Goal: Task Accomplishment & Management: Complete application form

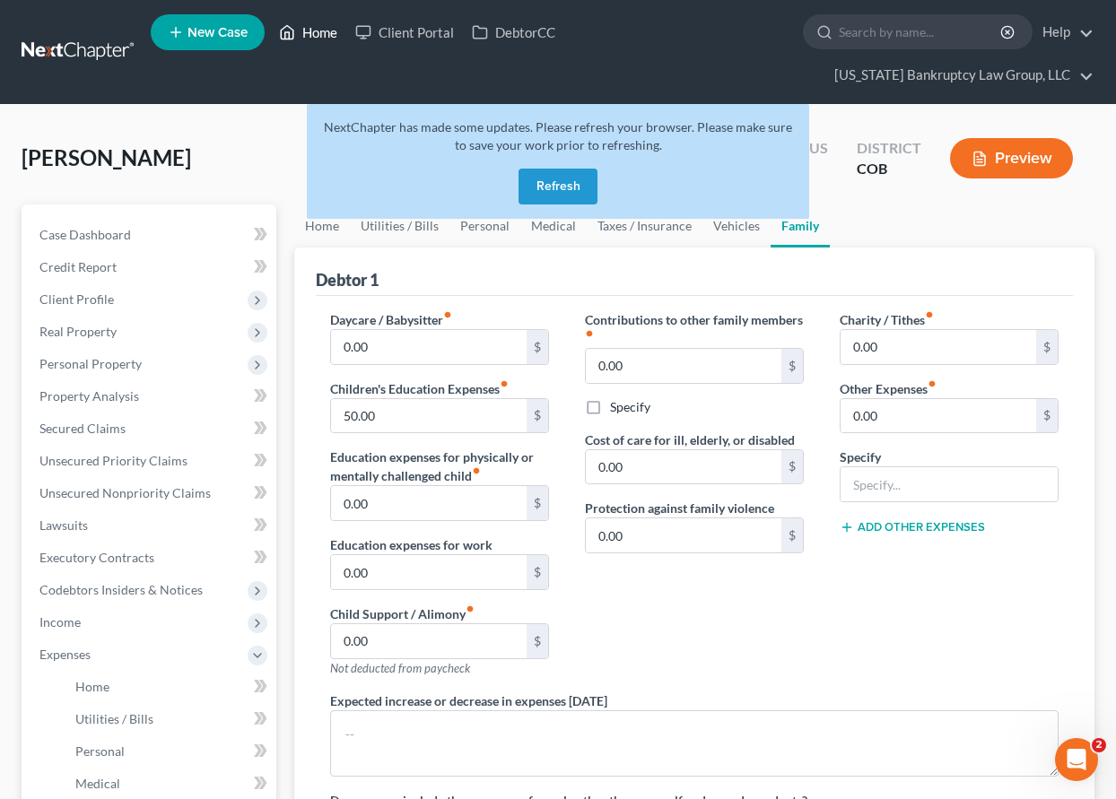
click at [317, 34] on link "Home" at bounding box center [308, 32] width 76 height 32
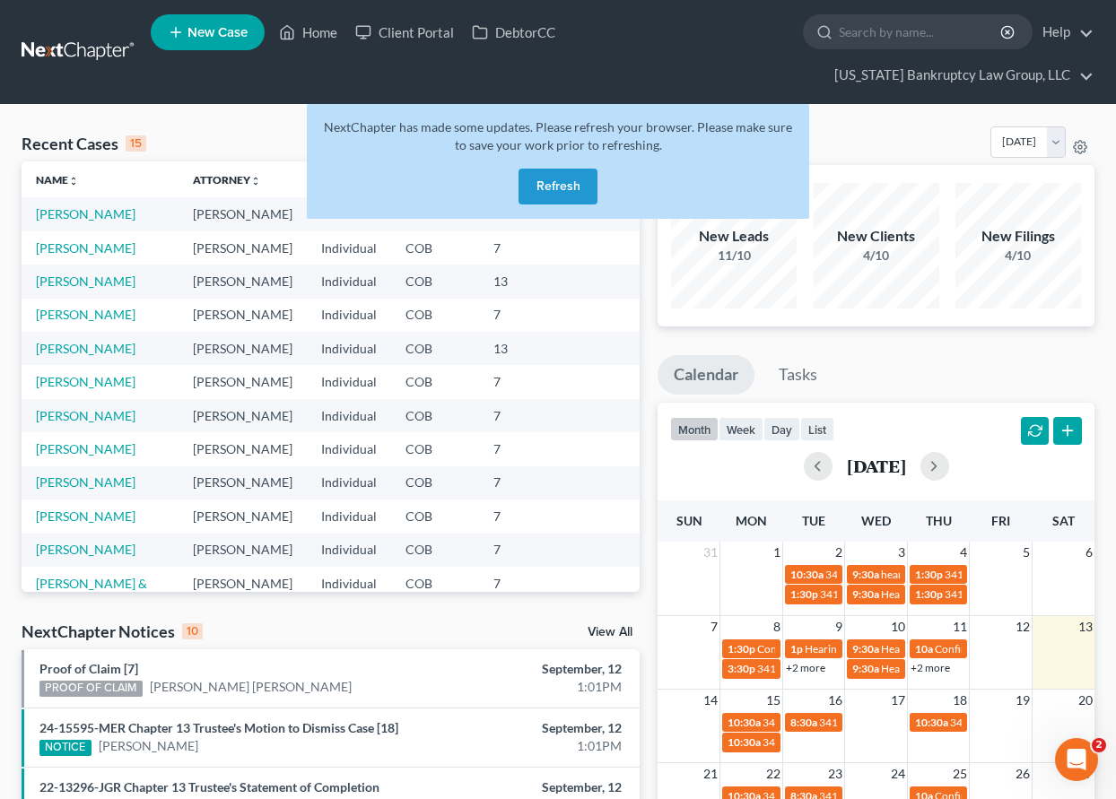
click at [540, 188] on button "Refresh" at bounding box center [557, 187] width 79 height 36
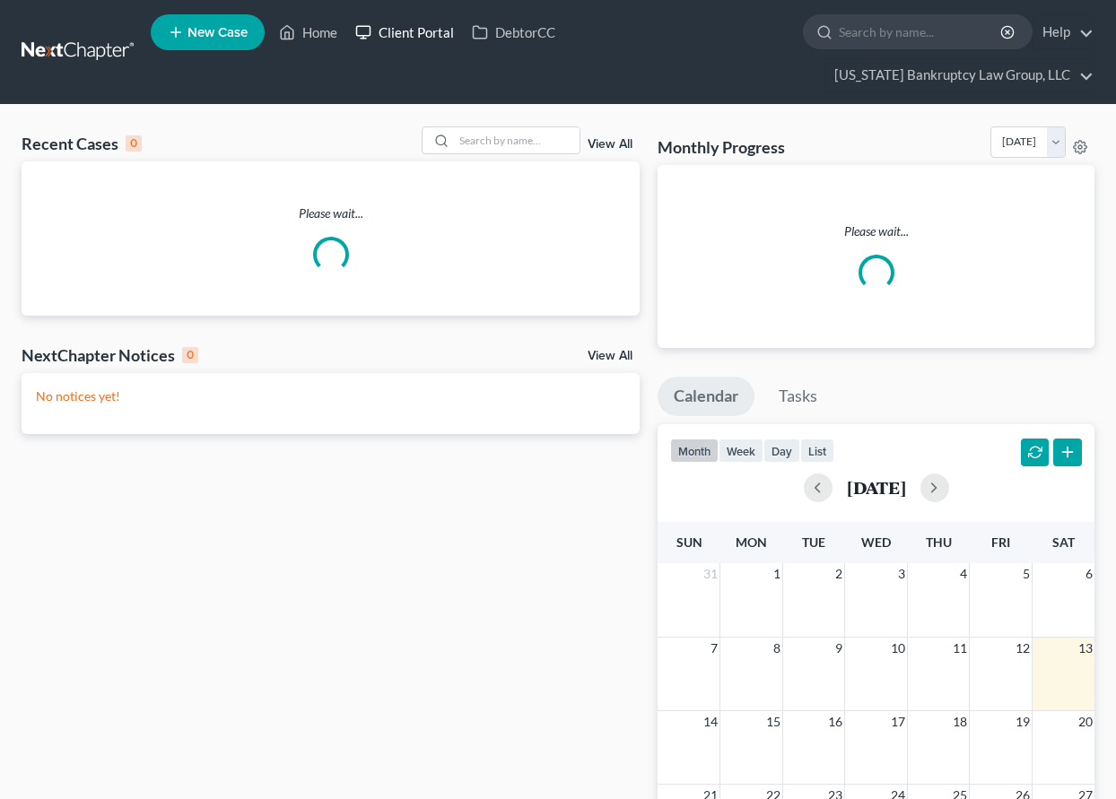
click at [411, 31] on link "Client Portal" at bounding box center [404, 32] width 117 height 32
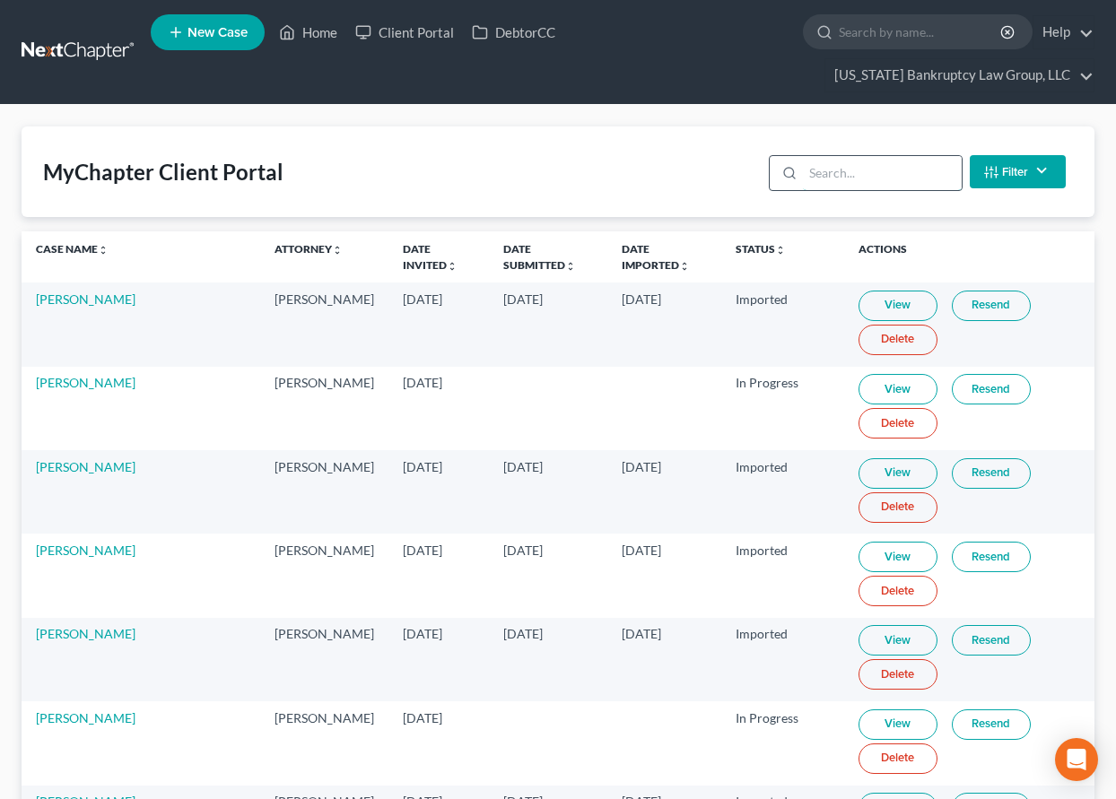
click at [874, 174] on input "search" at bounding box center [882, 173] width 159 height 34
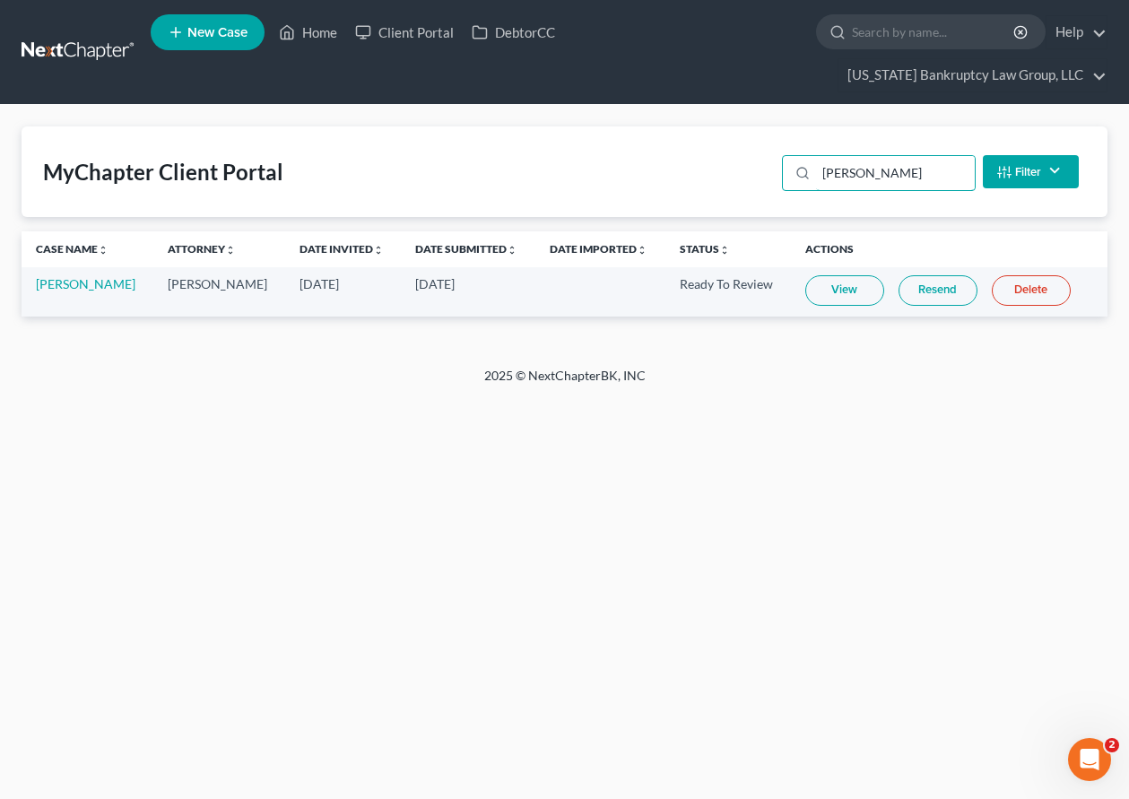
type input "[PERSON_NAME]"
click at [826, 282] on link "View" at bounding box center [844, 290] width 79 height 30
click at [316, 38] on link "Home" at bounding box center [308, 32] width 76 height 32
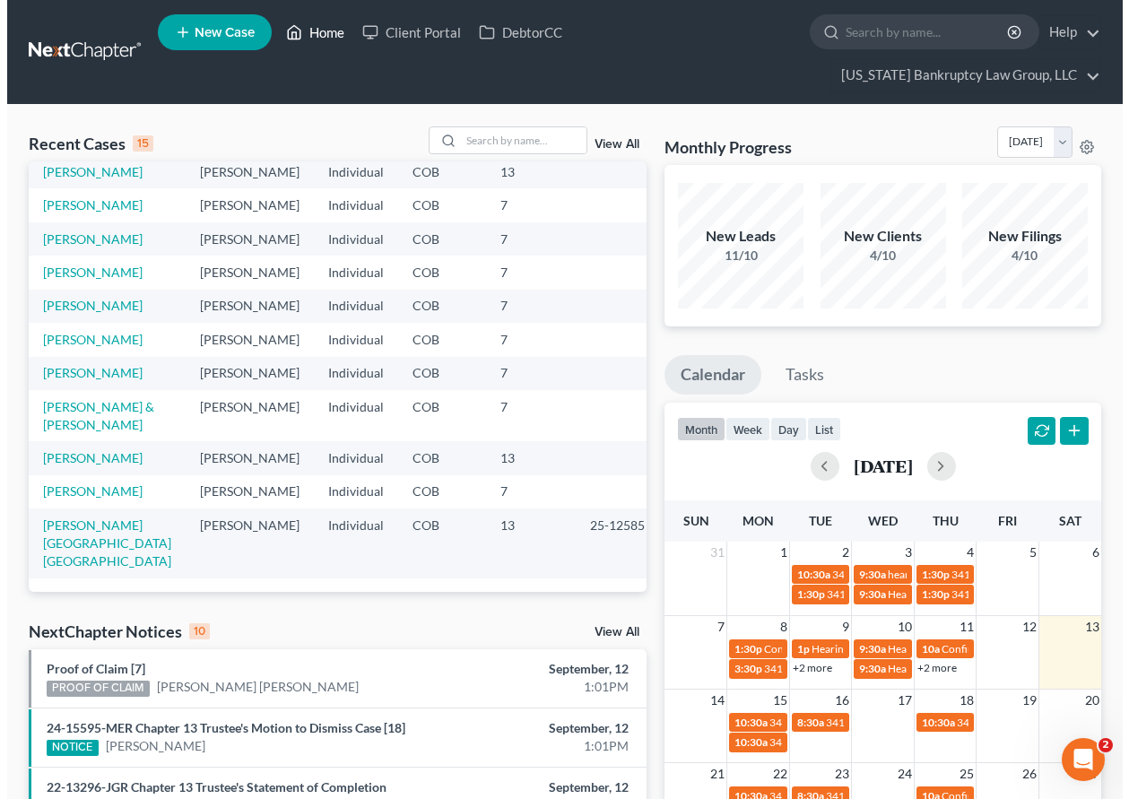
scroll to position [213, 0]
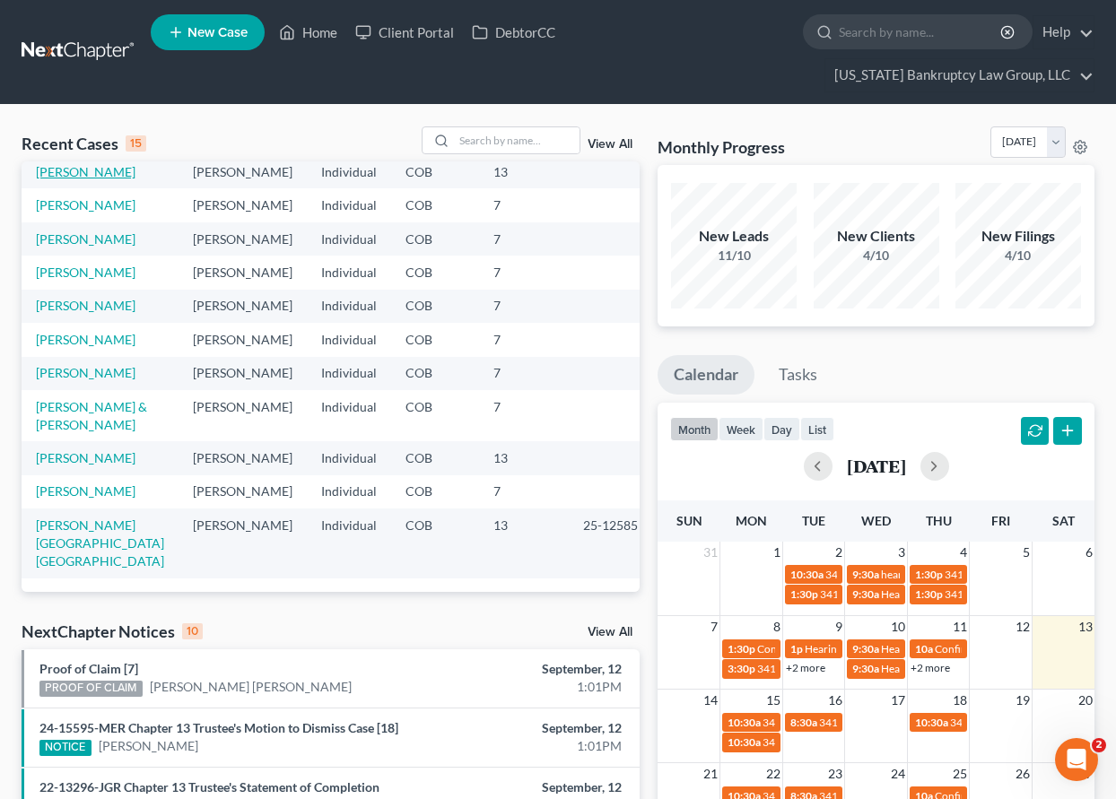
click at [81, 179] on link "[PERSON_NAME]" at bounding box center [86, 171] width 100 height 15
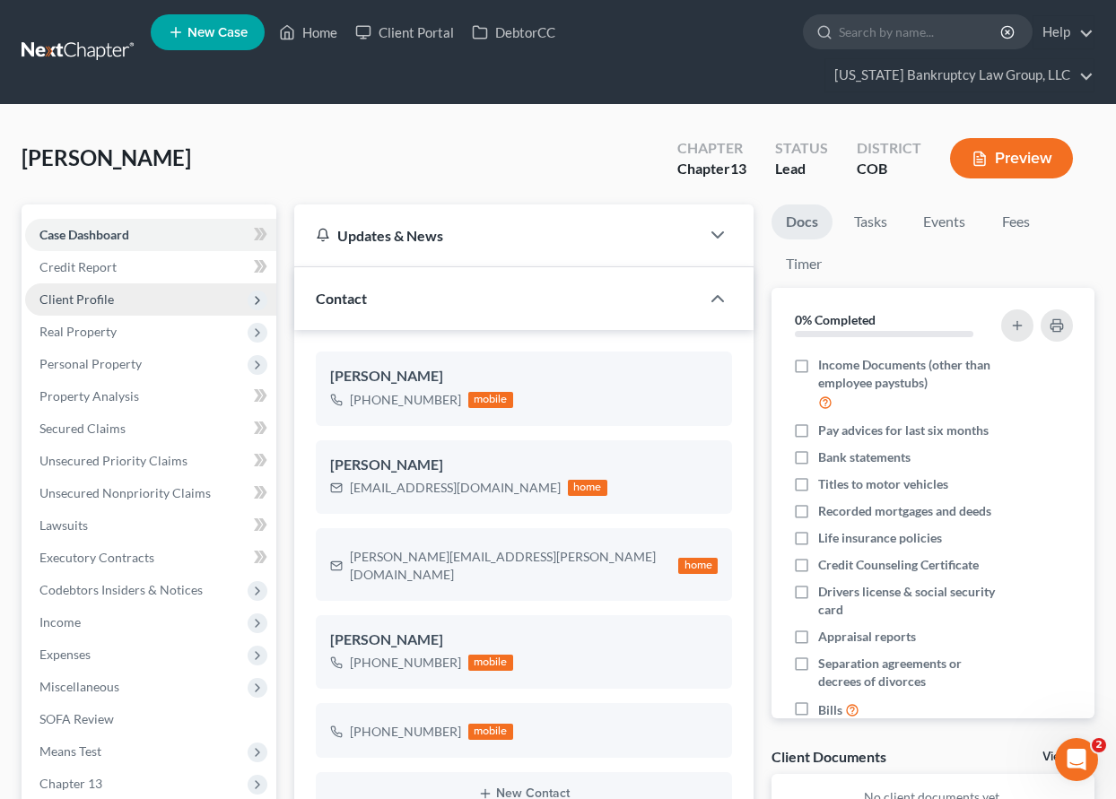
click at [83, 301] on span "Client Profile" at bounding box center [76, 298] width 74 height 15
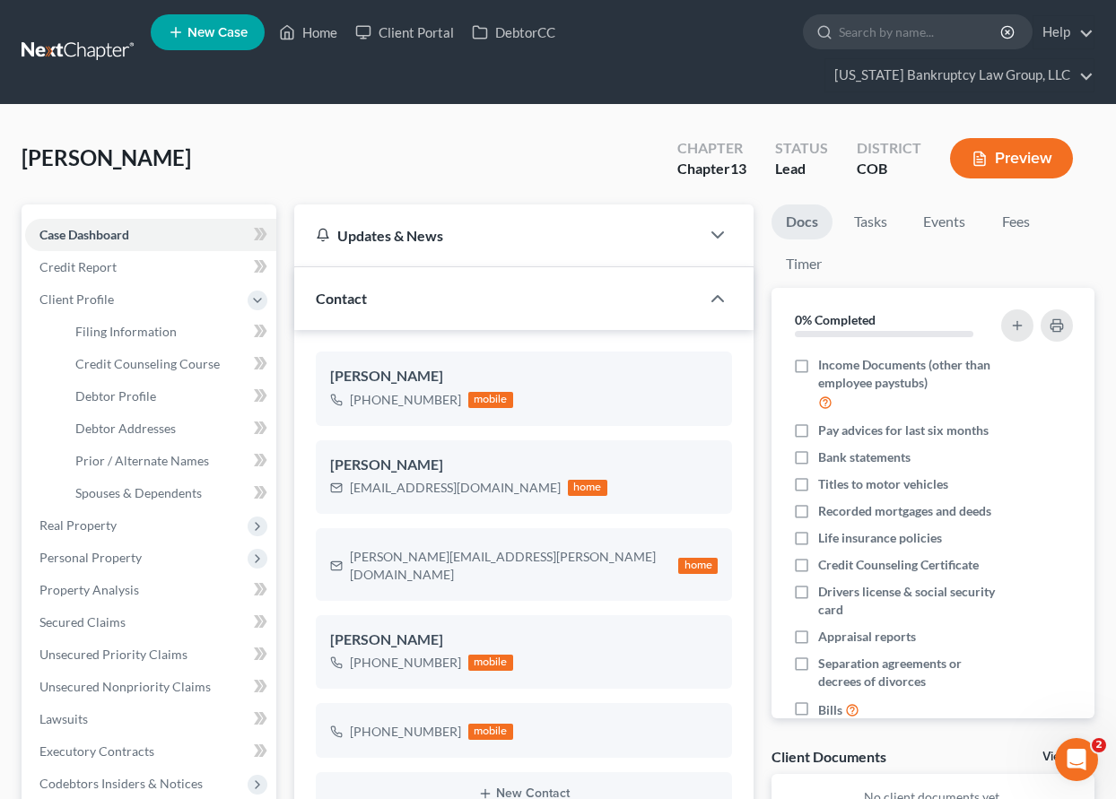
click at [518, 72] on ul "New Case Home Client Portal DebtorCC - No Result - See all results Or Press Ent…" at bounding box center [623, 52] width 944 height 86
click at [91, 296] on span "Client Profile" at bounding box center [76, 298] width 74 height 15
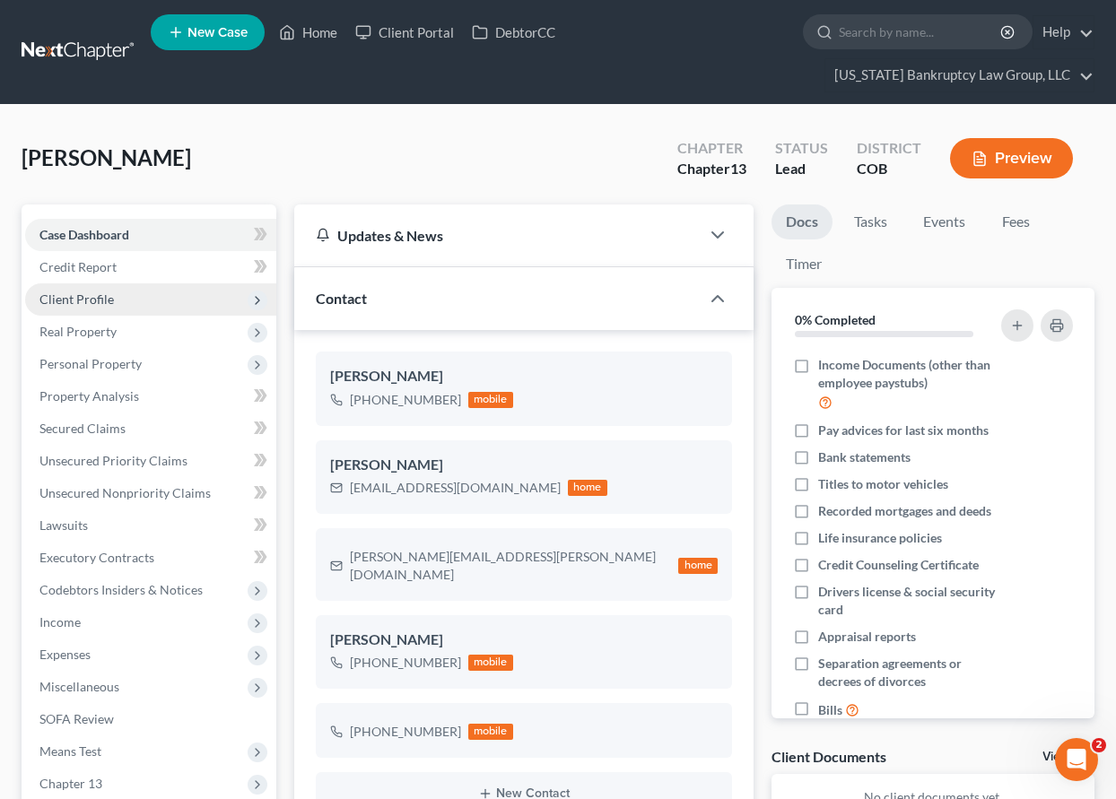
click at [91, 296] on span "Client Profile" at bounding box center [76, 298] width 74 height 15
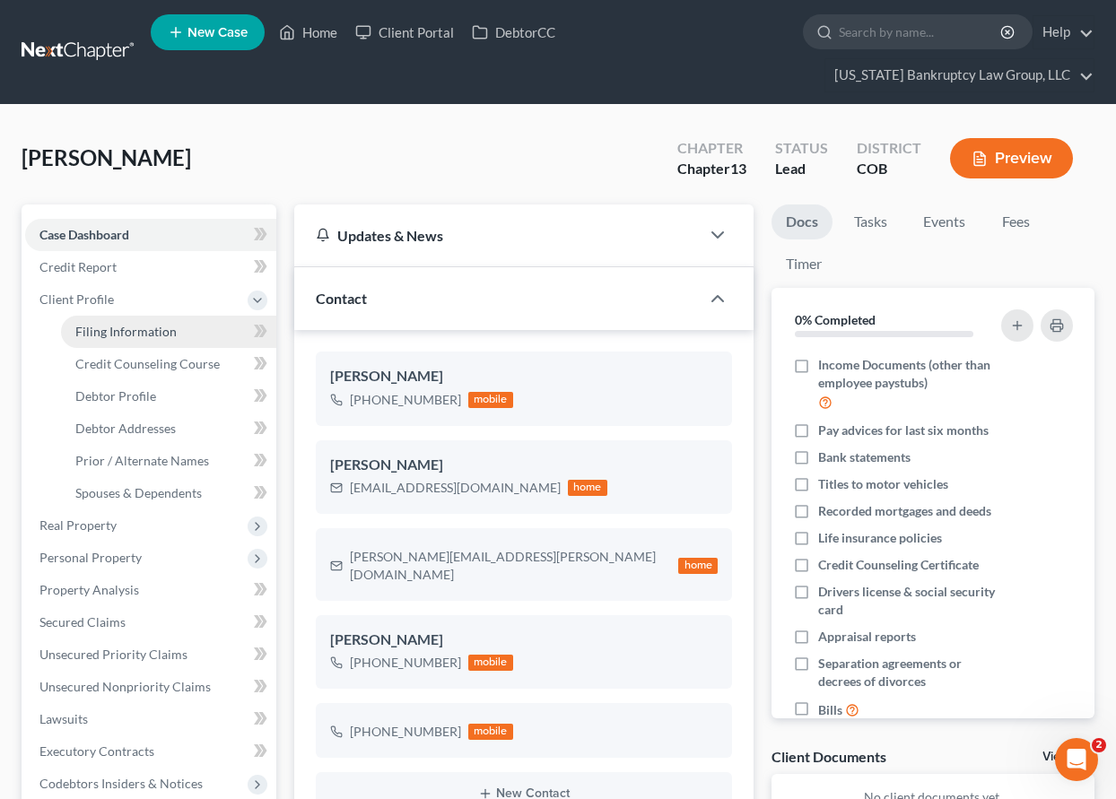
click at [105, 325] on span "Filing Information" at bounding box center [125, 331] width 101 height 15
select select "1"
select select "0"
select select "3"
select select "5"
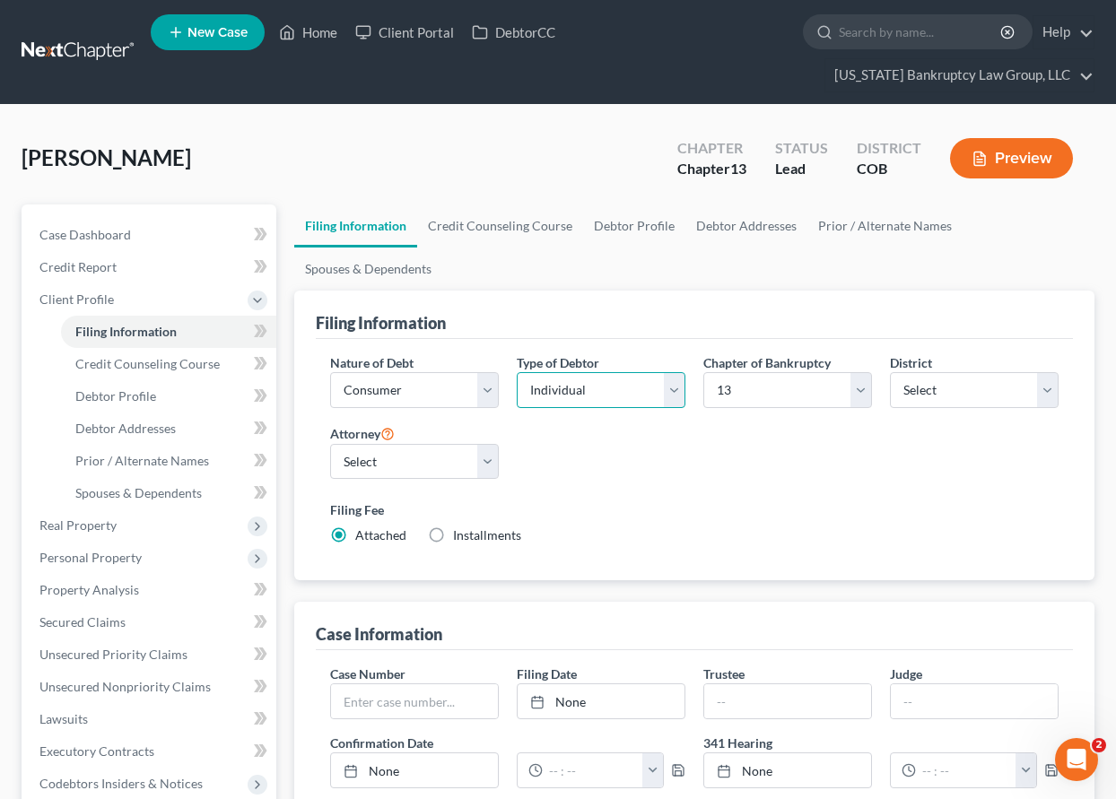
click at [612, 374] on select "Select Individual Joint" at bounding box center [601, 390] width 169 height 36
select select "1"
click at [517, 372] on select "Select Individual Joint" at bounding box center [601, 390] width 169 height 36
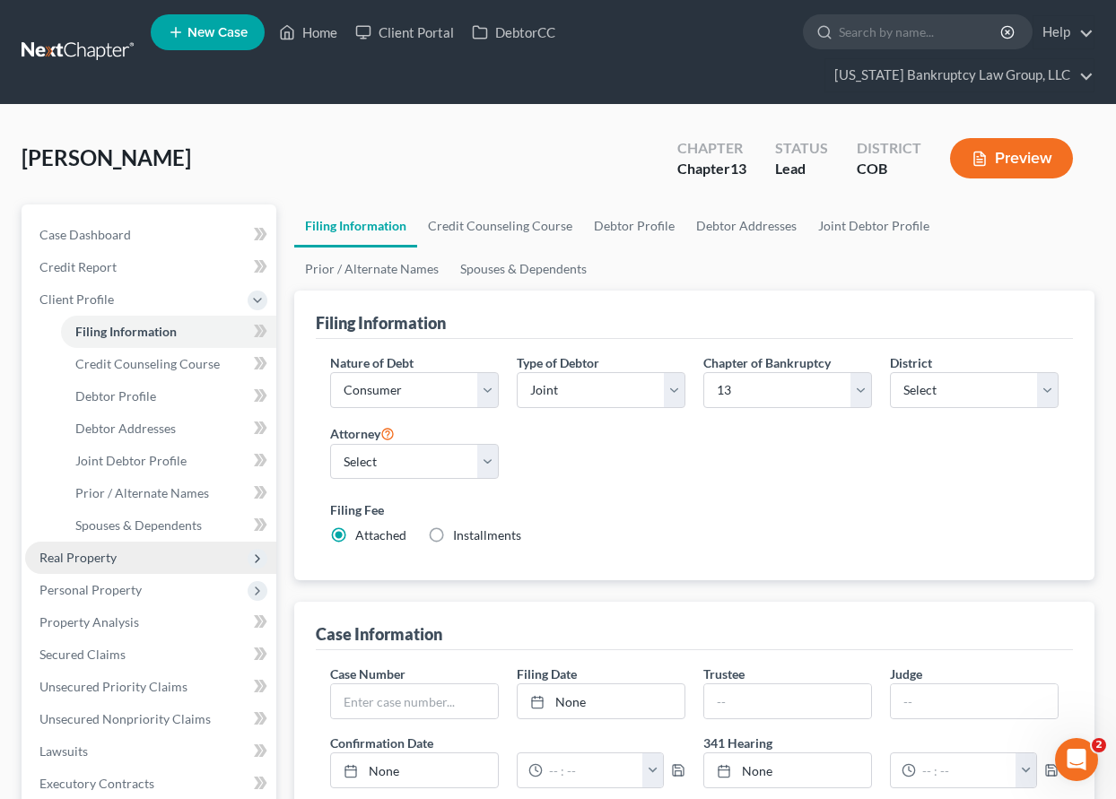
click at [95, 560] on span "Real Property" at bounding box center [77, 557] width 77 height 15
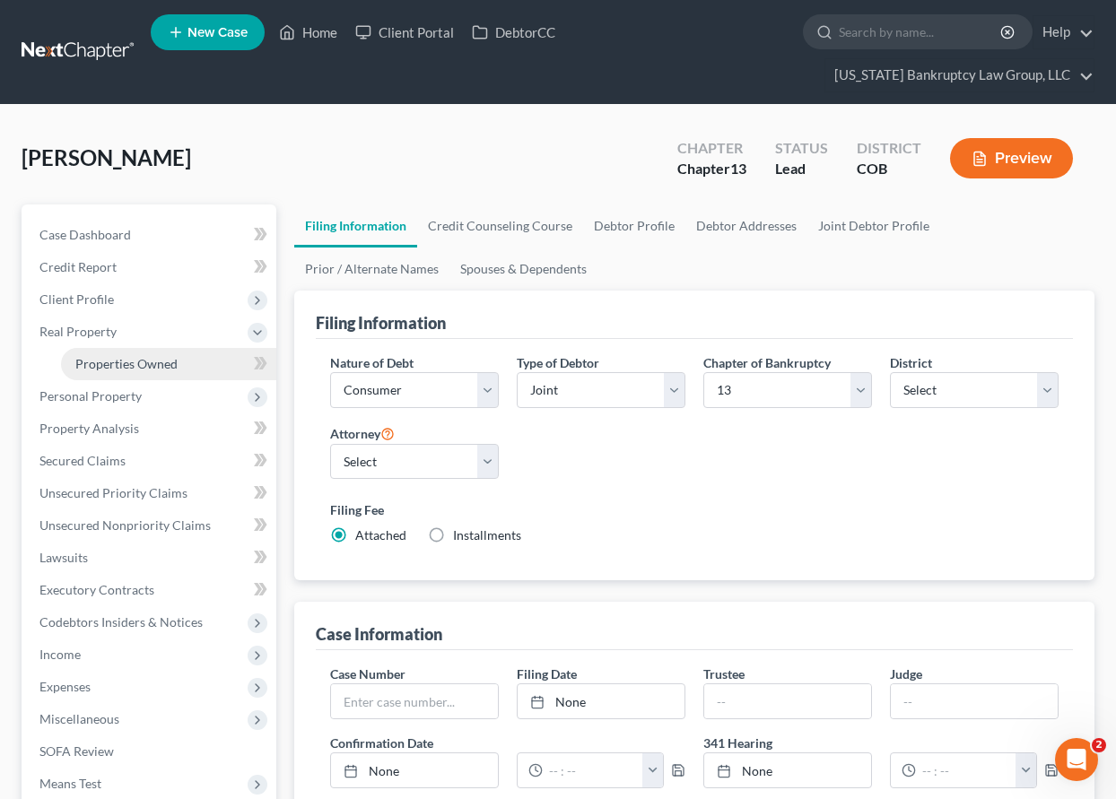
click at [115, 357] on span "Properties Owned" at bounding box center [126, 363] width 102 height 15
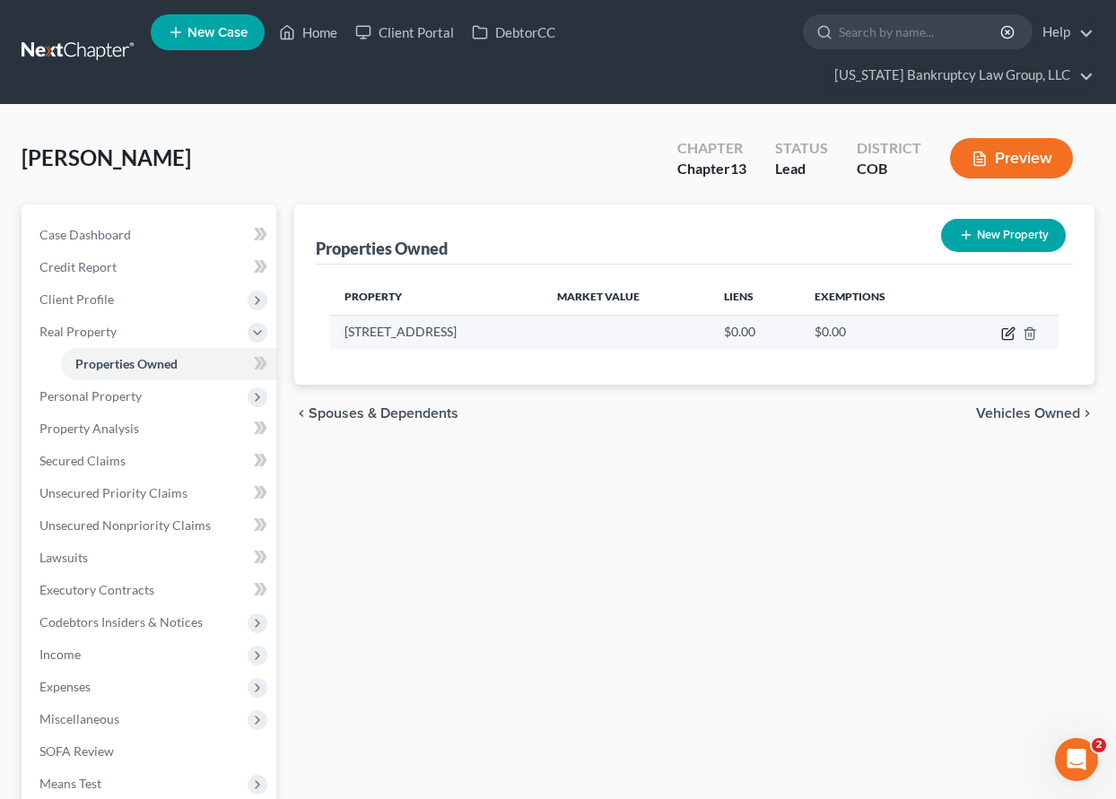
click at [1007, 336] on icon "button" at bounding box center [1008, 333] width 14 height 14
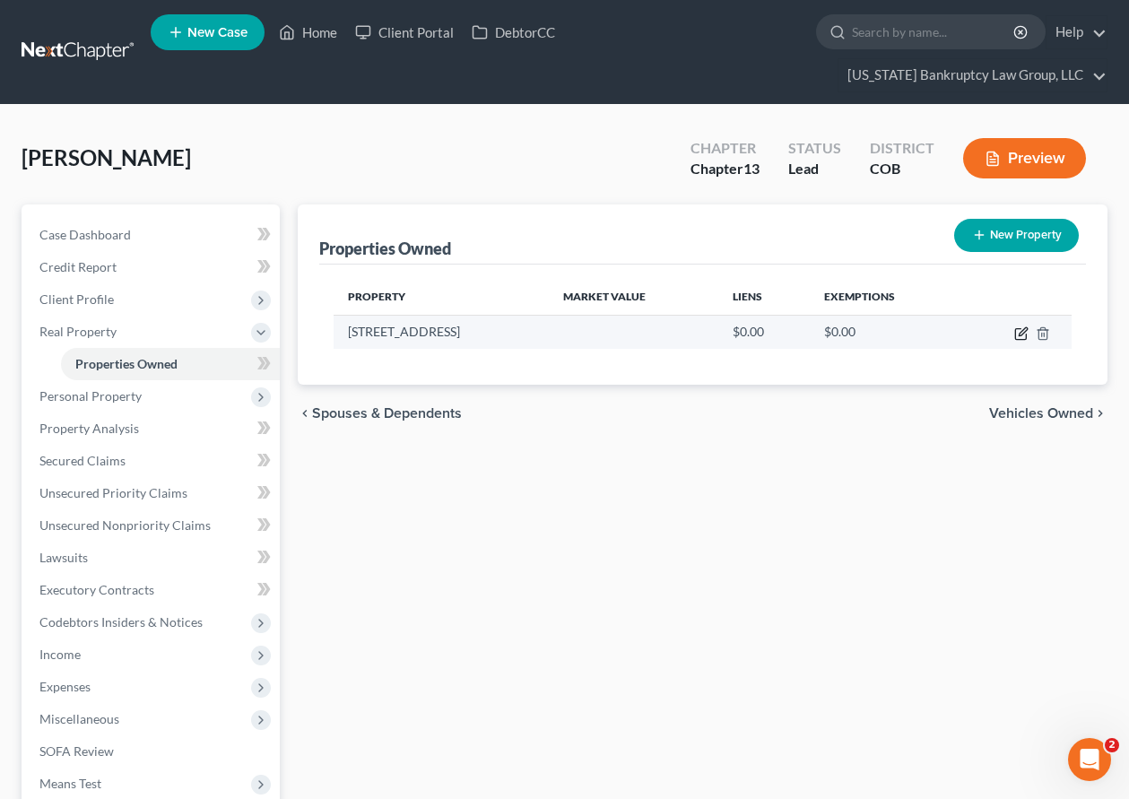
select select "5"
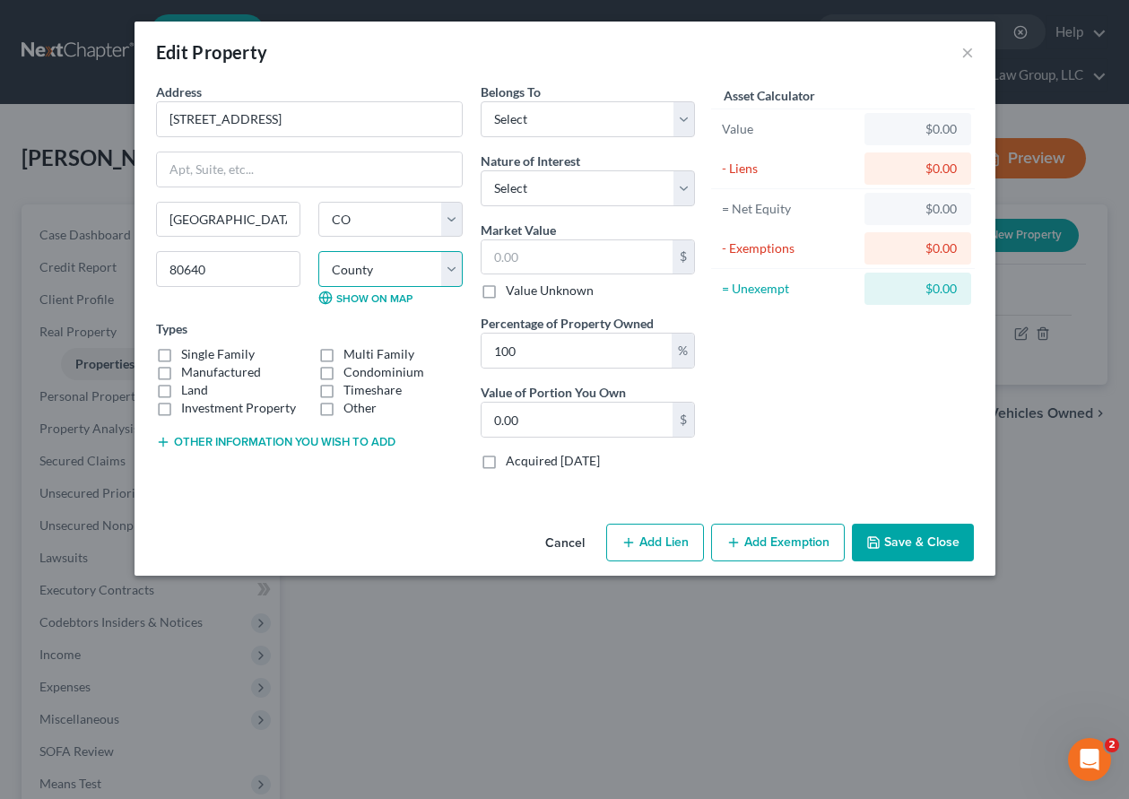
click at [359, 268] on select "County [GEOGRAPHIC_DATA] [GEOGRAPHIC_DATA] [GEOGRAPHIC_DATA] [GEOGRAPHIC_DATA] …" at bounding box center [390, 269] width 144 height 36
select select "0"
click at [318, 251] on select "County [GEOGRAPHIC_DATA] [GEOGRAPHIC_DATA] [GEOGRAPHIC_DATA] [GEOGRAPHIC_DATA] …" at bounding box center [390, 269] width 144 height 36
drag, startPoint x: 252, startPoint y: 265, endPoint x: 183, endPoint y: 264, distance: 69.1
click at [183, 264] on input "80640" at bounding box center [228, 269] width 144 height 36
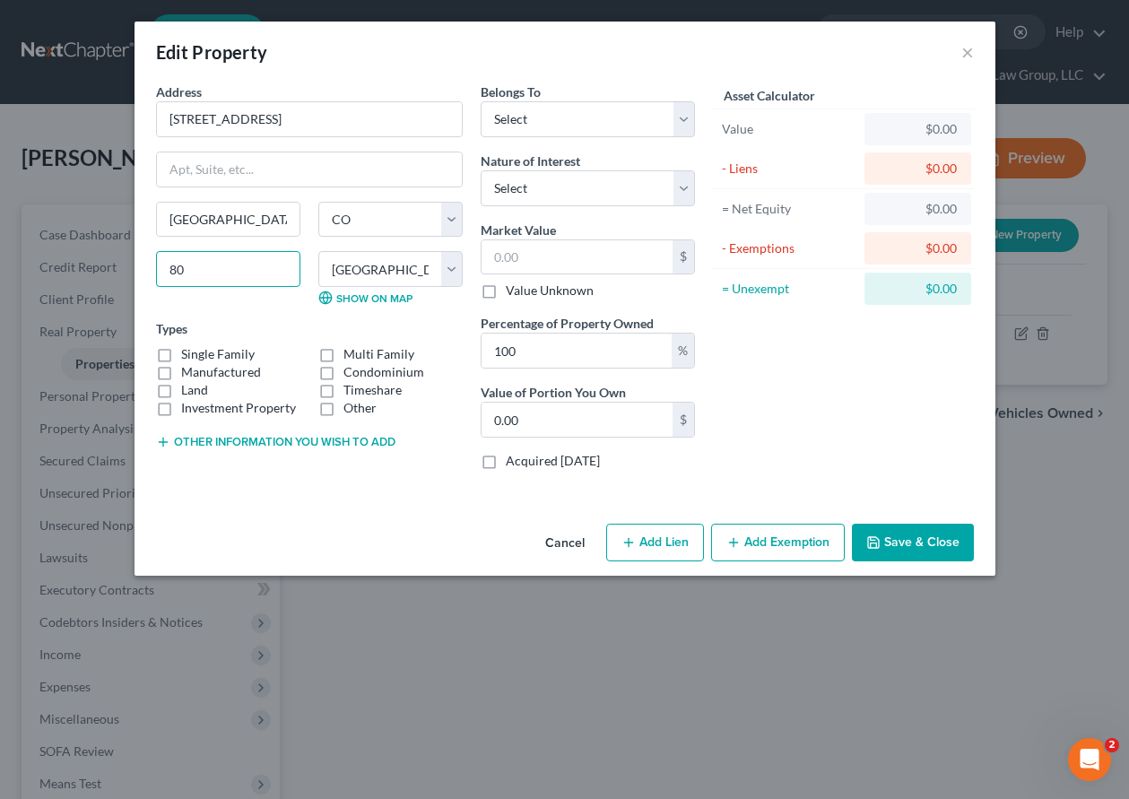
type input "8"
type input "80136"
click at [181, 352] on label "Single Family" at bounding box center [218, 354] width 74 height 18
click at [188, 352] on input "Single Family" at bounding box center [194, 351] width 12 height 12
checkbox input "true"
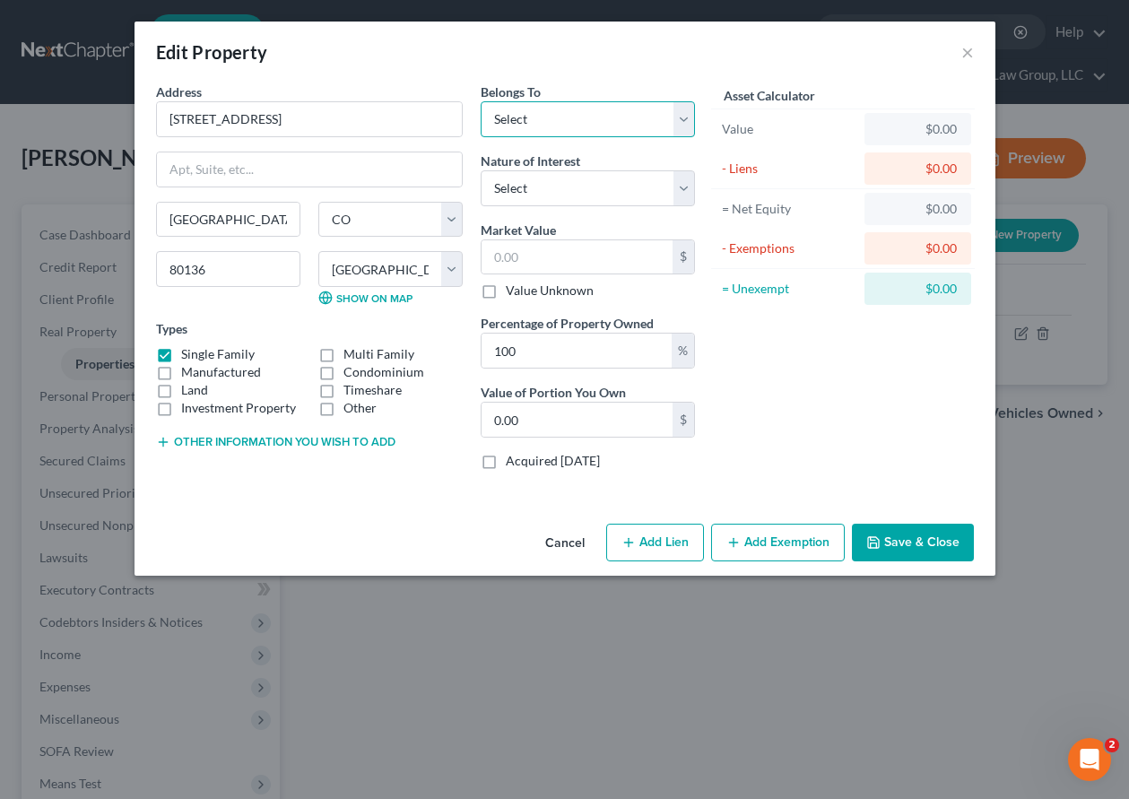
click at [522, 127] on select "Select Debtor 1 Only Debtor 2 Only Debtor 1 And Debtor 2 Only At Least One Of T…" at bounding box center [588, 119] width 214 height 36
select select "2"
click at [481, 101] on select "Select Debtor 1 Only Debtor 2 Only Debtor 1 And Debtor 2 Only At Least One Of T…" at bounding box center [588, 119] width 214 height 36
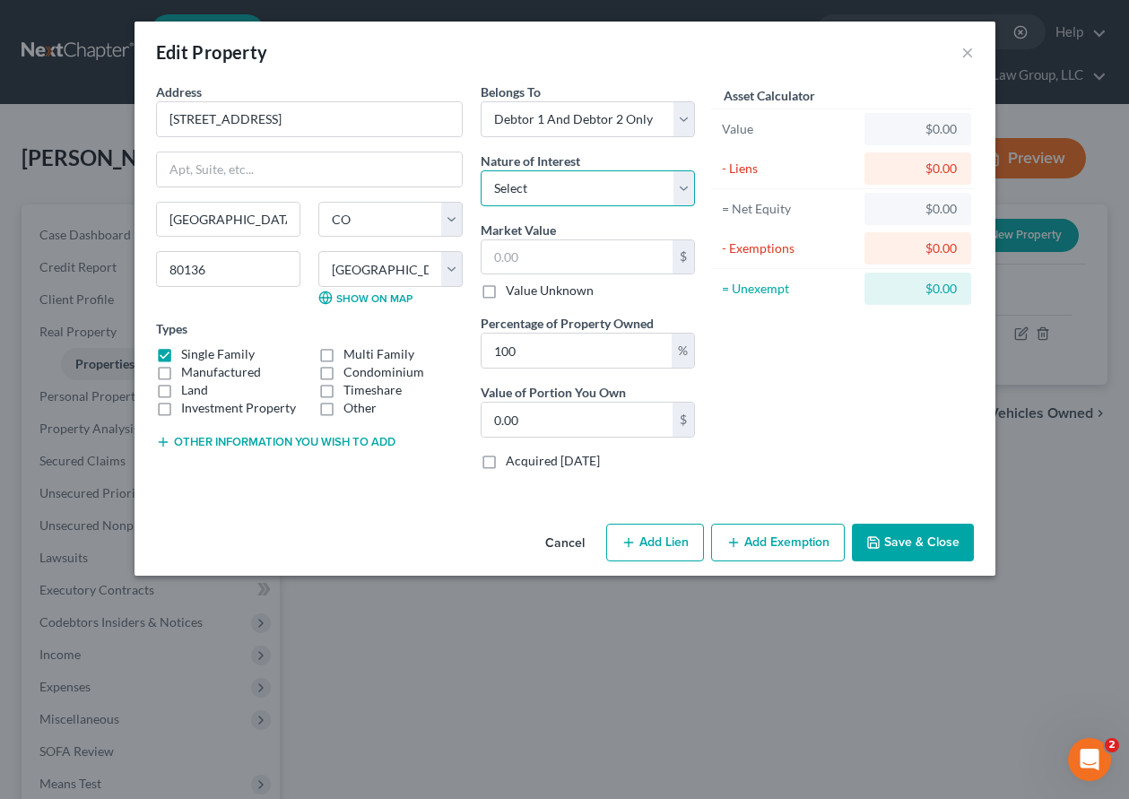
click at [556, 197] on select "Select Fee Simple Joint Tenant Life Estate Equitable Interest Future Interest T…" at bounding box center [588, 188] width 214 height 36
select select "1"
click at [481, 170] on select "Select Fee Simple Joint Tenant Life Estate Equitable Interest Future Interest T…" at bounding box center [588, 188] width 214 height 36
click at [550, 252] on input "text" at bounding box center [577, 257] width 191 height 34
type input "5"
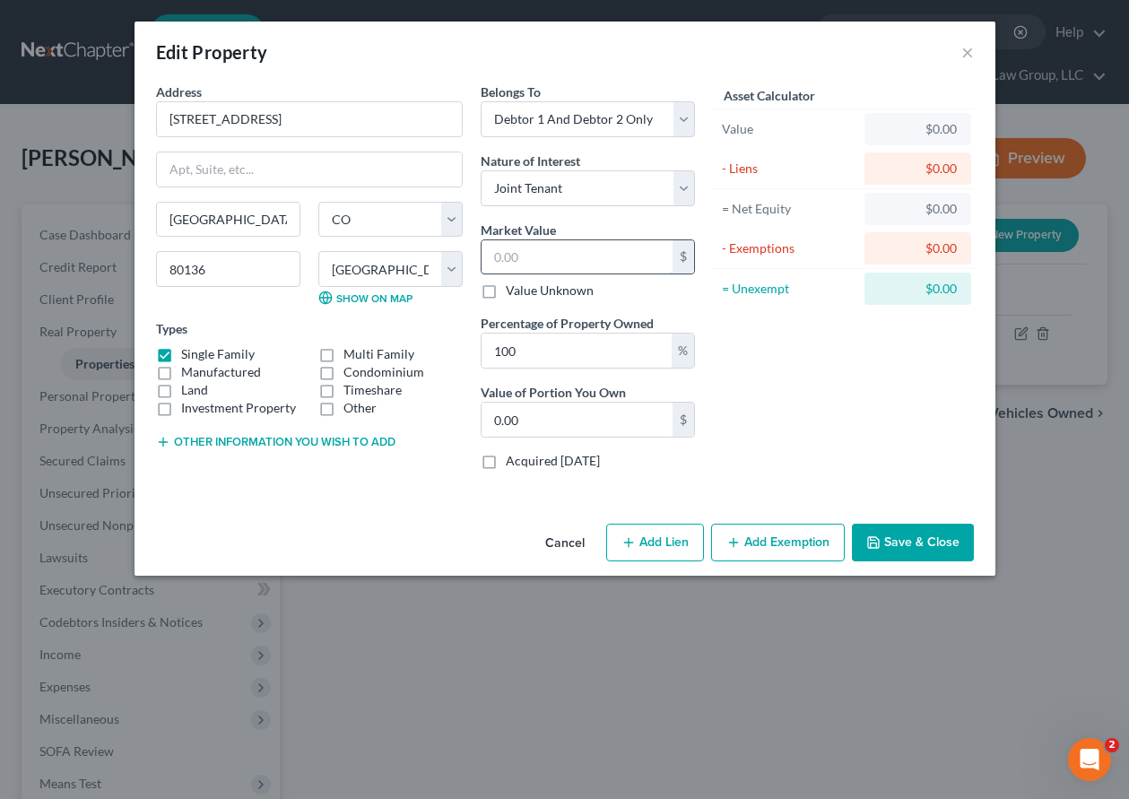
type input "5.00"
type input "54"
type input "54.00"
type input "543"
type input "543.00"
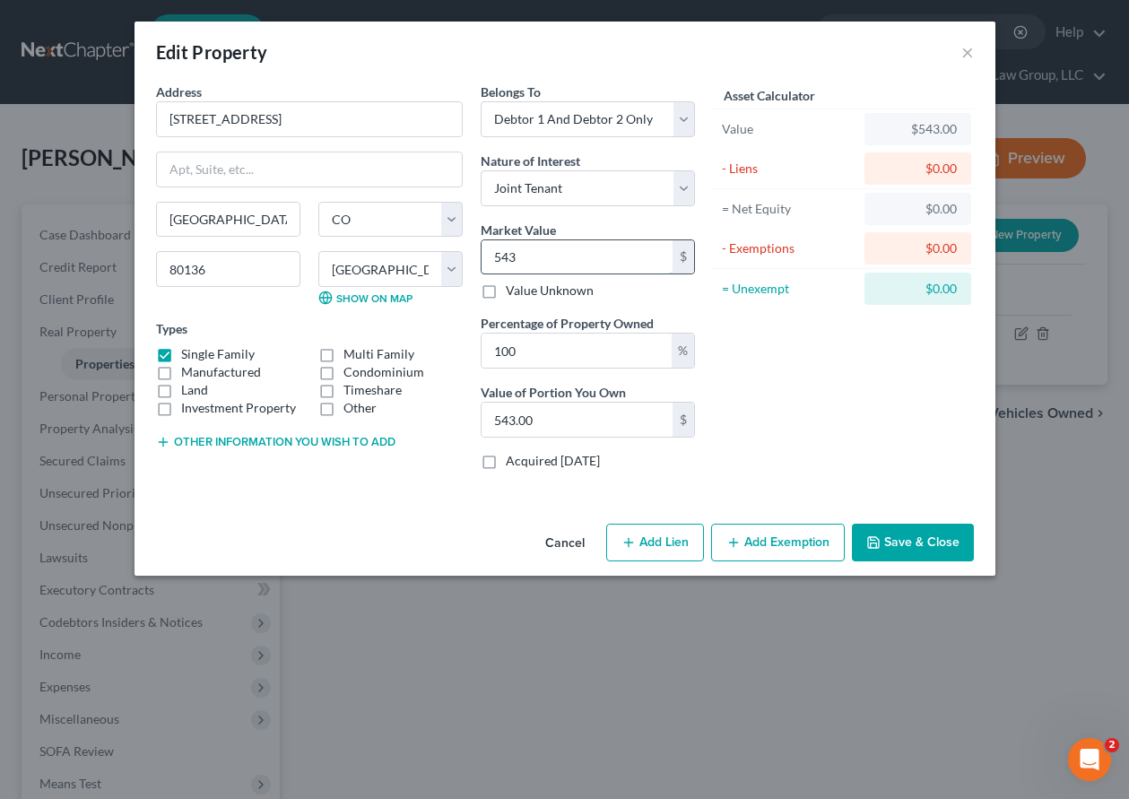
type input "5432"
type input "5,432.00"
type input "54320"
type input "54,320.00"
type input "54,3205"
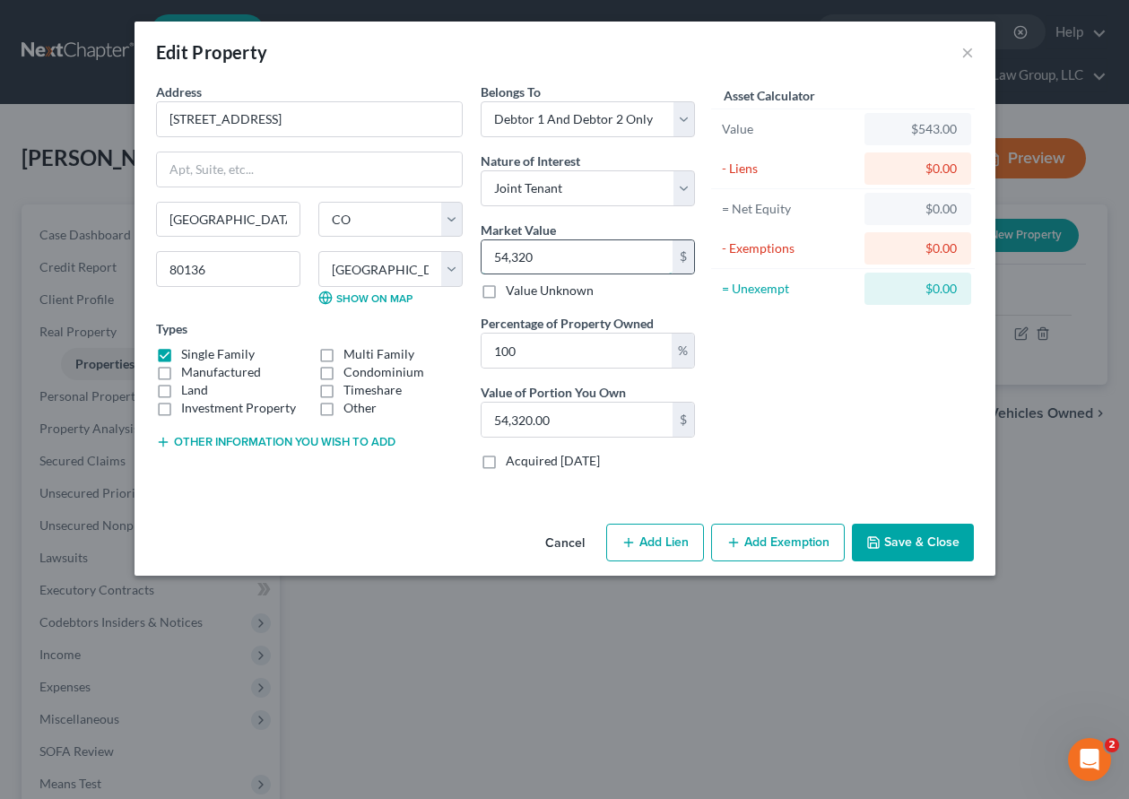
type input "543,205.00"
type input "543,205"
click at [506, 462] on label "Acquired [DATE]" at bounding box center [553, 461] width 94 height 18
click at [513, 462] on input "Acquired [DATE]" at bounding box center [519, 458] width 12 height 12
checkbox input "true"
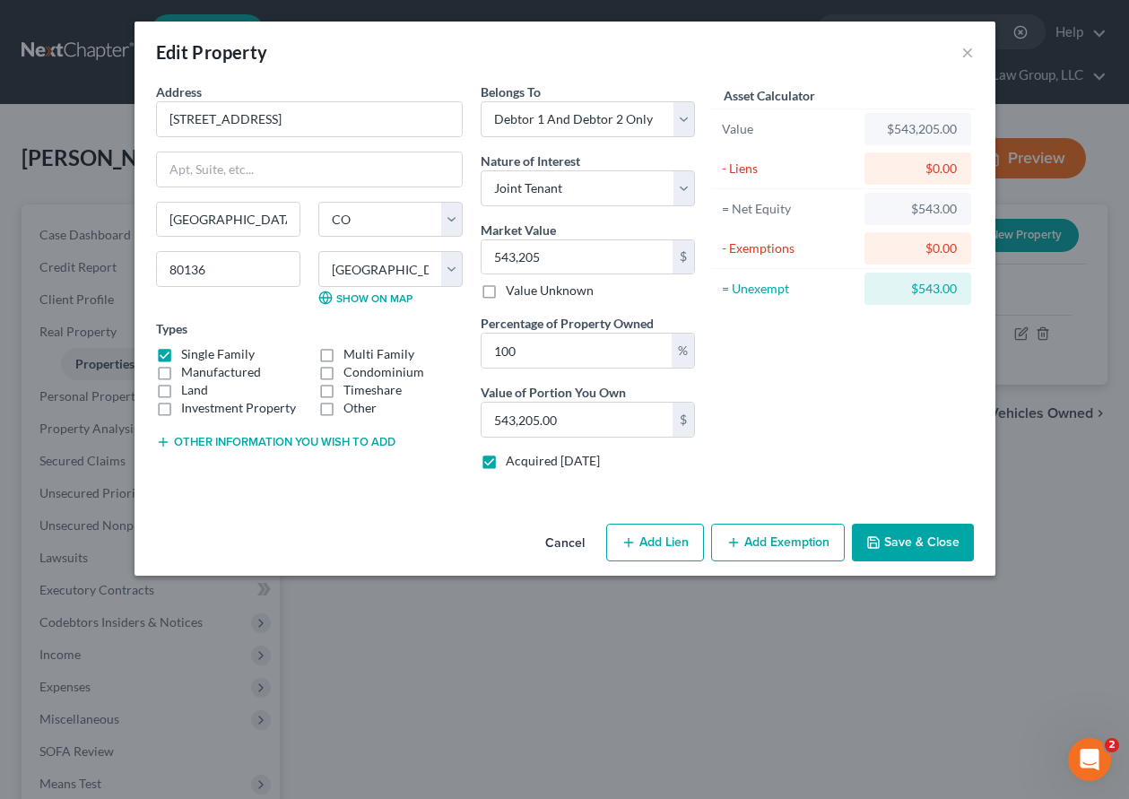
click at [794, 553] on button "Add Exemption" at bounding box center [778, 543] width 134 height 38
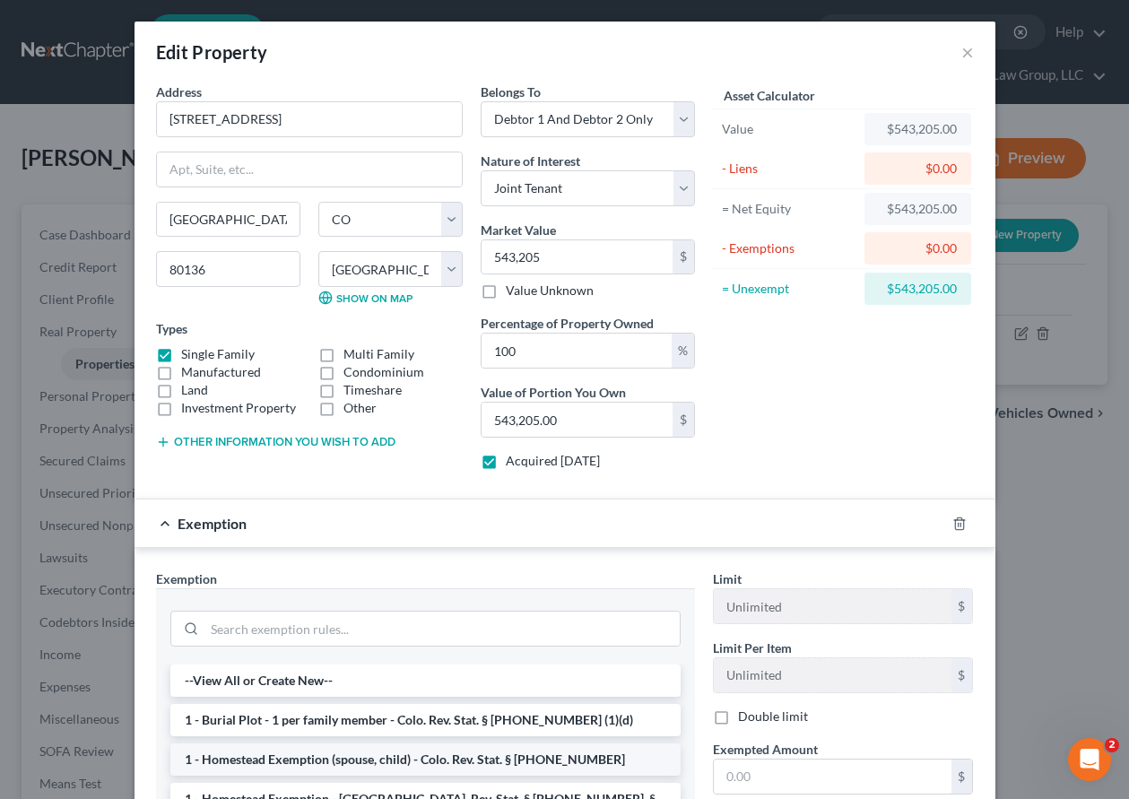
scroll to position [90, 0]
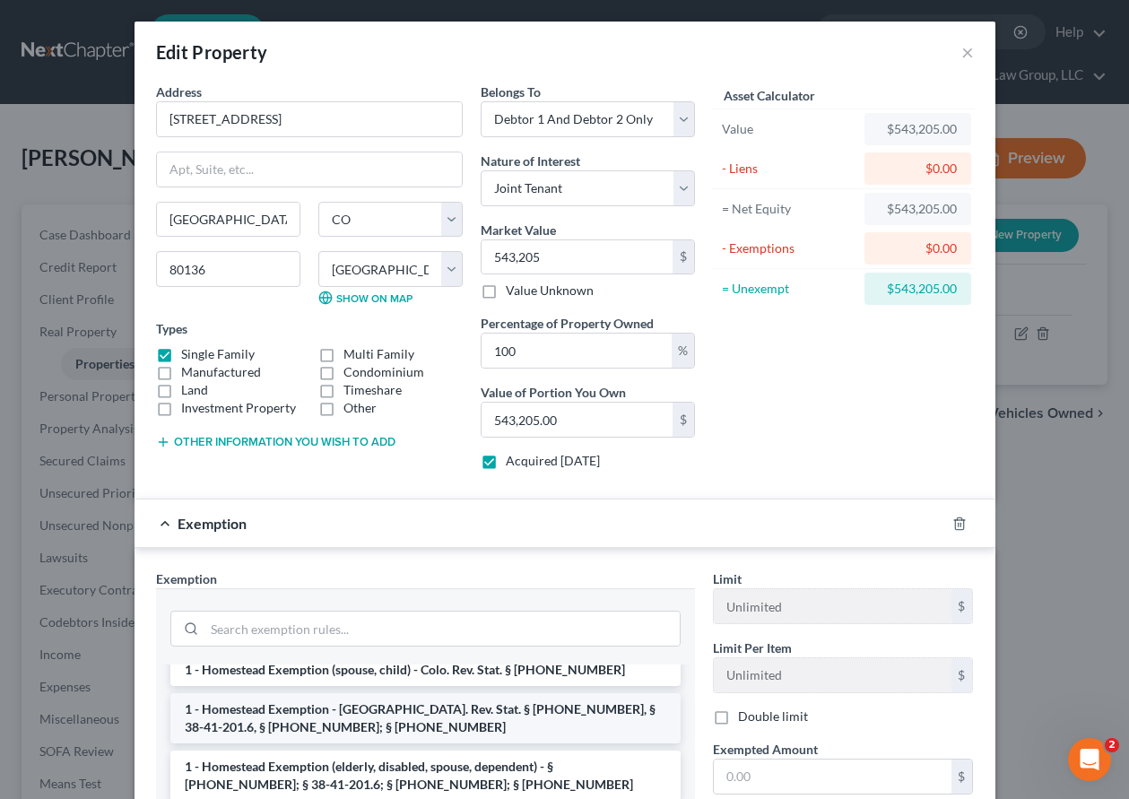
click at [364, 716] on li "1 - Homestead Exemption - [GEOGRAPHIC_DATA]. Rev. Stat. § [PHONE_NUMBER], § 38-…" at bounding box center [425, 718] width 510 height 50
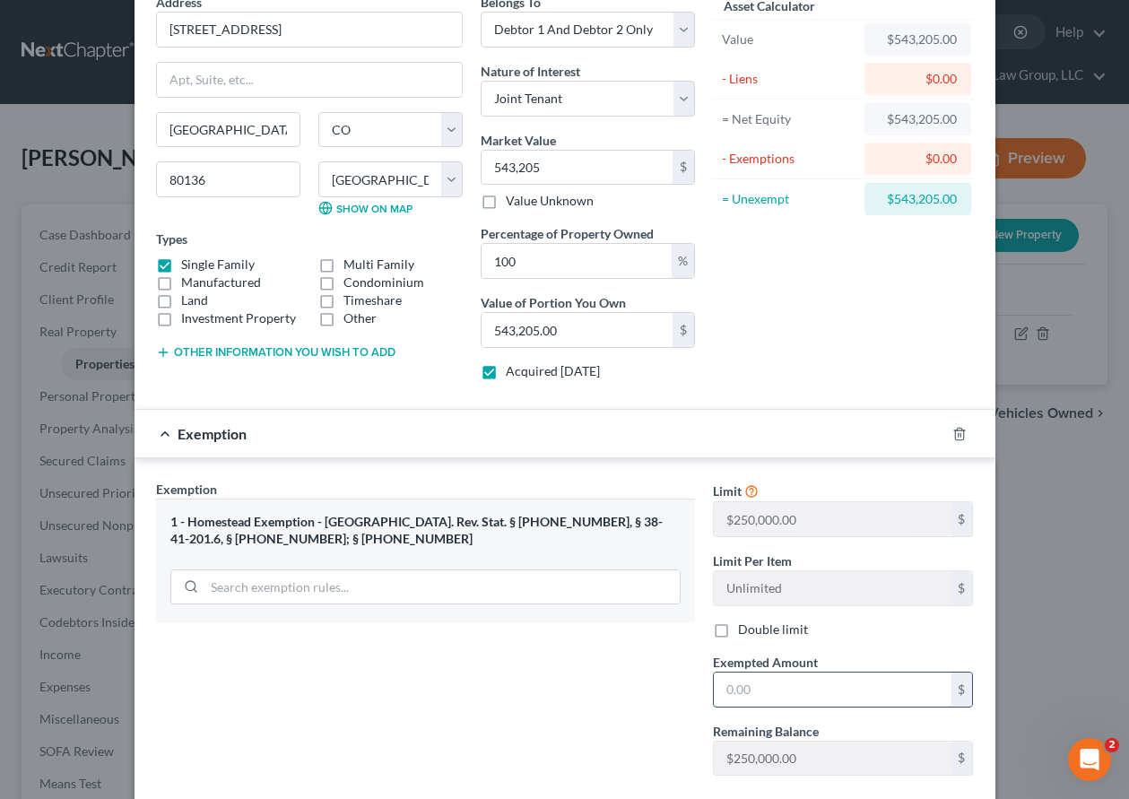
click at [796, 688] on input "text" at bounding box center [833, 690] width 238 height 34
type input "250,000"
click at [596, 704] on div "Exemption Set must be selected for CA. Exemption * 1 - Homestead Exemption - [G…" at bounding box center [425, 635] width 557 height 310
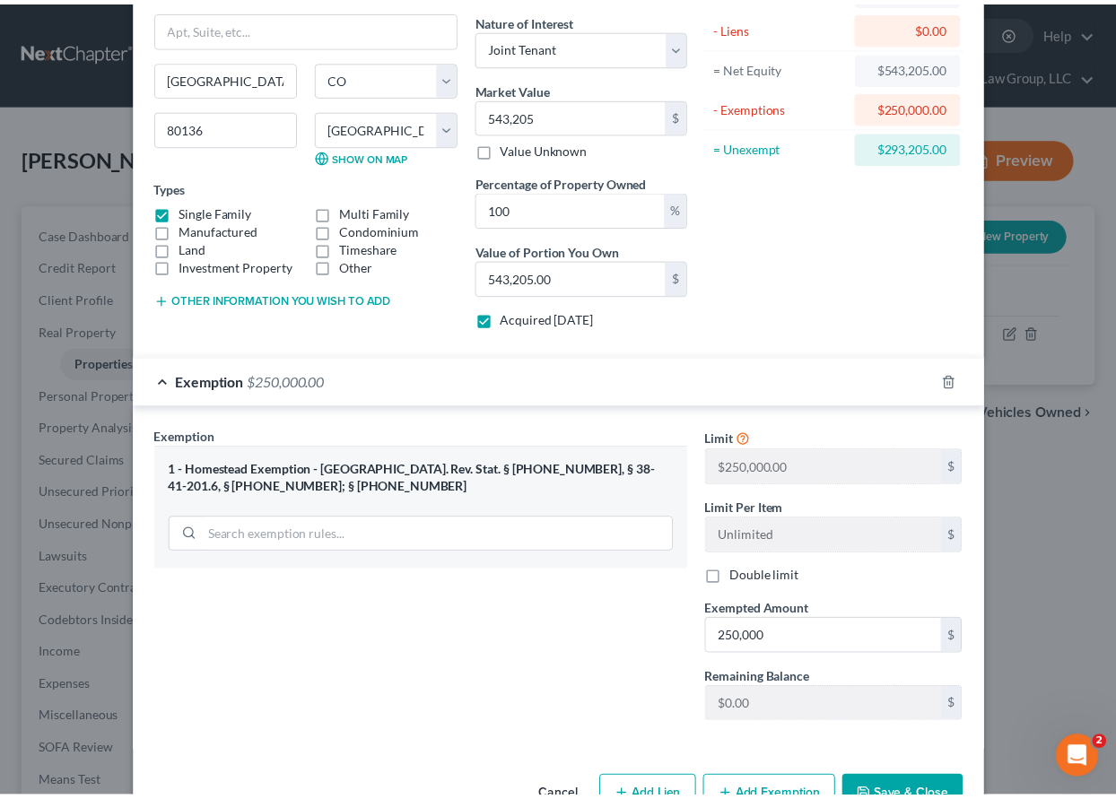
scroll to position [195, 0]
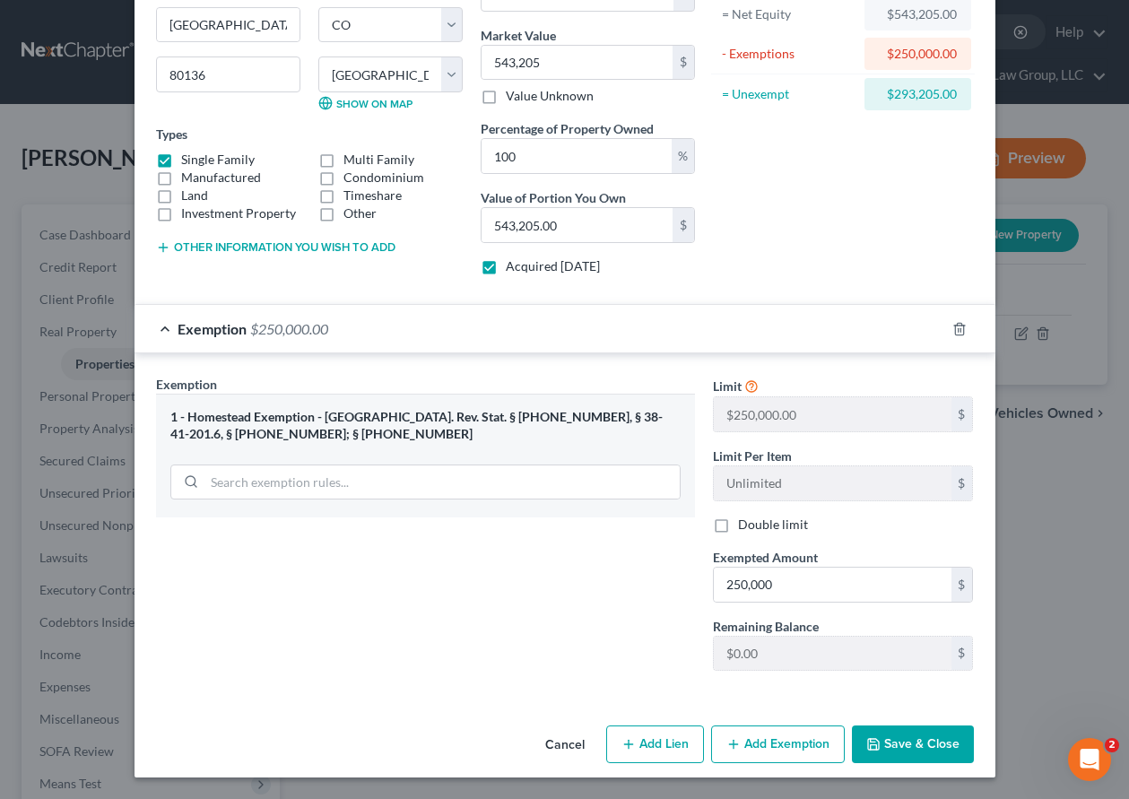
click at [858, 752] on button "Save & Close" at bounding box center [913, 745] width 122 height 38
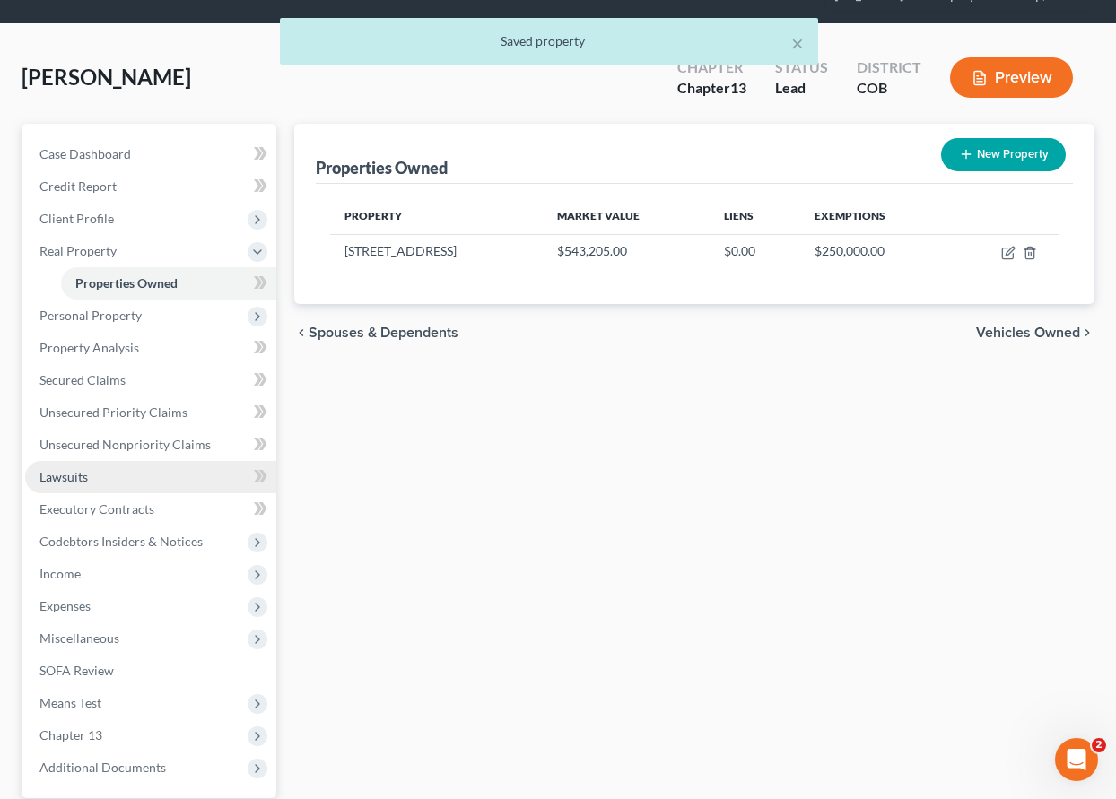
scroll to position [204, 0]
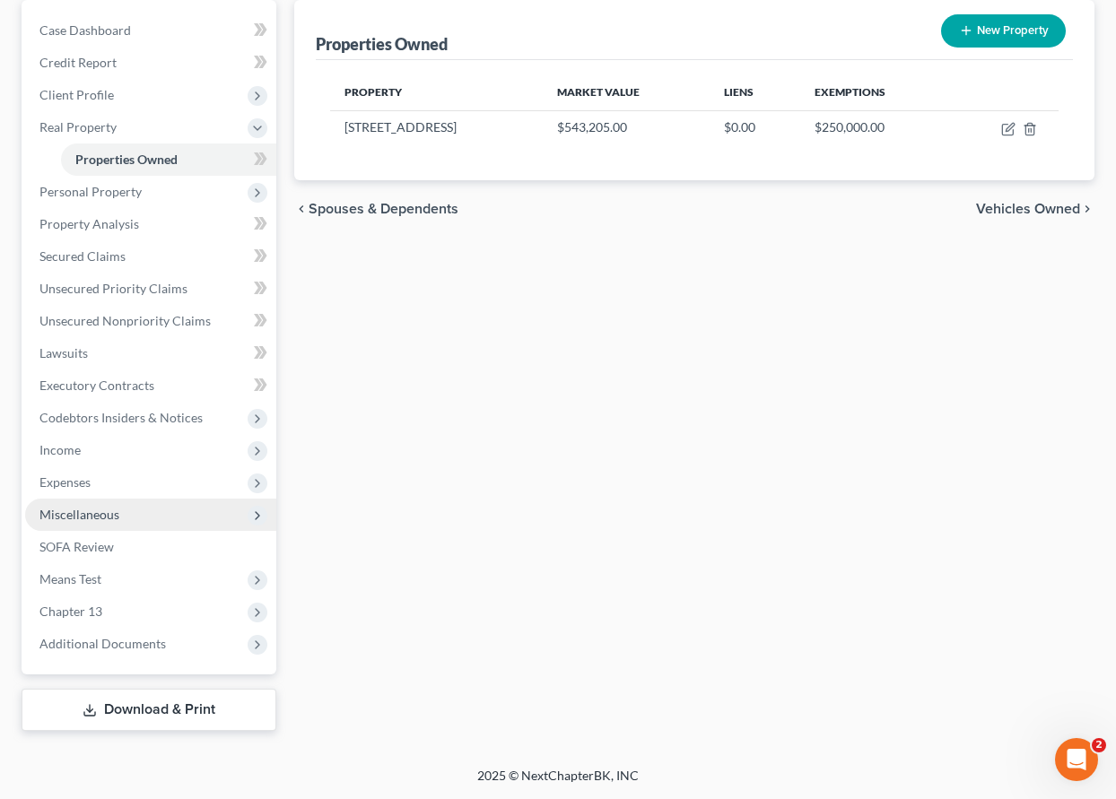
click at [93, 515] on span "Miscellaneous" at bounding box center [79, 514] width 80 height 15
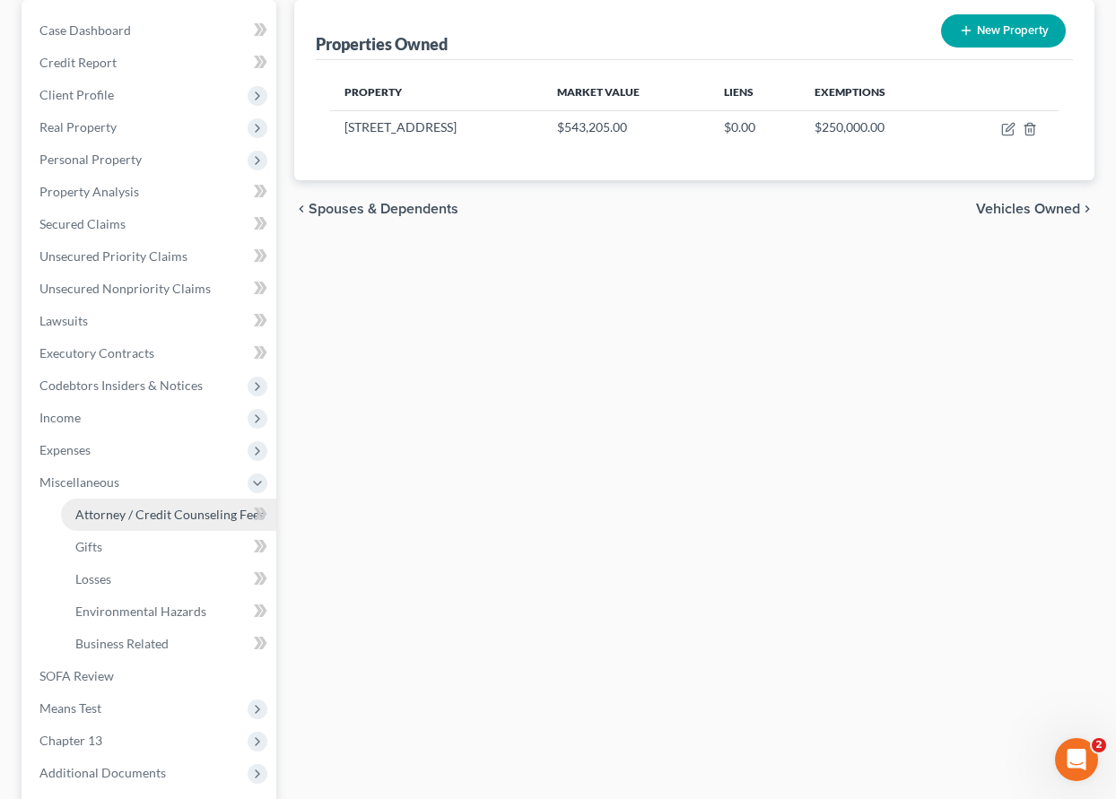
click at [117, 517] on span "Attorney / Credit Counseling Fees" at bounding box center [169, 514] width 189 height 15
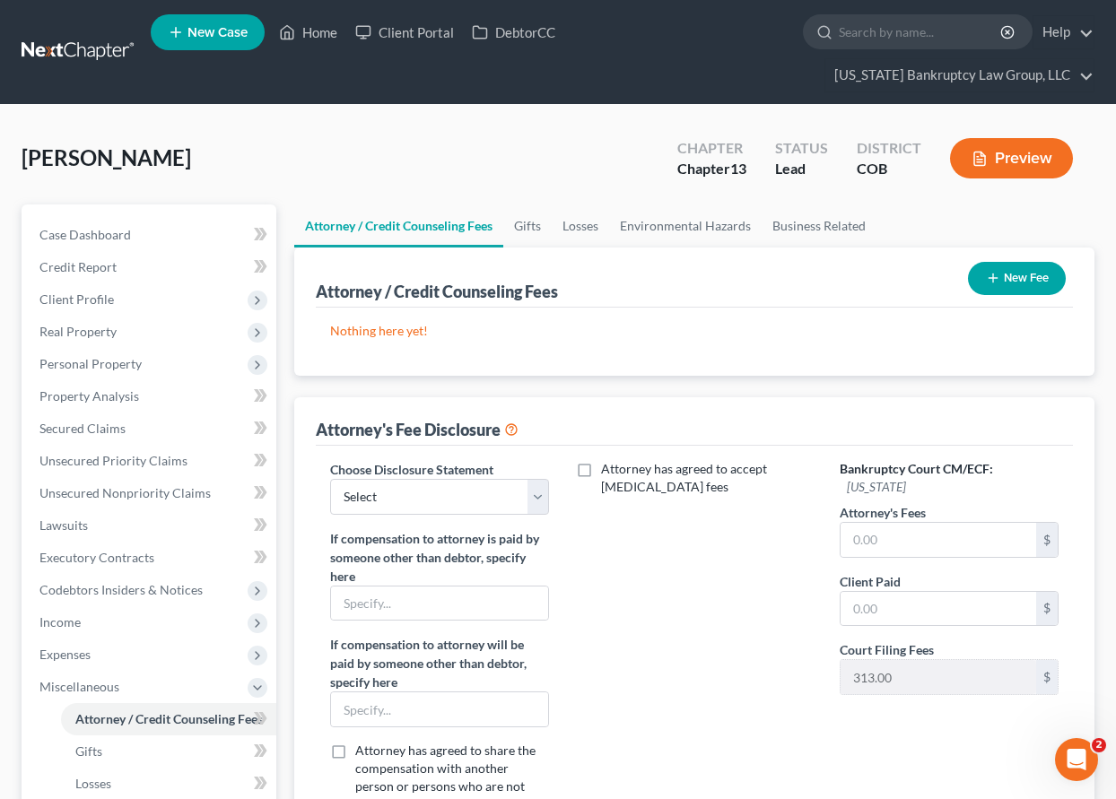
click at [1009, 286] on button "New Fee" at bounding box center [1017, 278] width 98 height 33
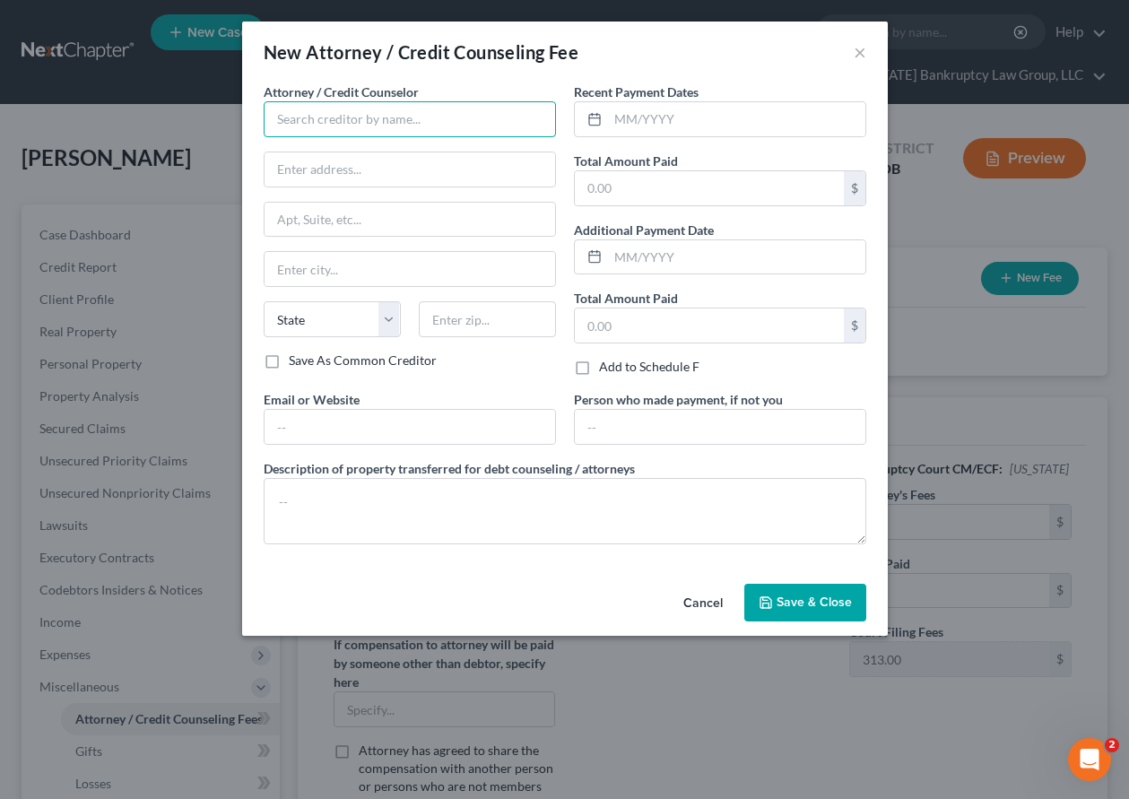
click at [388, 131] on input "text" at bounding box center [410, 119] width 292 height 36
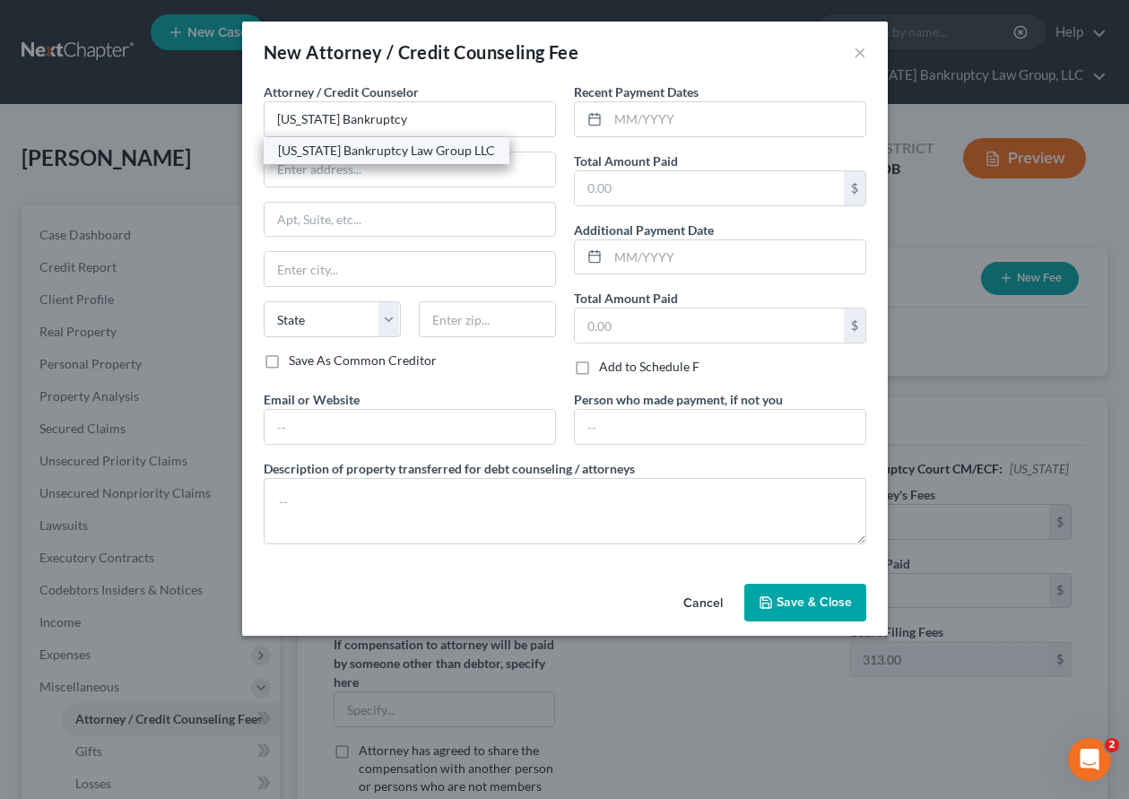
click at [388, 150] on div "[US_STATE] Bankruptcy Law Group LLC" at bounding box center [386, 151] width 217 height 18
type input "[US_STATE] Bankruptcy Law Group LLC"
type input "[STREET_ADDRESS]"
type input "[GEOGRAPHIC_DATA]"
select select "5"
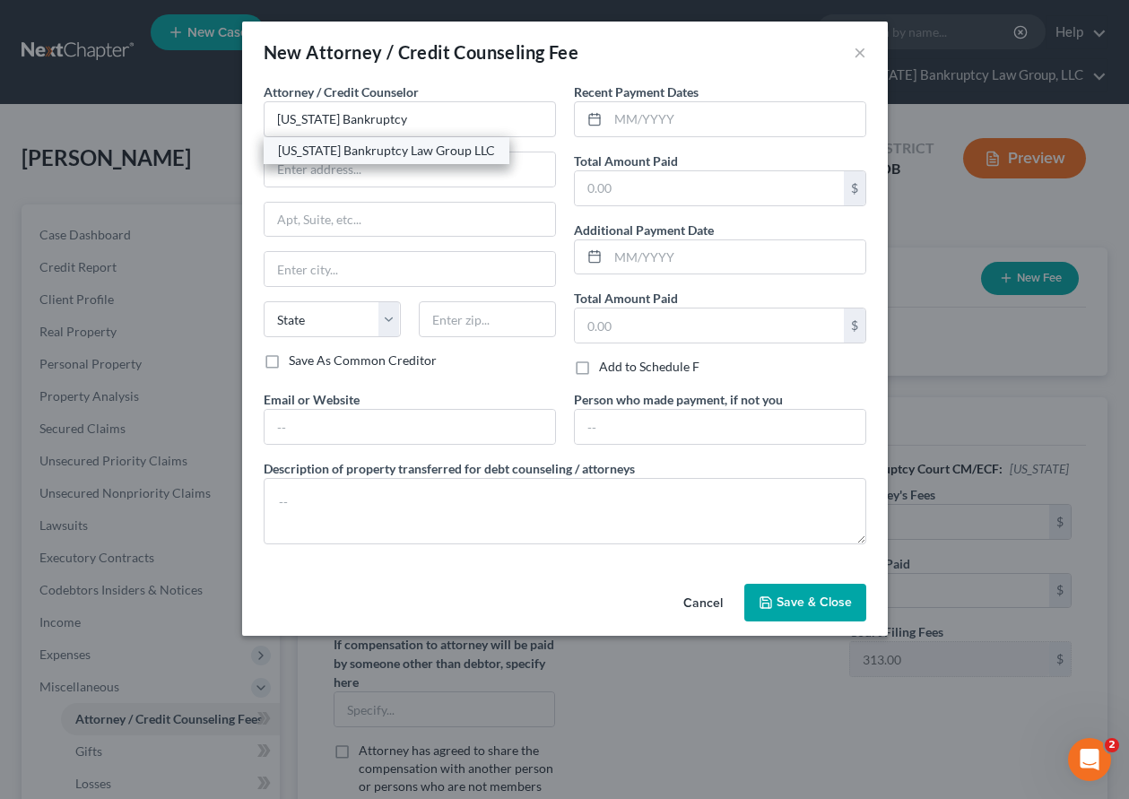
type input "80238"
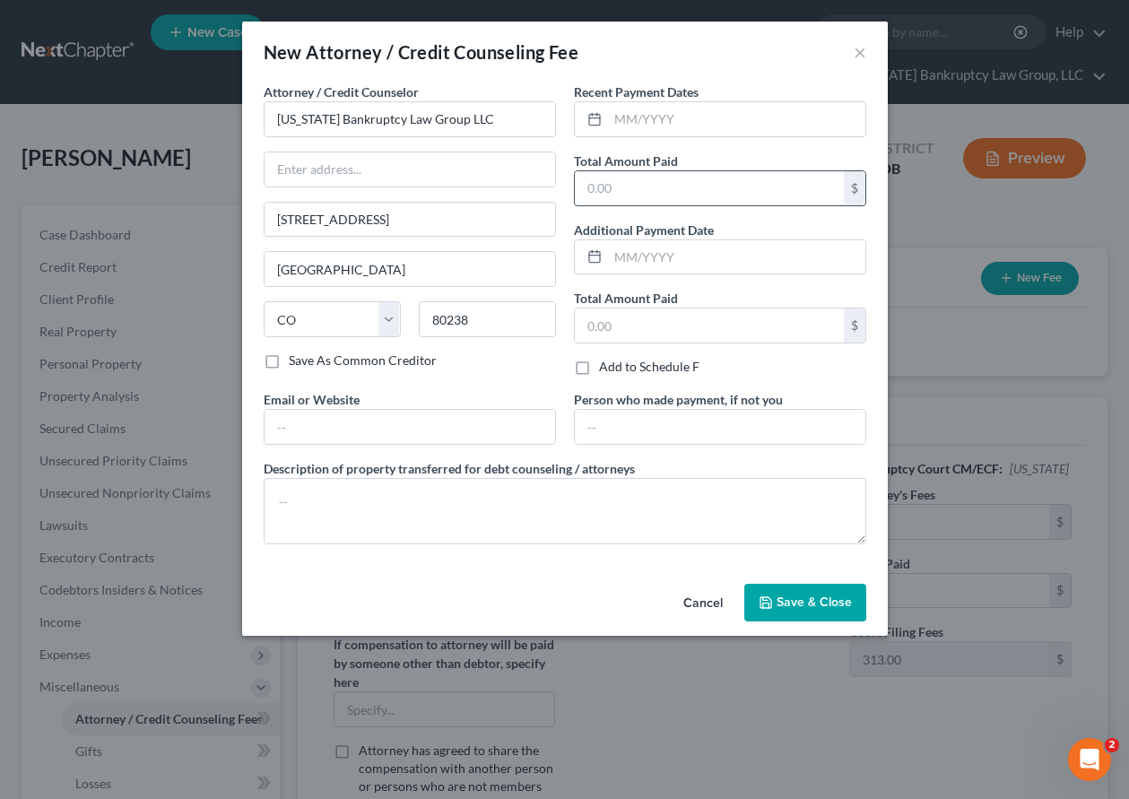
click at [614, 175] on input "text" at bounding box center [709, 188] width 269 height 34
type input "2,107"
click at [845, 607] on span "Save & Close" at bounding box center [814, 602] width 75 height 15
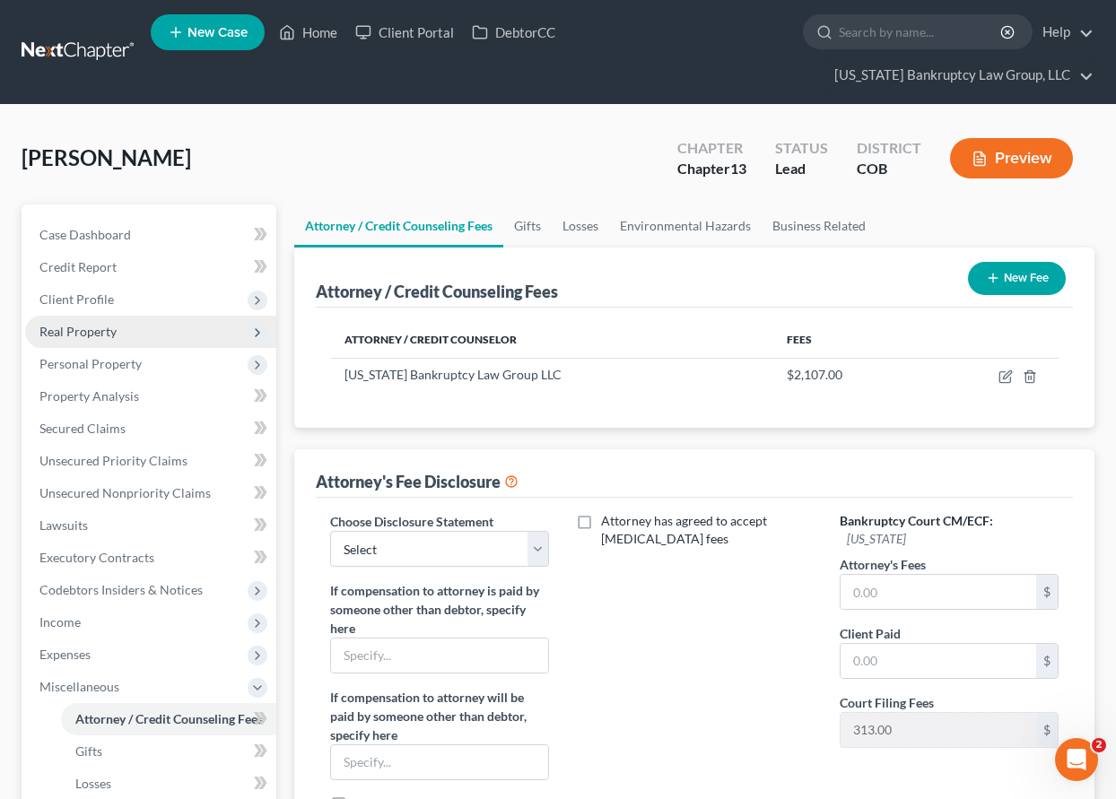
click at [82, 331] on span "Real Property" at bounding box center [77, 331] width 77 height 15
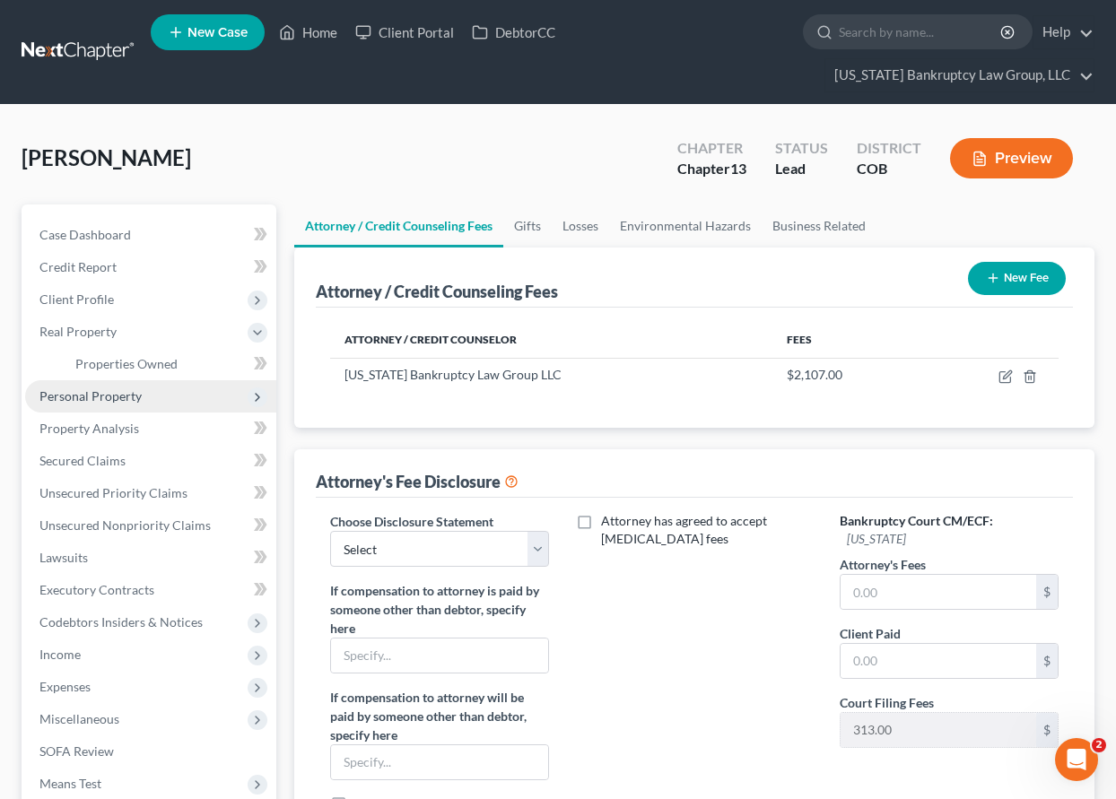
click at [125, 394] on span "Personal Property" at bounding box center [90, 395] width 102 height 15
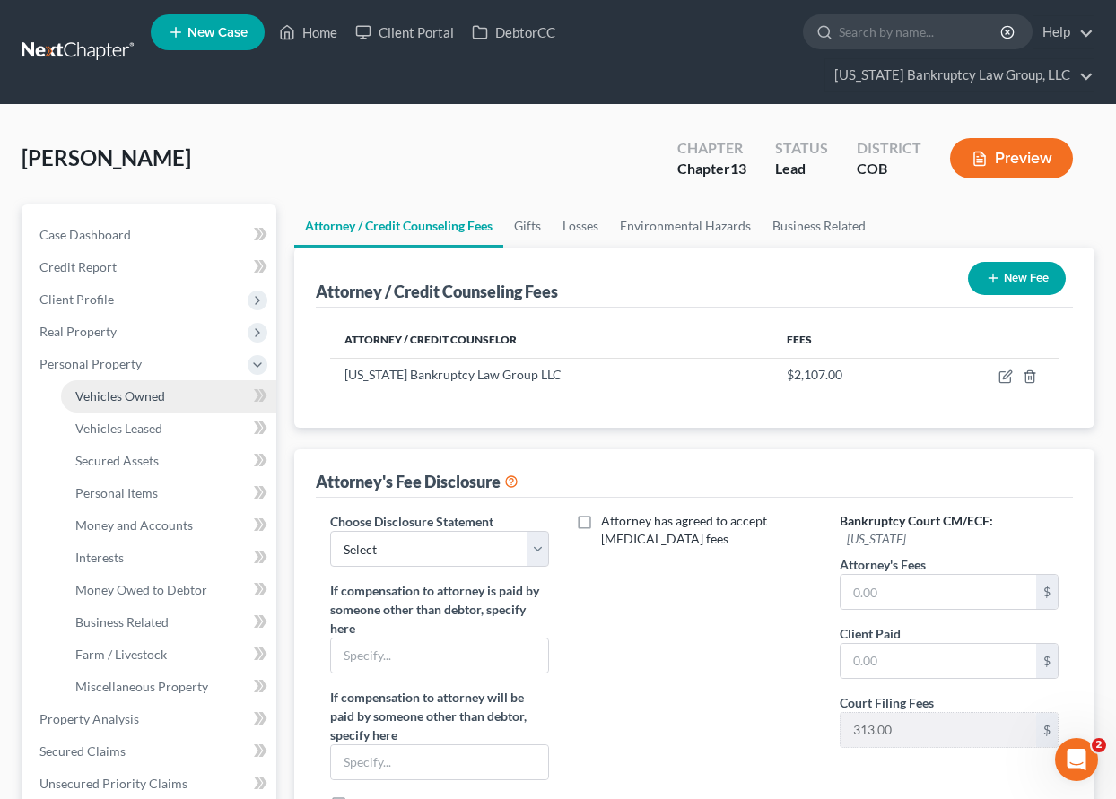
click at [121, 403] on span "Vehicles Owned" at bounding box center [120, 395] width 90 height 15
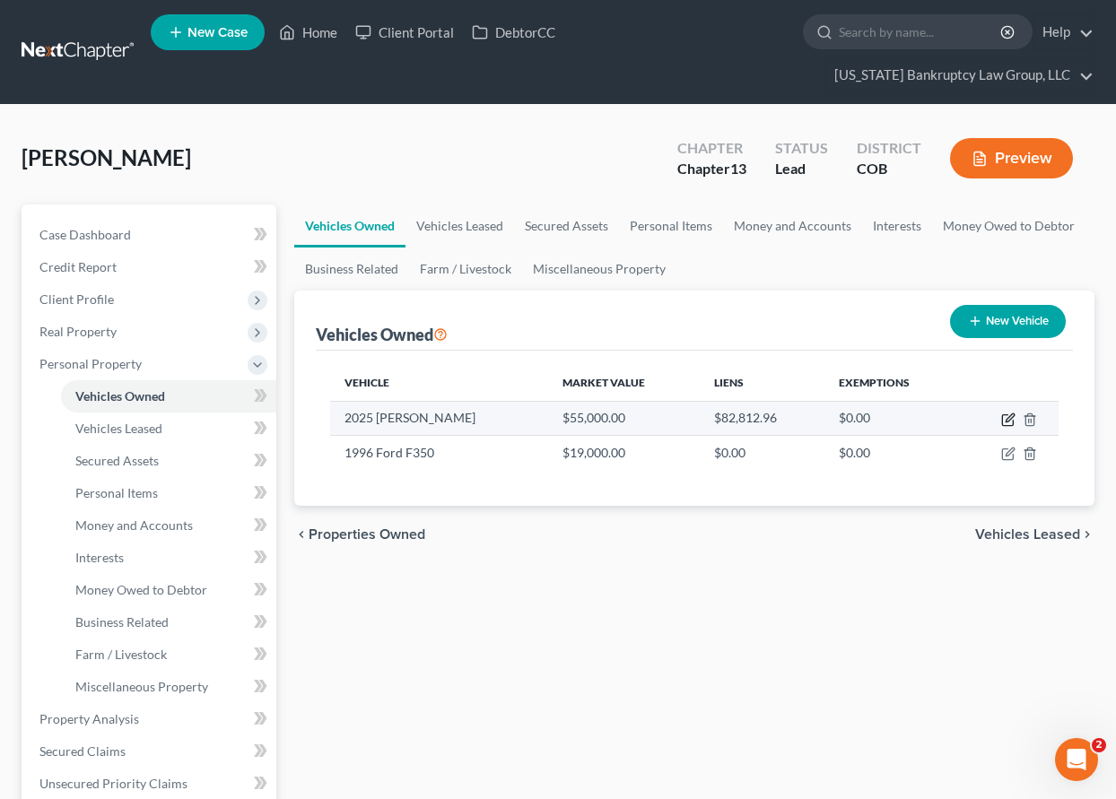
click at [1005, 422] on icon "button" at bounding box center [1009, 417] width 8 height 8
select select "0"
select select "1"
select select "0"
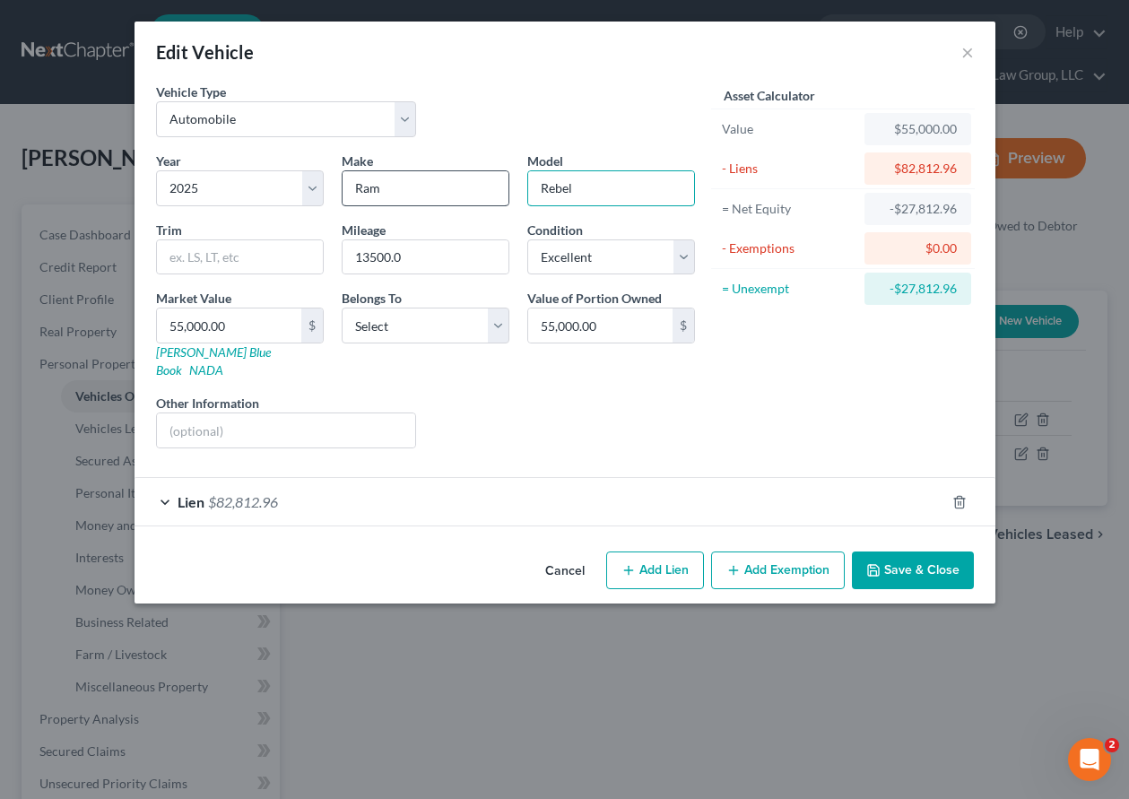
drag, startPoint x: 593, startPoint y: 183, endPoint x: 489, endPoint y: 185, distance: 104.1
click at [489, 185] on div "Year Select 2026 2025 2024 2023 2022 2021 2020 2019 2018 2017 2016 2015 2014 20…" at bounding box center [425, 307] width 557 height 311
type input "1500"
click at [568, 259] on select "Select Excellent Very Good Good Fair Poor" at bounding box center [611, 257] width 168 height 36
select select "3"
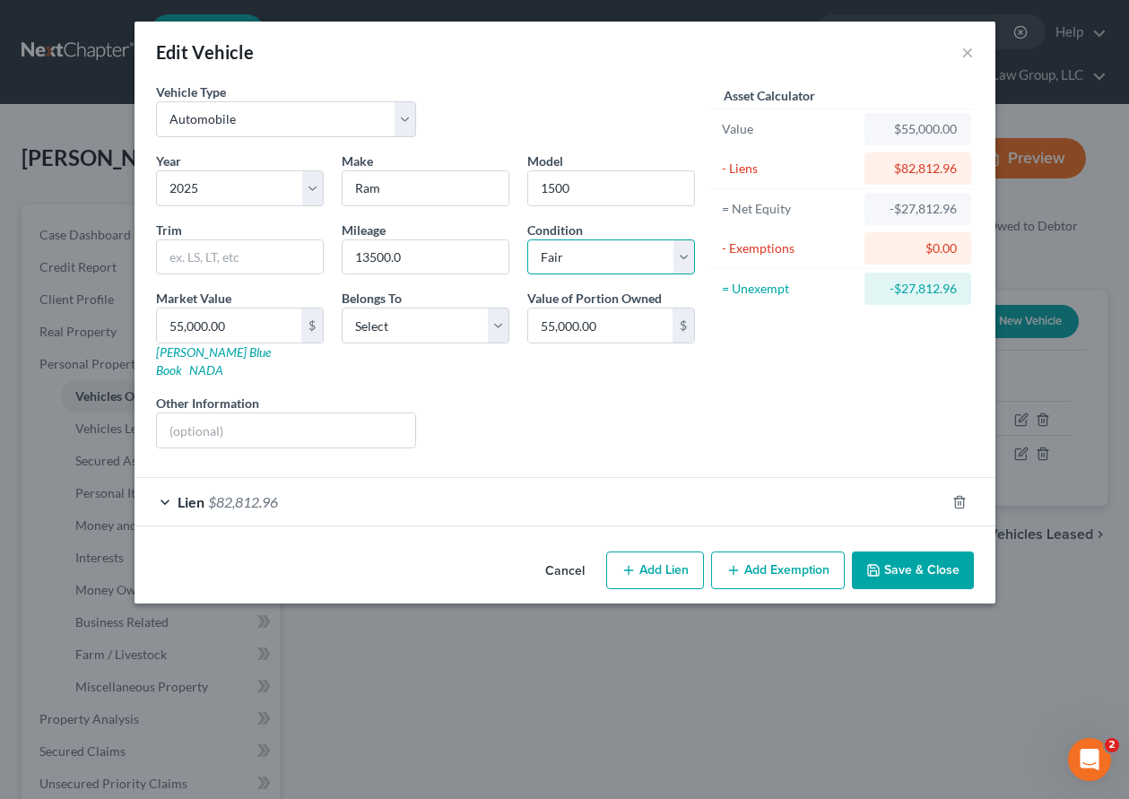
click at [527, 239] on select "Select Excellent Very Good Good Fair Poor" at bounding box center [611, 257] width 168 height 36
click at [408, 330] on select "Select Debtor 1 Only Debtor 2 Only Debtor 1 And Debtor 2 Only At Least One Of T…" at bounding box center [426, 326] width 168 height 36
select select "2"
click at [342, 308] on select "Select Debtor 1 Only Debtor 2 Only Debtor 1 And Debtor 2 Only At Least One Of T…" at bounding box center [426, 326] width 168 height 36
click at [213, 493] on span "$82,812.96" at bounding box center [243, 501] width 70 height 17
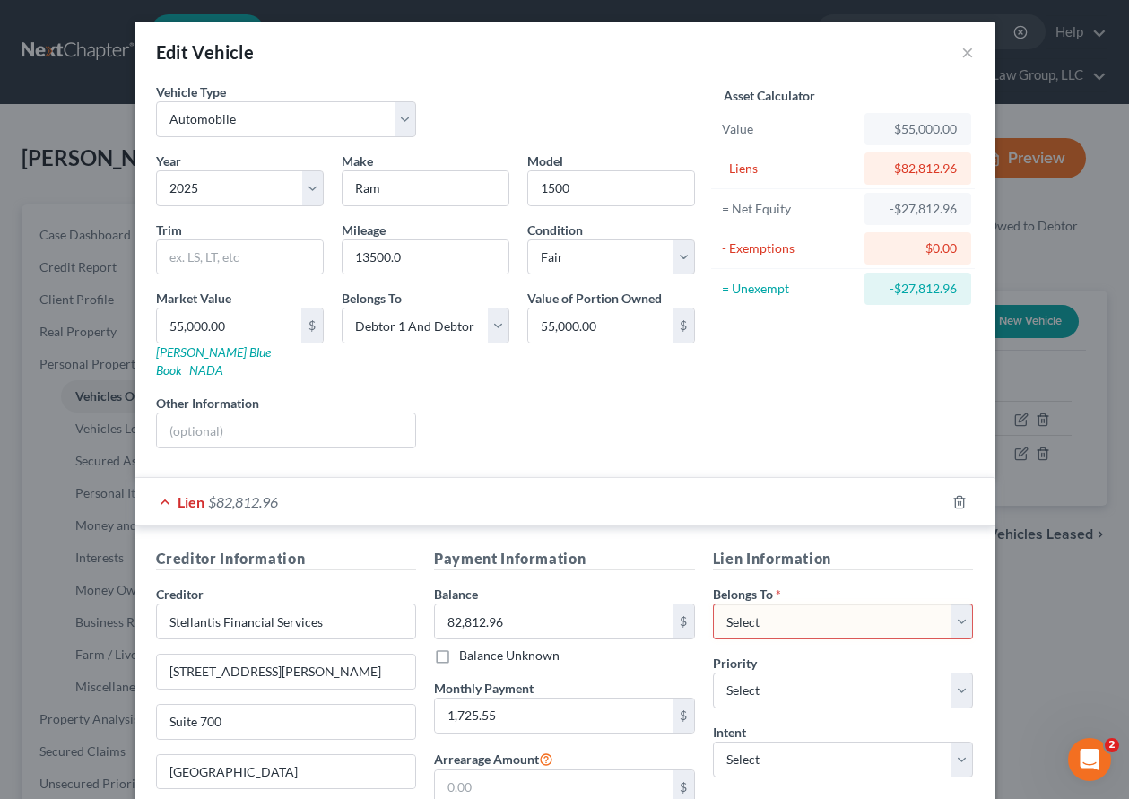
click at [744, 604] on select "Select Debtor 1 Only Debtor 2 Only Debtor 1 And Debtor 2 Only At Least One Of T…" at bounding box center [843, 622] width 261 height 36
select select "2"
click at [713, 604] on select "Select Debtor 1 Only Debtor 2 Only Debtor 1 And Debtor 2 Only At Least One Of T…" at bounding box center [843, 622] width 261 height 36
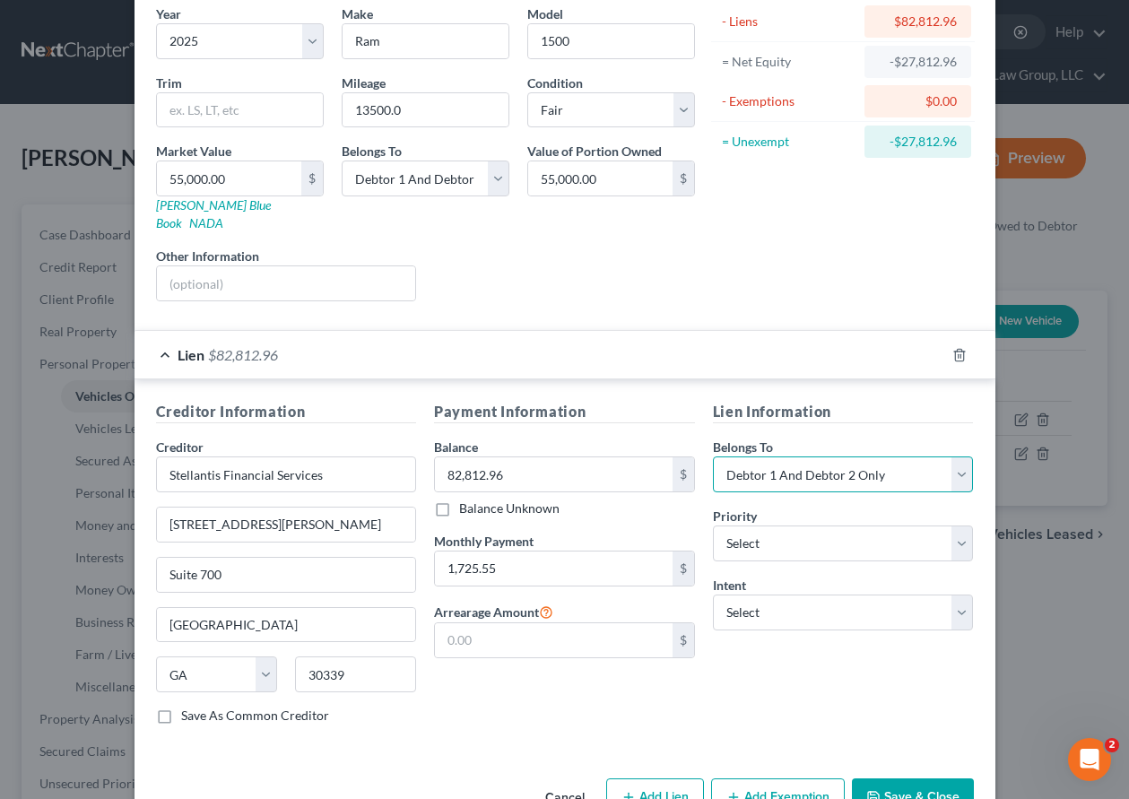
scroll to position [182, 0]
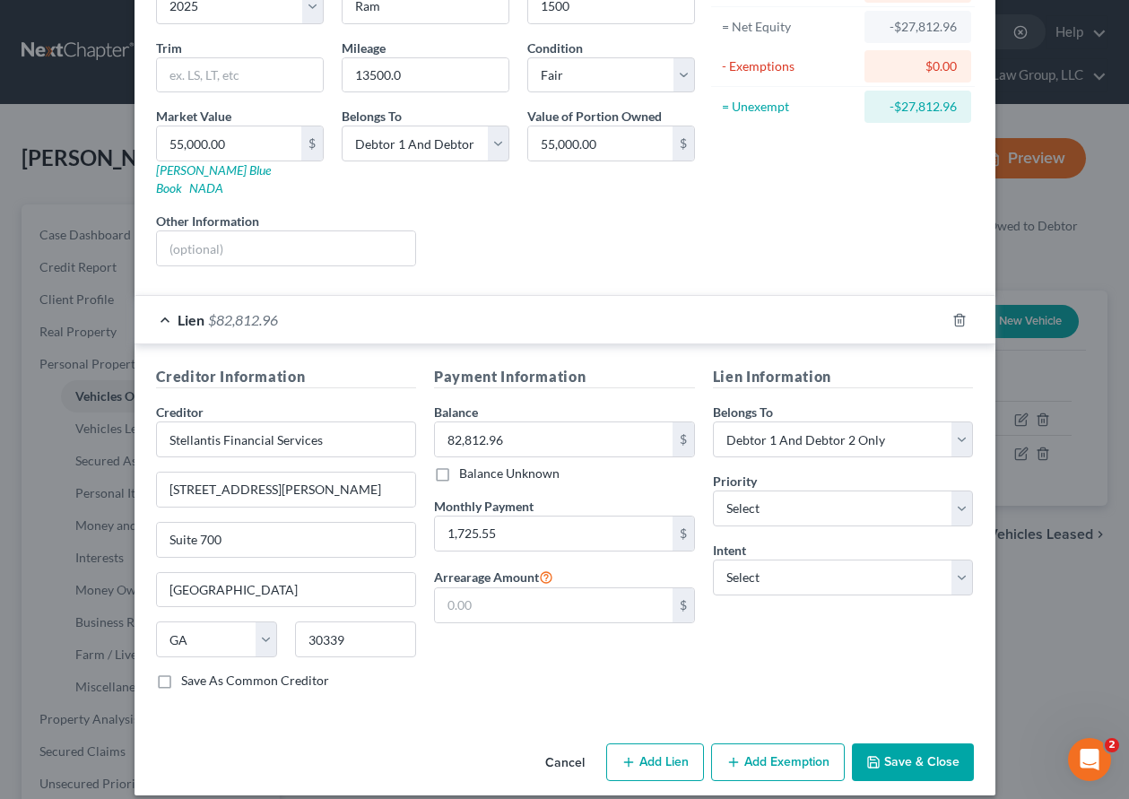
click at [918, 748] on button "Save & Close" at bounding box center [913, 763] width 122 height 38
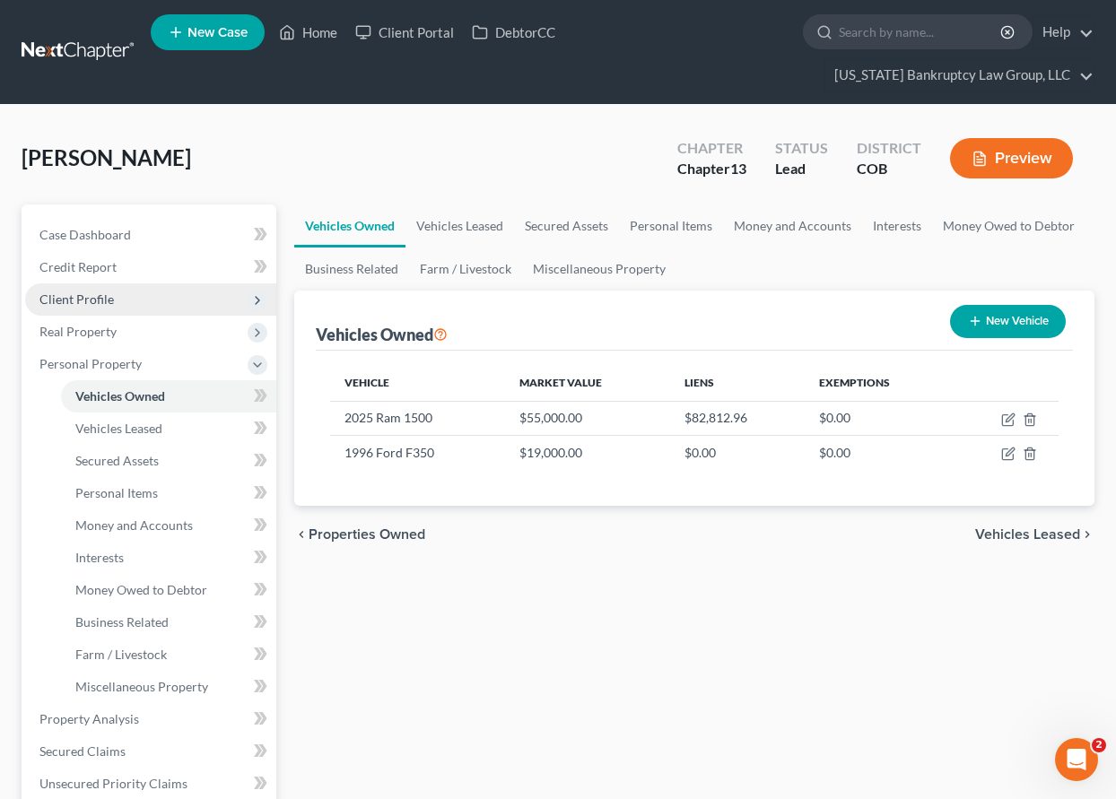
click at [106, 295] on span "Client Profile" at bounding box center [76, 298] width 74 height 15
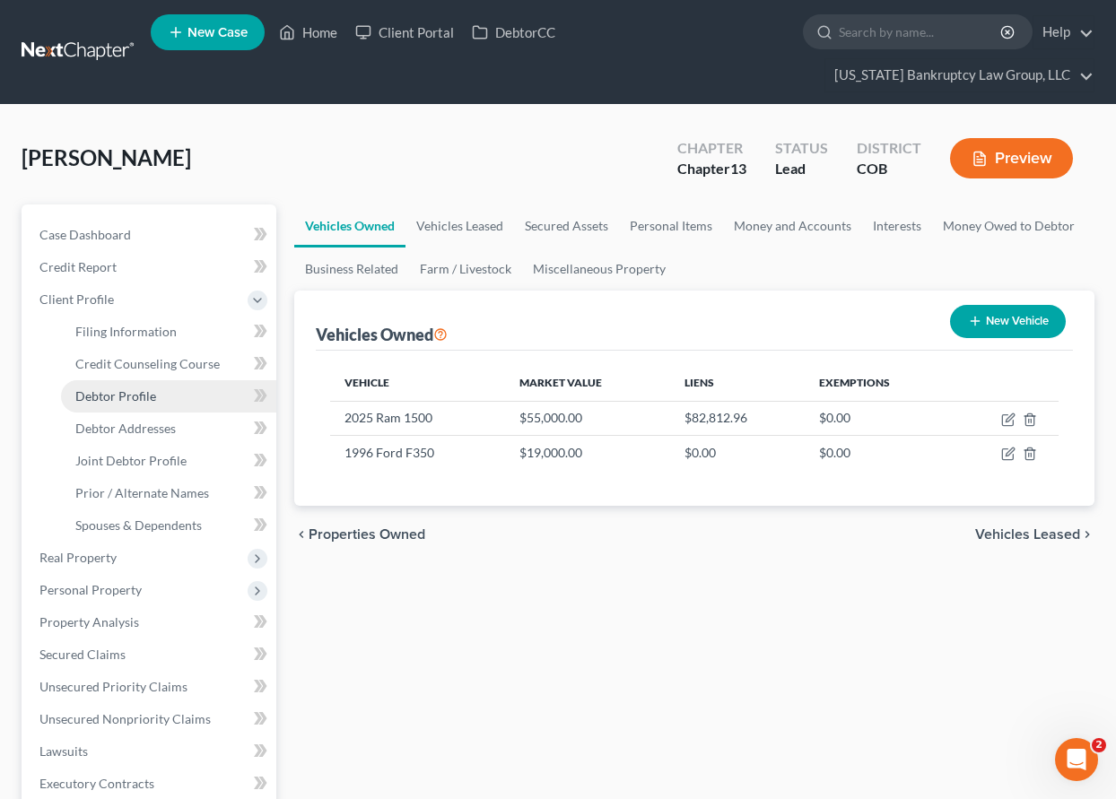
click at [117, 398] on span "Debtor Profile" at bounding box center [115, 395] width 81 height 15
select select "1"
select select "2"
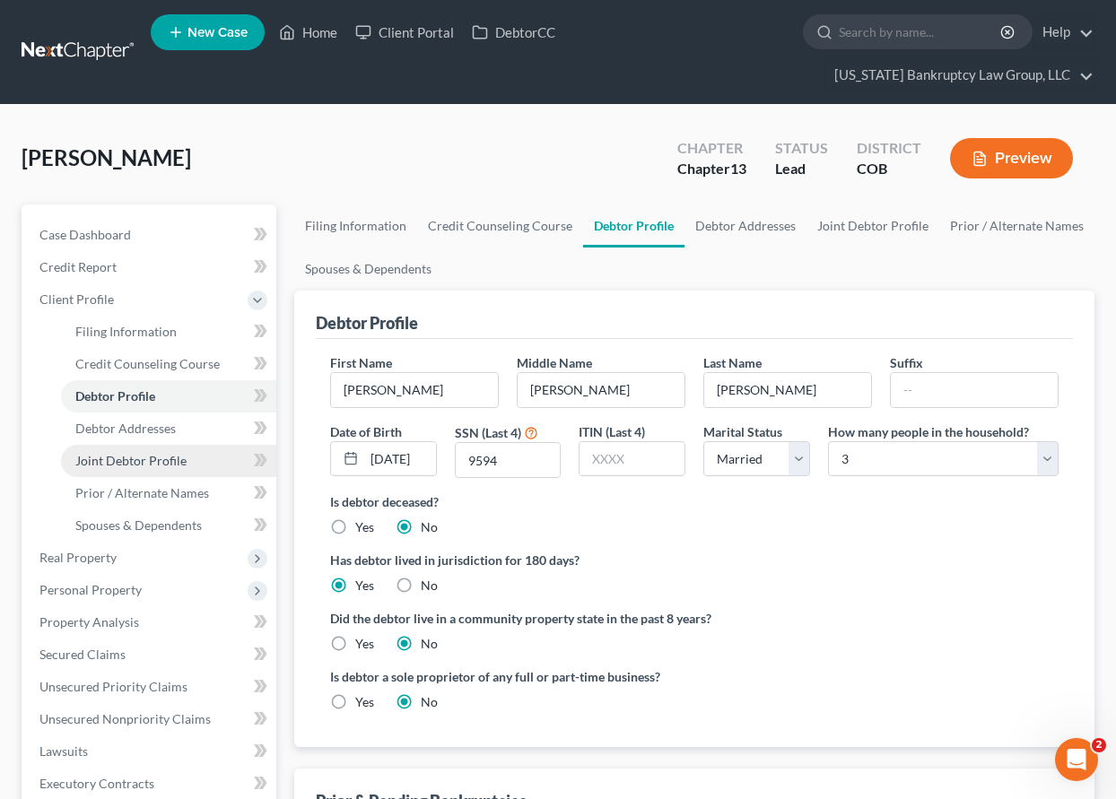
click at [141, 463] on span "Joint Debtor Profile" at bounding box center [130, 460] width 111 height 15
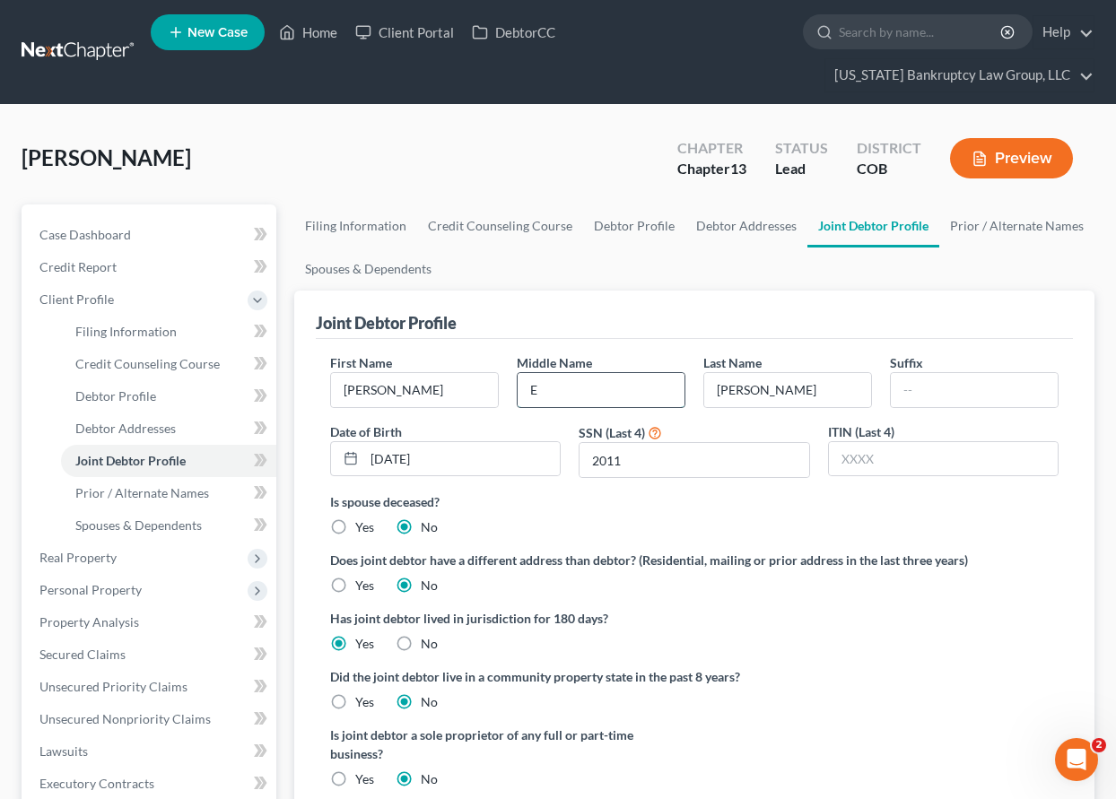
drag, startPoint x: 571, startPoint y: 372, endPoint x: 571, endPoint y: 385, distance: 12.6
click at [571, 384] on input "E" at bounding box center [601, 390] width 167 height 34
type input "[PERSON_NAME]"
click at [121, 396] on span "Debtor Profile" at bounding box center [115, 395] width 81 height 15
select select "1"
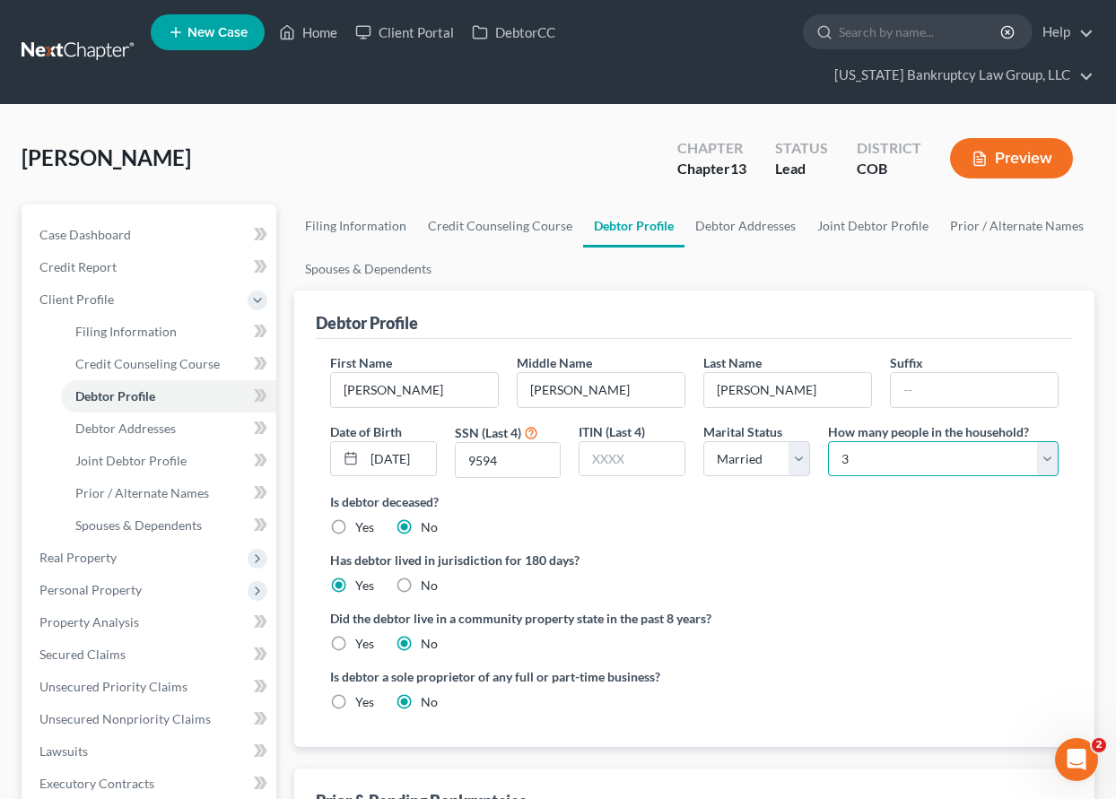
click at [949, 465] on select "Select 1 2 3 4 5 6 7 8 9 10 11 12 13 14 15 16 17 18 19 20" at bounding box center [943, 459] width 231 height 36
select select "3"
click at [828, 441] on select "Select 1 2 3 4 5 6 7 8 9 10 11 12 13 14 15 16 17 18 19 20" at bounding box center [943, 459] width 231 height 36
click at [91, 586] on span "Personal Property" at bounding box center [90, 589] width 102 height 15
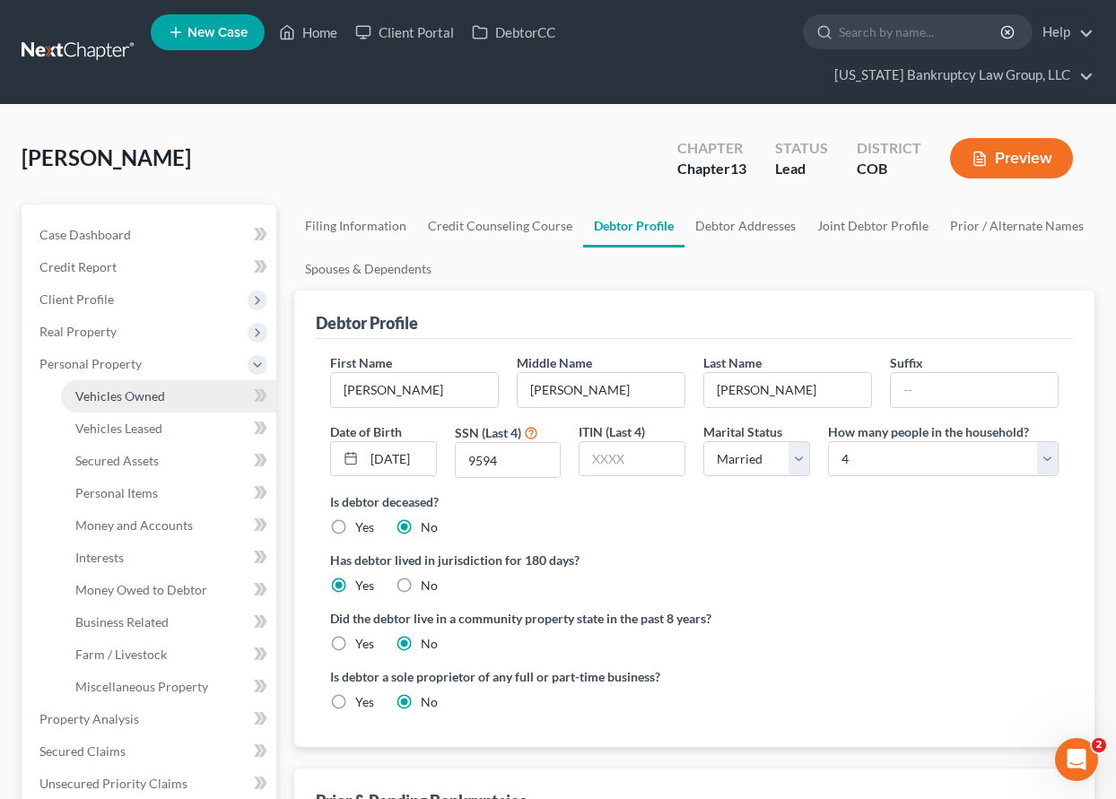
click at [130, 395] on span "Vehicles Owned" at bounding box center [120, 395] width 90 height 15
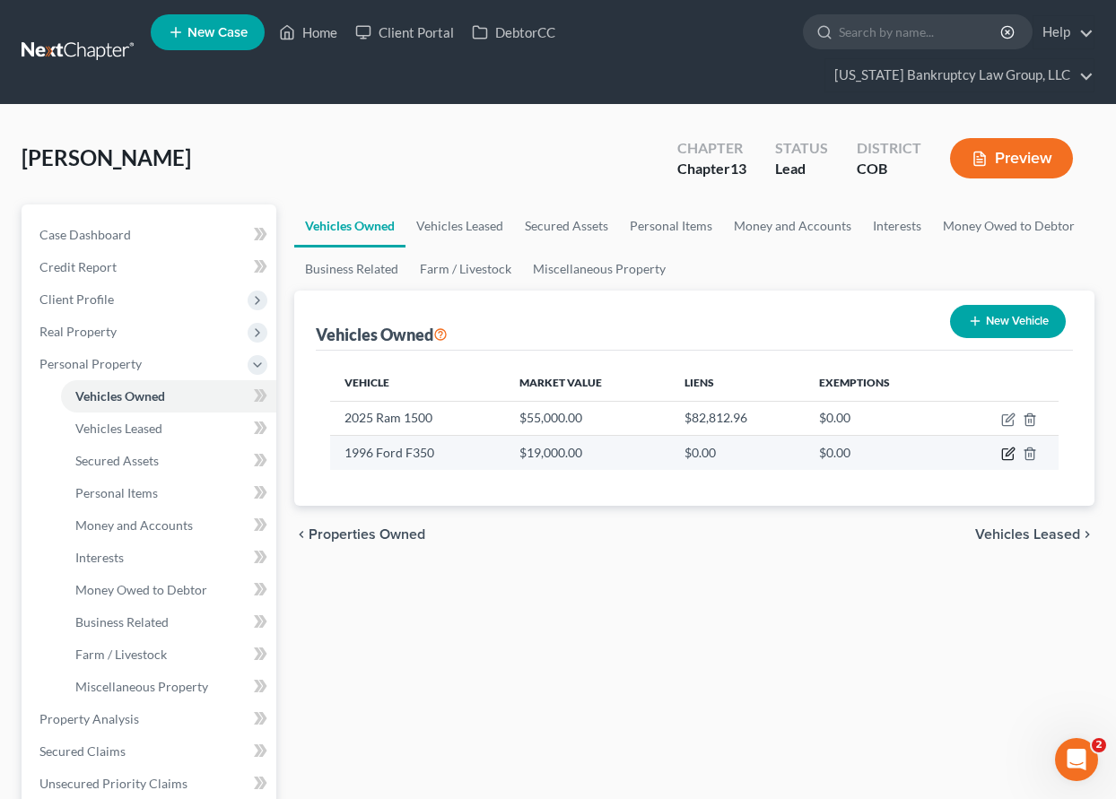
click at [1006, 450] on icon "button" at bounding box center [1008, 454] width 14 height 14
select select "0"
select select "30"
select select "2"
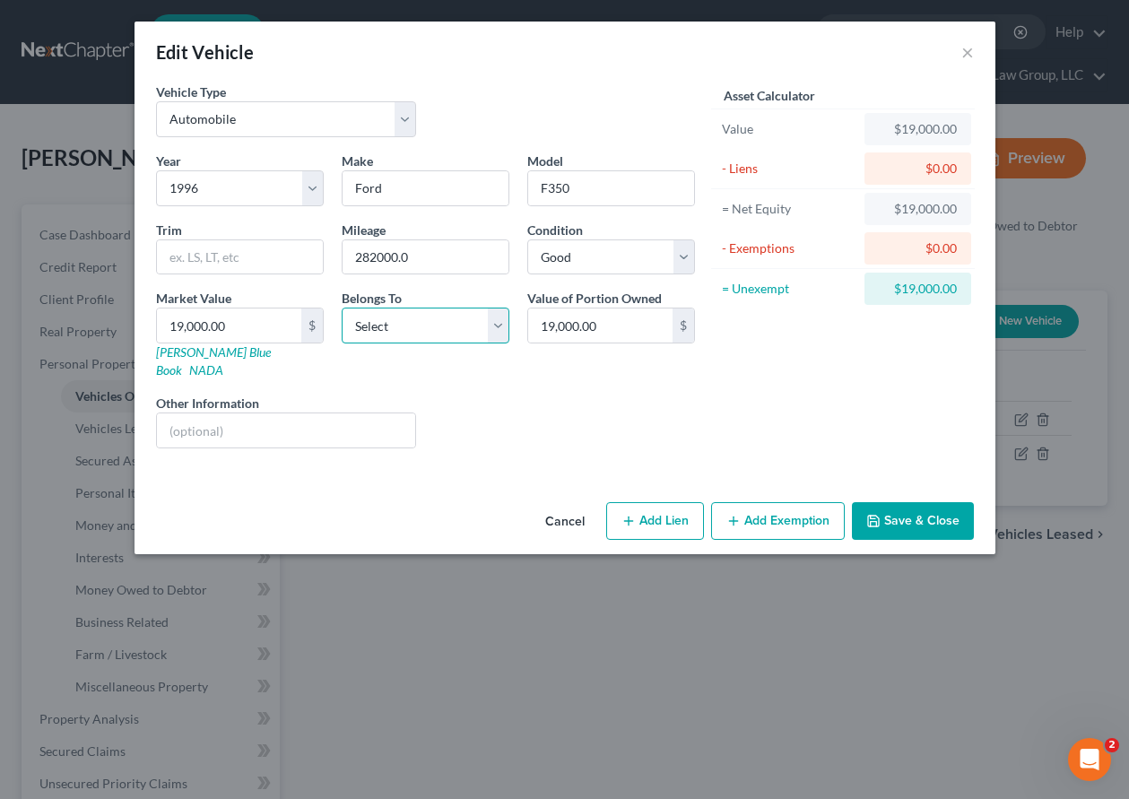
click at [397, 320] on select "Select Debtor 1 Only Debtor 2 Only Debtor 1 And Debtor 2 Only At Least One Of T…" at bounding box center [426, 326] width 168 height 36
select select "2"
click at [342, 308] on select "Select Debtor 1 Only Debtor 2 Only Debtor 1 And Debtor 2 Only At Least One Of T…" at bounding box center [426, 326] width 168 height 36
click at [569, 252] on select "Select Excellent Very Good Good Fair Poor" at bounding box center [611, 257] width 168 height 36
select select "3"
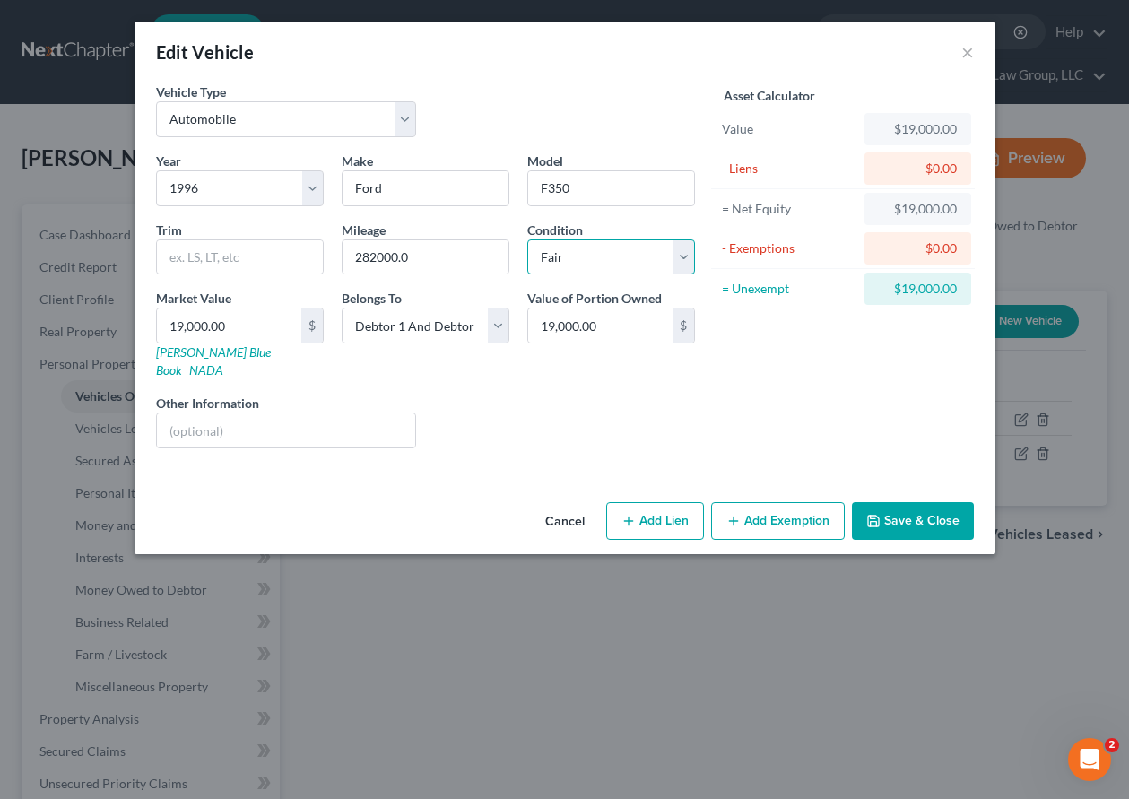
click at [527, 239] on select "Select Excellent Very Good Good Fair Poor" at bounding box center [611, 257] width 168 height 36
type input "1"
type input "1.00"
type input "11"
type input "11.00"
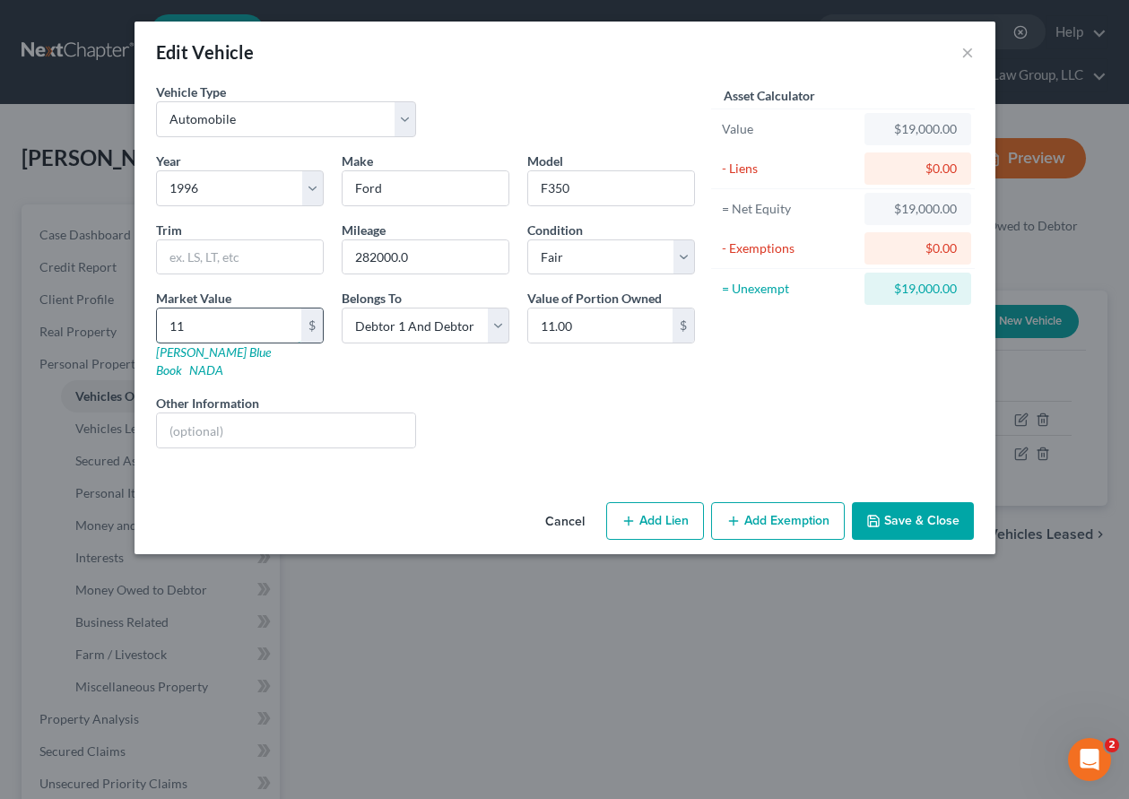
type input "113"
type input "113.00"
type input "1137"
type input "1,137.00"
type input "1,1377"
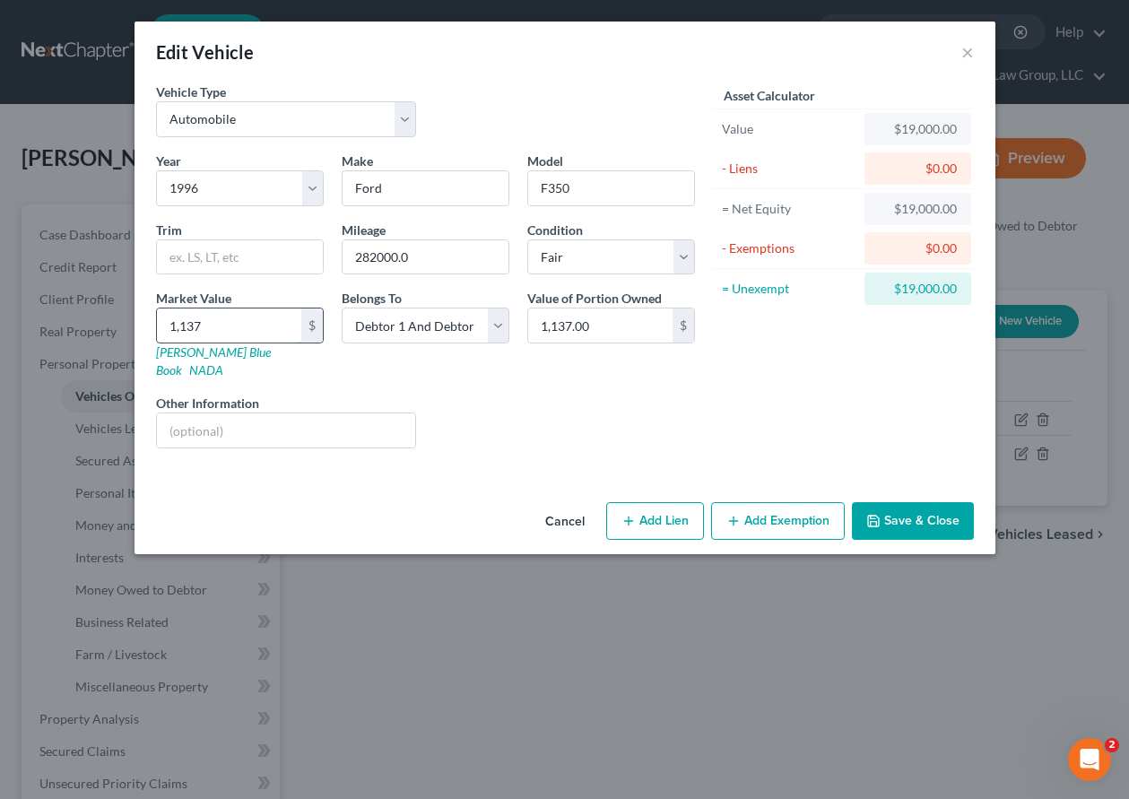
type input "11,377.00"
type input "11,377"
click at [767, 503] on button "Add Exemption" at bounding box center [778, 521] width 134 height 38
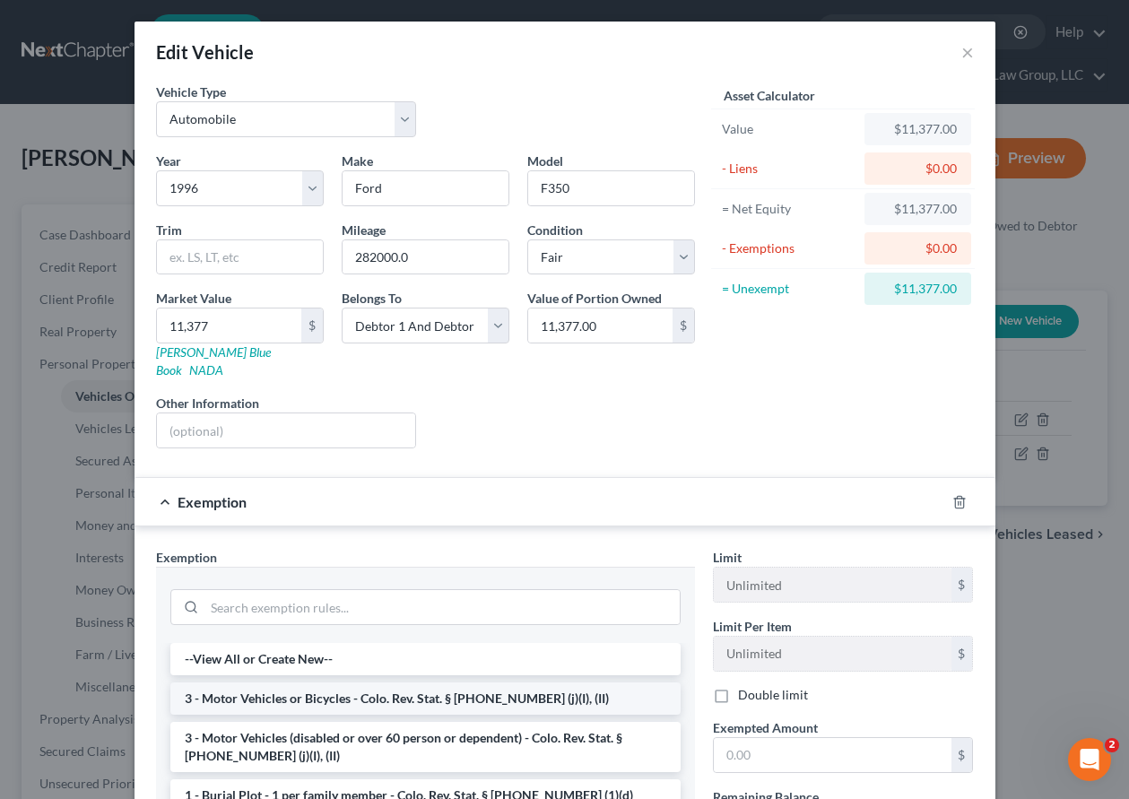
click at [414, 683] on li "3 - Motor Vehicles or Bicycles - Colo. Rev. Stat. § [PHONE_NUMBER] (j)(I), (II)" at bounding box center [425, 699] width 510 height 32
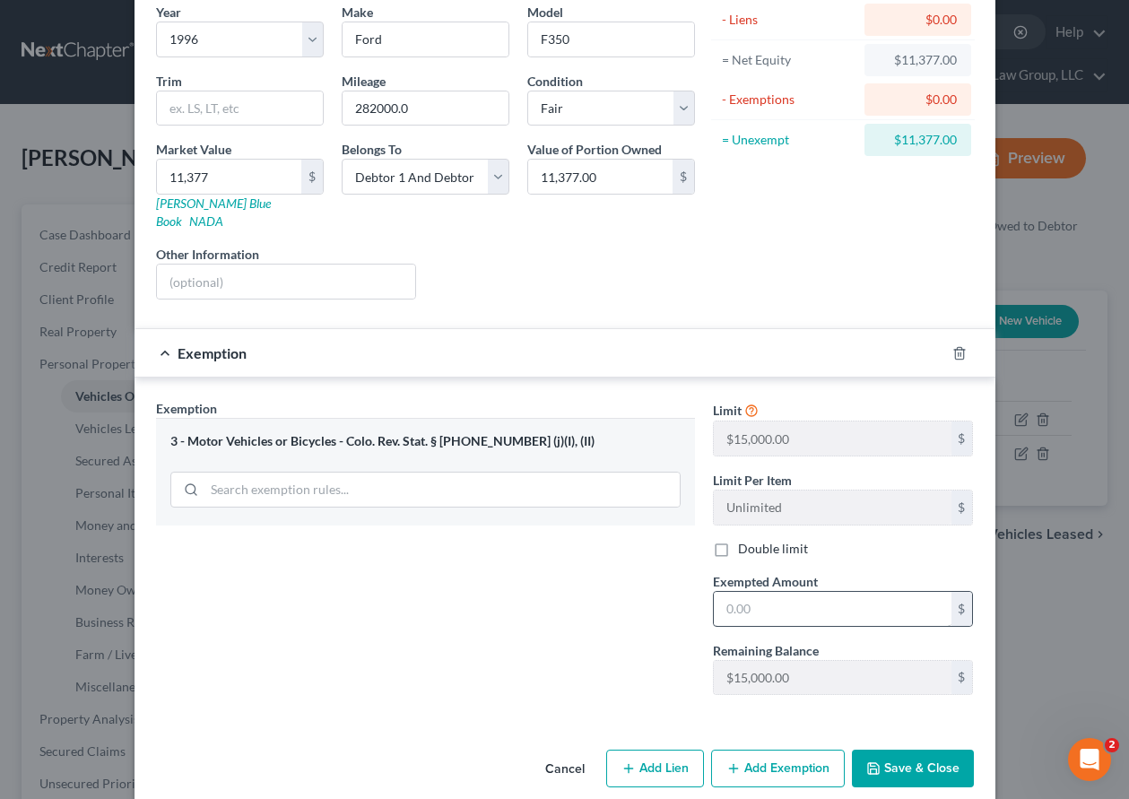
scroll to position [155, 0]
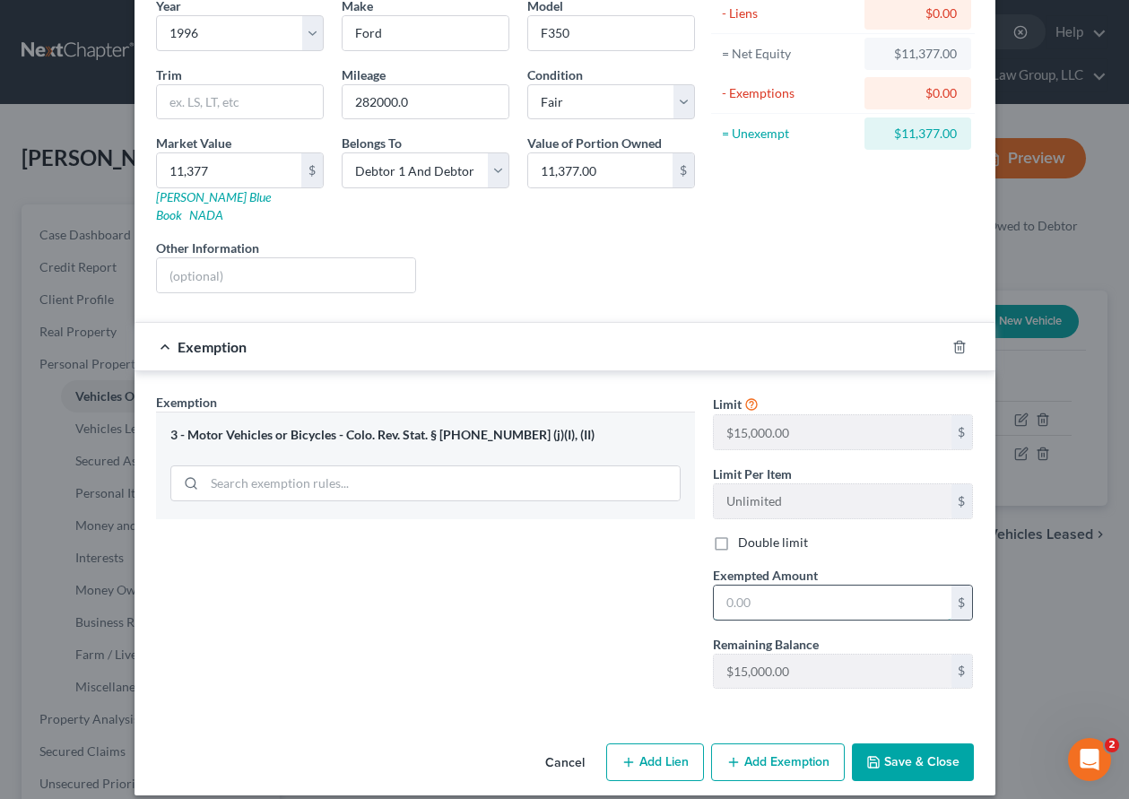
click at [782, 591] on input "text" at bounding box center [833, 603] width 238 height 34
type input "15,000"
click at [738, 534] on label "Double limit" at bounding box center [773, 543] width 70 height 18
click at [745, 534] on input "Double limit" at bounding box center [751, 540] width 12 height 12
checkbox input "true"
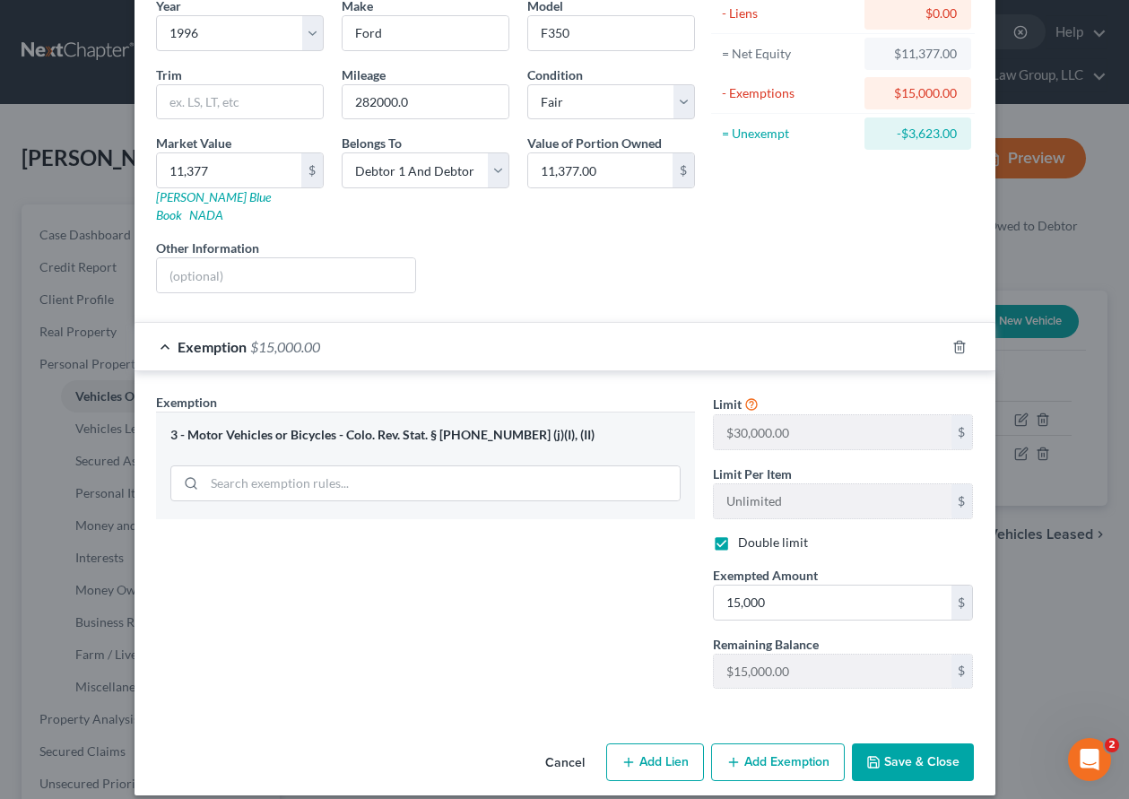
click at [927, 744] on button "Save & Close" at bounding box center [913, 763] width 122 height 38
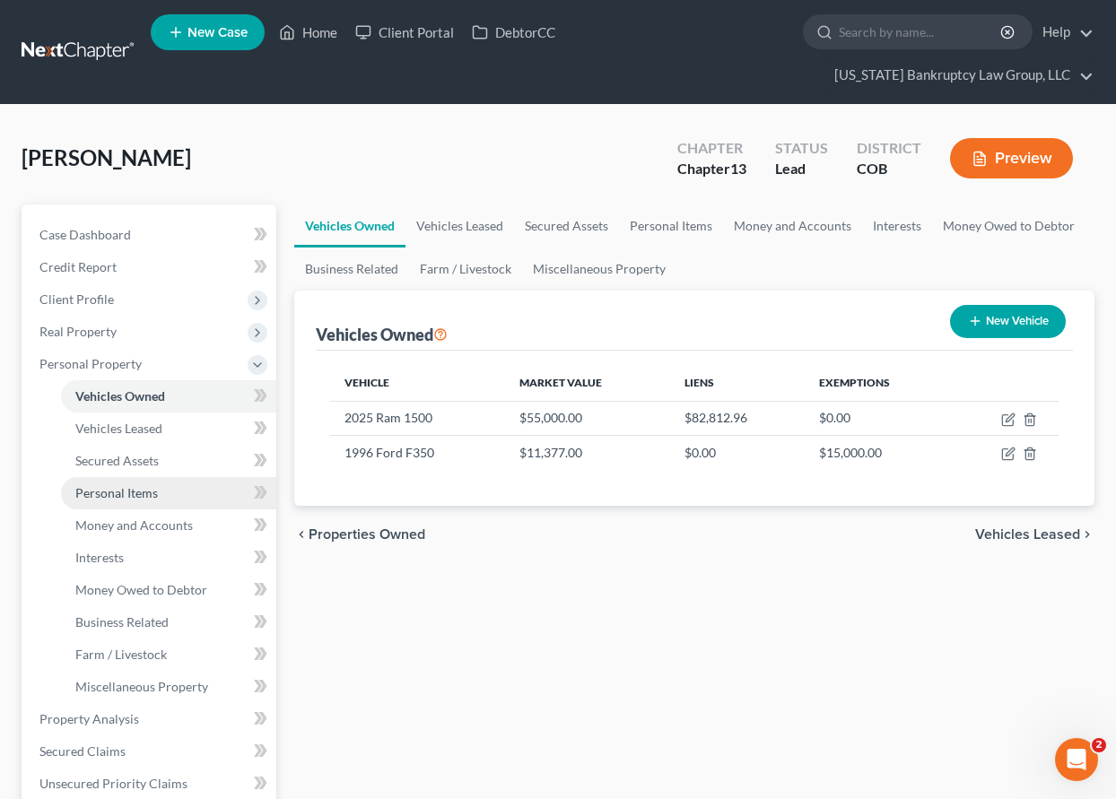
click at [134, 487] on span "Personal Items" at bounding box center [116, 492] width 83 height 15
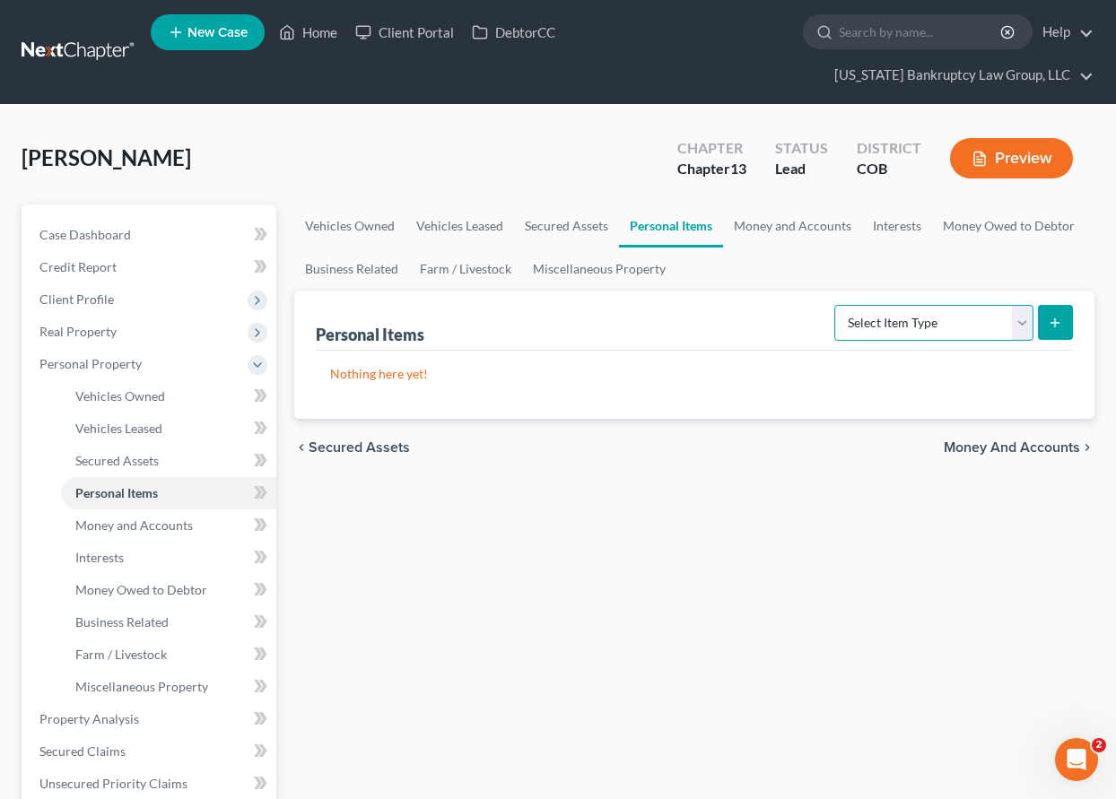
click at [896, 333] on select "Select Item Type Clothing Collectibles Of Value Electronics Firearms Household …" at bounding box center [933, 323] width 199 height 36
select select "household_goods"
click at [836, 305] on select "Select Item Type Clothing Collectibles Of Value Electronics Firearms Household …" at bounding box center [933, 323] width 199 height 36
click at [1043, 309] on button "submit" at bounding box center [1055, 322] width 35 height 35
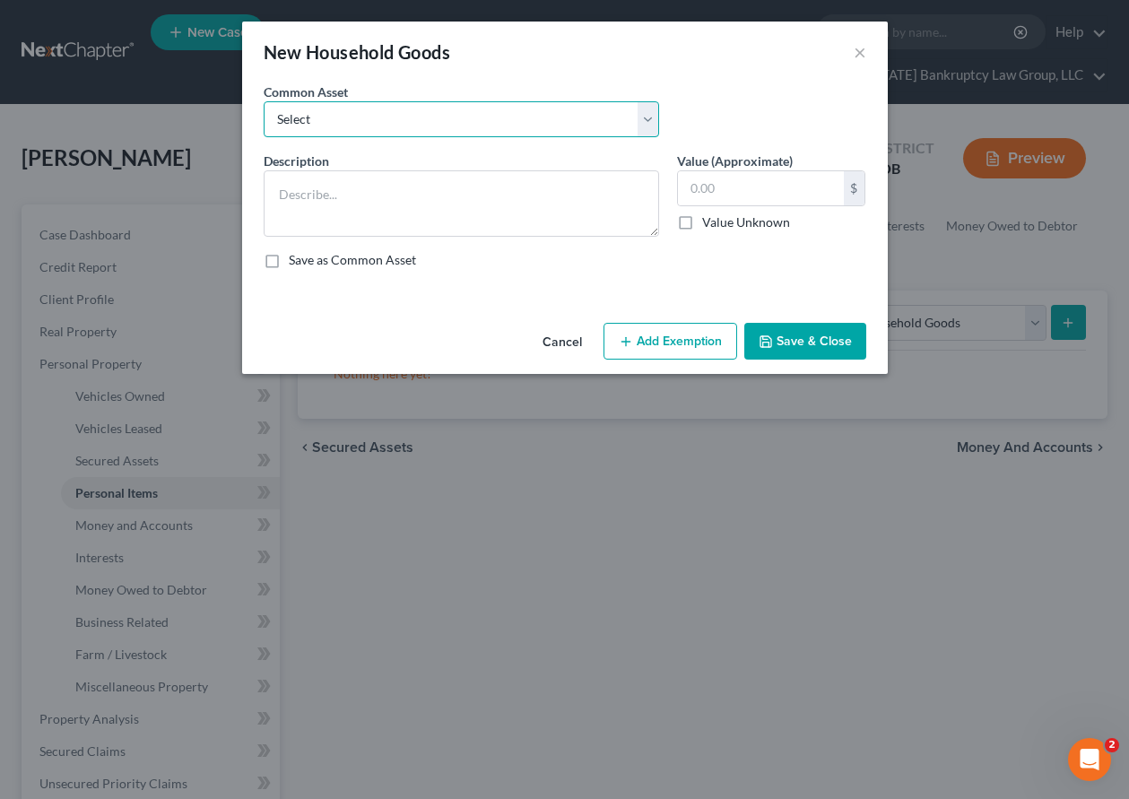
click at [373, 109] on select "Select Household Goods Including:" at bounding box center [462, 119] width 396 height 36
select select "0"
click at [264, 101] on select "Select Household Goods Including:" at bounding box center [462, 119] width 396 height 36
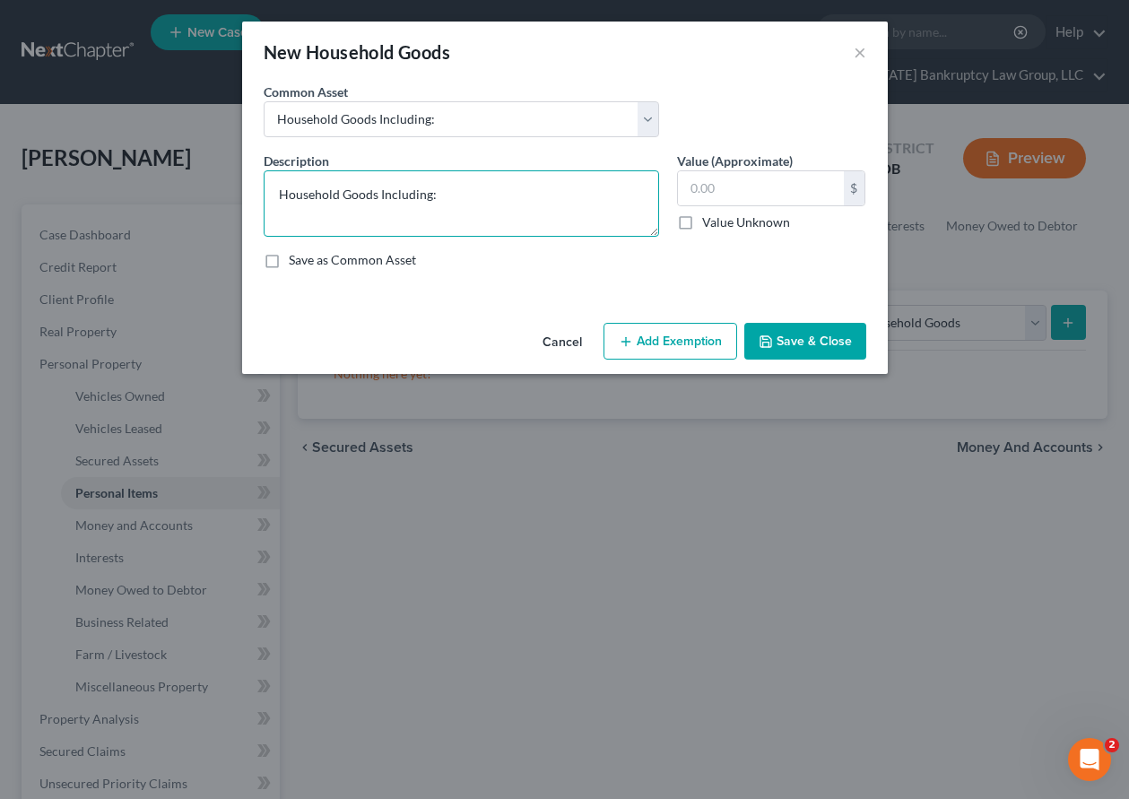
click at [514, 205] on textarea "Household Goods Including:" at bounding box center [462, 203] width 396 height 66
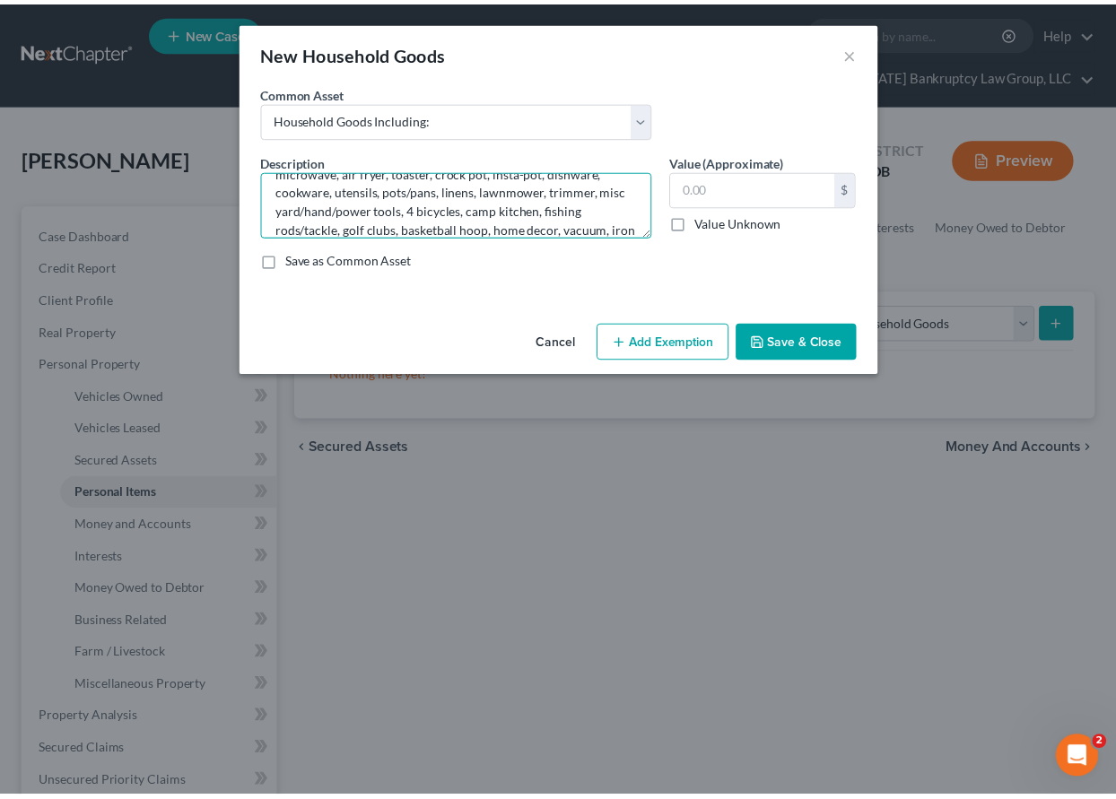
scroll to position [98, 0]
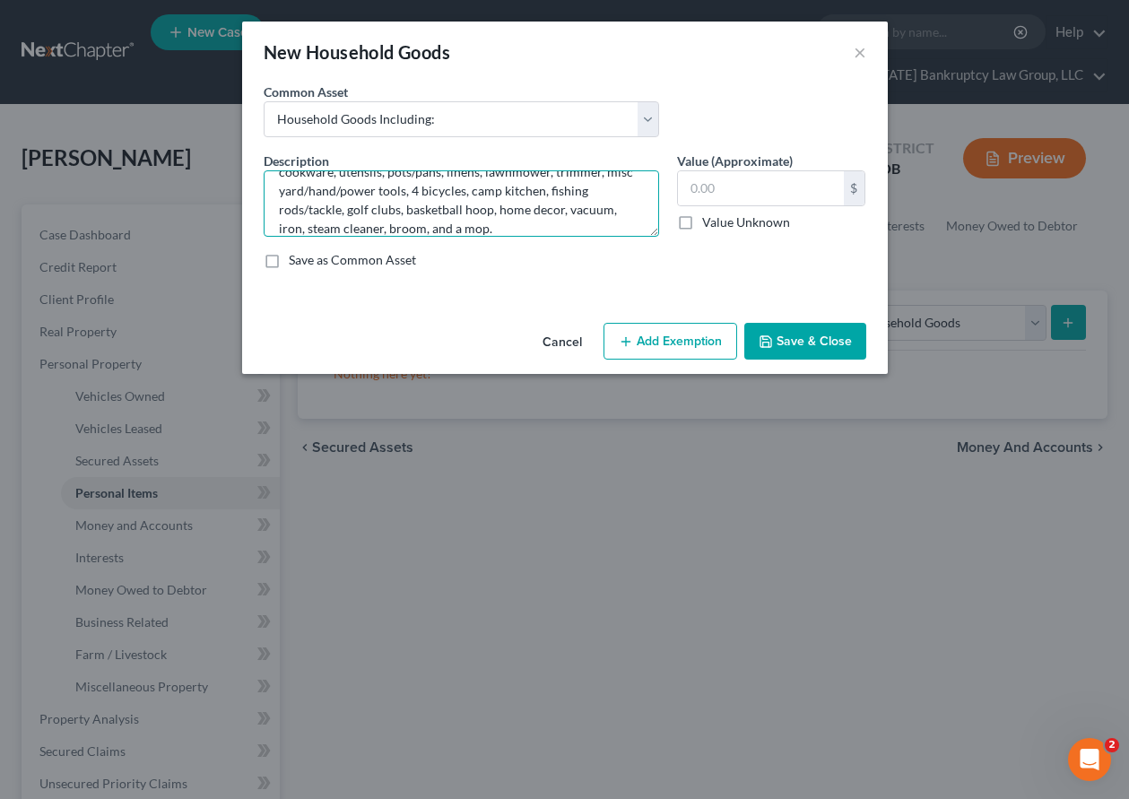
type textarea "Household Goods Including: Sofa, ottoman, TV stand, 2 bookcases, dining table w…"
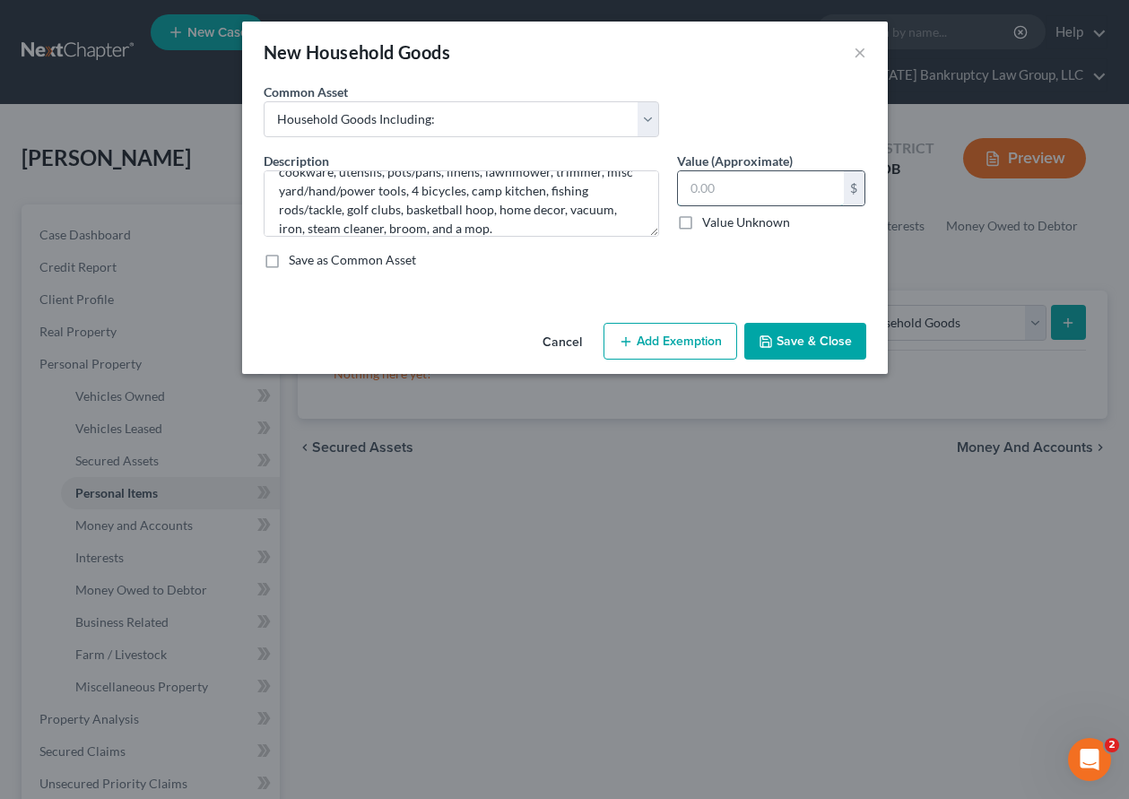
click at [740, 191] on input "text" at bounding box center [761, 188] width 166 height 34
type input "4,315.00"
click at [704, 346] on button "Add Exemption" at bounding box center [671, 342] width 134 height 38
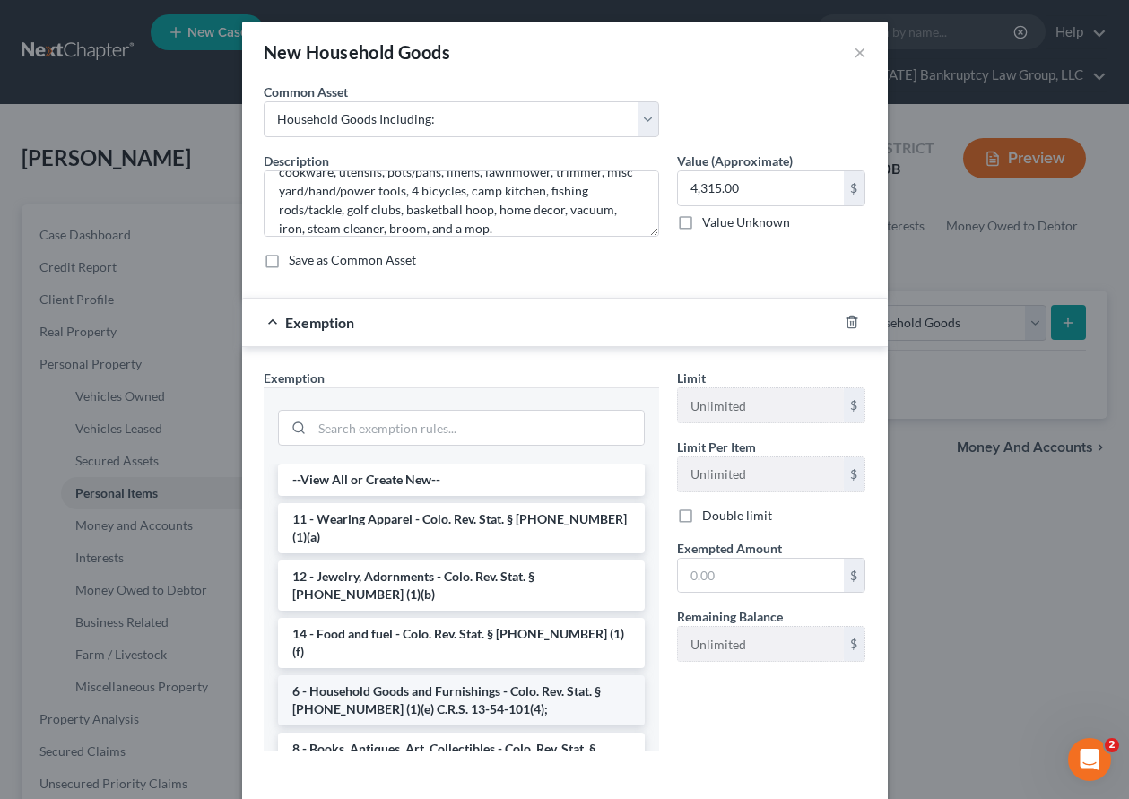
click at [467, 677] on li "6 - Household Goods and Furnishings - Colo. Rev. Stat. § [PHONE_NUMBER] (1)(e) …" at bounding box center [461, 700] width 367 height 50
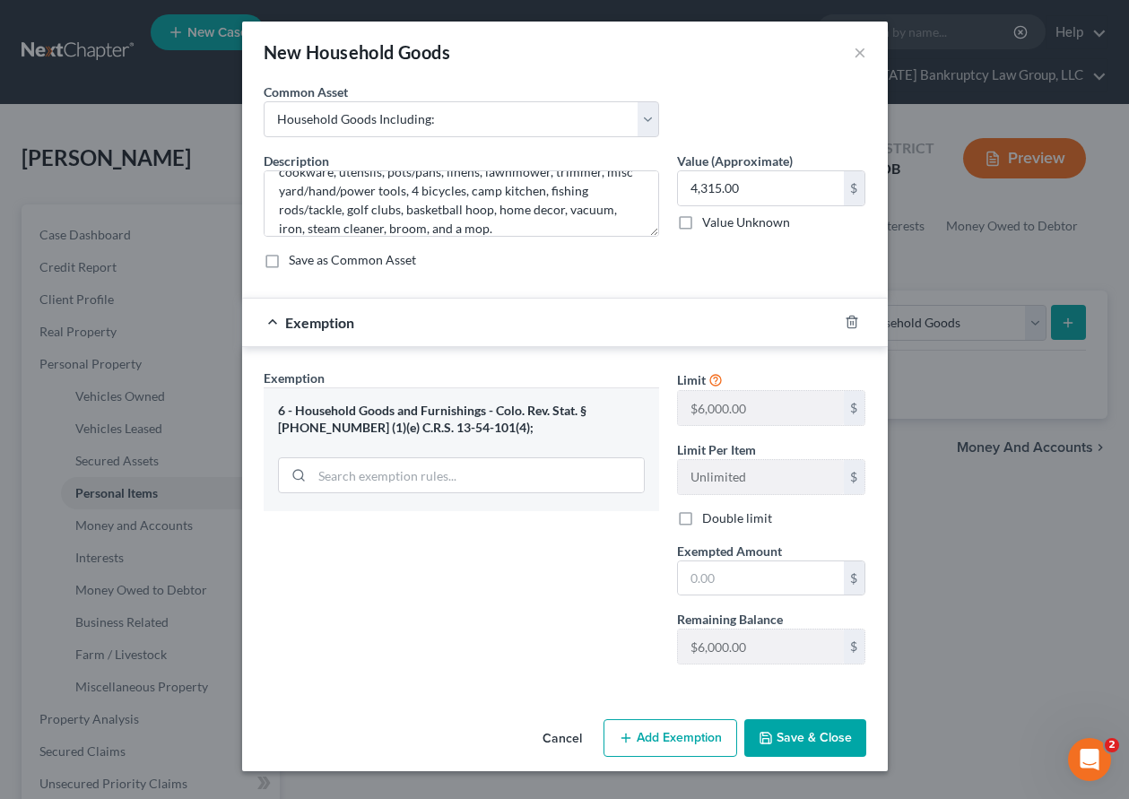
click at [702, 513] on label "Double limit" at bounding box center [737, 518] width 70 height 18
click at [709, 513] on input "Double limit" at bounding box center [715, 515] width 12 height 12
checkbox input "true"
click at [796, 728] on button "Save & Close" at bounding box center [805, 738] width 122 height 38
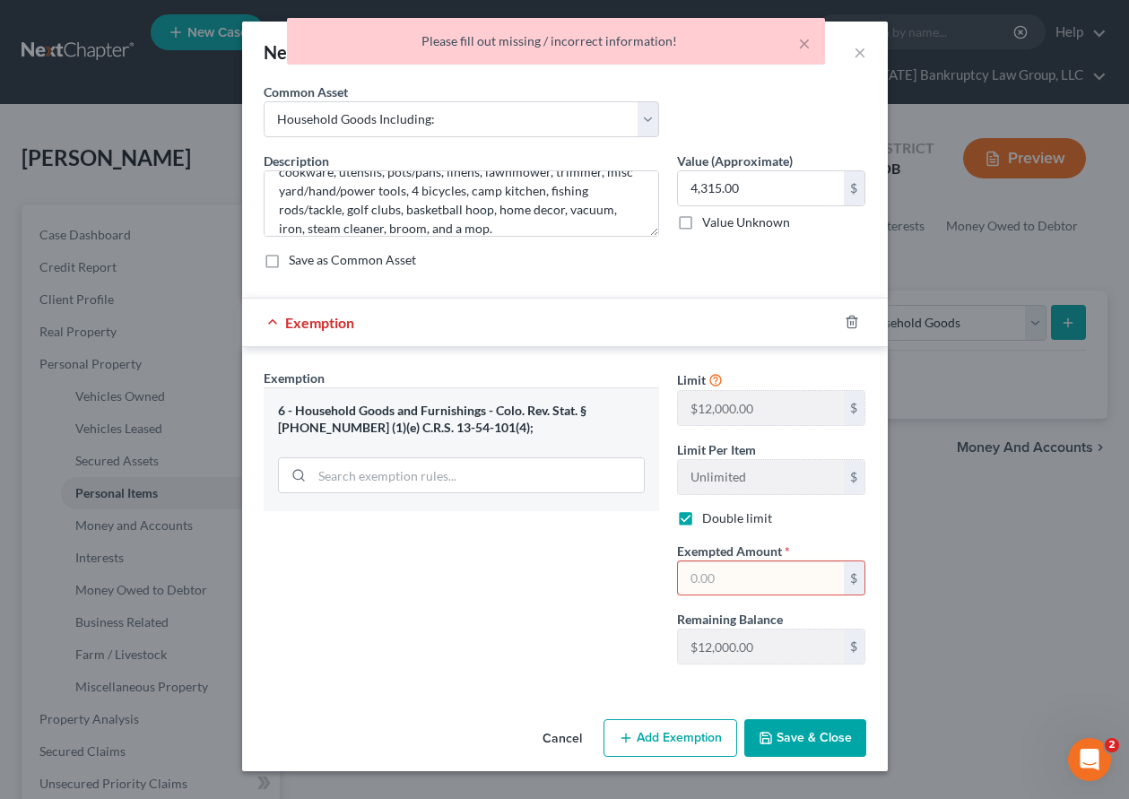
click at [735, 566] on input "text" at bounding box center [761, 578] width 166 height 34
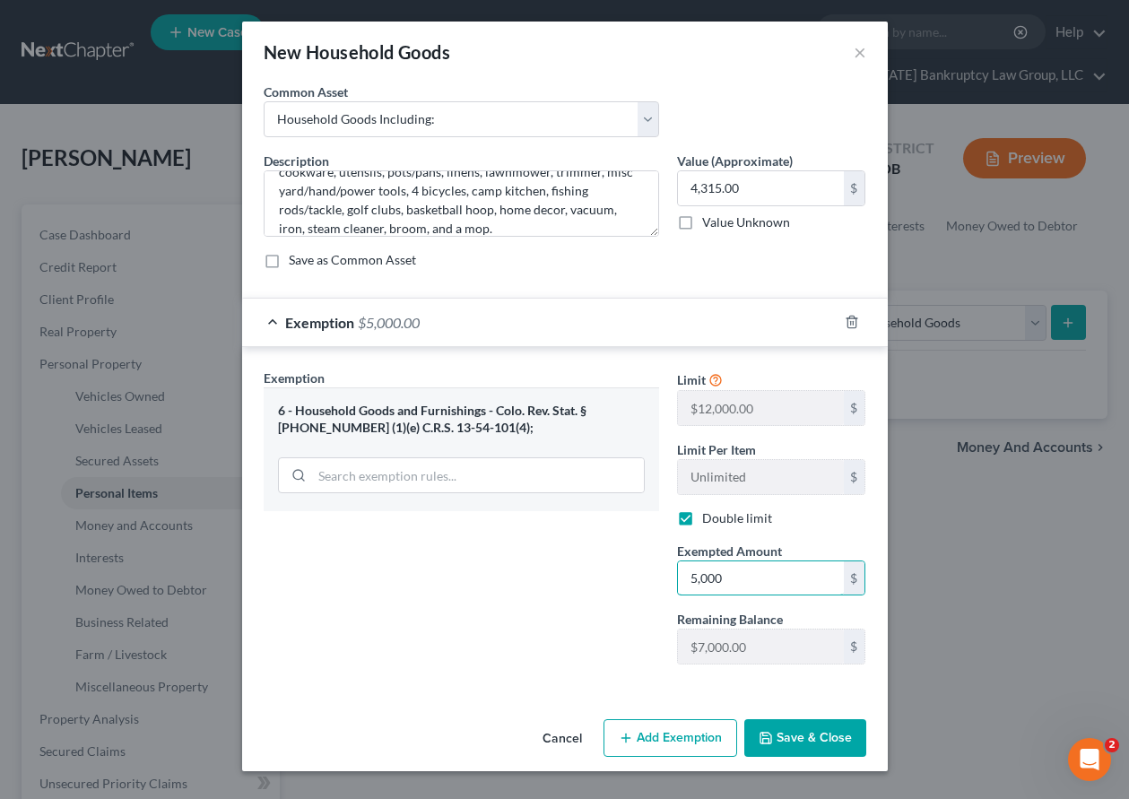
type input "5,000"
click at [800, 722] on button "Save & Close" at bounding box center [805, 738] width 122 height 38
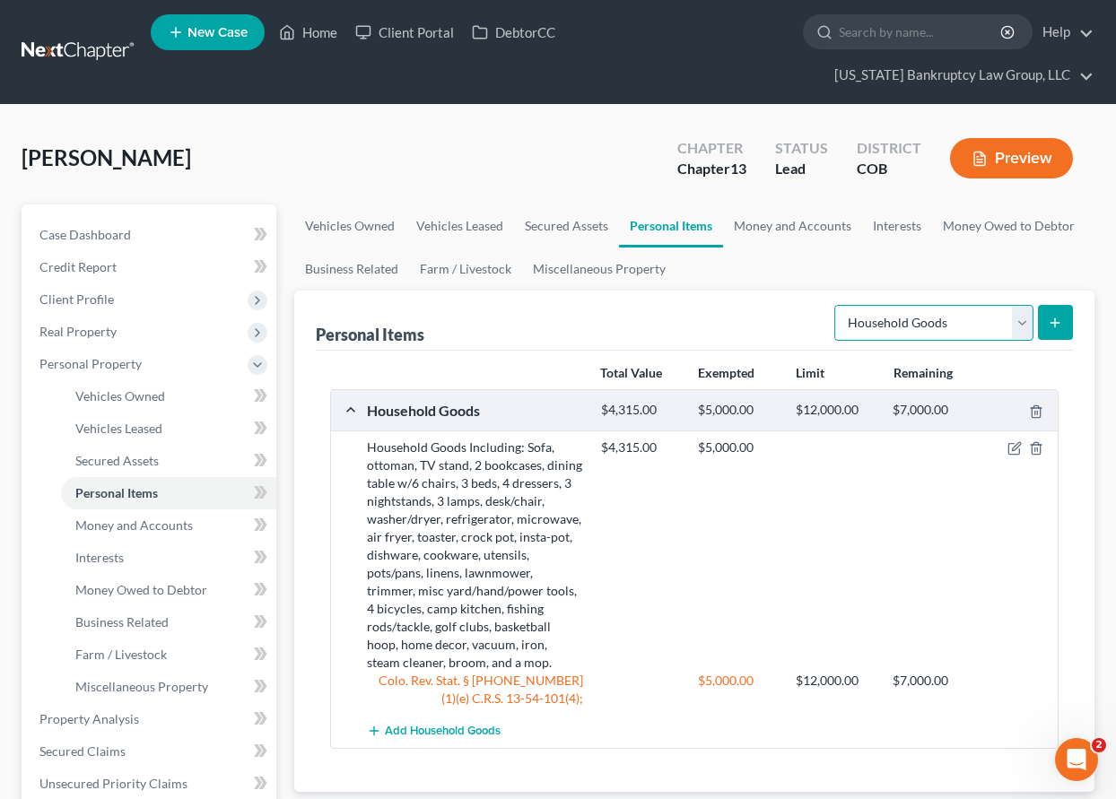
click at [909, 315] on select "Select Item Type Clothing Collectibles Of Value Electronics Firearms Household …" at bounding box center [933, 323] width 199 height 36
select select "electronics"
click at [836, 305] on select "Select Item Type Clothing Collectibles Of Value Electronics Firearms Household …" at bounding box center [933, 323] width 199 height 36
click at [1073, 318] on div "Personal Items Select Item Type Clothing Collectibles Of Value Electronics Fire…" at bounding box center [694, 541] width 800 height 501
click at [1062, 319] on icon "submit" at bounding box center [1055, 323] width 14 height 14
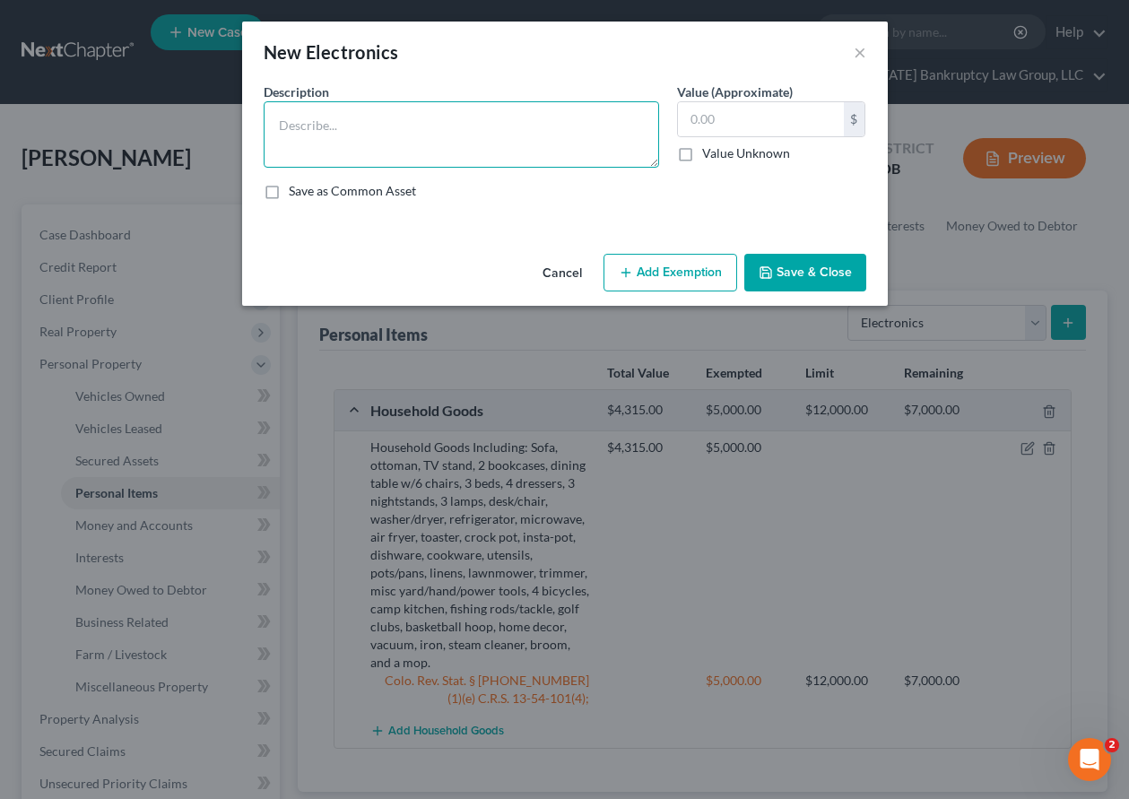
click at [462, 115] on textarea at bounding box center [462, 134] width 396 height 66
type textarea "4 TVs, sound bar, 2 cellular telephones, and computer."
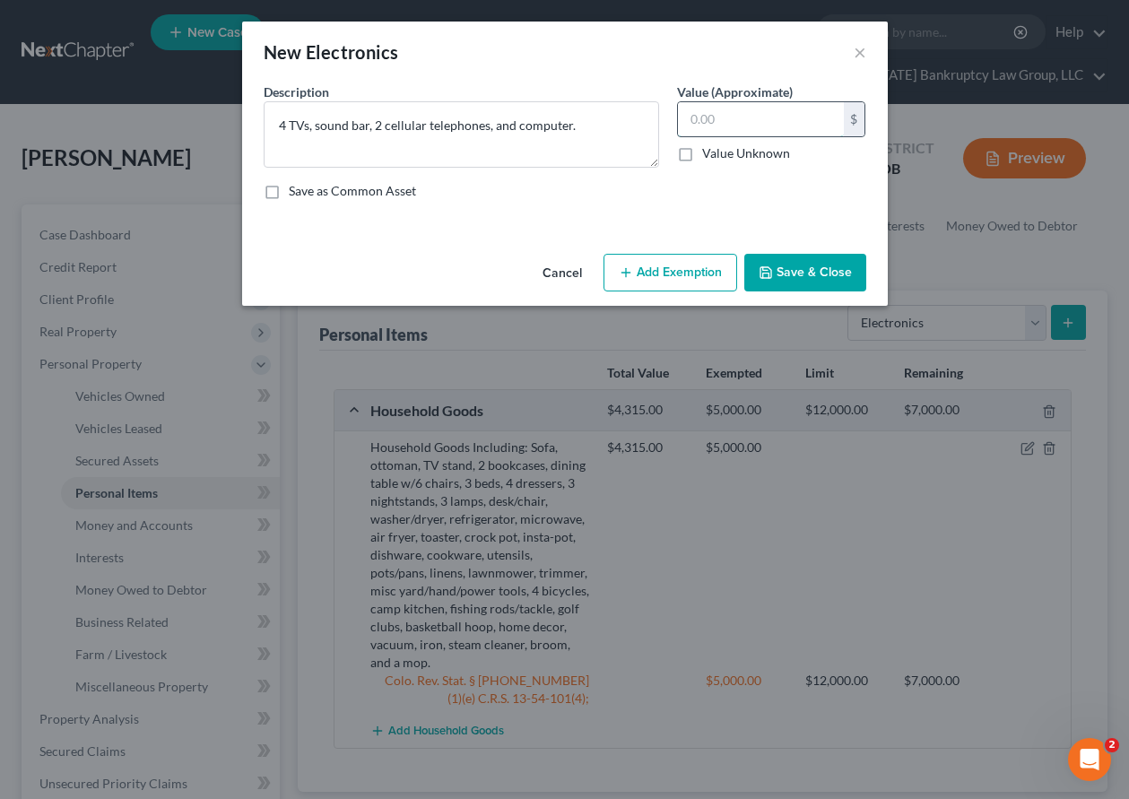
click at [761, 112] on input "text" at bounding box center [761, 119] width 166 height 34
type input "1,675.00"
click at [700, 270] on button "Add Exemption" at bounding box center [671, 273] width 134 height 38
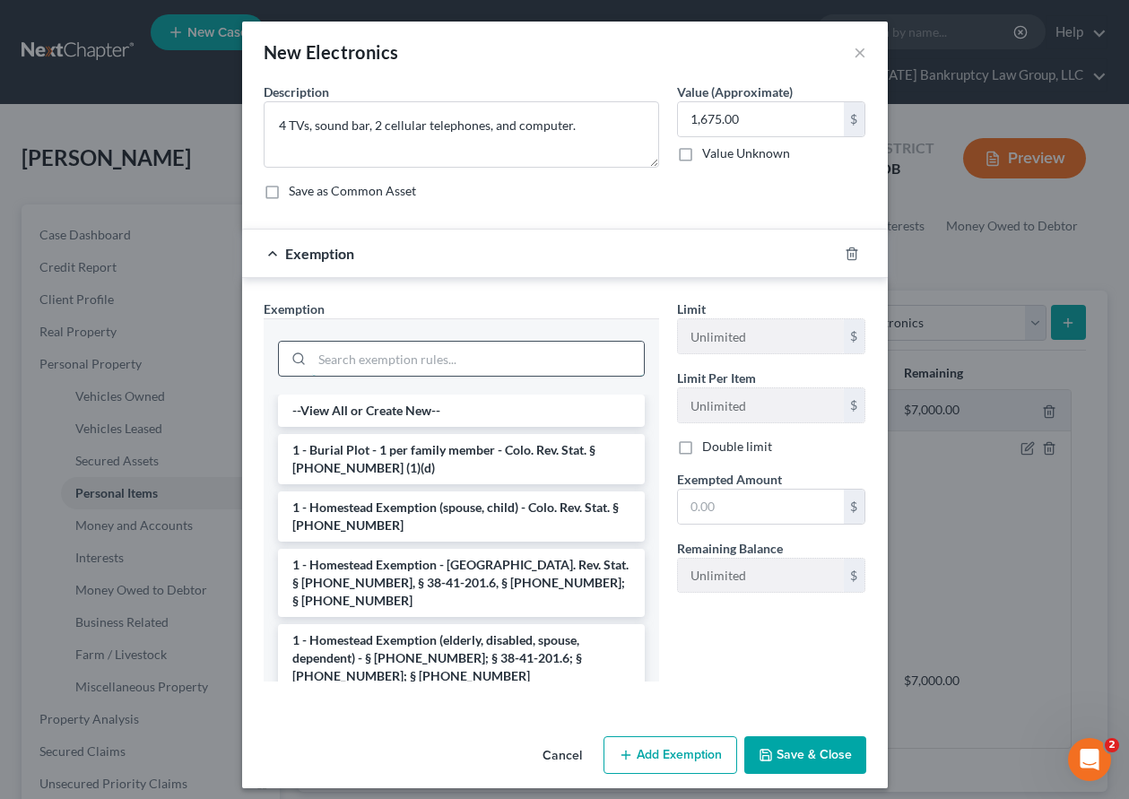
click at [529, 356] on input "search" at bounding box center [478, 359] width 332 height 34
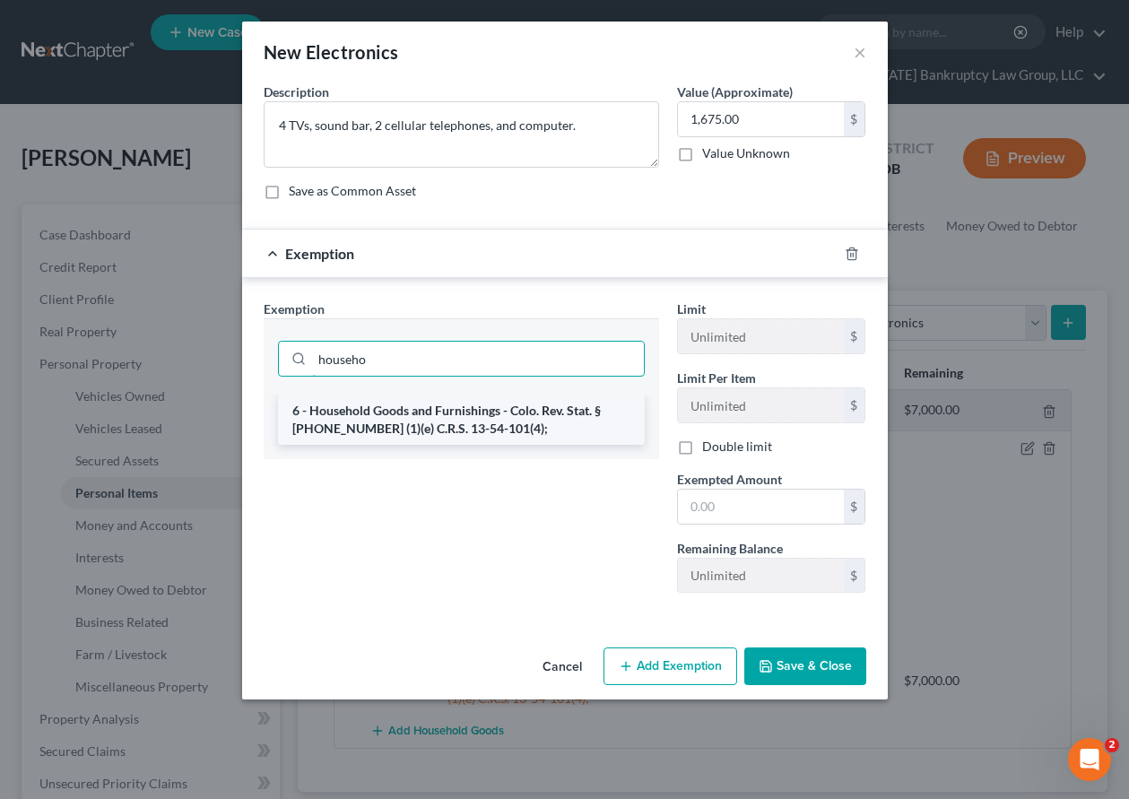
type input "househo"
click at [480, 413] on li "6 - Household Goods and Furnishings - Colo. Rev. Stat. § [PHONE_NUMBER] (1)(e) …" at bounding box center [461, 420] width 367 height 50
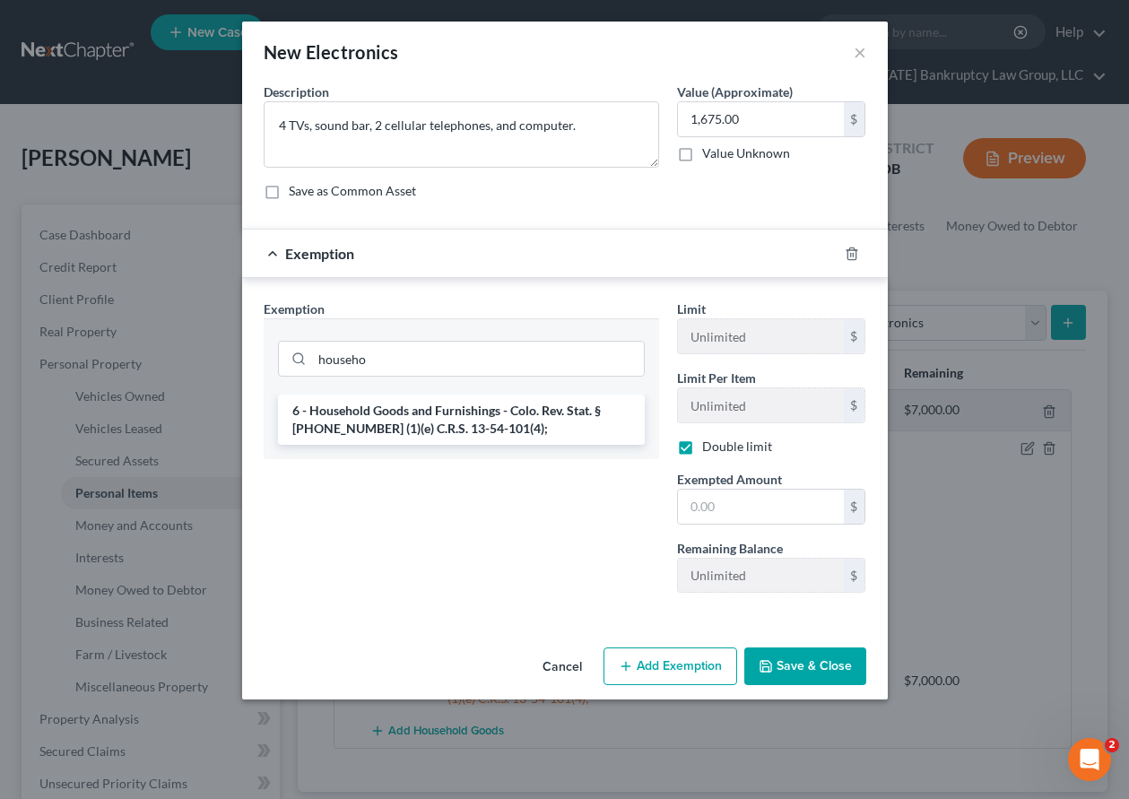
checkbox input "true"
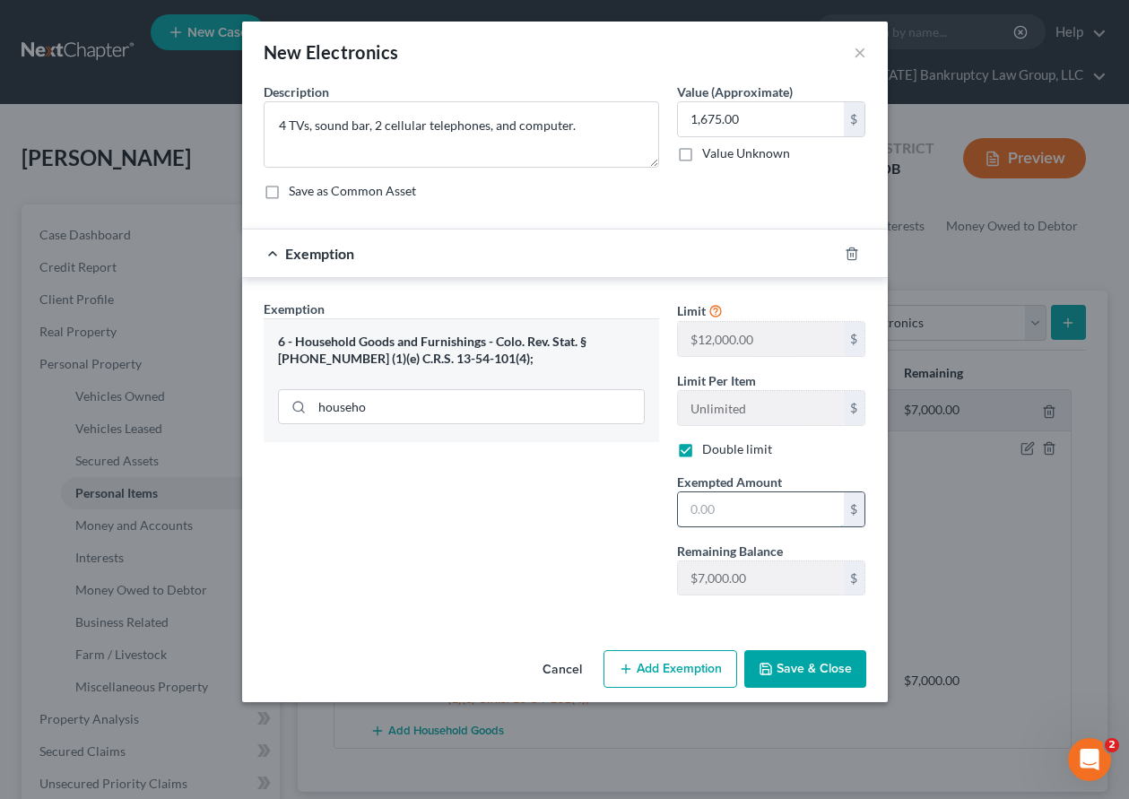
drag, startPoint x: 729, startPoint y: 516, endPoint x: 733, endPoint y: 525, distance: 9.7
click at [733, 524] on input "text" at bounding box center [761, 509] width 166 height 34
type input "2,500"
click at [806, 657] on button "Save & Close" at bounding box center [805, 669] width 122 height 38
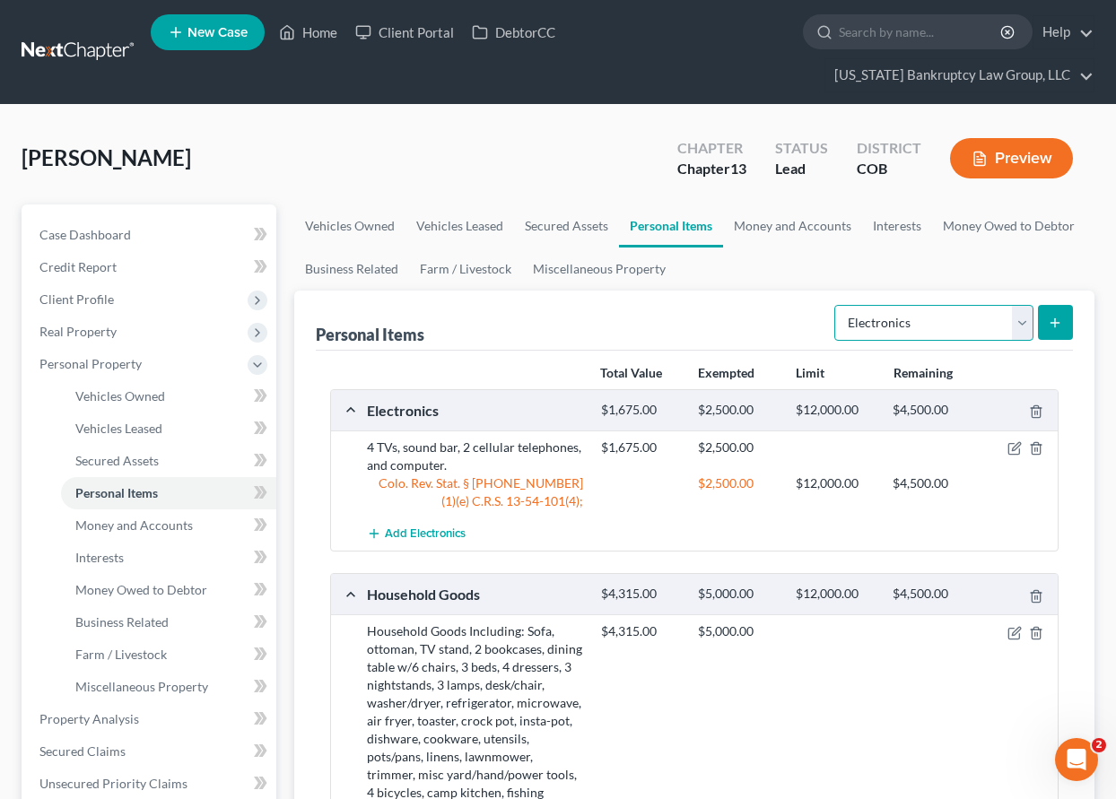
click at [958, 323] on select "Select Item Type Clothing Collectibles Of Value Electronics Firearms Household …" at bounding box center [933, 323] width 199 height 36
select select "clothing"
click at [836, 305] on select "Select Item Type Clothing Collectibles Of Value Electronics Firearms Household …" at bounding box center [933, 323] width 199 height 36
click at [1049, 321] on icon "submit" at bounding box center [1055, 323] width 14 height 14
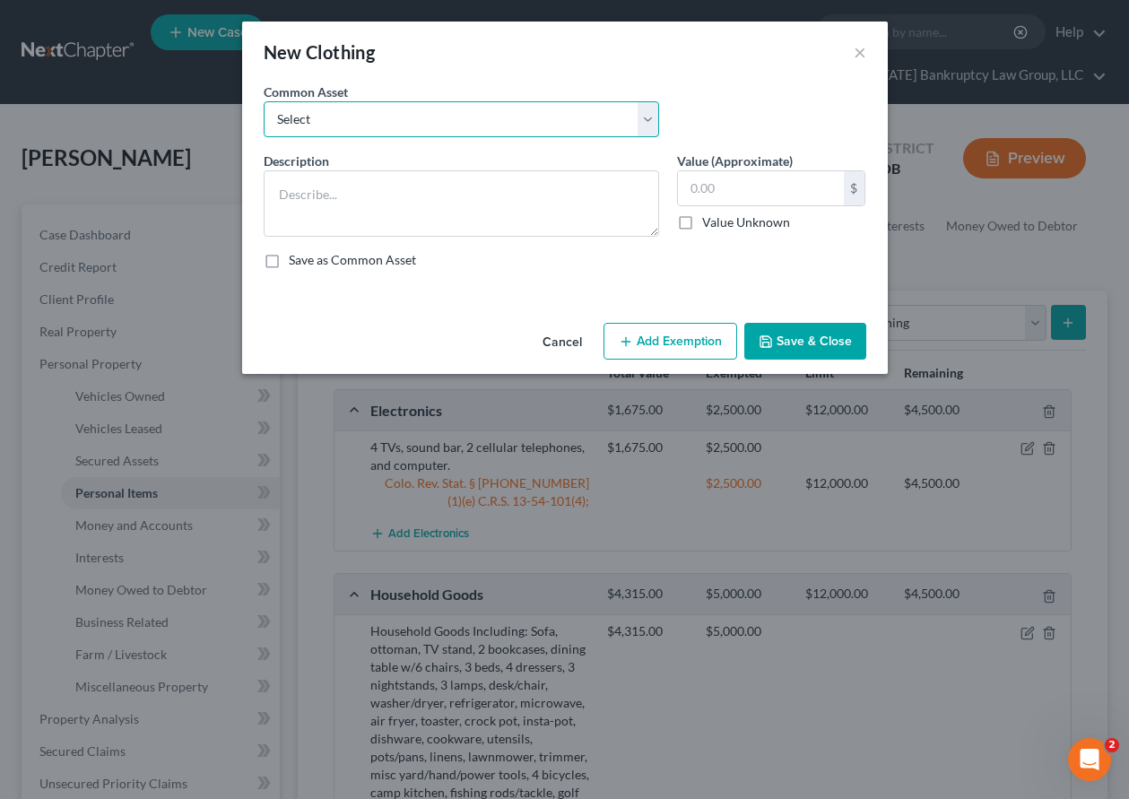
click at [490, 114] on select "Select Clothing and Outerwear" at bounding box center [462, 119] width 396 height 36
select select "0"
click at [264, 101] on select "Select Clothing and Outerwear" at bounding box center [462, 119] width 396 height 36
type textarea "Clothing and Outerwear"
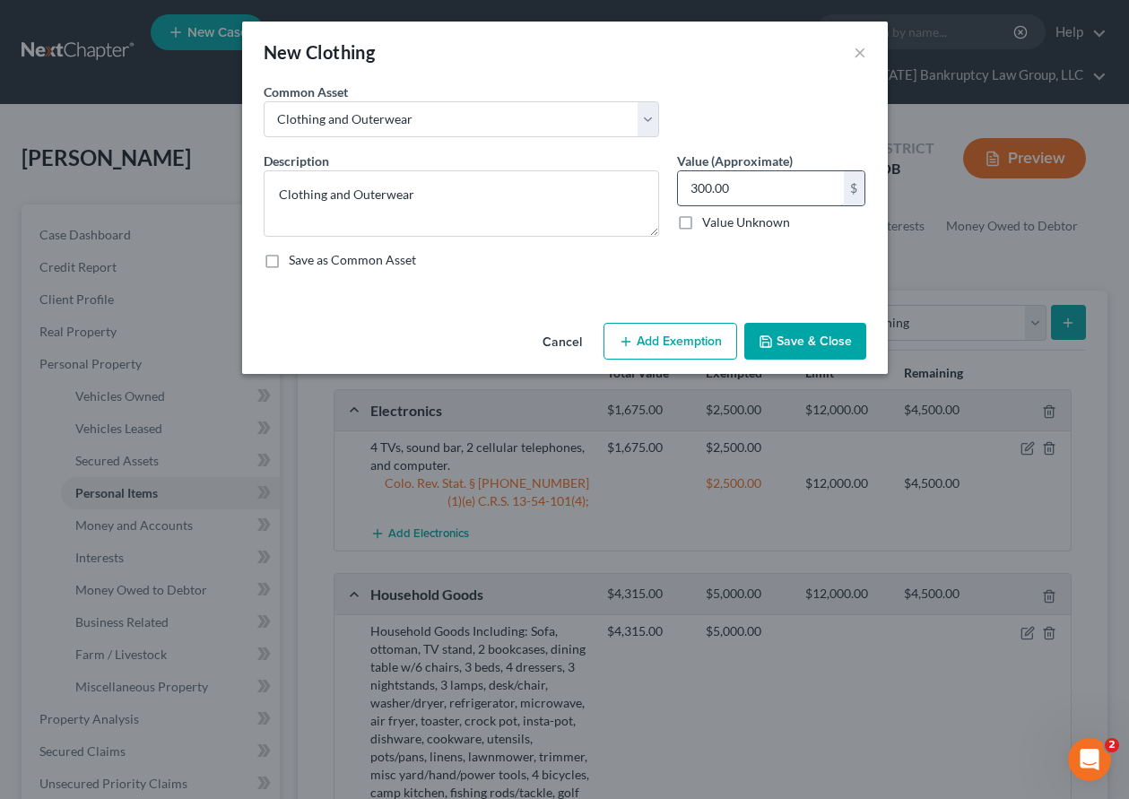
click at [770, 195] on input "300.00" at bounding box center [761, 188] width 166 height 34
type input "400"
click at [699, 346] on button "Add Exemption" at bounding box center [671, 342] width 134 height 38
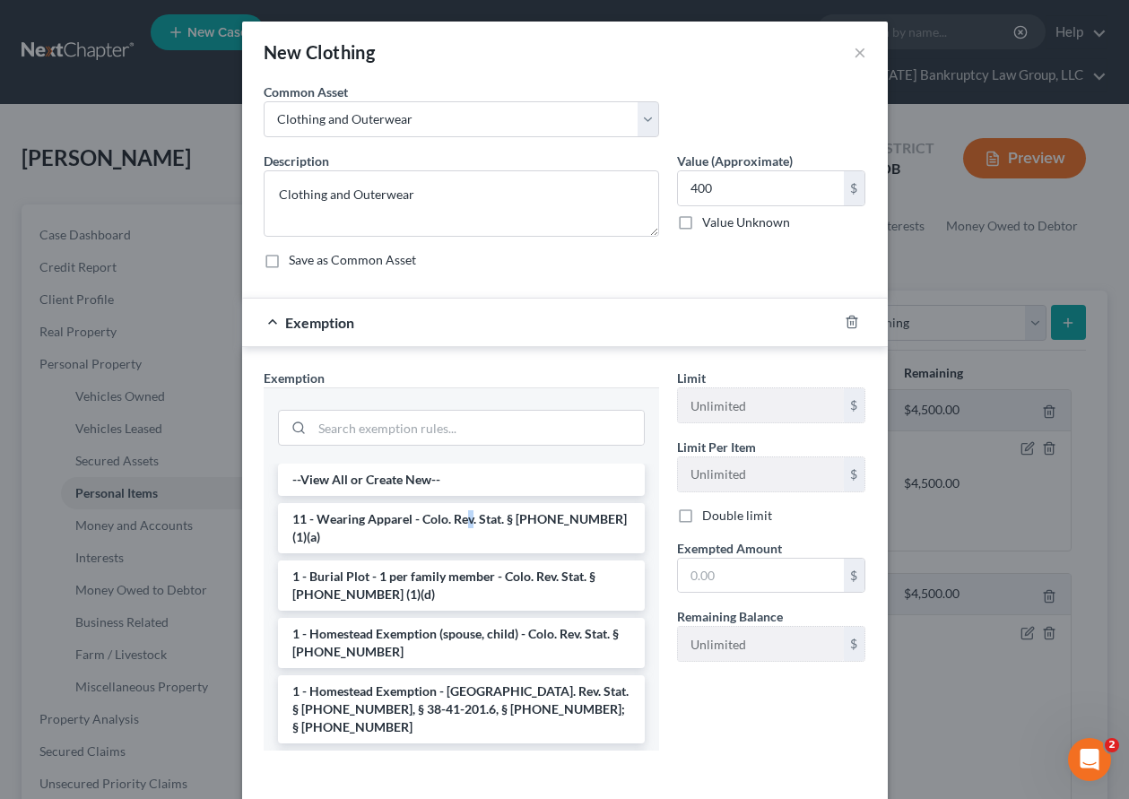
click at [464, 514] on li "11 - Wearing Apparel - Colo. Rev. Stat. § [PHONE_NUMBER] (1)(a)" at bounding box center [461, 528] width 367 height 50
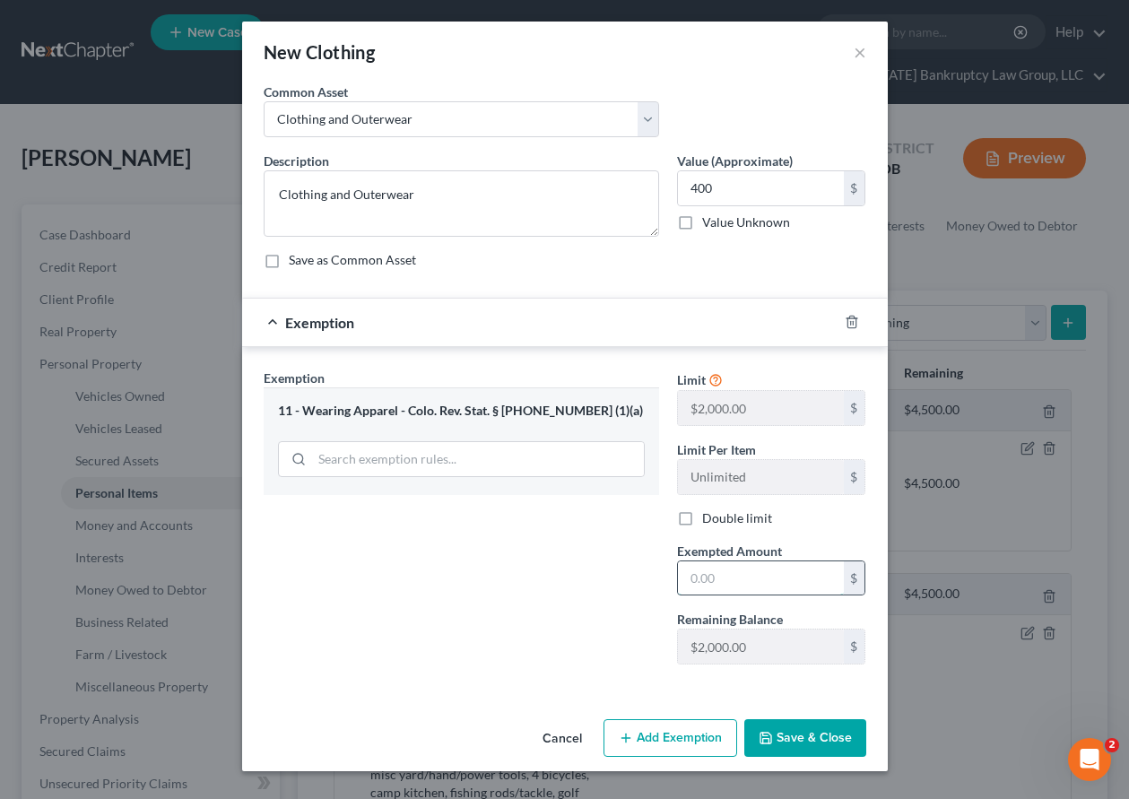
click at [740, 569] on input "text" at bounding box center [761, 578] width 166 height 34
type input "1,000"
click at [811, 746] on button "Save & Close" at bounding box center [805, 738] width 122 height 38
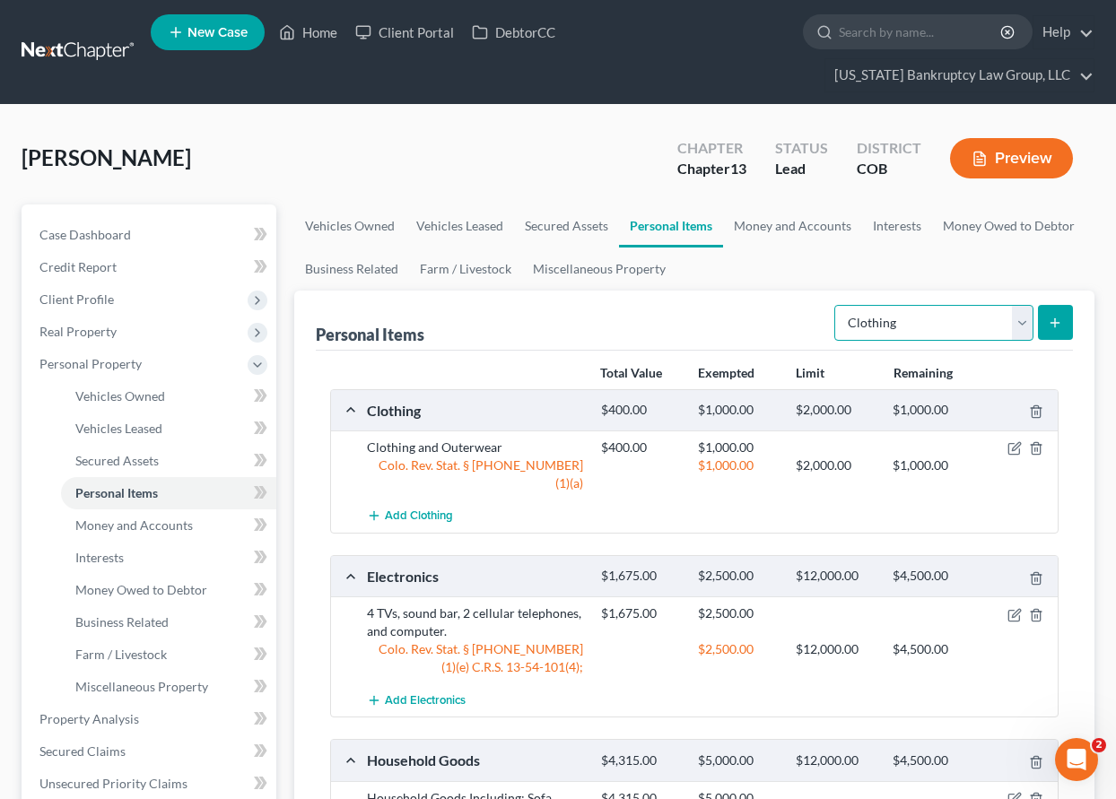
click at [932, 322] on select "Select Item Type Clothing Collectibles Of Value Electronics Firearms Household …" at bounding box center [933, 323] width 199 height 36
select select "jewelry"
click at [836, 305] on select "Select Item Type Clothing Collectibles Of Value Electronics Firearms Household …" at bounding box center [933, 323] width 199 height 36
click at [1048, 327] on icon "submit" at bounding box center [1055, 323] width 14 height 14
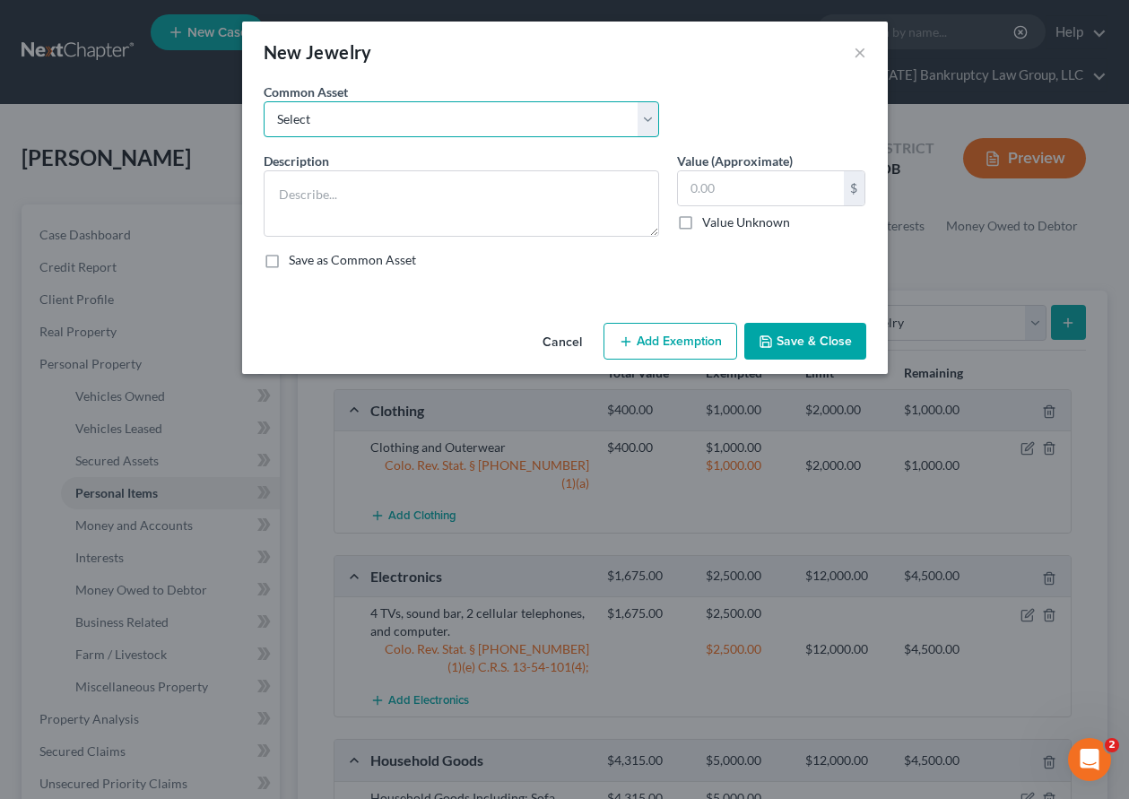
click at [413, 124] on select "Select Smartwatch Wedding rings Costume jewelry Wedding rings" at bounding box center [462, 119] width 396 height 36
select select "1"
click at [264, 101] on select "Select Smartwatch Wedding rings Costume jewelry Wedding rings" at bounding box center [462, 119] width 396 height 36
type textarea "Wedding rings"
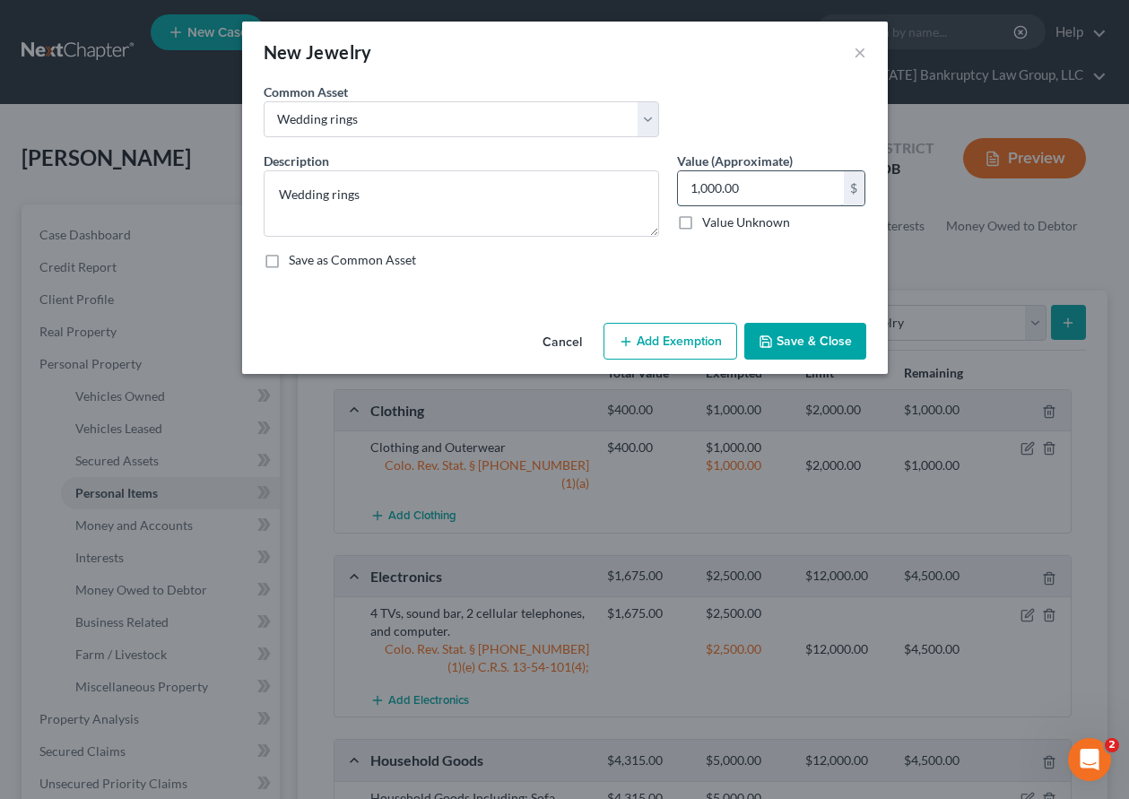
click at [738, 198] on input "1,000.00" at bounding box center [761, 188] width 166 height 34
type input "500"
click at [648, 334] on button "Add Exemption" at bounding box center [671, 342] width 134 height 38
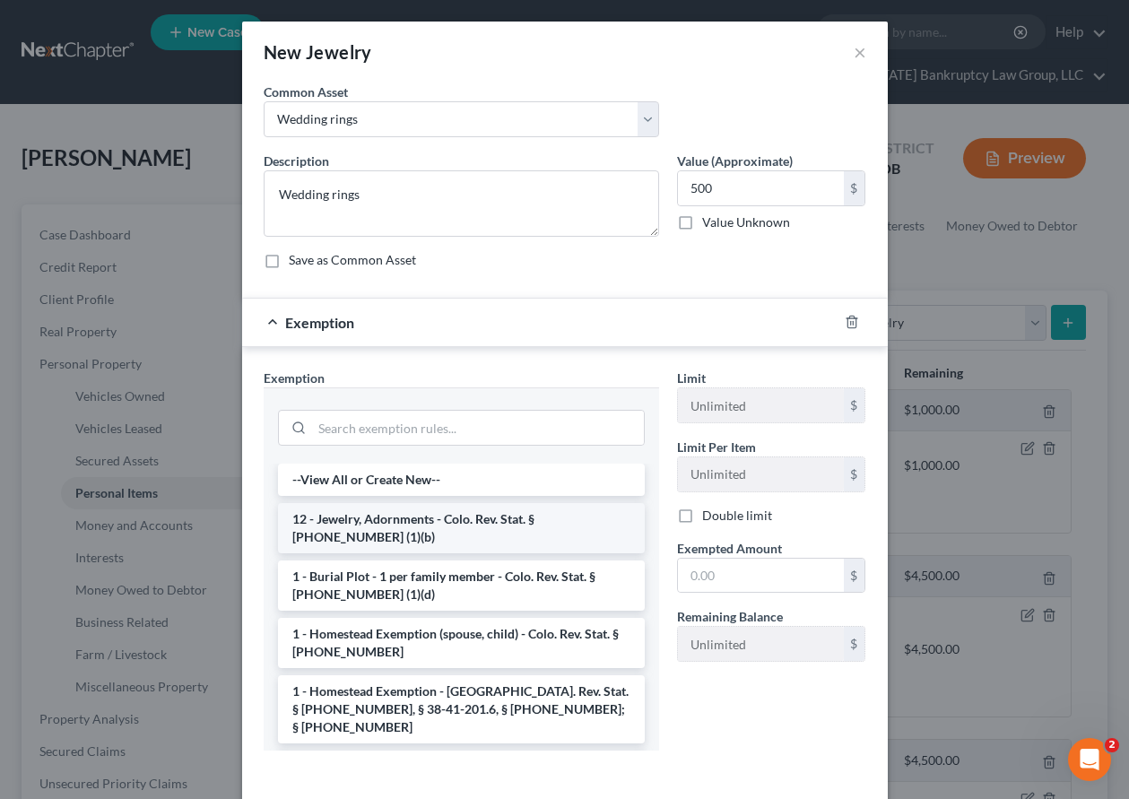
click at [445, 516] on li "12 - Jewelry, Adornments - Colo. Rev. Stat. § [PHONE_NUMBER] (1)(b)" at bounding box center [461, 528] width 367 height 50
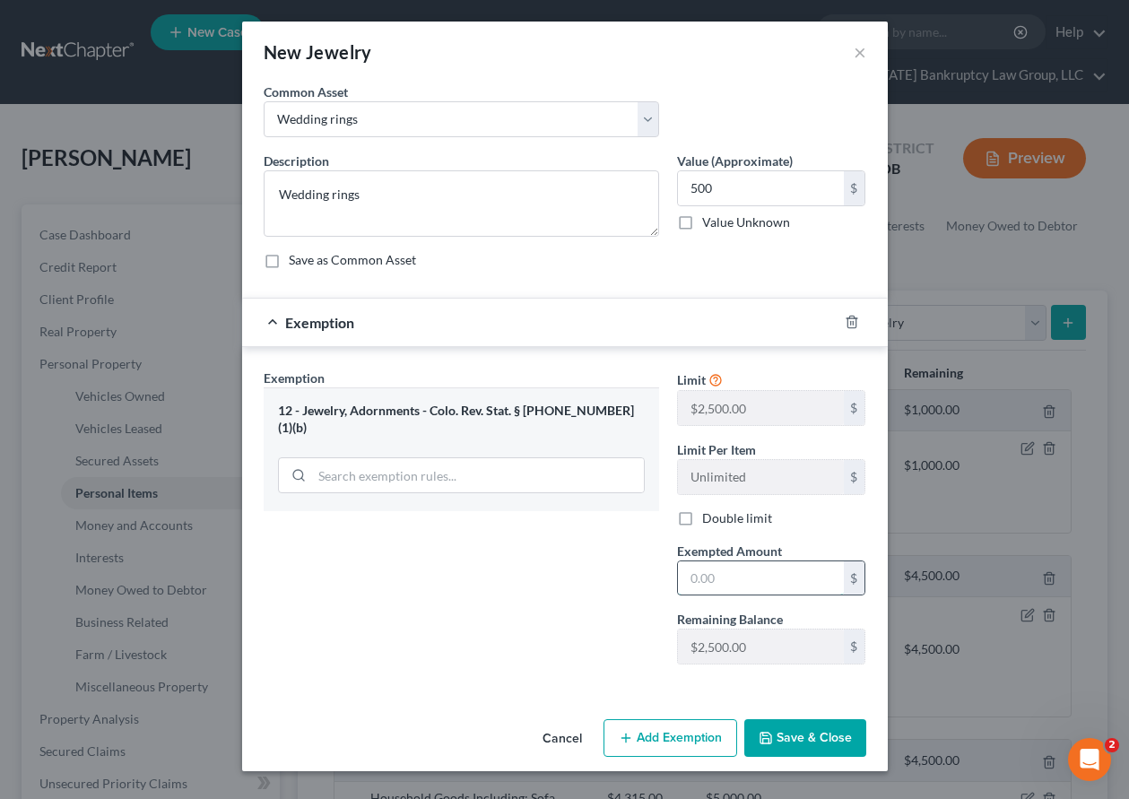
click at [774, 577] on input "text" at bounding box center [761, 578] width 166 height 34
type input "1,500"
click at [796, 748] on button "Save & Close" at bounding box center [805, 738] width 122 height 38
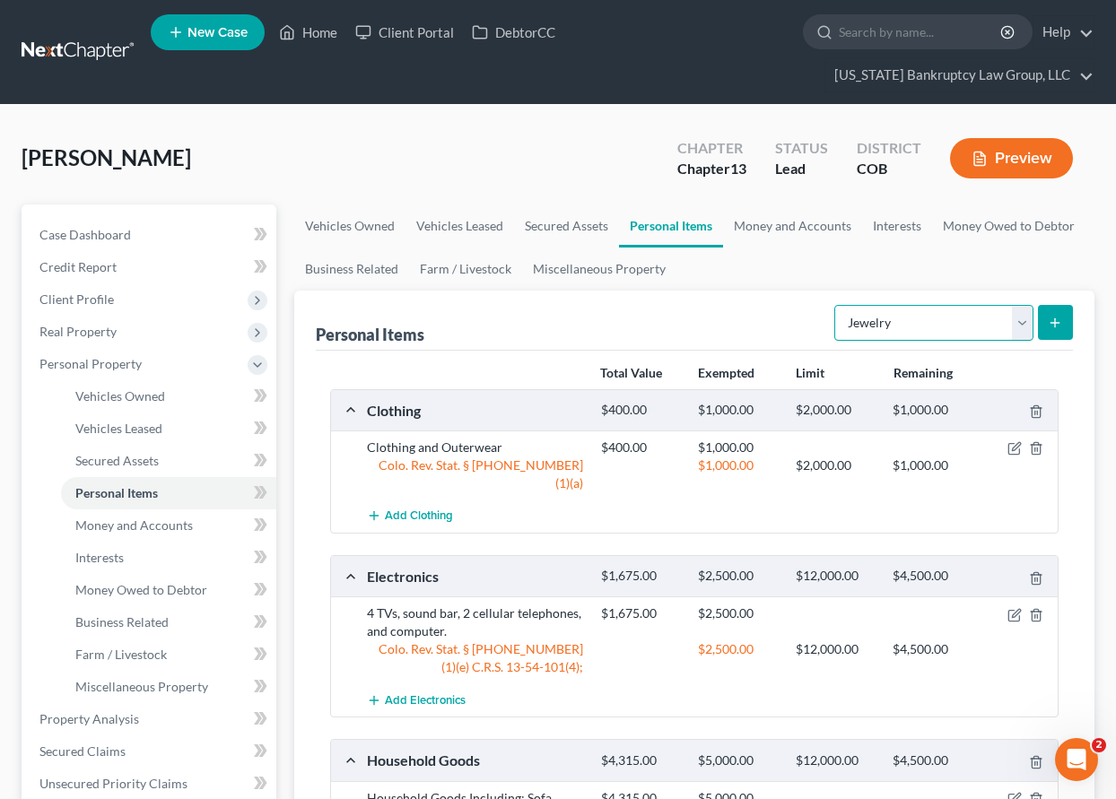
click at [947, 318] on select "Select Item Type Clothing Collectibles Of Value Electronics Firearms Household …" at bounding box center [933, 323] width 199 height 36
select select "collectibles_of_value"
click at [836, 305] on select "Select Item Type Clothing Collectibles Of Value Electronics Firearms Household …" at bounding box center [933, 323] width 199 height 36
click at [1051, 309] on button "submit" at bounding box center [1055, 322] width 35 height 35
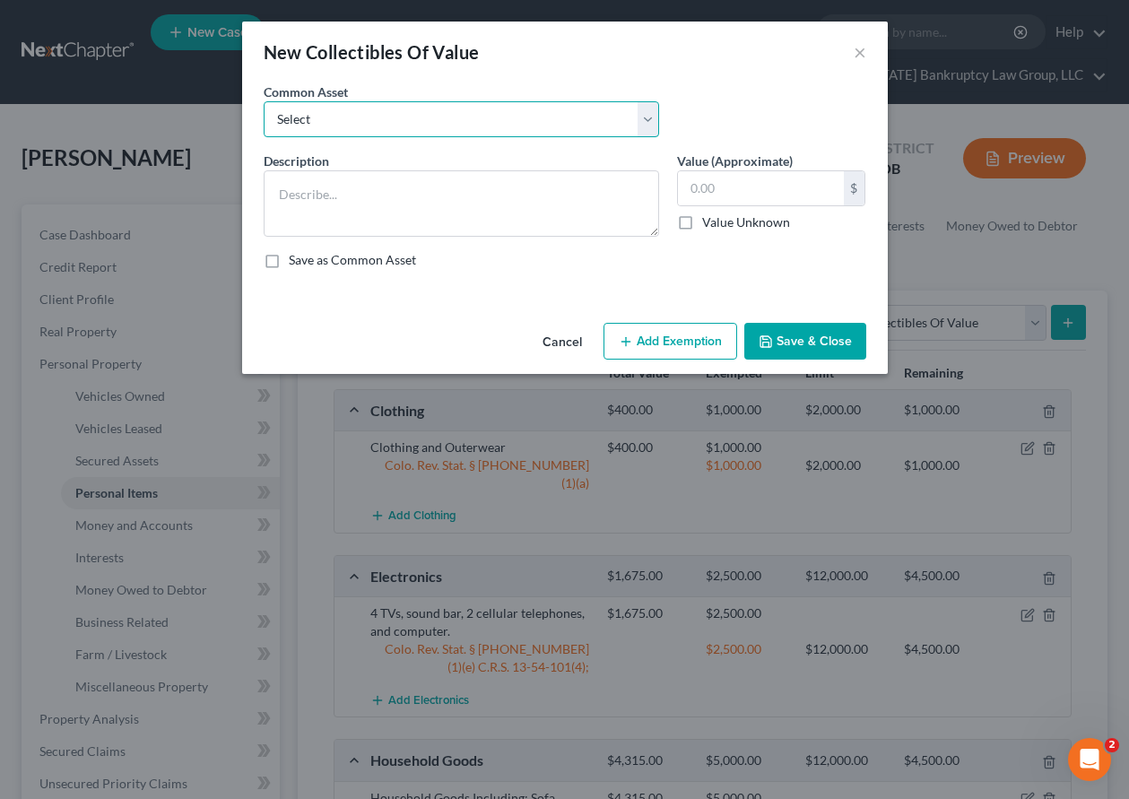
click at [494, 112] on select "Select Books" at bounding box center [462, 119] width 396 height 36
select select "0"
click at [264, 101] on select "Select Books" at bounding box center [462, 119] width 396 height 36
type textarea "Books"
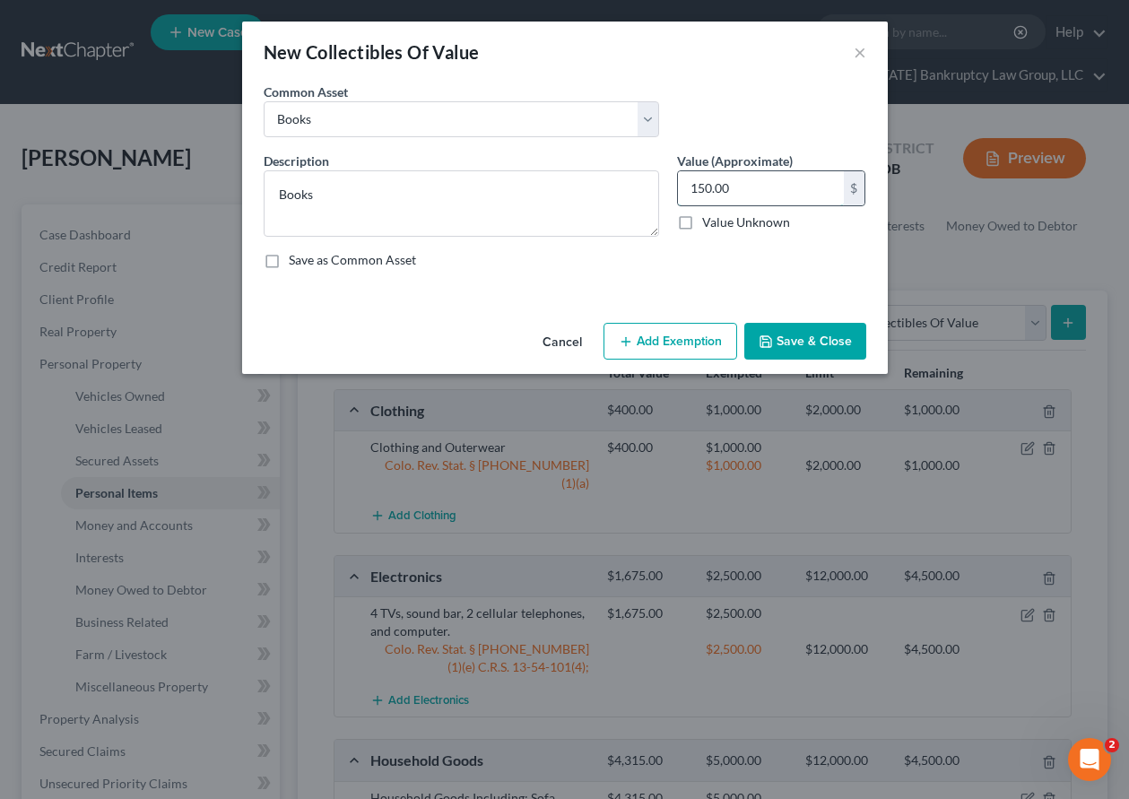
click at [787, 199] on input "150.00" at bounding box center [761, 188] width 166 height 34
type input "100"
click at [687, 344] on button "Add Exemption" at bounding box center [671, 342] width 134 height 38
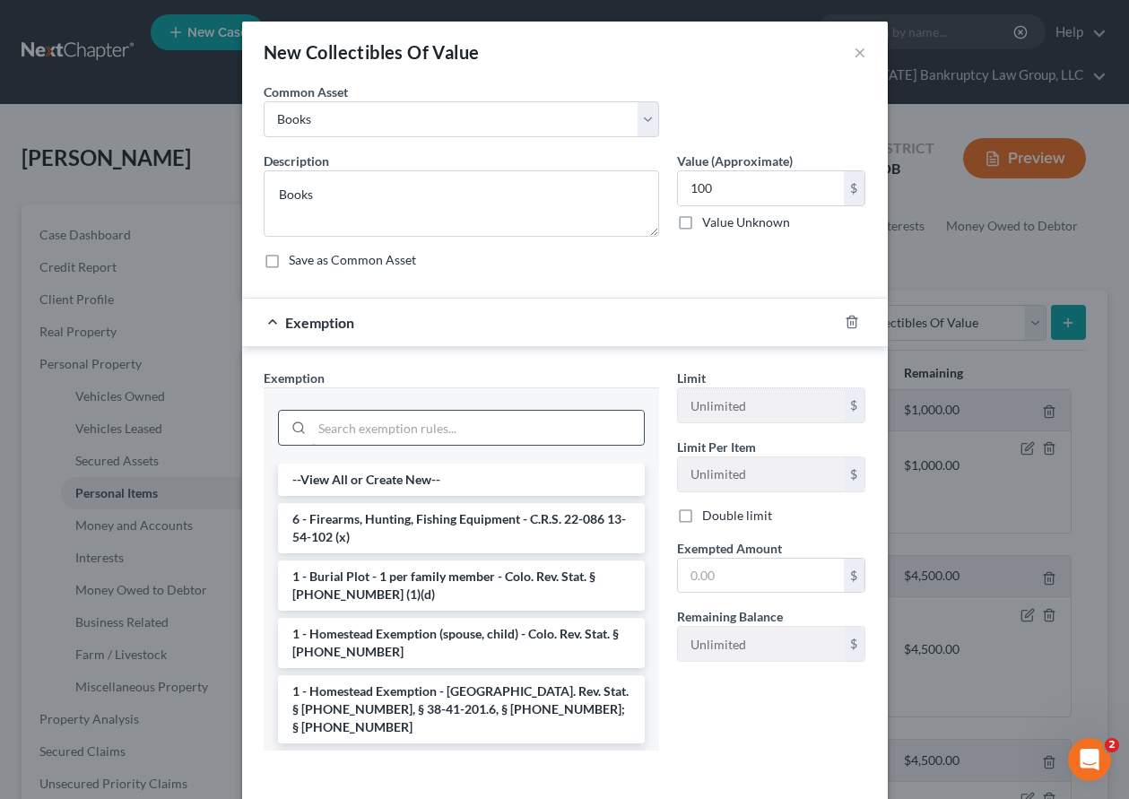
click at [477, 428] on input "search" at bounding box center [478, 428] width 332 height 34
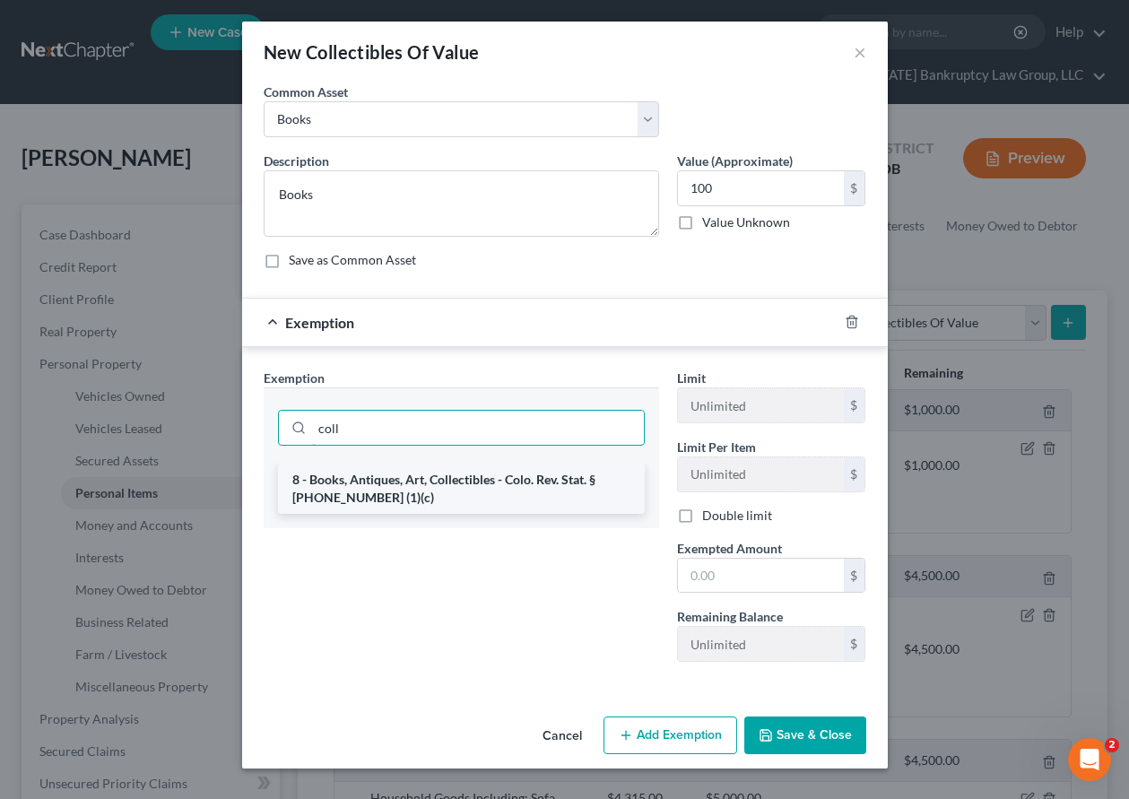
type input "coll"
click at [458, 483] on li "8 - Books, Antiques, Art, Collectibles - Colo. Rev. Stat. § [PHONE_NUMBER] (1)(…" at bounding box center [461, 489] width 367 height 50
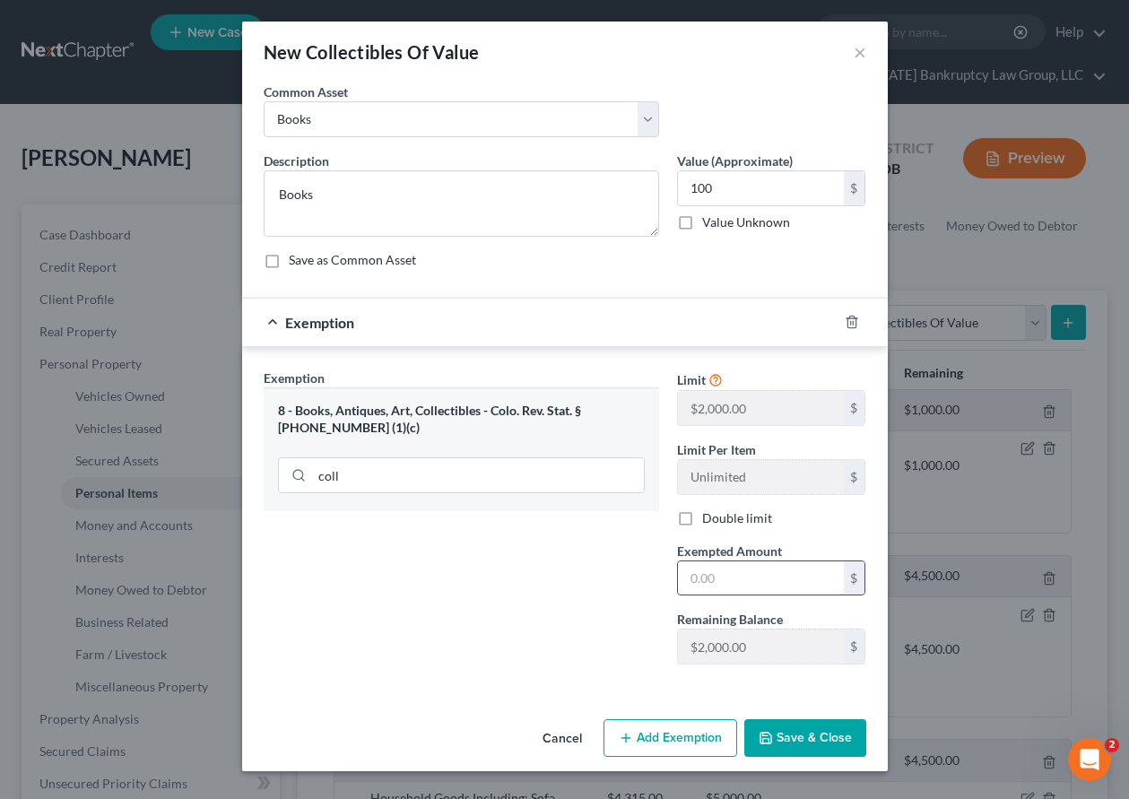
click at [793, 577] on input "text" at bounding box center [761, 578] width 166 height 34
type input "1"
type input "500"
click at [822, 744] on button "Save & Close" at bounding box center [805, 738] width 122 height 38
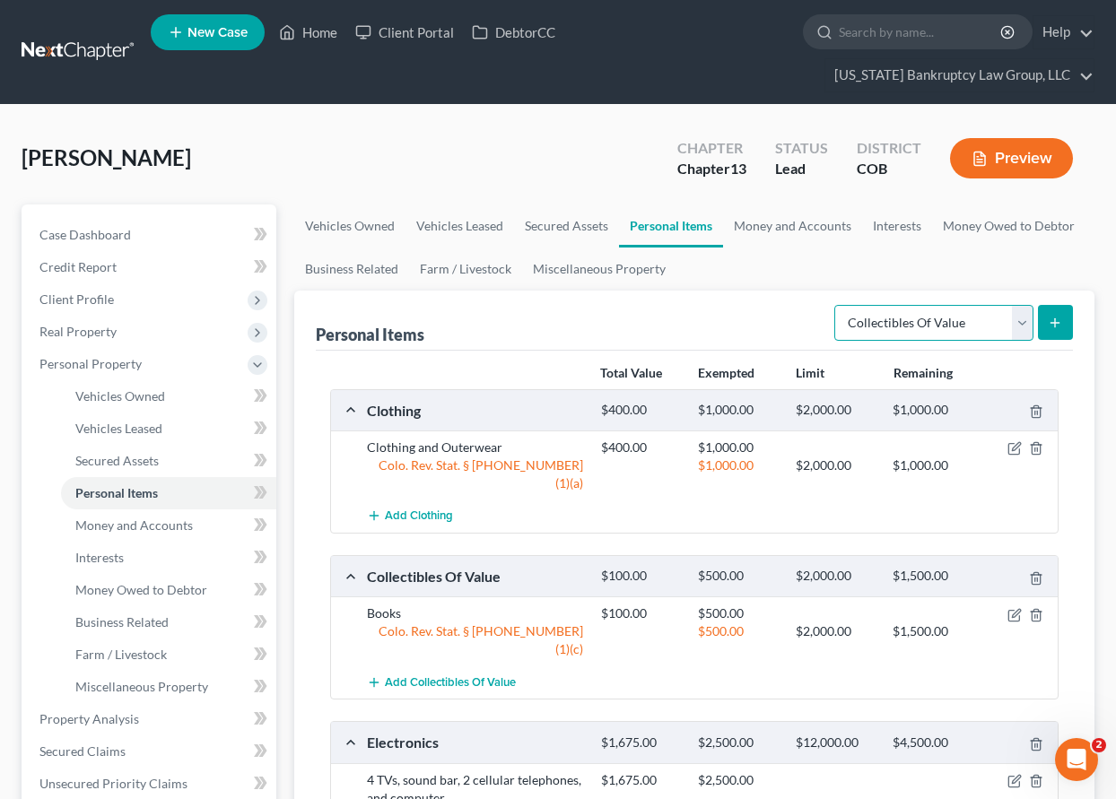
click at [963, 322] on select "Select Item Type Clothing Collectibles Of Value Electronics Firearms Household …" at bounding box center [933, 323] width 199 height 36
select select "firearms"
click at [836, 305] on select "Select Item Type Clothing Collectibles Of Value Electronics Firearms Household …" at bounding box center [933, 323] width 199 height 36
click at [1067, 316] on button "submit" at bounding box center [1055, 322] width 35 height 35
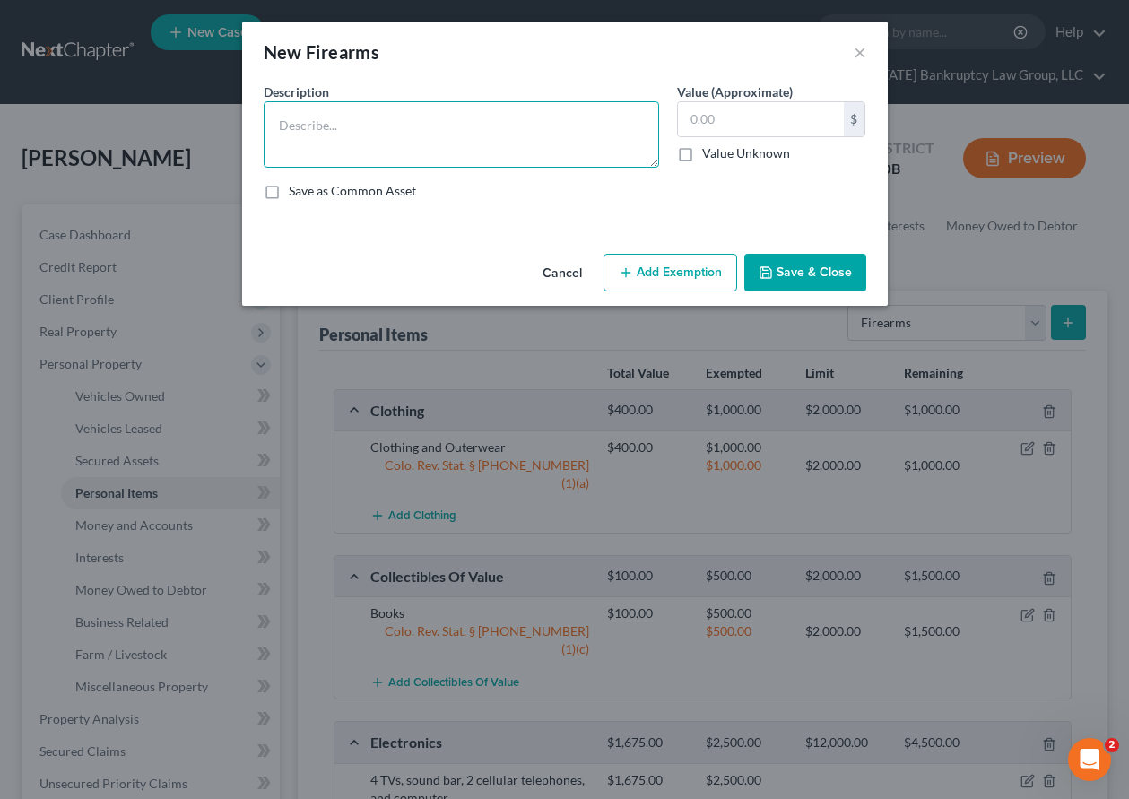
click at [447, 135] on textarea at bounding box center [462, 134] width 396 height 66
type textarea "C"
type textarea "Glock 17 9mm and YCM 571"
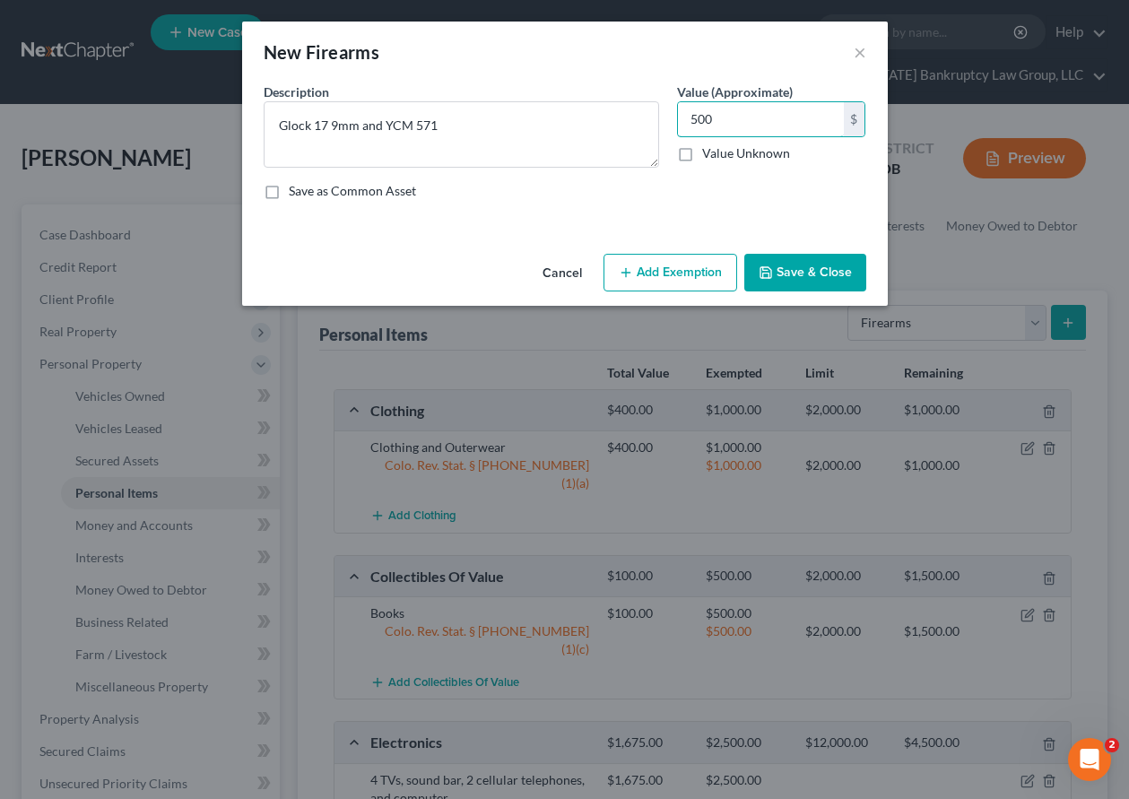
type input "500"
click at [660, 258] on button "Add Exemption" at bounding box center [671, 273] width 134 height 38
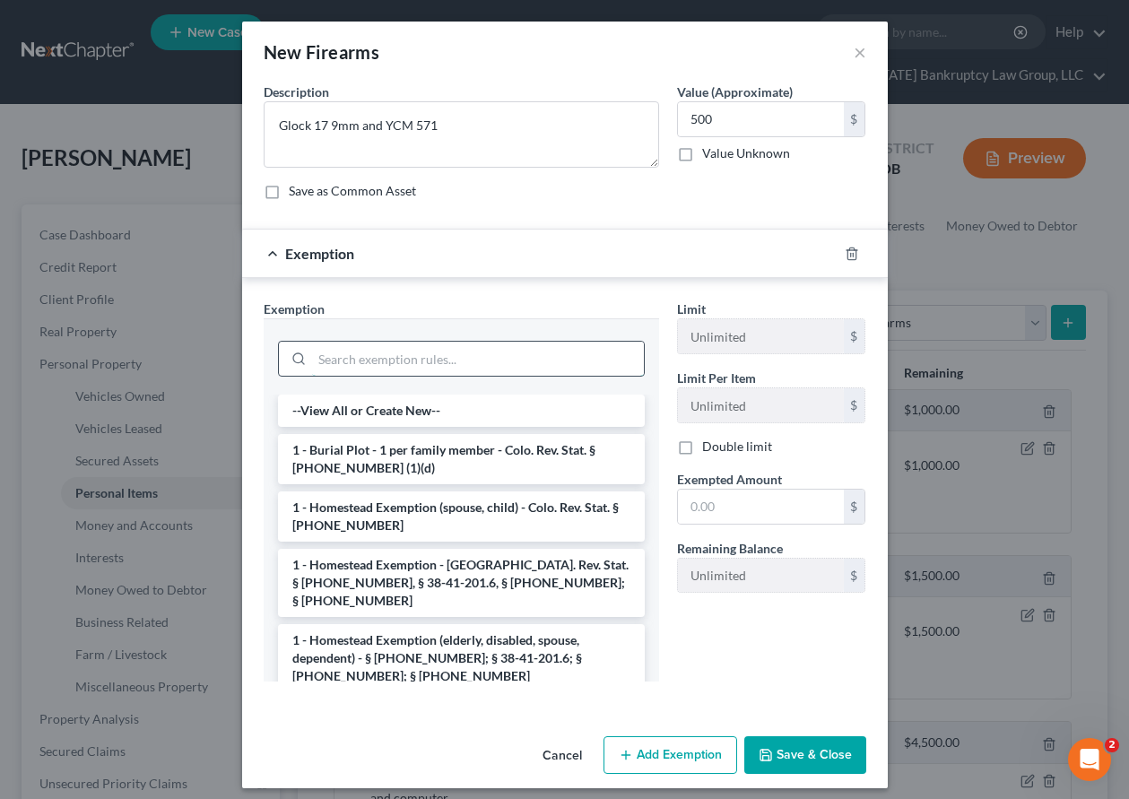
click at [440, 351] on input "search" at bounding box center [478, 359] width 332 height 34
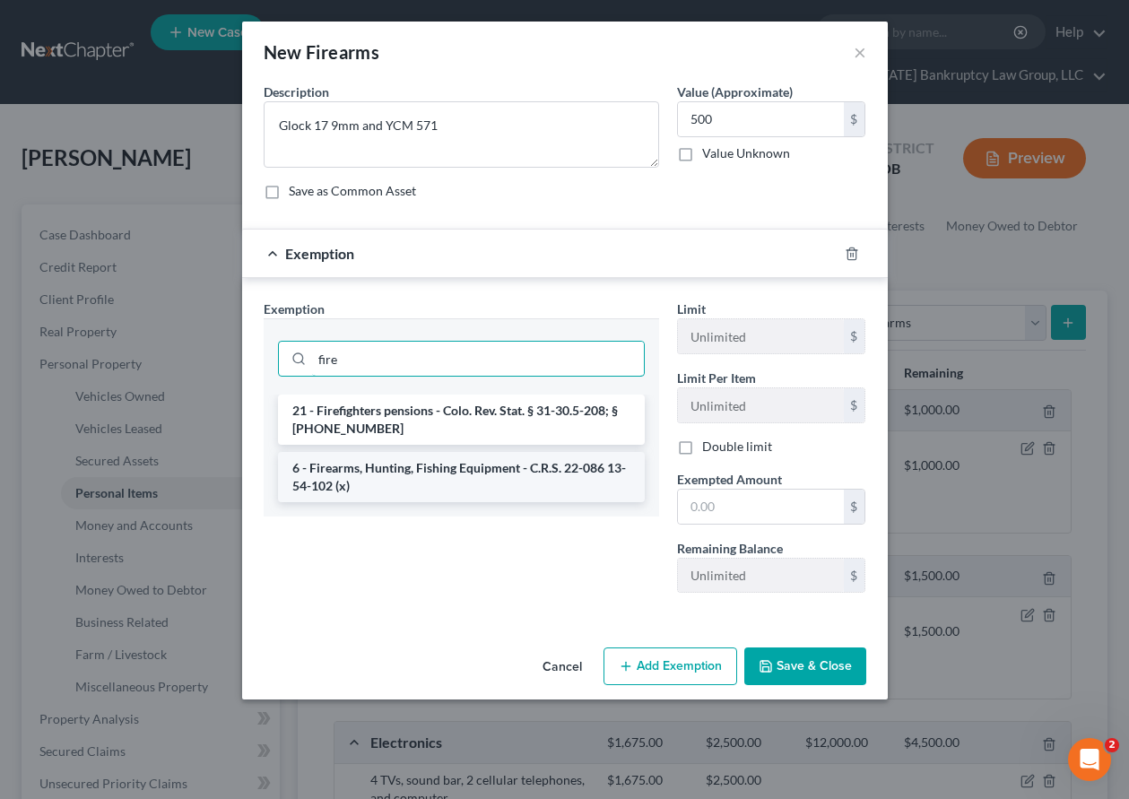
type input "fire"
drag, startPoint x: 417, startPoint y: 478, endPoint x: 418, endPoint y: 489, distance: 10.8
click at [418, 489] on li "6 - Firearms, Hunting, Fishing Equipment - C.R.S. 22-086 13-54-102 (x)" at bounding box center [461, 477] width 367 height 50
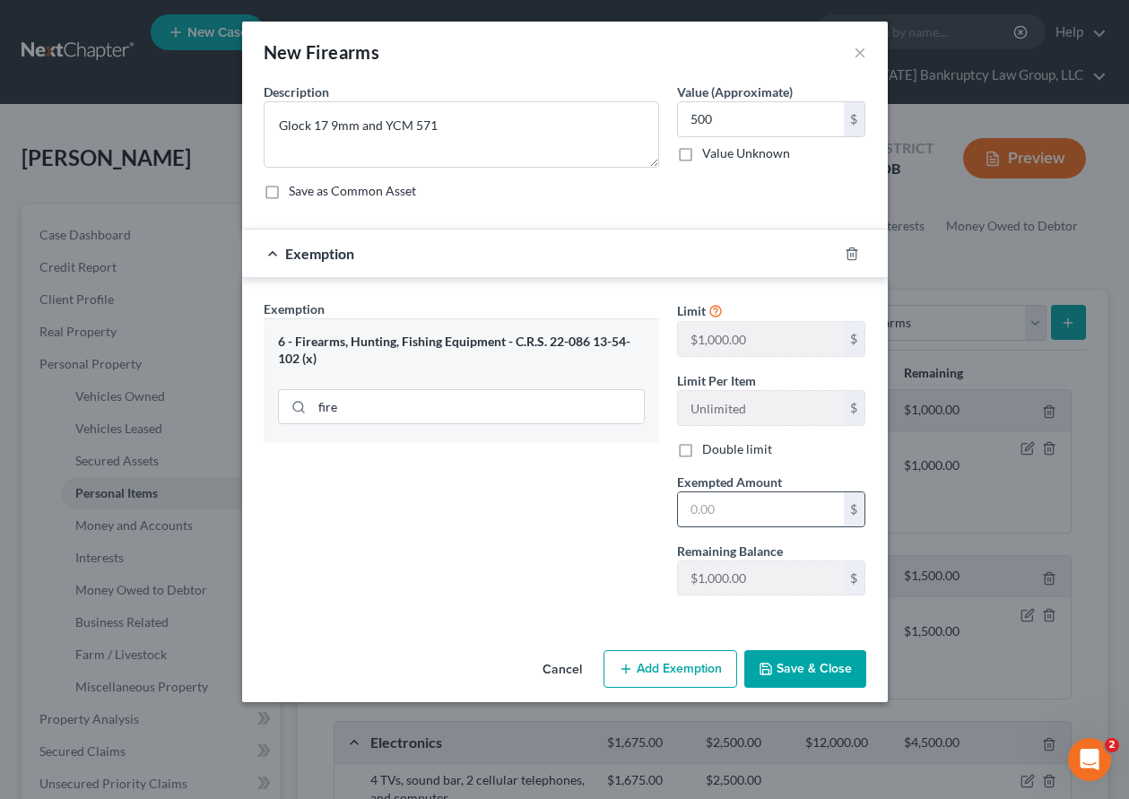
click at [742, 514] on input "text" at bounding box center [761, 509] width 166 height 34
type input "1,000"
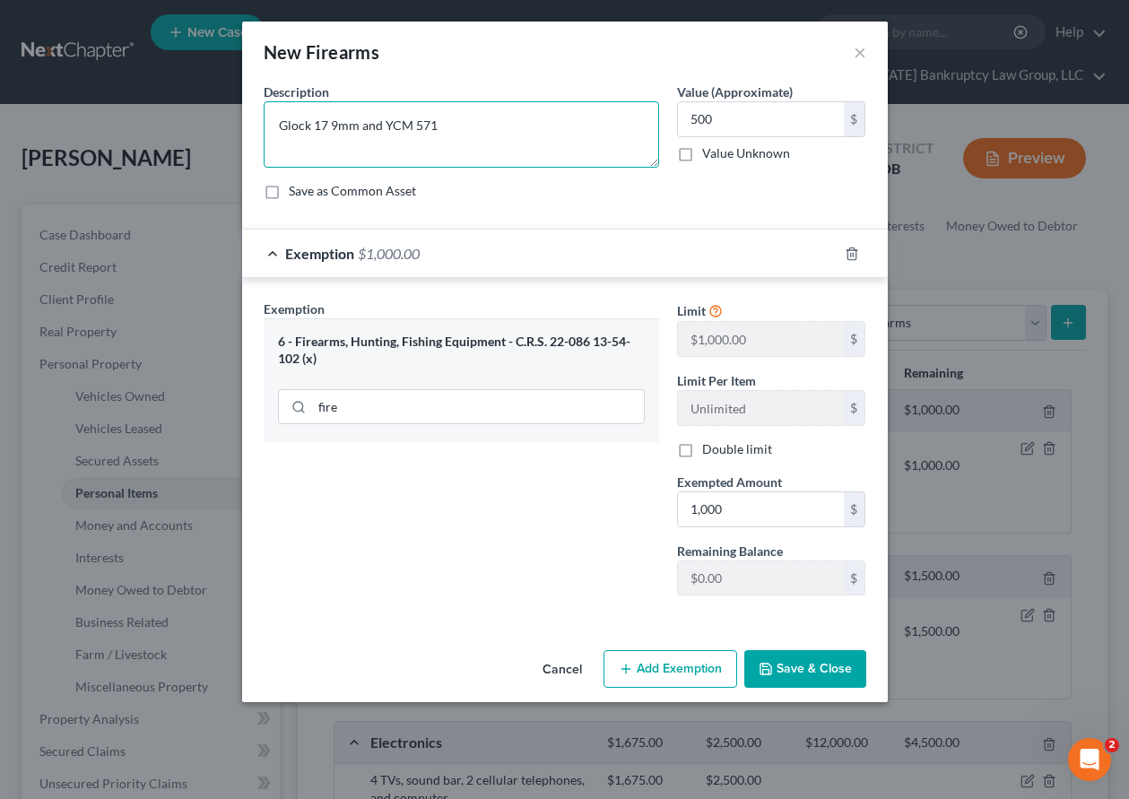
click at [499, 144] on textarea "Glock 17 9mm and YCM 571" at bounding box center [462, 134] width 396 height 66
click at [436, 126] on textarea "Glock 17 9mm and YCM 571 (service weapons)" at bounding box center [462, 134] width 396 height 66
type textarea "Glock 17 9mm and YCM 571 (service weapons)"
click at [669, 216] on form "An exemption set must first be selected from the Filing Information section. Co…" at bounding box center [565, 354] width 603 height 543
click at [854, 666] on button "Save & Close" at bounding box center [805, 669] width 122 height 38
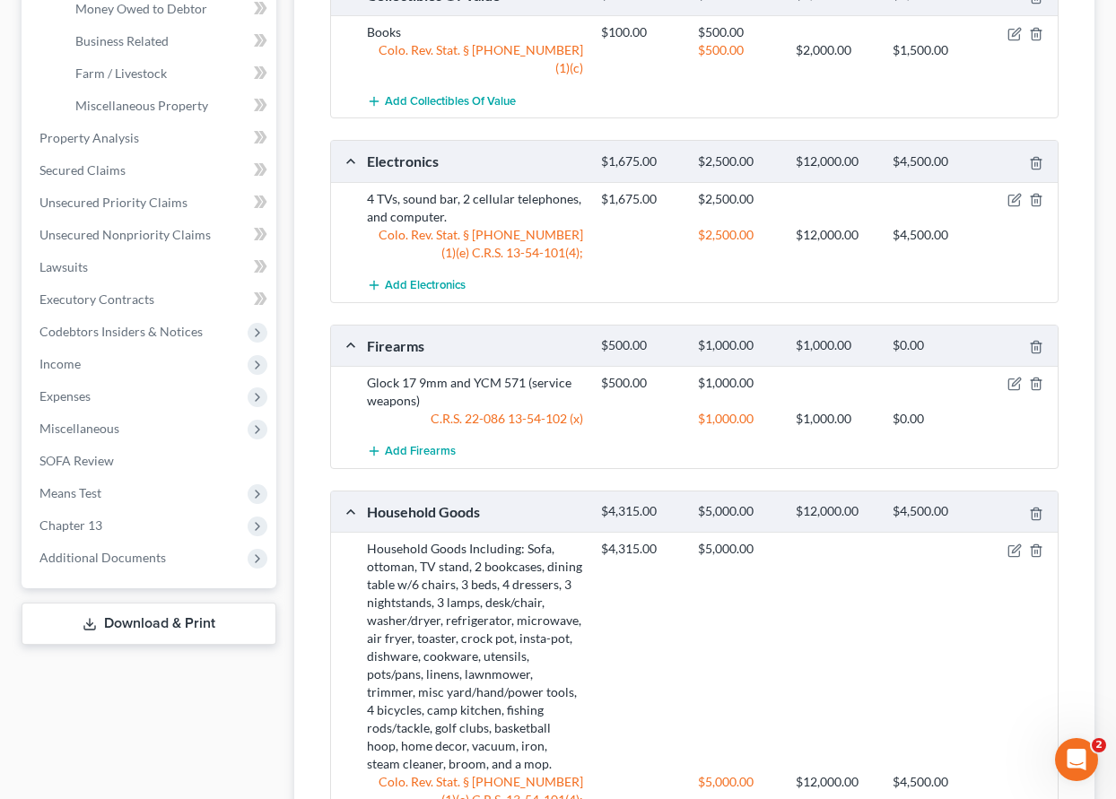
scroll to position [628, 0]
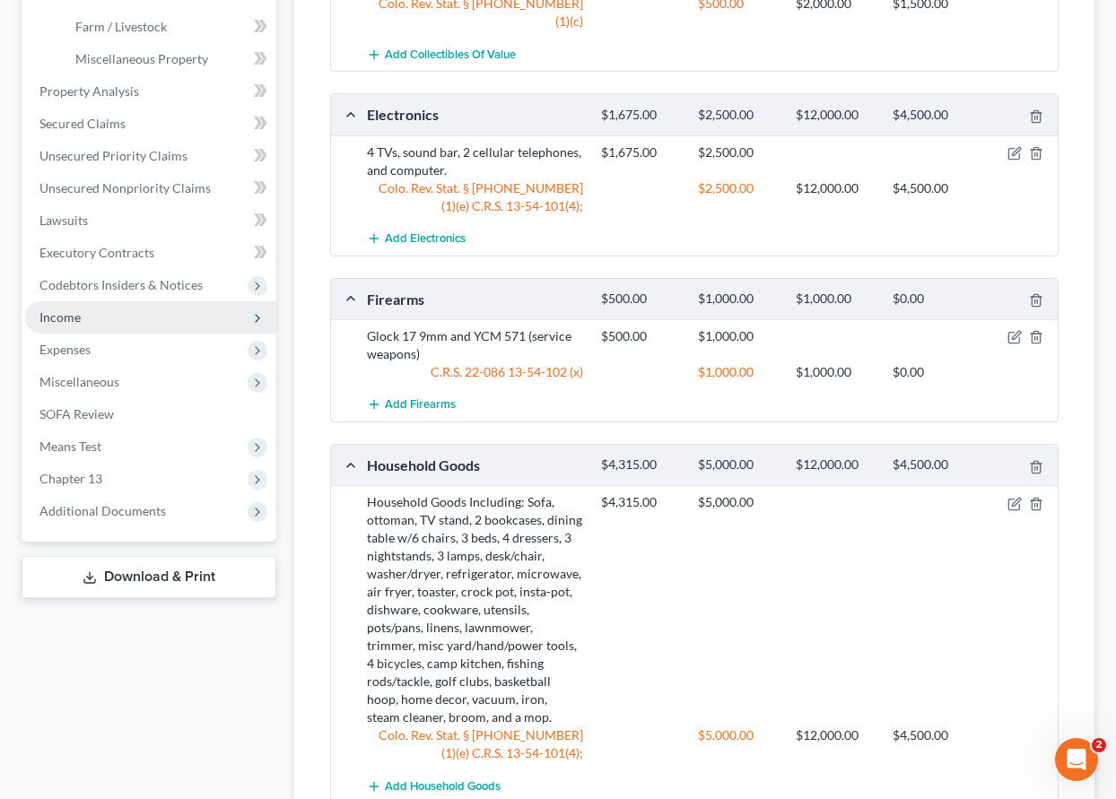
click at [65, 318] on span "Income" at bounding box center [59, 316] width 41 height 15
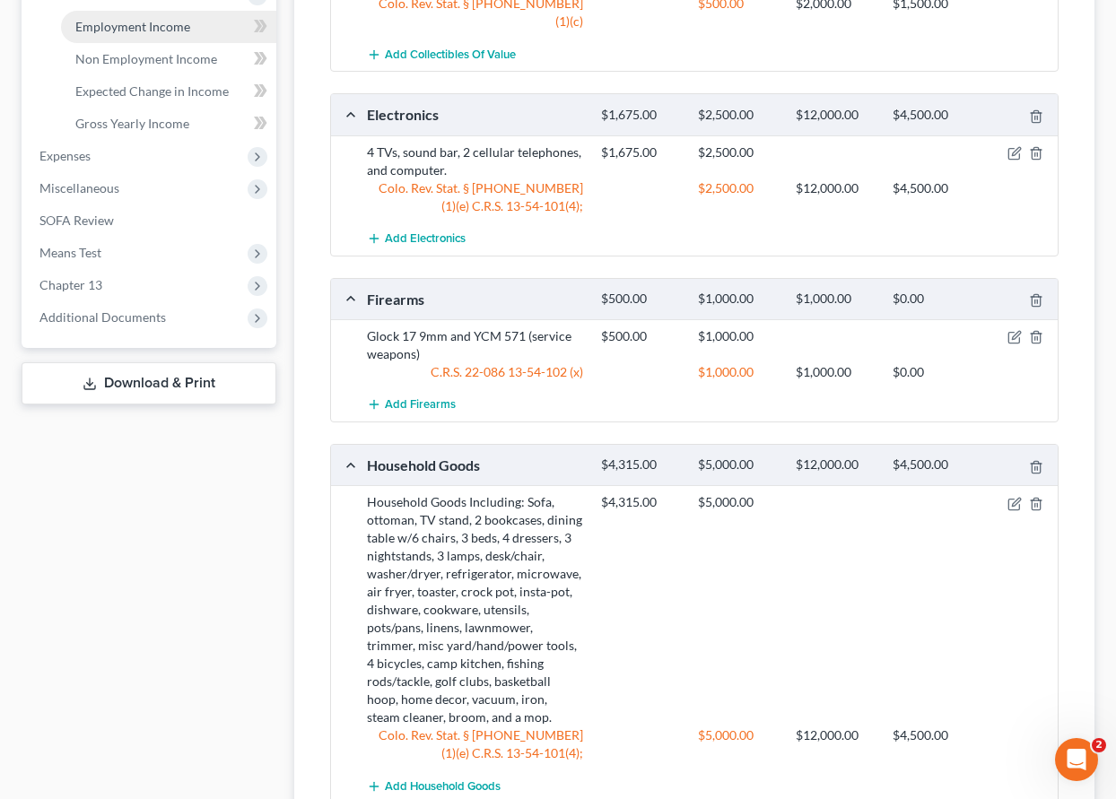
click at [120, 22] on span "Employment Income" at bounding box center [132, 26] width 115 height 15
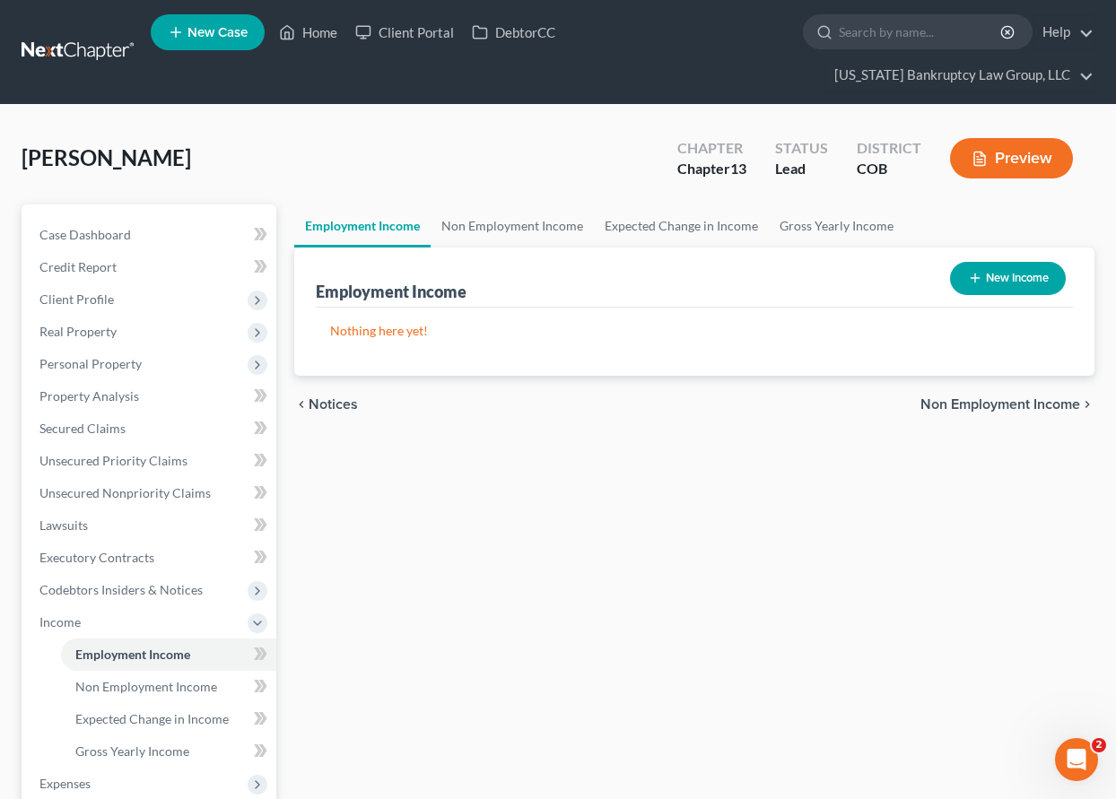
click at [1049, 279] on button "New Income" at bounding box center [1008, 278] width 116 height 33
select select "0"
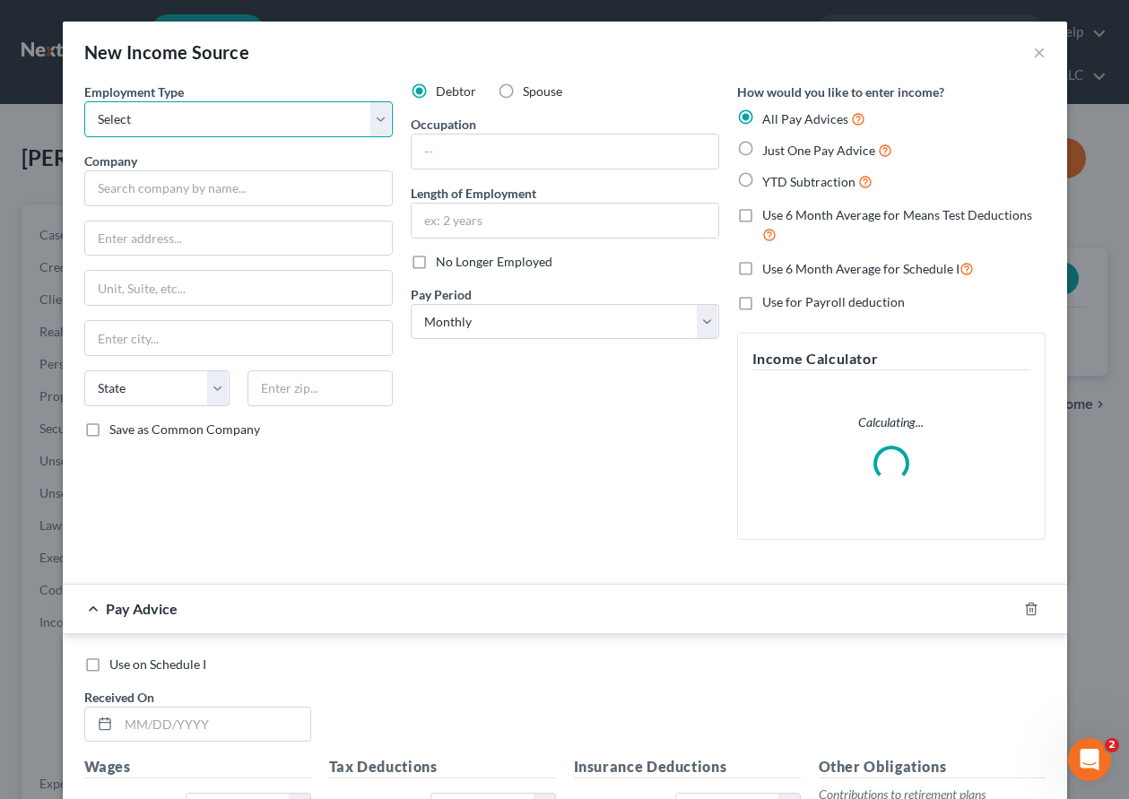
click at [258, 115] on select "Select Full or [DEMOGRAPHIC_DATA] Employment Self Employment" at bounding box center [238, 119] width 309 height 36
select select "0"
click at [84, 101] on select "Select Full or [DEMOGRAPHIC_DATA] Employment Self Employment" at bounding box center [238, 119] width 309 height 36
click at [523, 90] on label "Spouse" at bounding box center [542, 92] width 39 height 18
click at [530, 90] on input "Spouse" at bounding box center [536, 89] width 12 height 12
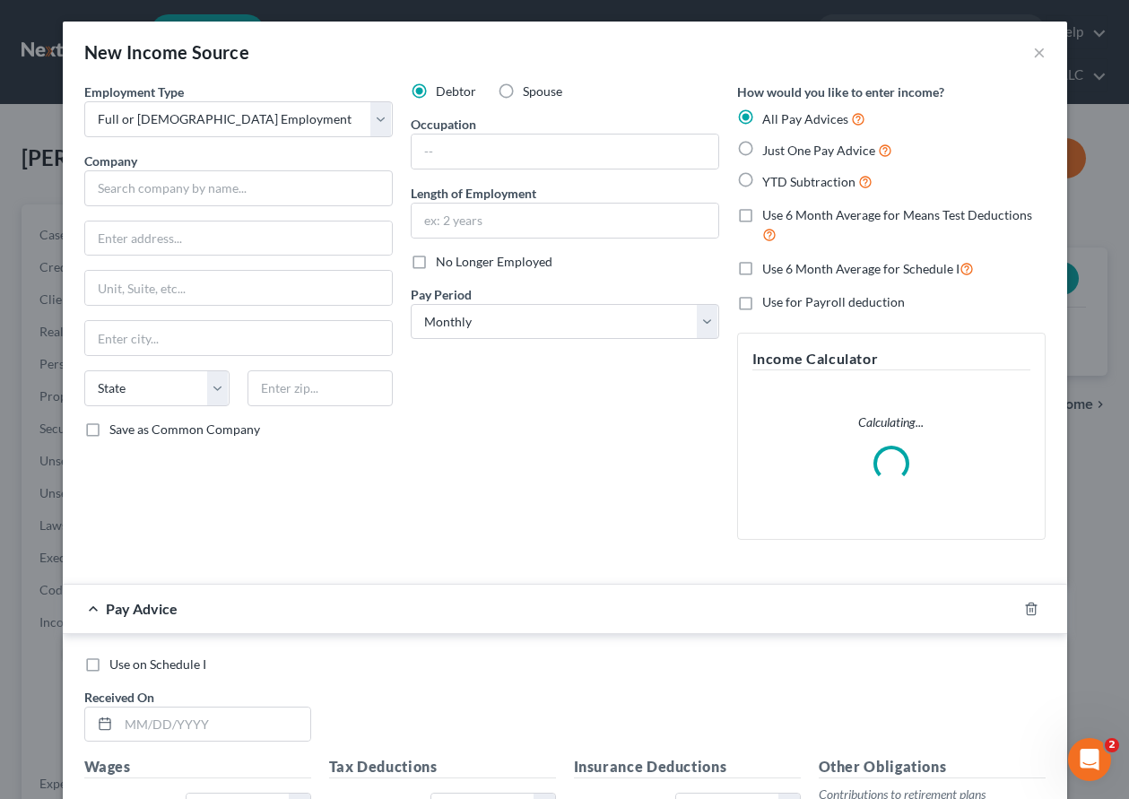
radio input "true"
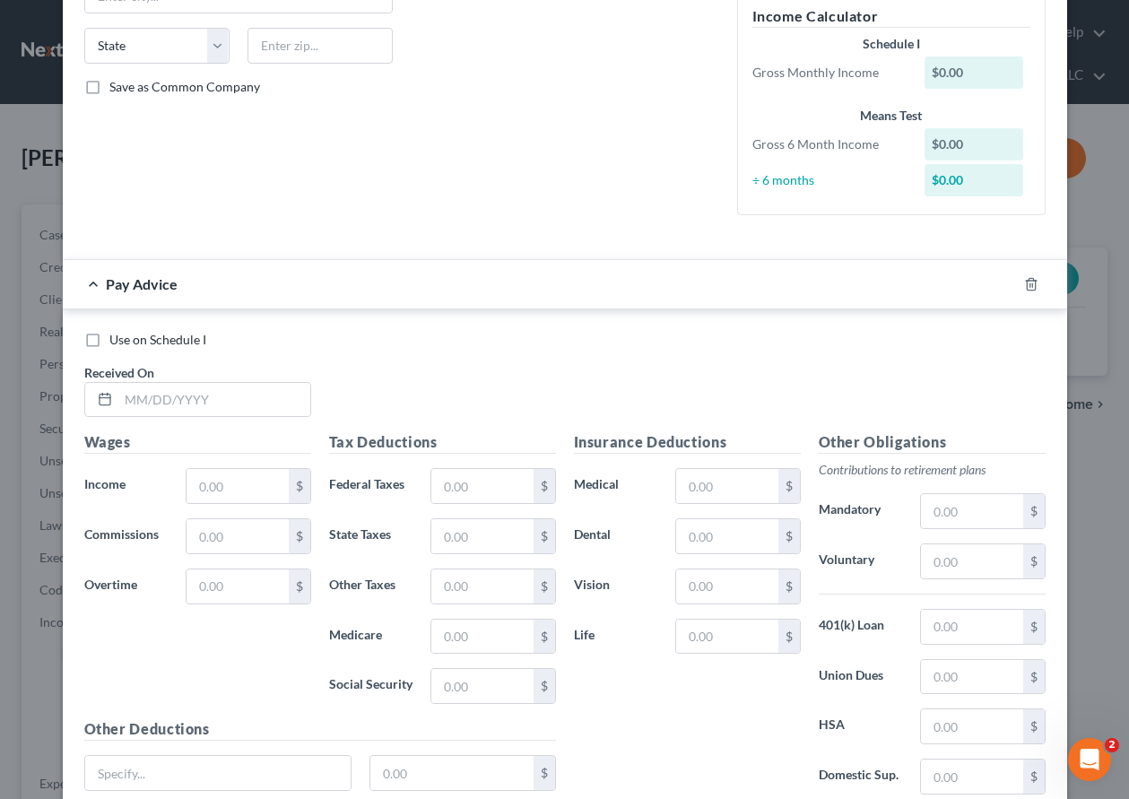
scroll to position [359, 0]
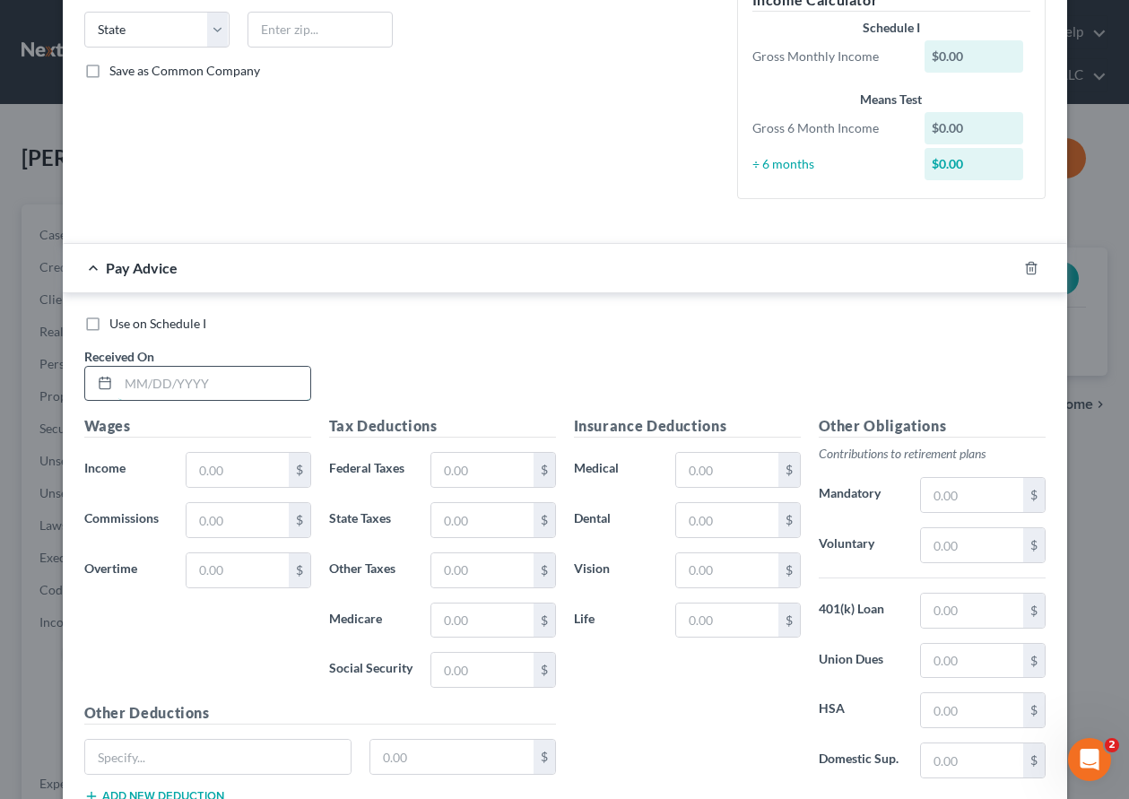
click at [238, 380] on input "text" at bounding box center [214, 384] width 192 height 34
type input "[DATE]"
click at [200, 472] on input "text" at bounding box center [237, 470] width 101 height 34
type input "5,568.52"
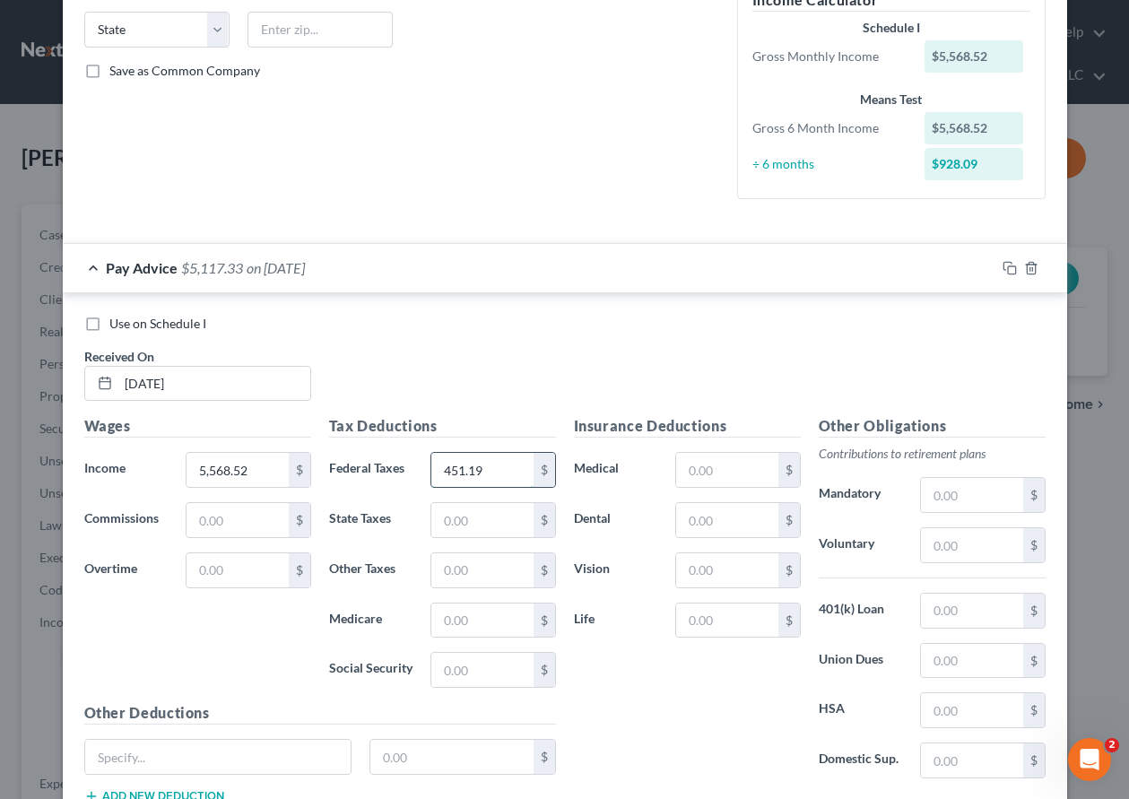
type input "451.19"
type input "202"
type input "80.80"
type input "345.47"
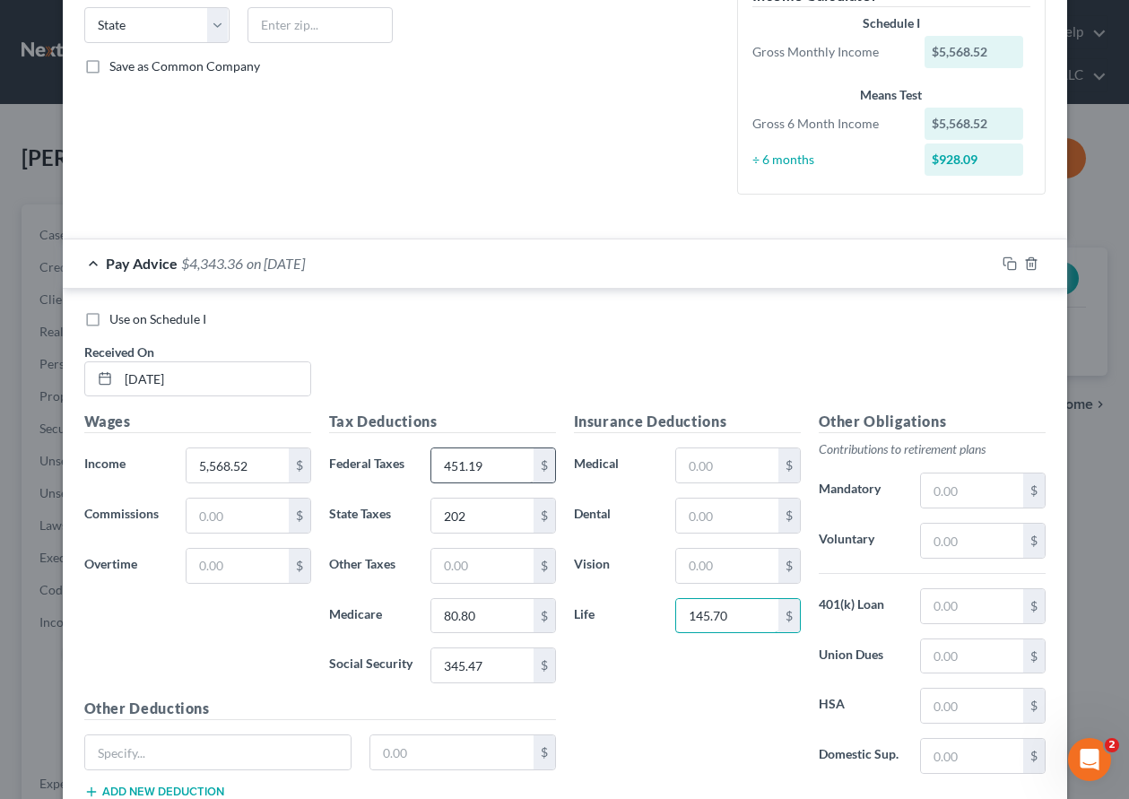
type input "145.70"
type input "3"
type input "422.04"
type input "334.12"
type input "32.50"
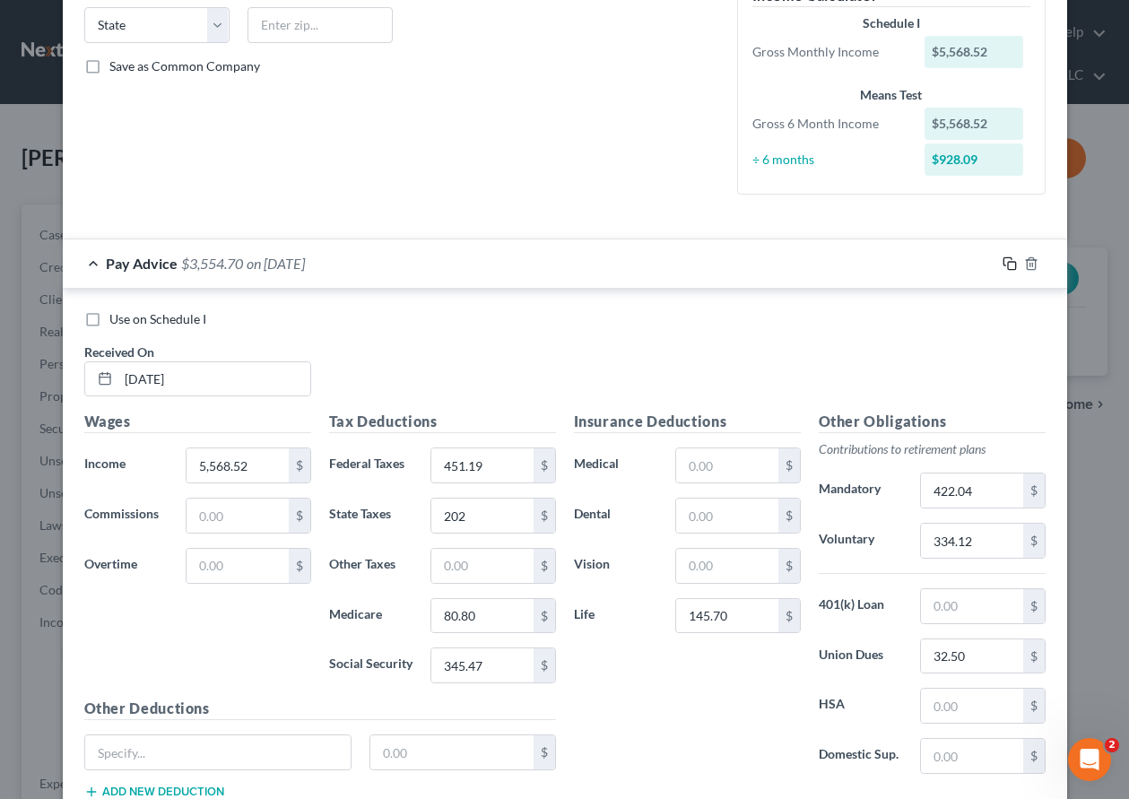
click at [1005, 265] on icon "button" at bounding box center [1010, 264] width 14 height 14
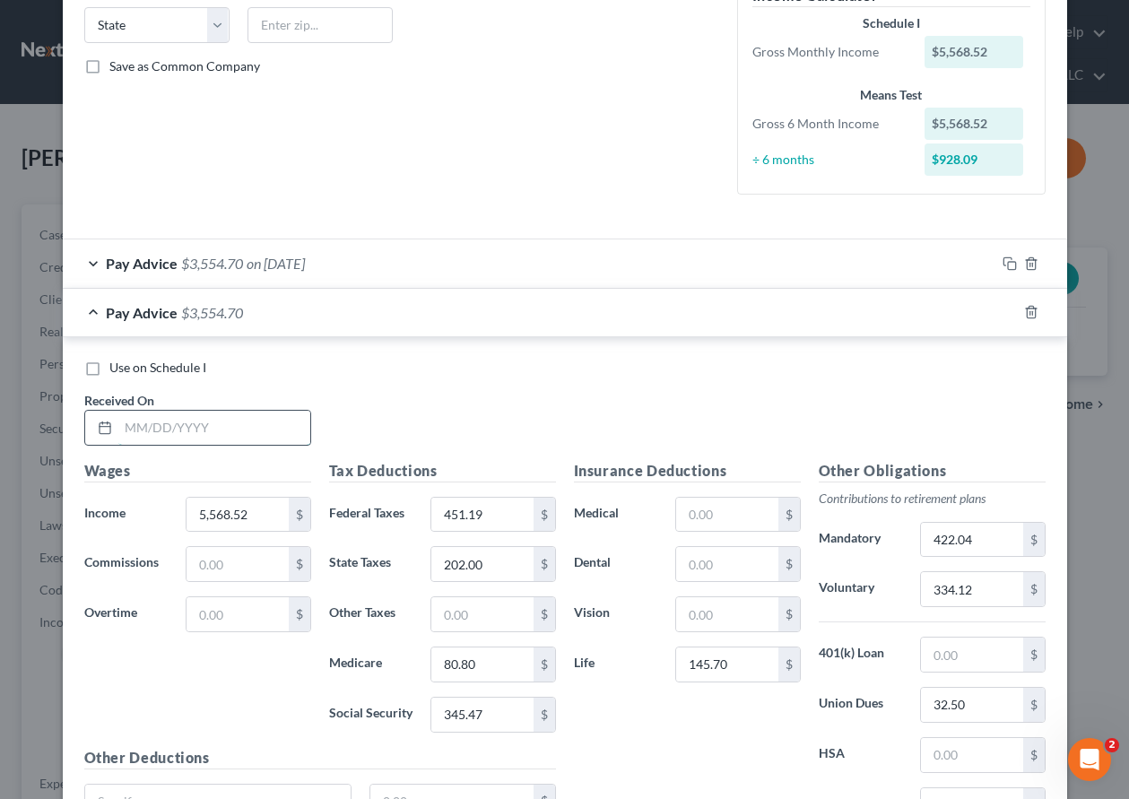
click at [250, 422] on input "text" at bounding box center [214, 428] width 192 height 34
type input "[DATE]"
type input "6,887.38"
type input "744.76"
type input "261"
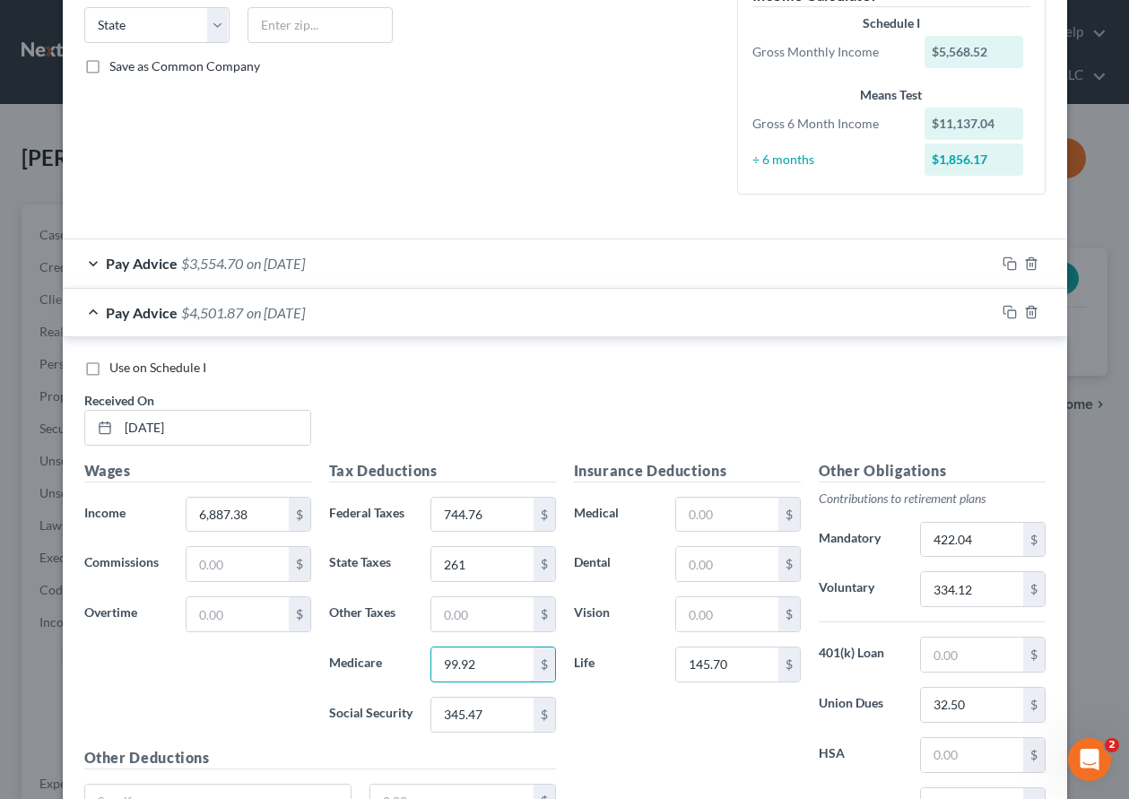
type input "99.92"
type input "427.24"
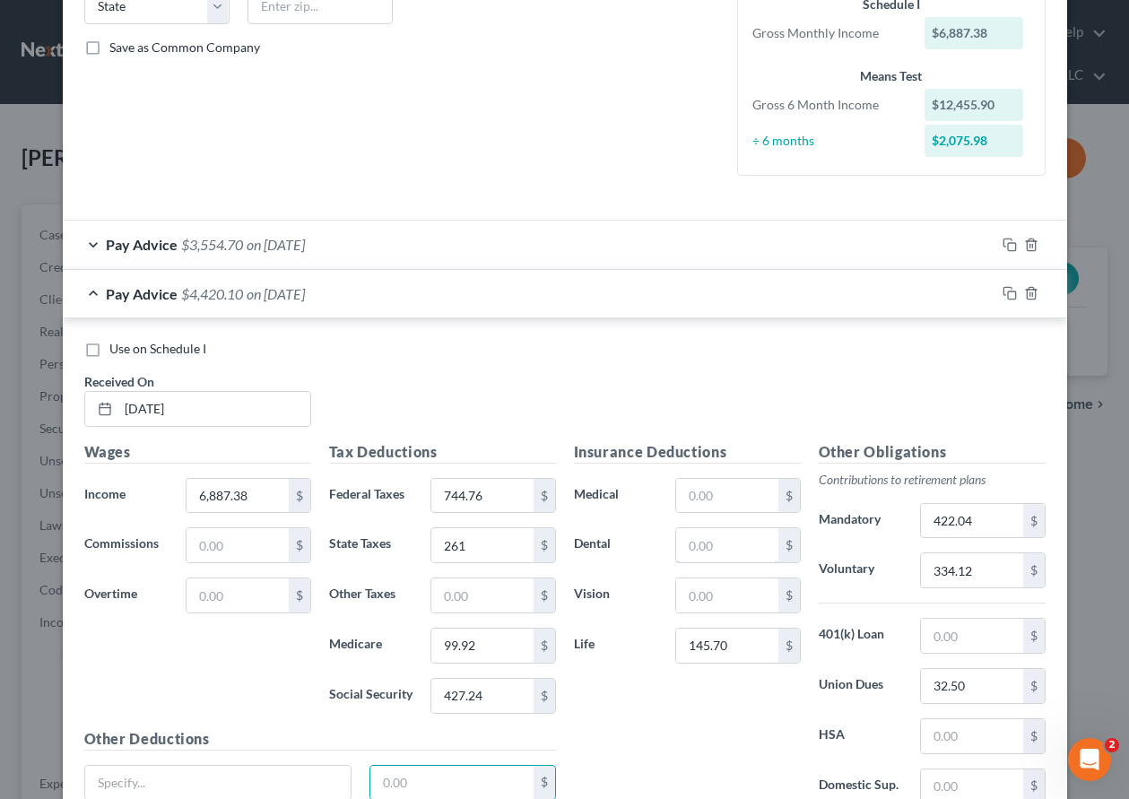
scroll to position [539, 0]
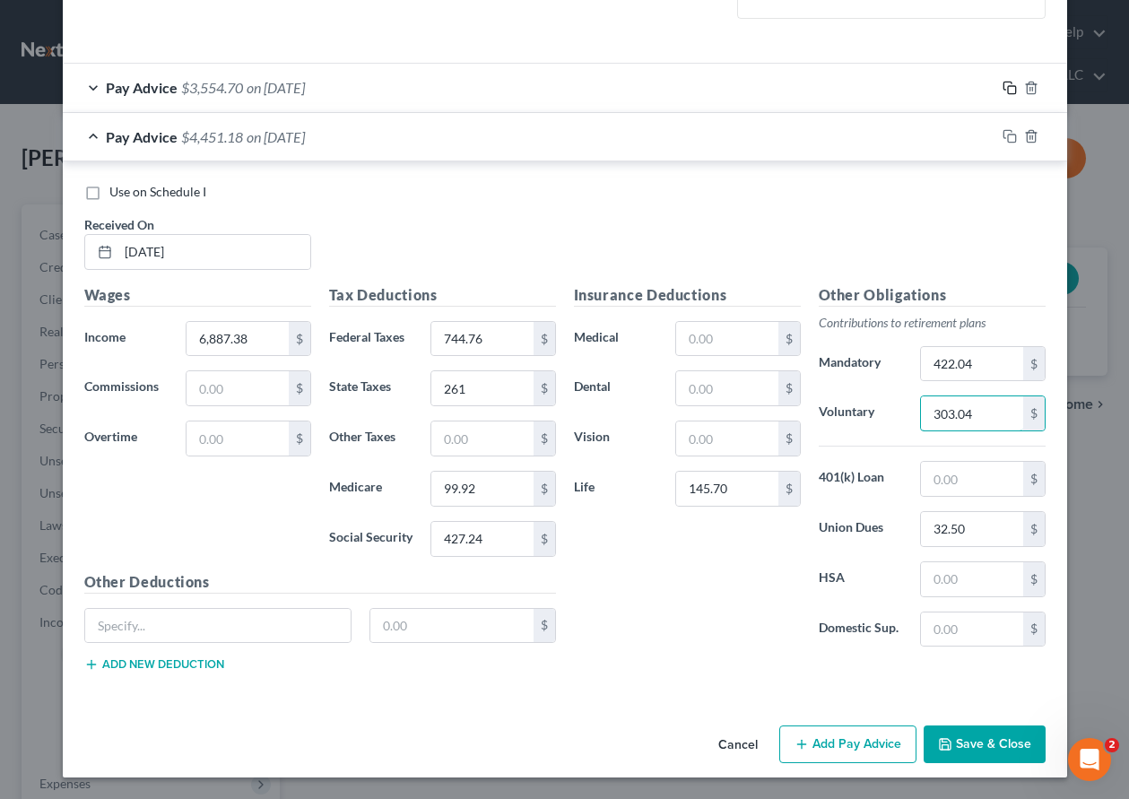
type input "303.04"
click at [1003, 85] on icon "button" at bounding box center [1010, 88] width 14 height 14
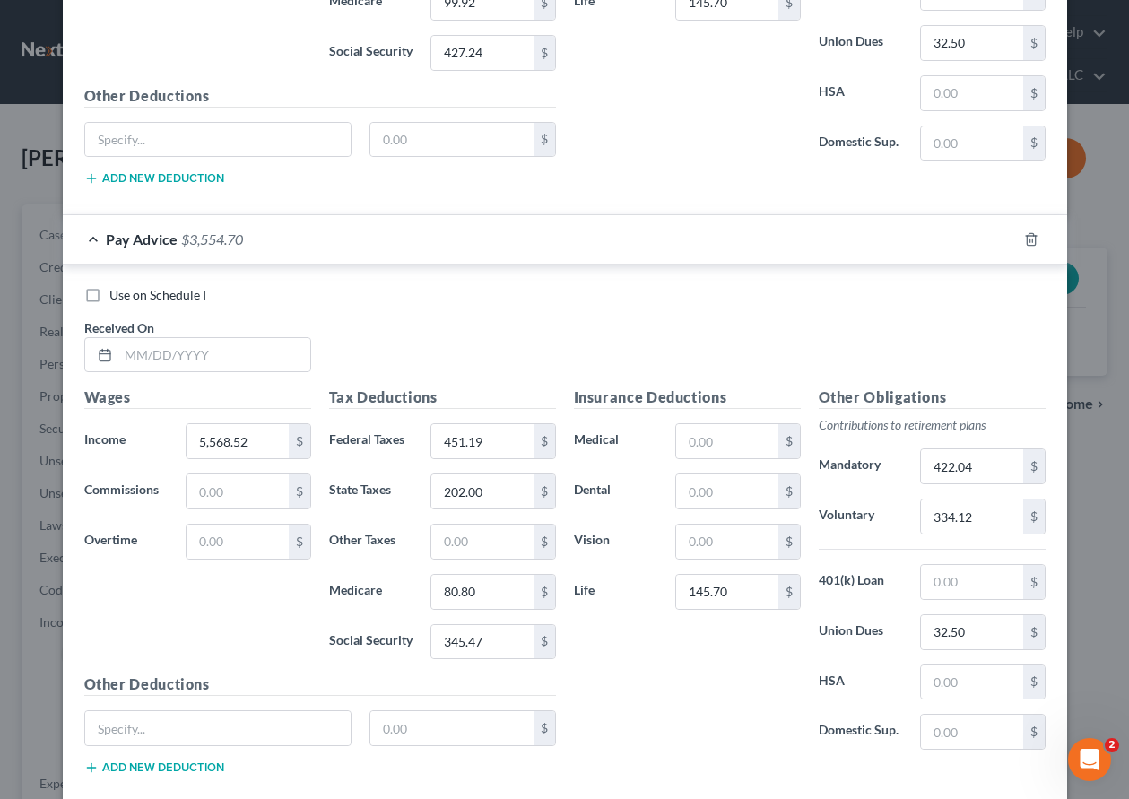
scroll to position [1128, 0]
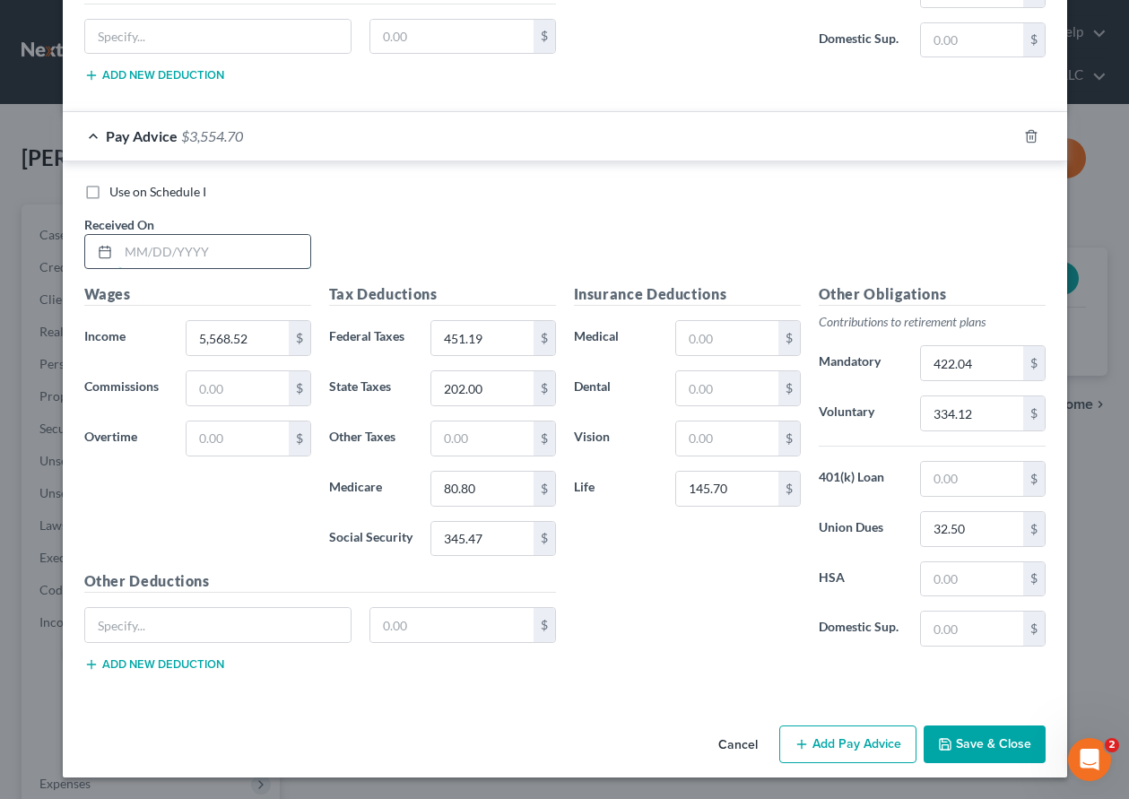
click at [232, 254] on input "text" at bounding box center [214, 252] width 192 height 34
type input "[DATE]"
click at [258, 339] on input "5,568.52" at bounding box center [237, 338] width 101 height 34
type input "6,623.61"
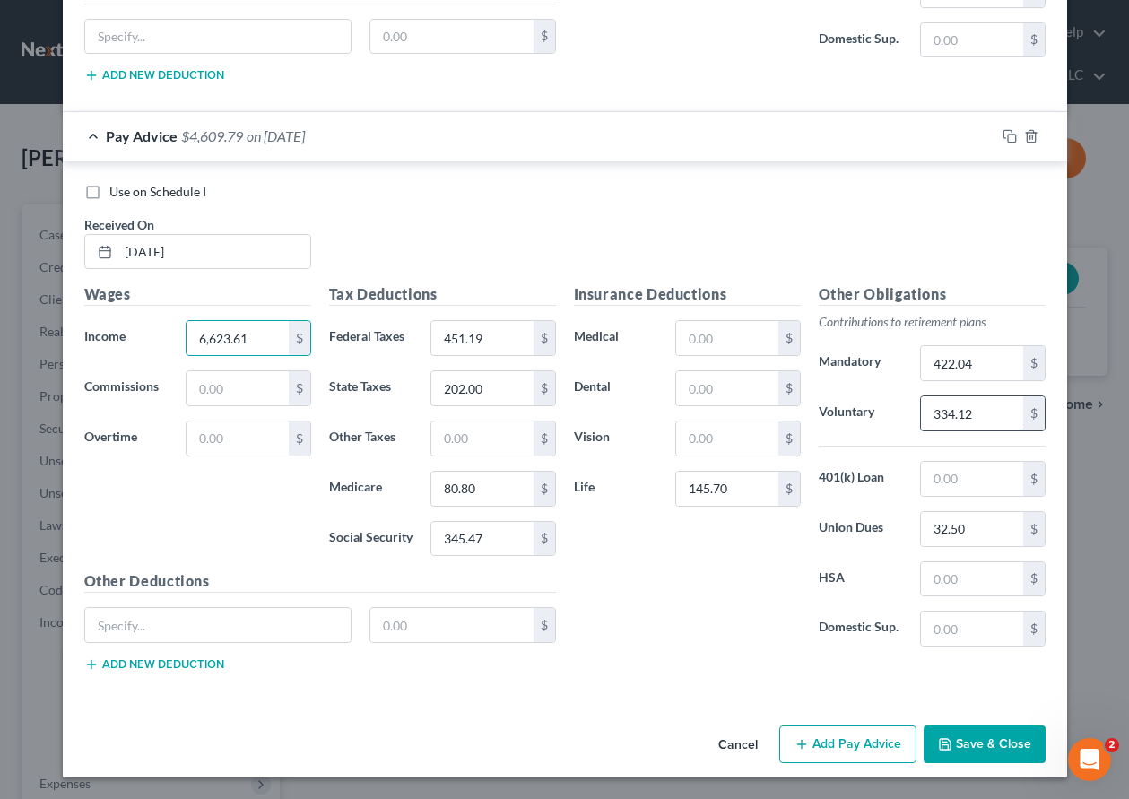
click at [987, 415] on input "334.12" at bounding box center [971, 413] width 101 height 34
type input "397.42"
click at [490, 334] on input "451.19" at bounding box center [481, 338] width 101 height 34
type input "4"
type input "676.34"
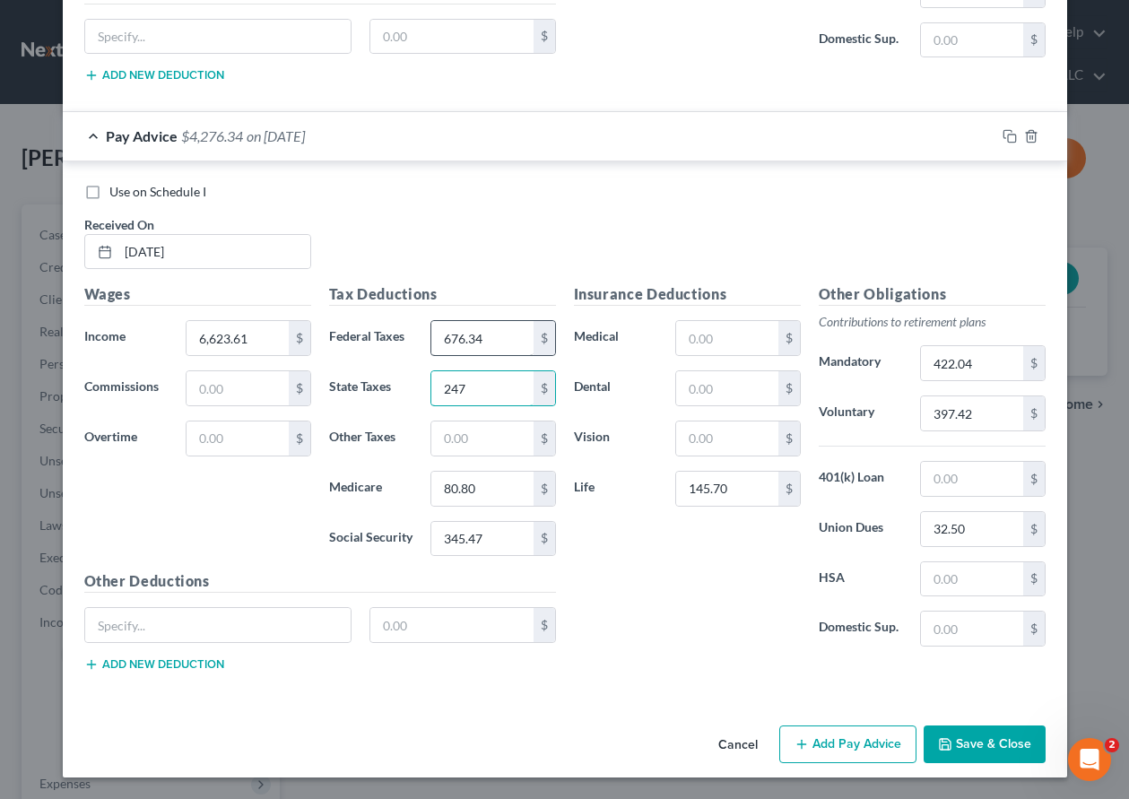
type input "247"
type input "96.09"
type input "410.88"
click at [1008, 135] on rect "button" at bounding box center [1012, 139] width 8 height 8
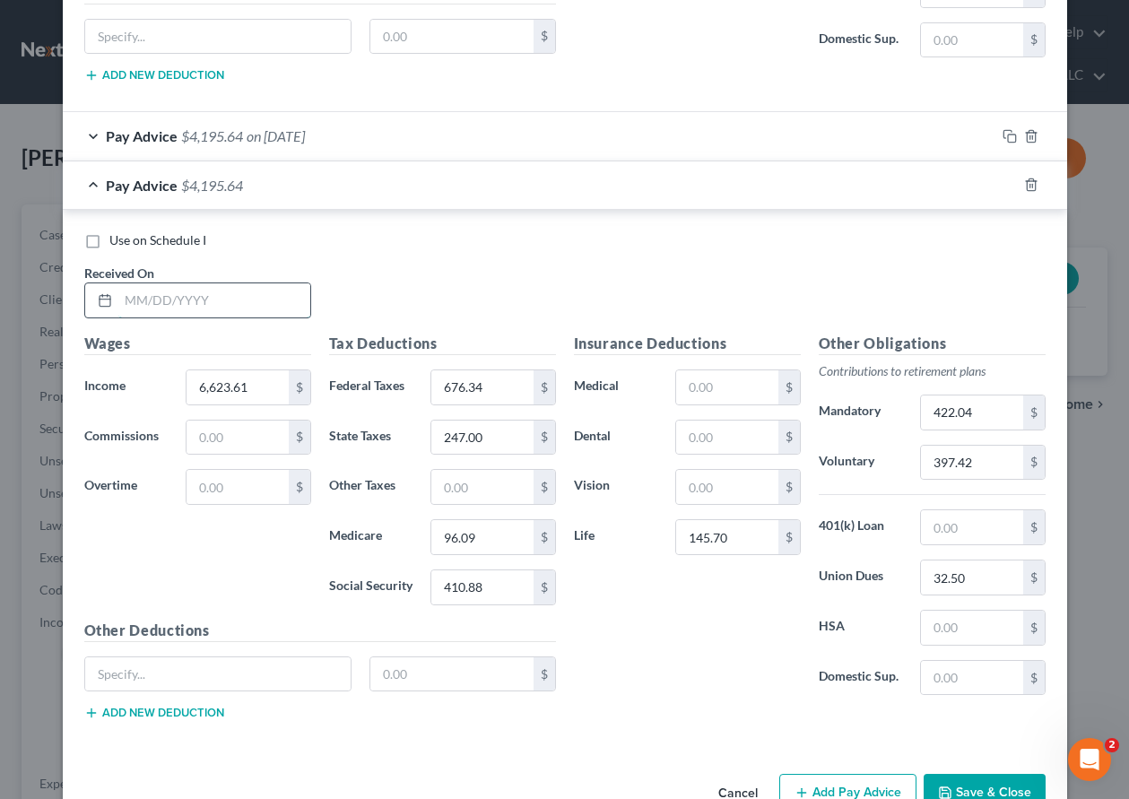
click at [246, 297] on input "text" at bounding box center [214, 300] width 192 height 34
type input "[DATE]"
type input "5,656.44"
type input "483.82"
type input "209"
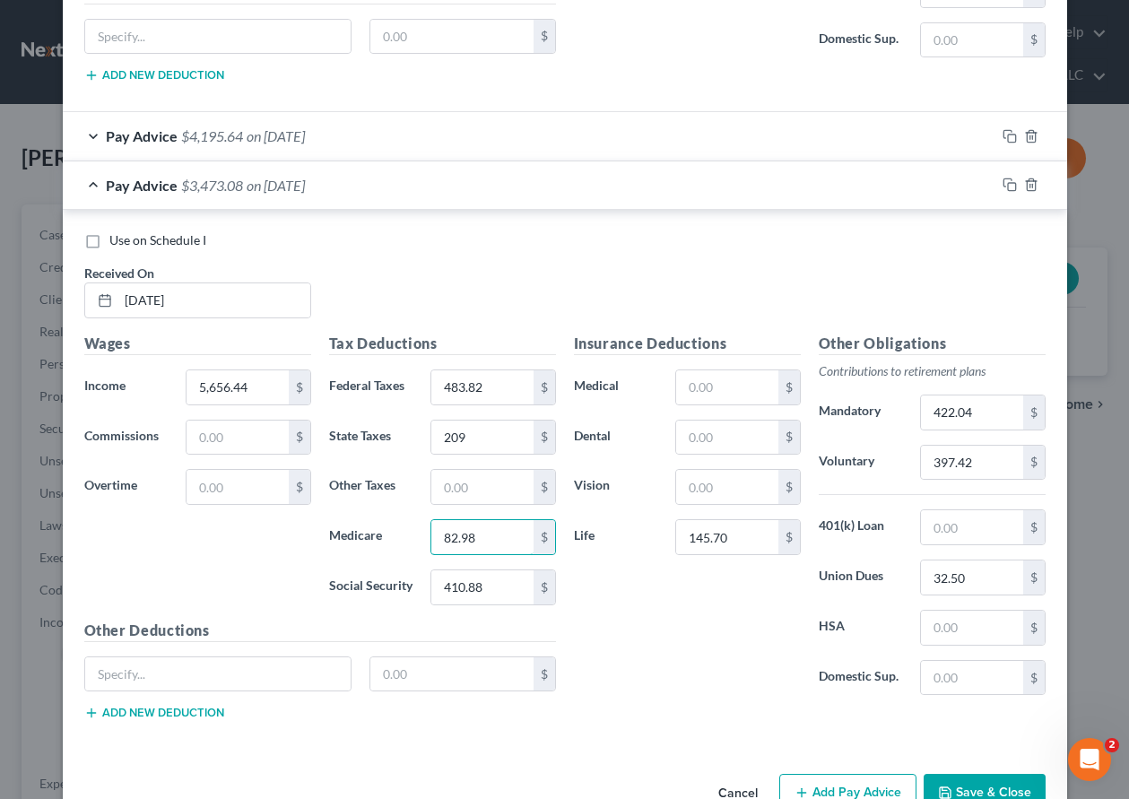
type input "82.98"
type input "354.83"
click at [987, 458] on input "397.42" at bounding box center [971, 463] width 101 height 34
type input "339.38"
click at [1003, 182] on icon "button" at bounding box center [1010, 185] width 14 height 14
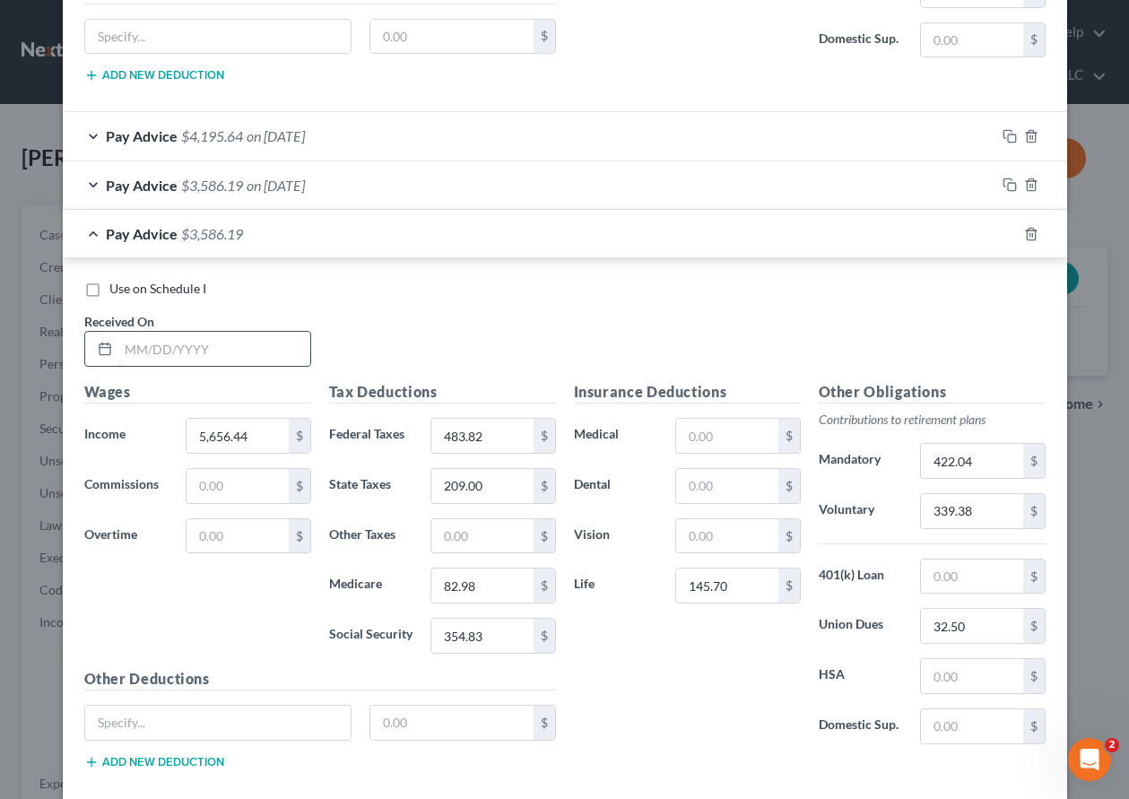
click at [211, 348] on input "text" at bounding box center [214, 349] width 192 height 34
type input "[DATE]"
type input "5,480.59"
type input "431.63"
type input "198"
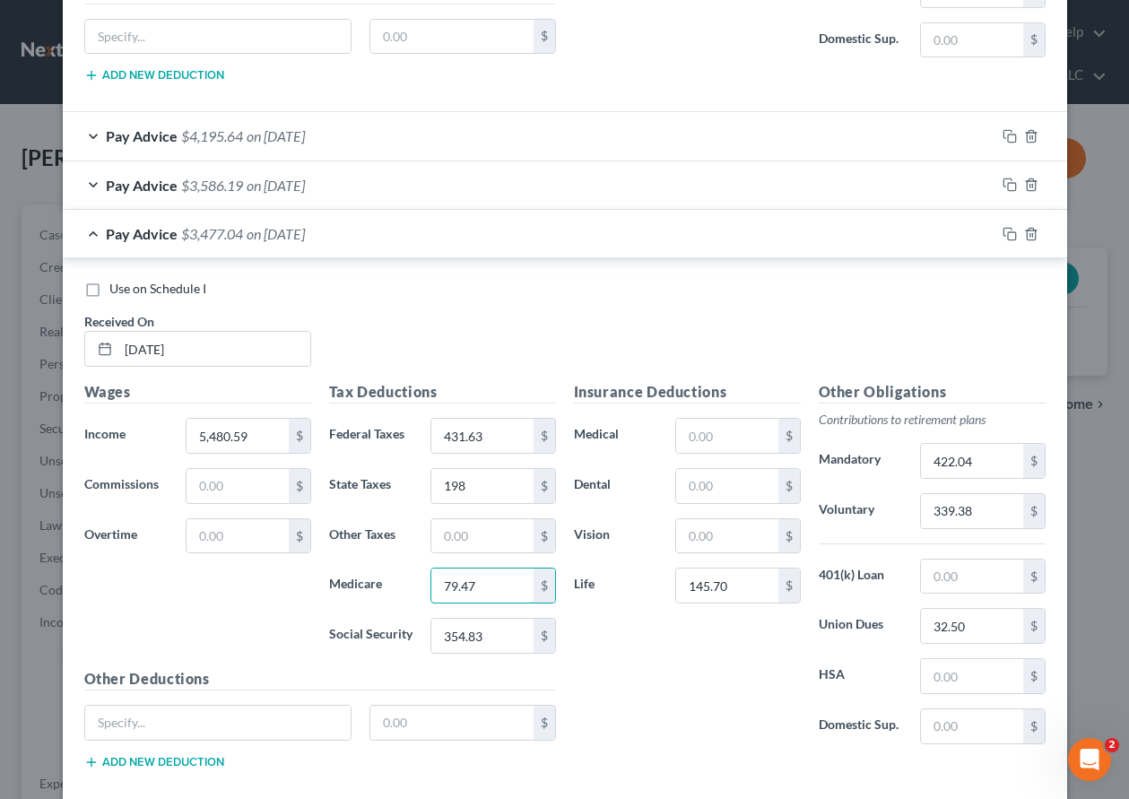
type input "79.47"
type input "339.80"
type input "328.84"
click at [1003, 181] on icon "button" at bounding box center [1010, 185] width 14 height 14
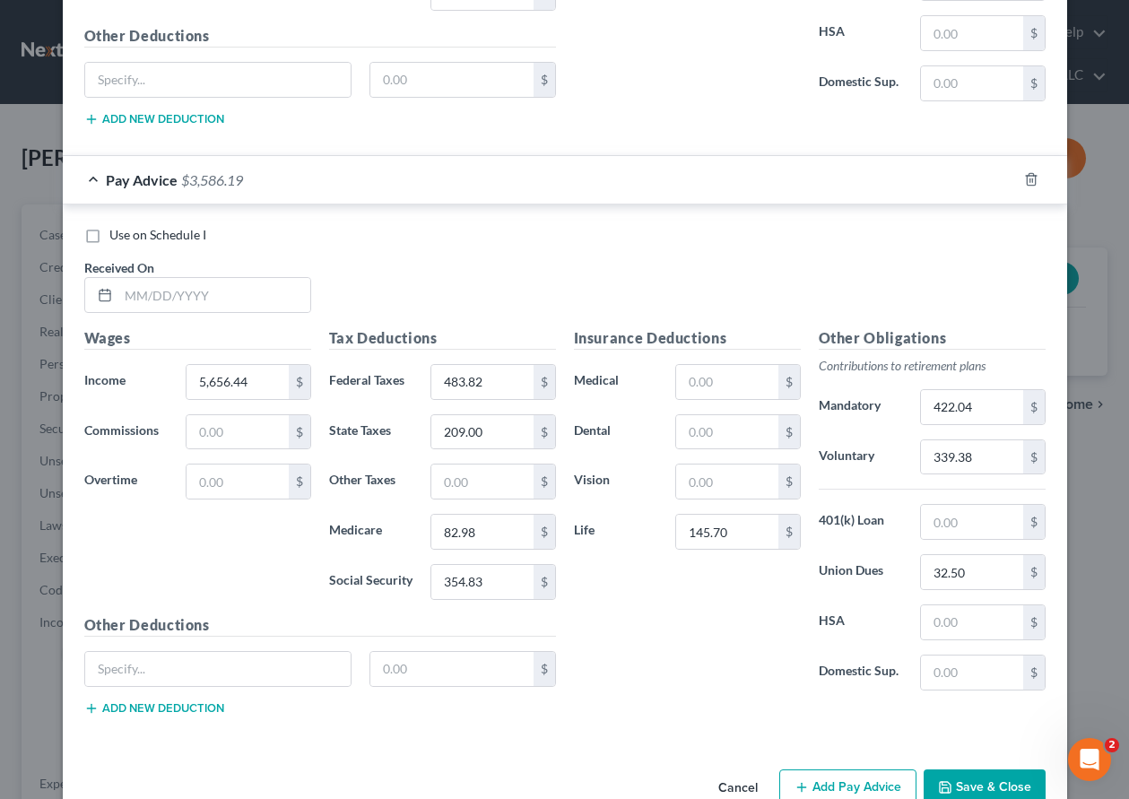
scroll to position [1814, 0]
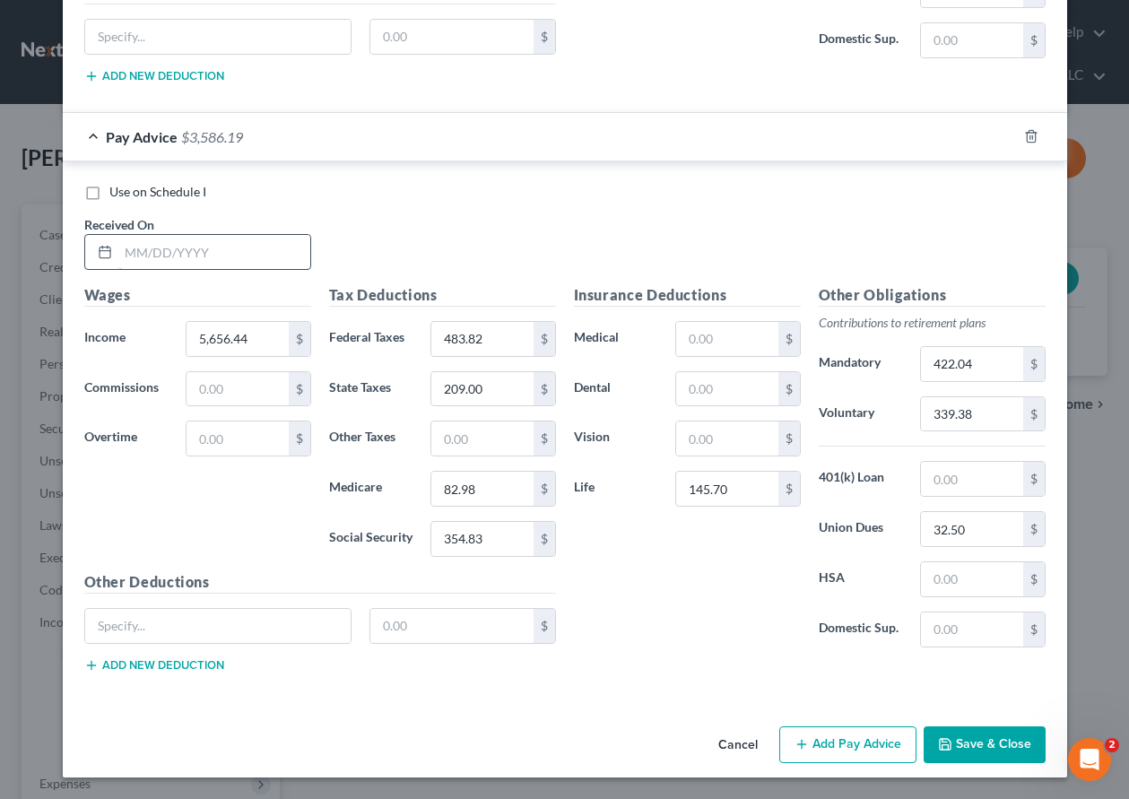
click at [197, 238] on input "text" at bounding box center [214, 252] width 192 height 34
type input "[DATE]"
type input "7,107.19"
type input "779.54"
type input "268"
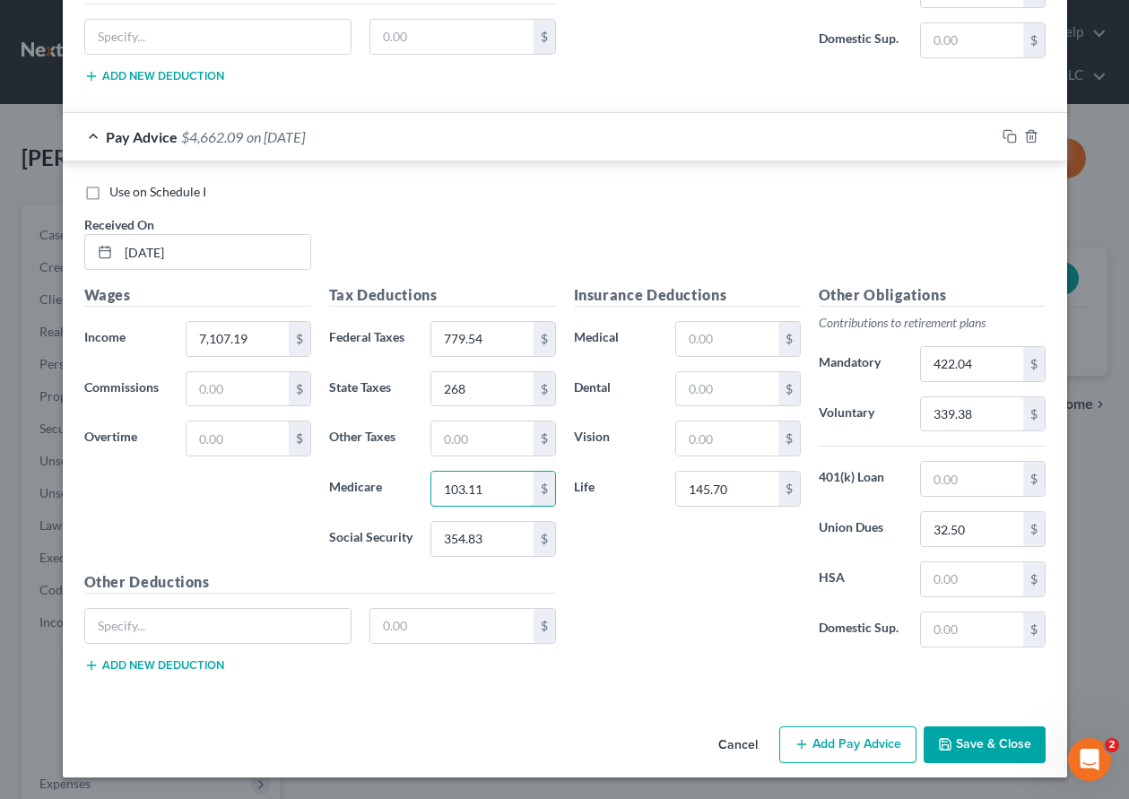
type input "103.11"
type input "440.87"
type input "426.44"
click at [1008, 135] on rect "button" at bounding box center [1012, 139] width 8 height 8
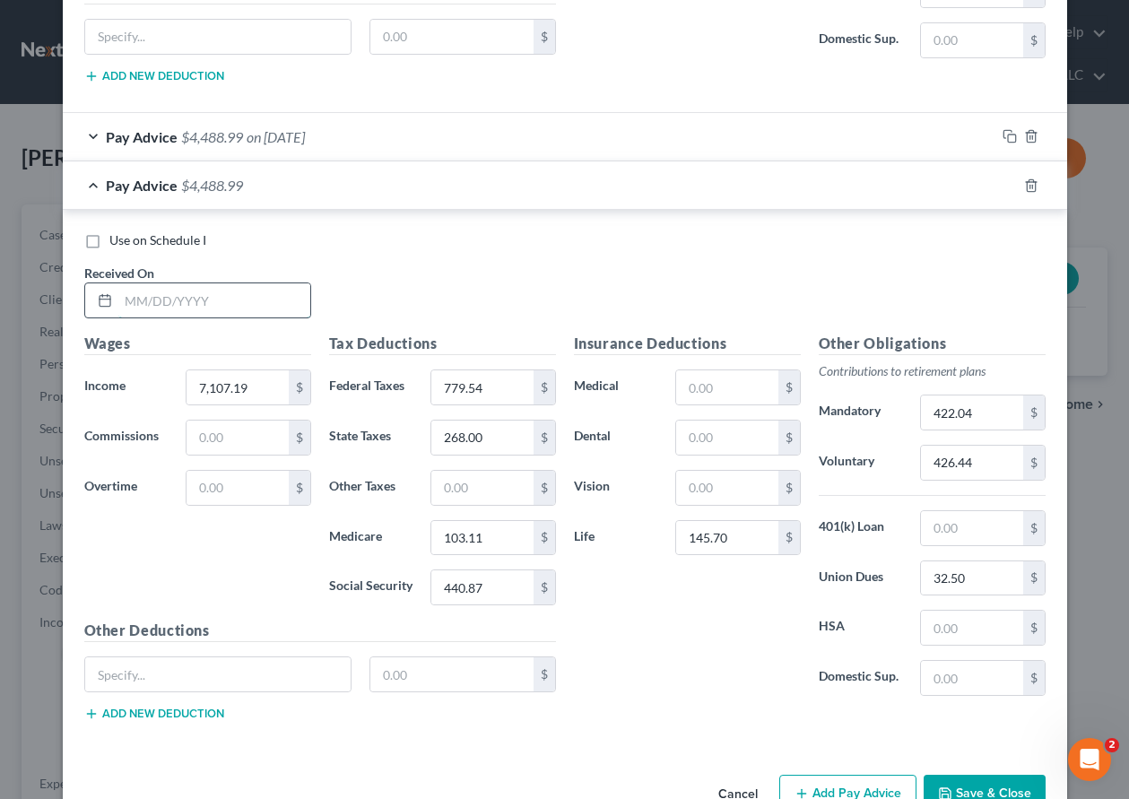
click at [229, 301] on input "text" at bounding box center [214, 300] width 192 height 34
type input "[DATE]"
type input "6,799.46"
click at [508, 396] on input "779.54" at bounding box center [481, 387] width 101 height 34
type input "713.87"
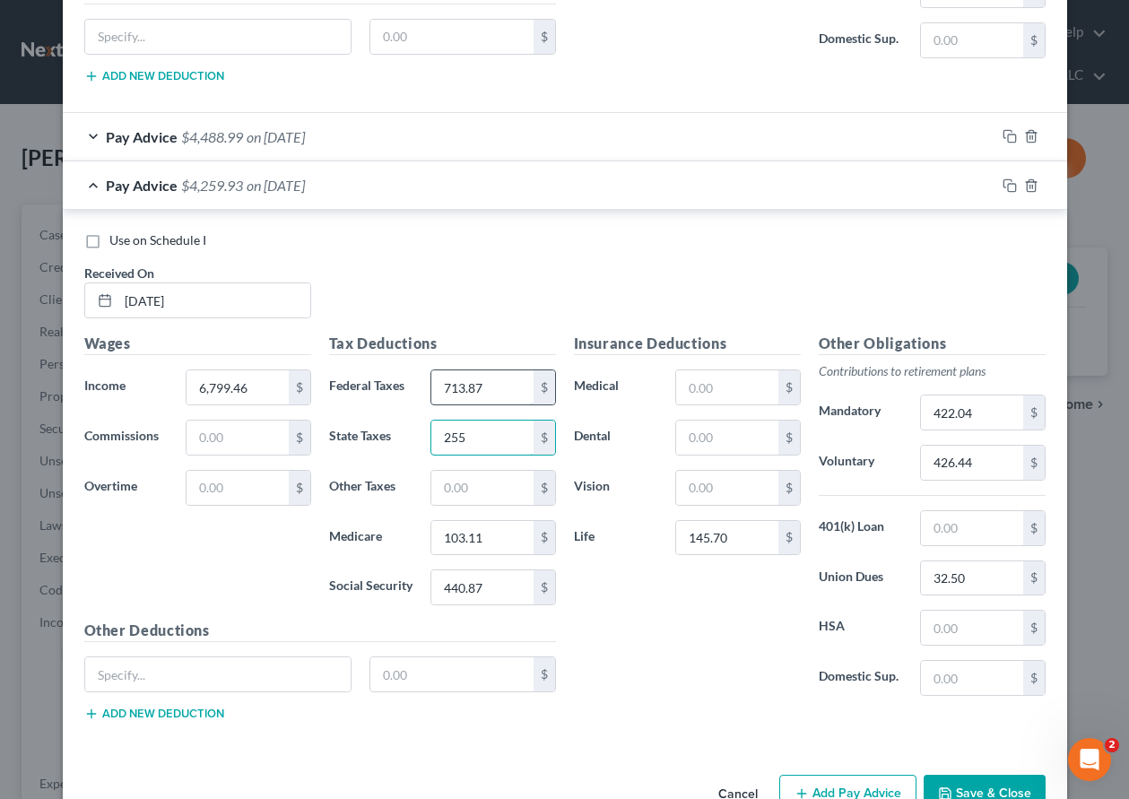
type input "255"
type input "98.64"
type input "421.79"
type input "407.96"
click at [1003, 185] on icon "button" at bounding box center [1010, 185] width 14 height 14
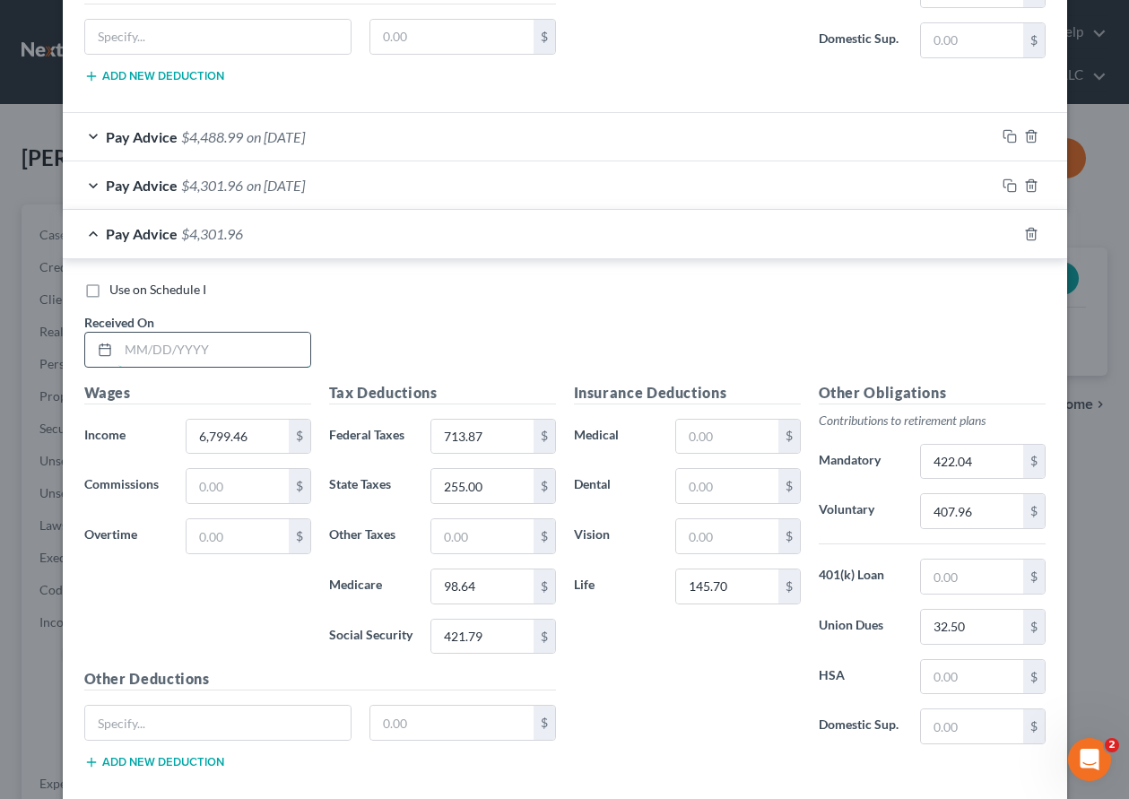
click at [239, 345] on input "text" at bounding box center [214, 350] width 192 height 34
type input "[DATE]"
type input "5,612.49"
type input "460.57"
type input "204"
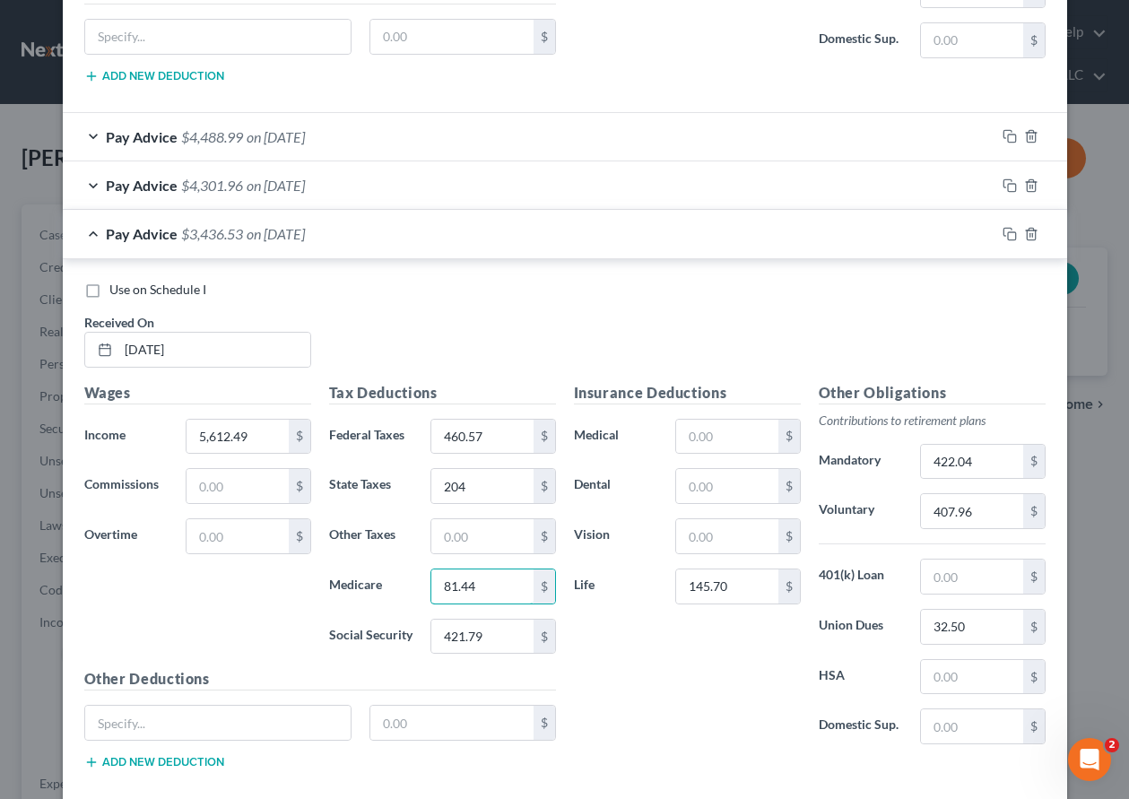
type input "81.44"
type input "348.20"
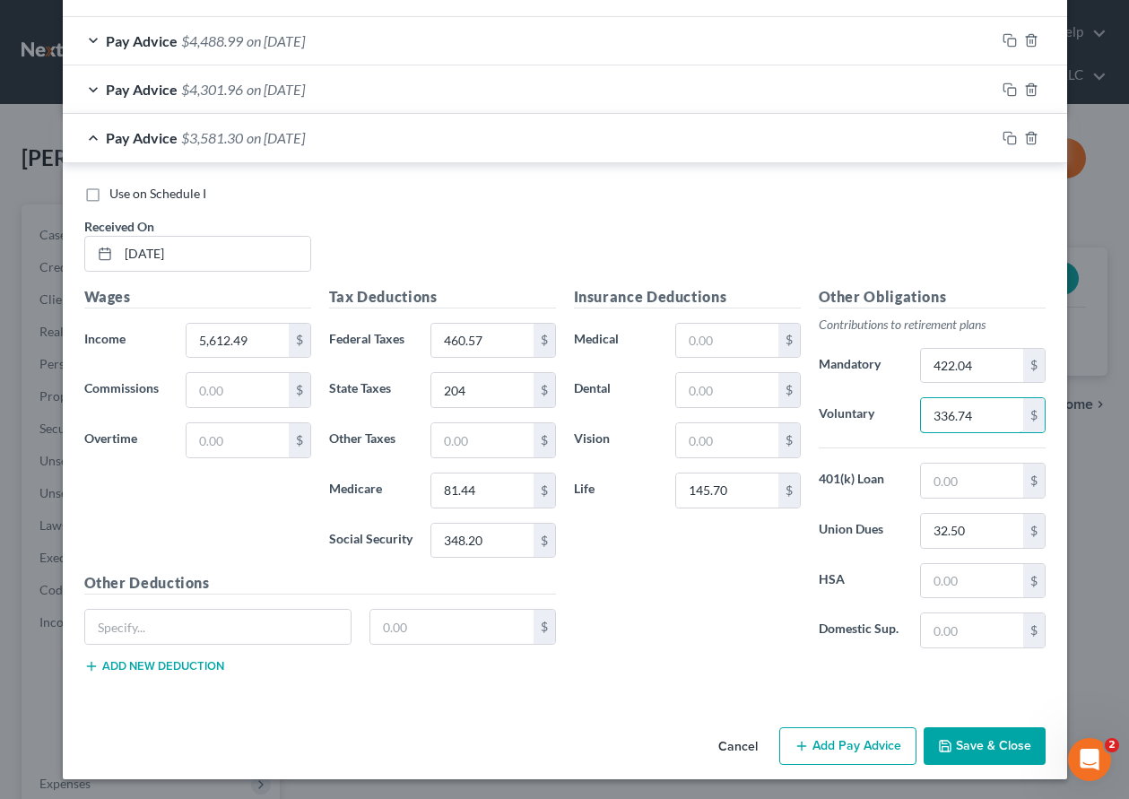
scroll to position [1912, 0]
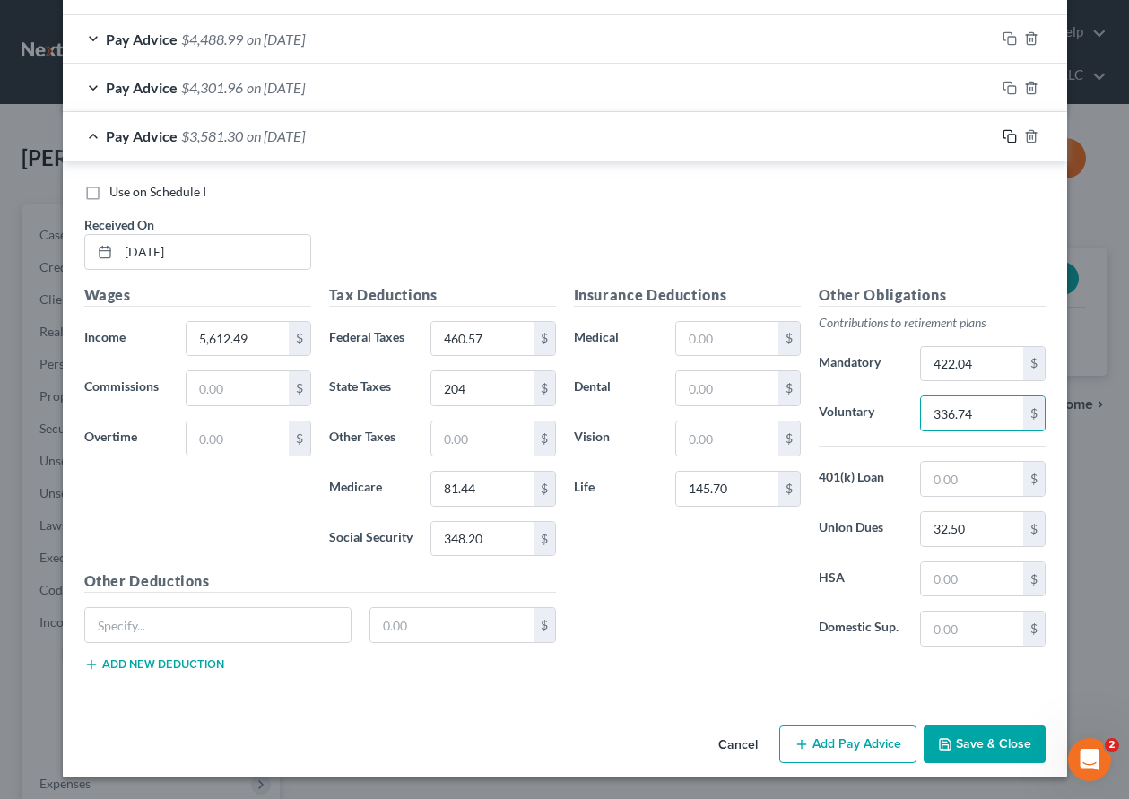
type input "336.74"
click at [1003, 133] on icon "button" at bounding box center [1010, 136] width 14 height 14
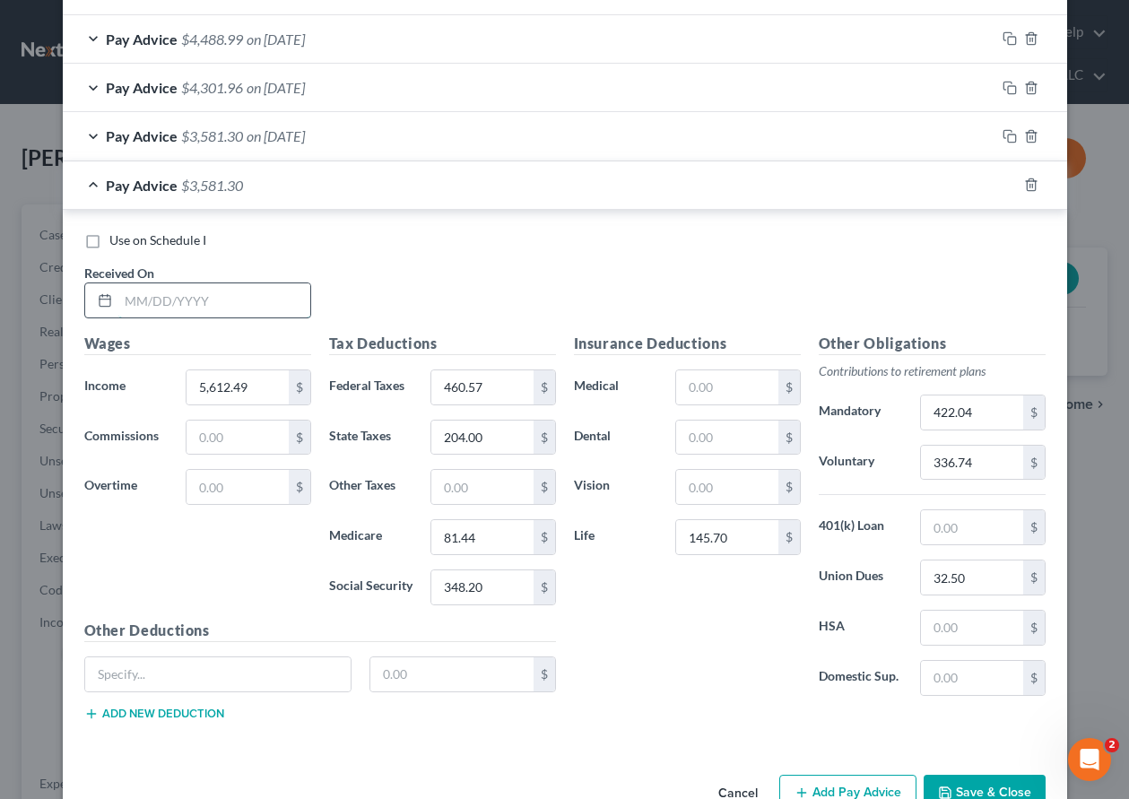
click at [266, 302] on input "text" at bounding box center [214, 300] width 192 height 34
type input "[DATE]"
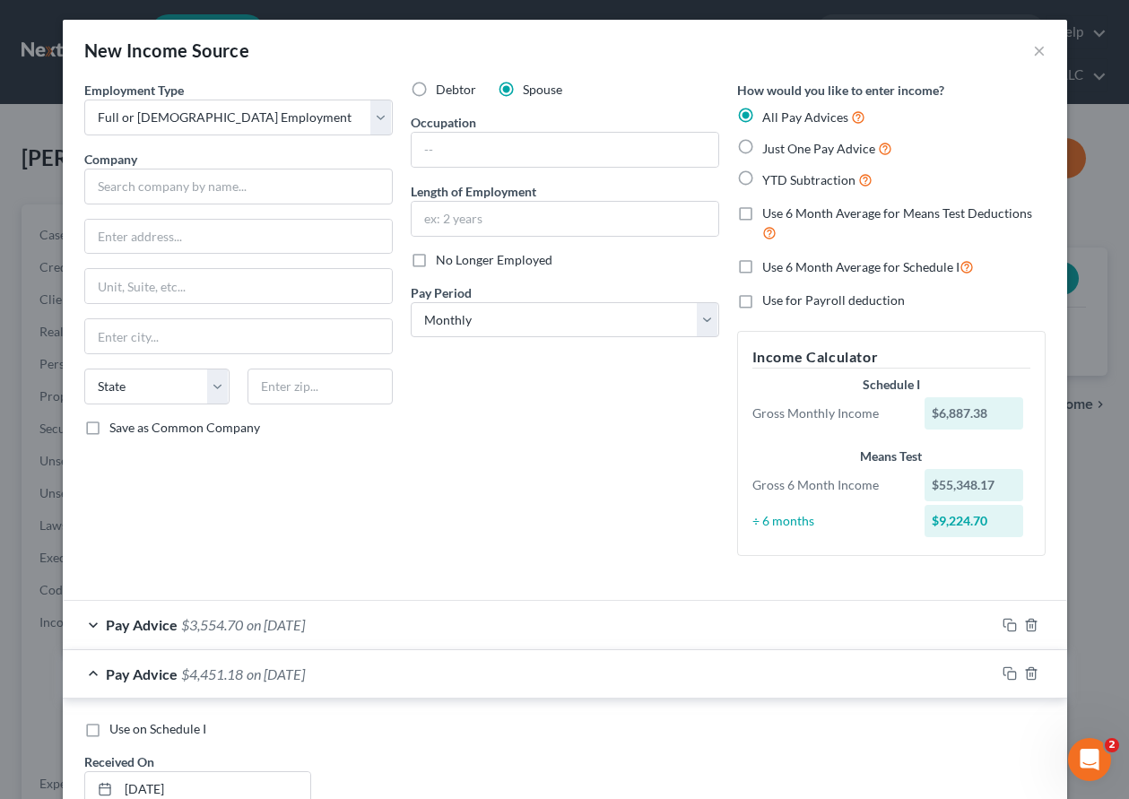
scroll to position [0, 0]
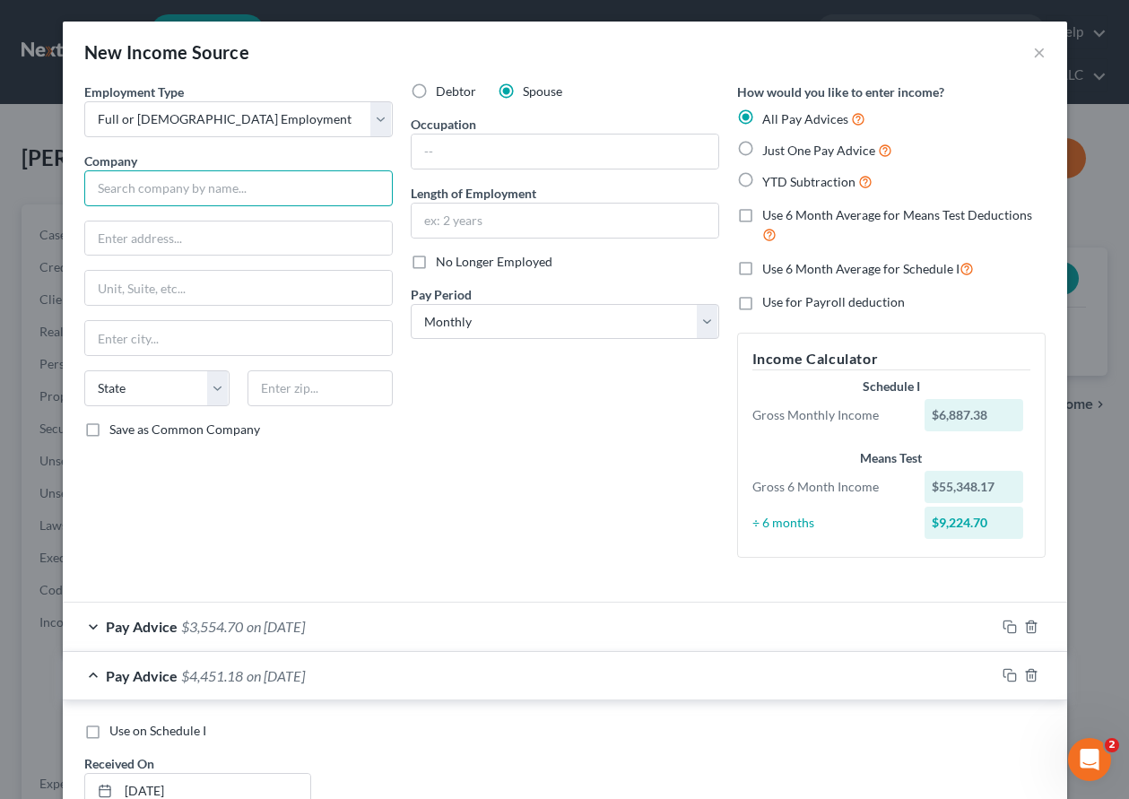
click at [126, 188] on input "text" at bounding box center [238, 188] width 309 height 36
type input "[GEOGRAPHIC_DATA], [US_STATE]"
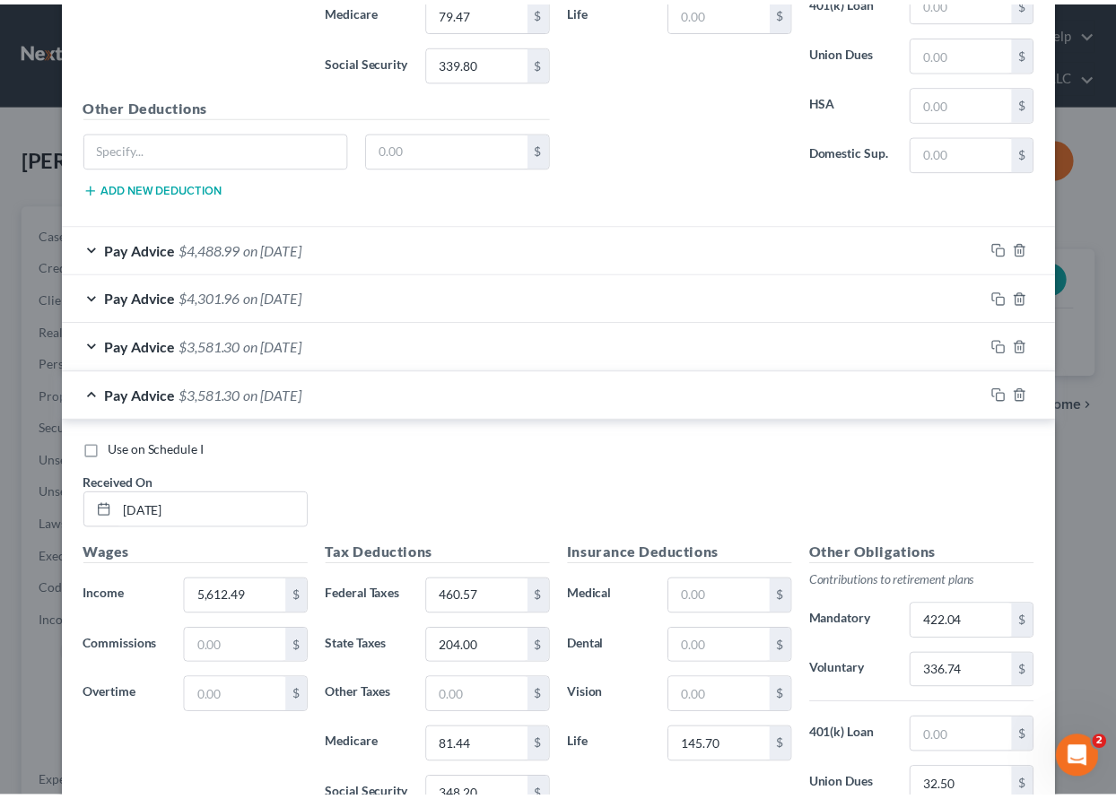
scroll to position [1961, 0]
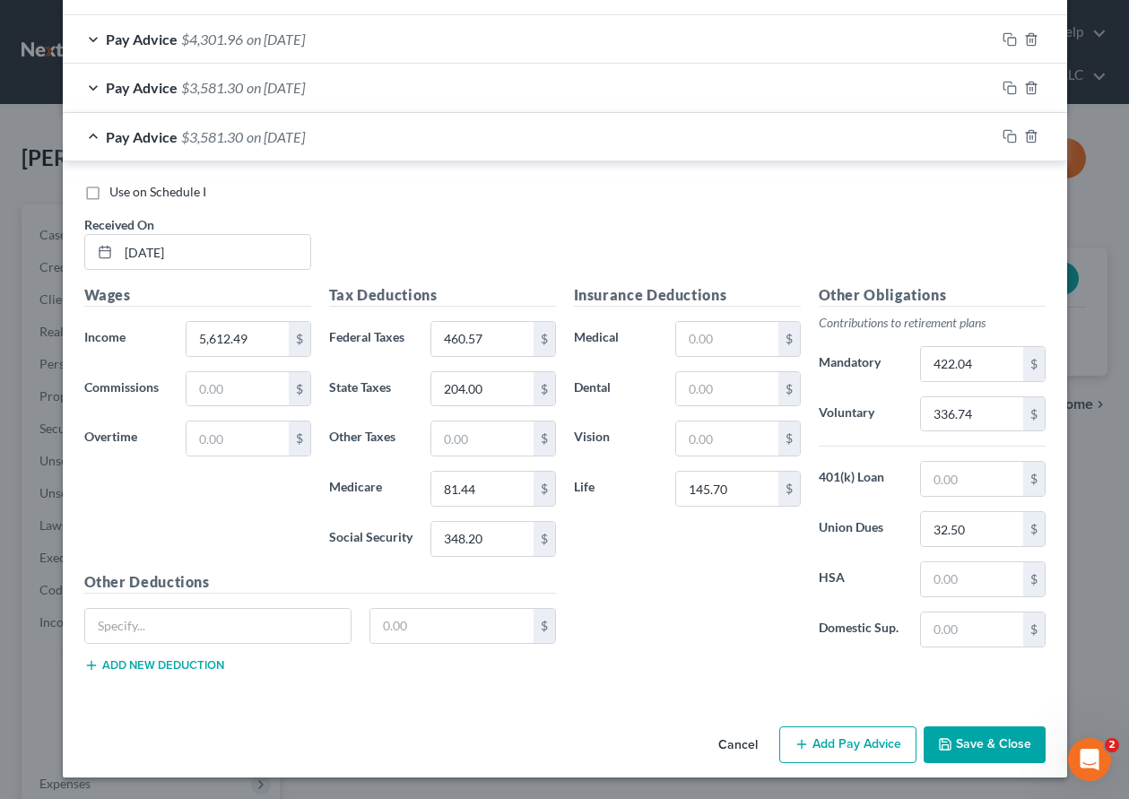
drag, startPoint x: 1124, startPoint y: 185, endPoint x: 19, endPoint y: 29, distance: 1116.0
click at [244, 336] on input "5,612.49" at bounding box center [237, 339] width 101 height 34
type input "5,832.29"
click at [537, 333] on div "$" at bounding box center [545, 339] width 22 height 34
click at [492, 332] on input "460.57" at bounding box center [481, 339] width 101 height 34
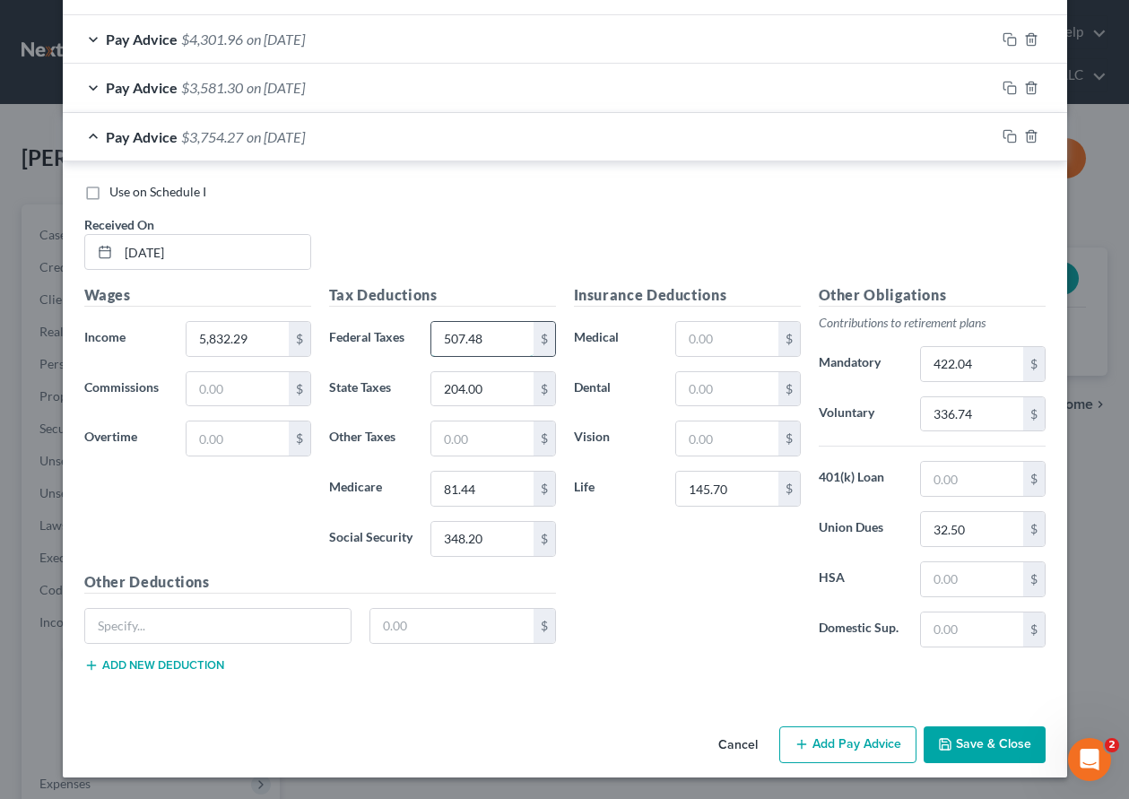
type input "507.48"
type input "214"
type input "84.62"
type input "361.82"
type input "349.94"
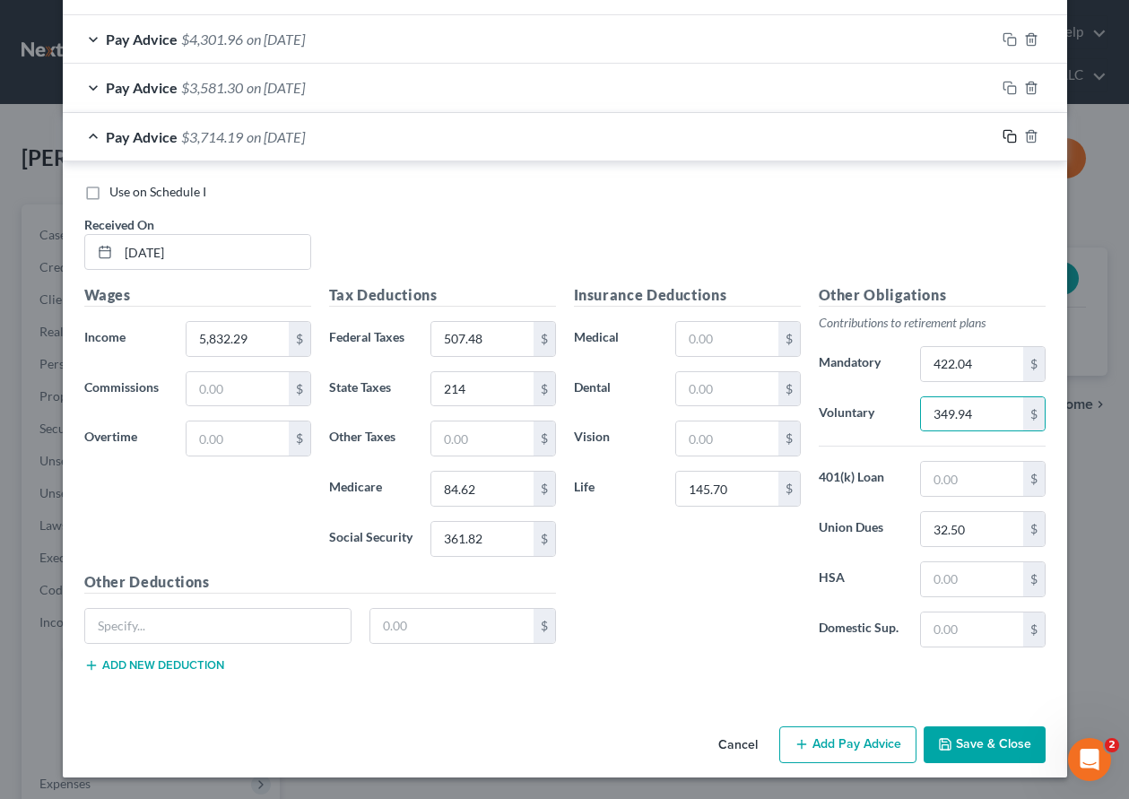
click at [1003, 134] on icon "button" at bounding box center [1010, 136] width 14 height 14
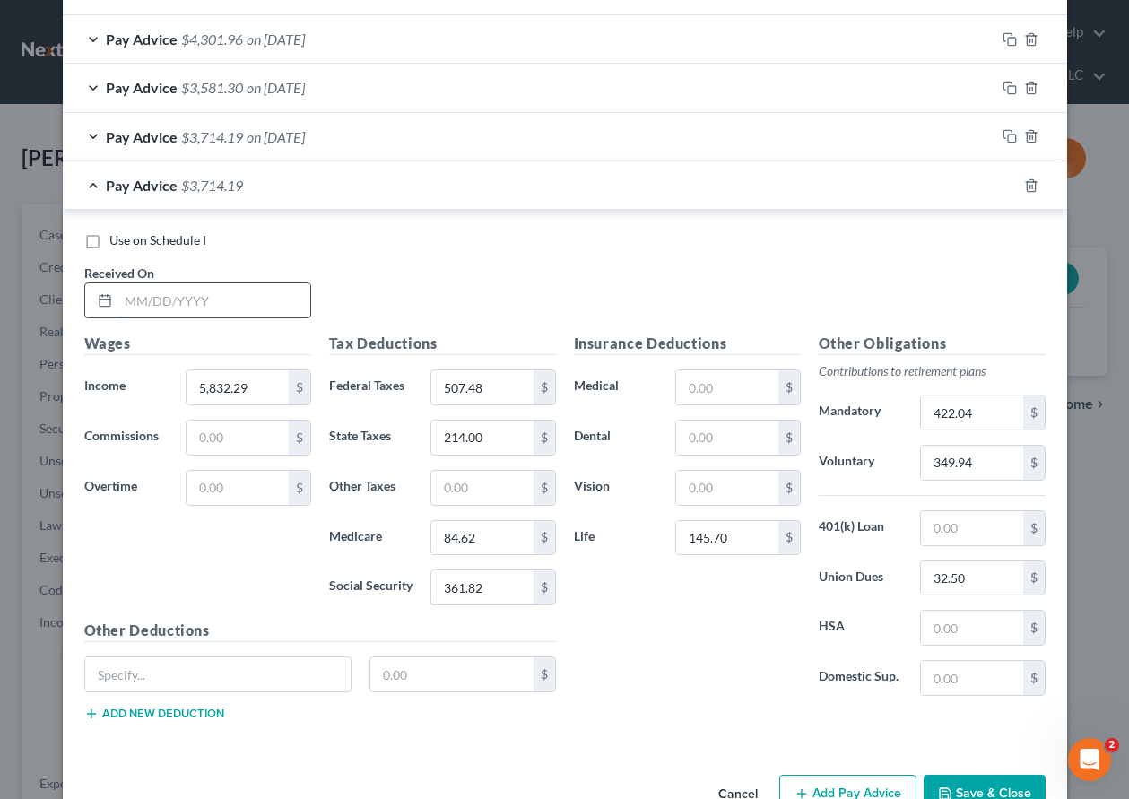
click at [244, 291] on input "text" at bounding box center [214, 300] width 192 height 34
type input "[DATE]"
type input "6,711.53"
type input "695.11"
type input "251"
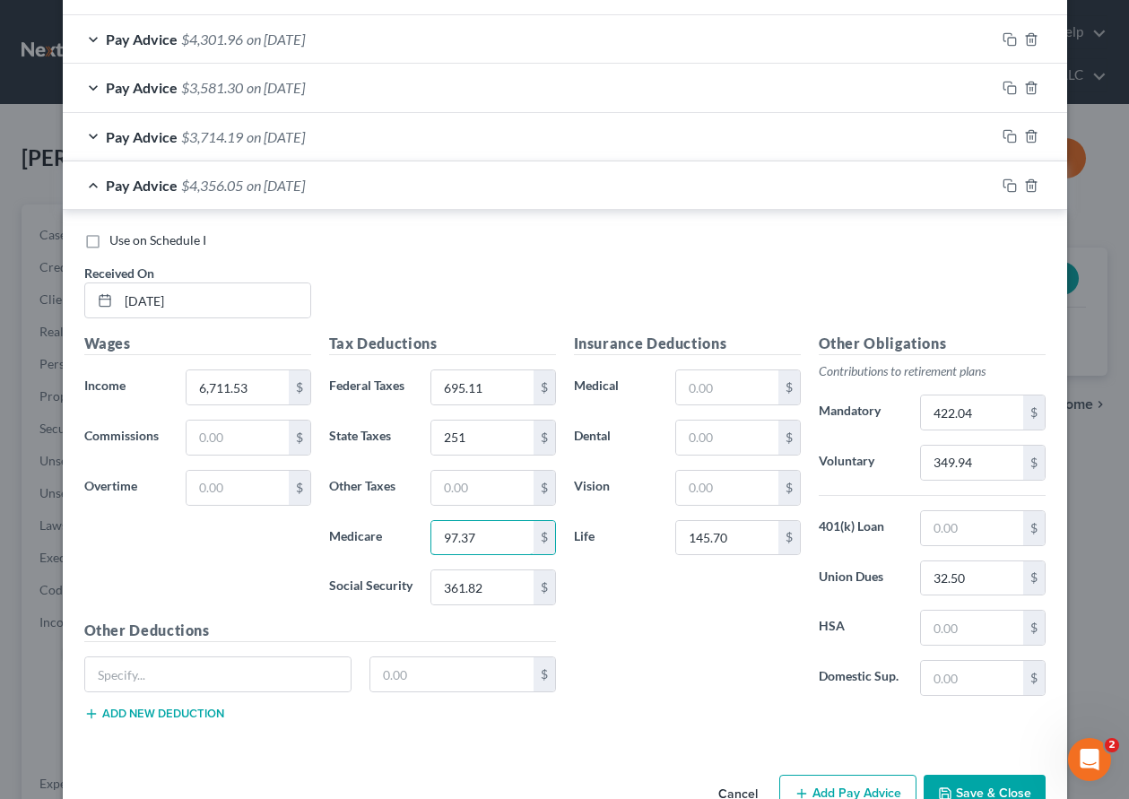
type input "97.37"
type input "416.34"
type input "402.70"
click at [968, 786] on button "Save & Close" at bounding box center [985, 794] width 122 height 38
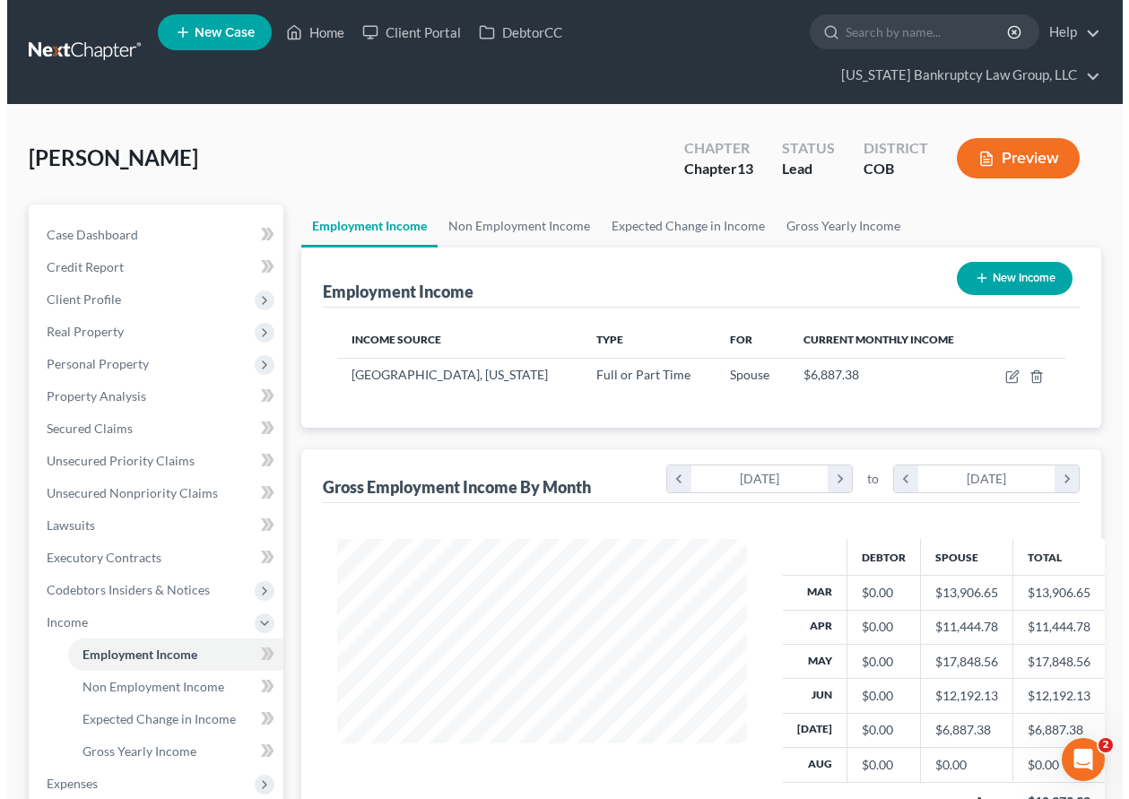
scroll to position [322, 446]
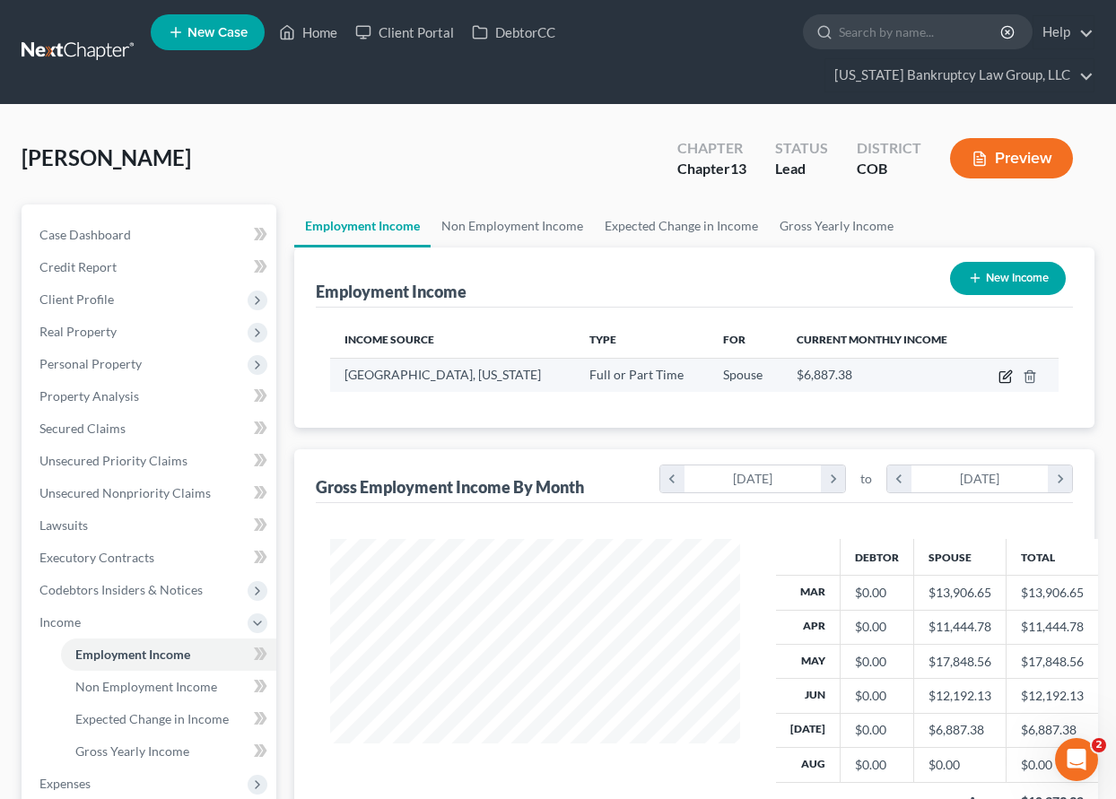
click at [1005, 377] on icon "button" at bounding box center [1007, 374] width 8 height 8
select select "0"
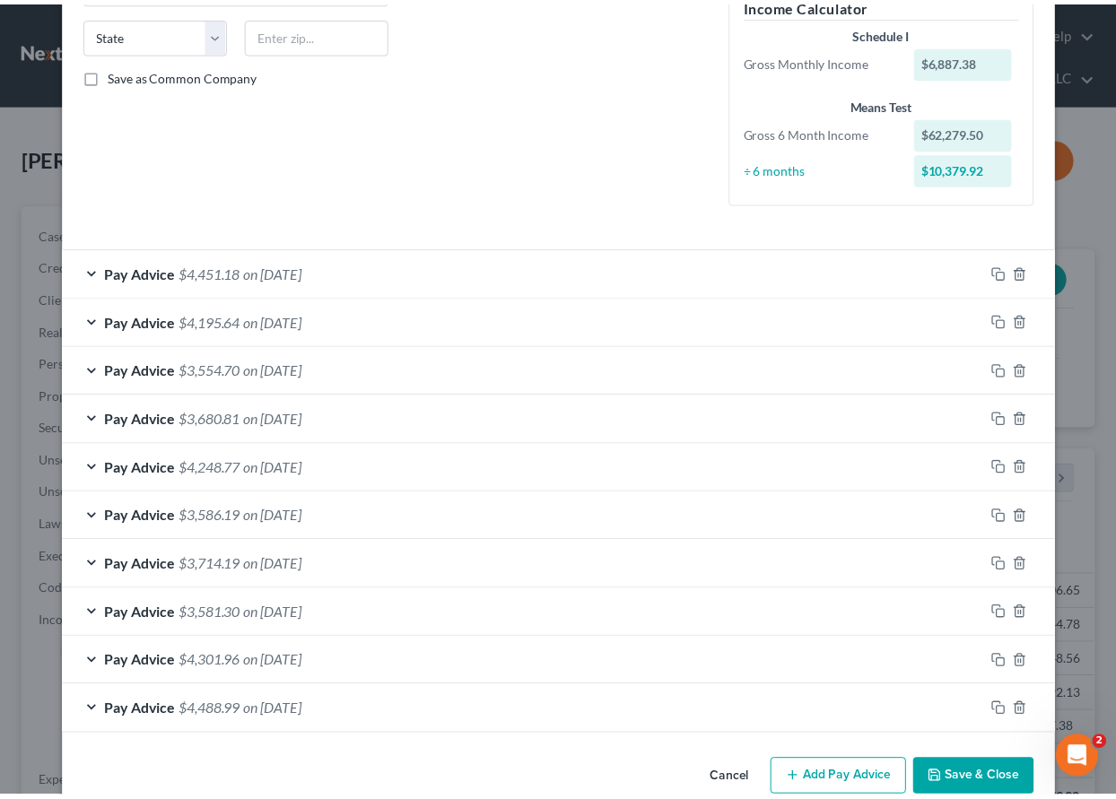
scroll to position [389, 0]
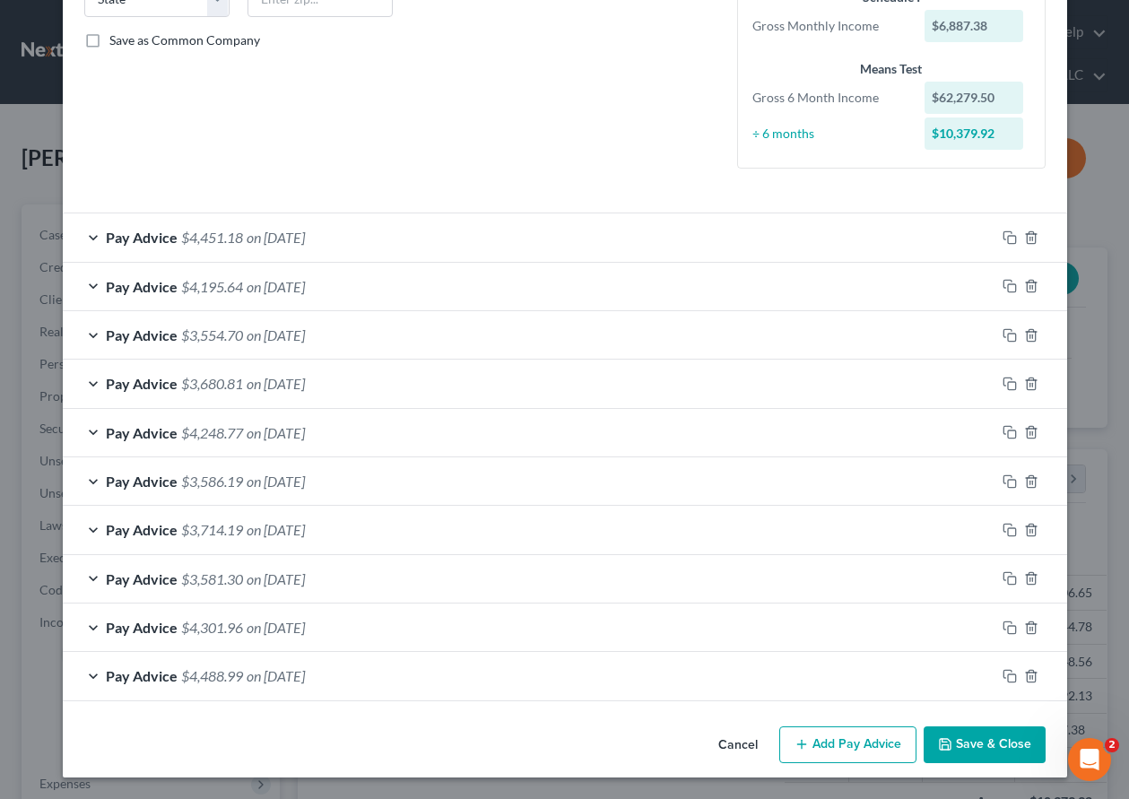
click at [1004, 752] on button "Save & Close" at bounding box center [985, 746] width 122 height 38
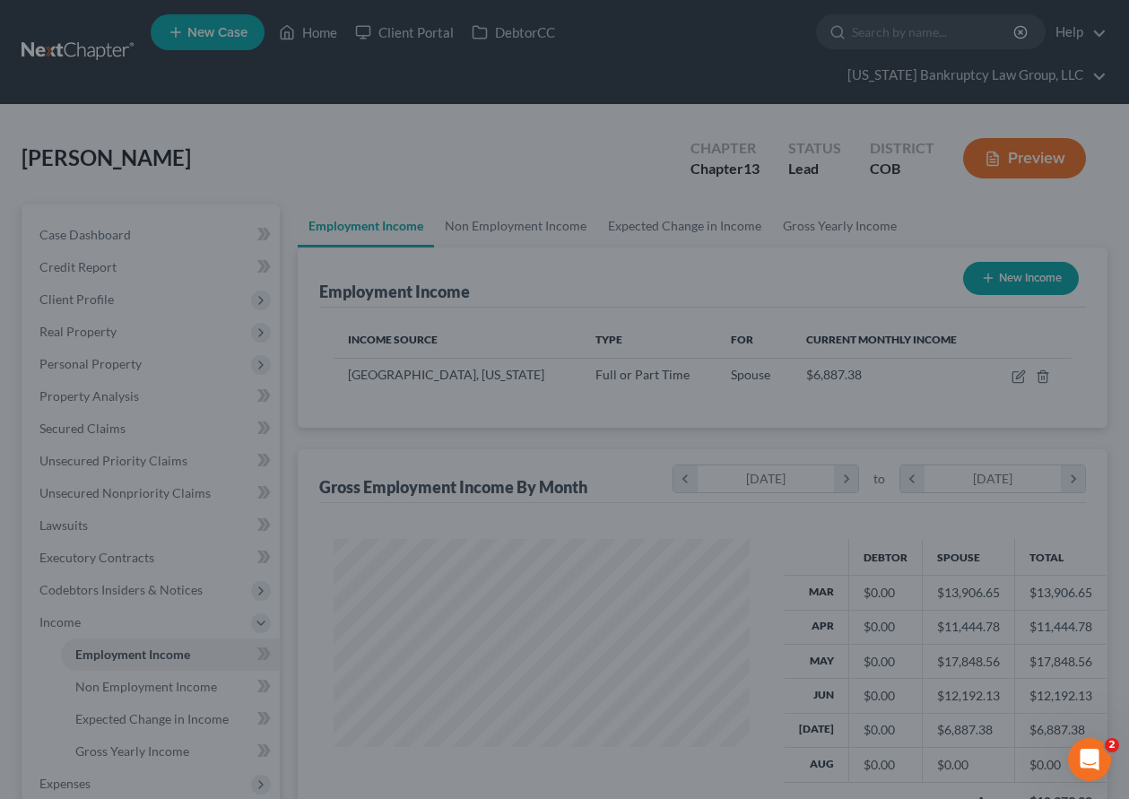
scroll to position [896593, 896468]
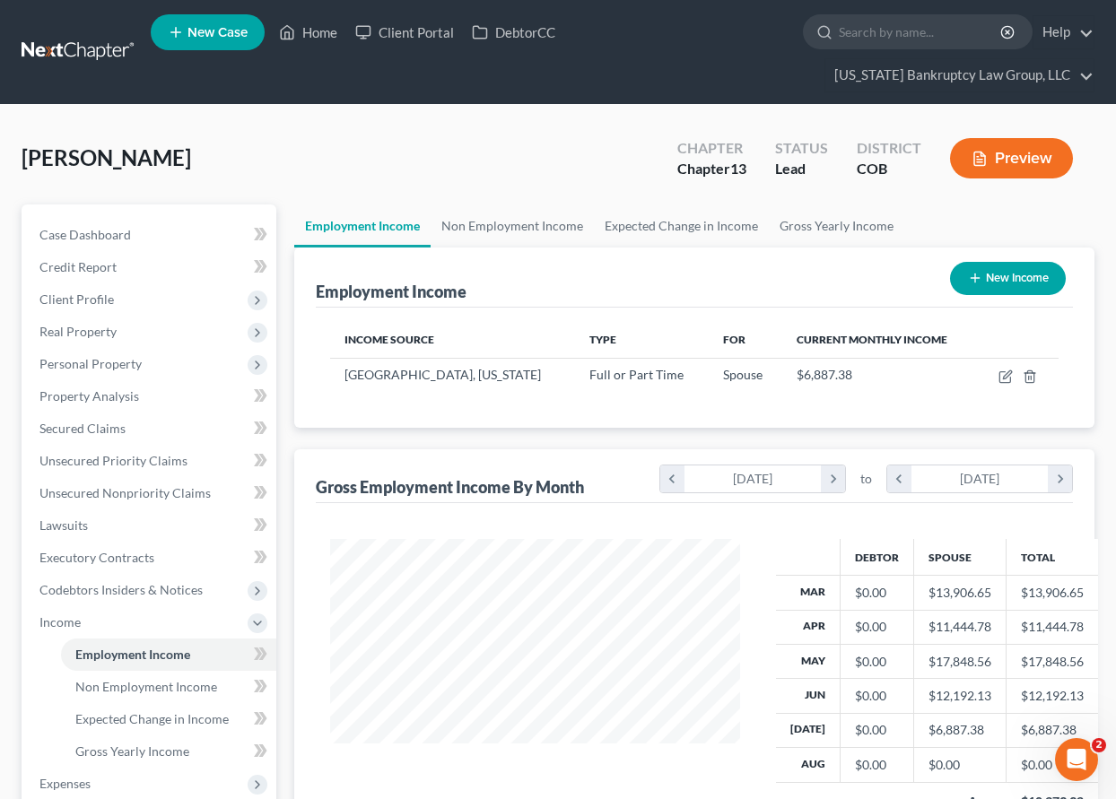
click at [997, 274] on button "New Income" at bounding box center [1008, 278] width 116 height 33
select select "0"
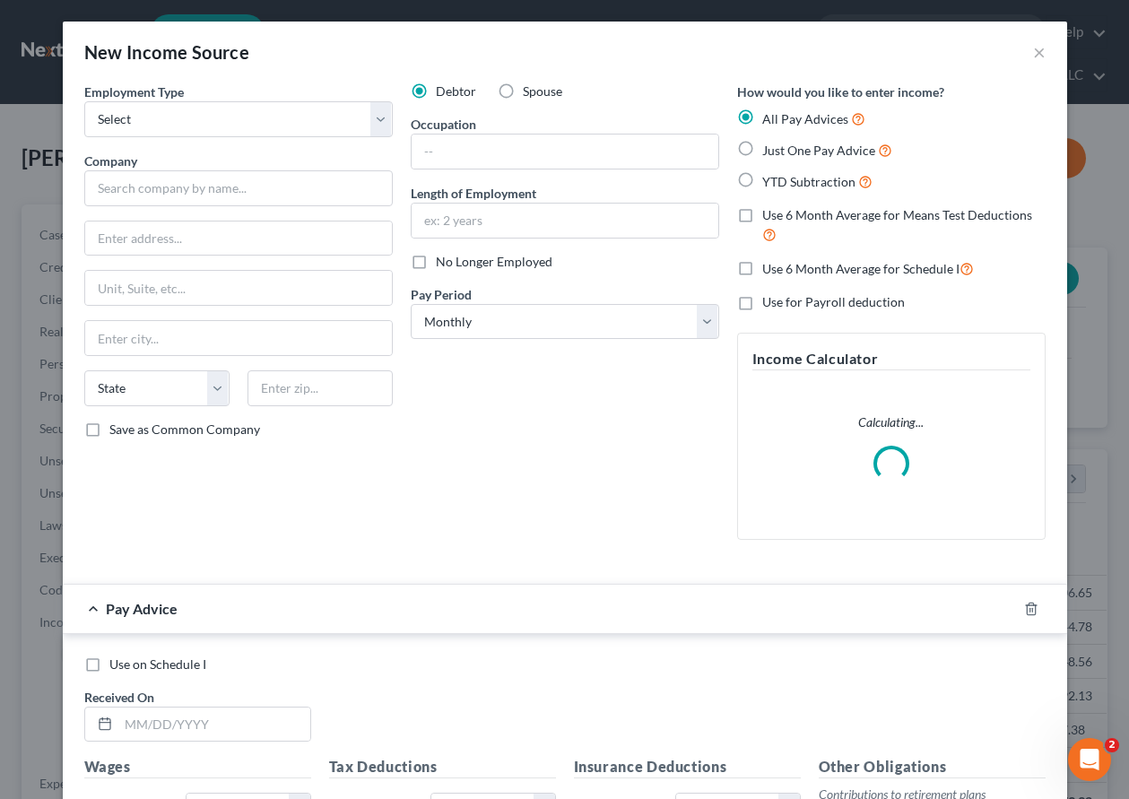
scroll to position [322, 451]
click at [219, 118] on select "Select Full or [DEMOGRAPHIC_DATA] Employment Self Employment" at bounding box center [238, 119] width 309 height 36
select select "0"
click at [84, 101] on select "Select Full or [DEMOGRAPHIC_DATA] Employment Self Employment" at bounding box center [238, 119] width 309 height 36
click at [240, 183] on input "text" at bounding box center [238, 188] width 309 height 36
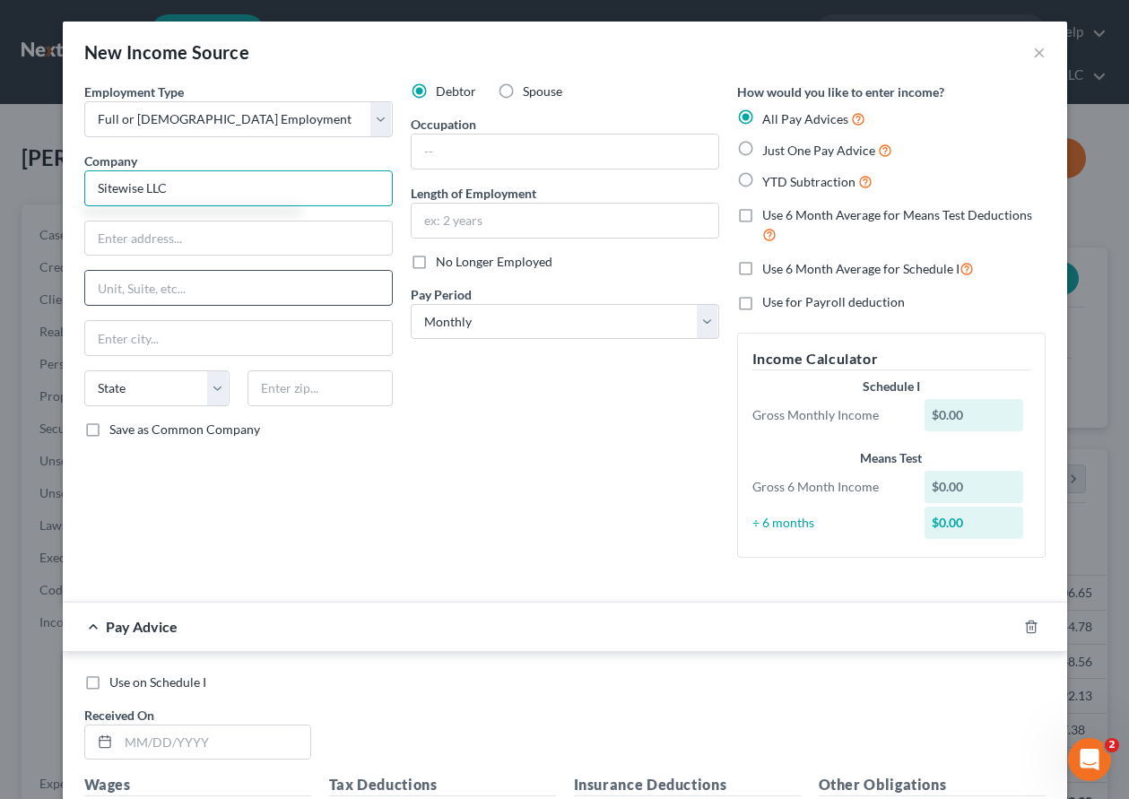
type input "Sitewise LLC"
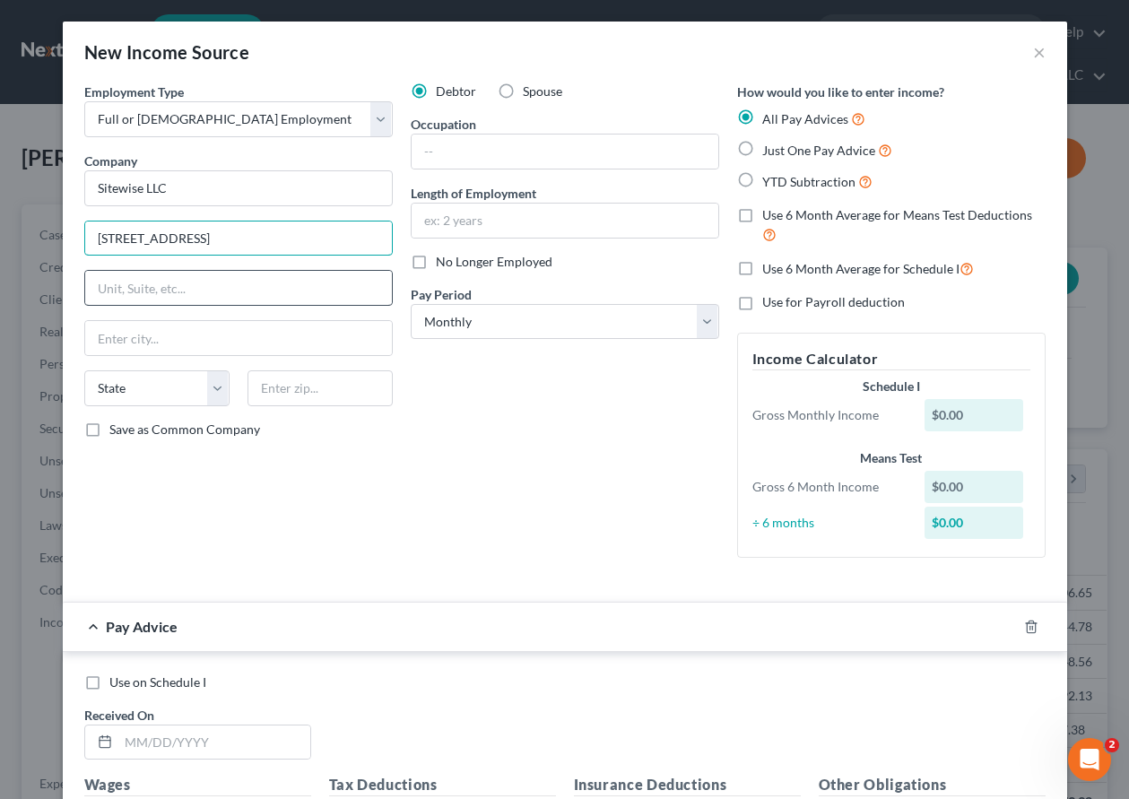
type input "[STREET_ADDRESS]"
type input "80021"
type input "Broomfield"
select select "5"
click at [117, 421] on input "Save as Common Company" at bounding box center [123, 427] width 12 height 12
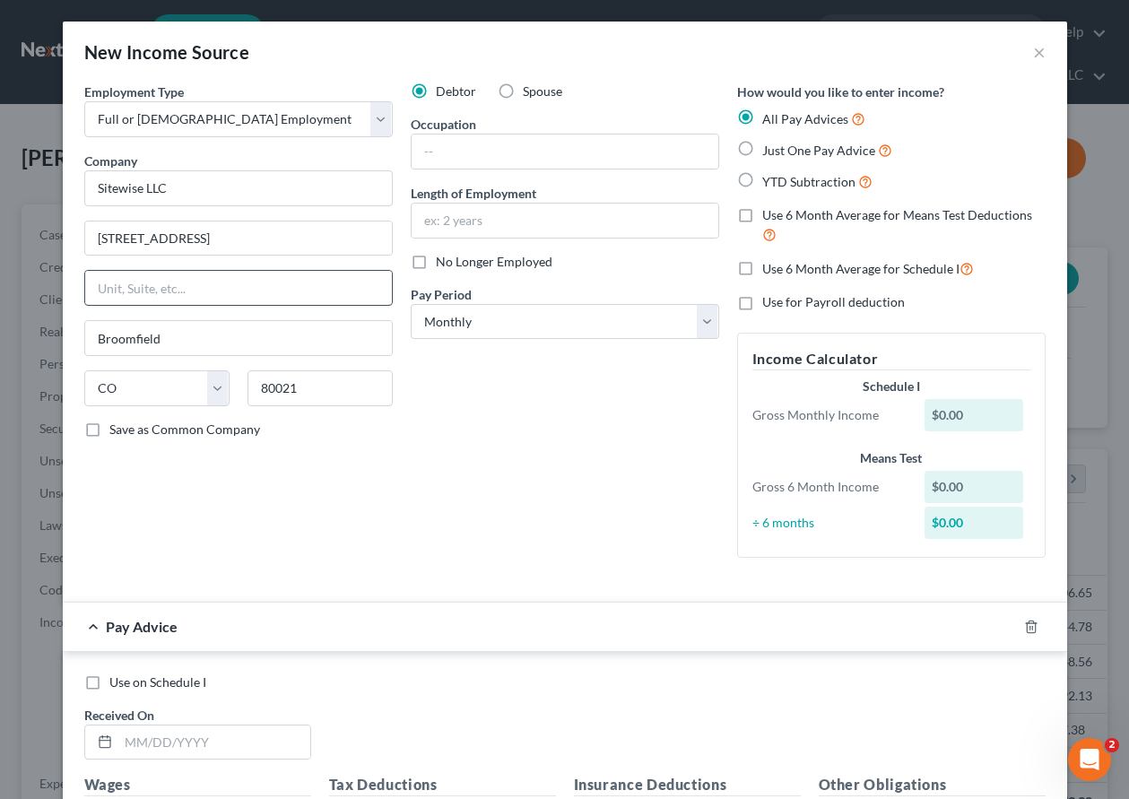
checkbox input "true"
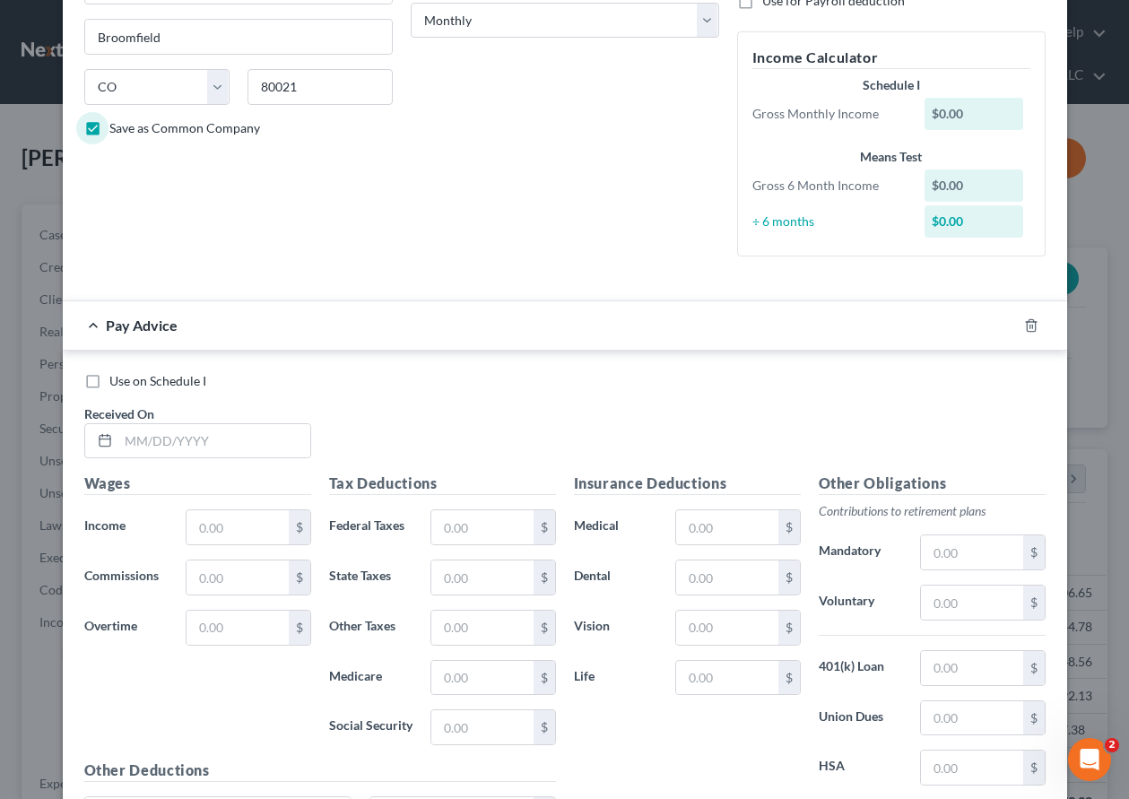
scroll to position [359, 0]
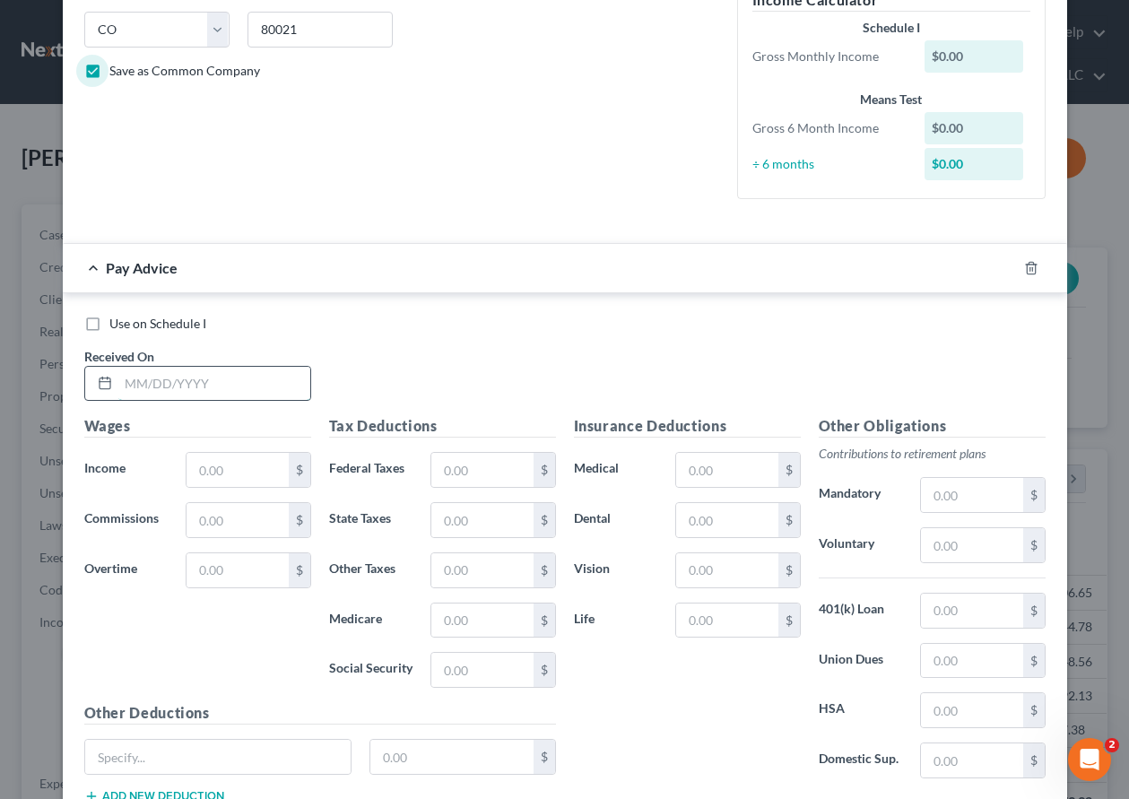
click at [193, 391] on input "text" at bounding box center [214, 384] width 192 height 34
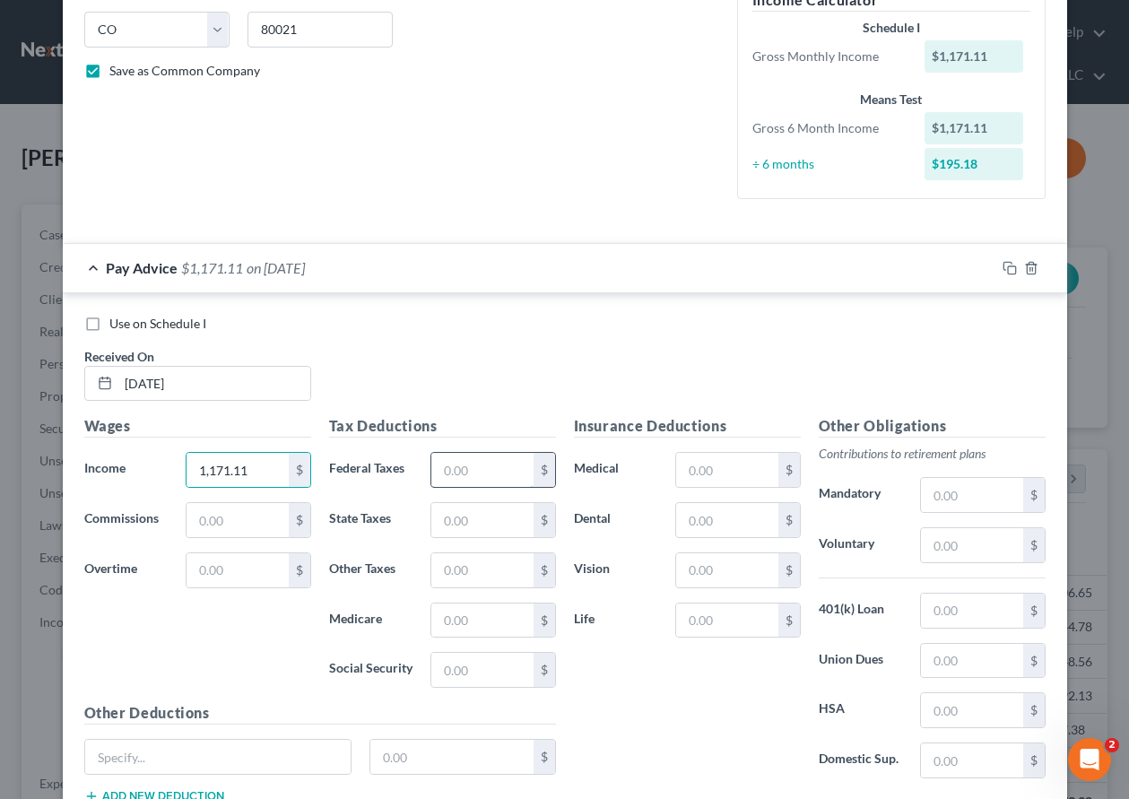
click at [493, 475] on input "text" at bounding box center [481, 470] width 101 height 34
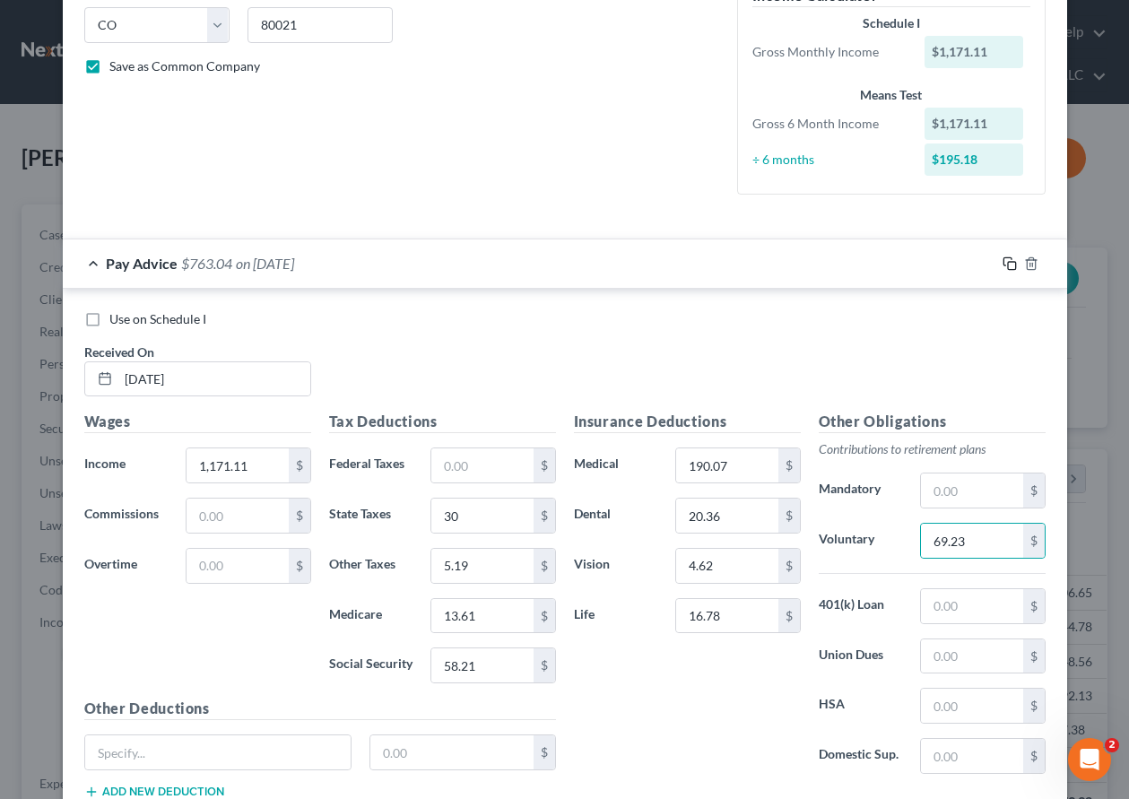
click at [1003, 262] on icon "button" at bounding box center [1010, 264] width 14 height 14
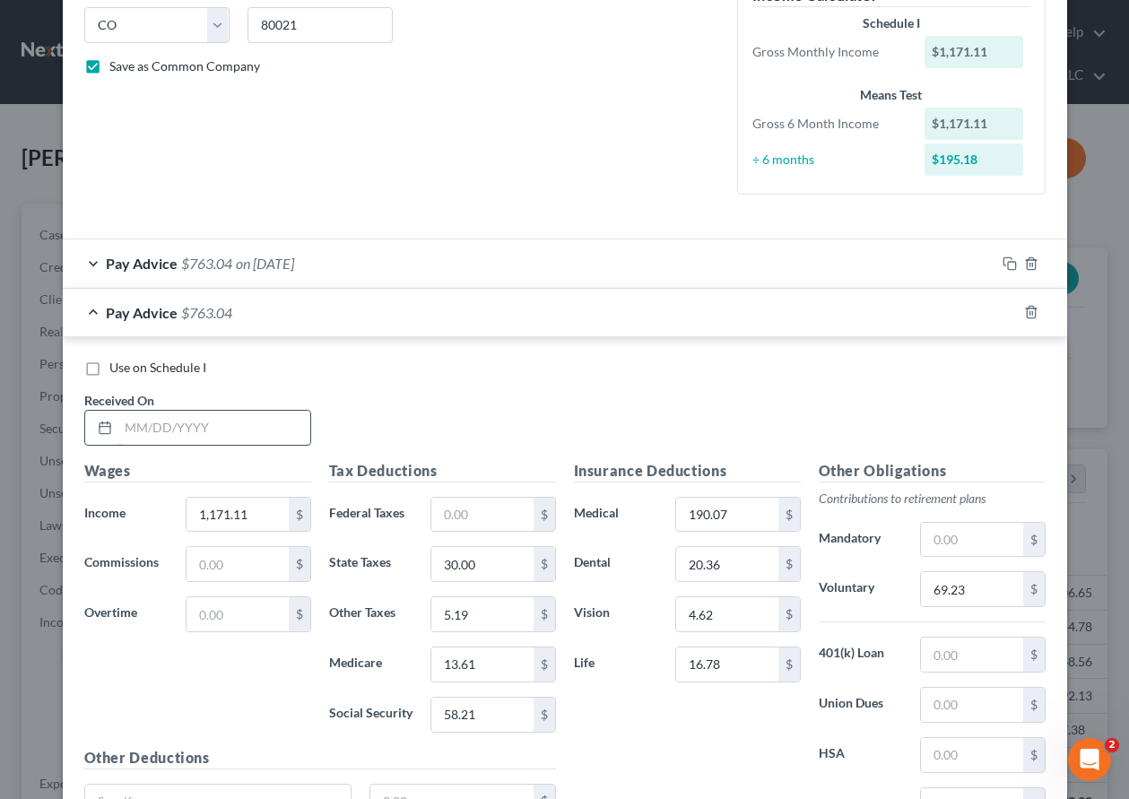
click at [204, 415] on input "text" at bounding box center [214, 428] width 192 height 34
click at [268, 512] on input "1,171.11" at bounding box center [237, 515] width 101 height 34
drag, startPoint x: 285, startPoint y: 510, endPoint x: 178, endPoint y: 509, distance: 107.6
click at [178, 509] on div "1,171.11 $" at bounding box center [248, 515] width 143 height 36
click at [255, 528] on input "1,171.11" at bounding box center [237, 515] width 101 height 34
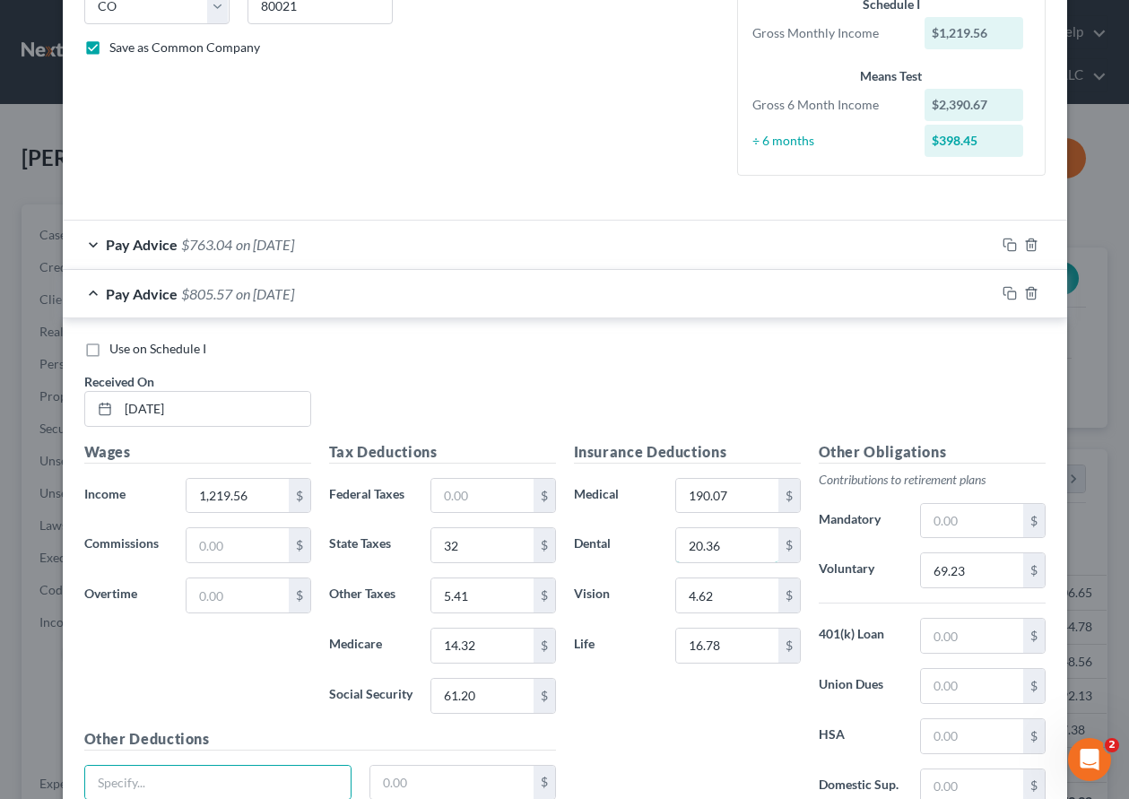
scroll to position [539, 0]
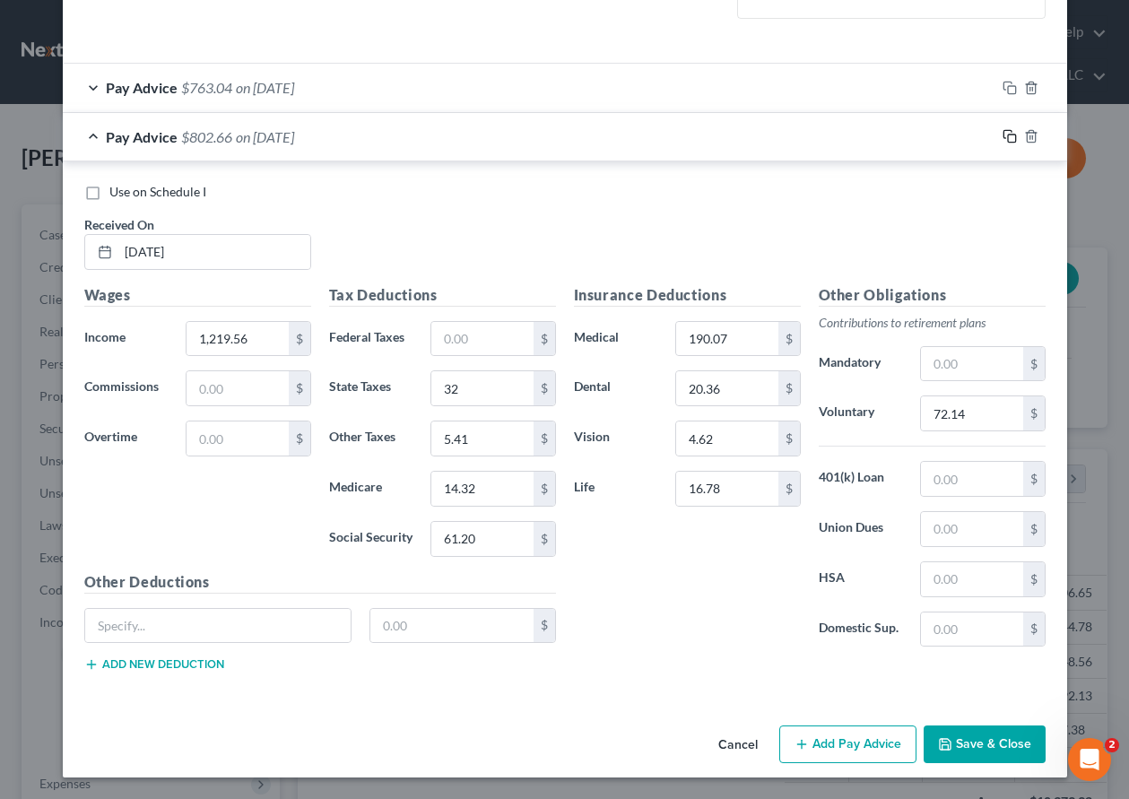
drag, startPoint x: 998, startPoint y: 134, endPoint x: 1048, endPoint y: 148, distance: 52.2
click at [1003, 134] on icon "button" at bounding box center [1010, 136] width 14 height 14
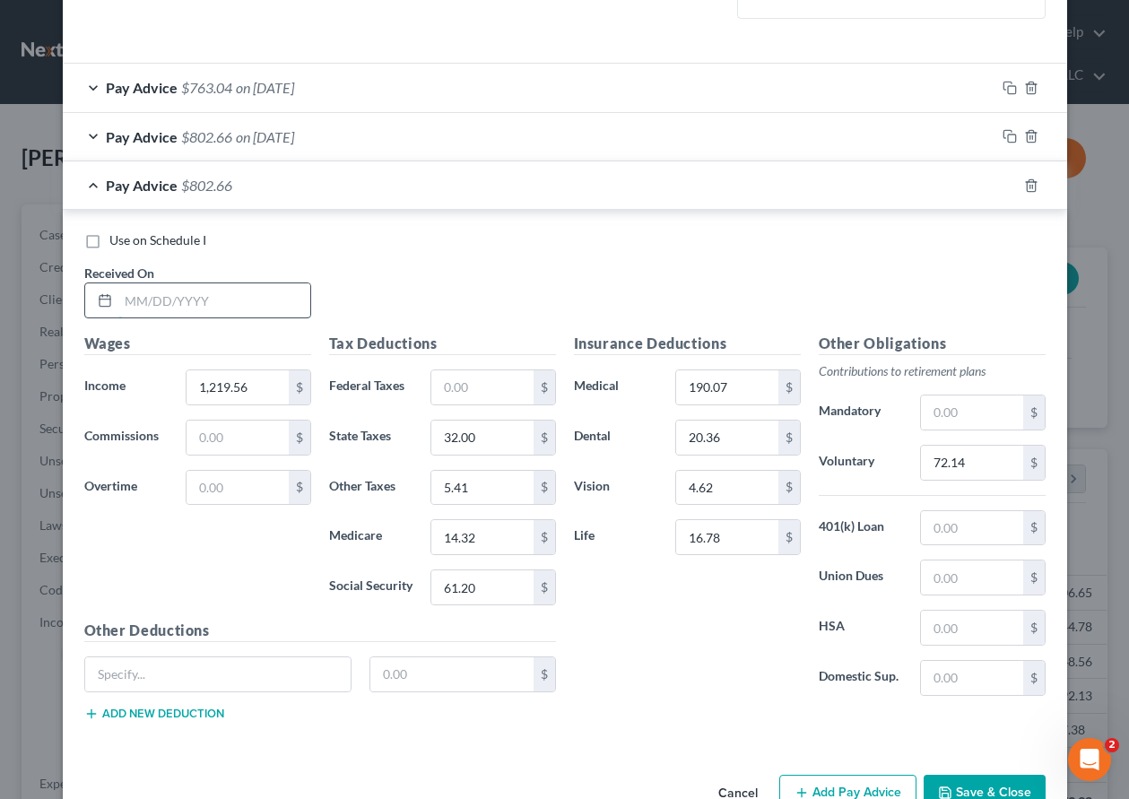
click at [209, 289] on input "text" at bounding box center [214, 300] width 192 height 34
click at [257, 392] on input "1,219.56" at bounding box center [237, 387] width 101 height 34
drag, startPoint x: 1005, startPoint y: 184, endPoint x: 1009, endPoint y: 193, distance: 9.7
click at [1008, 184] on rect "button" at bounding box center [1012, 188] width 8 height 8
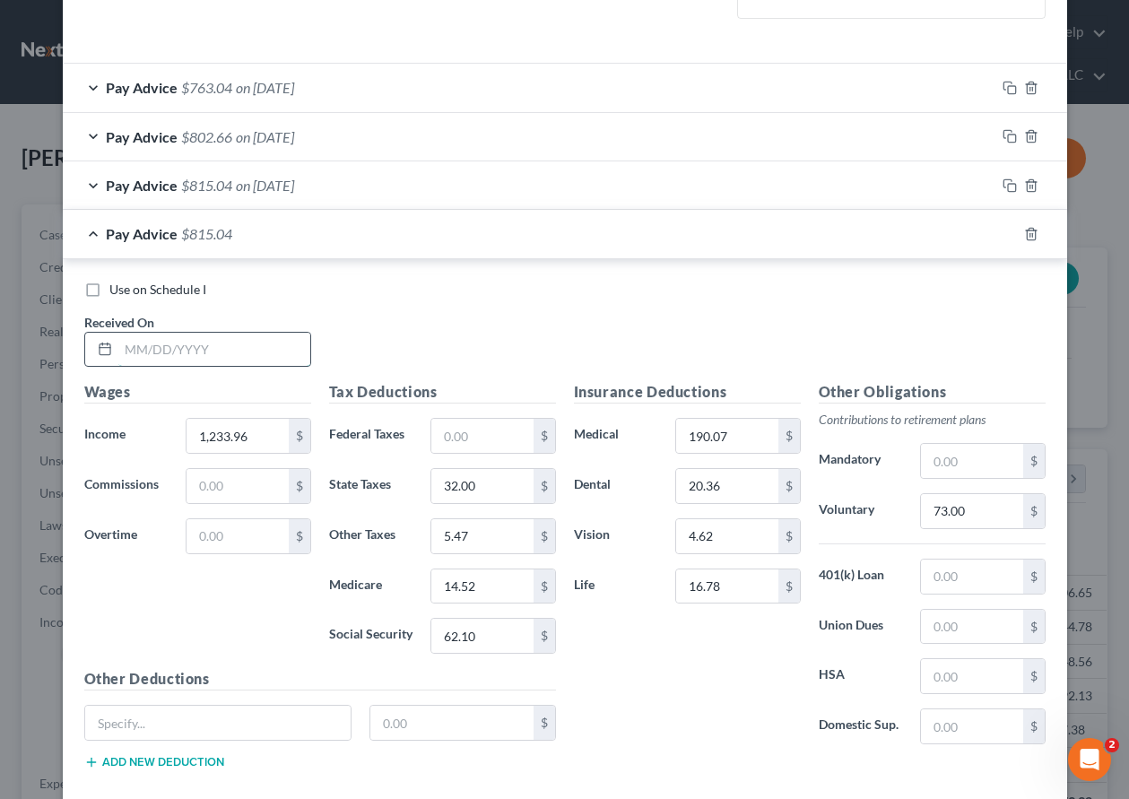
click at [278, 345] on input "text" at bounding box center [214, 350] width 192 height 34
drag, startPoint x: 231, startPoint y: 355, endPoint x: 86, endPoint y: 339, distance: 146.2
click at [101, 340] on div "12/51/.96" at bounding box center [197, 350] width 227 height 36
click at [490, 479] on input "32.00" at bounding box center [481, 486] width 101 height 34
click at [489, 479] on input "32.00" at bounding box center [481, 486] width 101 height 34
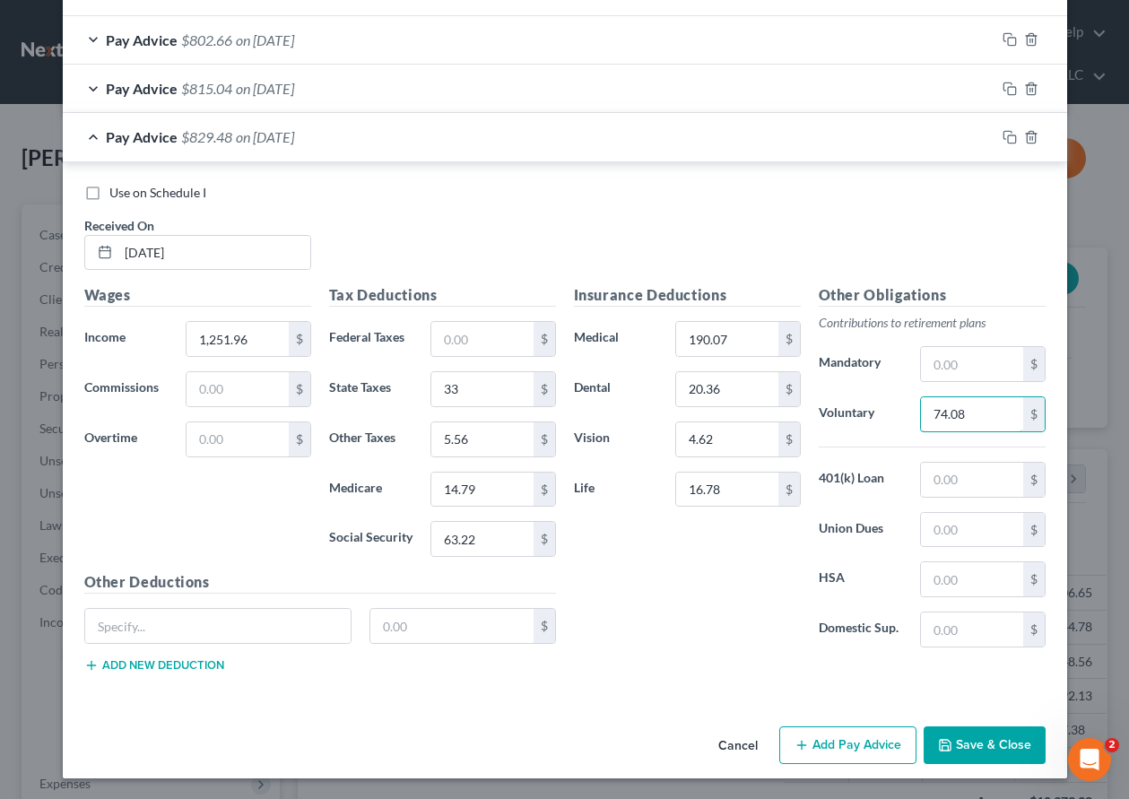
scroll to position [637, 0]
click at [1005, 134] on icon "button" at bounding box center [1010, 136] width 14 height 14
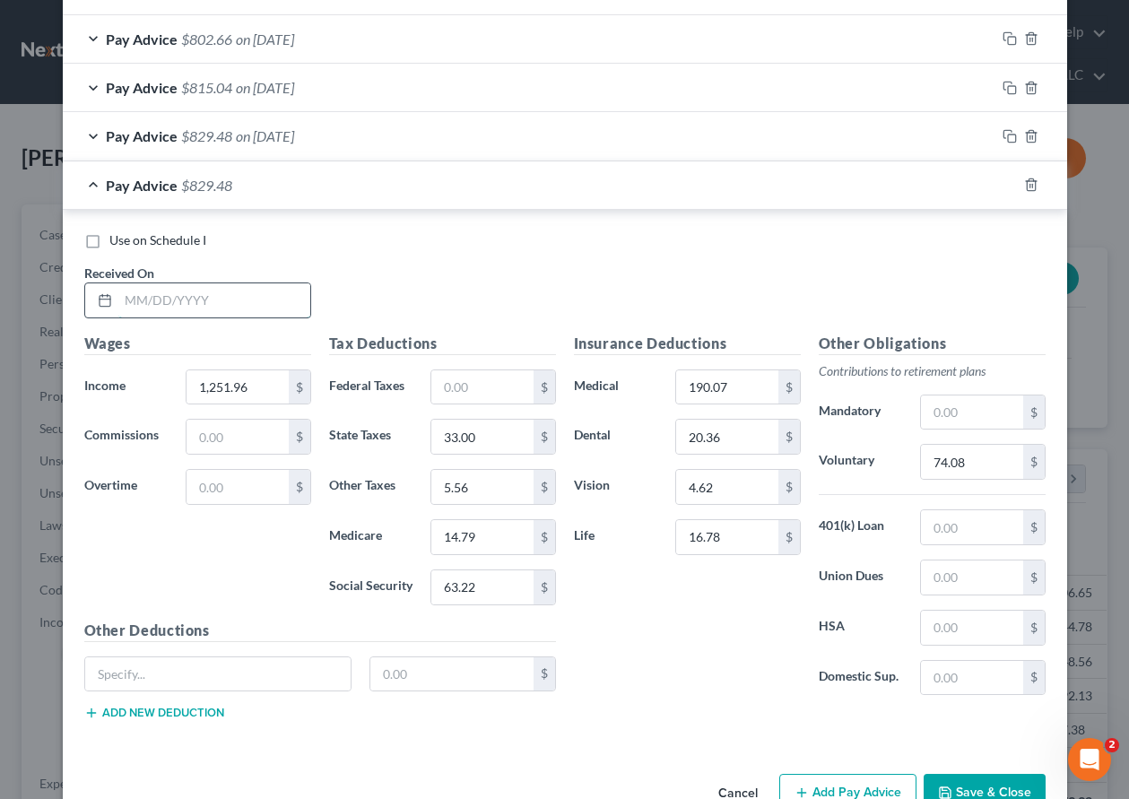
click at [229, 313] on input "text" at bounding box center [214, 300] width 192 height 34
click at [264, 384] on input "1,251.96" at bounding box center [237, 387] width 101 height 34
drag, startPoint x: 1005, startPoint y: 184, endPoint x: 961, endPoint y: 192, distance: 43.8
click at [1005, 184] on icon "button" at bounding box center [1010, 185] width 14 height 14
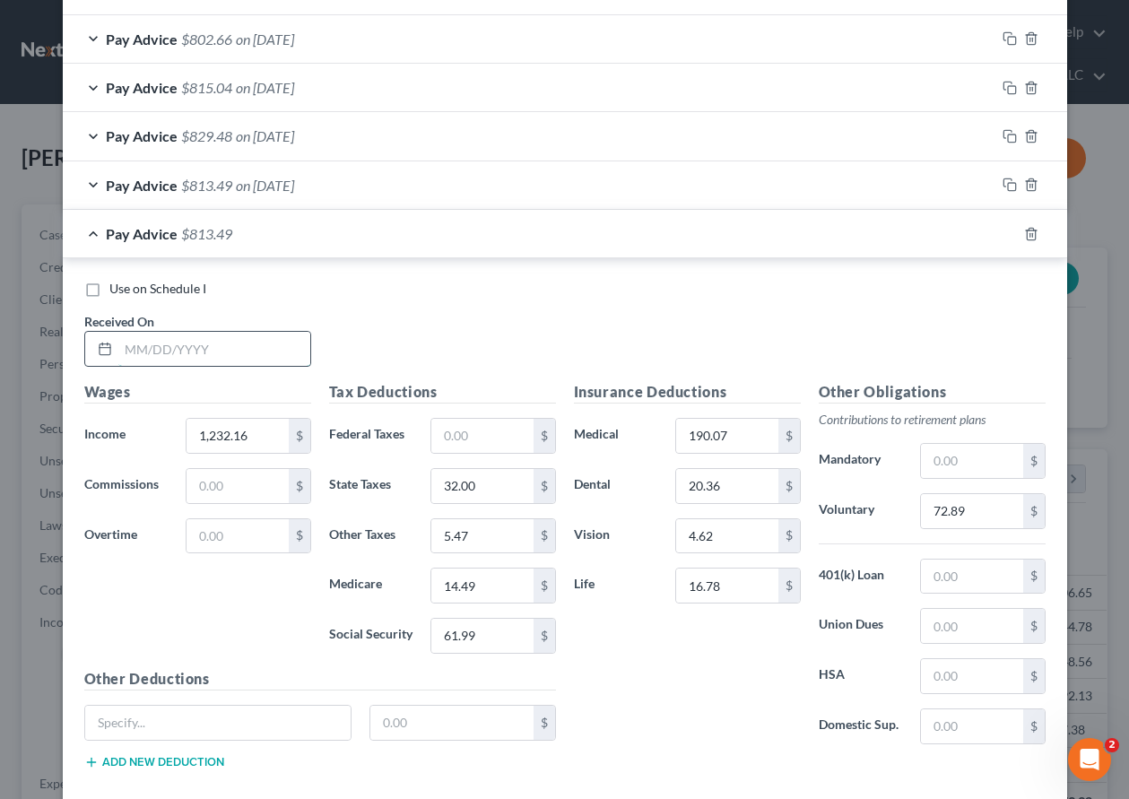
click at [230, 349] on input "text" at bounding box center [214, 349] width 192 height 34
click at [266, 439] on input "1,232.16" at bounding box center [237, 436] width 101 height 34
click at [1005, 234] on icon "button" at bounding box center [1010, 234] width 14 height 14
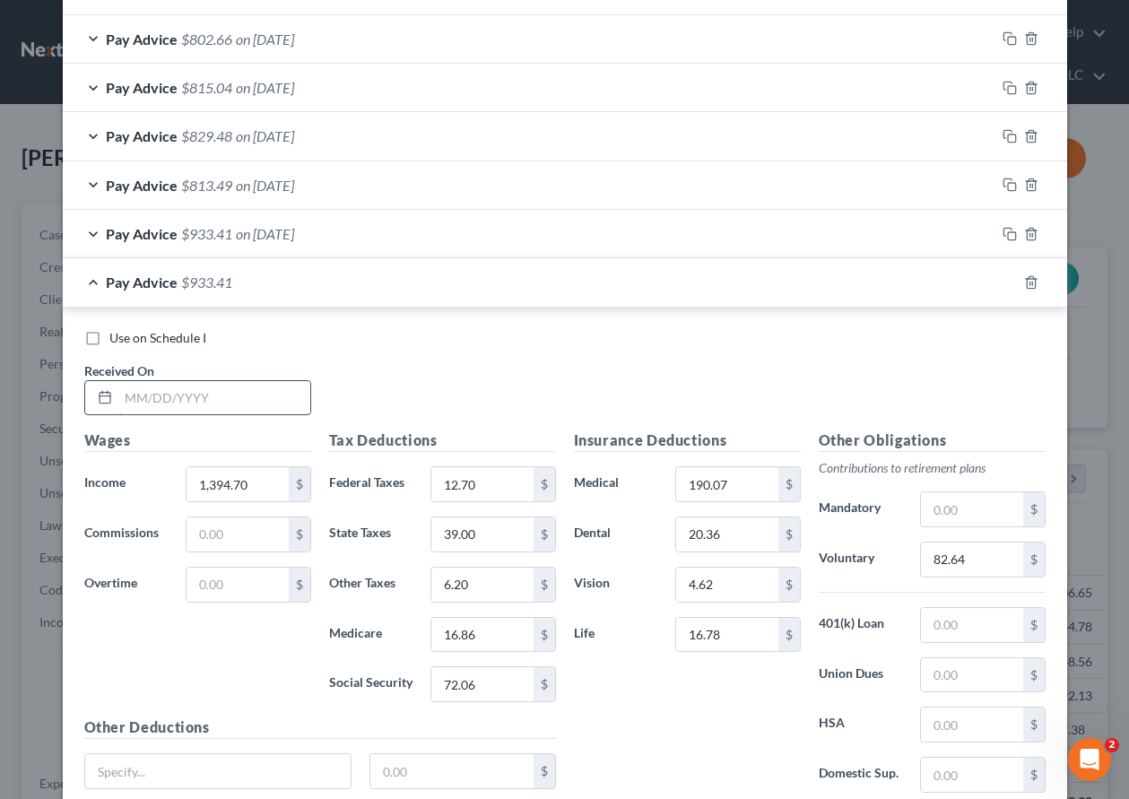
click at [265, 397] on input "text" at bounding box center [214, 398] width 192 height 34
click at [264, 479] on input "1,394.70" at bounding box center [237, 484] width 101 height 34
click at [474, 484] on input "12.70" at bounding box center [481, 484] width 101 height 34
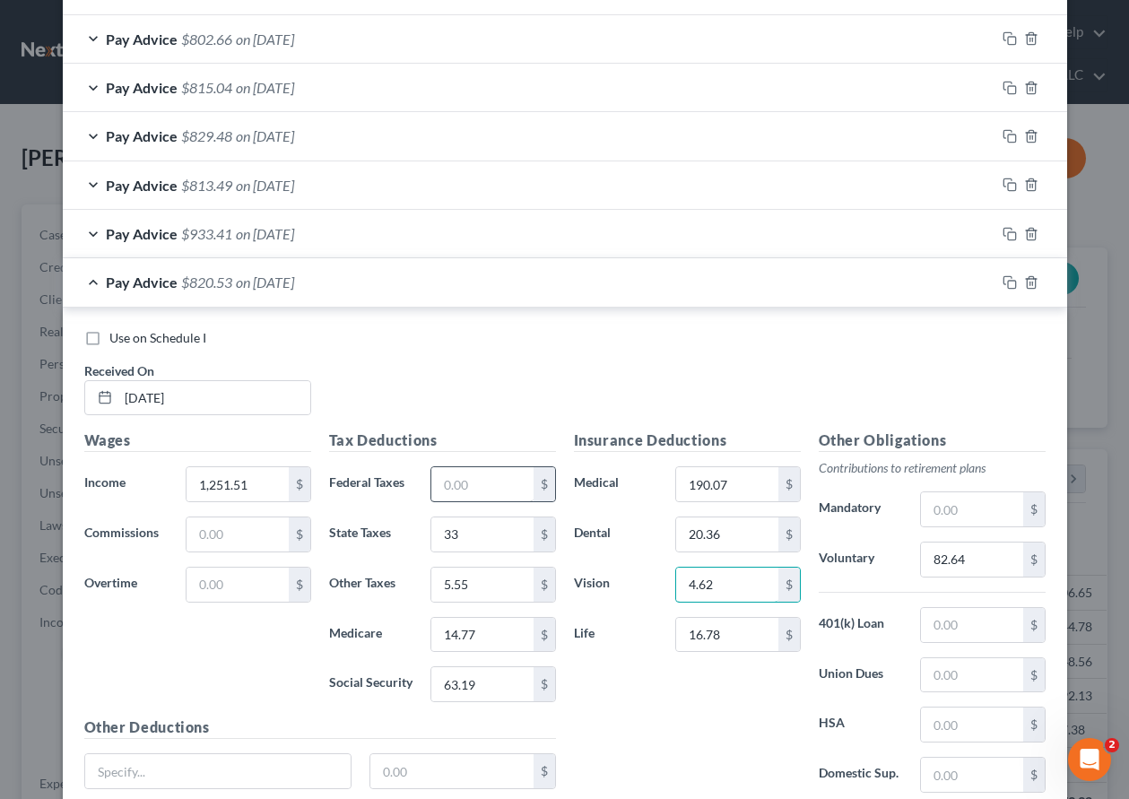
scroll to position [783, 0]
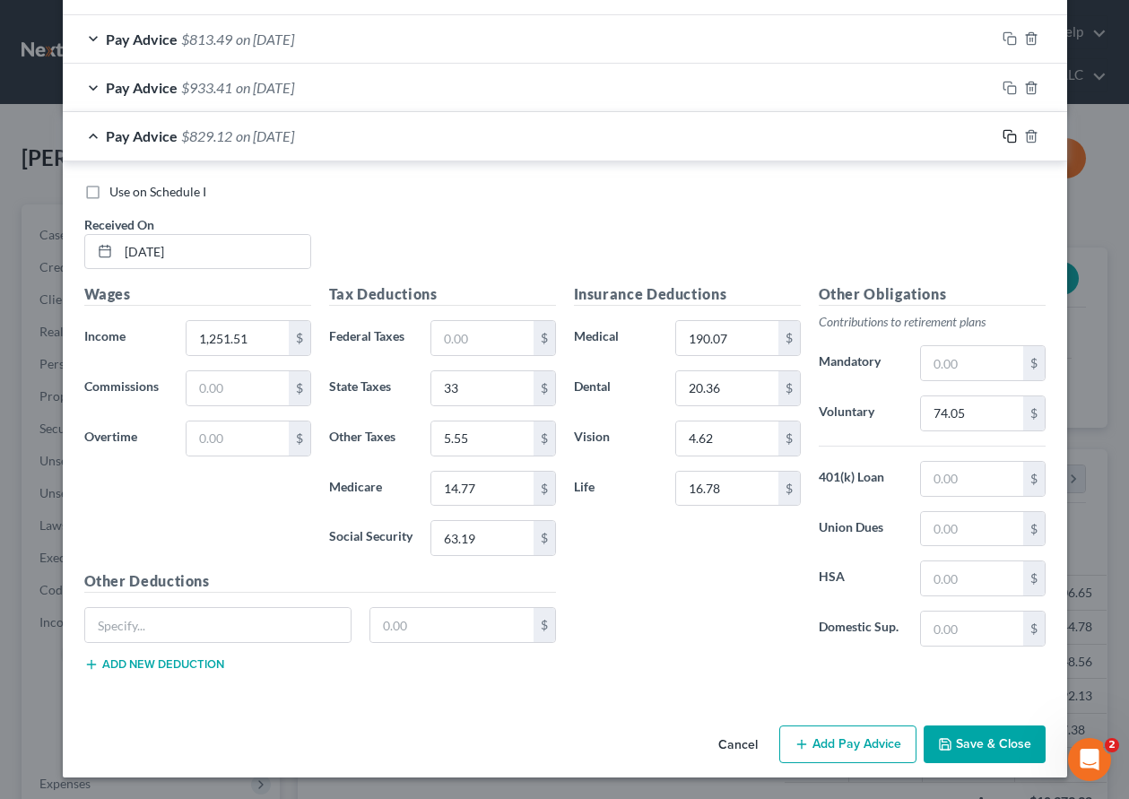
click at [1004, 130] on icon "button" at bounding box center [1008, 134] width 8 height 8
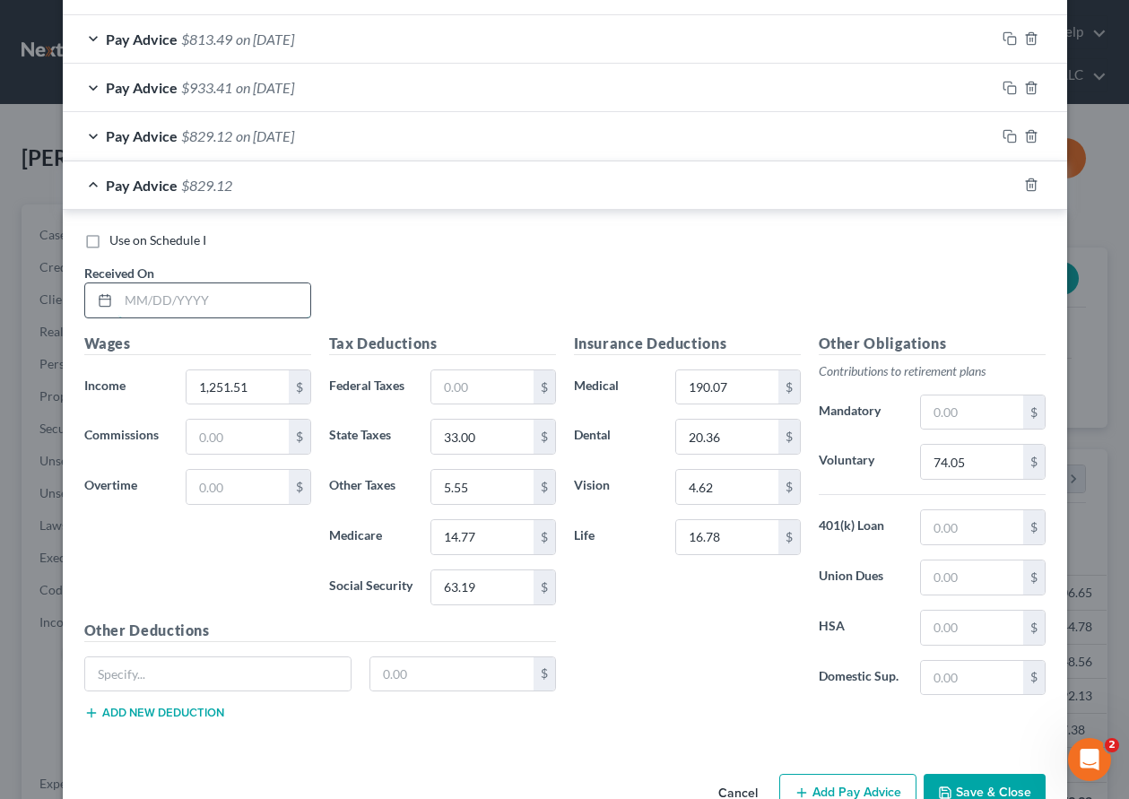
click at [210, 314] on input "text" at bounding box center [214, 300] width 192 height 34
click at [260, 400] on input "1,251.51" at bounding box center [237, 387] width 101 height 34
drag, startPoint x: 262, startPoint y: 393, endPoint x: 159, endPoint y: 379, distance: 104.0
click at [165, 381] on div "Income * 1,251.51 $" at bounding box center [197, 388] width 245 height 36
click at [486, 430] on input "33.00" at bounding box center [481, 437] width 101 height 34
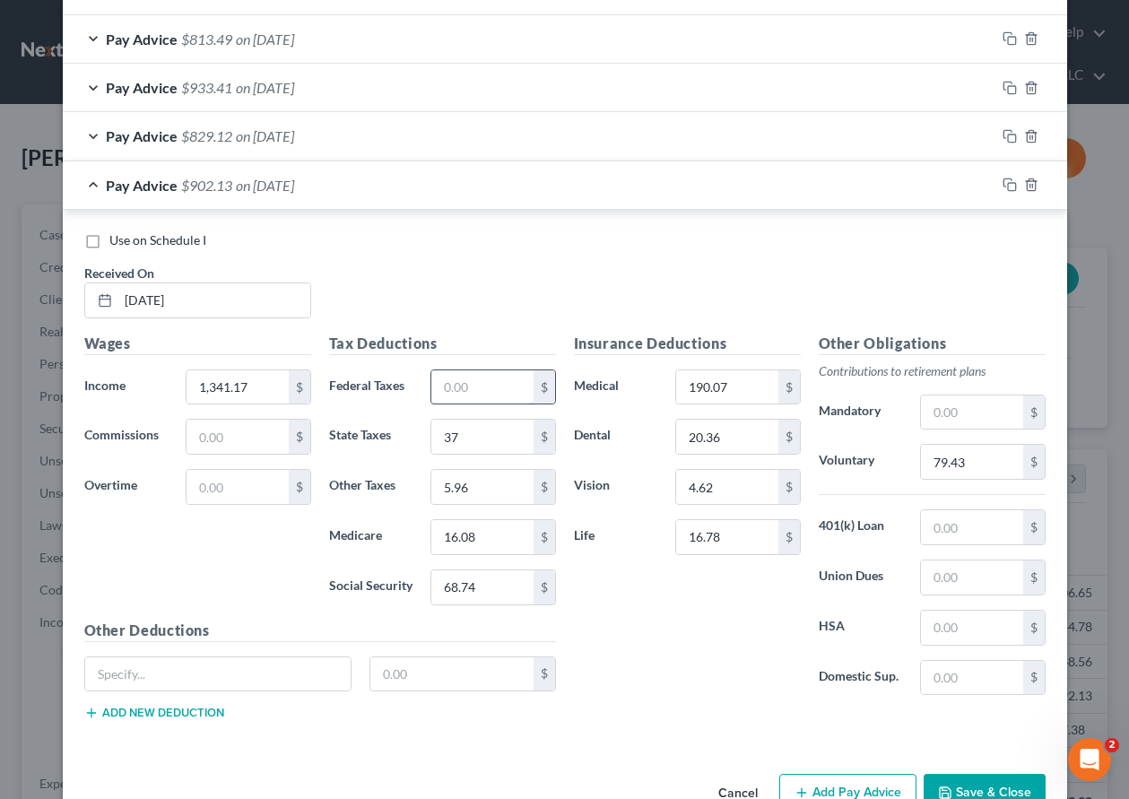
click at [465, 396] on input "text" at bounding box center [481, 387] width 101 height 34
click at [1004, 179] on icon "button" at bounding box center [1008, 183] width 8 height 8
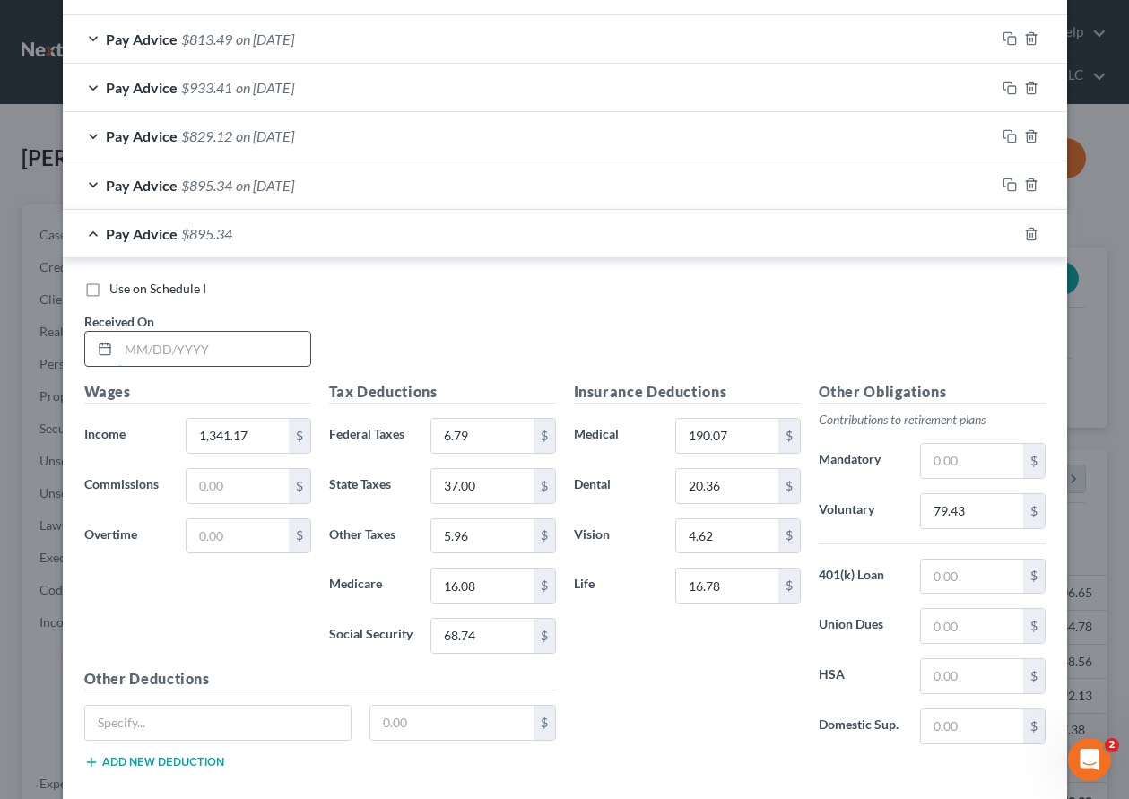
click at [216, 336] on input "text" at bounding box center [214, 349] width 192 height 34
click at [501, 435] on input "6.79" at bounding box center [481, 436] width 101 height 34
click at [499, 435] on input "6.79" at bounding box center [481, 436] width 101 height 34
drag, startPoint x: 1006, startPoint y: 234, endPoint x: 314, endPoint y: 400, distance: 712.0
click at [1006, 234] on icon "button" at bounding box center [1010, 234] width 14 height 14
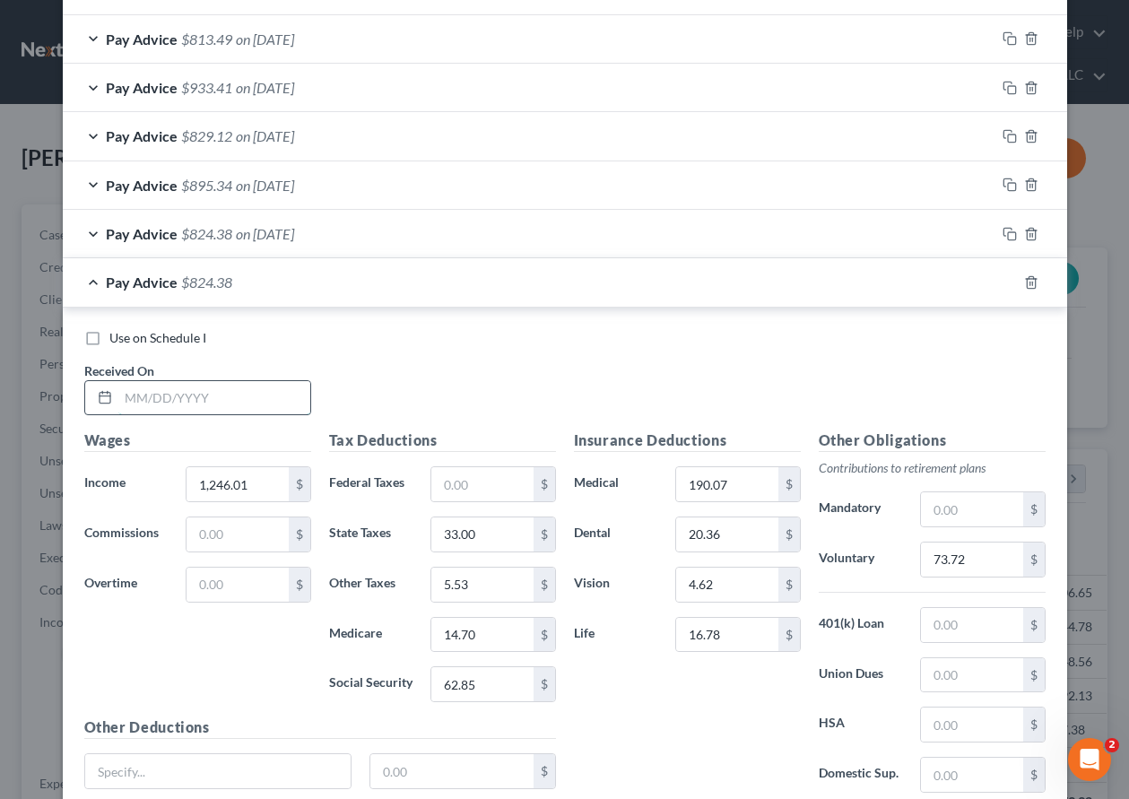
click at [269, 398] on input "text" at bounding box center [214, 398] width 192 height 34
click at [251, 500] on input "1,246.01" at bounding box center [237, 484] width 101 height 34
drag, startPoint x: 247, startPoint y: 496, endPoint x: 161, endPoint y: 484, distance: 86.9
click at [162, 485] on div "Income * 1,246.01 $" at bounding box center [197, 484] width 245 height 36
click at [482, 535] on input "33.00" at bounding box center [481, 535] width 101 height 34
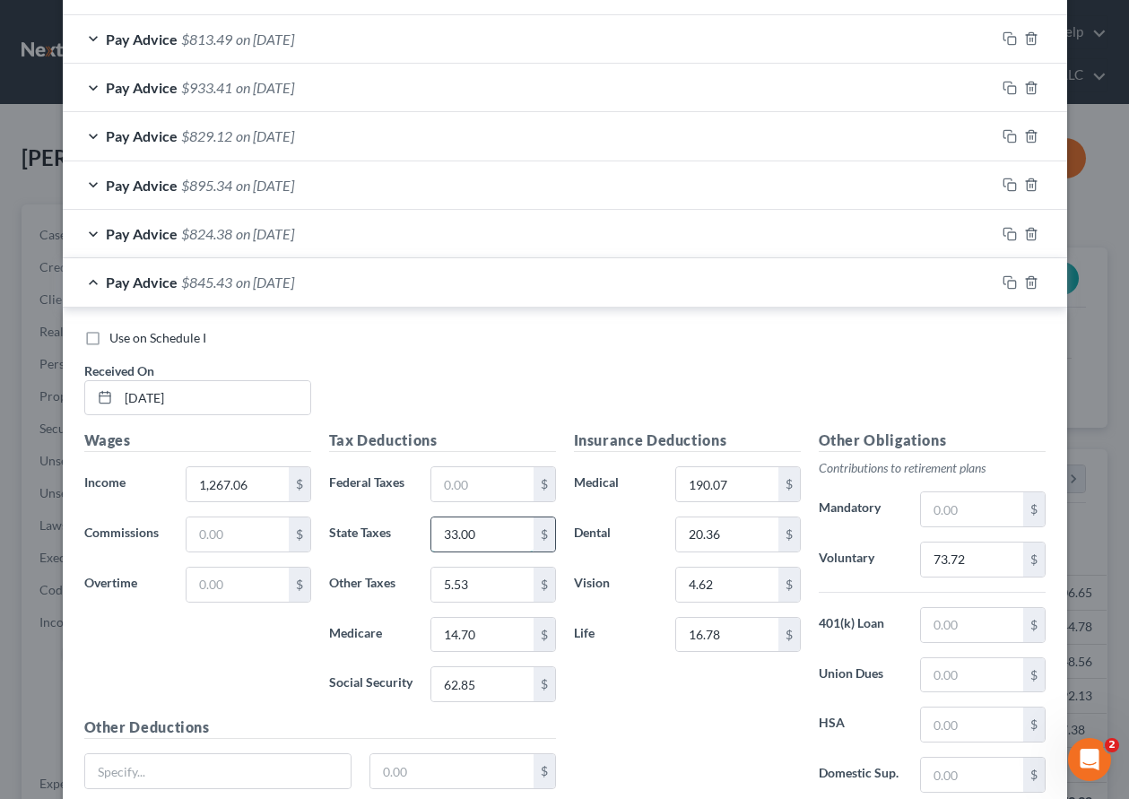
click at [482, 535] on input "33.00" at bounding box center [481, 535] width 101 height 34
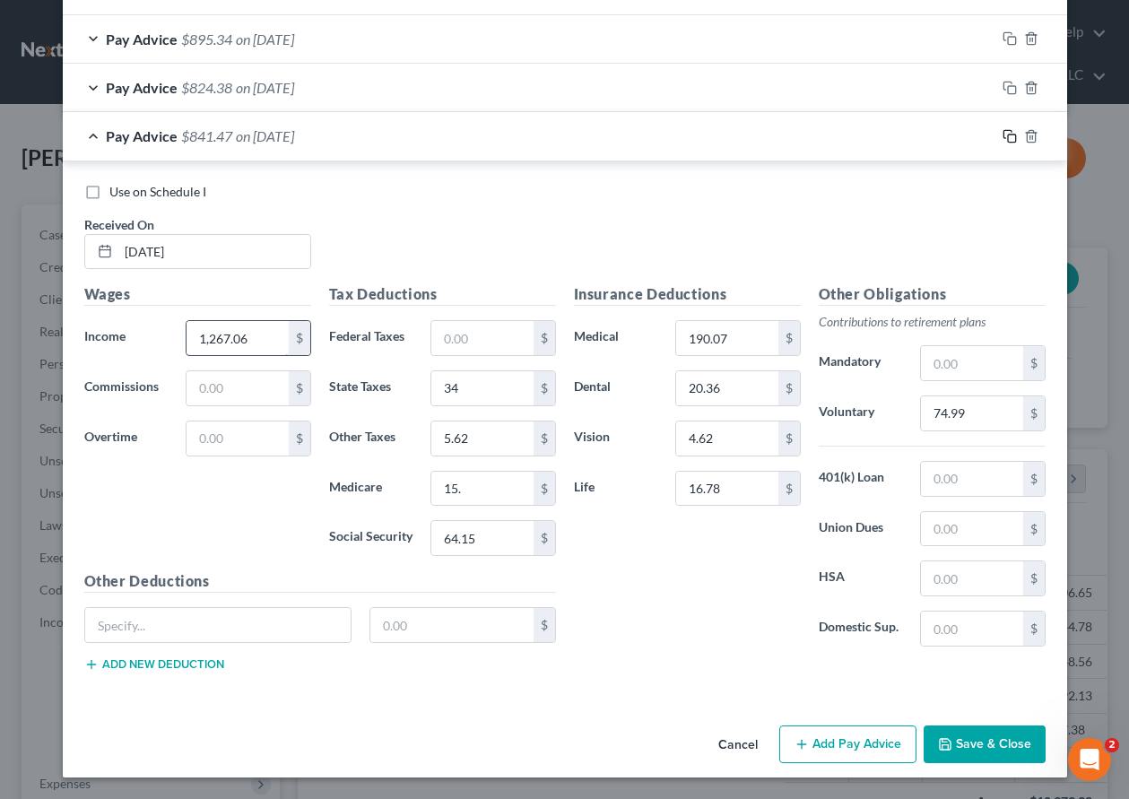
drag, startPoint x: 1005, startPoint y: 135, endPoint x: 231, endPoint y: 323, distance: 795.8
click at [1008, 135] on rect "button" at bounding box center [1012, 139] width 8 height 8
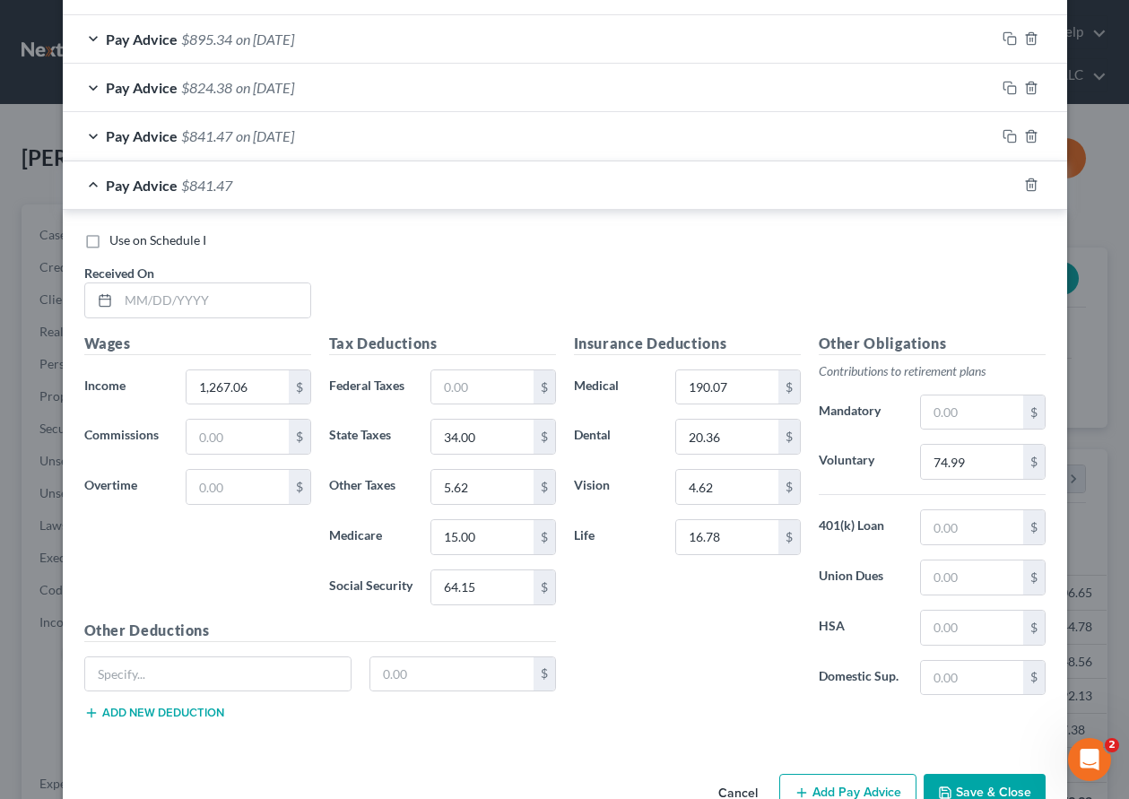
click at [190, 274] on div "Received On *" at bounding box center [197, 291] width 245 height 55
click at [202, 291] on input "text" at bounding box center [214, 300] width 192 height 34
click at [257, 387] on input "1,267.06" at bounding box center [237, 387] width 101 height 34
drag, startPoint x: 1005, startPoint y: 178, endPoint x: 361, endPoint y: 357, distance: 668.3
click at [1005, 178] on icon "button" at bounding box center [1010, 185] width 14 height 14
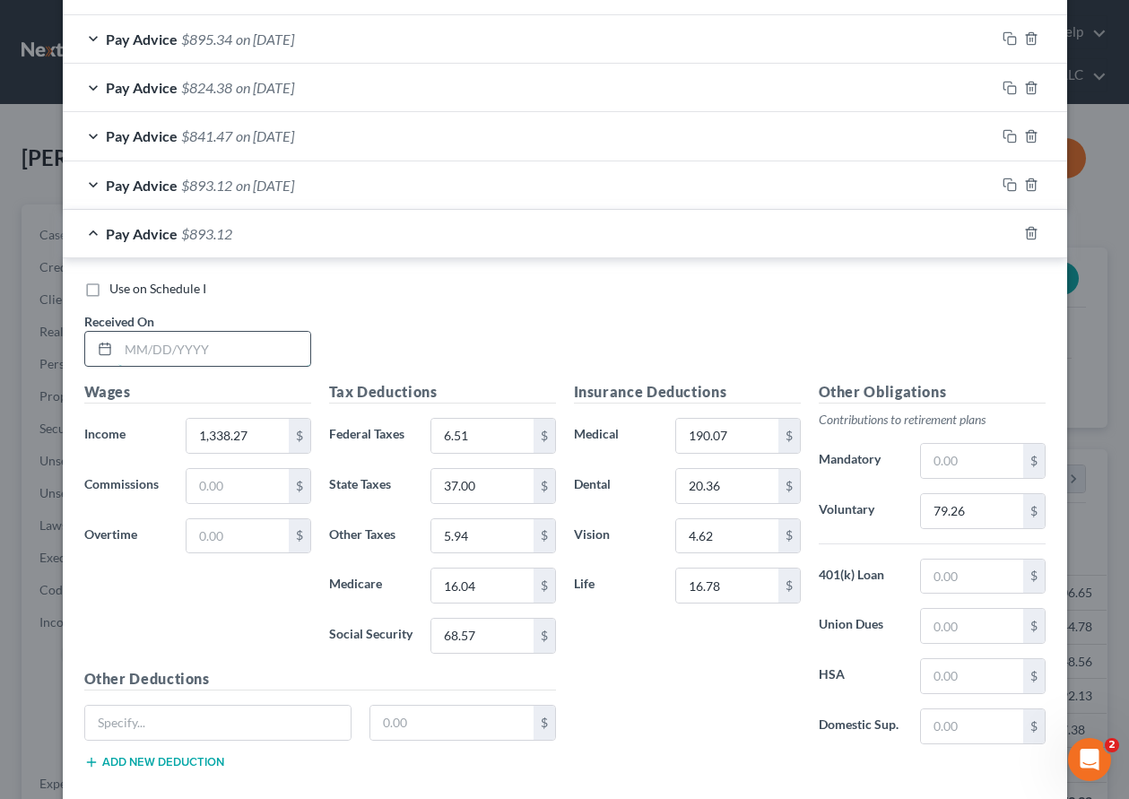
click at [274, 344] on input "text" at bounding box center [214, 349] width 192 height 34
click at [264, 429] on input "1,338.27" at bounding box center [237, 436] width 101 height 34
drag, startPoint x: 265, startPoint y: 429, endPoint x: 155, endPoint y: 433, distance: 109.5
click at [158, 435] on div "Income * 1,338.27 $" at bounding box center [197, 436] width 245 height 36
click at [483, 436] on input "6.51" at bounding box center [481, 436] width 101 height 34
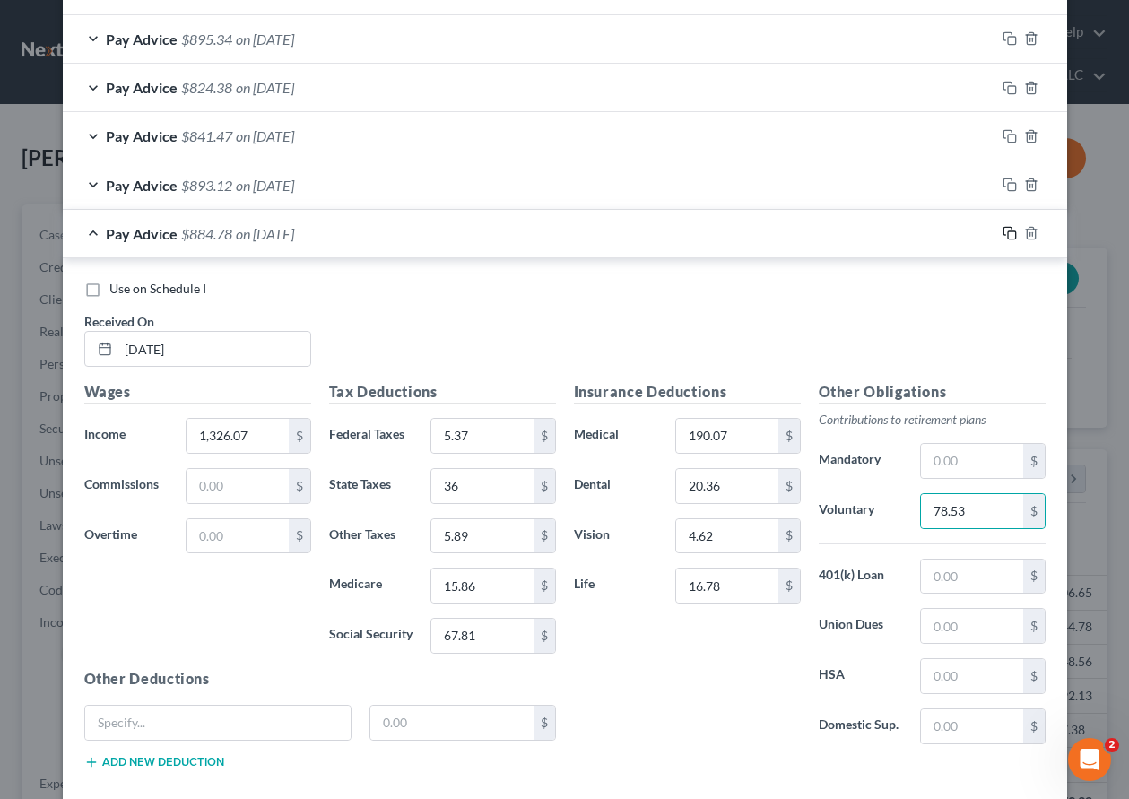
drag, startPoint x: 1009, startPoint y: 232, endPoint x: 533, endPoint y: 396, distance: 503.8
click at [1009, 232] on rect "button" at bounding box center [1012, 235] width 8 height 8
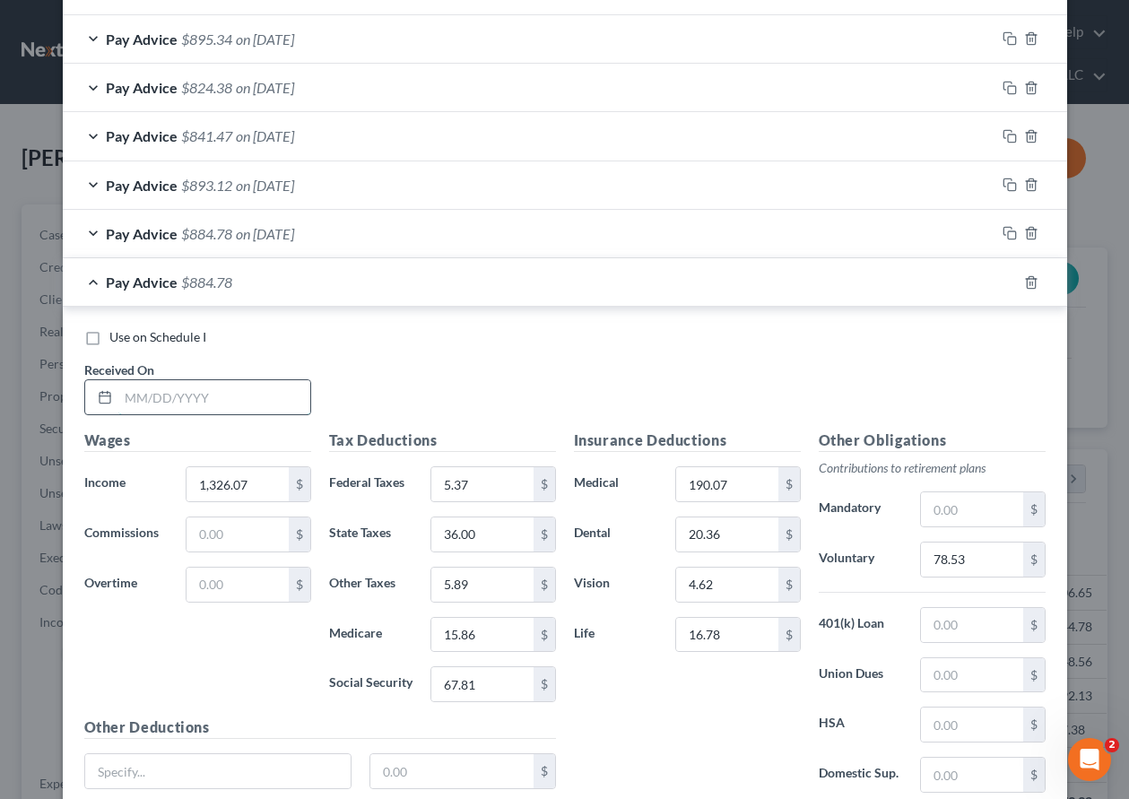
click at [241, 390] on input "text" at bounding box center [214, 397] width 192 height 34
click at [274, 488] on input "1,326.07" at bounding box center [237, 484] width 101 height 34
click at [274, 487] on input "1,326.07" at bounding box center [237, 484] width 101 height 34
click at [485, 490] on input "5.37" at bounding box center [481, 484] width 101 height 34
drag, startPoint x: 485, startPoint y: 490, endPoint x: 443, endPoint y: 481, distance: 43.1
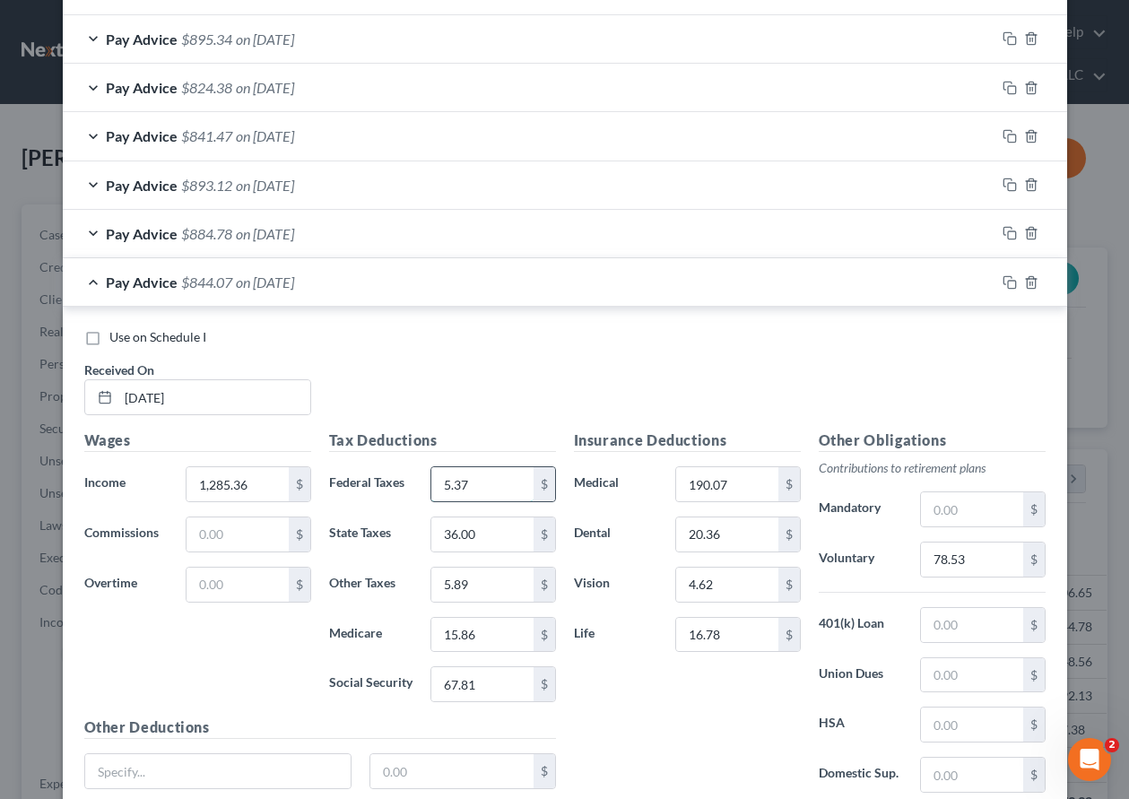
click at [443, 482] on input "5.37" at bounding box center [481, 484] width 101 height 34
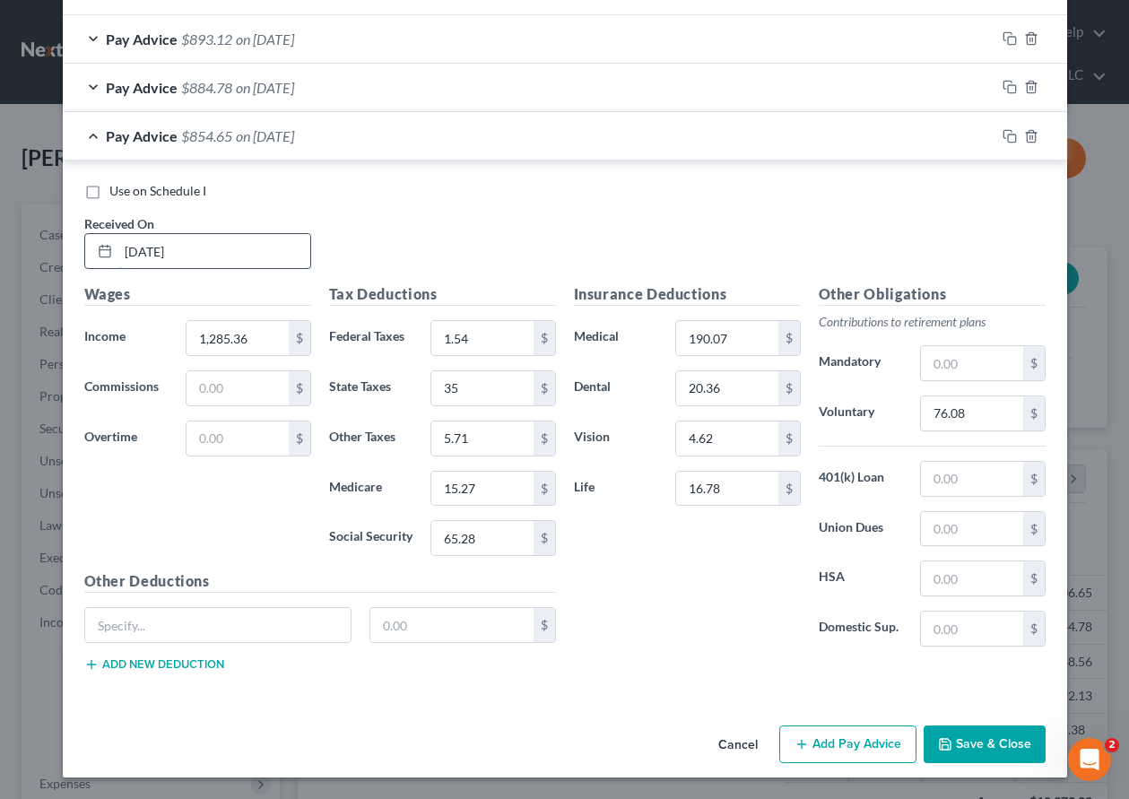
click at [265, 246] on input "[DATE]" at bounding box center [214, 251] width 192 height 34
drag, startPoint x: 265, startPoint y: 246, endPoint x: 62, endPoint y: 249, distance: 202.7
click at [63, 249] on div "Use on Schedule I Received On * [DATE] Wages Income * 1,285.36 $ Commissions $ …" at bounding box center [565, 430] width 1005 height 539
click at [449, 223] on div "Use on Schedule I Received On * [DATE]" at bounding box center [564, 232] width 979 height 101
click at [1005, 136] on icon "button" at bounding box center [1010, 136] width 14 height 14
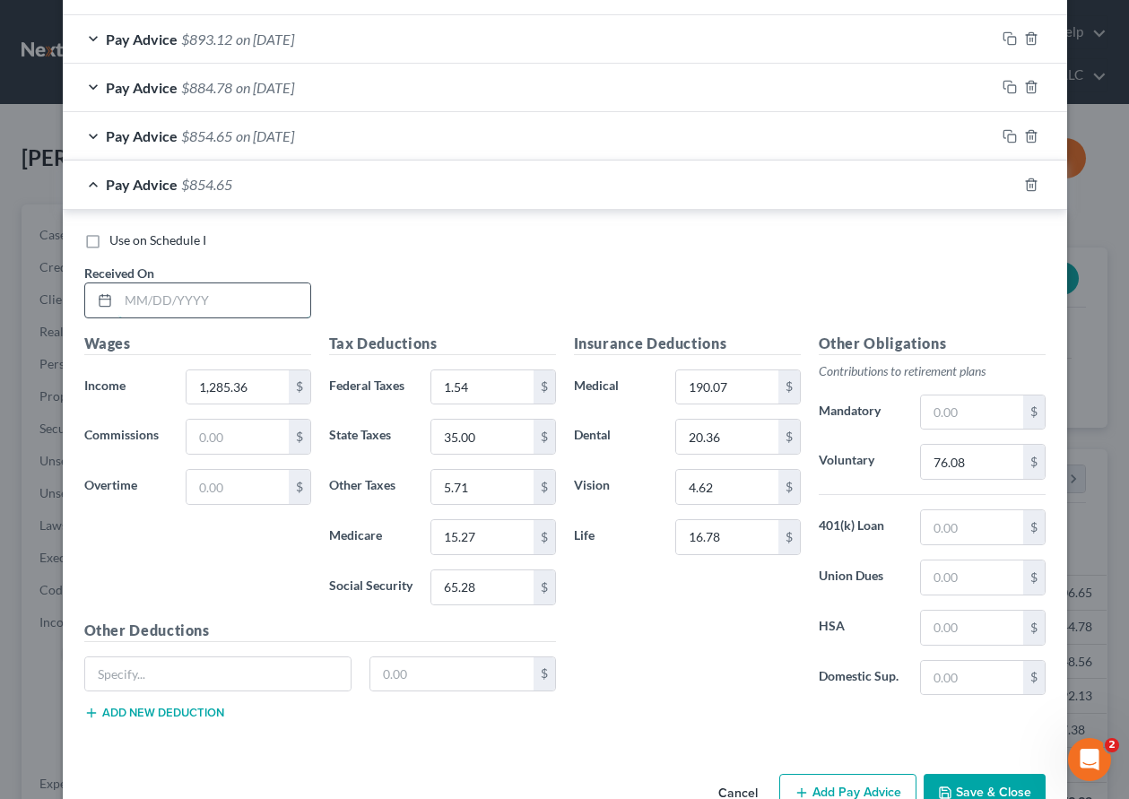
click at [245, 306] on input "text" at bounding box center [214, 300] width 192 height 34
click at [266, 389] on input "1,285.36" at bounding box center [237, 387] width 101 height 34
drag, startPoint x: 266, startPoint y: 387, endPoint x: 109, endPoint y: 387, distance: 157.0
click at [111, 387] on div "Income * 1,285.36 $" at bounding box center [197, 388] width 245 height 36
click at [1005, 187] on icon "button" at bounding box center [1010, 185] width 14 height 14
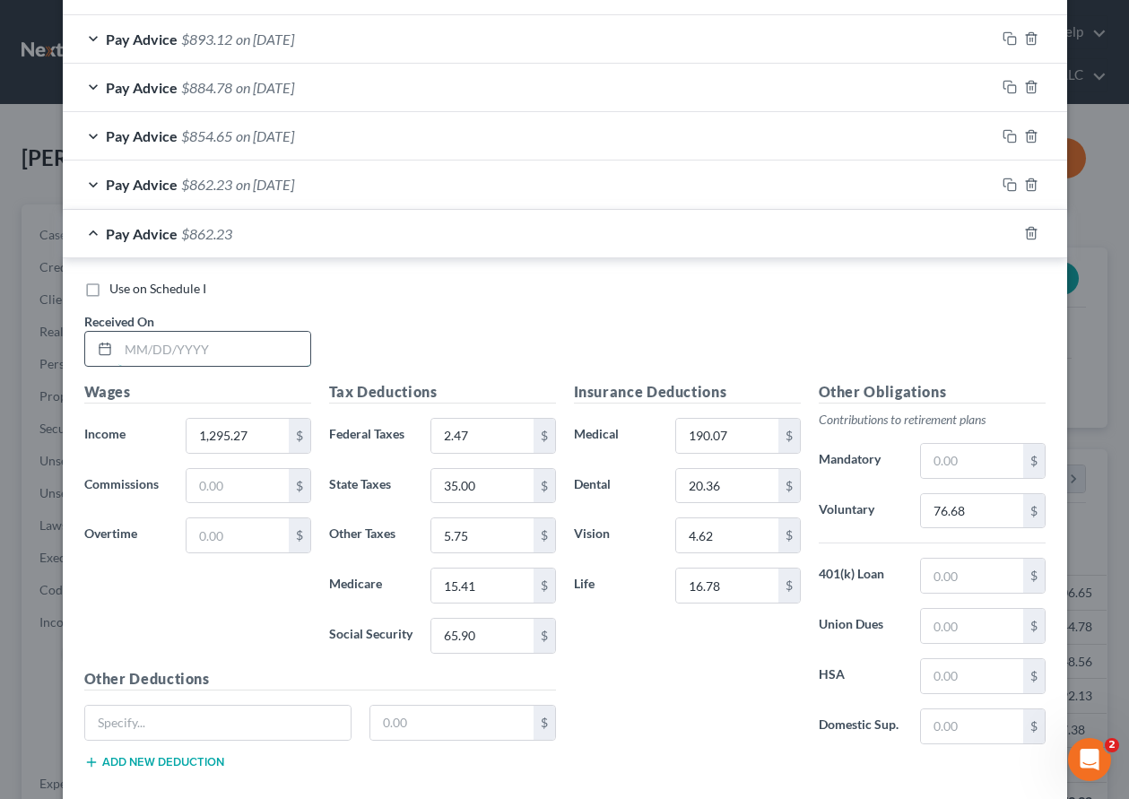
click at [225, 359] on input "text" at bounding box center [214, 349] width 192 height 34
click at [260, 430] on input "1,295.27" at bounding box center [237, 436] width 101 height 34
click at [483, 439] on input "2.47" at bounding box center [481, 436] width 101 height 34
drag, startPoint x: 483, startPoint y: 439, endPoint x: 398, endPoint y: 431, distance: 84.7
click at [403, 432] on div "Federal Taxes 2.47 $" at bounding box center [442, 436] width 245 height 36
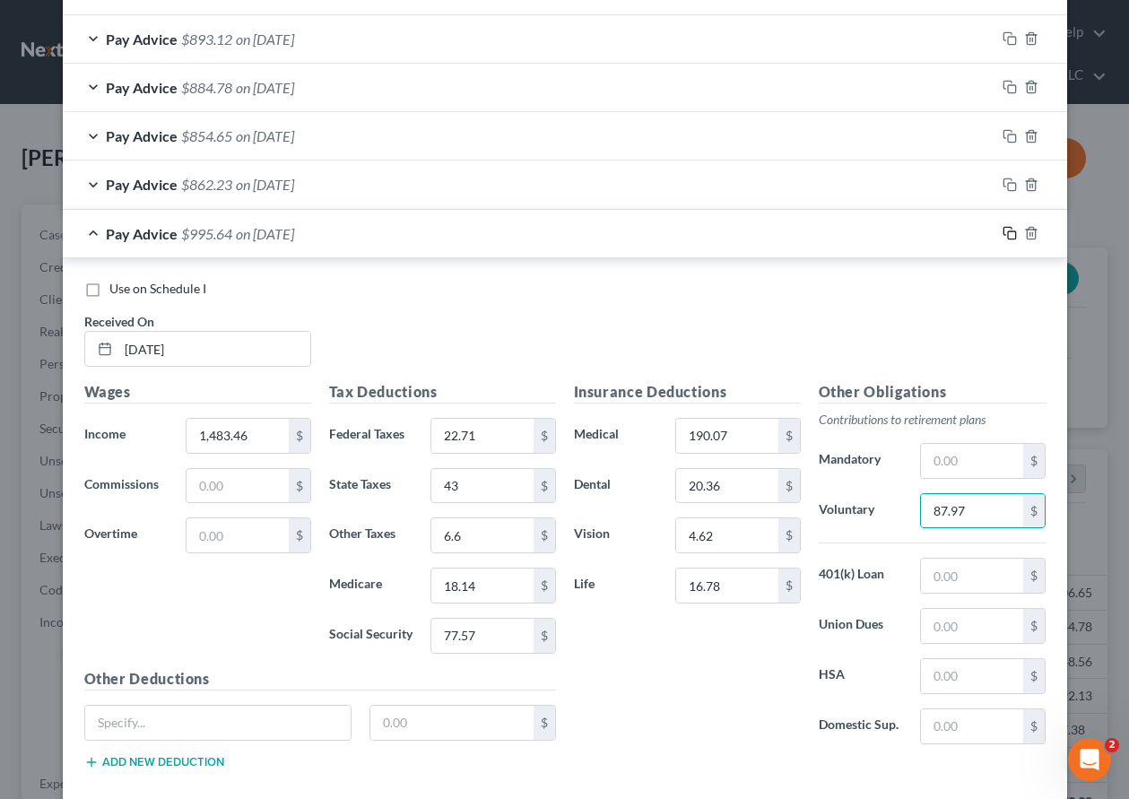
drag, startPoint x: 1002, startPoint y: 231, endPoint x: 236, endPoint y: 393, distance: 783.0
click at [1003, 231] on icon "button" at bounding box center [1010, 233] width 14 height 14
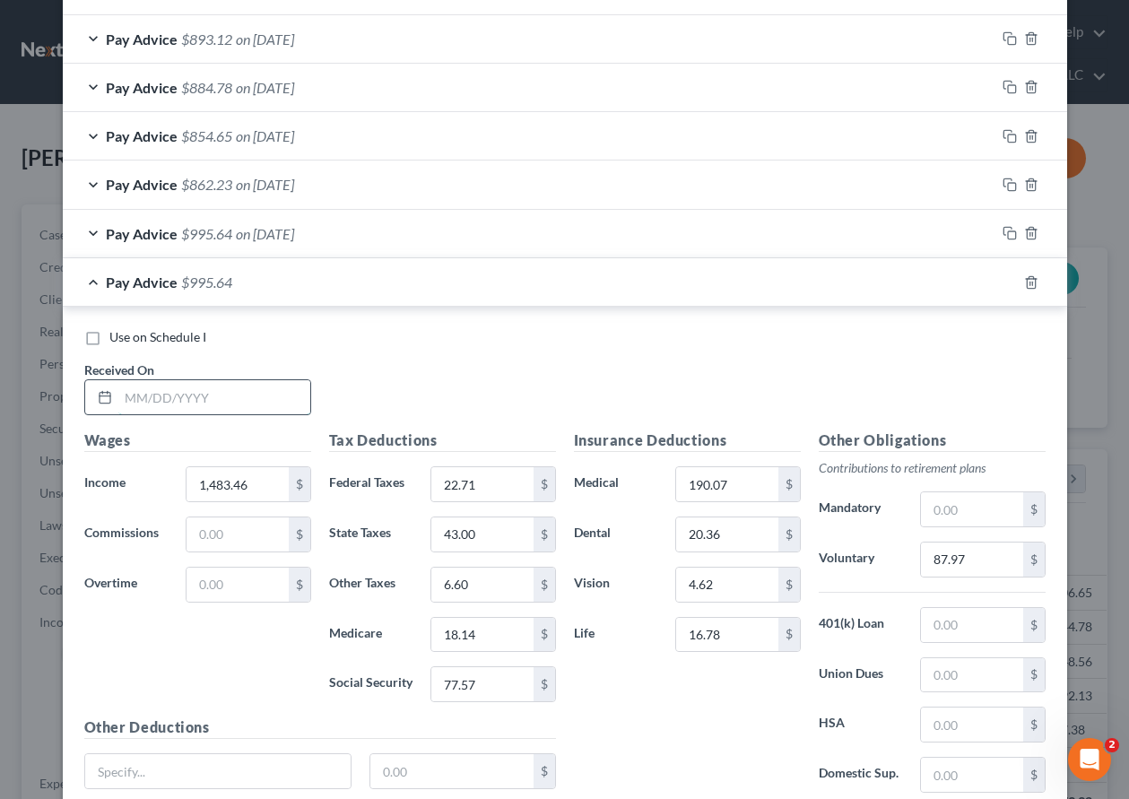
click at [218, 397] on input "text" at bounding box center [214, 397] width 192 height 34
click at [273, 470] on input "1,483.46" at bounding box center [237, 484] width 101 height 34
click at [489, 473] on input "22.71" at bounding box center [481, 484] width 101 height 34
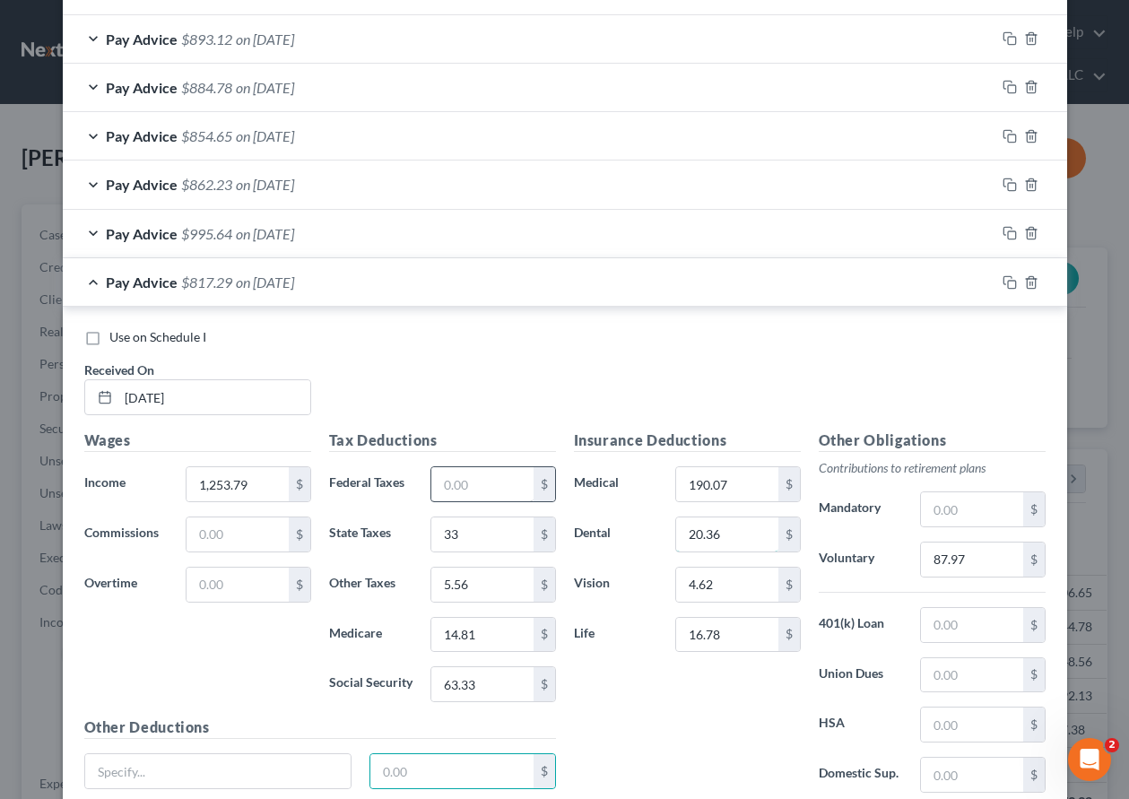
scroll to position [1222, 0]
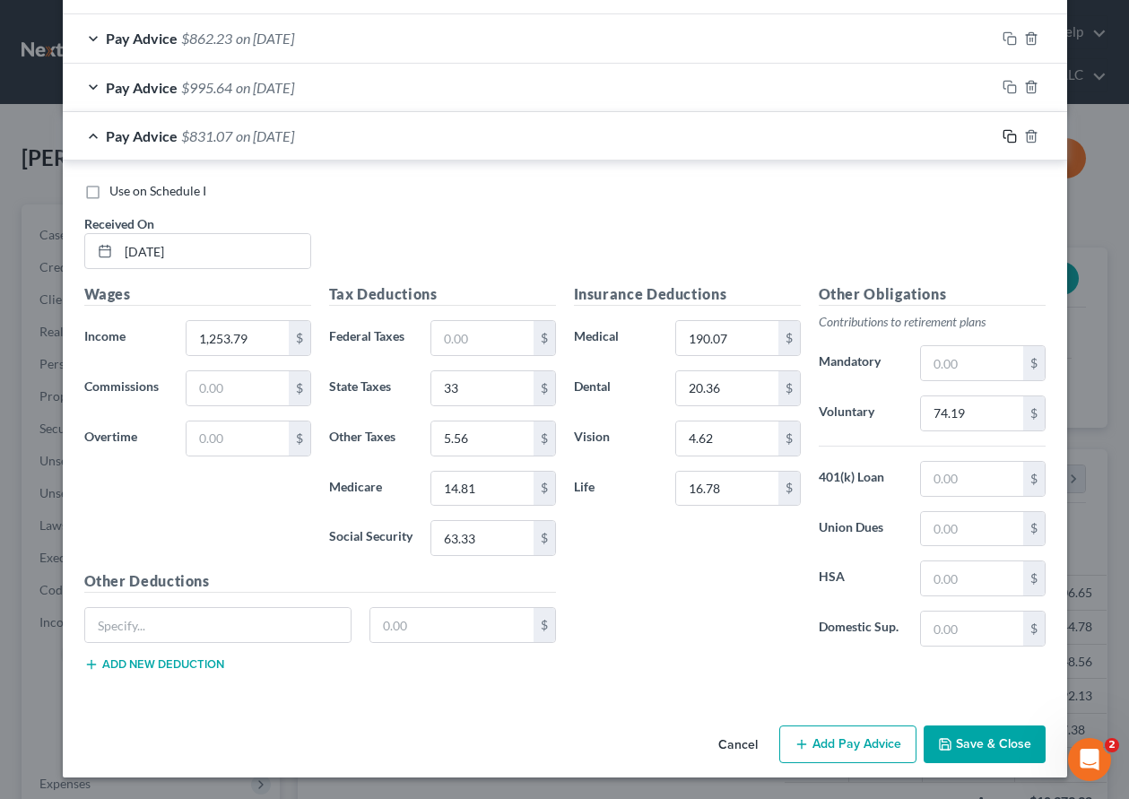
drag, startPoint x: 1013, startPoint y: 133, endPoint x: 1004, endPoint y: 137, distance: 10.0
click at [1013, 133] on div at bounding box center [1032, 136] width 72 height 29
click at [1004, 137] on icon "button" at bounding box center [1010, 136] width 14 height 14
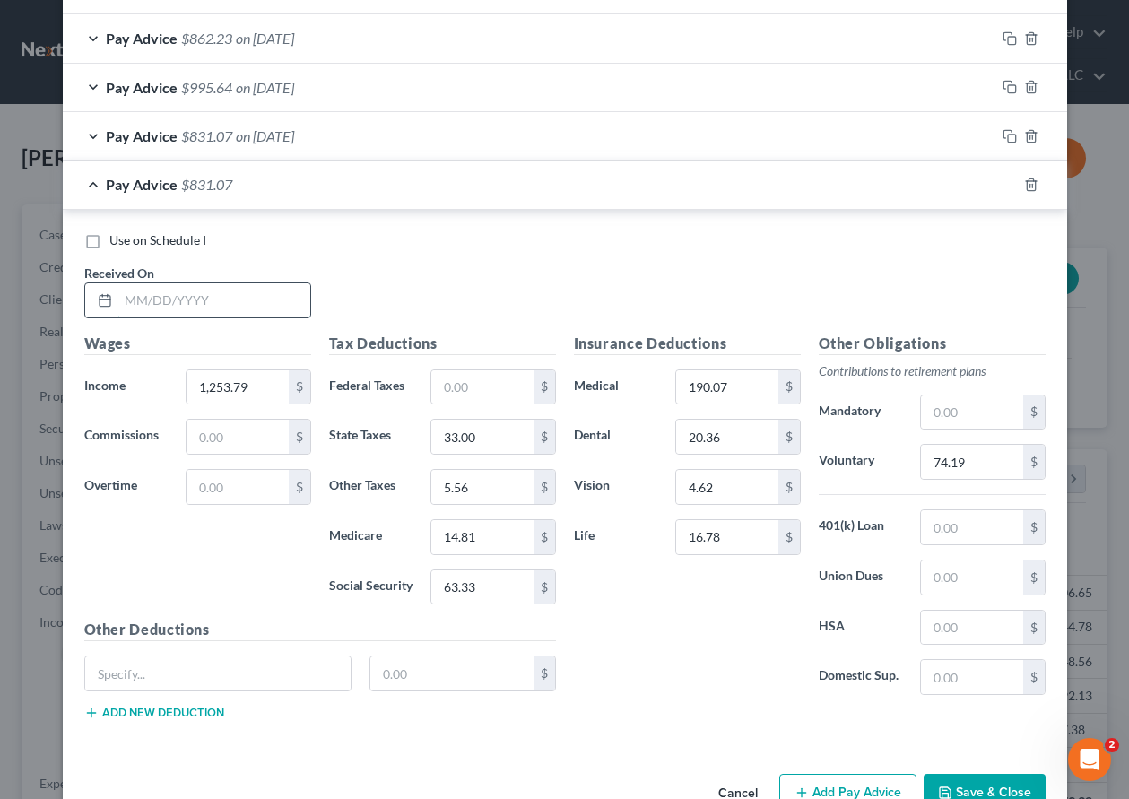
click at [267, 289] on input "text" at bounding box center [214, 300] width 192 height 34
click at [262, 384] on input "1,253.79" at bounding box center [237, 387] width 101 height 34
click at [506, 398] on input "text" at bounding box center [481, 387] width 101 height 34
drag, startPoint x: 1003, startPoint y: 190, endPoint x: 1023, endPoint y: 188, distance: 20.7
click at [1003, 187] on icon "button" at bounding box center [1010, 185] width 14 height 14
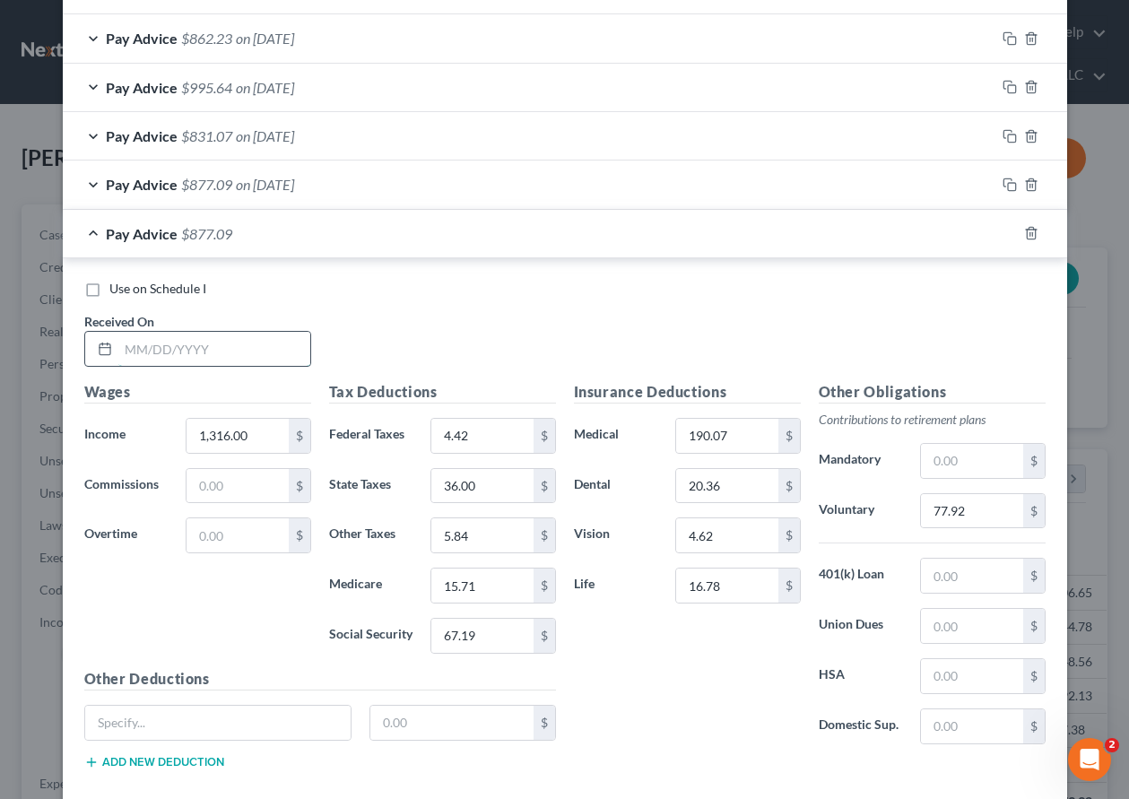
click at [272, 361] on input "text" at bounding box center [214, 349] width 192 height 34
click at [270, 422] on input "1,316.00" at bounding box center [237, 436] width 101 height 34
drag, startPoint x: 263, startPoint y: 439, endPoint x: 122, endPoint y: 427, distance: 141.4
click at [137, 429] on div "Income * 1,316.00 $" at bounding box center [197, 436] width 245 height 36
click at [510, 443] on input "4.42" at bounding box center [481, 436] width 101 height 34
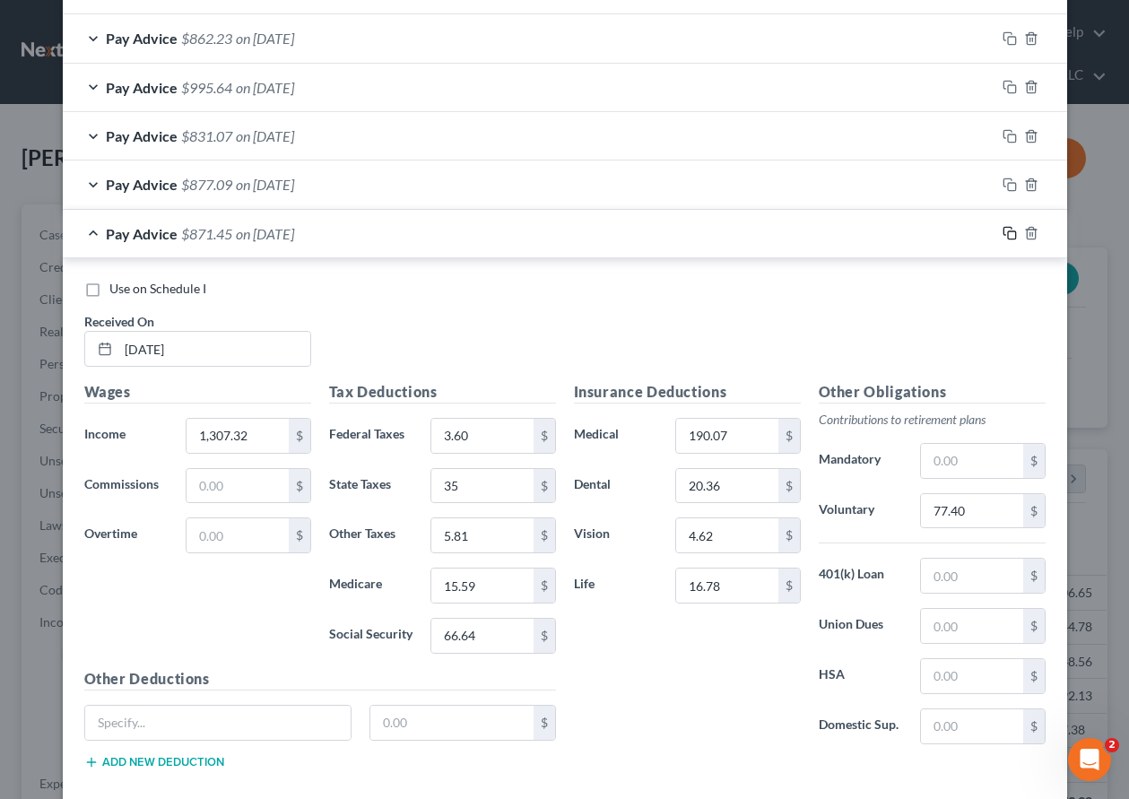
drag, startPoint x: 1004, startPoint y: 234, endPoint x: 1093, endPoint y: 300, distance: 111.6
click at [1004, 234] on icon "button" at bounding box center [1010, 233] width 14 height 14
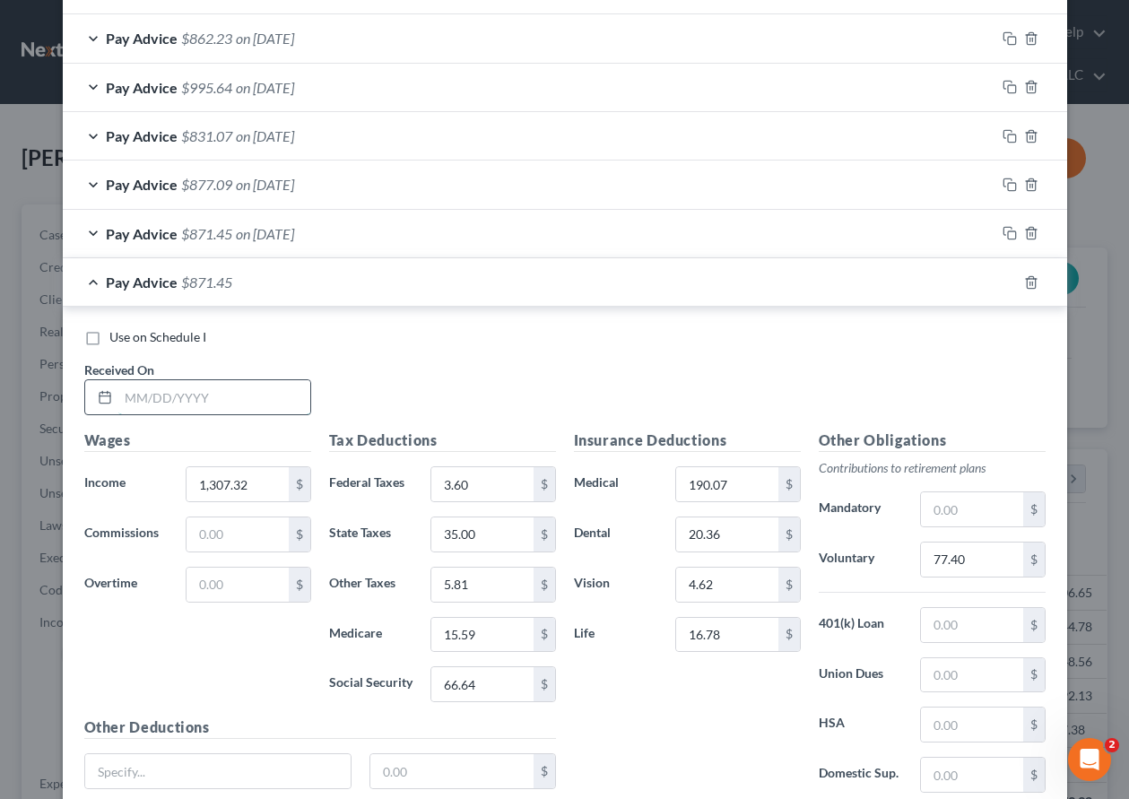
click at [248, 398] on input "text" at bounding box center [214, 397] width 192 height 34
click at [264, 481] on input "1,307.32" at bounding box center [237, 484] width 101 height 34
drag, startPoint x: 273, startPoint y: 492, endPoint x: 127, endPoint y: 479, distance: 145.8
click at [127, 479] on div "Income * 1,307.32 $" at bounding box center [197, 484] width 245 height 36
click at [468, 479] on input "3.60" at bounding box center [481, 484] width 101 height 34
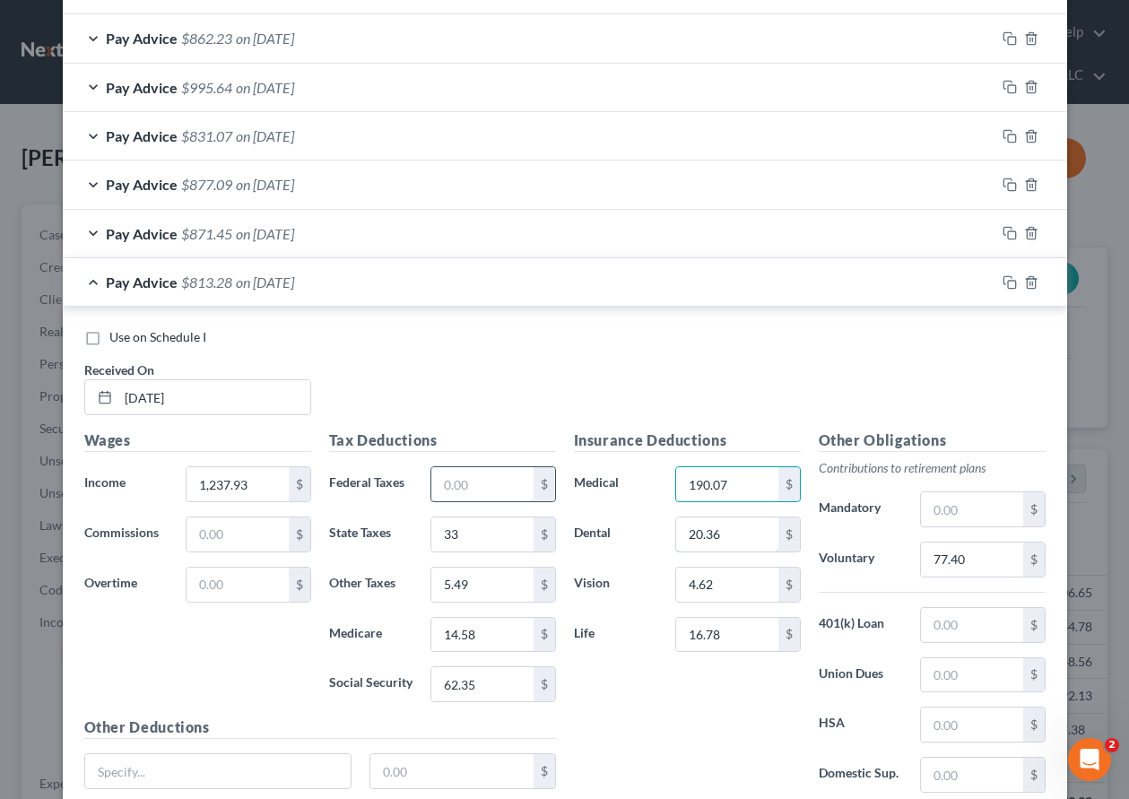
scroll to position [1368, 0]
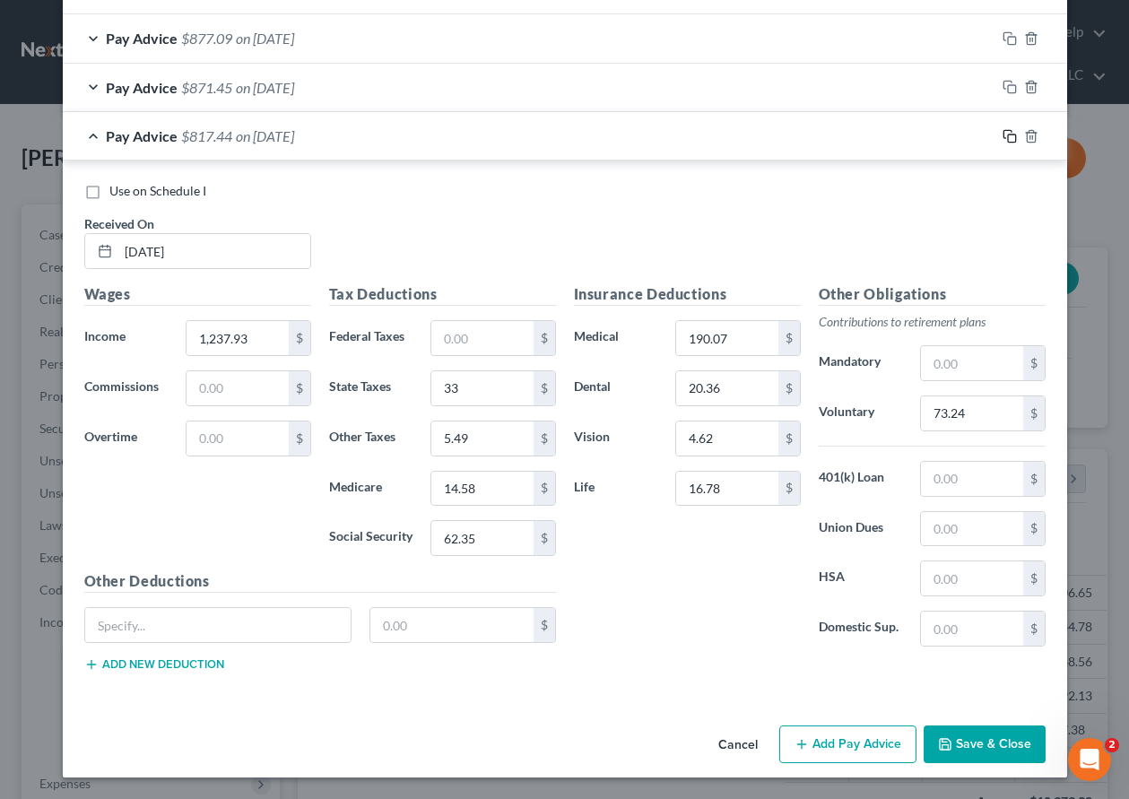
drag, startPoint x: 1005, startPoint y: 135, endPoint x: 251, endPoint y: 290, distance: 769.2
click at [1008, 135] on rect "button" at bounding box center [1012, 139] width 8 height 8
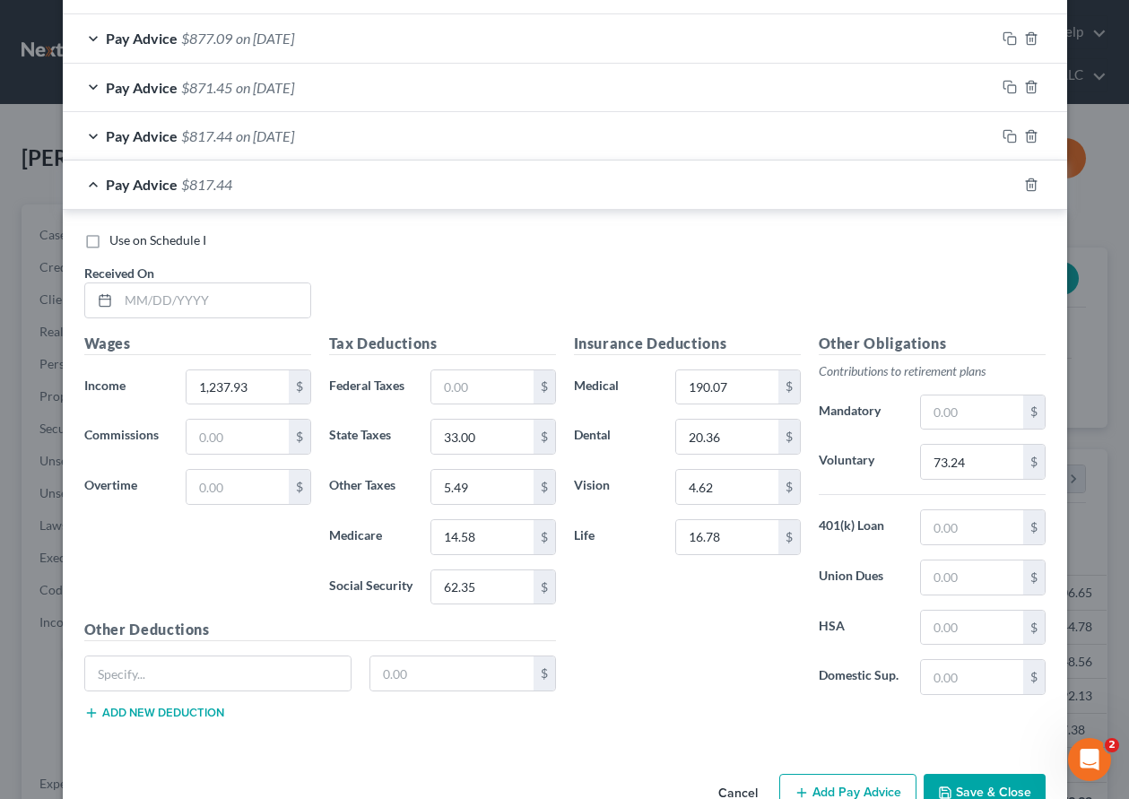
click at [248, 273] on div "Received On *" at bounding box center [197, 291] width 245 height 55
click at [242, 300] on input "text" at bounding box center [214, 300] width 192 height 34
click at [271, 383] on input "1,237.93" at bounding box center [237, 387] width 101 height 34
drag, startPoint x: 271, startPoint y: 383, endPoint x: 165, endPoint y: 373, distance: 106.3
click at [177, 381] on div "1,237.93 $" at bounding box center [248, 388] width 143 height 36
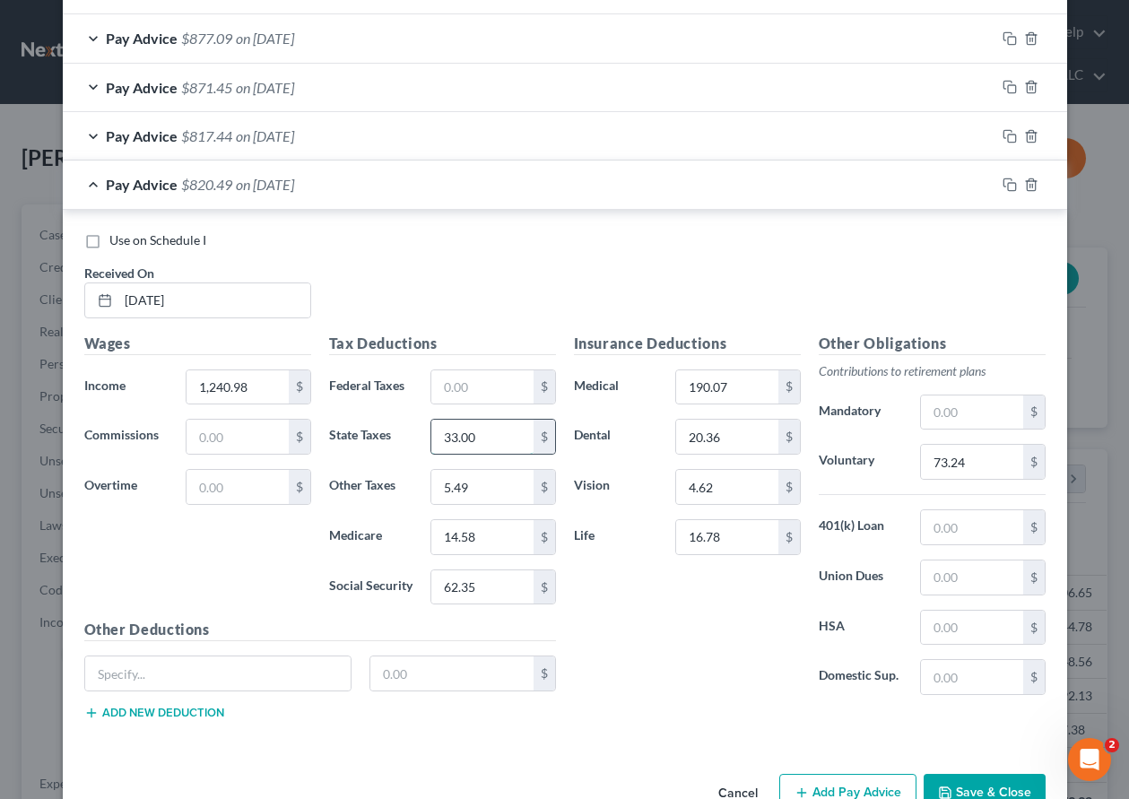
click at [478, 434] on input "33.00" at bounding box center [481, 437] width 101 height 34
click at [1008, 183] on rect "button" at bounding box center [1012, 187] width 8 height 8
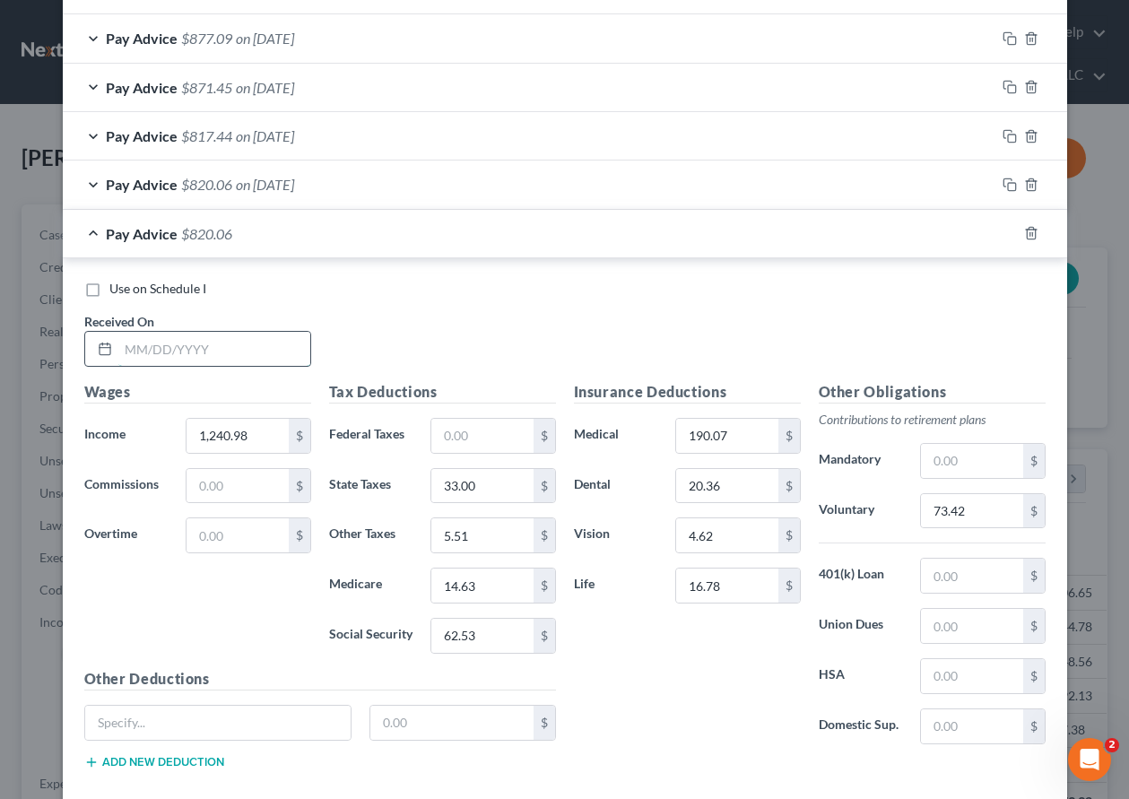
click at [222, 350] on input "text" at bounding box center [214, 349] width 192 height 34
click at [266, 430] on input "1,240.98" at bounding box center [237, 436] width 101 height 34
drag, startPoint x: 265, startPoint y: 434, endPoint x: 173, endPoint y: 438, distance: 91.6
click at [177, 438] on div "1,240.98 $" at bounding box center [248, 436] width 143 height 36
click at [481, 432] on input "text" at bounding box center [481, 436] width 101 height 34
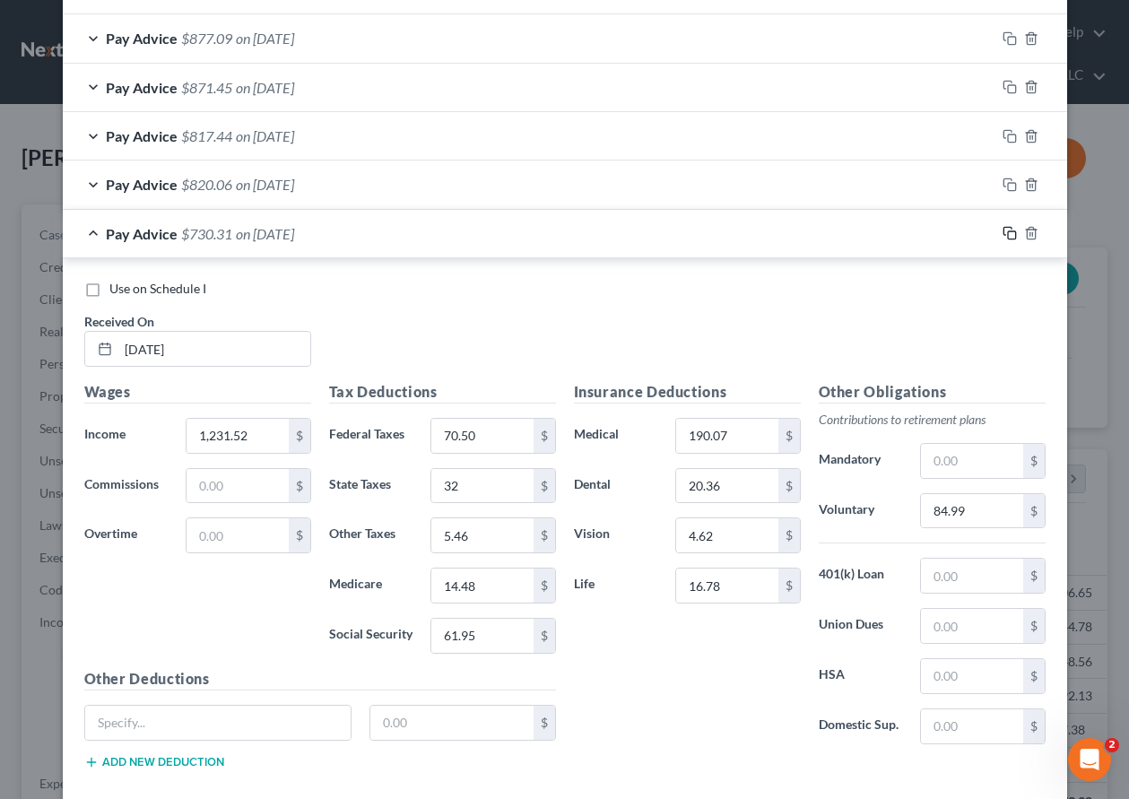
click at [1003, 231] on icon "button" at bounding box center [1010, 233] width 14 height 14
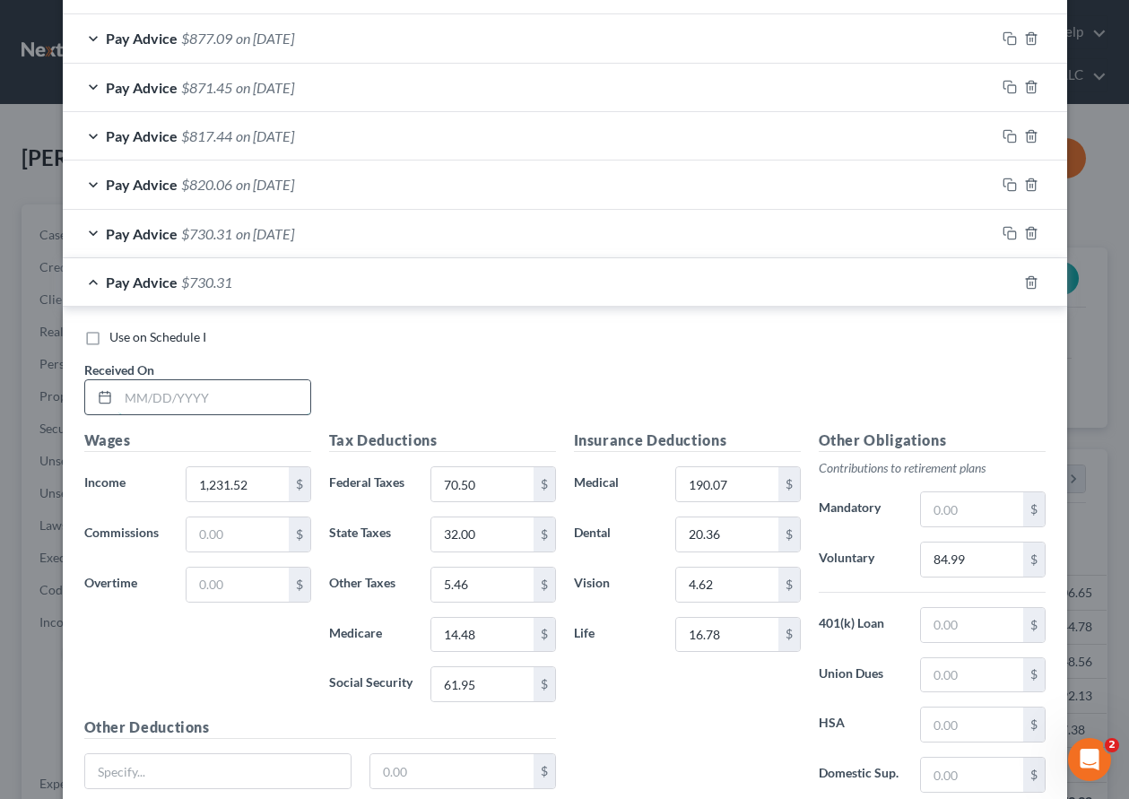
click at [218, 401] on input "text" at bounding box center [214, 397] width 192 height 34
click at [260, 486] on input "1,231.52" at bounding box center [237, 484] width 101 height 34
click at [488, 487] on input "70.50" at bounding box center [481, 484] width 101 height 34
drag, startPoint x: 488, startPoint y: 488, endPoint x: 408, endPoint y: 485, distance: 79.9
click at [408, 485] on div "Federal Taxes 70.50 $" at bounding box center [442, 484] width 245 height 36
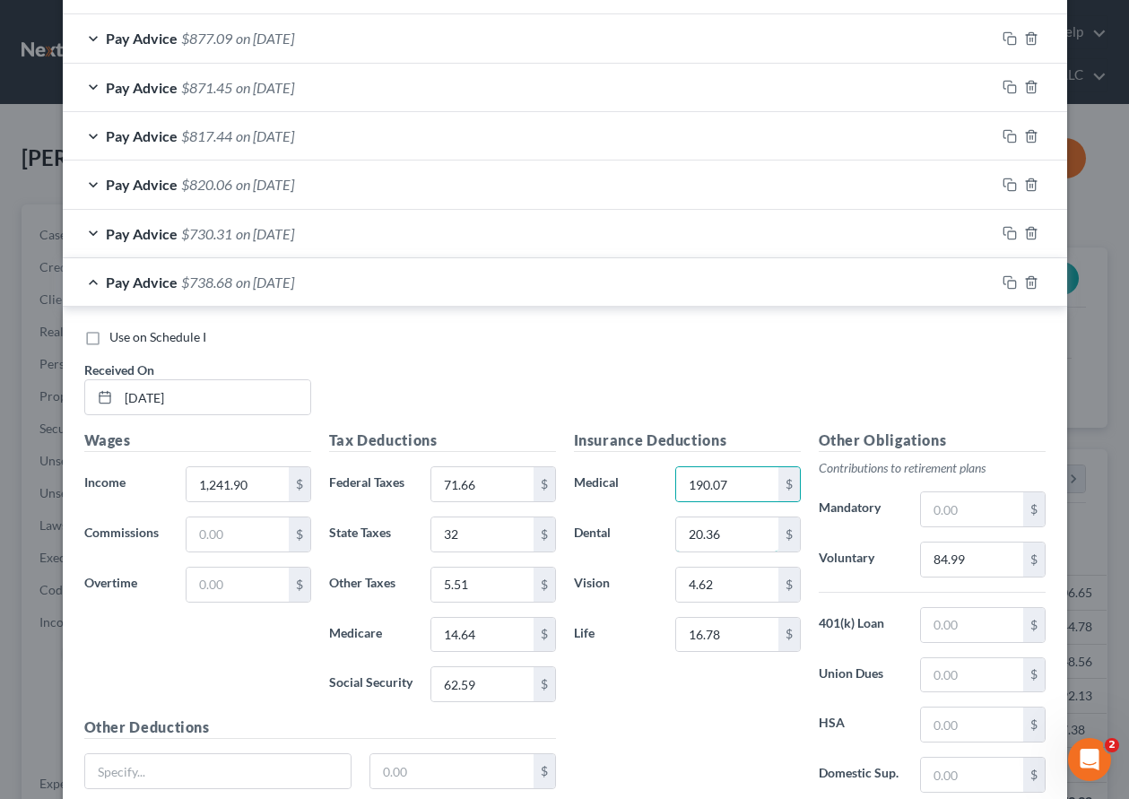
scroll to position [1514, 0]
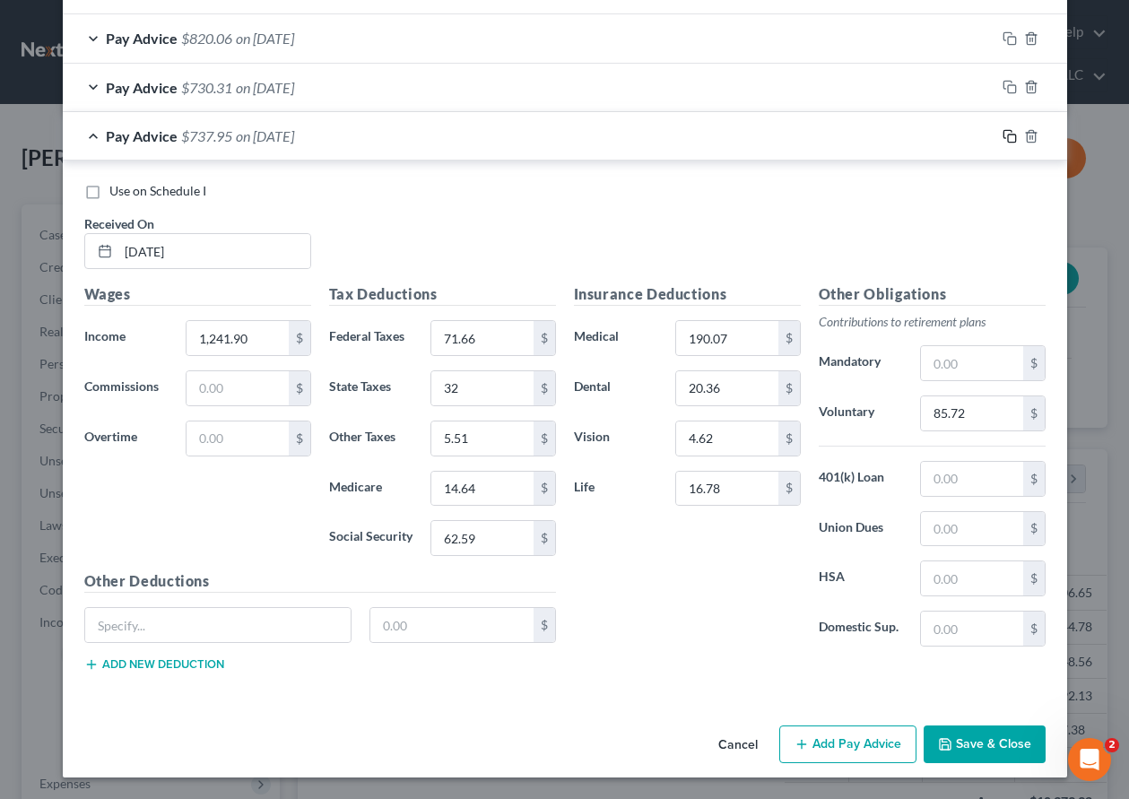
click at [1005, 130] on icon "button" at bounding box center [1008, 134] width 8 height 8
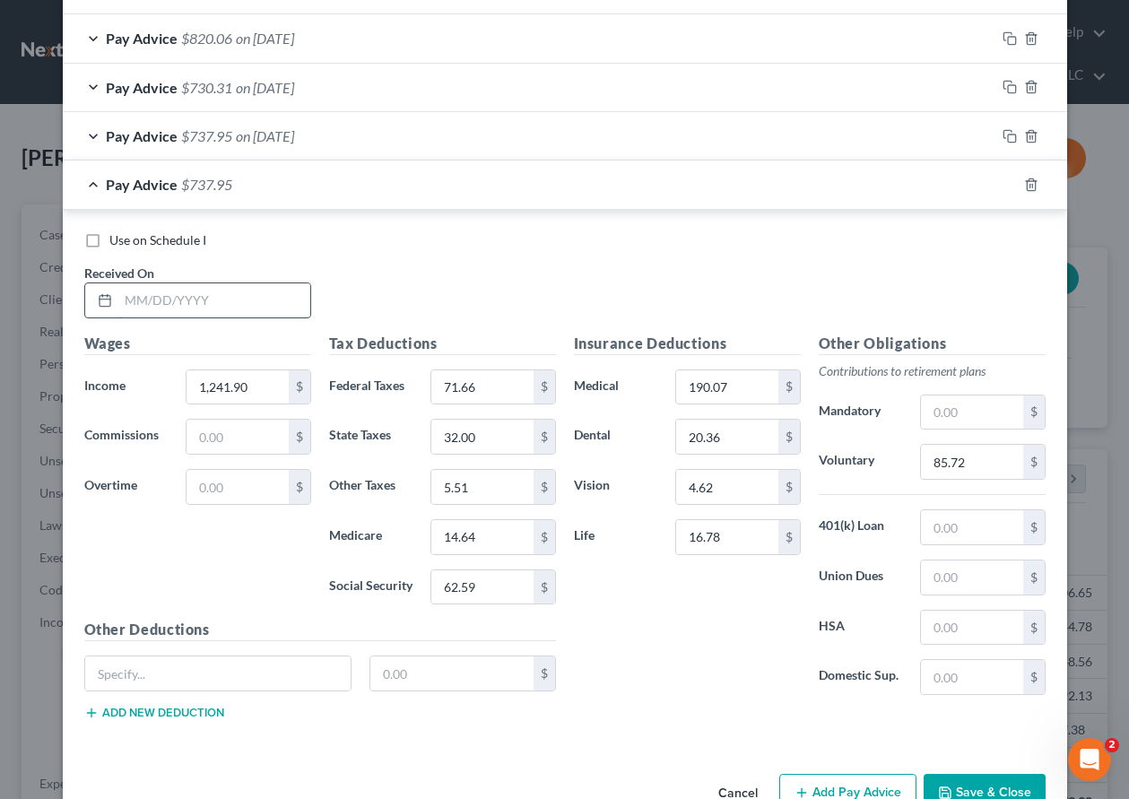
click at [245, 303] on input "text" at bounding box center [214, 300] width 192 height 34
click at [483, 395] on input "71.66" at bounding box center [481, 387] width 101 height 34
click at [1003, 183] on icon "button" at bounding box center [1010, 185] width 14 height 14
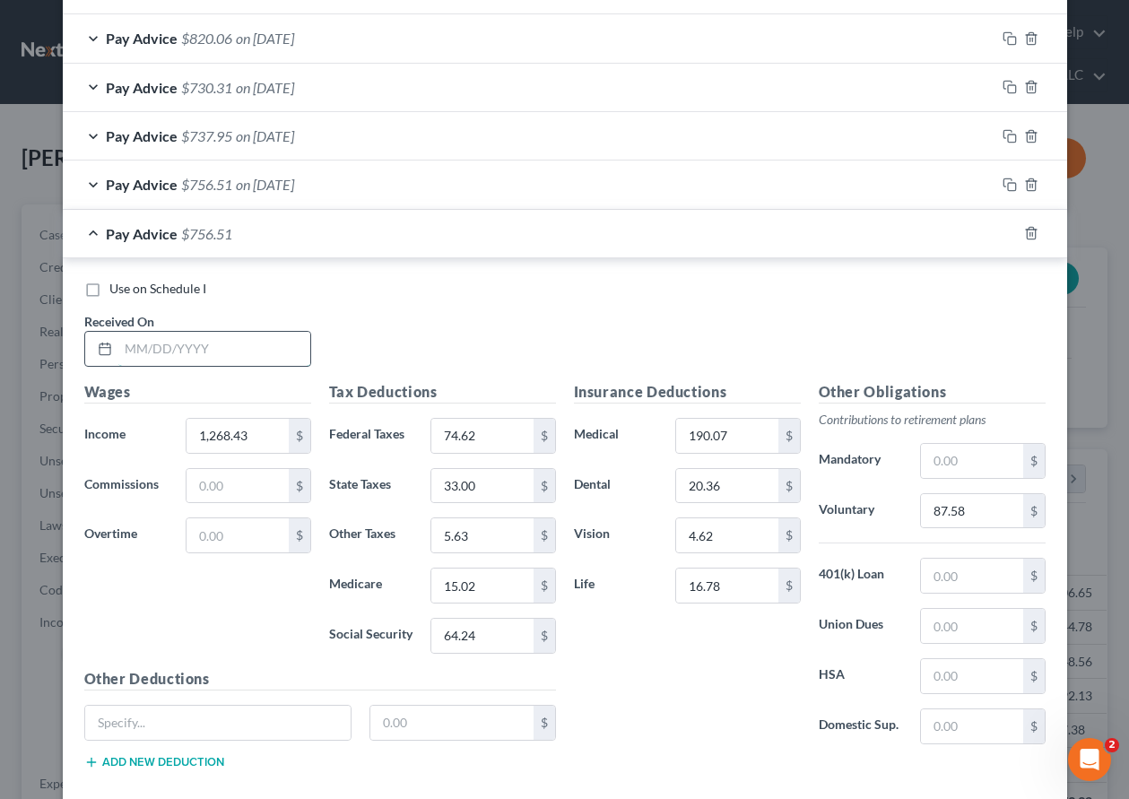
click at [223, 350] on input "text" at bounding box center [214, 349] width 192 height 34
click at [257, 437] on input "1,268.43" at bounding box center [237, 436] width 101 height 34
click at [502, 431] on input "74.62" at bounding box center [481, 436] width 101 height 34
drag, startPoint x: 1000, startPoint y: 232, endPoint x: 487, endPoint y: 452, distance: 558.1
click at [1003, 232] on icon "button" at bounding box center [1010, 233] width 14 height 14
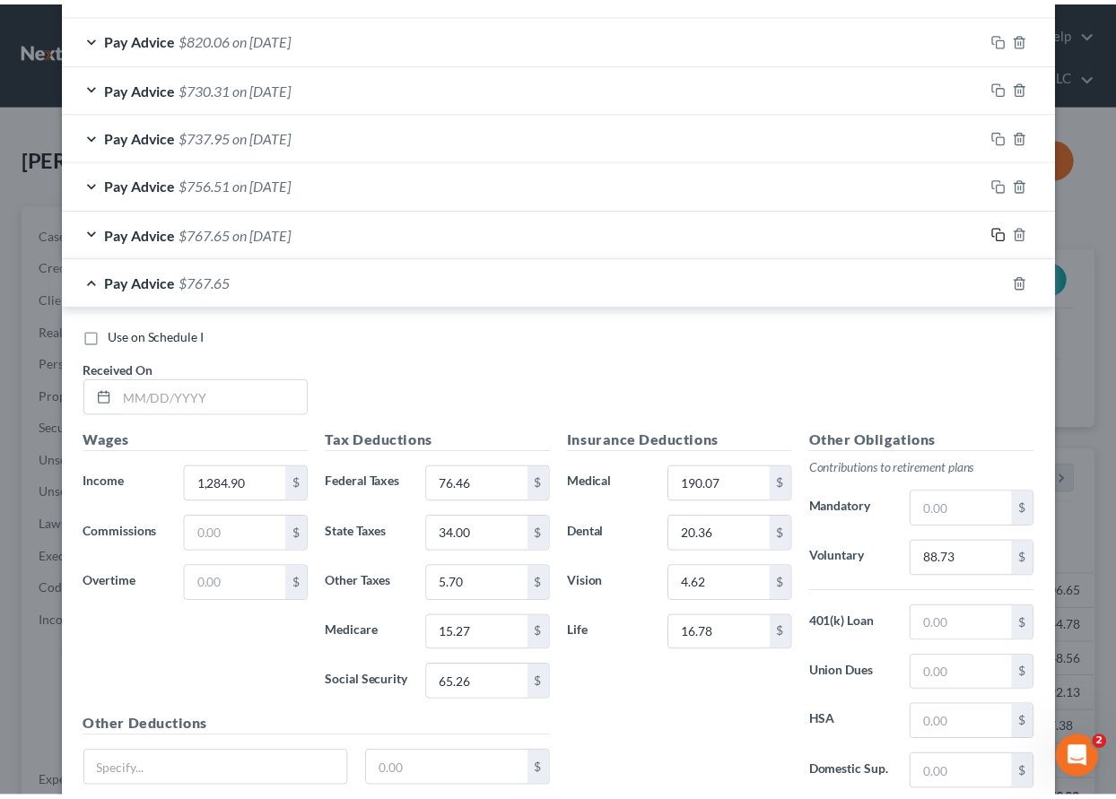
scroll to position [1604, 0]
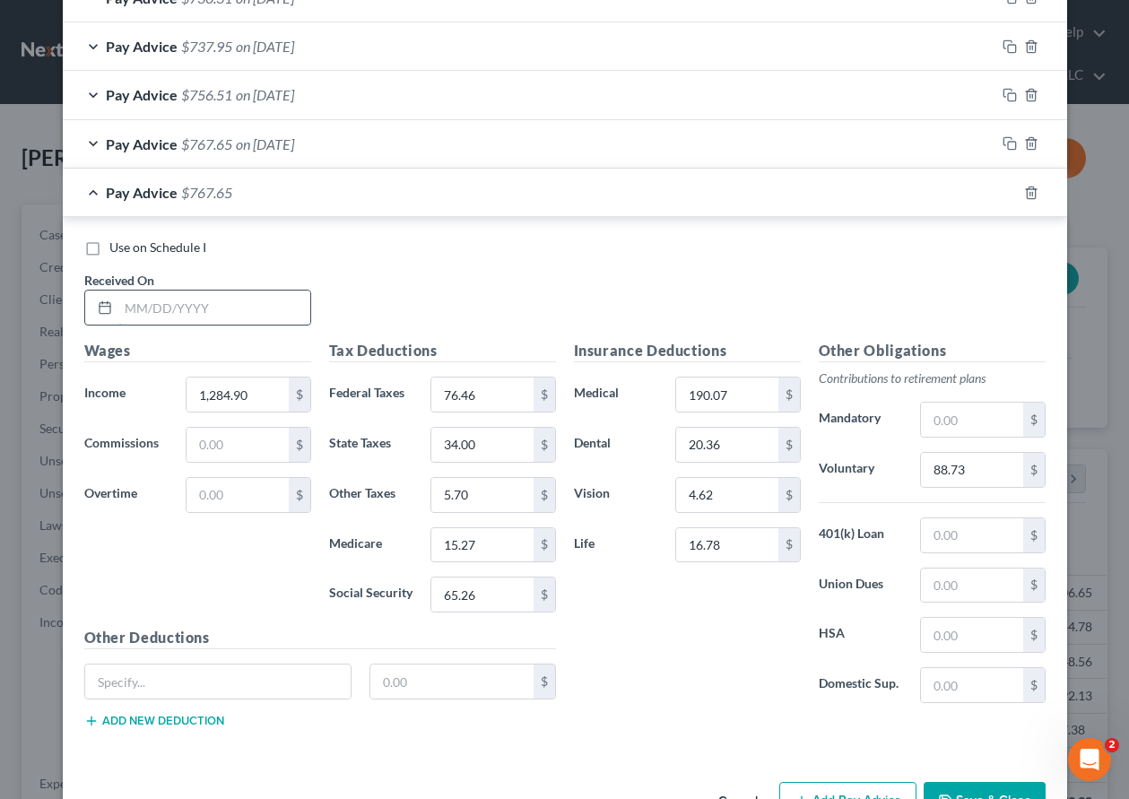
click at [225, 309] on input "text" at bounding box center [214, 308] width 192 height 34
click at [259, 397] on input "1,284.90" at bounding box center [237, 395] width 101 height 34
drag, startPoint x: 259, startPoint y: 397, endPoint x: 170, endPoint y: 387, distance: 89.3
click at [177, 387] on div "1,284.90 $" at bounding box center [248, 395] width 143 height 36
click at [485, 392] on input "76.46" at bounding box center [481, 395] width 101 height 34
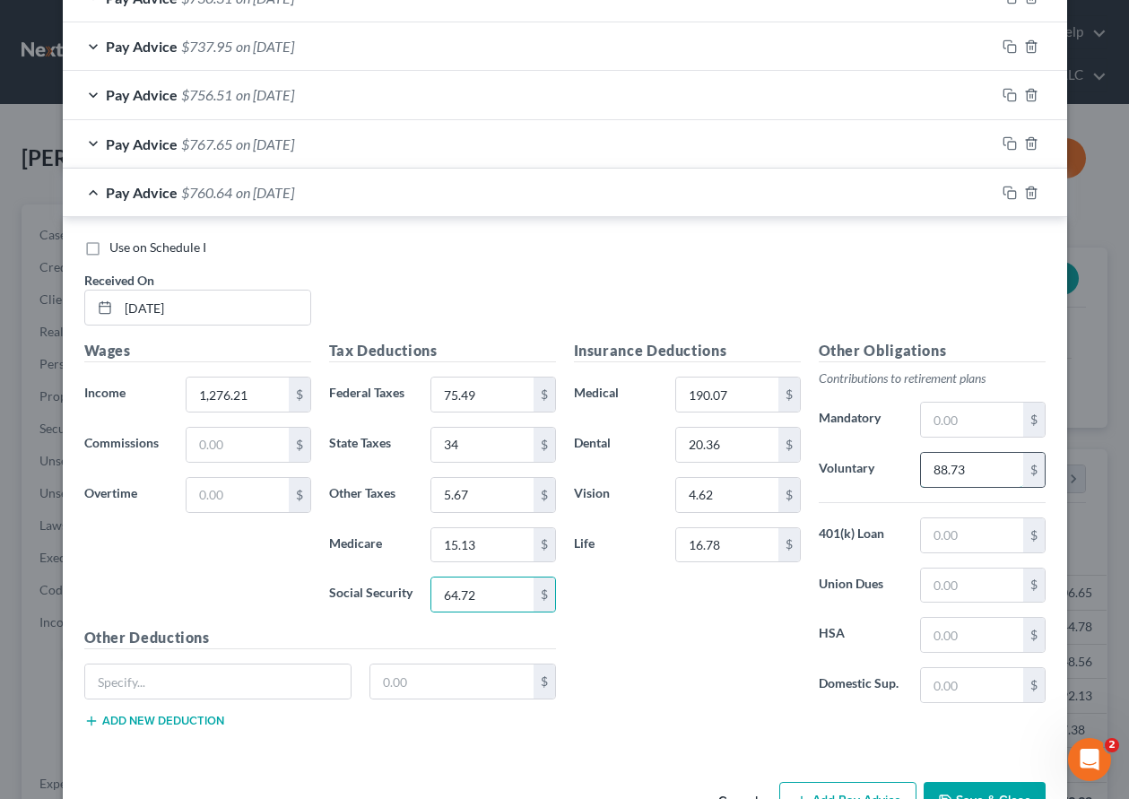
click at [973, 477] on input "88.73" at bounding box center [971, 470] width 101 height 34
click at [982, 786] on button "Save & Close" at bounding box center [985, 801] width 122 height 38
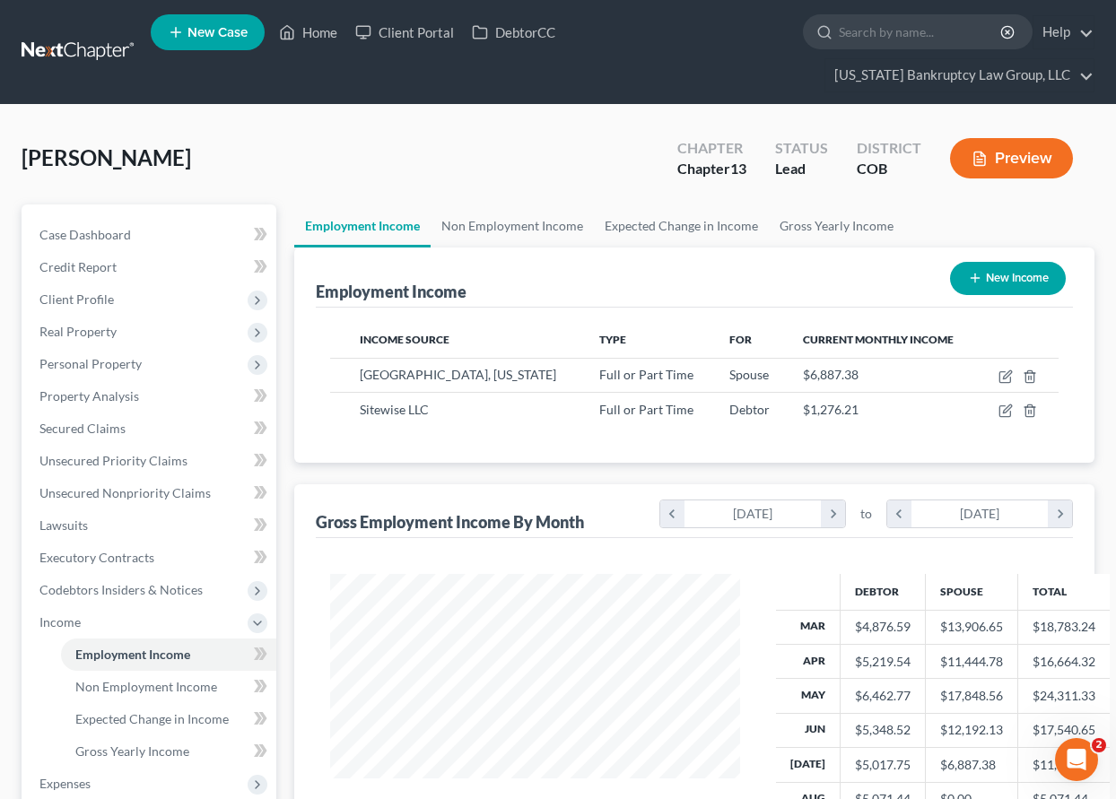
scroll to position [896593, 896468]
click at [149, 749] on span "Gross Yearly Income" at bounding box center [132, 751] width 114 height 15
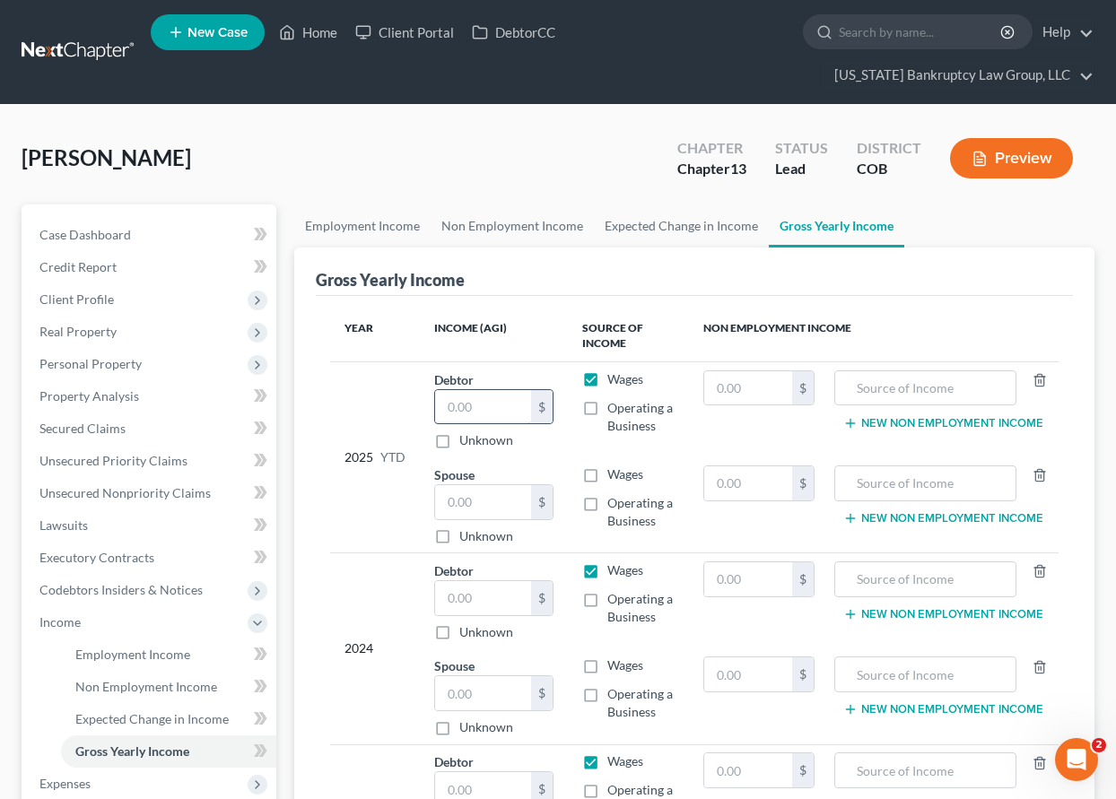
click at [510, 397] on input "text" at bounding box center [483, 407] width 96 height 34
click at [136, 662] on link "Employment Income" at bounding box center [168, 655] width 215 height 32
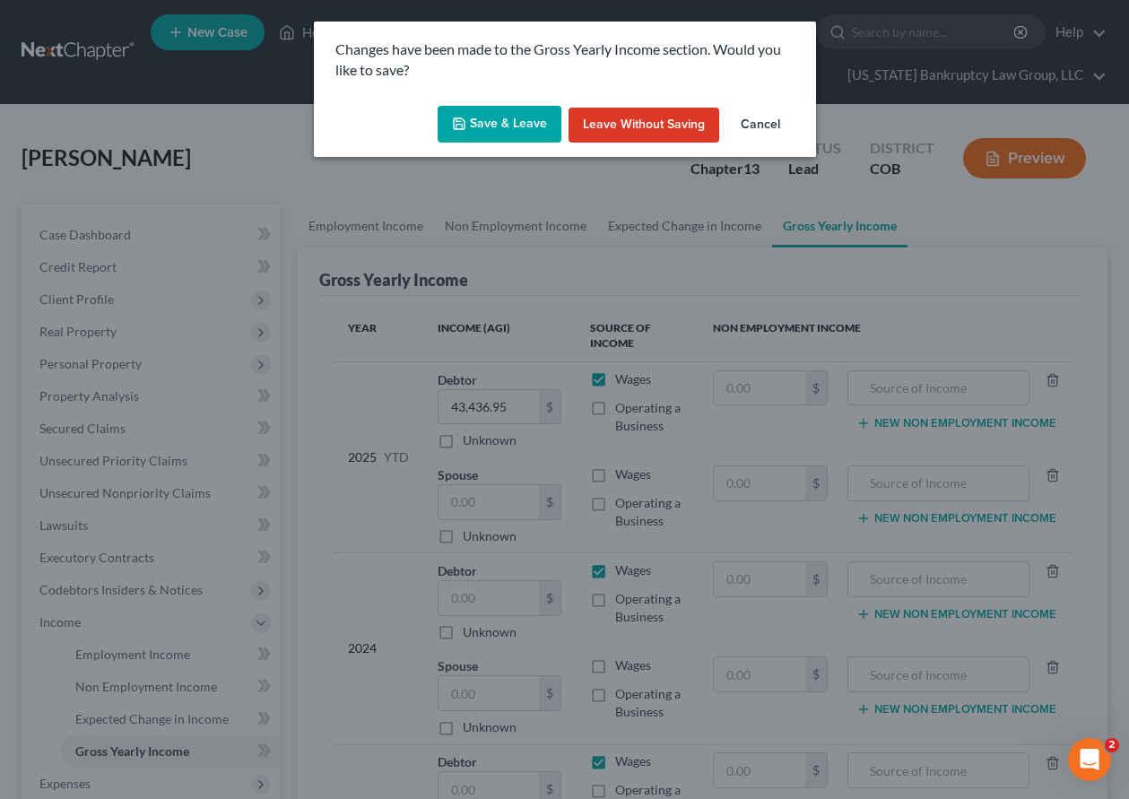
click at [502, 117] on button "Save & Leave" at bounding box center [500, 125] width 124 height 38
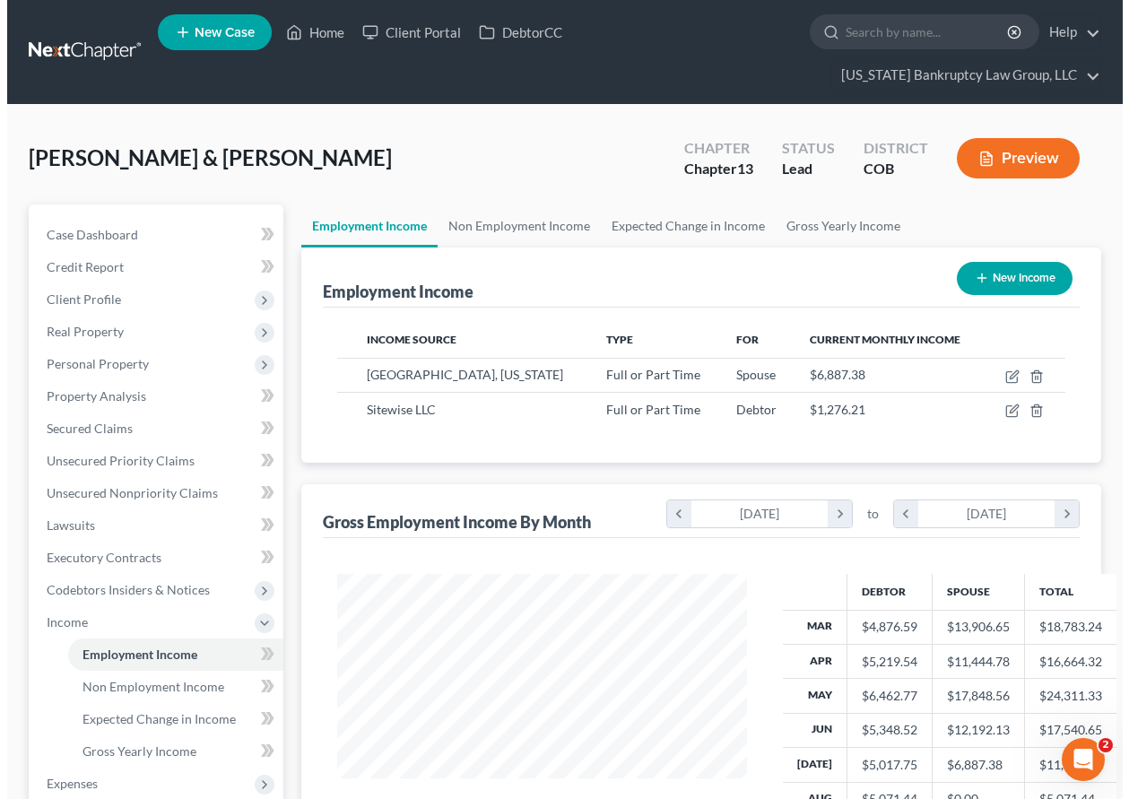
scroll to position [322, 446]
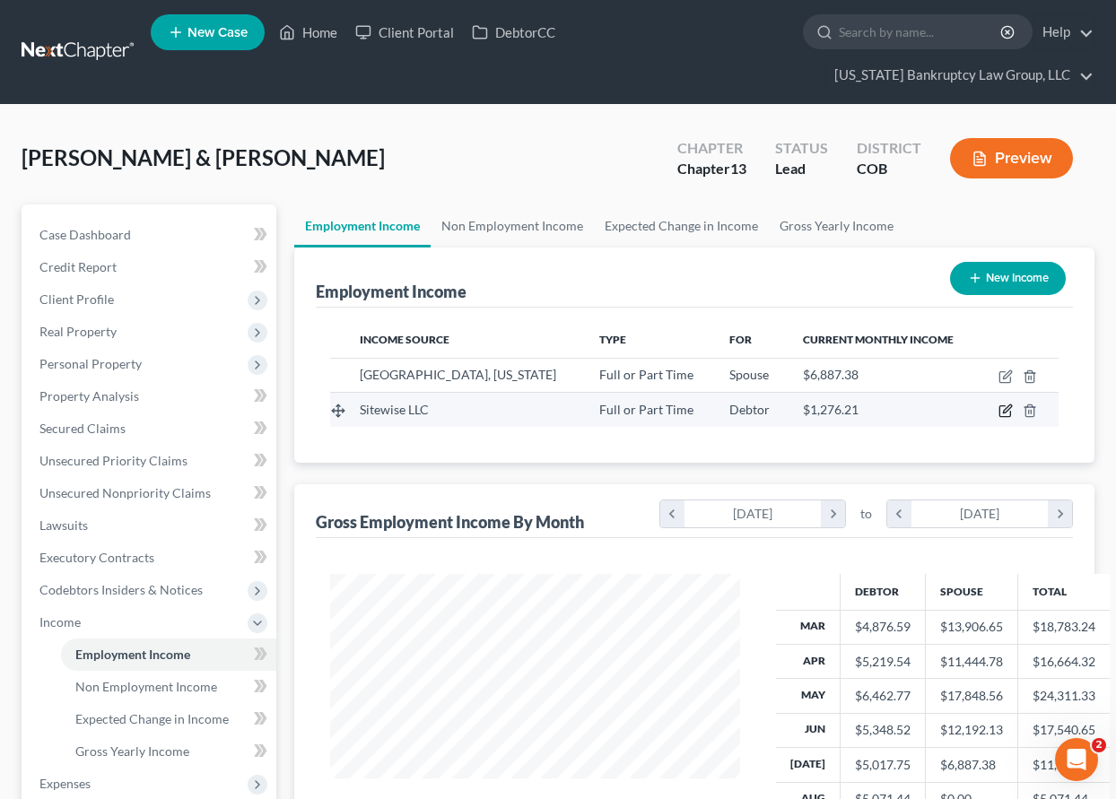
click at [1004, 411] on icon "button" at bounding box center [1007, 409] width 8 height 8
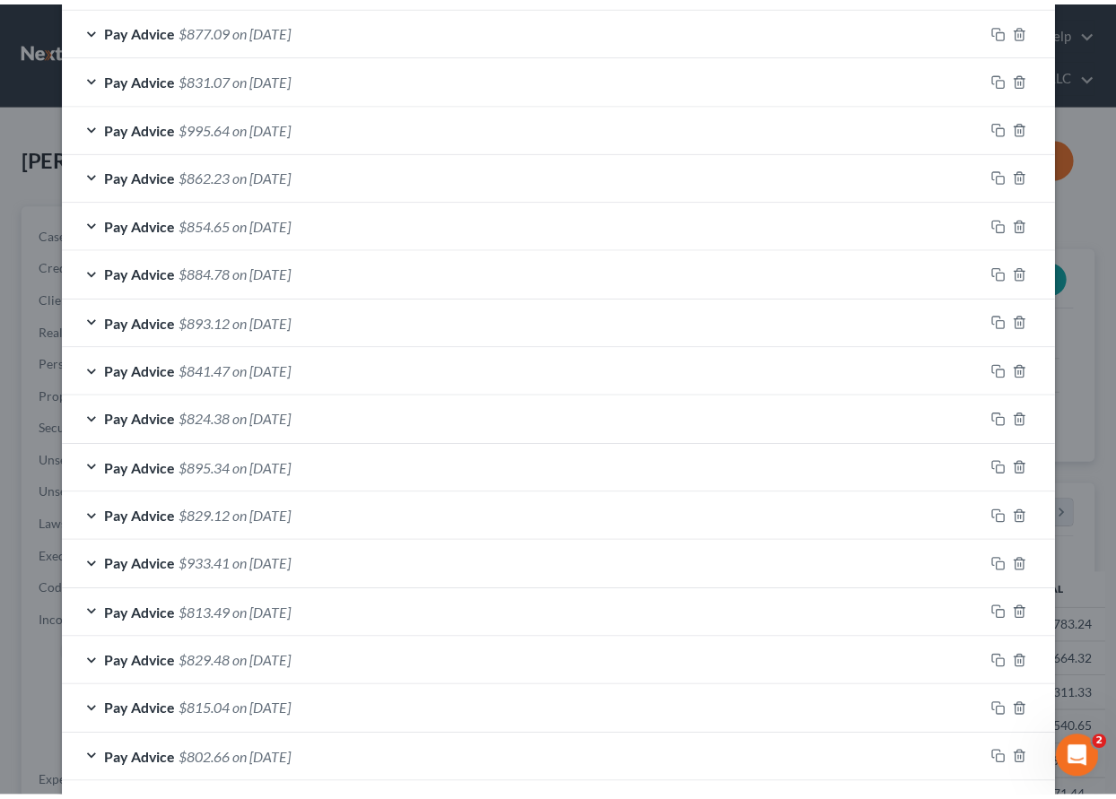
scroll to position [1120, 0]
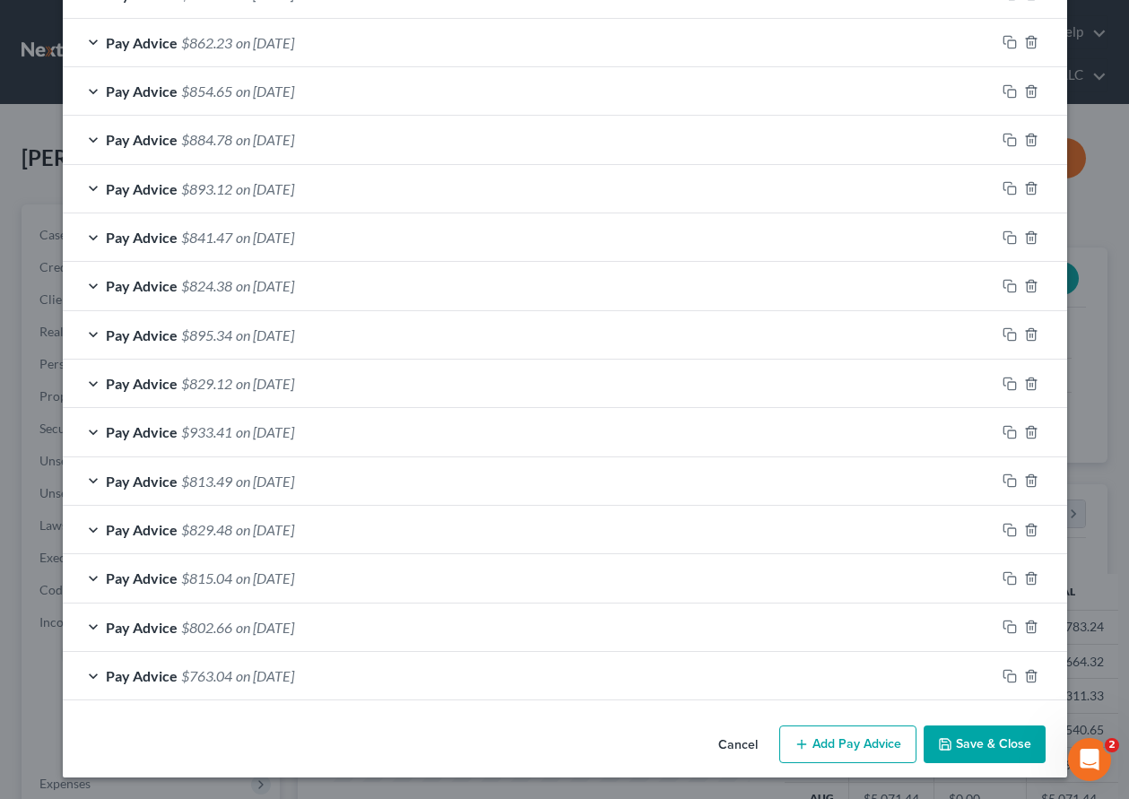
click at [1014, 748] on button "Save & Close" at bounding box center [985, 745] width 122 height 38
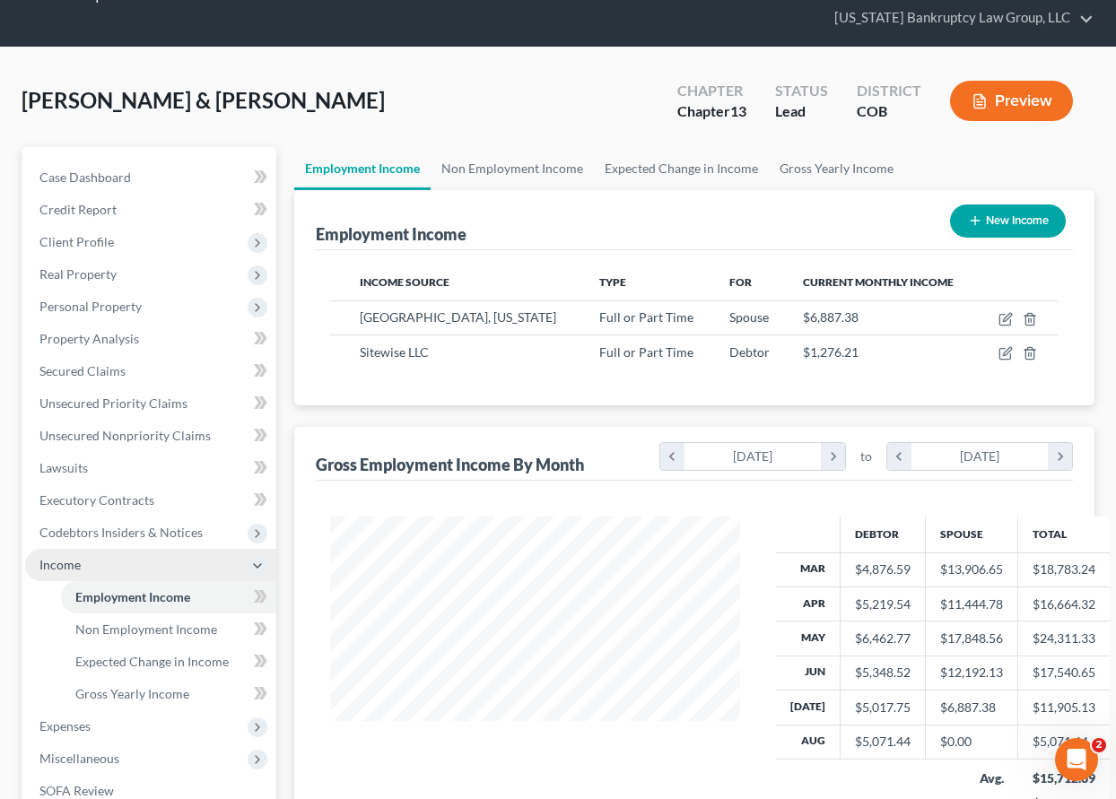
scroll to position [90, 0]
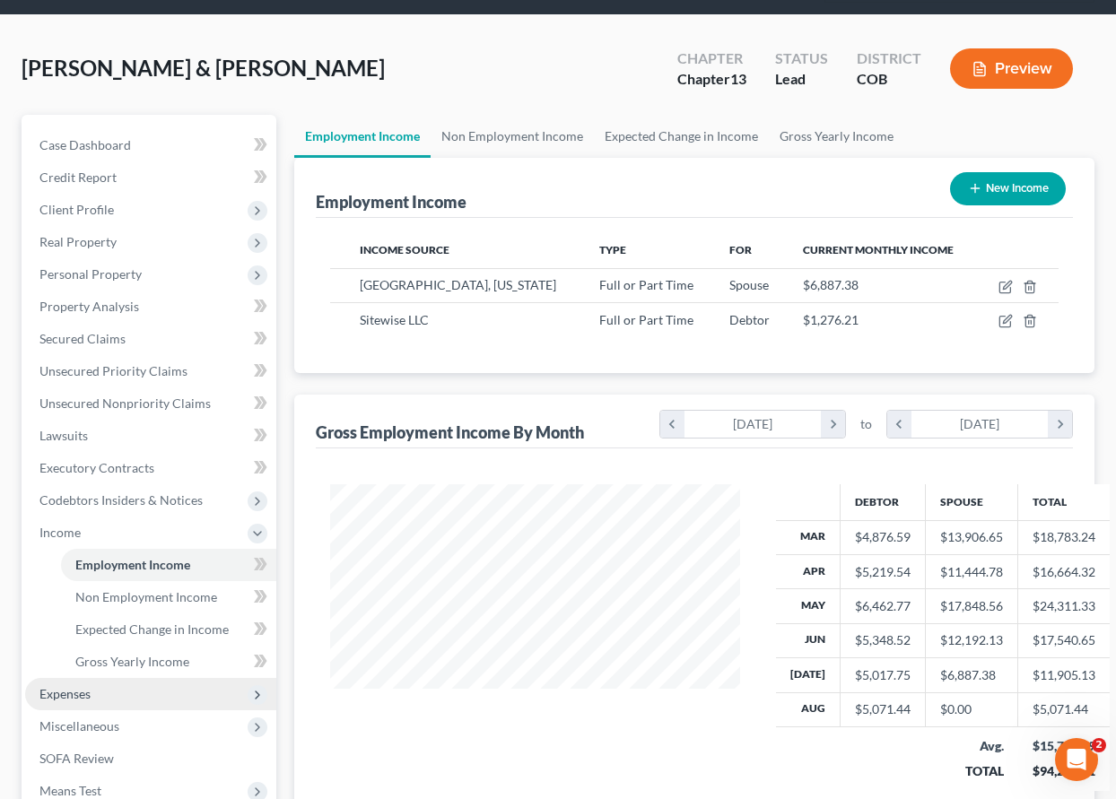
click at [67, 689] on span "Expenses" at bounding box center [64, 693] width 51 height 15
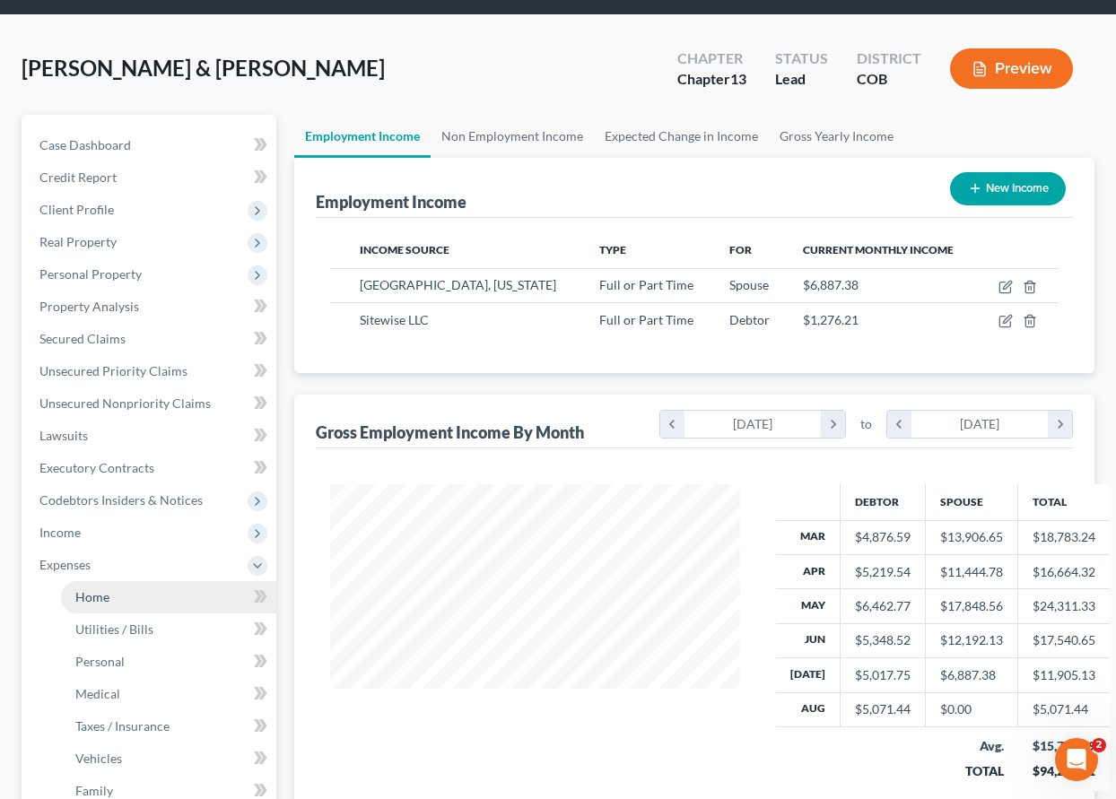
click at [99, 605] on link "Home" at bounding box center [168, 597] width 215 height 32
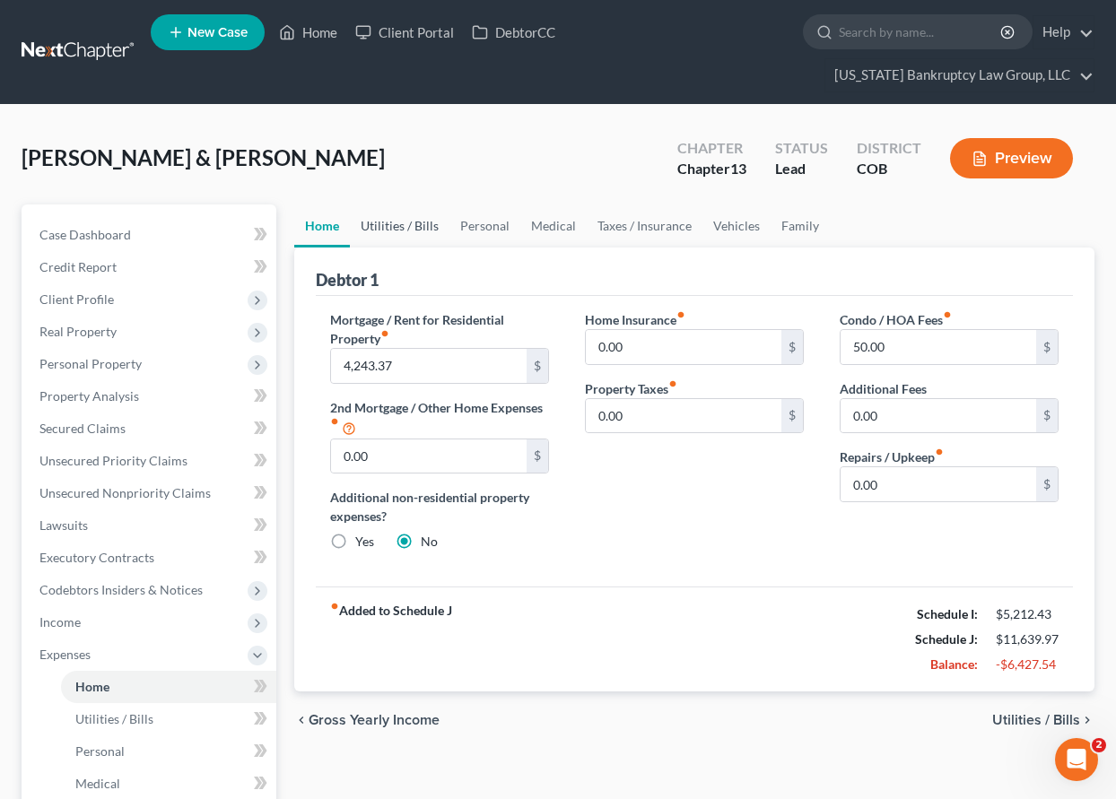
click at [396, 217] on link "Utilities / Bills" at bounding box center [400, 225] width 100 height 43
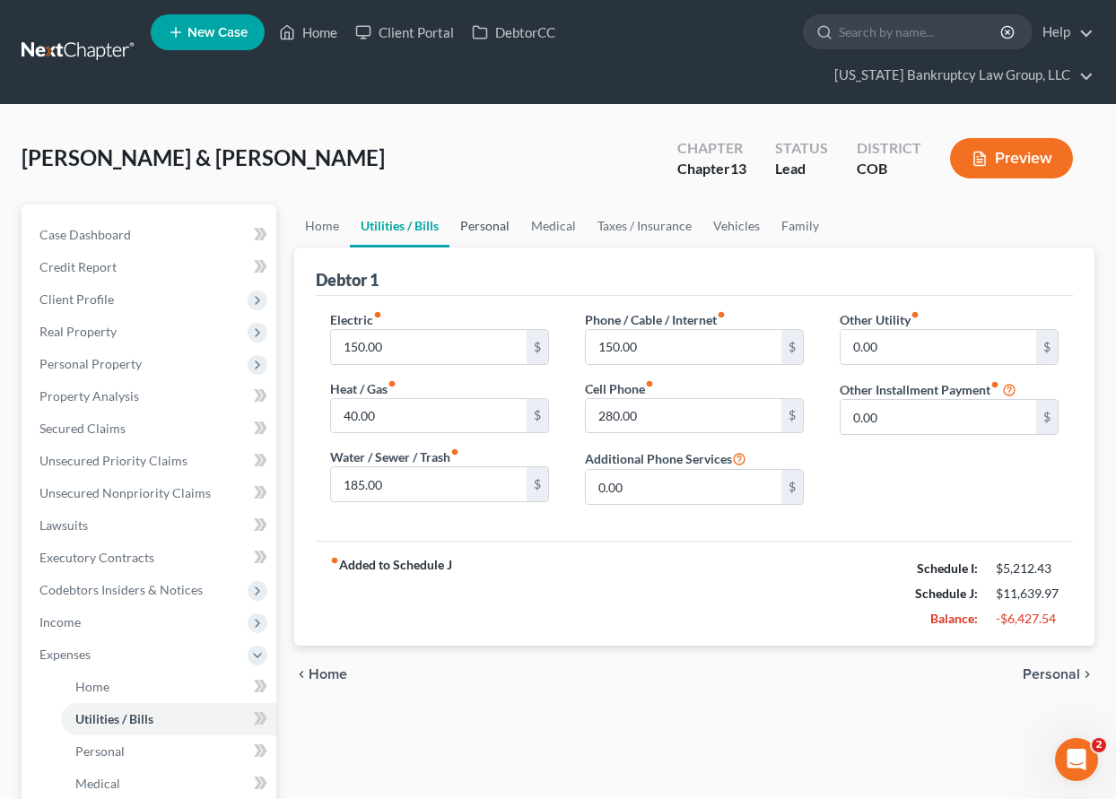
click at [496, 223] on link "Personal" at bounding box center [484, 225] width 71 height 43
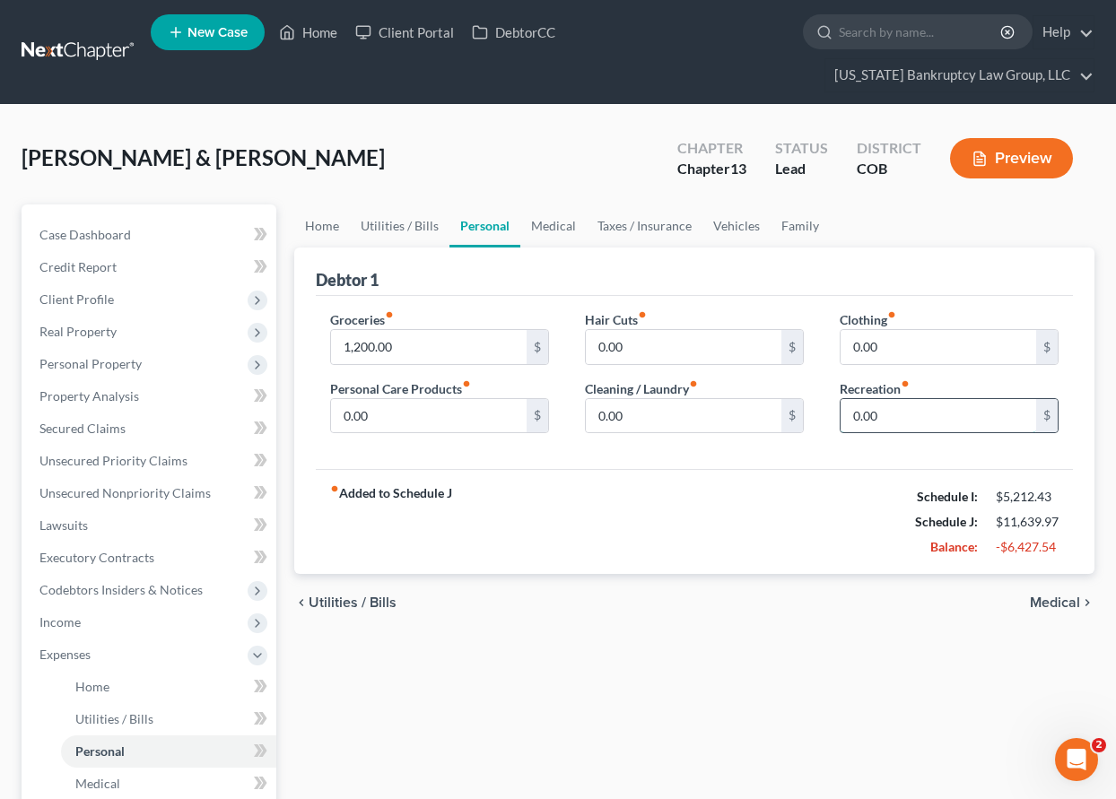
click at [910, 410] on input "0.00" at bounding box center [938, 416] width 196 height 34
click at [544, 226] on link "Medical" at bounding box center [553, 225] width 66 height 43
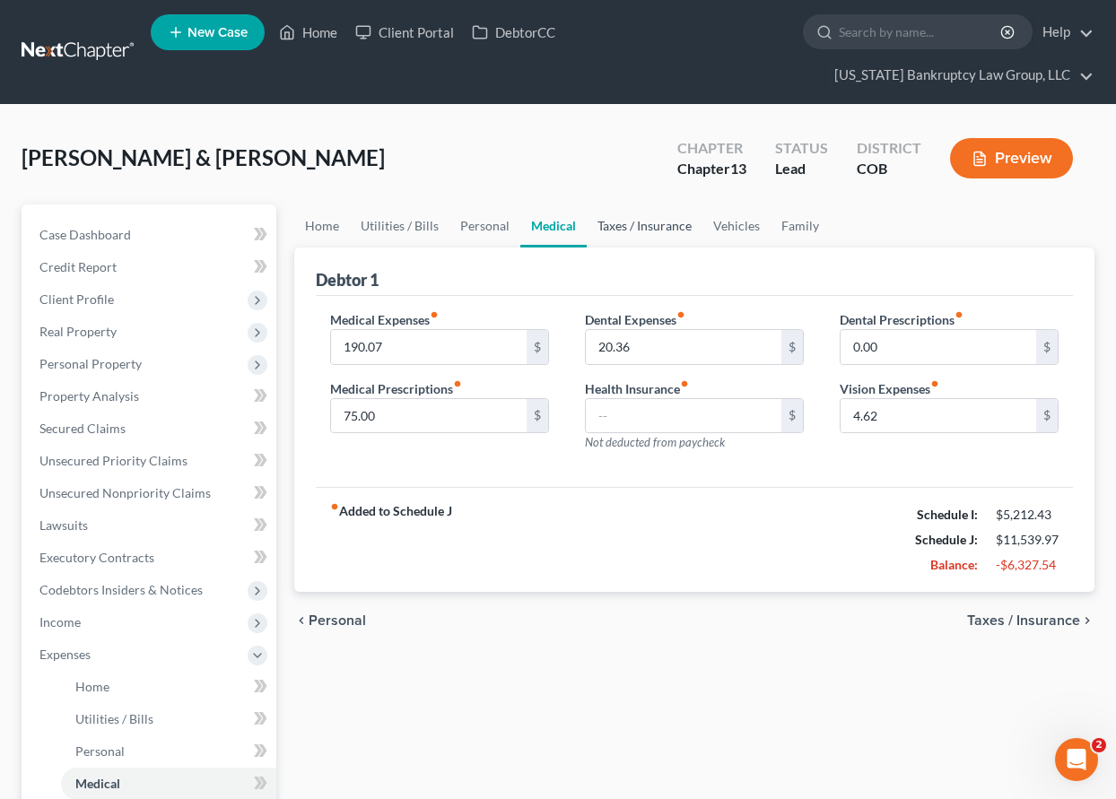
click at [632, 229] on link "Taxes / Insurance" at bounding box center [645, 225] width 116 height 43
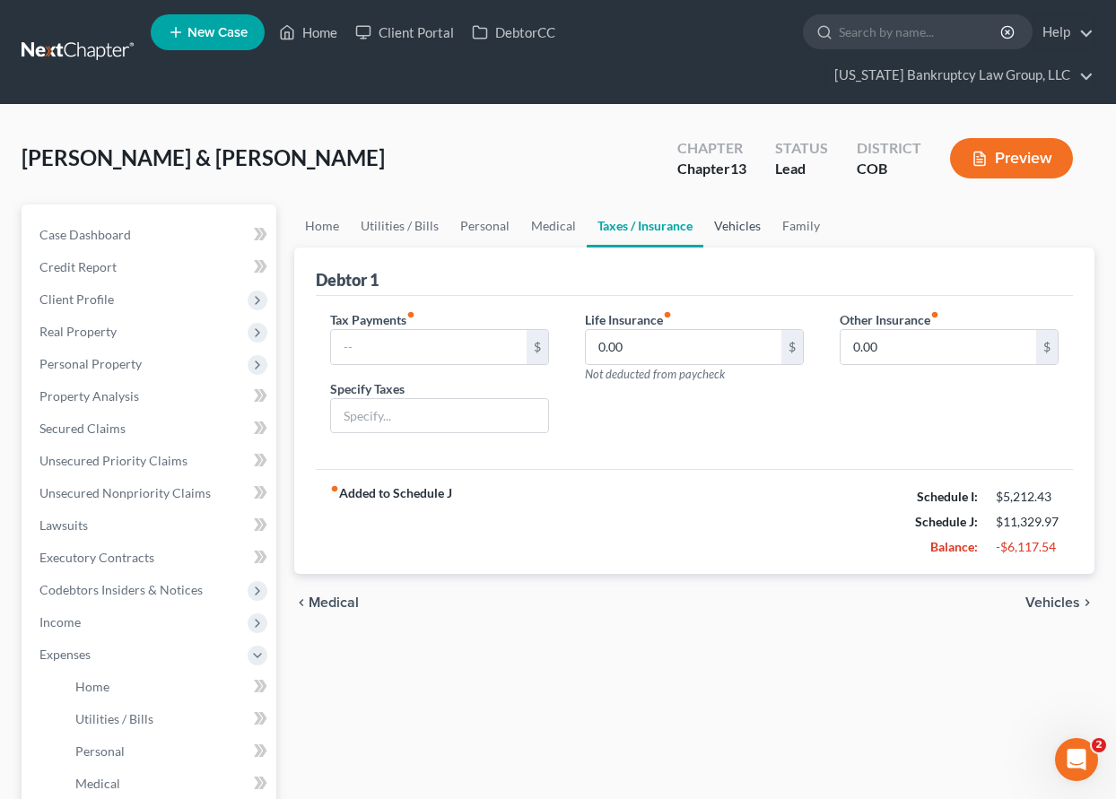
click at [739, 220] on link "Vehicles" at bounding box center [737, 225] width 68 height 43
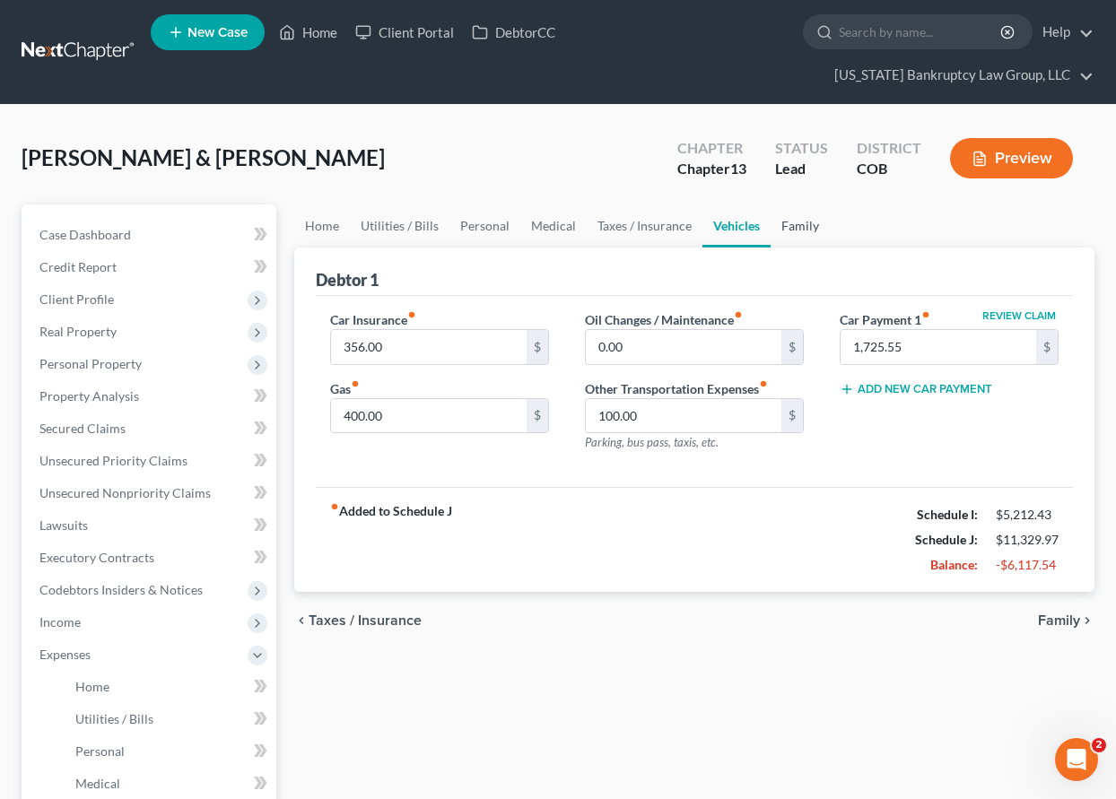
click at [794, 224] on link "Family" at bounding box center [799, 225] width 59 height 43
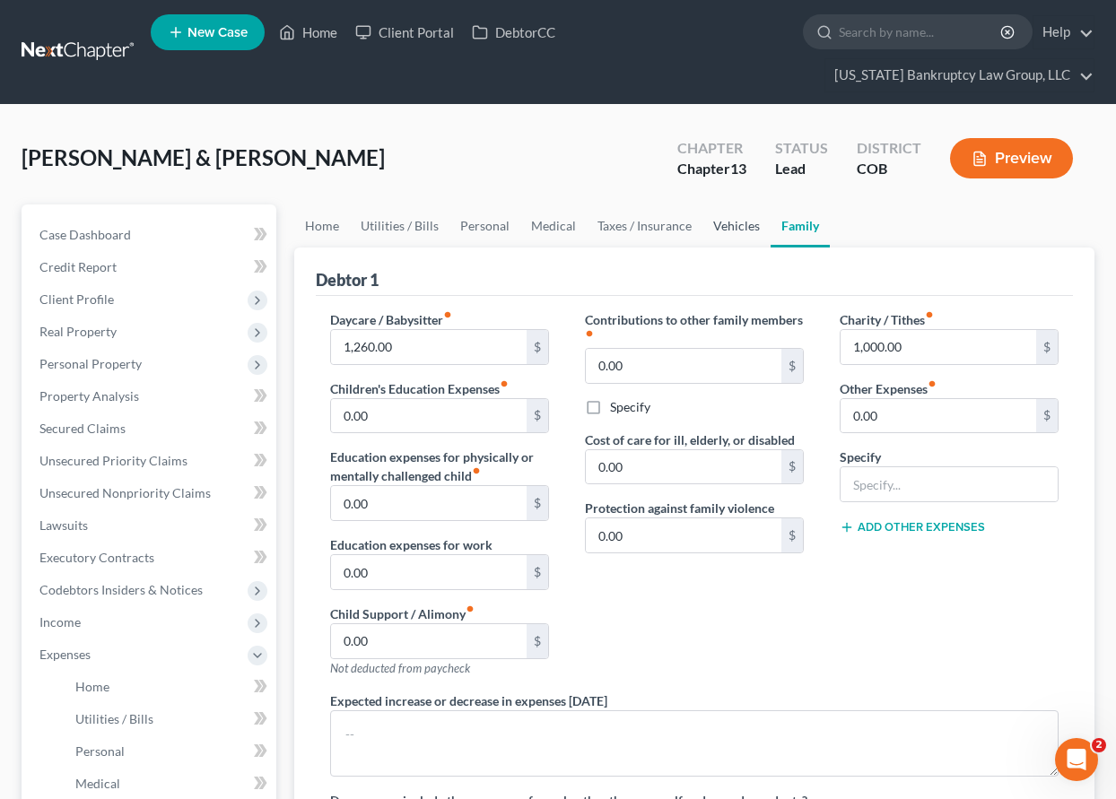
click at [722, 226] on link "Vehicles" at bounding box center [736, 225] width 68 height 43
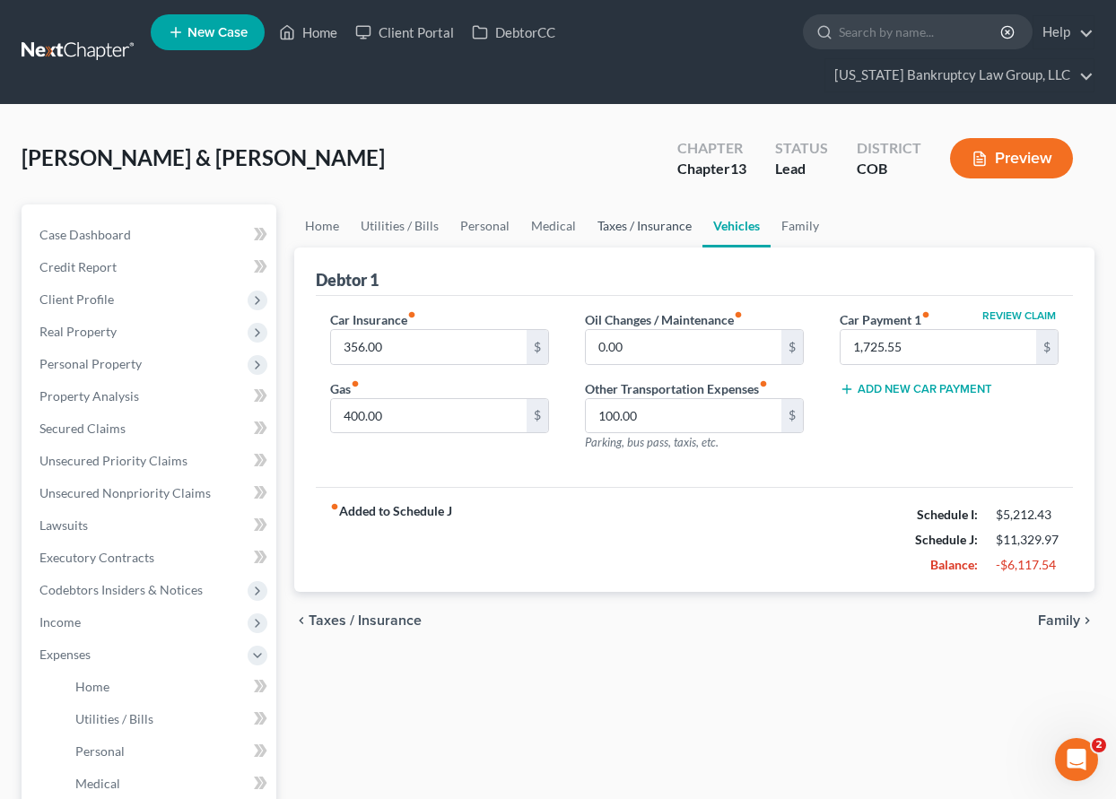
click at [660, 228] on link "Taxes / Insurance" at bounding box center [645, 225] width 116 height 43
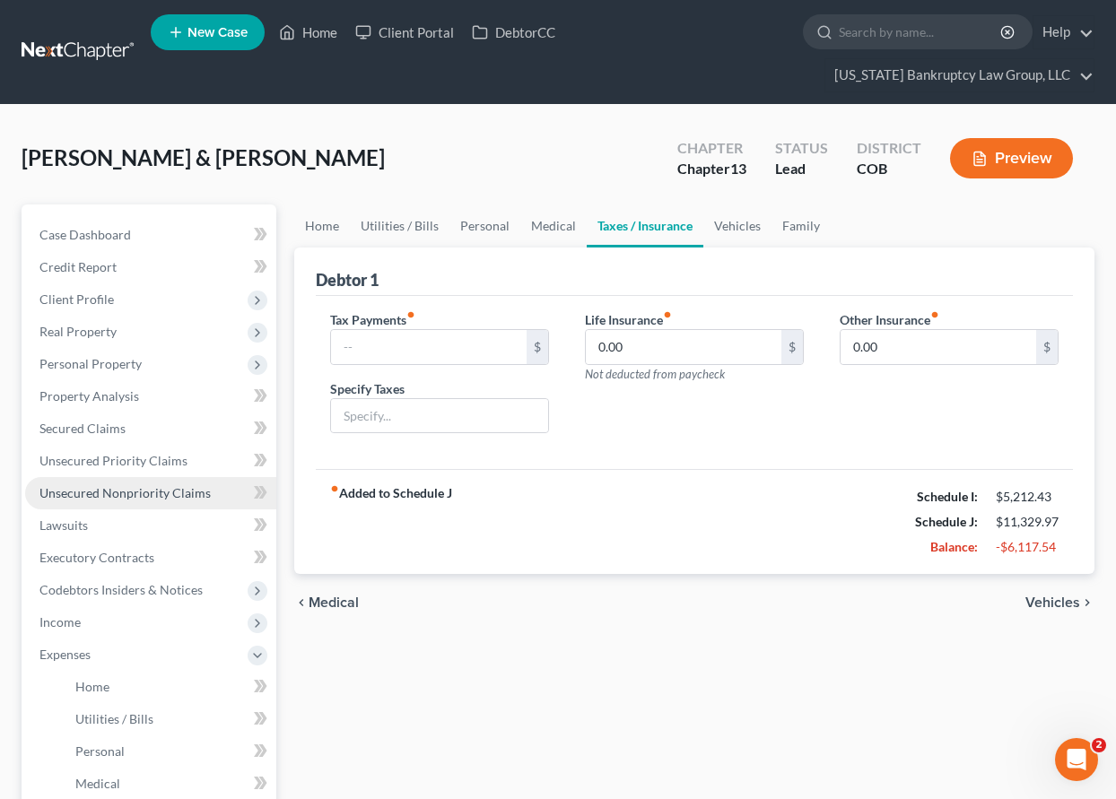
click at [138, 490] on span "Unsecured Nonpriority Claims" at bounding box center [124, 492] width 171 height 15
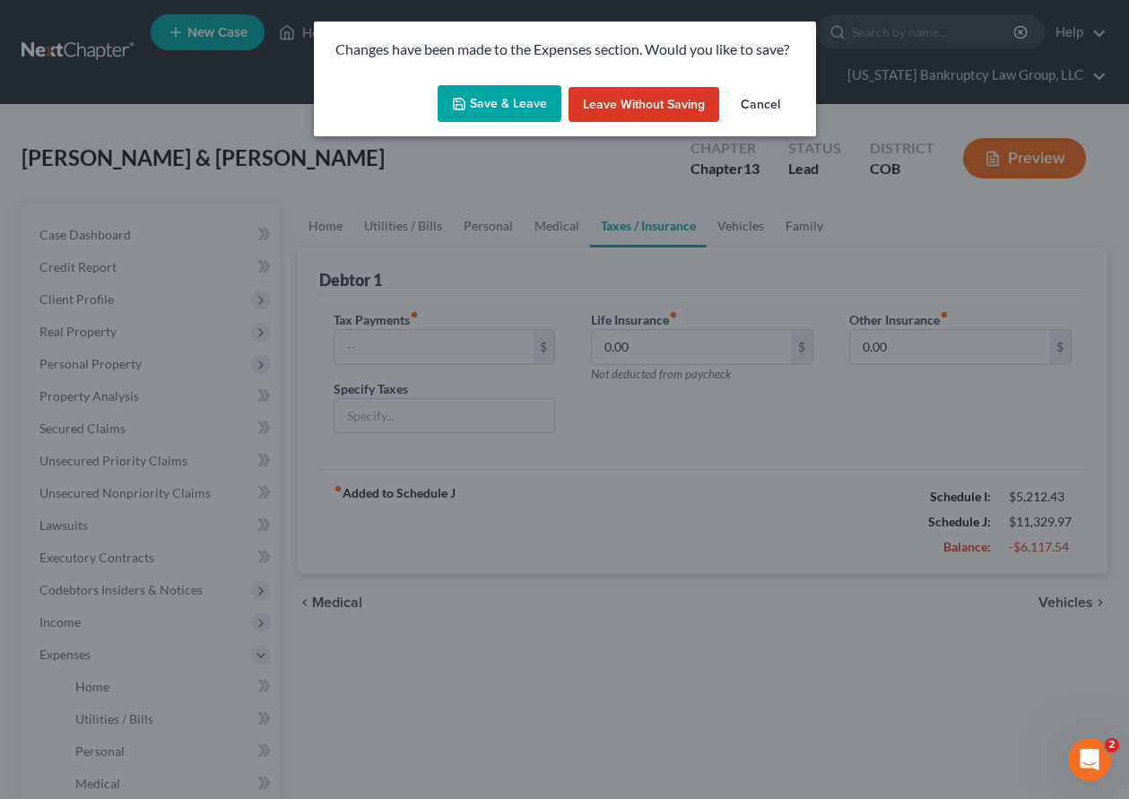
click at [532, 108] on button "Save & Leave" at bounding box center [500, 104] width 124 height 38
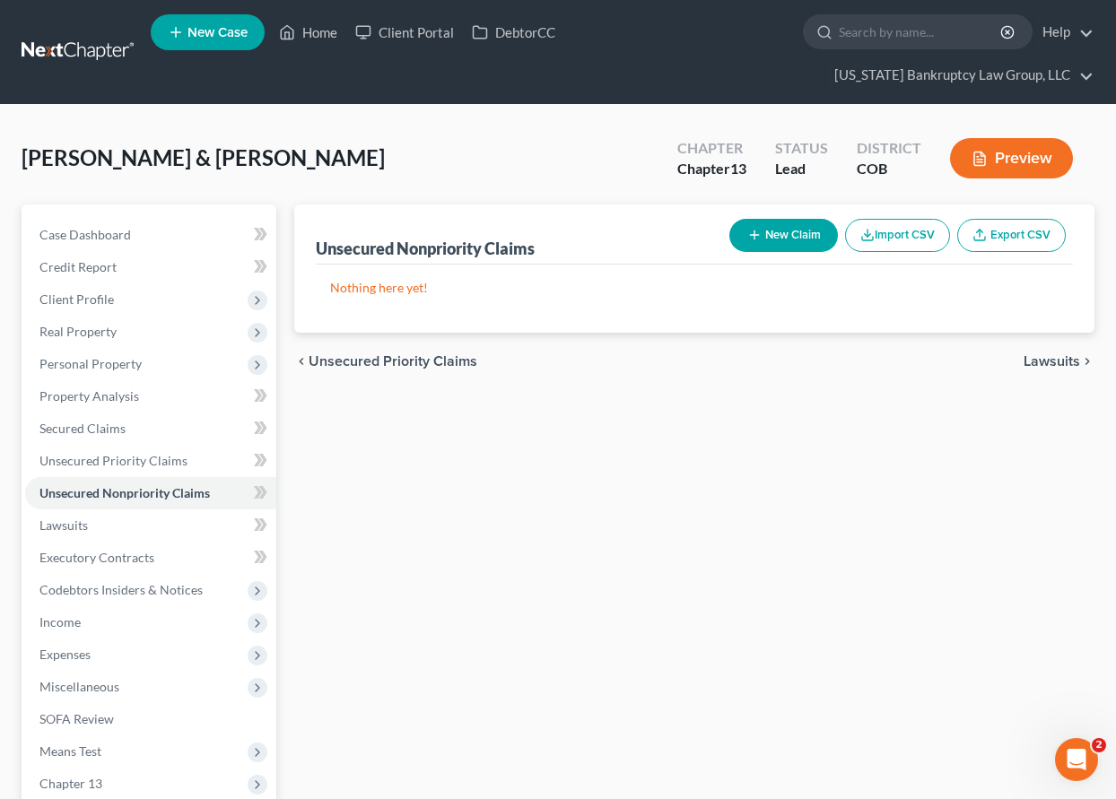
click at [796, 232] on button "New Claim" at bounding box center [783, 235] width 109 height 33
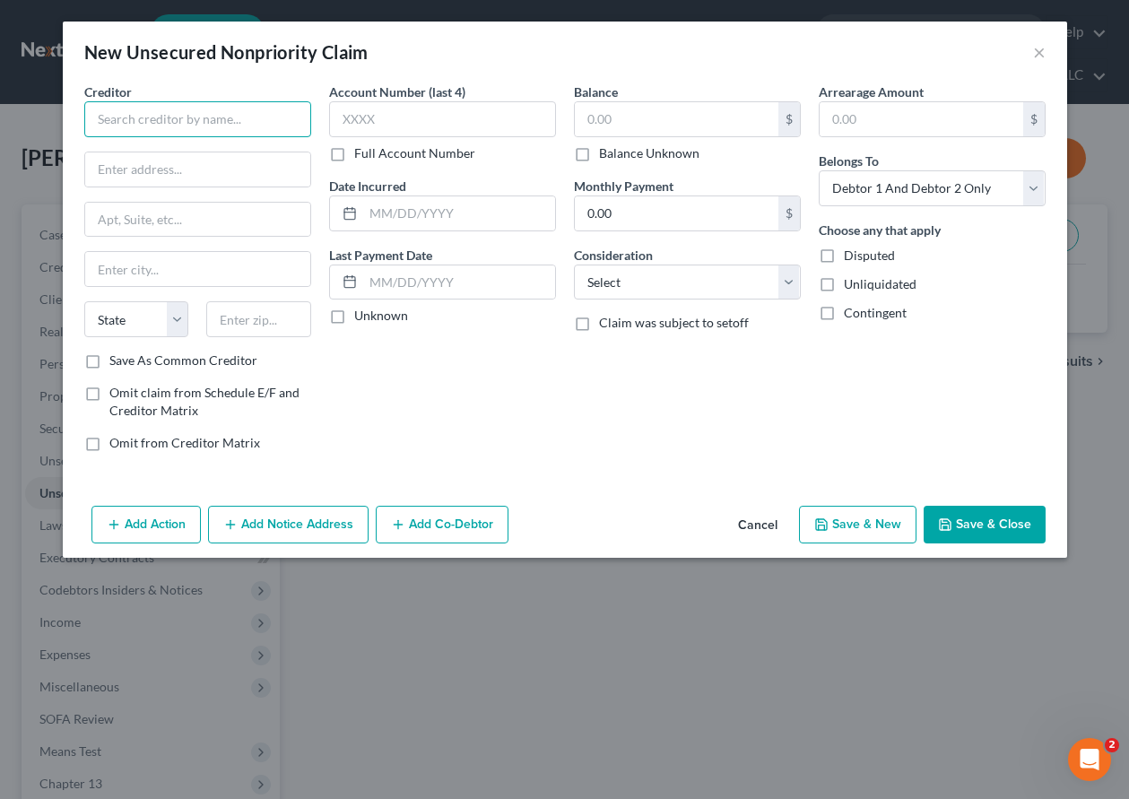
click at [209, 110] on input "text" at bounding box center [197, 119] width 227 height 36
click at [197, 121] on input "text" at bounding box center [197, 119] width 227 height 36
click at [117, 352] on input "Save As Common Creditor" at bounding box center [123, 358] width 12 height 12
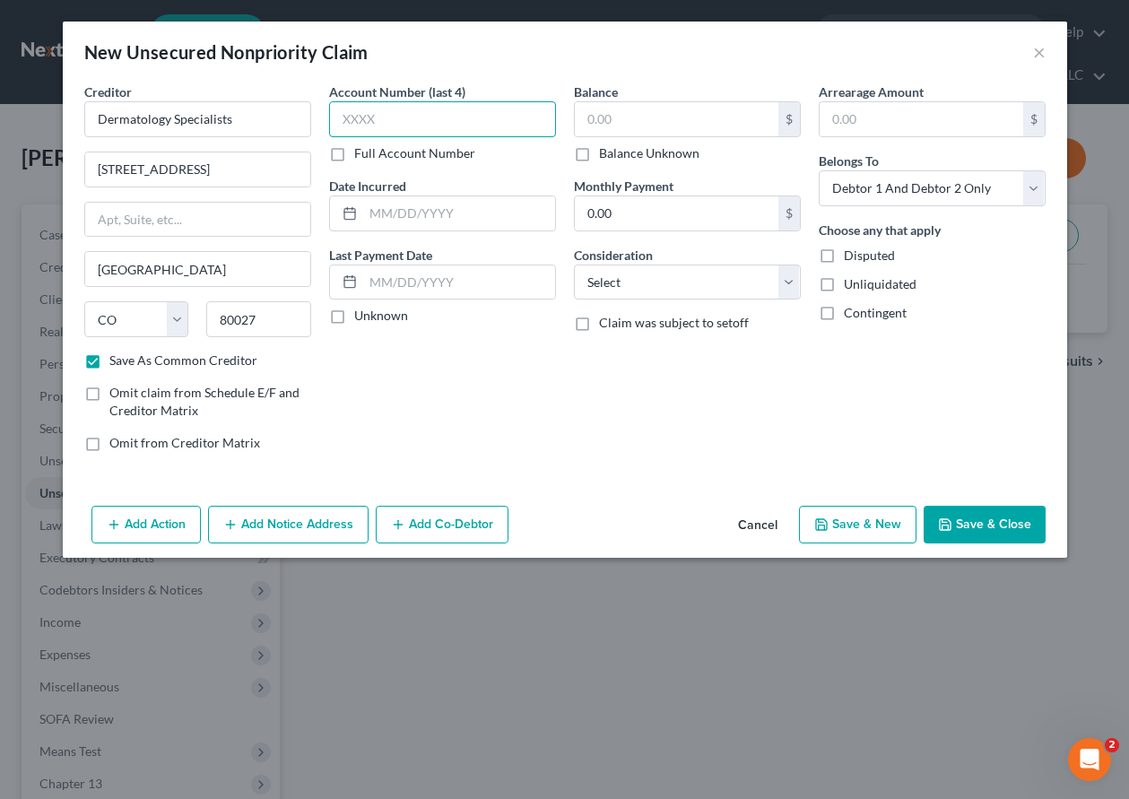
click at [444, 128] on input "text" at bounding box center [442, 119] width 227 height 36
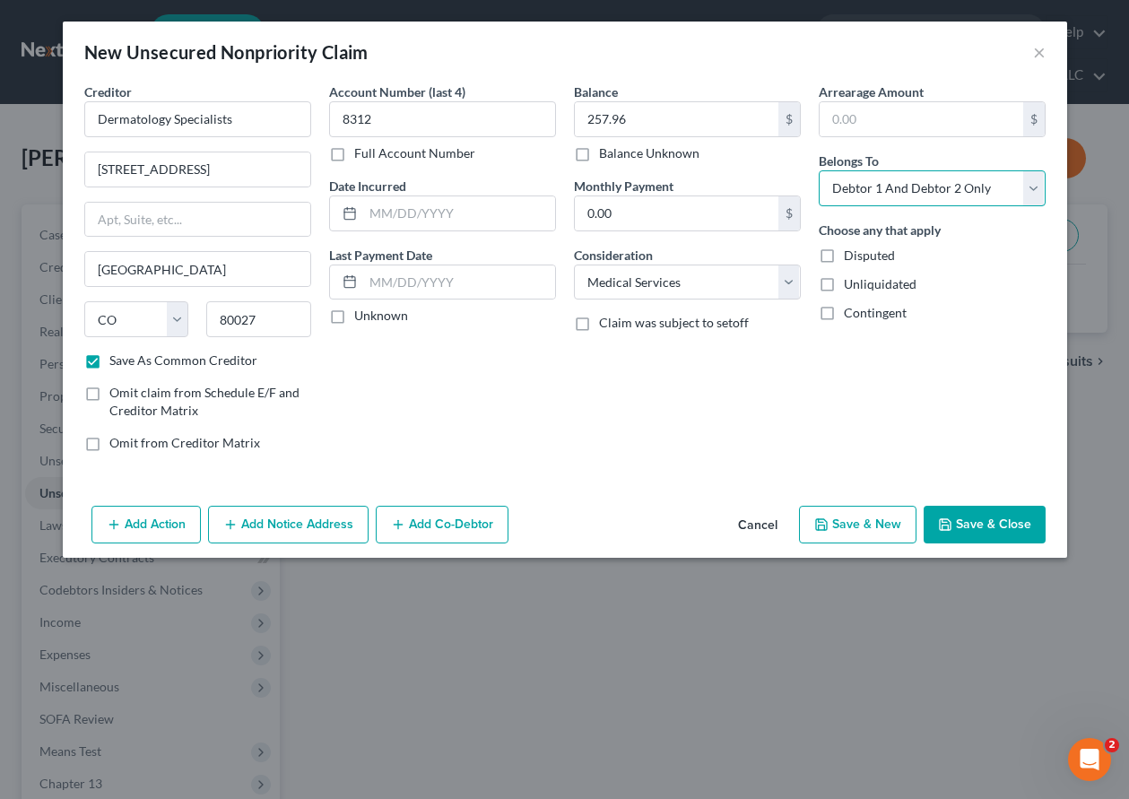
click at [948, 196] on select "Select Debtor 1 Only Debtor 2 Only Debtor 1 And Debtor 2 Only At Least One Of T…" at bounding box center [932, 188] width 227 height 36
click at [819, 170] on select "Select Debtor 1 Only Debtor 2 Only Debtor 1 And Debtor 2 Only At Least One Of T…" at bounding box center [932, 188] width 227 height 36
click at [994, 537] on button "Save & Close" at bounding box center [985, 525] width 122 height 38
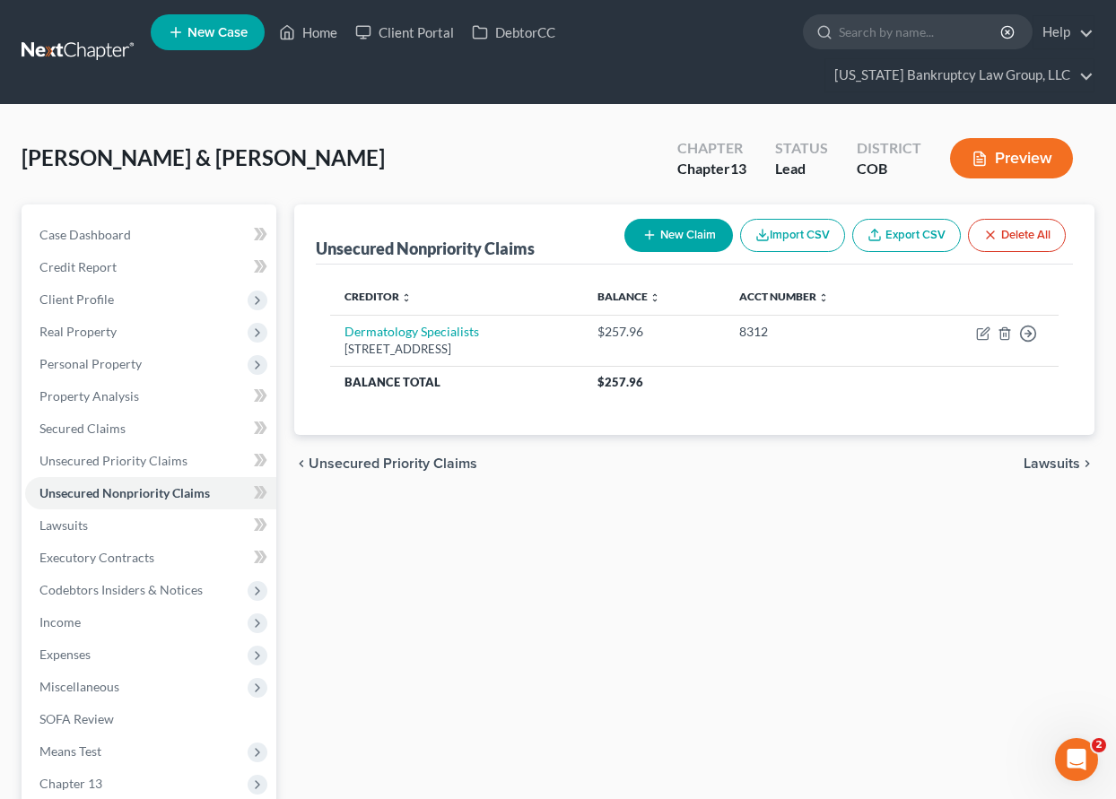
click at [692, 231] on button "New Claim" at bounding box center [678, 235] width 109 height 33
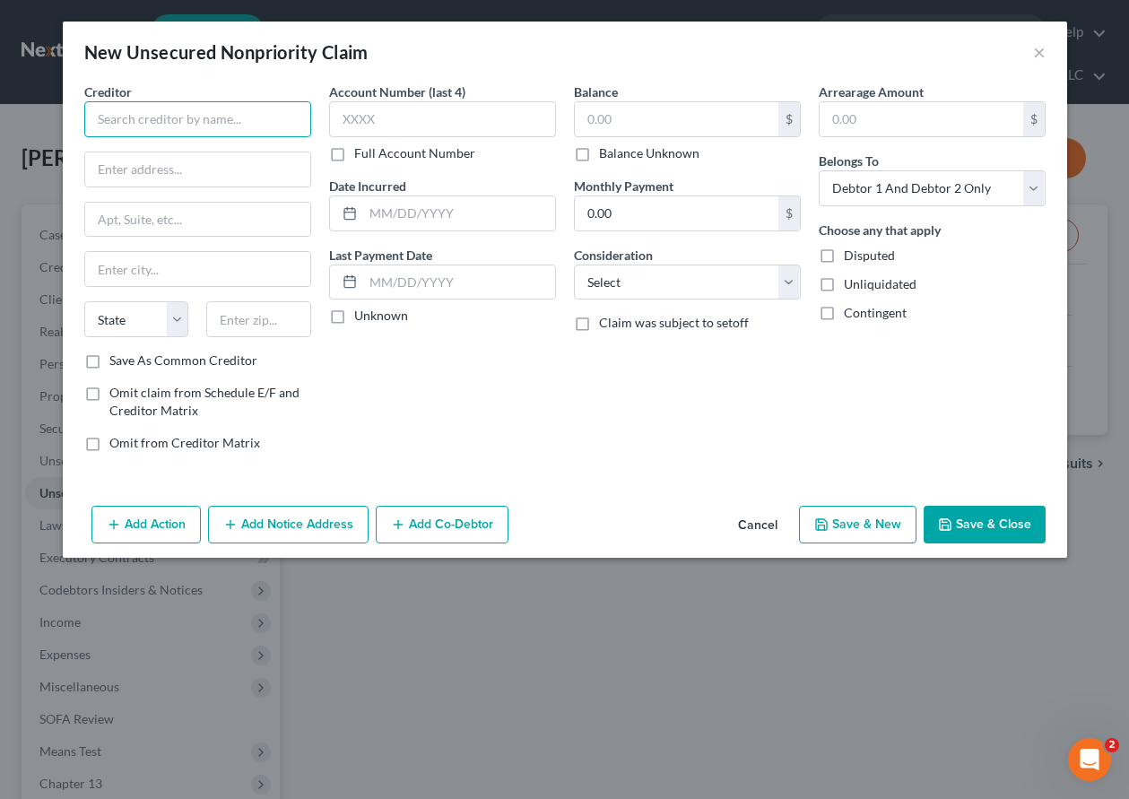
click at [220, 105] on input "text" at bounding box center [197, 119] width 227 height 36
click at [194, 170] on input "text" at bounding box center [197, 169] width 225 height 34
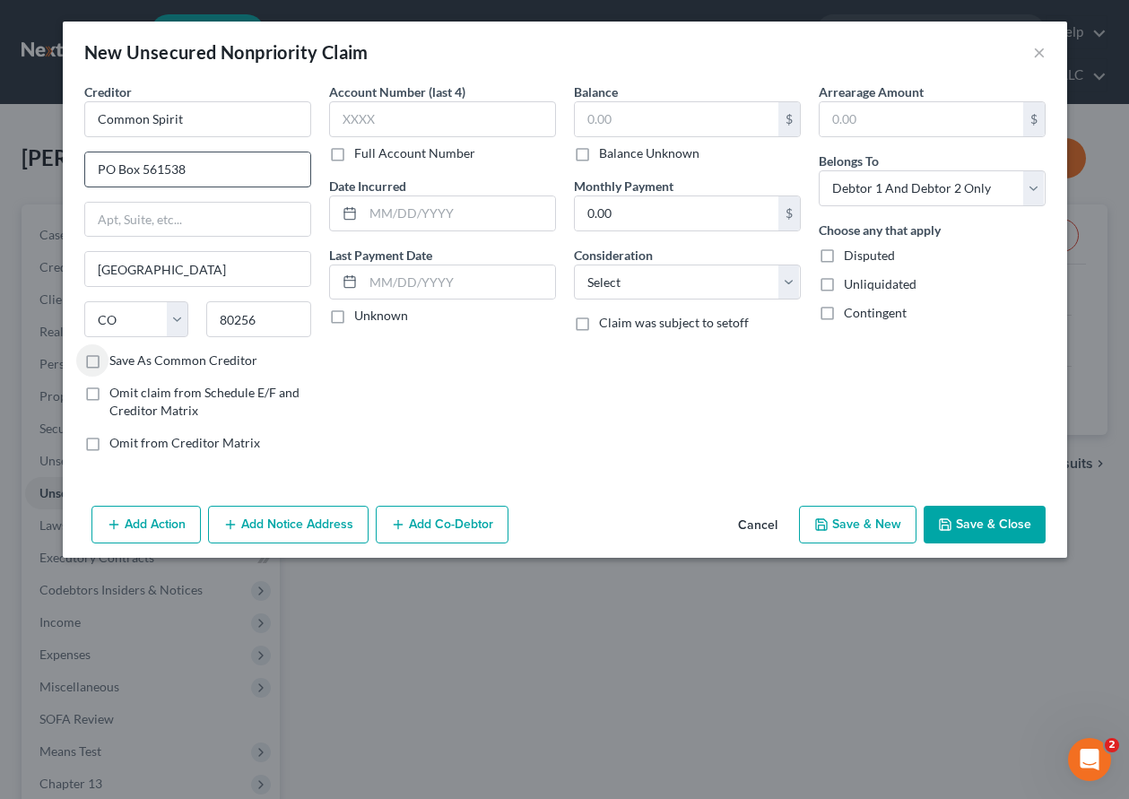
click at [117, 352] on input "Save As Common Creditor" at bounding box center [123, 358] width 12 height 12
click at [357, 120] on input "text" at bounding box center [442, 119] width 227 height 36
click at [727, 119] on input "text" at bounding box center [677, 119] width 204 height 34
drag, startPoint x: 979, startPoint y: 188, endPoint x: 964, endPoint y: 188, distance: 15.2
click at [979, 188] on select "Select Debtor 1 Only Debtor 2 Only Debtor 1 And Debtor 2 Only At Least One Of T…" at bounding box center [932, 188] width 227 height 36
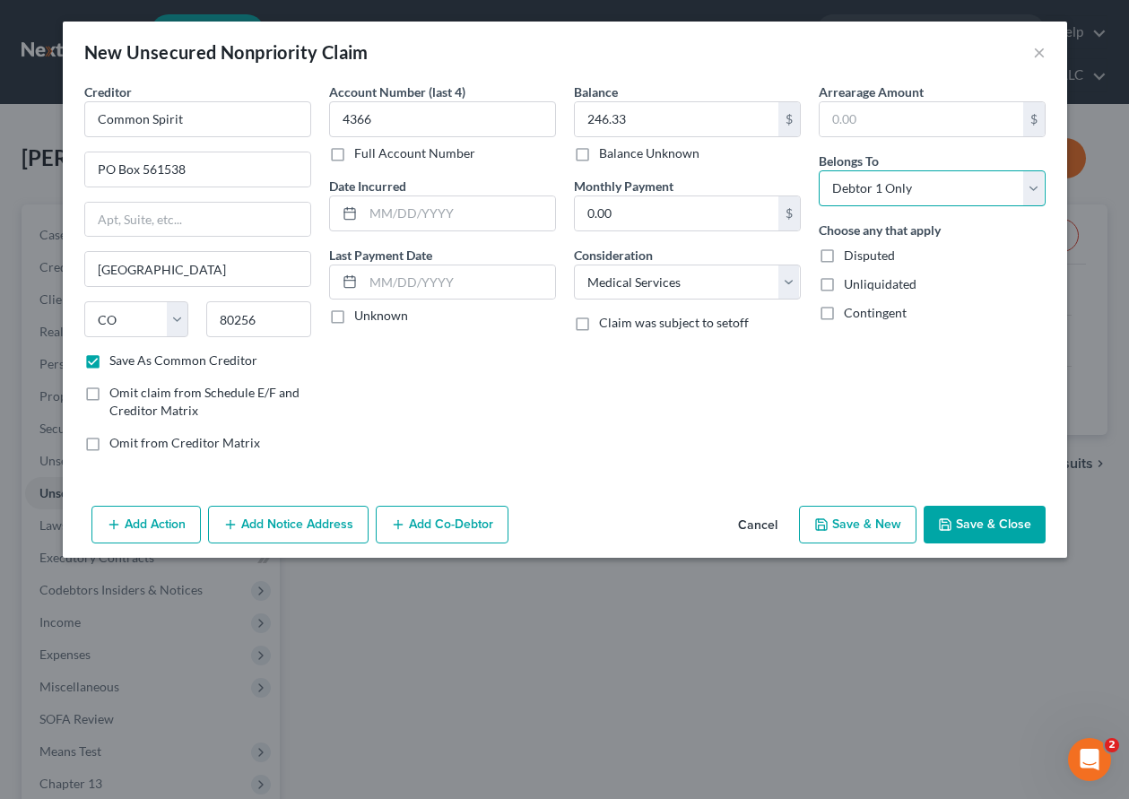
click at [819, 170] on select "Select Debtor 1 Only Debtor 2 Only Debtor 1 And Debtor 2 Only At Least One Of T…" at bounding box center [932, 188] width 227 height 36
click at [1021, 532] on button "Save & Close" at bounding box center [985, 525] width 122 height 38
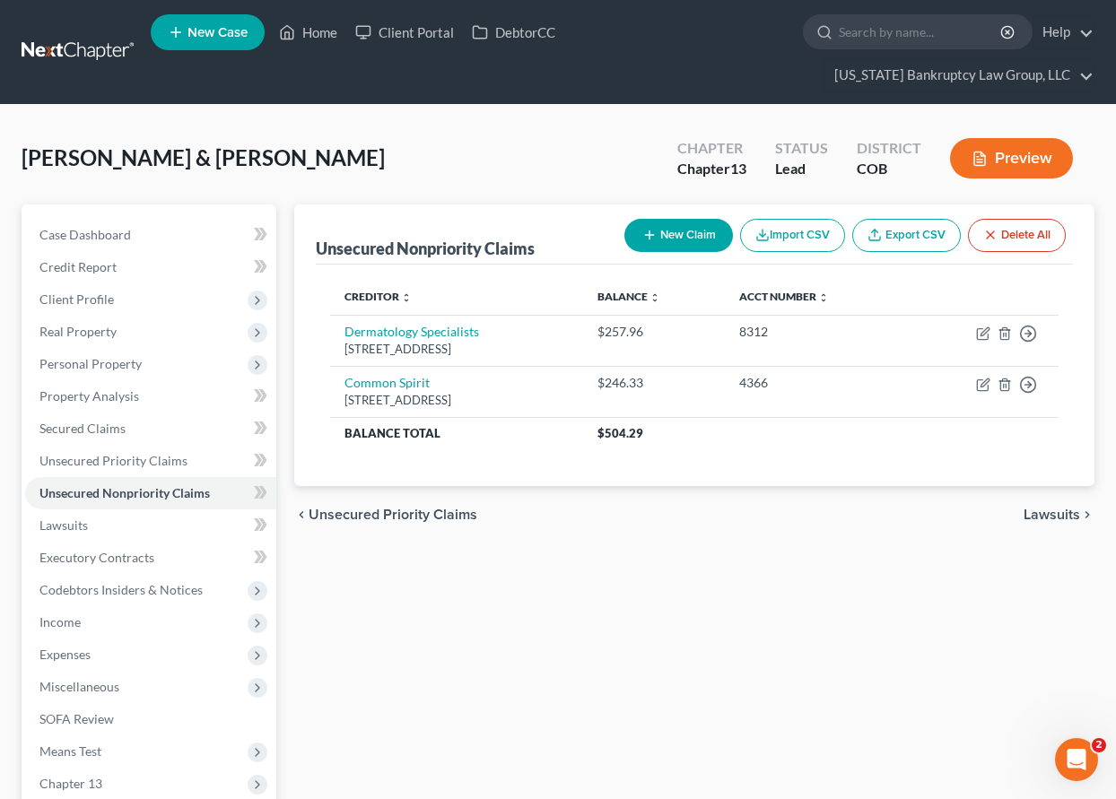
click at [693, 234] on button "New Claim" at bounding box center [678, 235] width 109 height 33
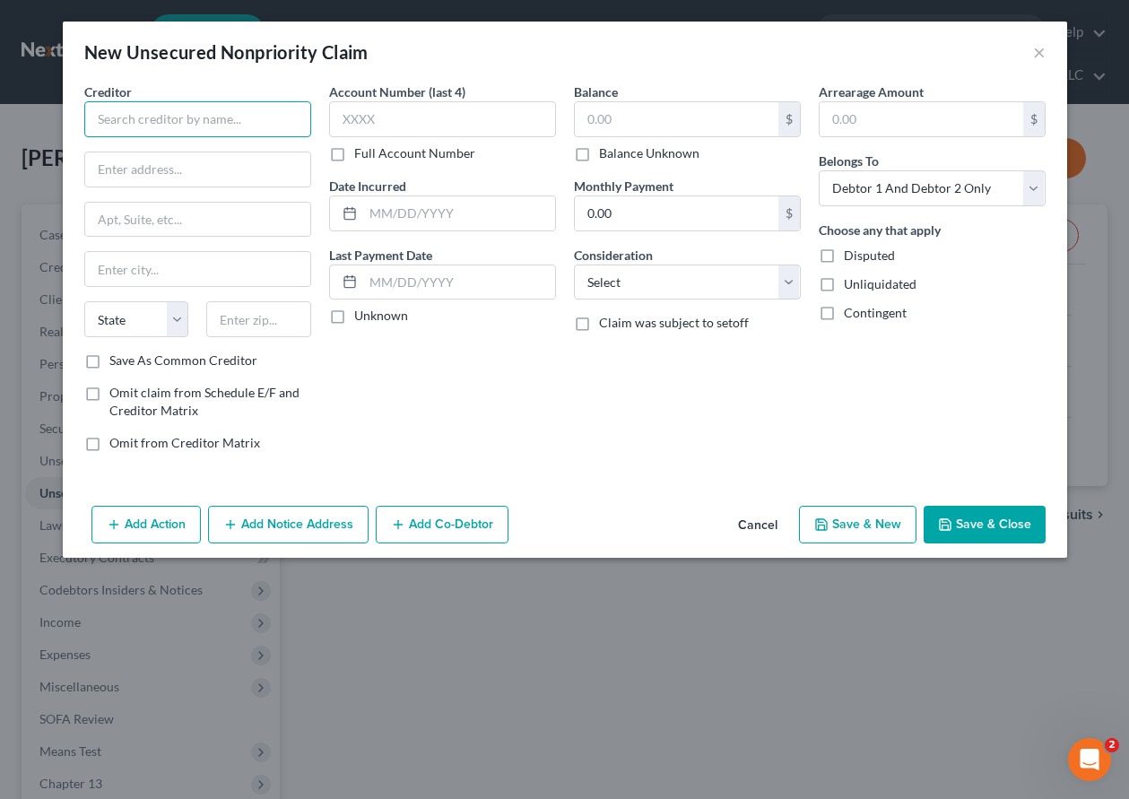
click at [193, 122] on input "text" at bounding box center [197, 119] width 227 height 36
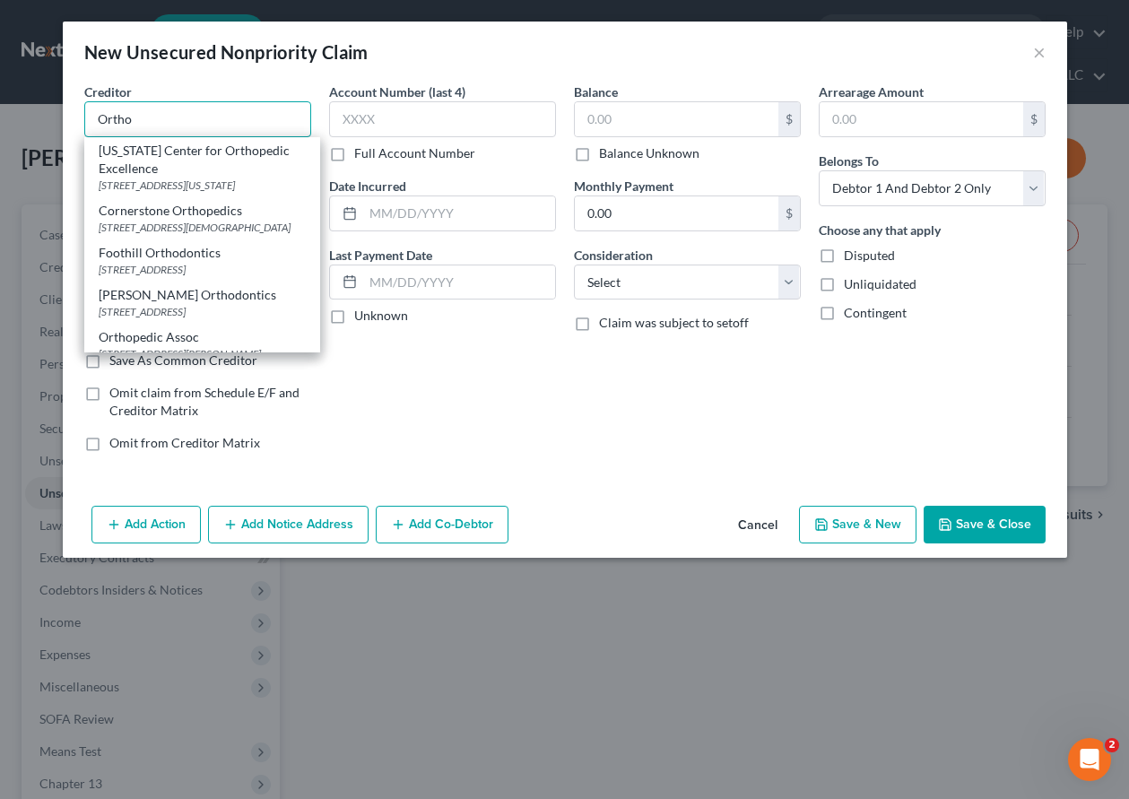
click at [100, 116] on input "Ortho" at bounding box center [197, 119] width 227 height 36
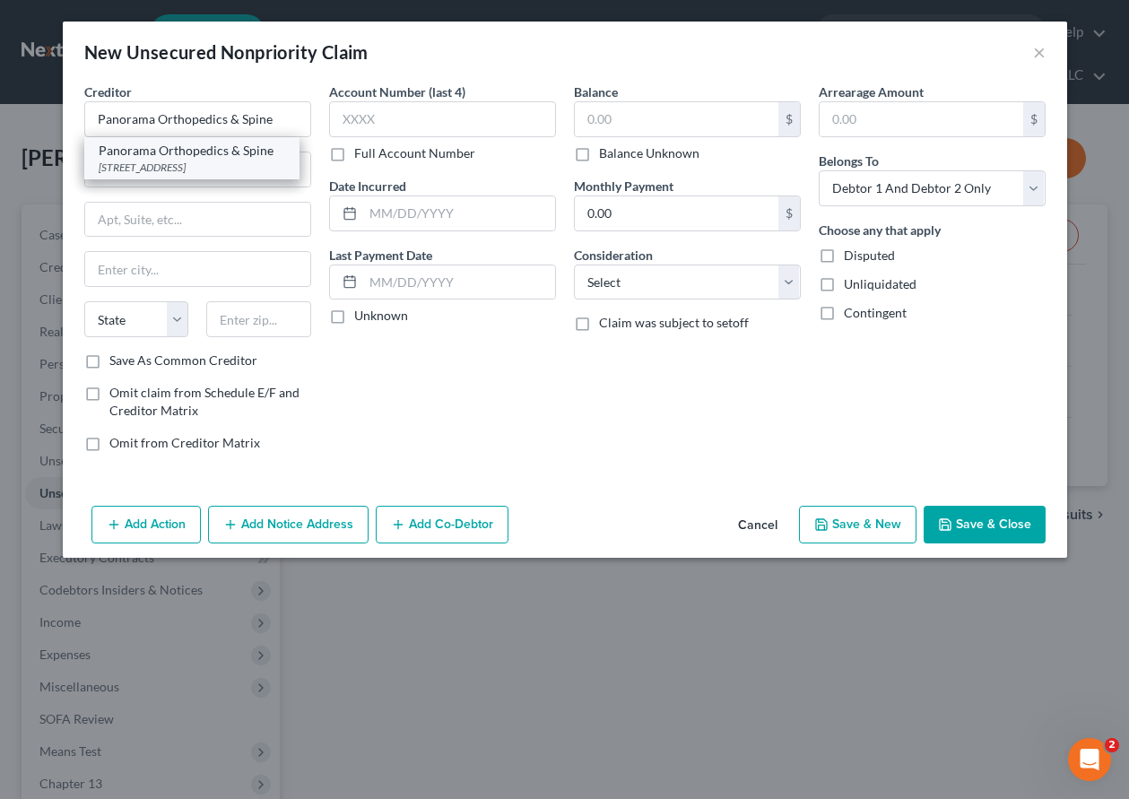
click at [172, 174] on div "[STREET_ADDRESS]" at bounding box center [192, 167] width 187 height 15
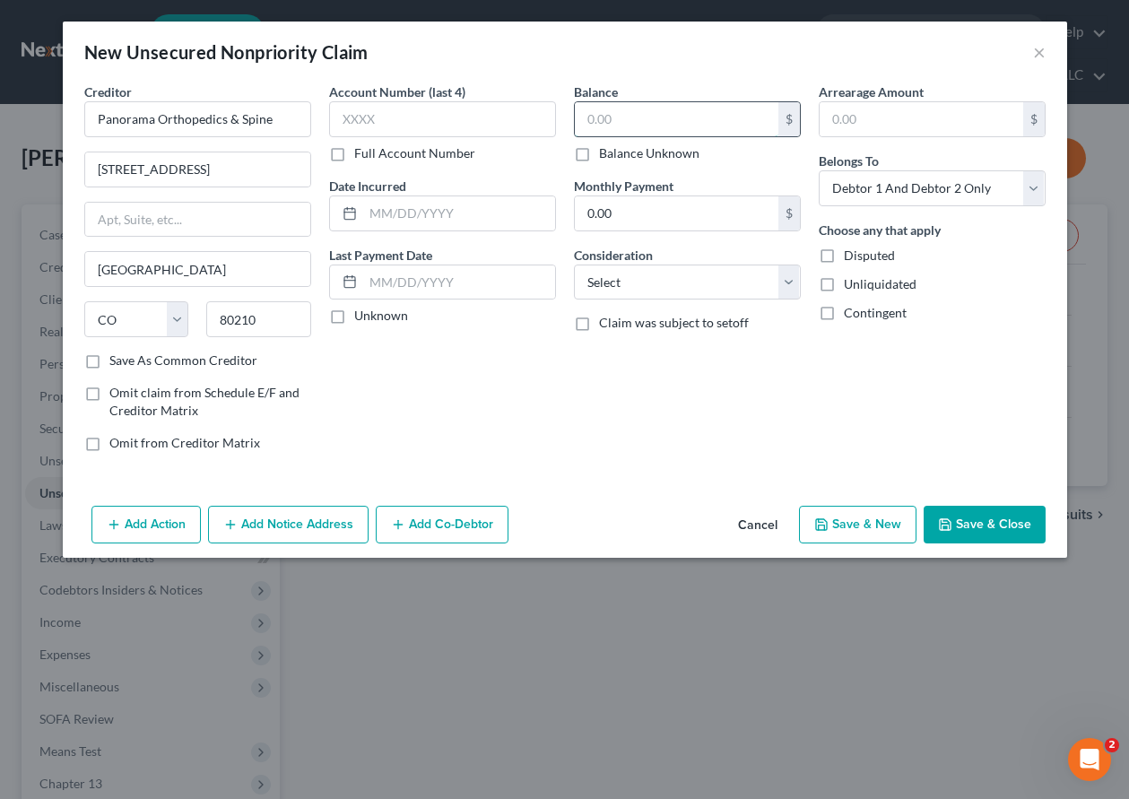
click at [713, 116] on input "text" at bounding box center [677, 119] width 204 height 34
click at [364, 125] on input "text" at bounding box center [442, 119] width 227 height 36
click at [738, 278] on select "Select Cable / Satellite Services Collection Agency Credit Card Debt Debt Couns…" at bounding box center [687, 283] width 227 height 36
click at [574, 265] on select "Select Cable / Satellite Services Collection Agency Credit Card Debt Debt Couns…" at bounding box center [687, 283] width 227 height 36
click at [915, 196] on select "Select Debtor 1 Only Debtor 2 Only Debtor 1 And Debtor 2 Only At Least One Of T…" at bounding box center [932, 188] width 227 height 36
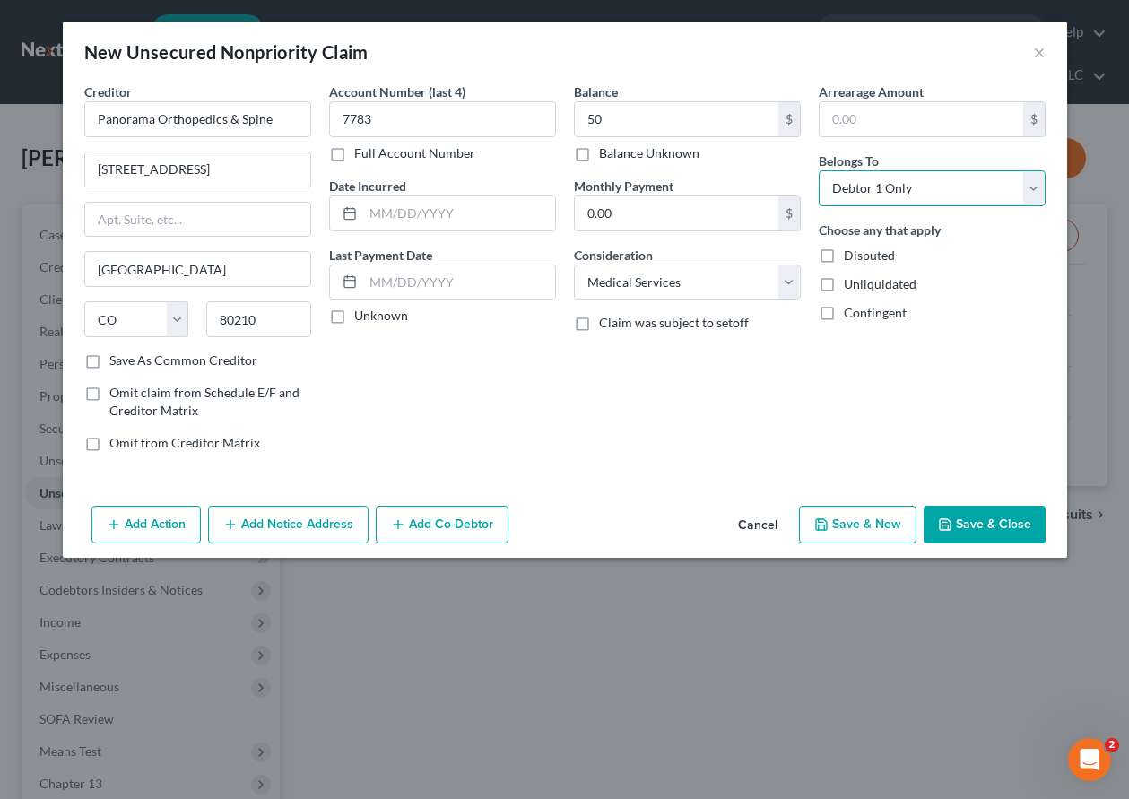
click at [819, 170] on select "Select Debtor 1 Only Debtor 2 Only Debtor 1 And Debtor 2 Only At Least One Of T…" at bounding box center [932, 188] width 227 height 36
click at [993, 533] on button "Save & Close" at bounding box center [985, 525] width 122 height 38
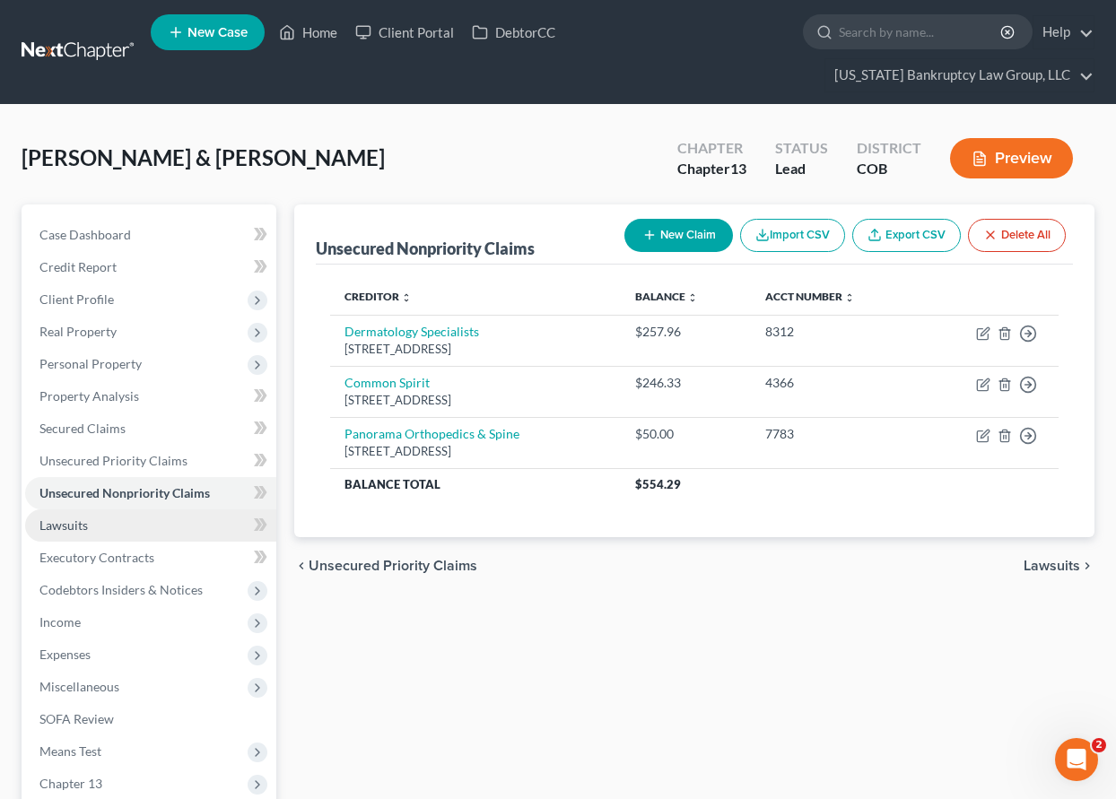
click at [68, 530] on span "Lawsuits" at bounding box center [63, 525] width 48 height 15
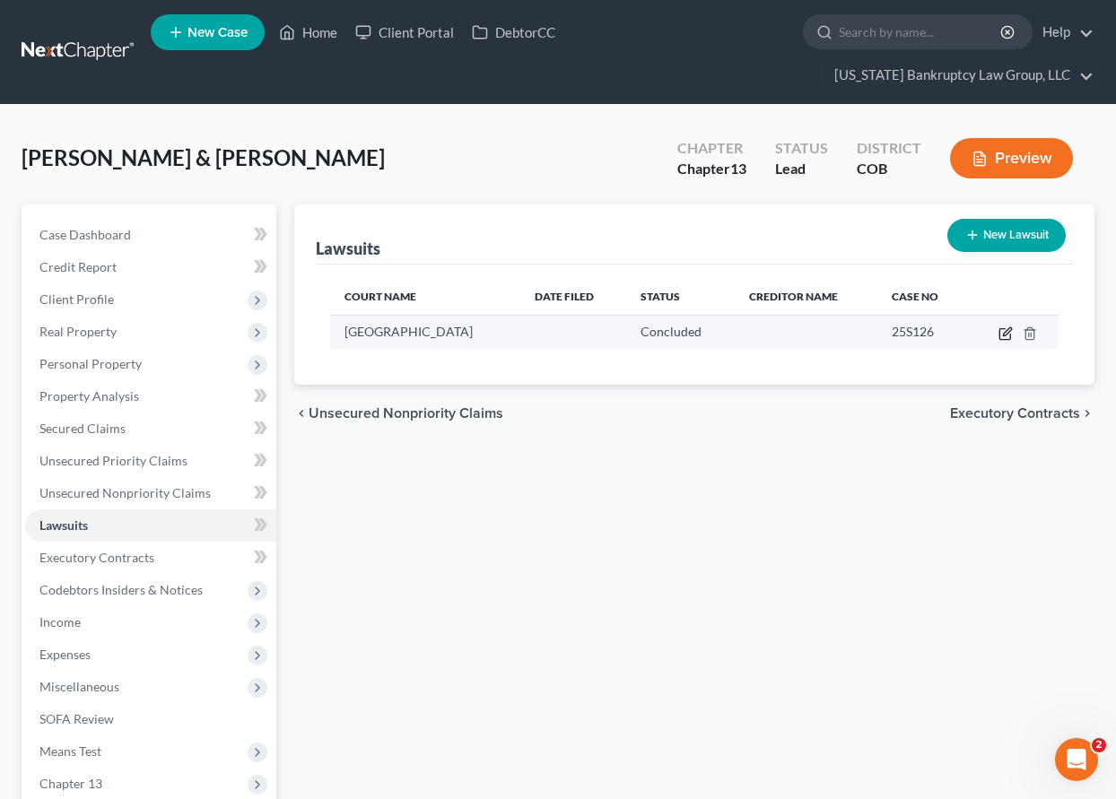
click at [1002, 337] on icon "button" at bounding box center [1005, 333] width 14 height 14
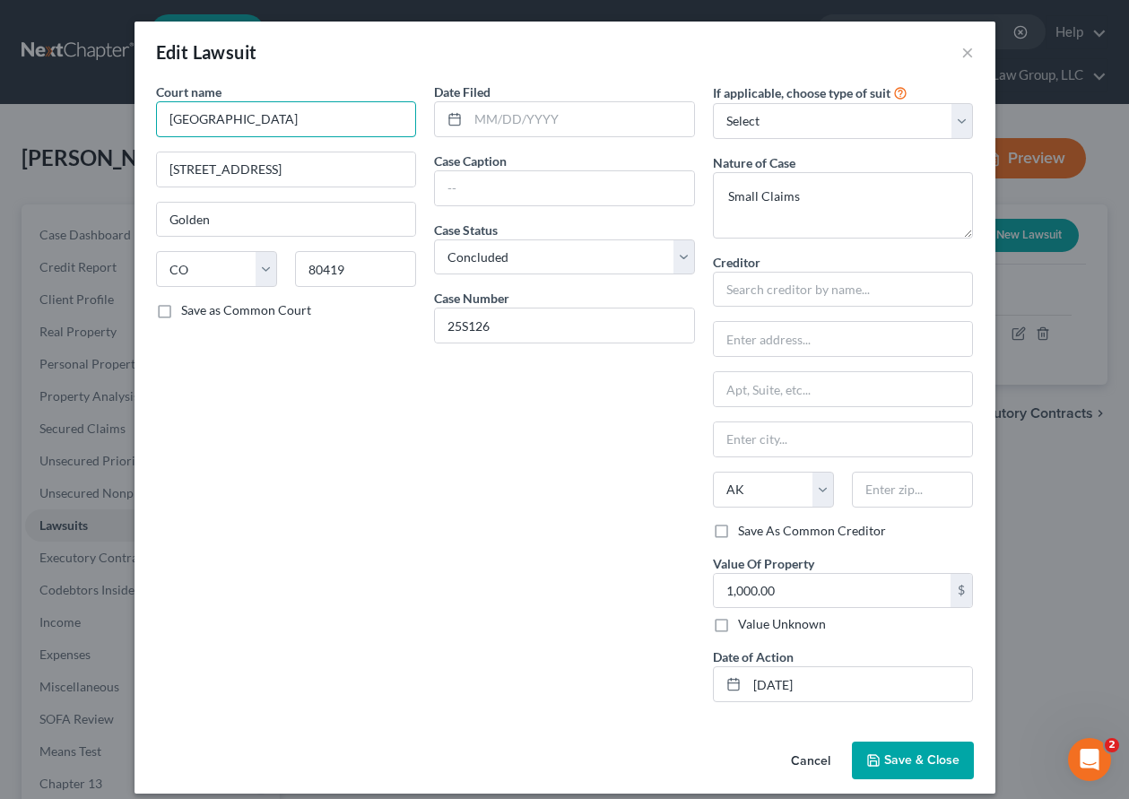
drag, startPoint x: 267, startPoint y: 117, endPoint x: 109, endPoint y: 116, distance: 157.9
click at [115, 118] on div "Edit Lawsuit × Court name * [GEOGRAPHIC_DATA] 100 [GEOGRAPHIC_DATA] [GEOGRAPHIC…" at bounding box center [564, 399] width 1129 height 799
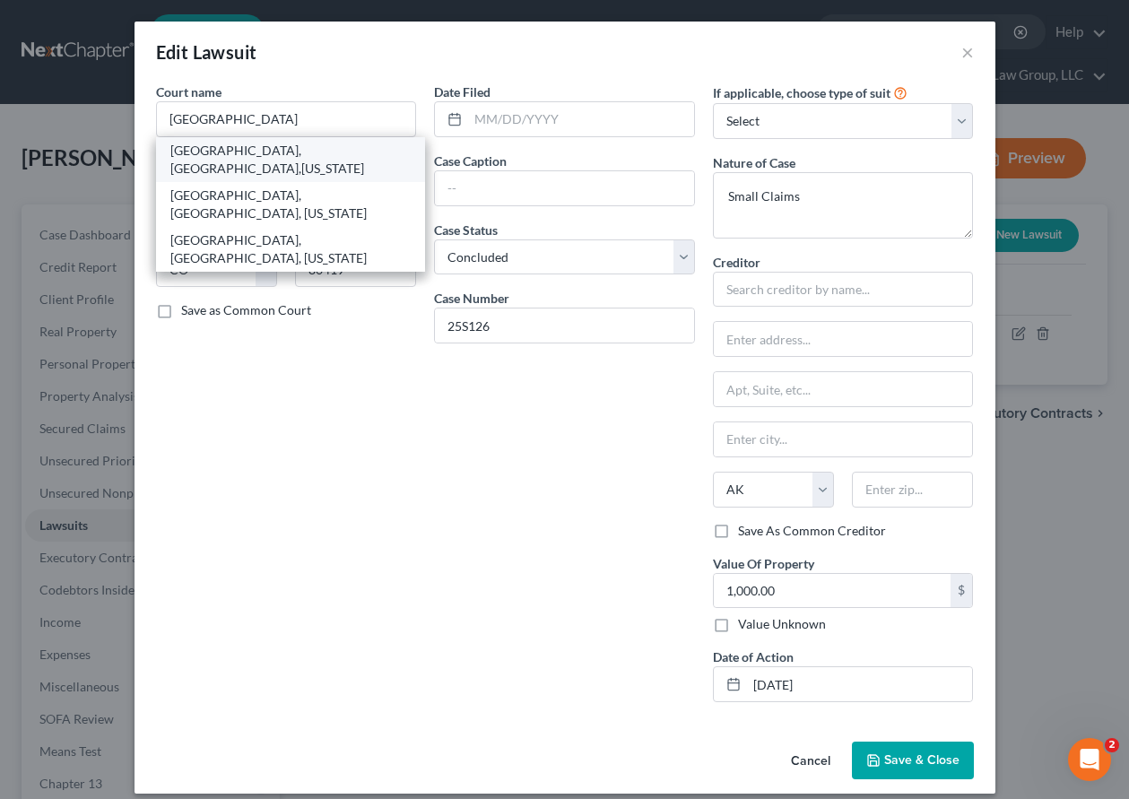
click at [202, 163] on div "[GEOGRAPHIC_DATA], [GEOGRAPHIC_DATA],[US_STATE]" at bounding box center [290, 160] width 241 height 36
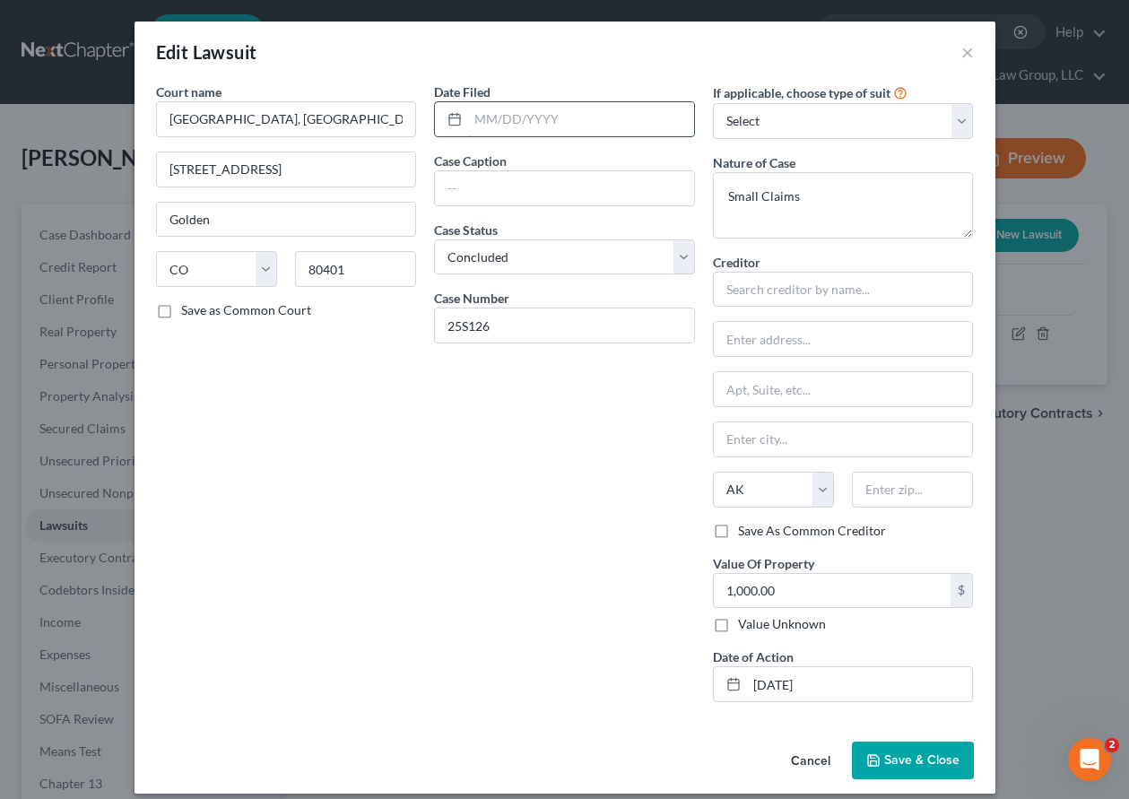
click at [603, 119] on input "text" at bounding box center [581, 119] width 226 height 34
click at [339, 117] on input "[GEOGRAPHIC_DATA], [GEOGRAPHIC_DATA],[US_STATE]" at bounding box center [286, 119] width 261 height 36
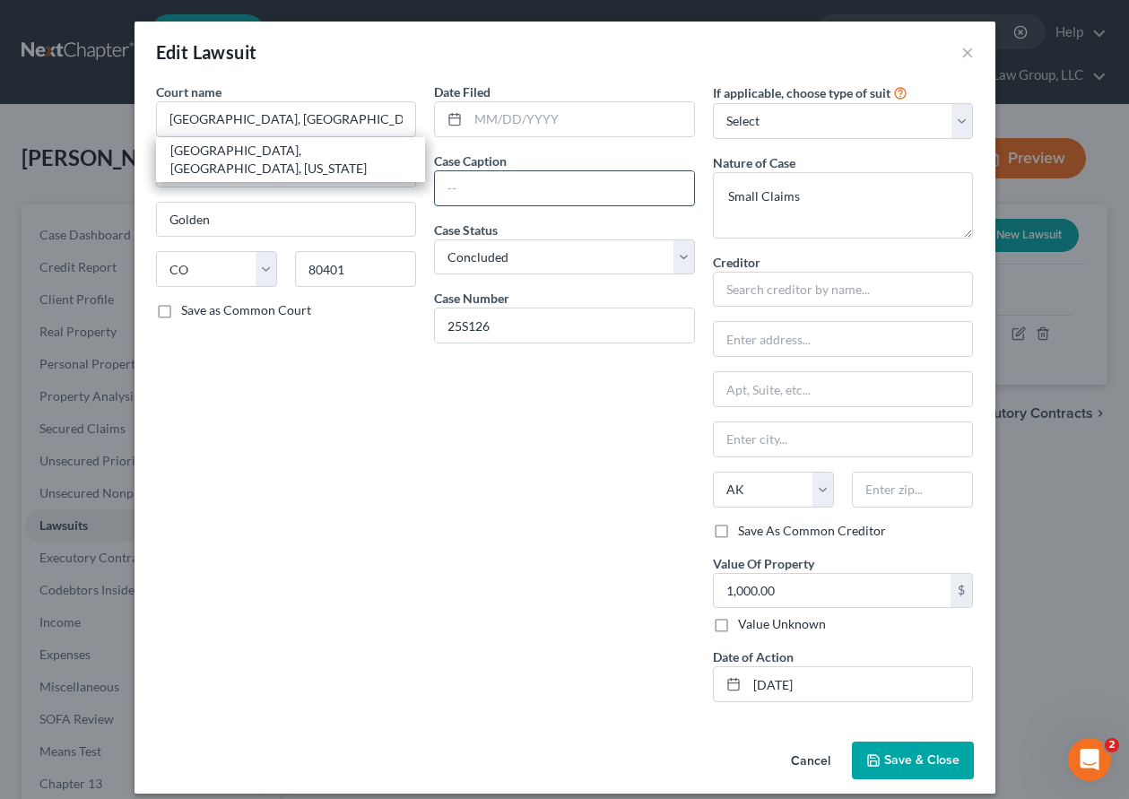
click at [525, 196] on input "text" at bounding box center [564, 188] width 259 height 34
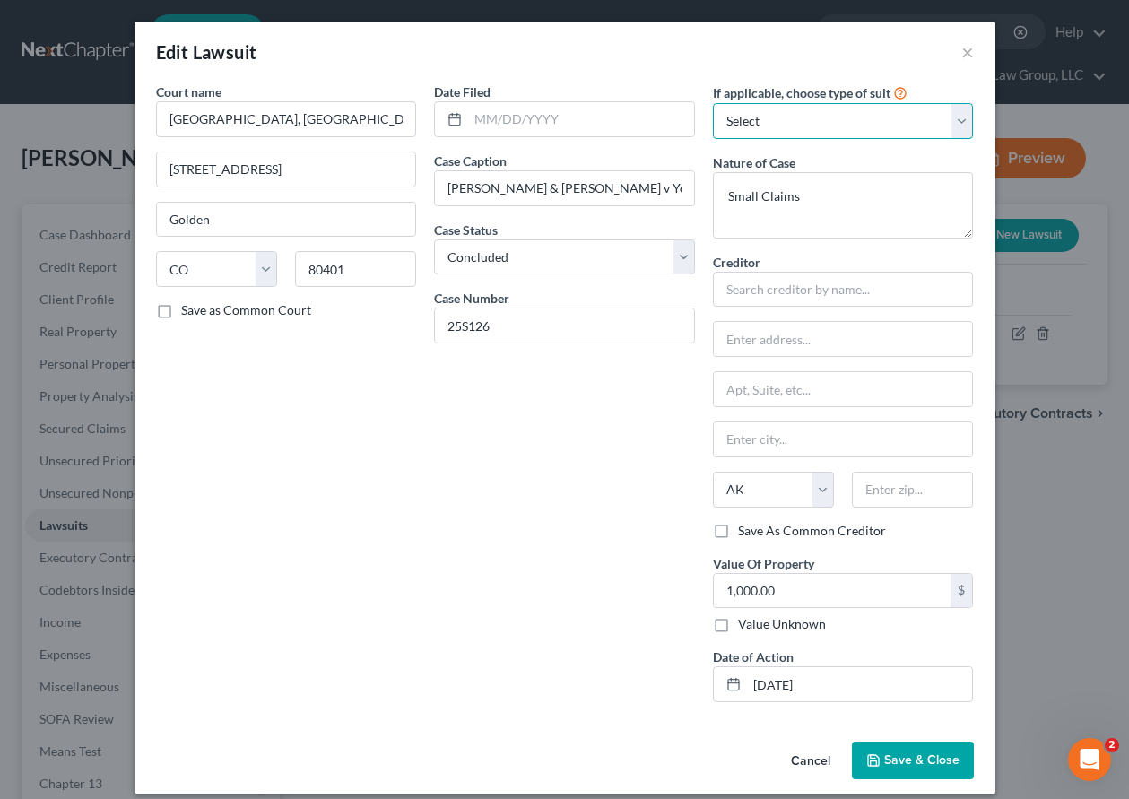
drag, startPoint x: 886, startPoint y: 126, endPoint x: 849, endPoint y: 121, distance: 37.0
click at [886, 126] on select "Select Repossession Garnishment Foreclosure Attached, Seized, Or Levied Other" at bounding box center [843, 121] width 261 height 36
click at [713, 103] on select "Select Repossession Garnishment Foreclosure Attached, Seized, Or Levied Other" at bounding box center [843, 121] width 261 height 36
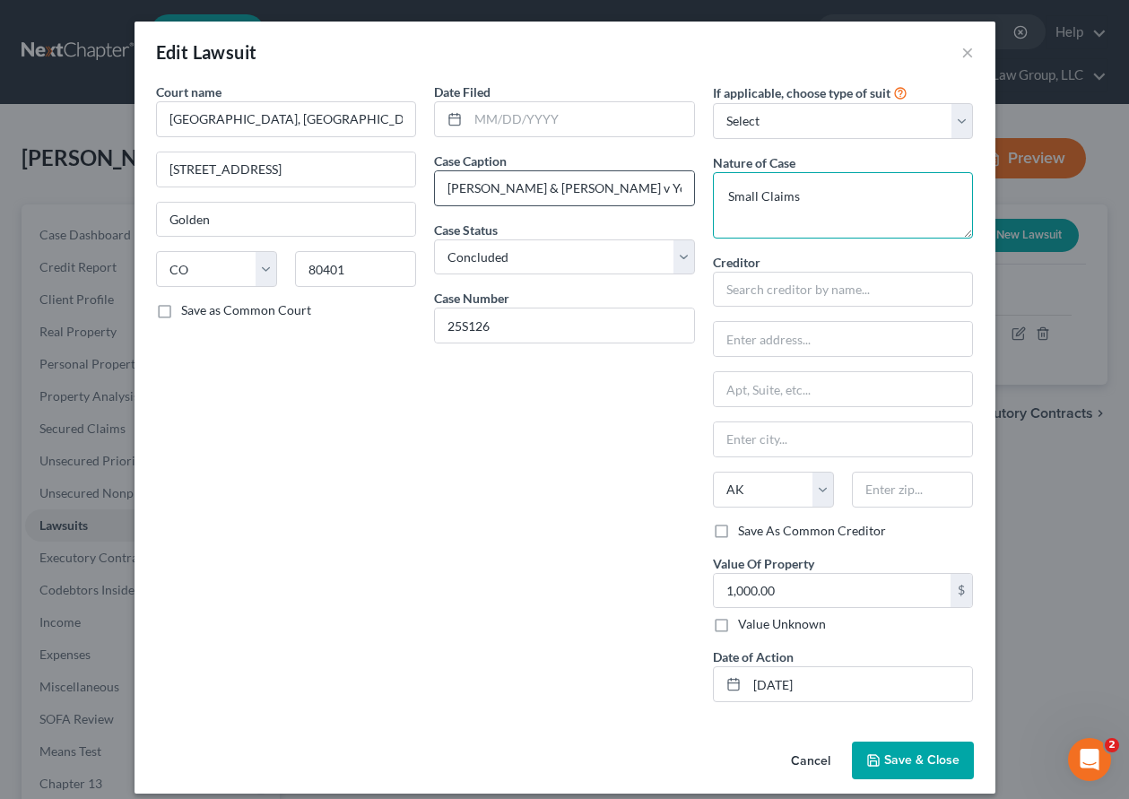
drag, startPoint x: 809, startPoint y: 203, endPoint x: 670, endPoint y: 203, distance: 139.0
click at [674, 203] on div "Court name * [GEOGRAPHIC_DATA], [GEOGRAPHIC_DATA], [US_STATE] 100 [GEOGRAPHIC_D…" at bounding box center [565, 400] width 836 height 634
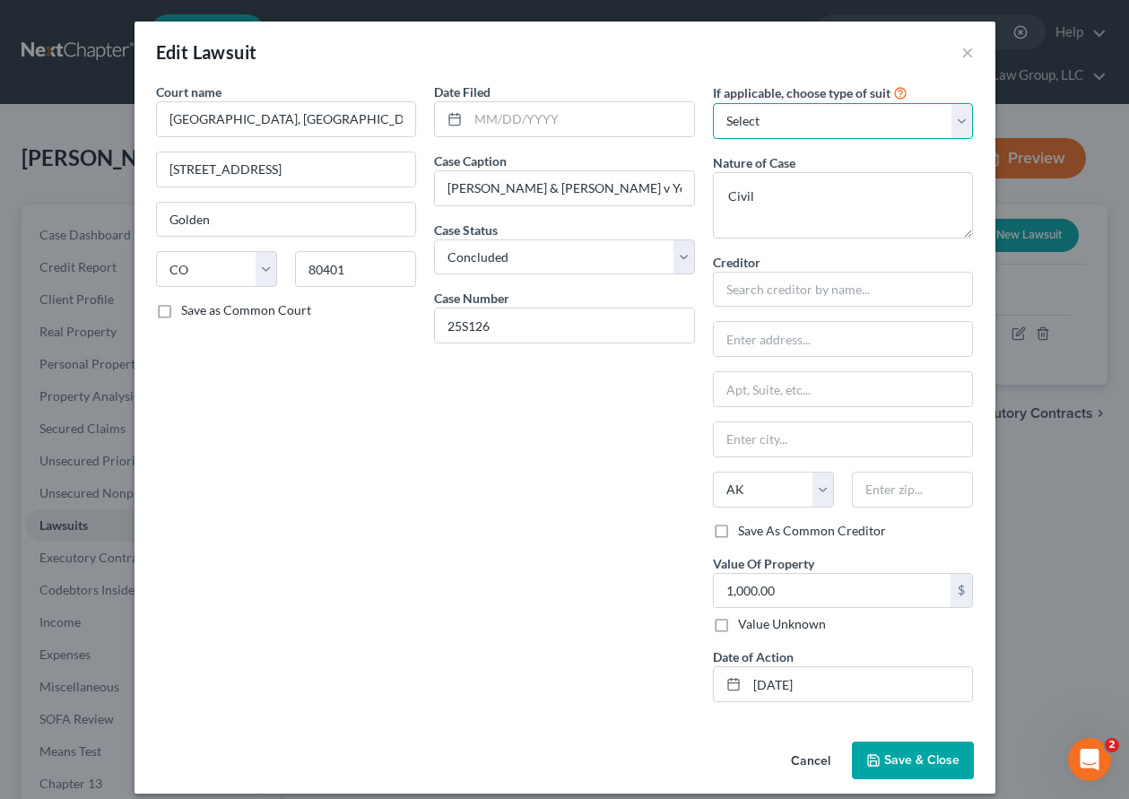
click at [911, 123] on select "Select Repossession Garnishment Foreclosure Attached, Seized, Or Levied Other" at bounding box center [843, 121] width 261 height 36
click at [713, 103] on select "Select Repossession Garnishment Foreclosure Attached, Seized, Or Levied Other" at bounding box center [843, 121] width 261 height 36
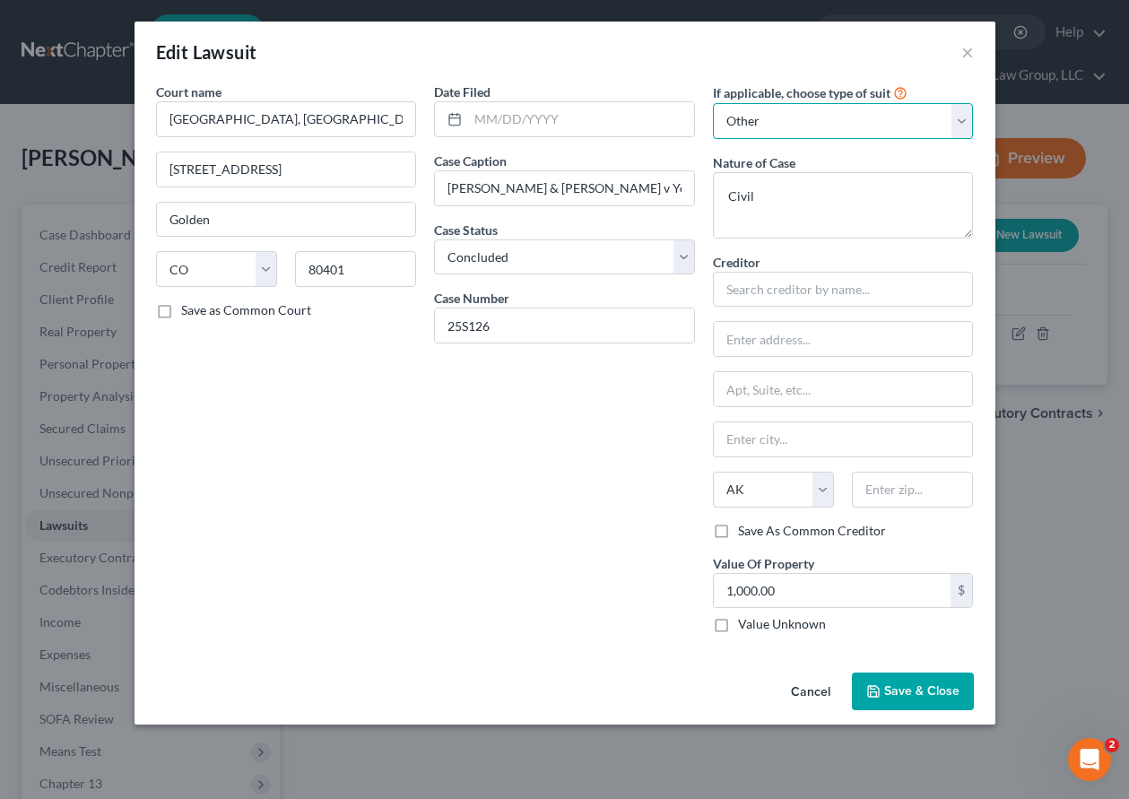
click at [825, 123] on select "Select Repossession Garnishment Foreclosure Attached, Seized, Or Levied Other" at bounding box center [843, 121] width 261 height 36
click at [713, 103] on select "Select Repossession Garnishment Foreclosure Attached, Seized, Or Levied Other" at bounding box center [843, 121] width 261 height 36
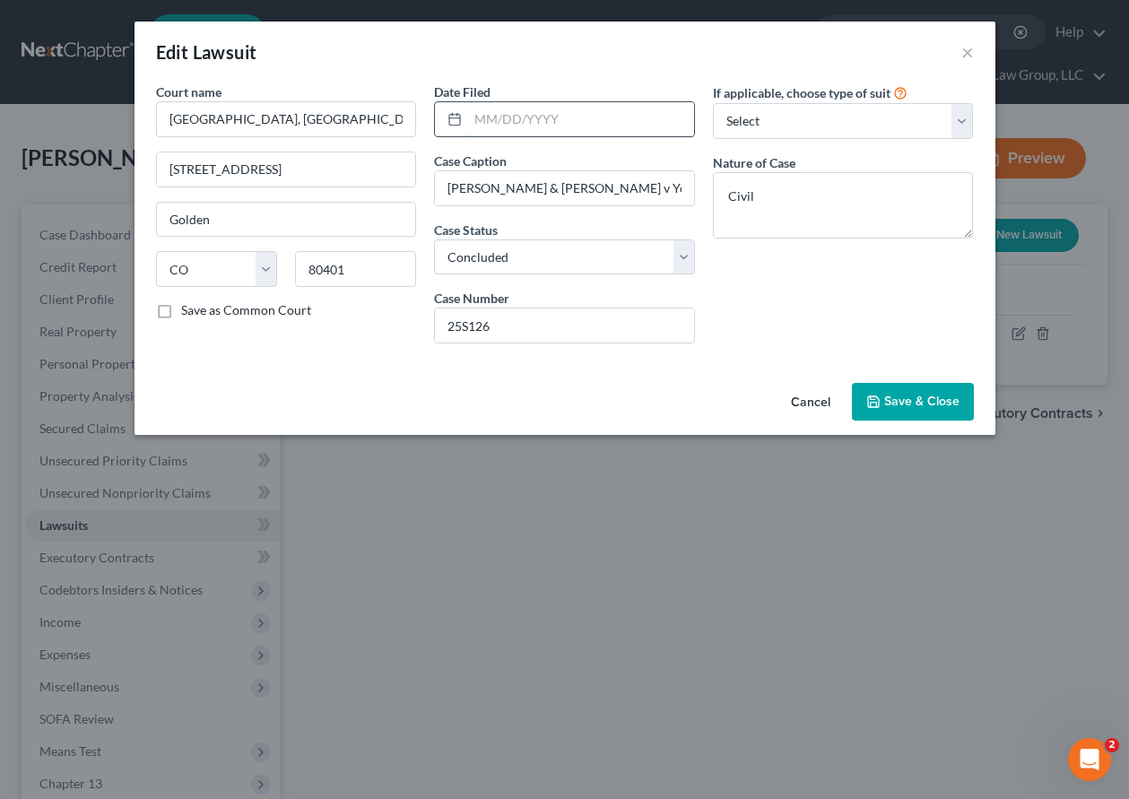
click at [482, 114] on input "text" at bounding box center [581, 119] width 226 height 34
click at [920, 394] on span "Save & Close" at bounding box center [921, 401] width 75 height 15
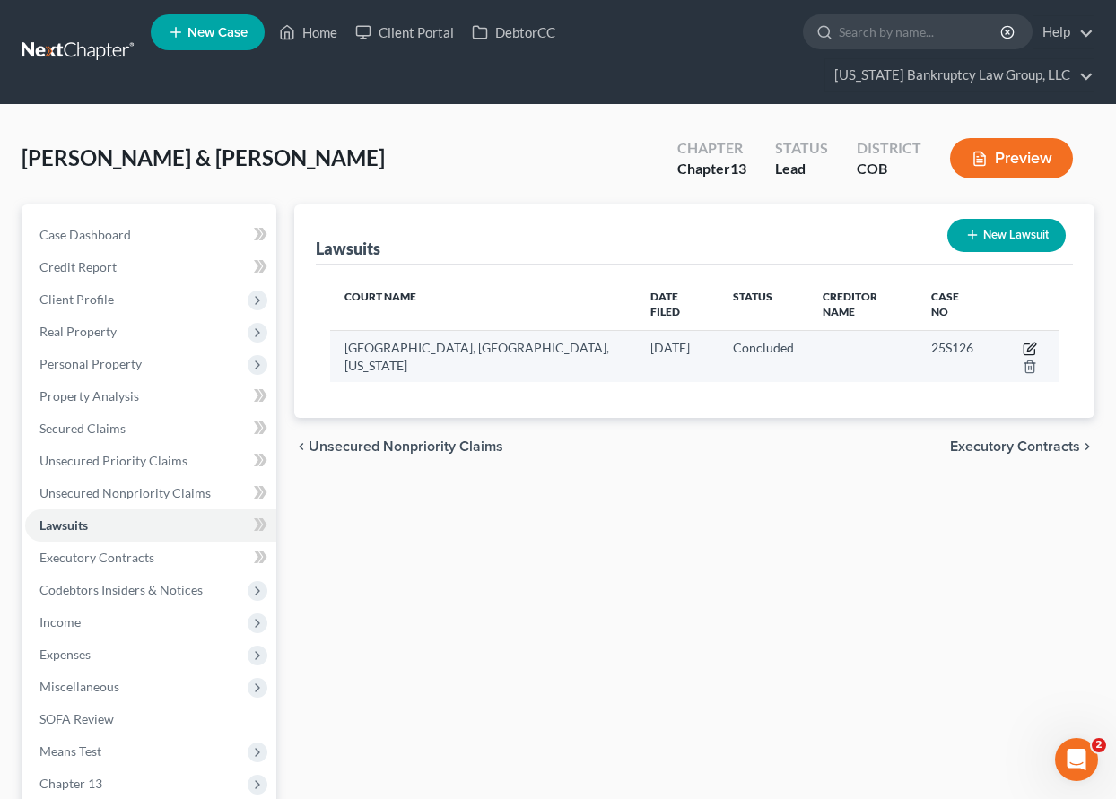
click at [1022, 342] on icon "button" at bounding box center [1029, 349] width 14 height 14
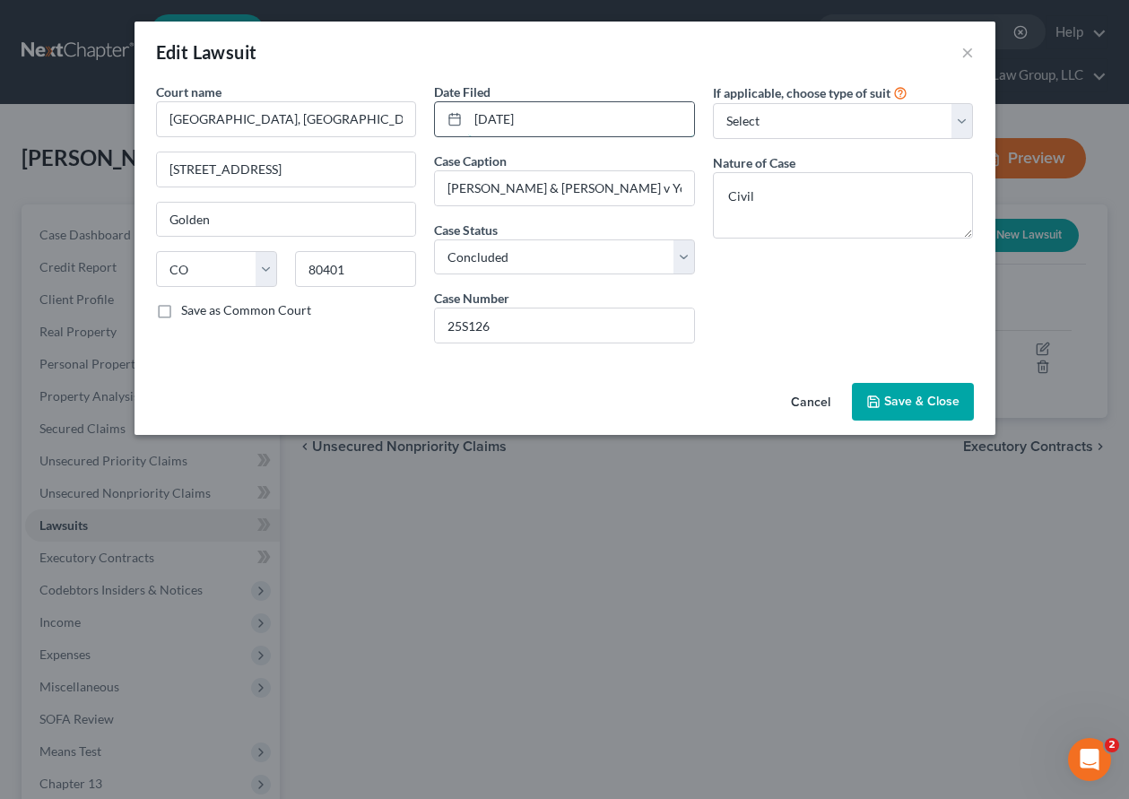
click at [574, 126] on input "[DATE]" at bounding box center [581, 119] width 226 height 34
drag, startPoint x: 574, startPoint y: 126, endPoint x: 470, endPoint y: 115, distance: 104.6
click at [475, 119] on input "[DATE]" at bounding box center [581, 119] width 226 height 34
click at [956, 391] on button "Save & Close" at bounding box center [913, 402] width 122 height 38
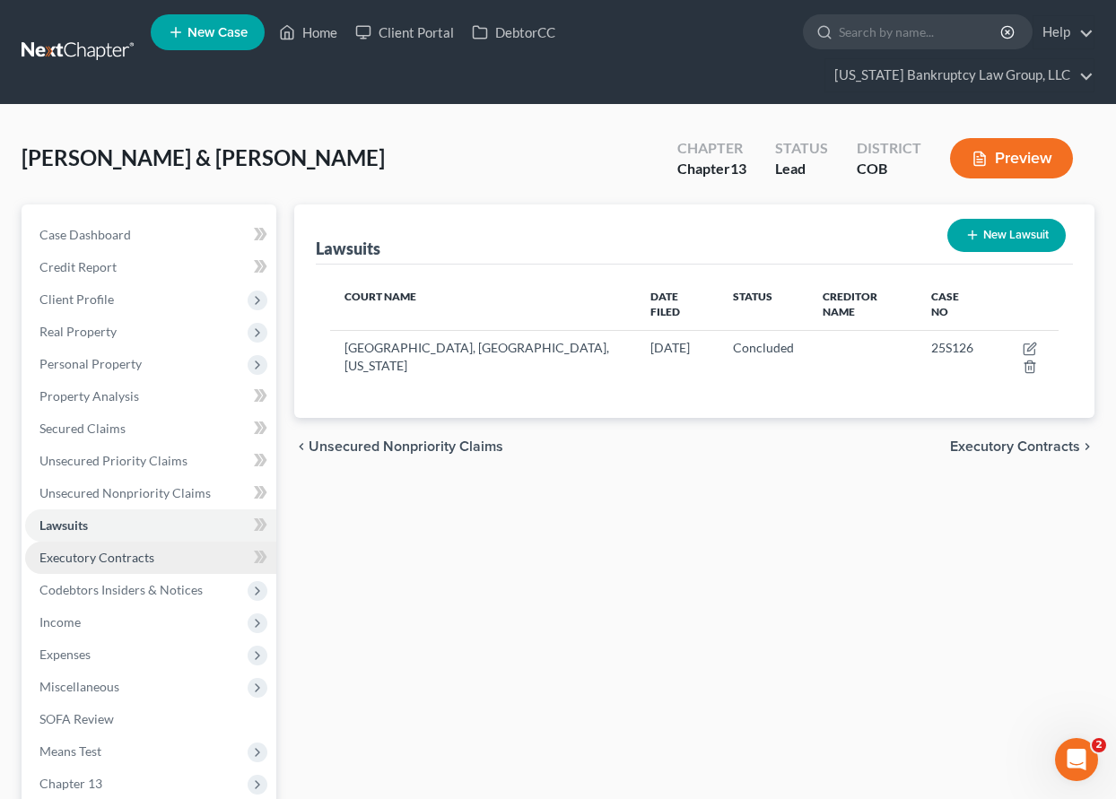
click at [110, 559] on span "Executory Contracts" at bounding box center [96, 557] width 115 height 15
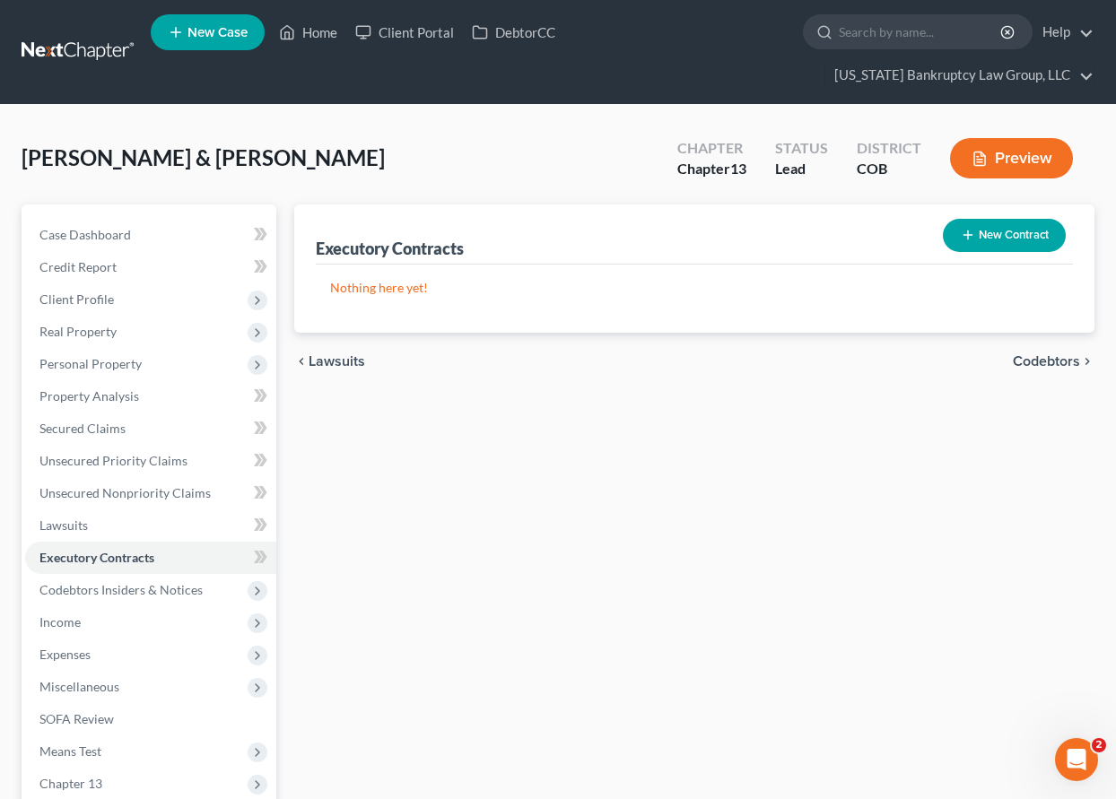
click at [1005, 231] on button "New Contract" at bounding box center [1004, 235] width 123 height 33
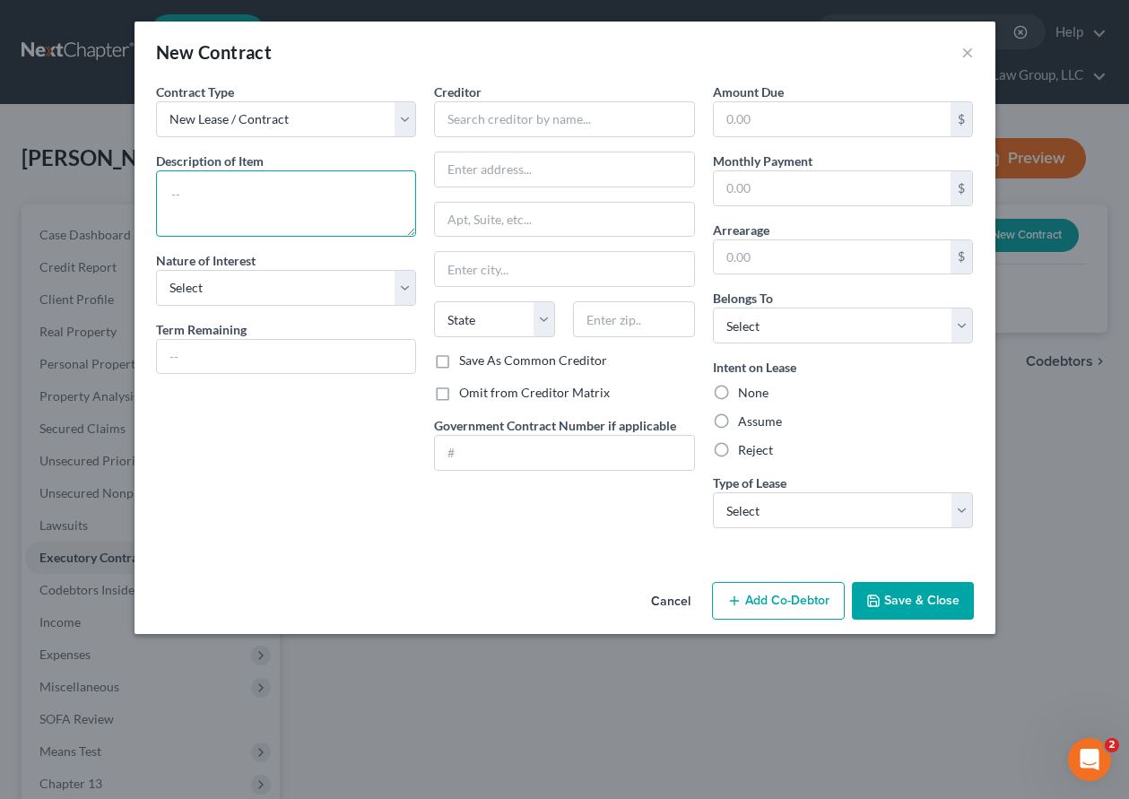
click at [288, 187] on textarea at bounding box center [286, 203] width 261 height 66
click at [466, 352] on input "Save As Common Creditor" at bounding box center [472, 358] width 12 height 12
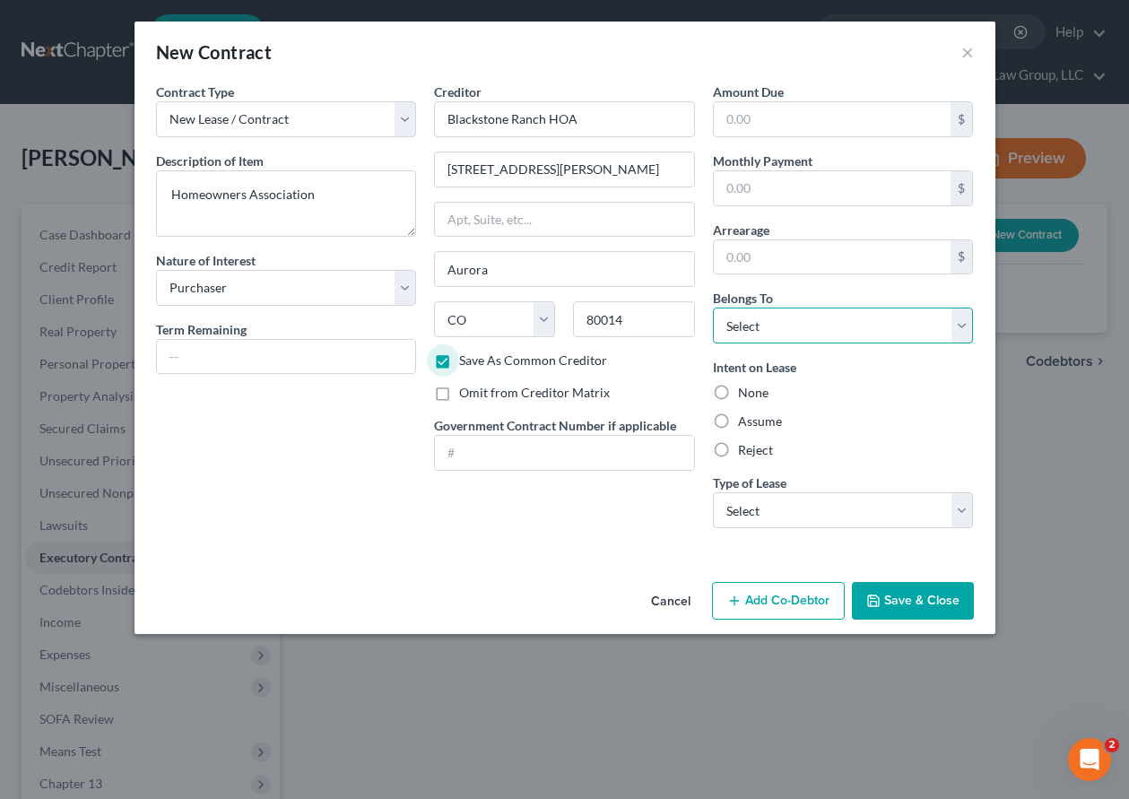
click at [799, 327] on select "Select Debtor 1 Only Debtor 2 Only Debtor 1 And Debtor 2 Only At Least One Of T…" at bounding box center [843, 326] width 261 height 36
click at [713, 308] on select "Select Debtor 1 Only Debtor 2 Only Debtor 1 And Debtor 2 Only At Least One Of T…" at bounding box center [843, 326] width 261 height 36
click at [762, 430] on label "Assume" at bounding box center [760, 422] width 44 height 18
click at [757, 424] on input "Assume" at bounding box center [751, 419] width 12 height 12
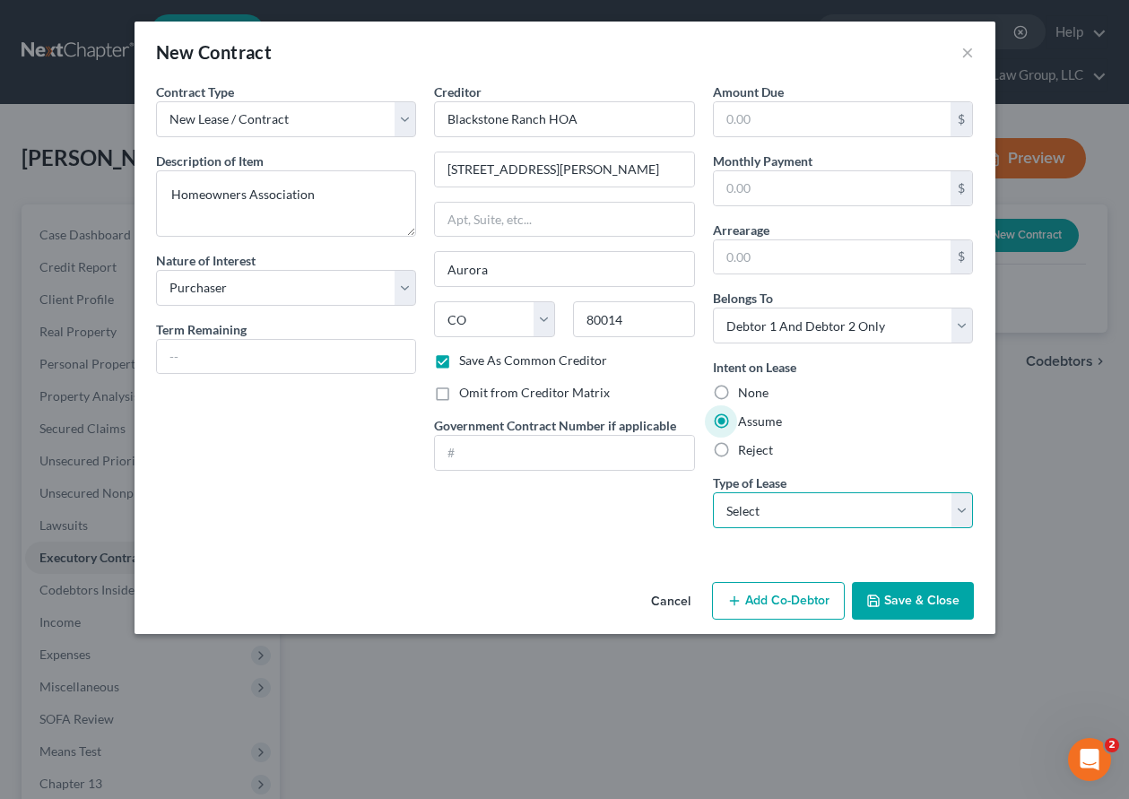
click at [786, 504] on select "Select Real Estate Car Other" at bounding box center [843, 510] width 261 height 36
click at [713, 492] on select "Select Real Estate Car Other" at bounding box center [843, 510] width 261 height 36
click at [934, 608] on button "Save & Close" at bounding box center [913, 601] width 122 height 38
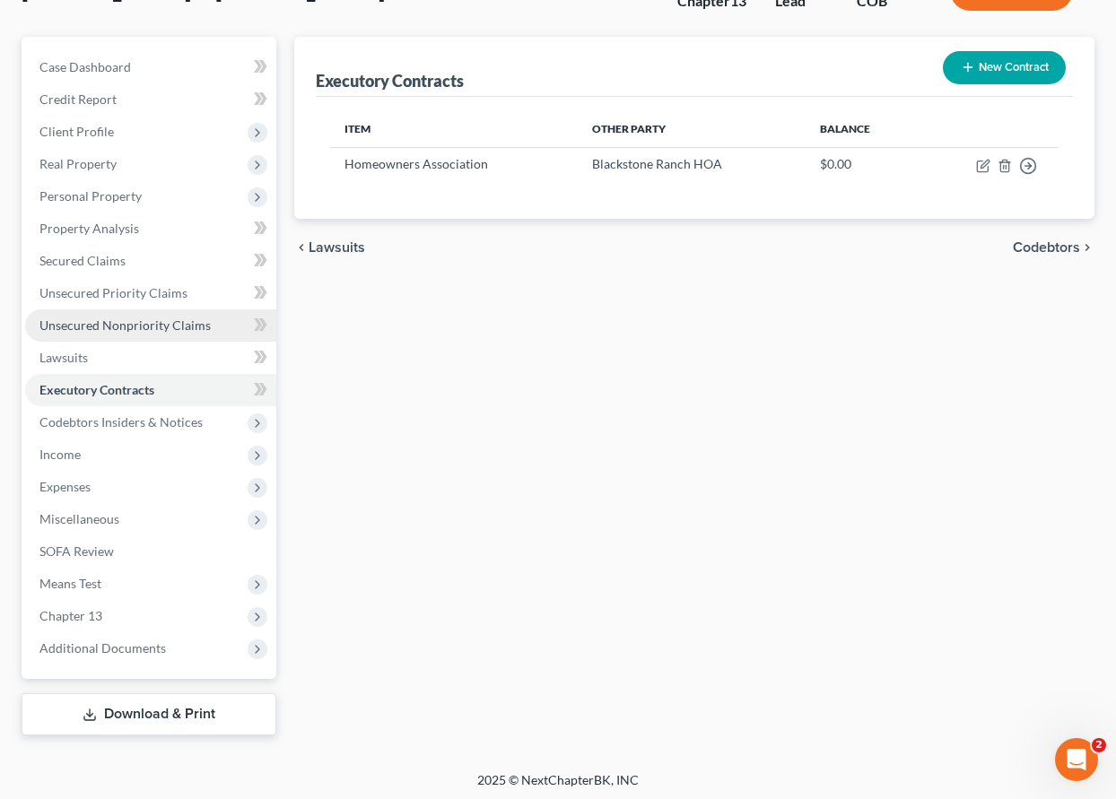
scroll to position [172, 0]
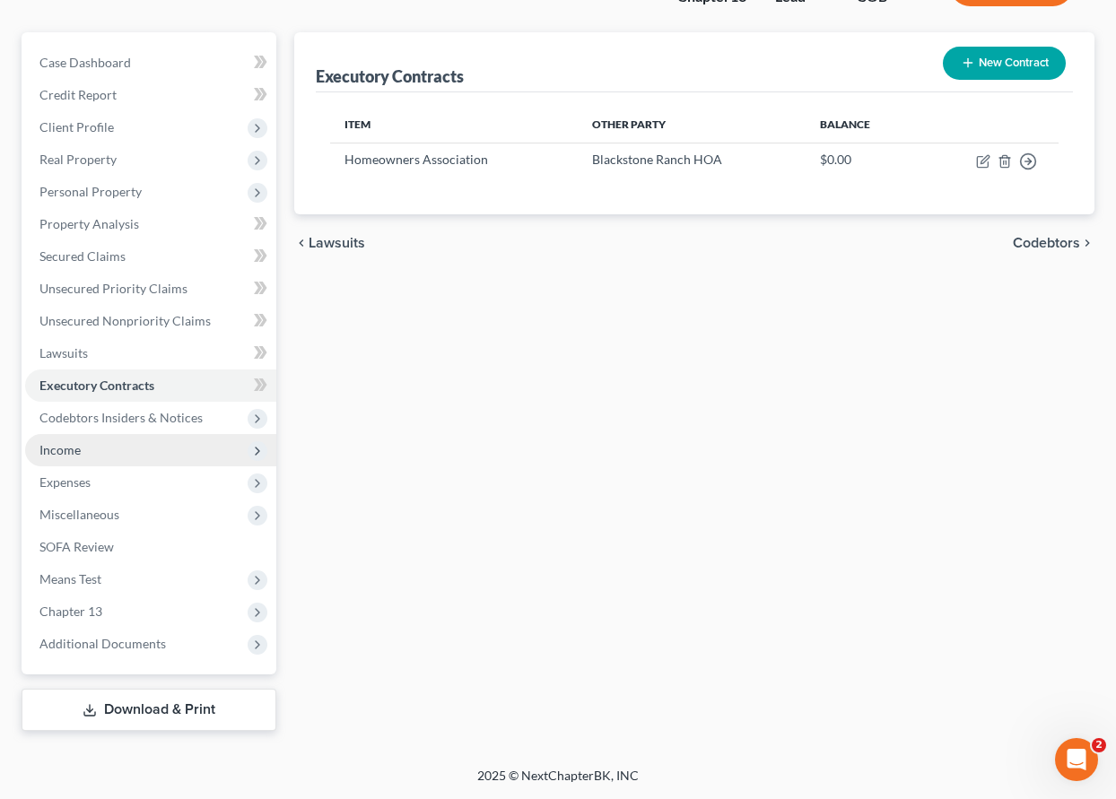
click at [55, 450] on span "Income" at bounding box center [59, 449] width 41 height 15
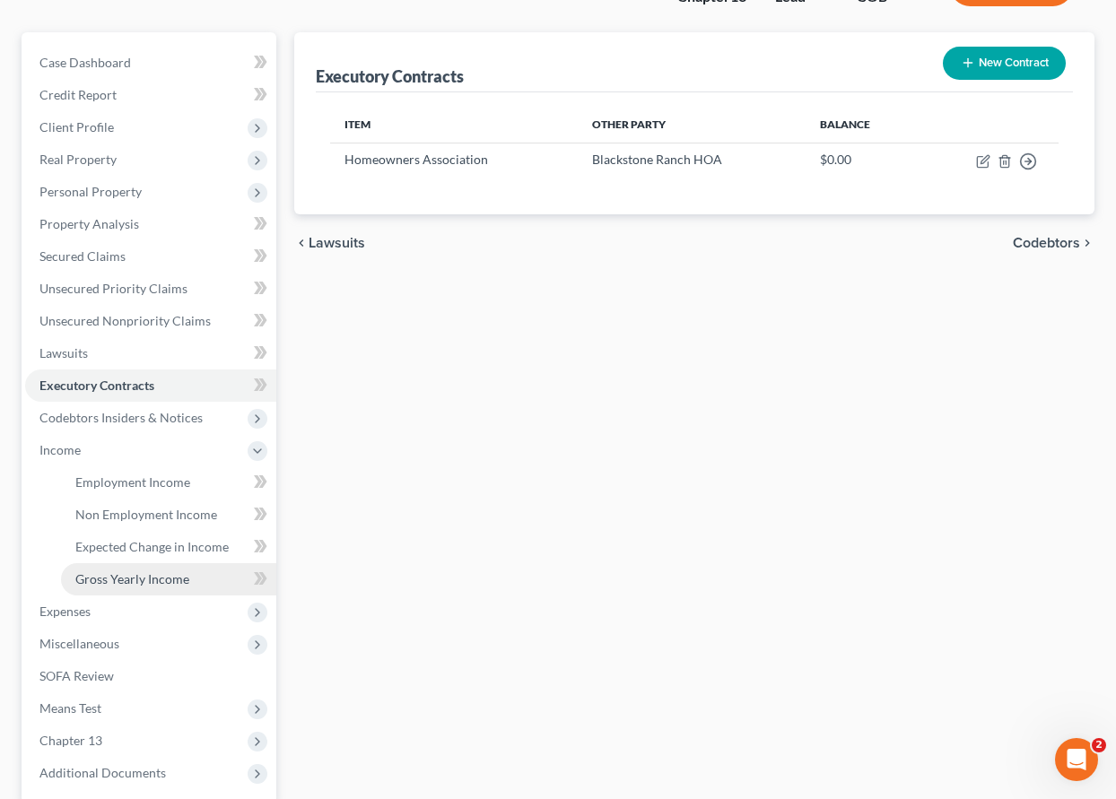
click at [127, 577] on span "Gross Yearly Income" at bounding box center [132, 578] width 114 height 15
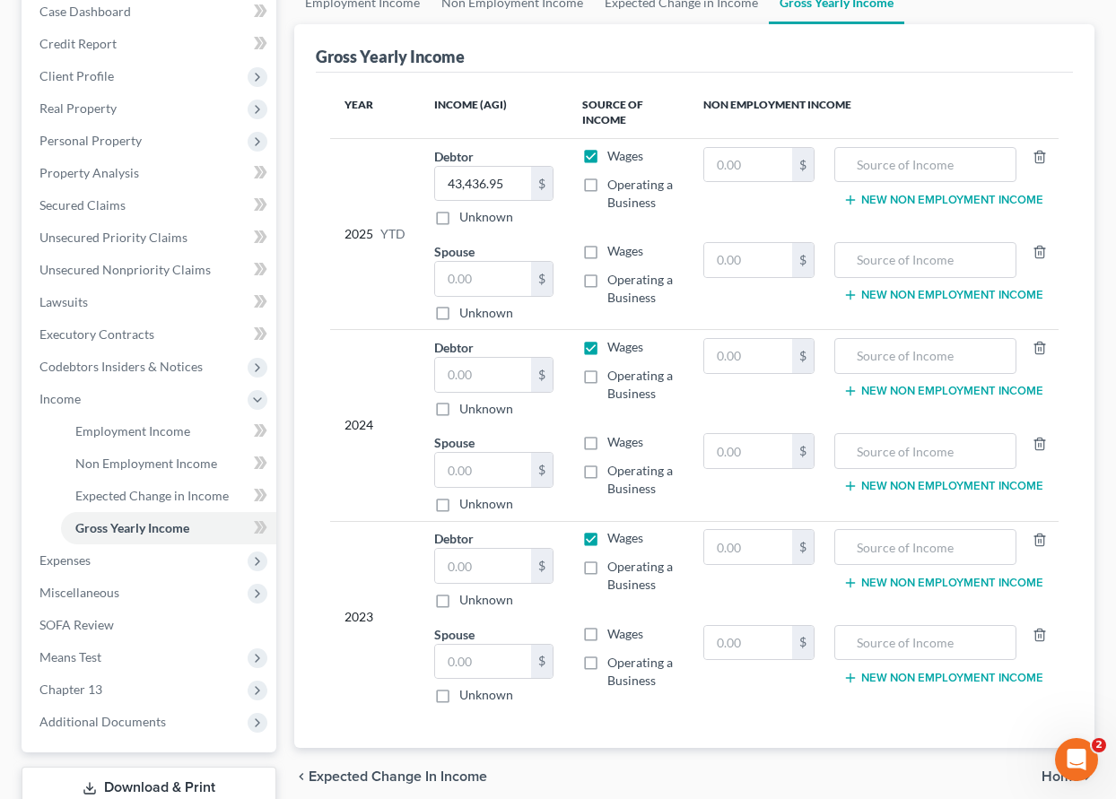
scroll to position [301, 0]
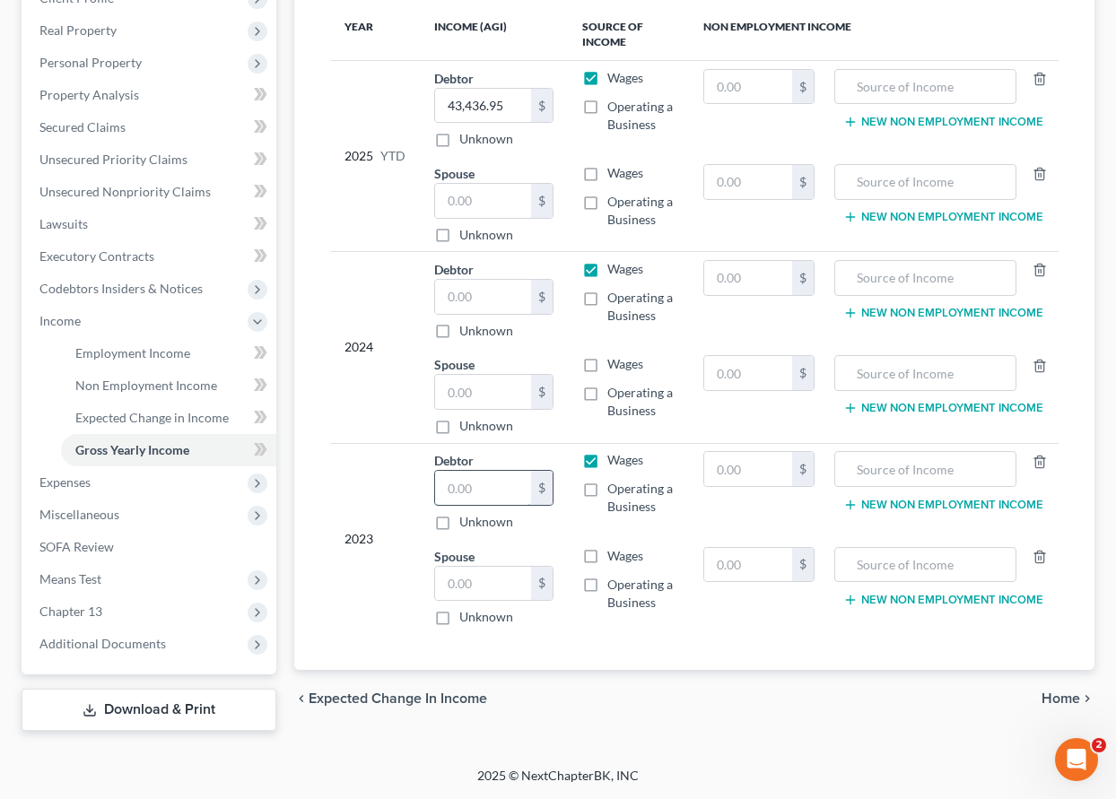
click at [454, 495] on input "text" at bounding box center [483, 488] width 96 height 34
click at [607, 558] on label "Wages" at bounding box center [625, 556] width 36 height 18
click at [614, 558] on input "Wages" at bounding box center [620, 553] width 12 height 12
click at [483, 303] on input "text" at bounding box center [483, 297] width 96 height 34
click at [607, 365] on label "Wages" at bounding box center [625, 364] width 36 height 18
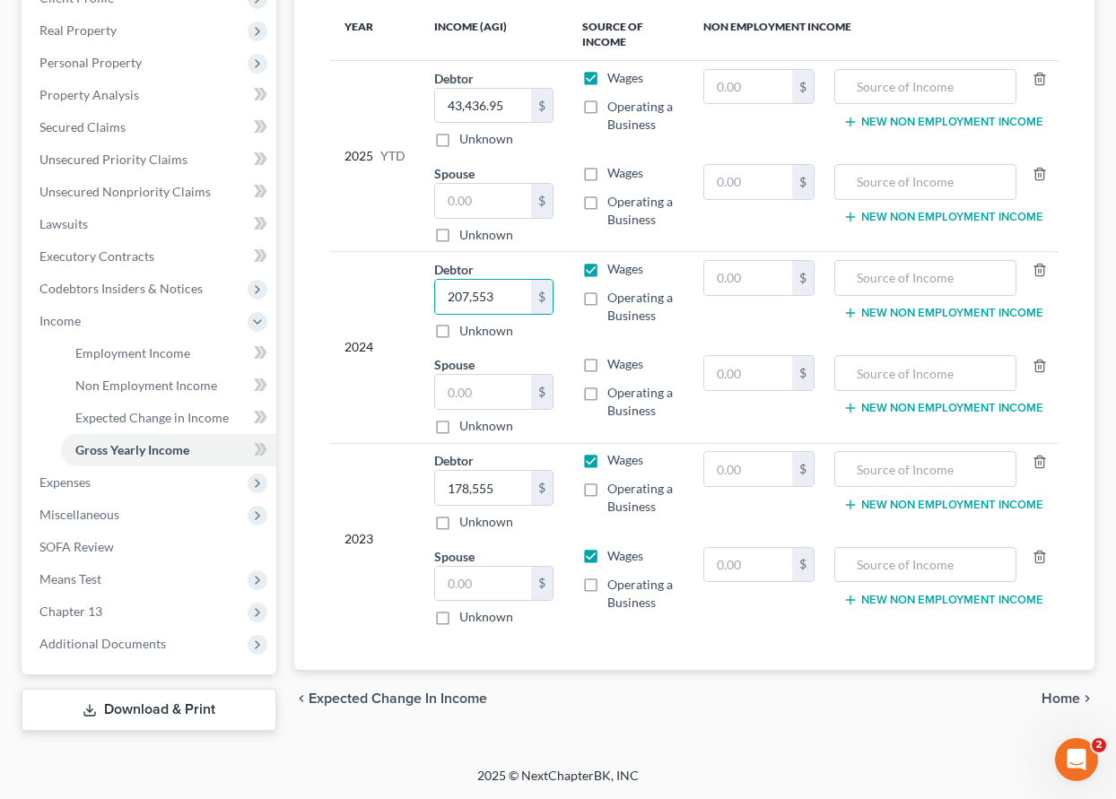
click at [614, 365] on input "Wages" at bounding box center [620, 361] width 12 height 12
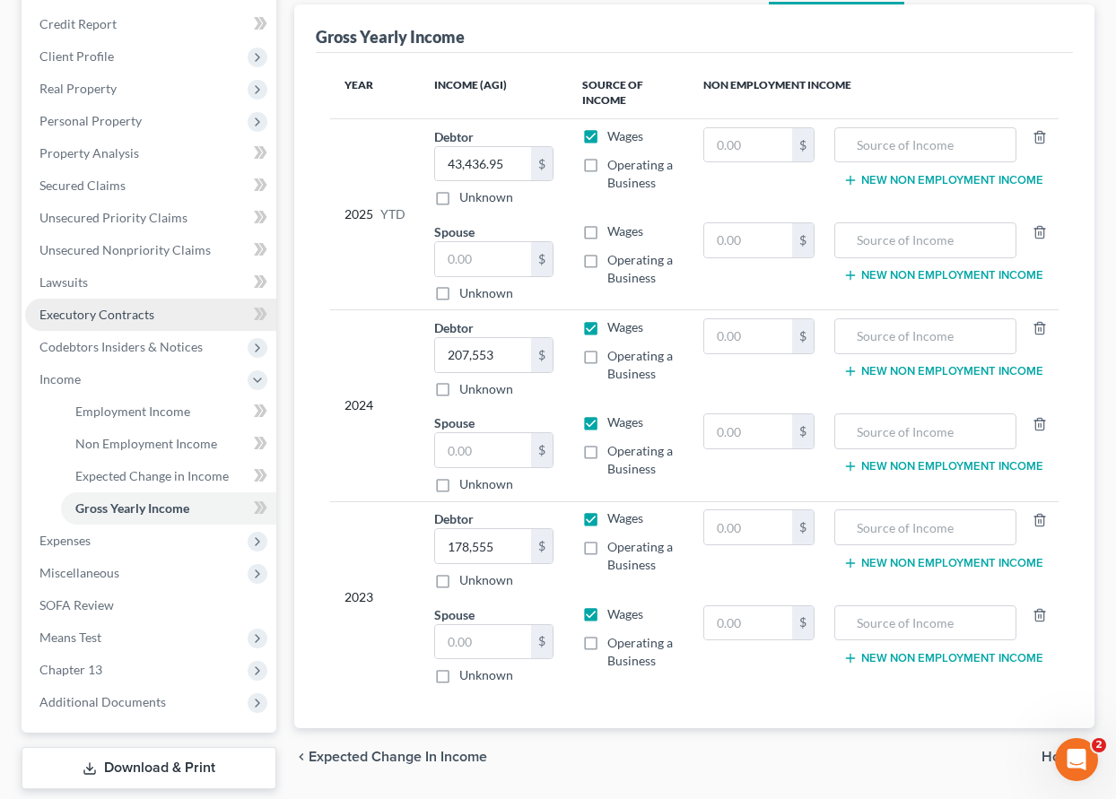
scroll to position [212, 0]
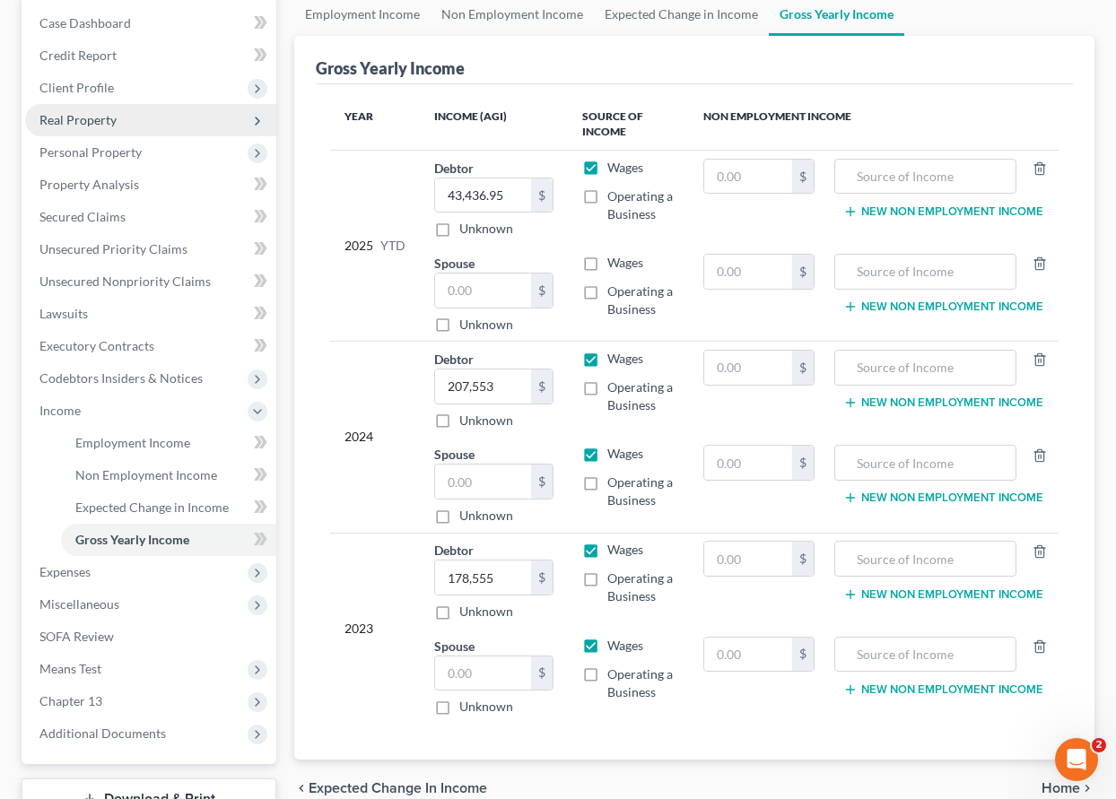
click at [83, 116] on span "Real Property" at bounding box center [77, 119] width 77 height 15
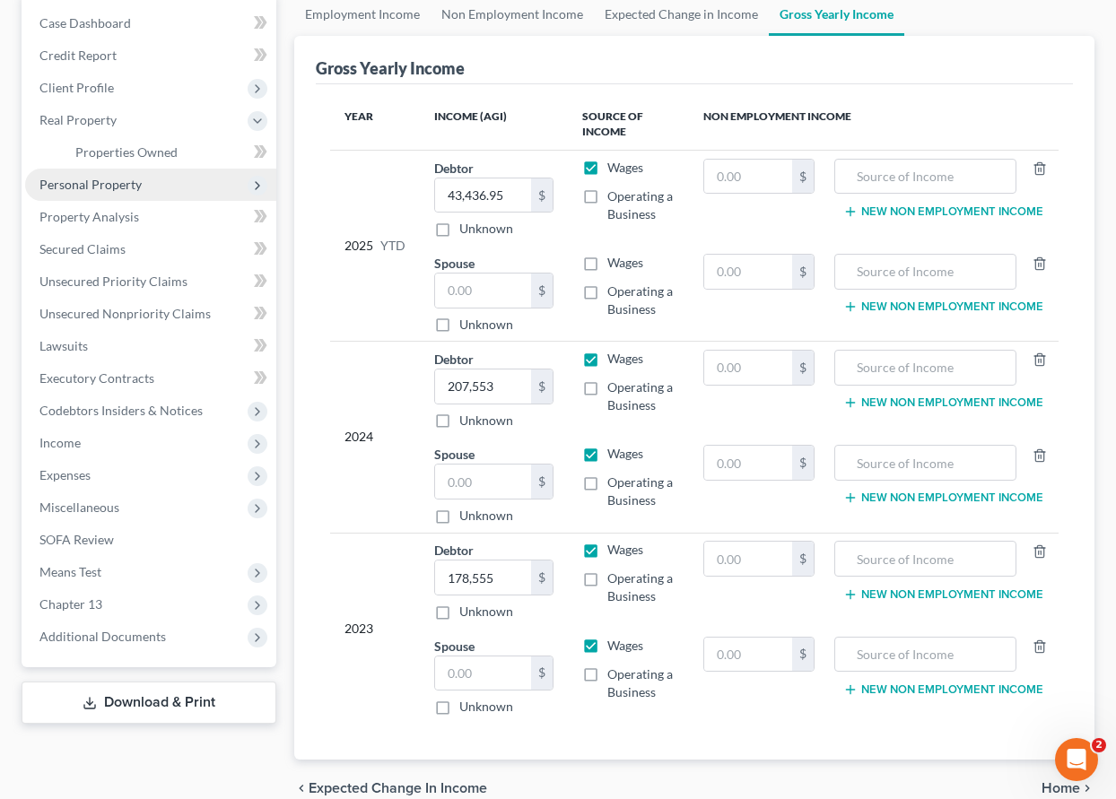
click at [98, 174] on span "Personal Property" at bounding box center [150, 185] width 251 height 32
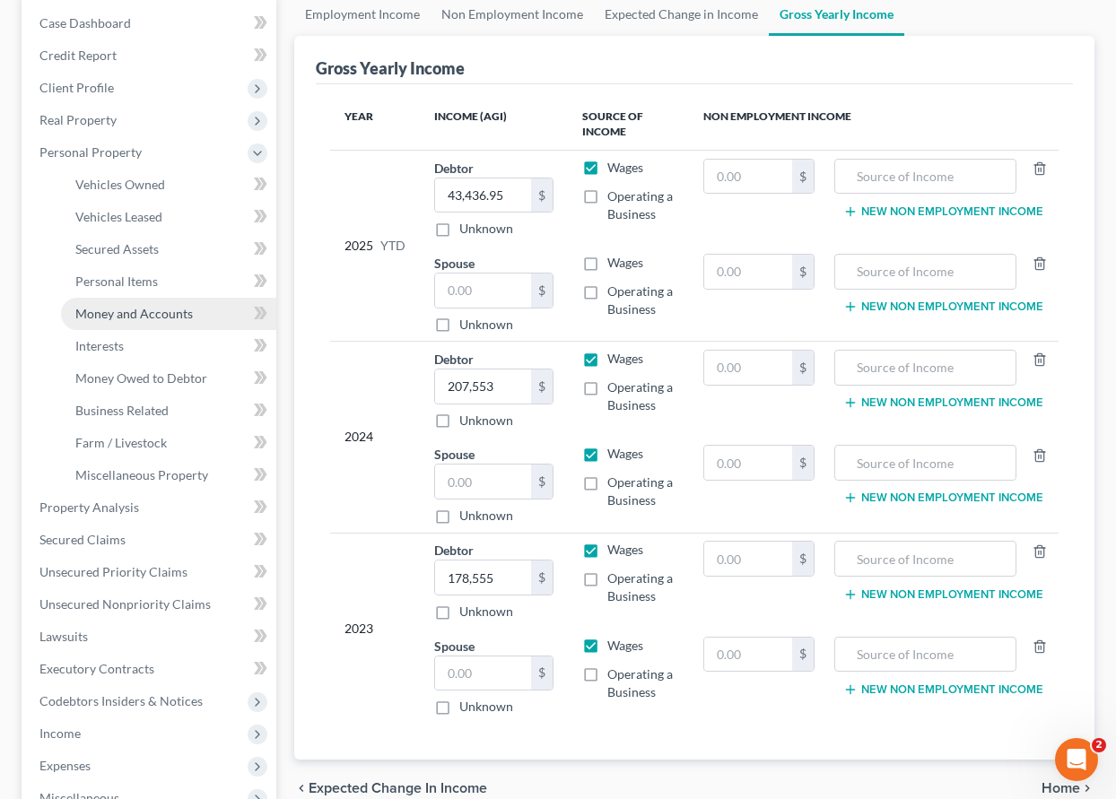
click at [148, 312] on span "Money and Accounts" at bounding box center [133, 313] width 117 height 15
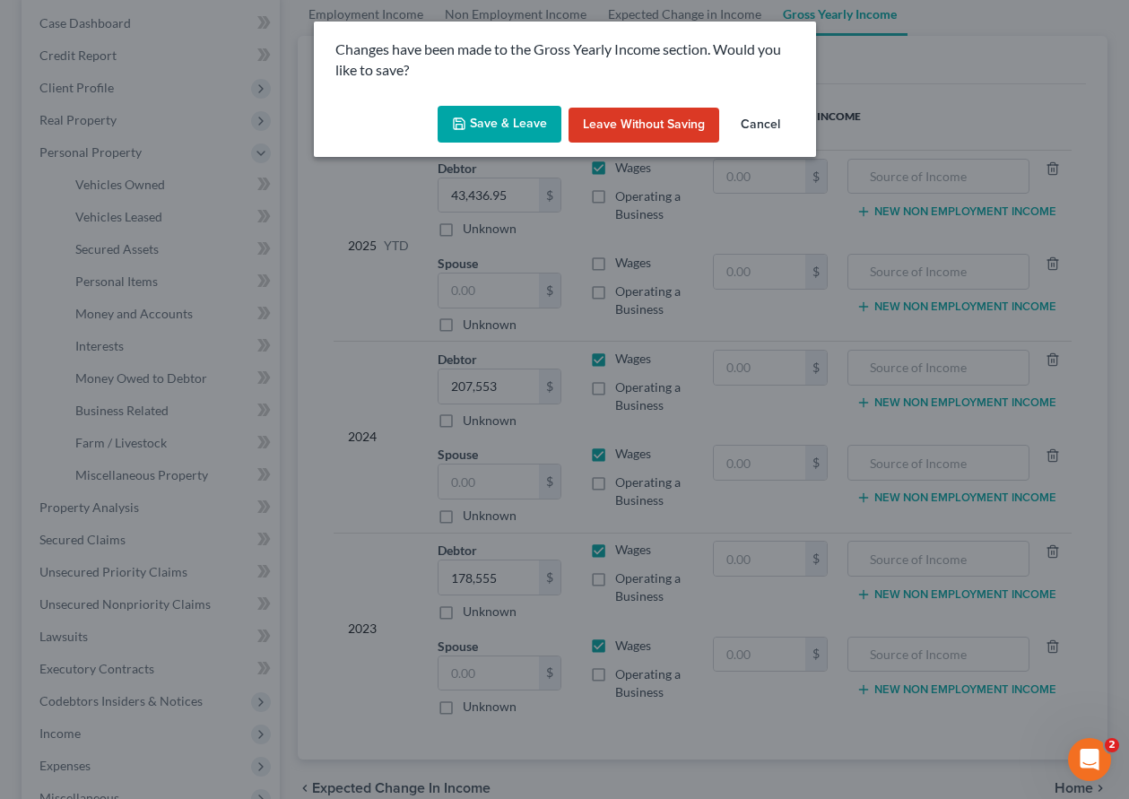
click at [499, 133] on button "Save & Leave" at bounding box center [500, 125] width 124 height 38
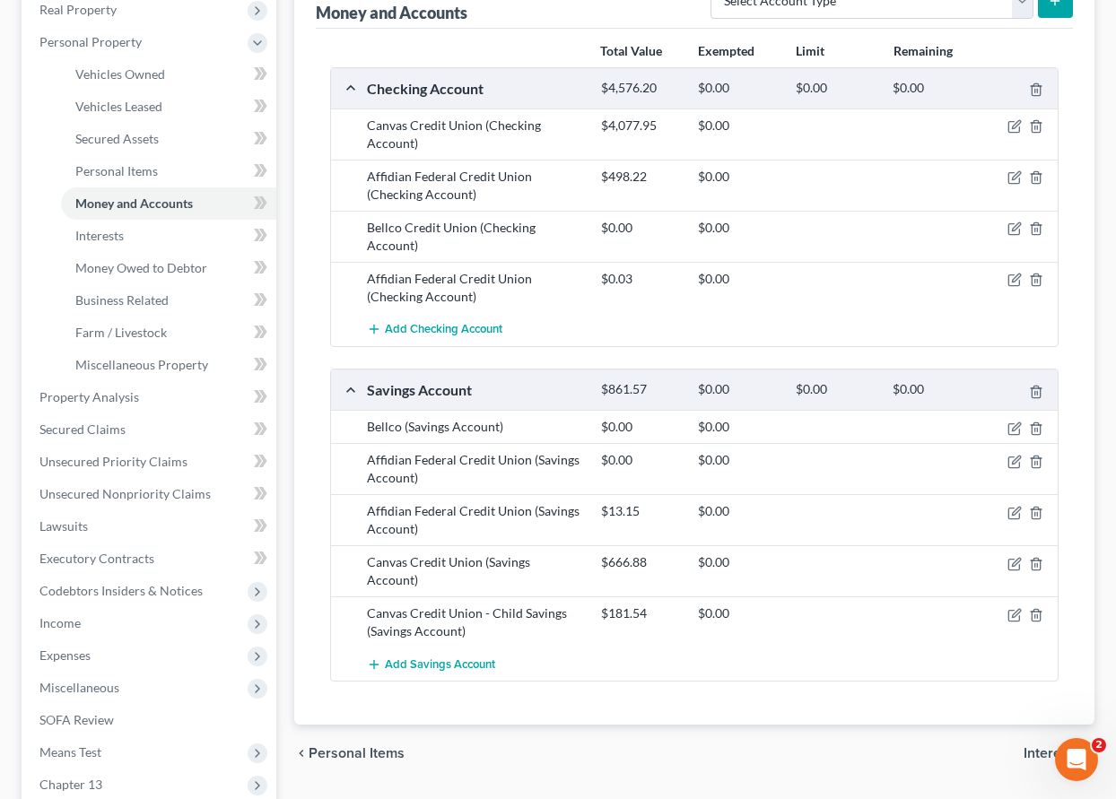
scroll to position [359, 0]
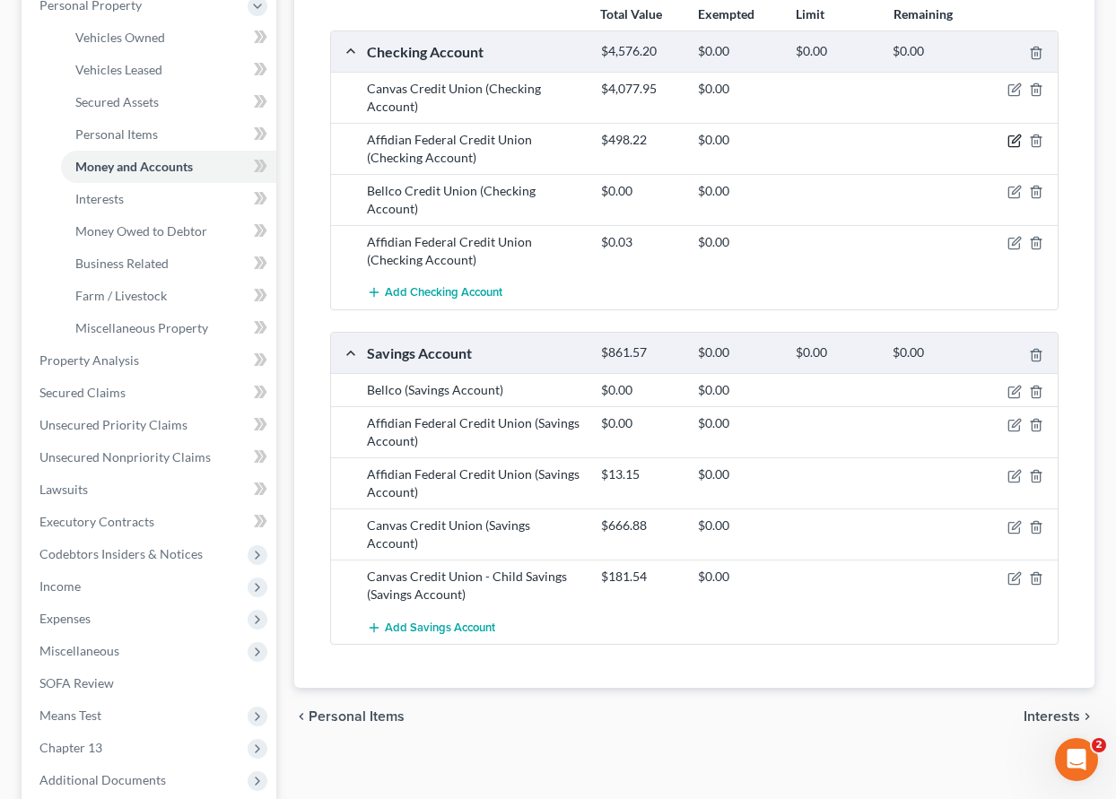
click at [1012, 142] on icon "button" at bounding box center [1014, 141] width 14 height 14
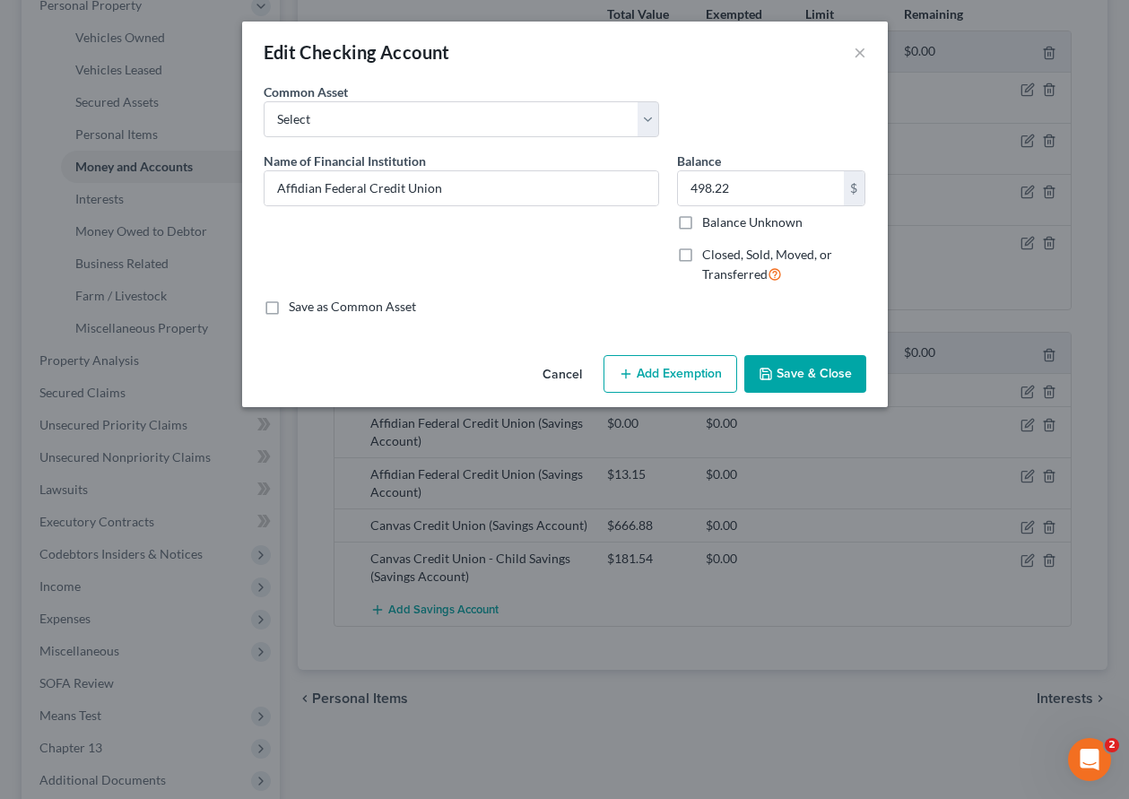
click at [557, 367] on button "Cancel" at bounding box center [562, 375] width 68 height 36
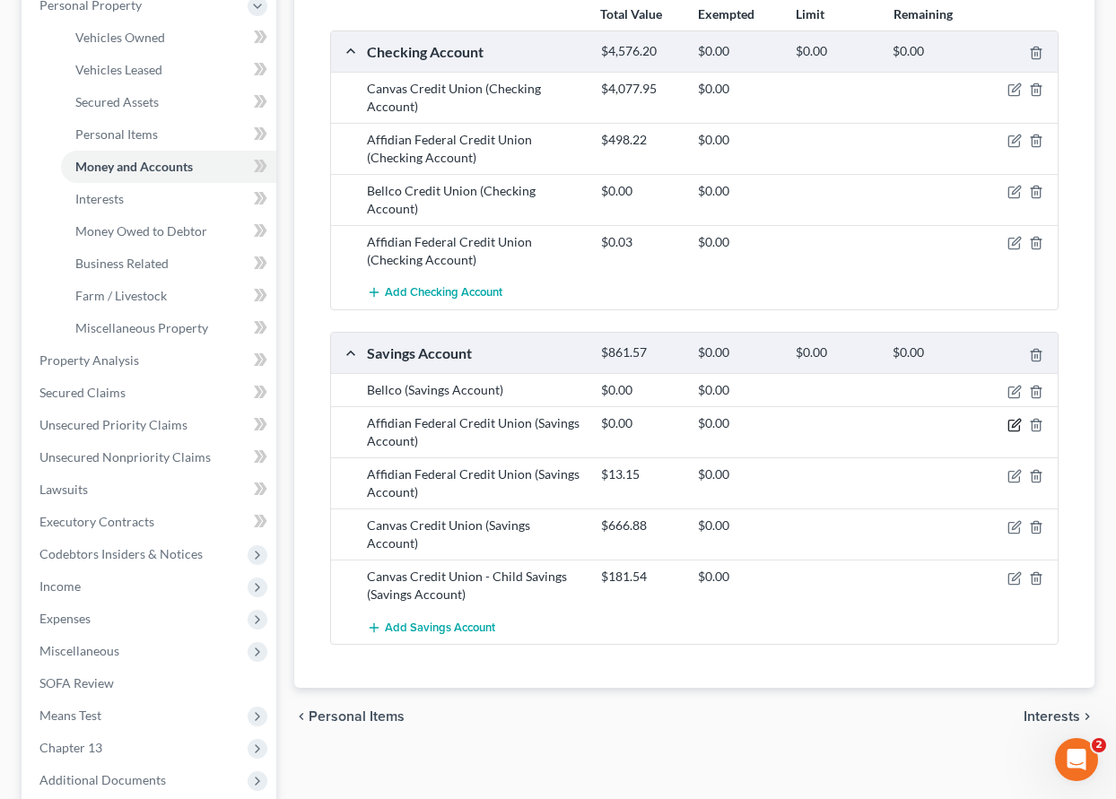
click at [1013, 425] on icon "button" at bounding box center [1016, 423] width 8 height 8
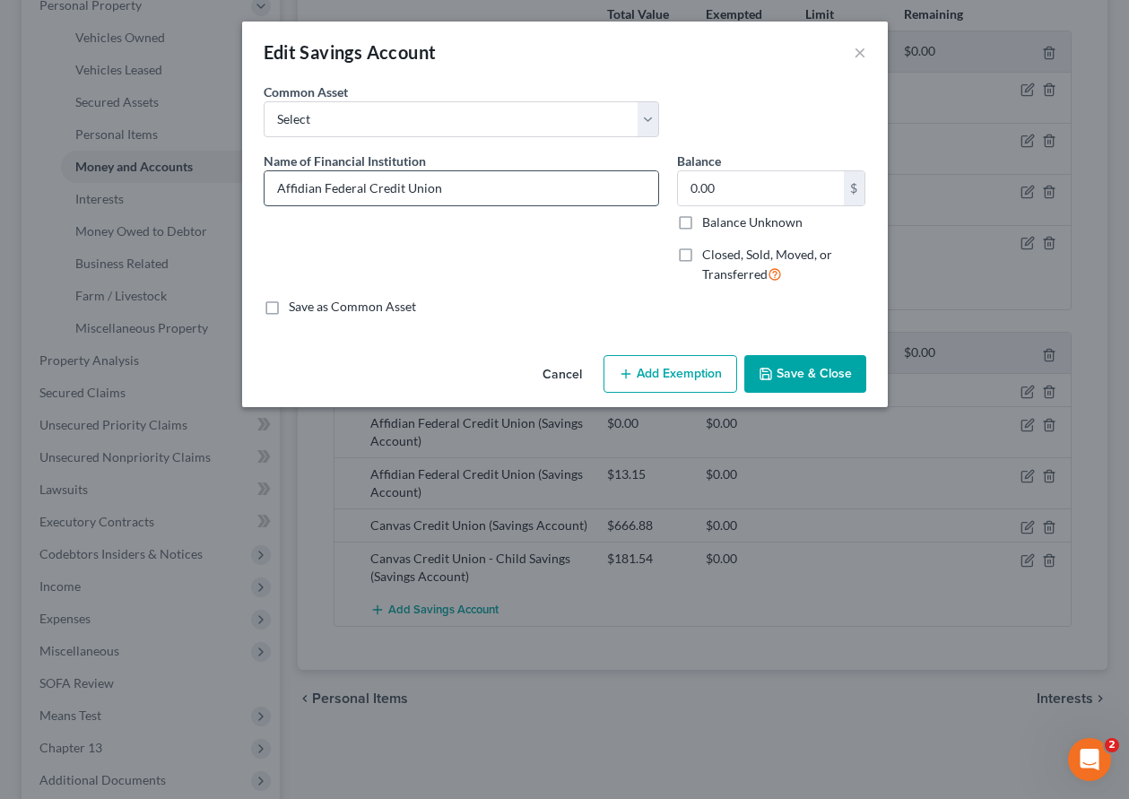
click at [481, 181] on input "Affidian Federal Credit Union" at bounding box center [462, 188] width 394 height 34
drag, startPoint x: 675, startPoint y: 207, endPoint x: 692, endPoint y: 220, distance: 21.2
click at [683, 213] on div "Balance 0.00 $ Balance Unknown Balance Undetermined 0.00 $ Balance Unknown Clos…" at bounding box center [771, 225] width 207 height 147
click at [702, 224] on label "Balance Unknown" at bounding box center [752, 222] width 100 height 18
click at [709, 224] on input "Balance Unknown" at bounding box center [715, 219] width 12 height 12
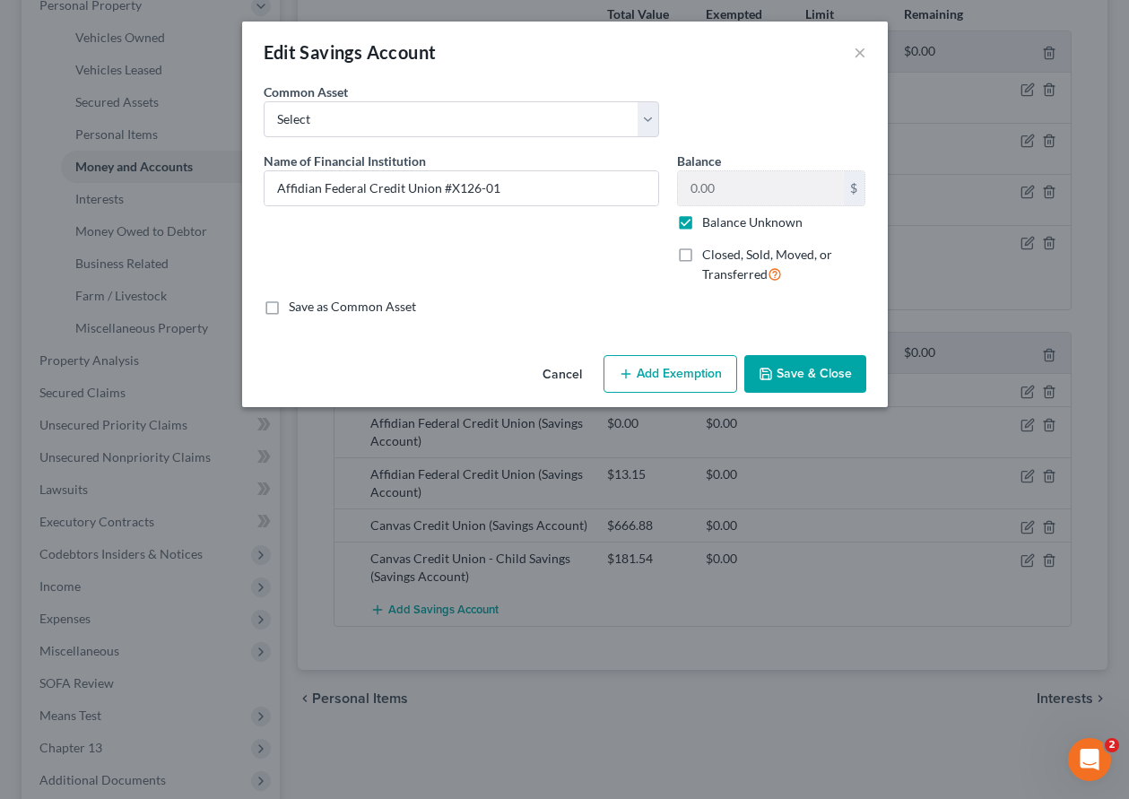
click at [682, 381] on button "Add Exemption" at bounding box center [671, 374] width 134 height 38
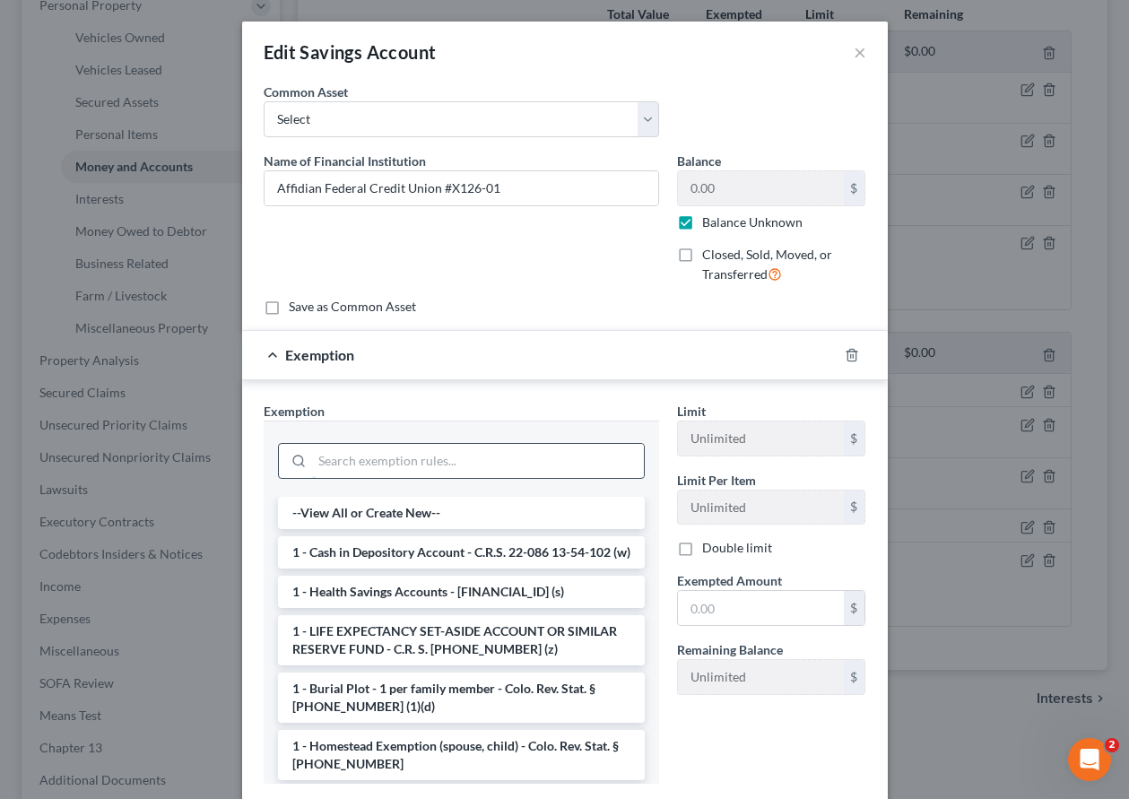
click at [464, 465] on input "search" at bounding box center [478, 461] width 332 height 34
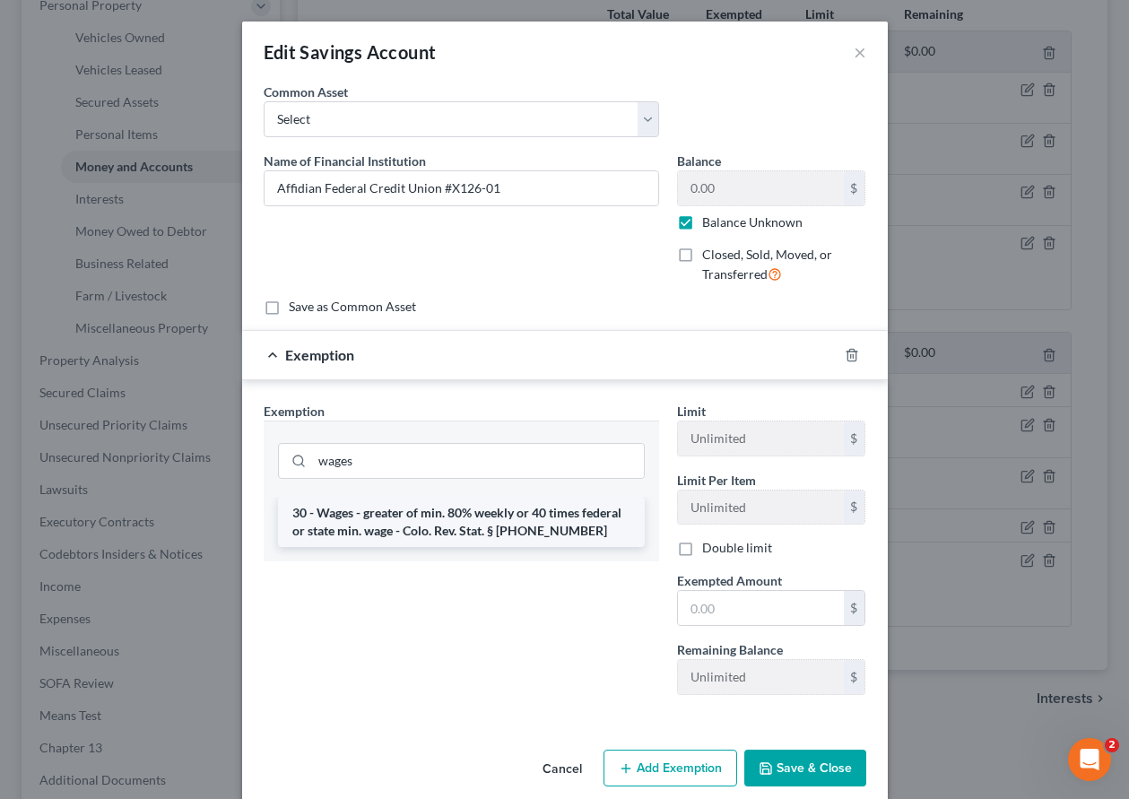
click at [444, 516] on li "30 - Wages - greater of min. 80% weekly or 40 times federal or state min. wage …" at bounding box center [461, 522] width 367 height 50
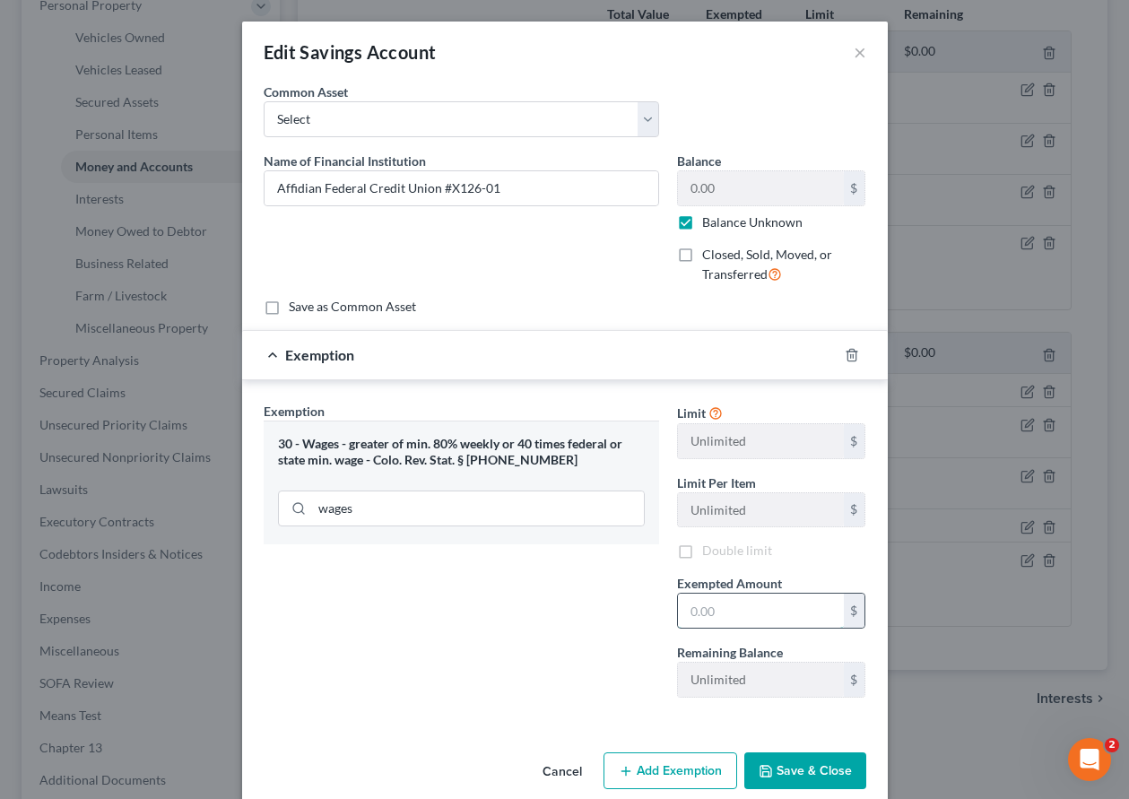
click at [695, 622] on input "text" at bounding box center [761, 611] width 166 height 34
click at [796, 771] on button "Save & Close" at bounding box center [805, 772] width 122 height 38
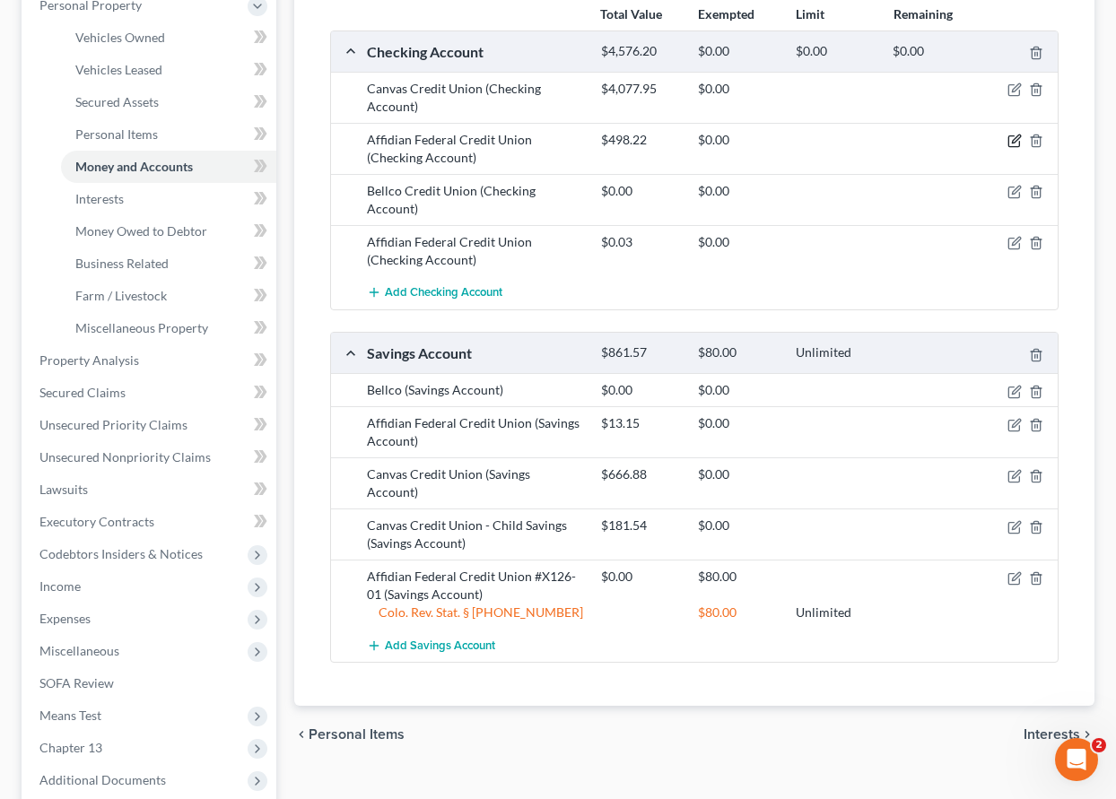
click at [1014, 139] on icon "button" at bounding box center [1014, 141] width 14 height 14
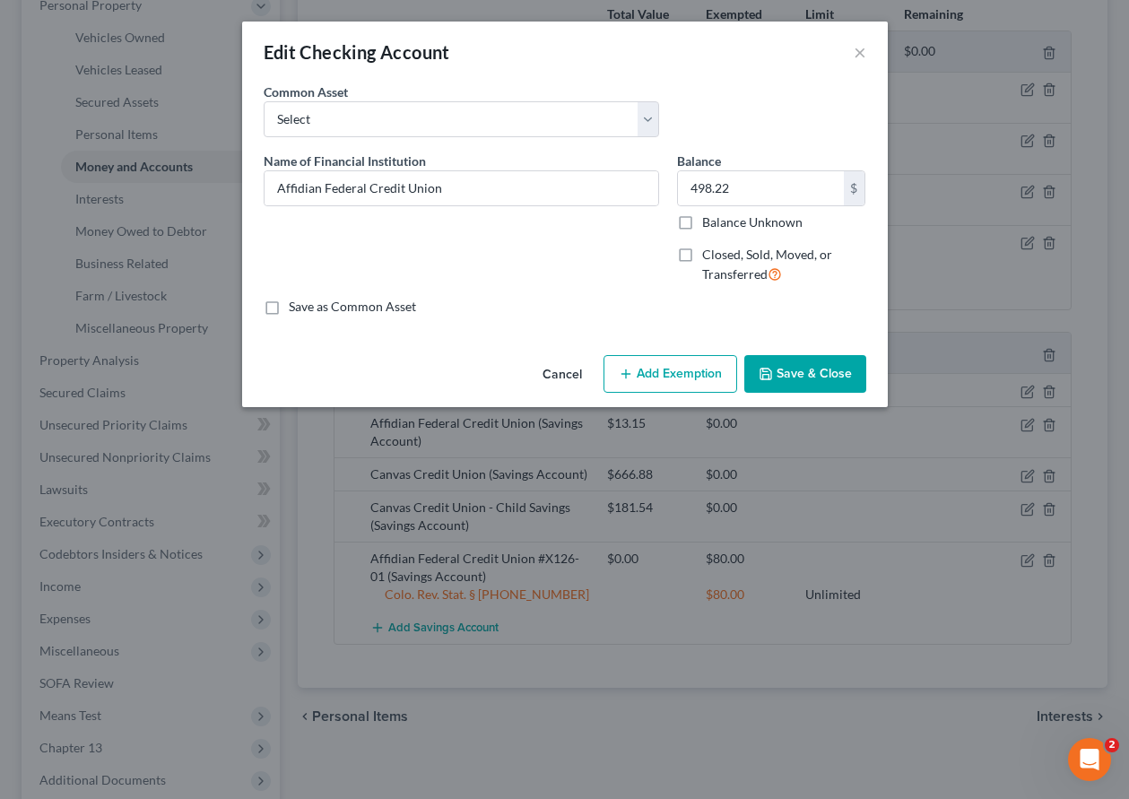
click at [702, 220] on label "Balance Unknown" at bounding box center [752, 222] width 100 height 18
click at [709, 220] on input "Balance Unknown" at bounding box center [715, 219] width 12 height 12
click at [529, 184] on input "Affidian Federal Credit Union" at bounding box center [462, 188] width 394 height 34
click at [699, 379] on button "Add Exemption" at bounding box center [671, 374] width 134 height 38
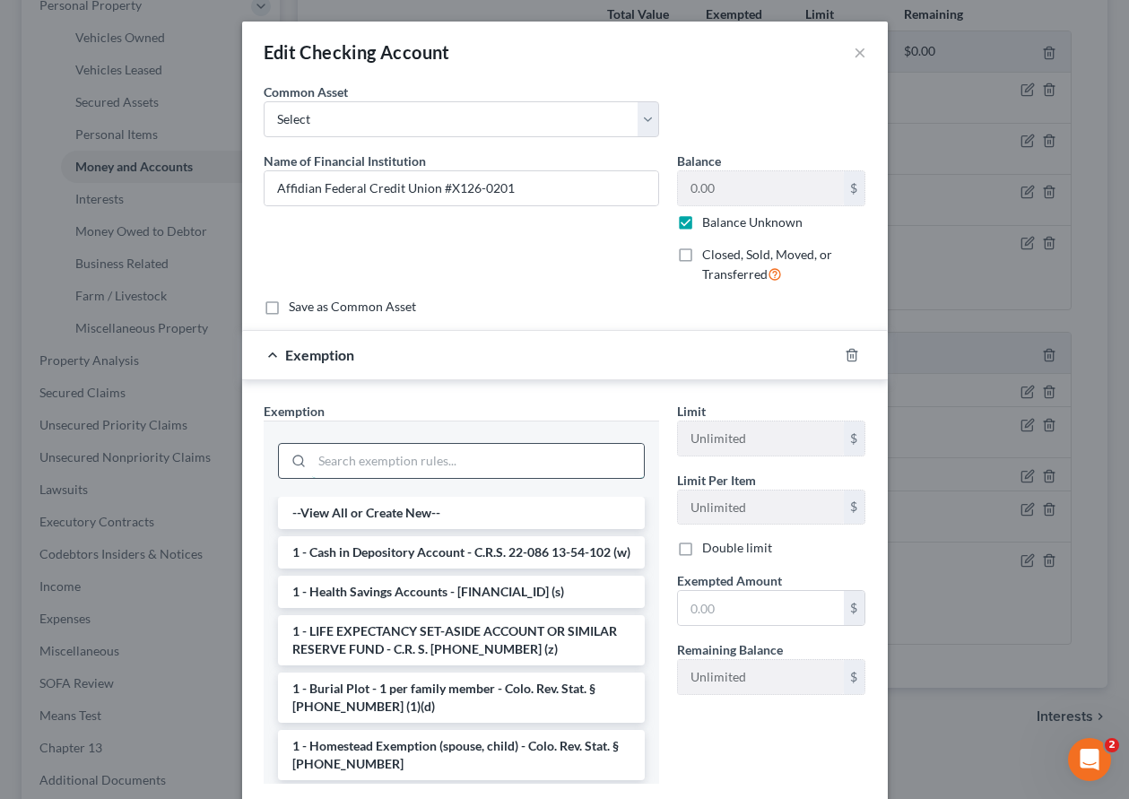
click at [400, 470] on input "search" at bounding box center [478, 461] width 332 height 34
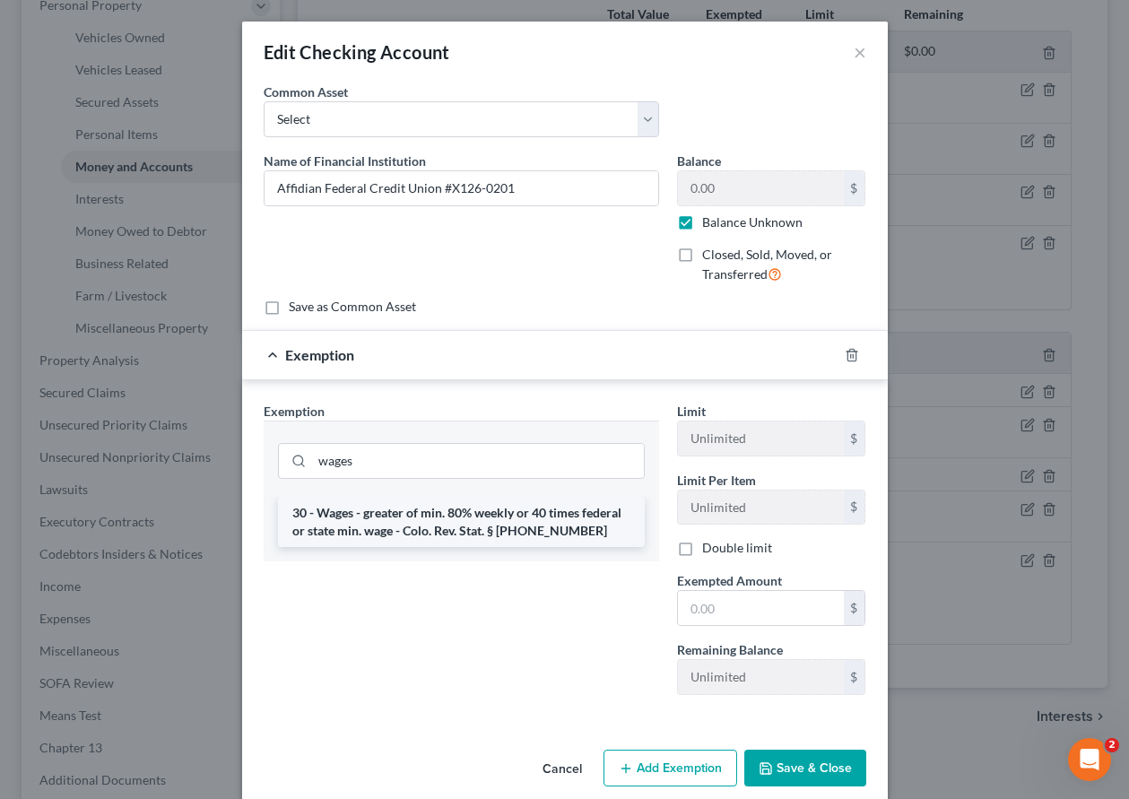
click at [405, 519] on li "30 - Wages - greater of min. 80% weekly or 40 times federal or state min. wage …" at bounding box center [461, 522] width 367 height 50
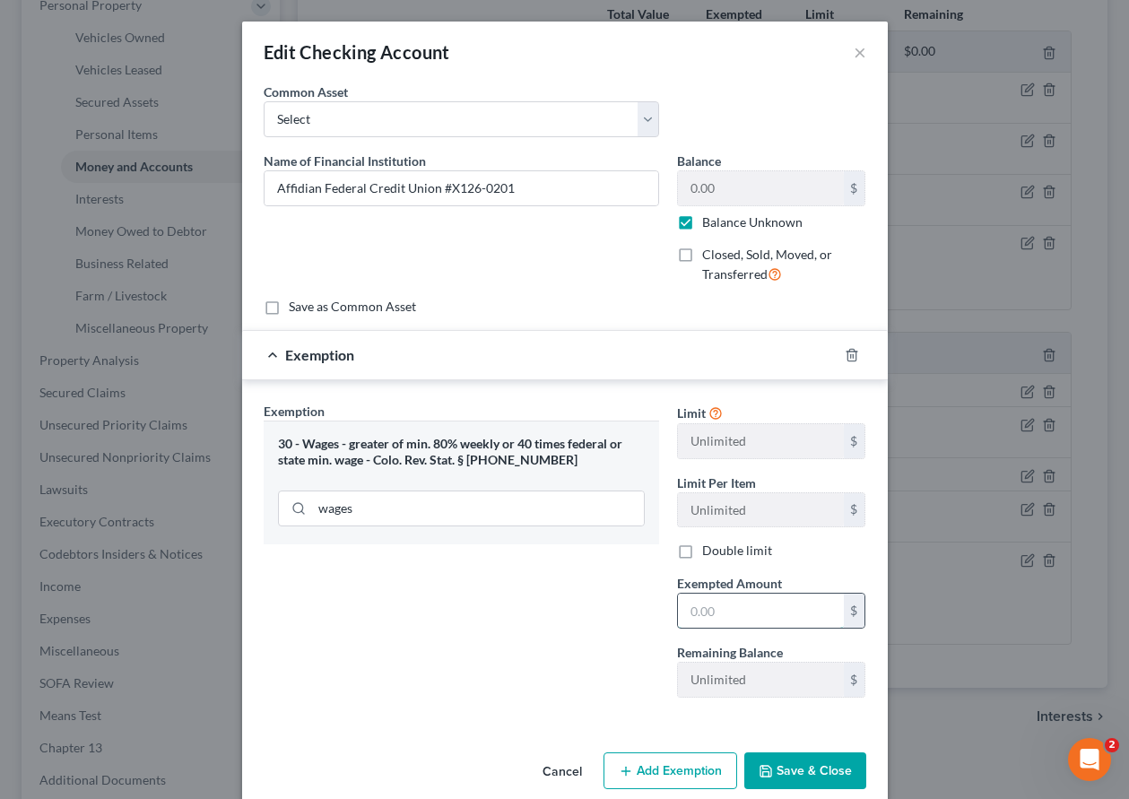
click at [826, 613] on input "text" at bounding box center [761, 611] width 166 height 34
click at [817, 782] on button "Save & Close" at bounding box center [805, 772] width 122 height 38
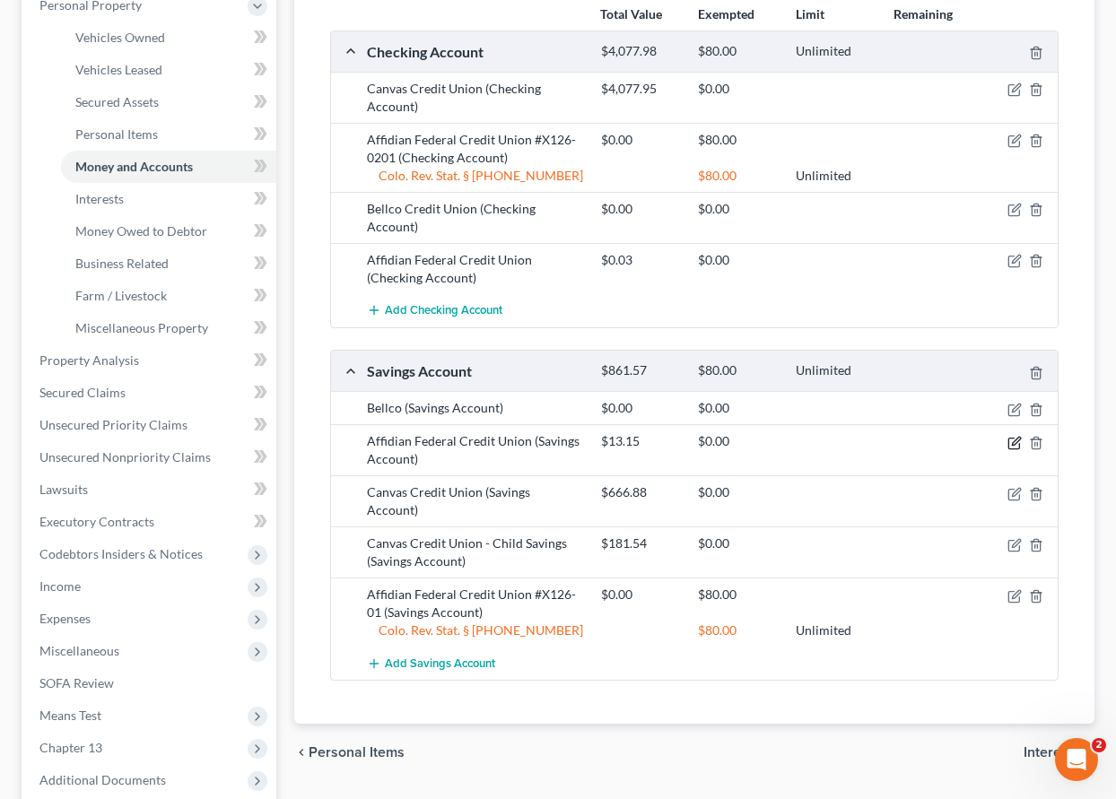
click at [1016, 442] on icon "button" at bounding box center [1016, 441] width 8 height 8
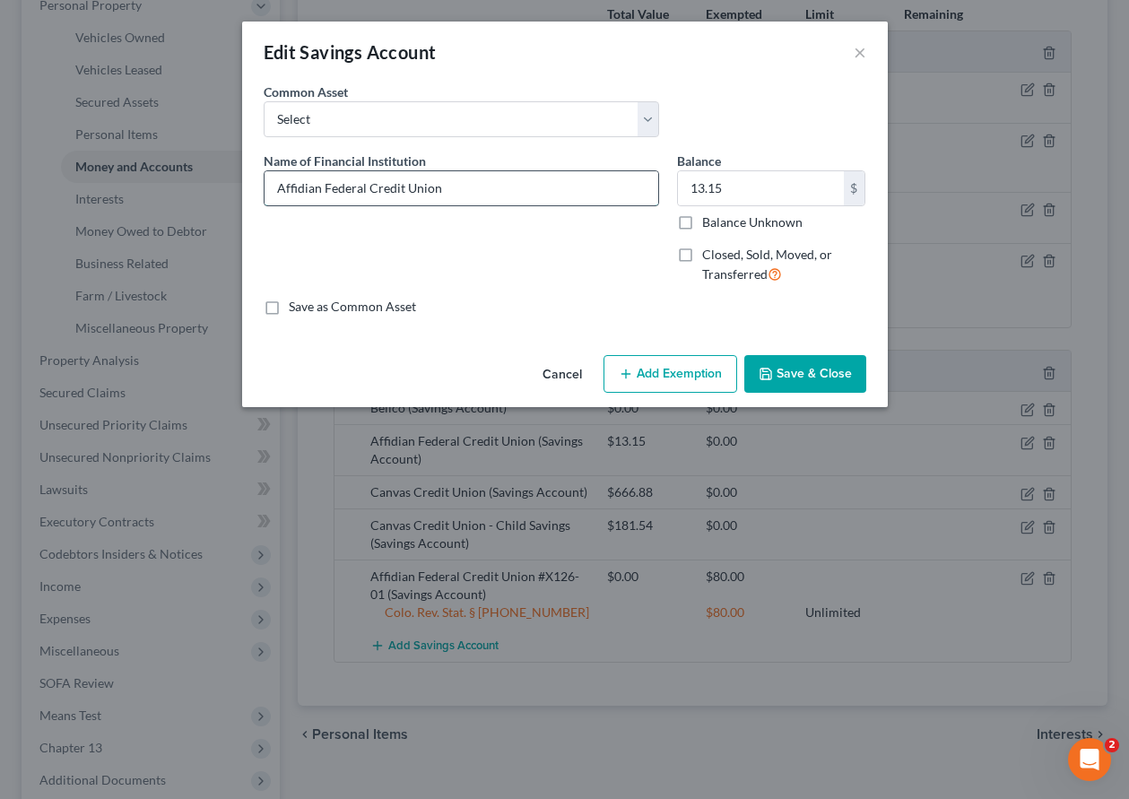
click at [495, 177] on input "Affidian Federal Credit Union" at bounding box center [462, 188] width 394 height 34
click at [709, 213] on input "Balance Unknown" at bounding box center [715, 219] width 12 height 12
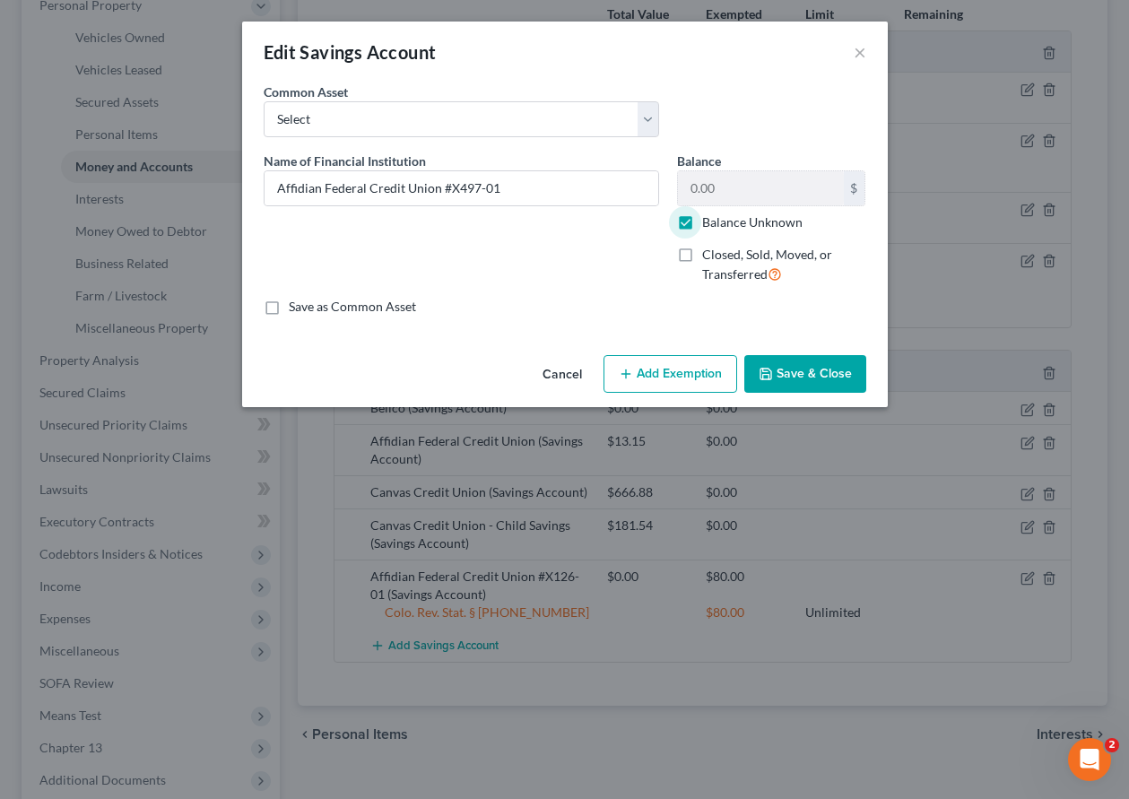
click at [683, 359] on button "Add Exemption" at bounding box center [671, 374] width 134 height 38
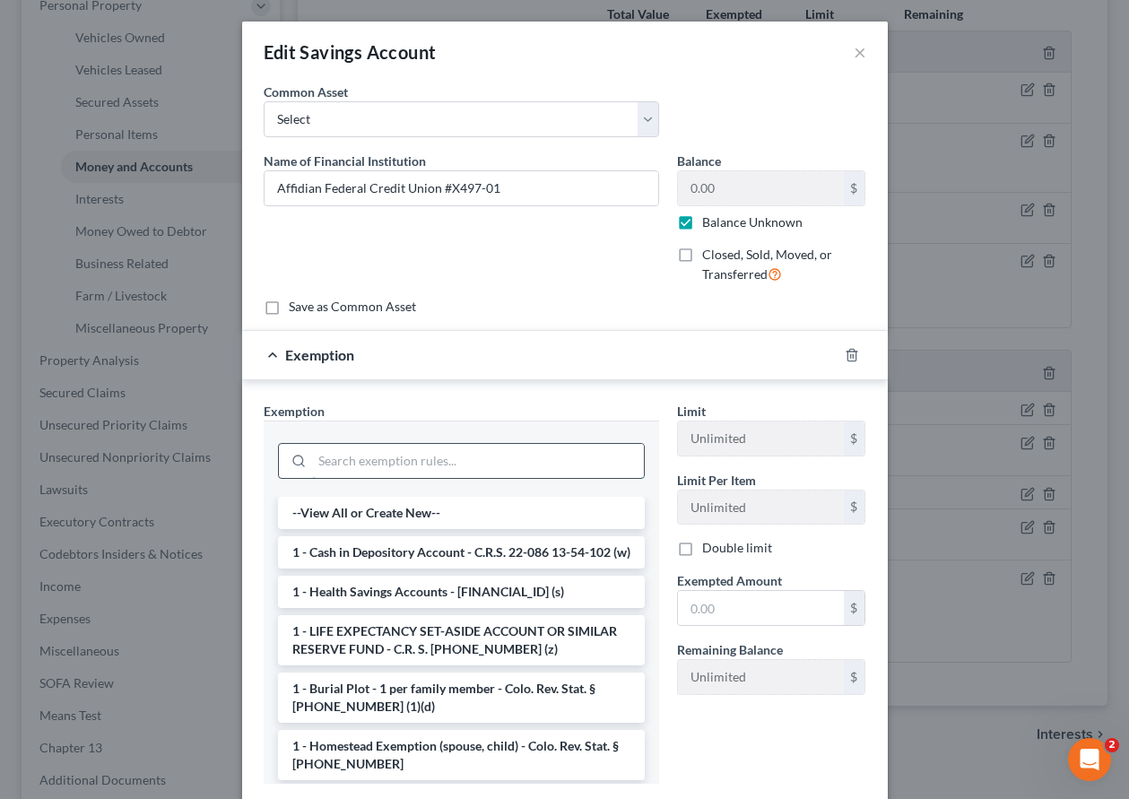
click at [454, 457] on input "search" at bounding box center [478, 461] width 332 height 34
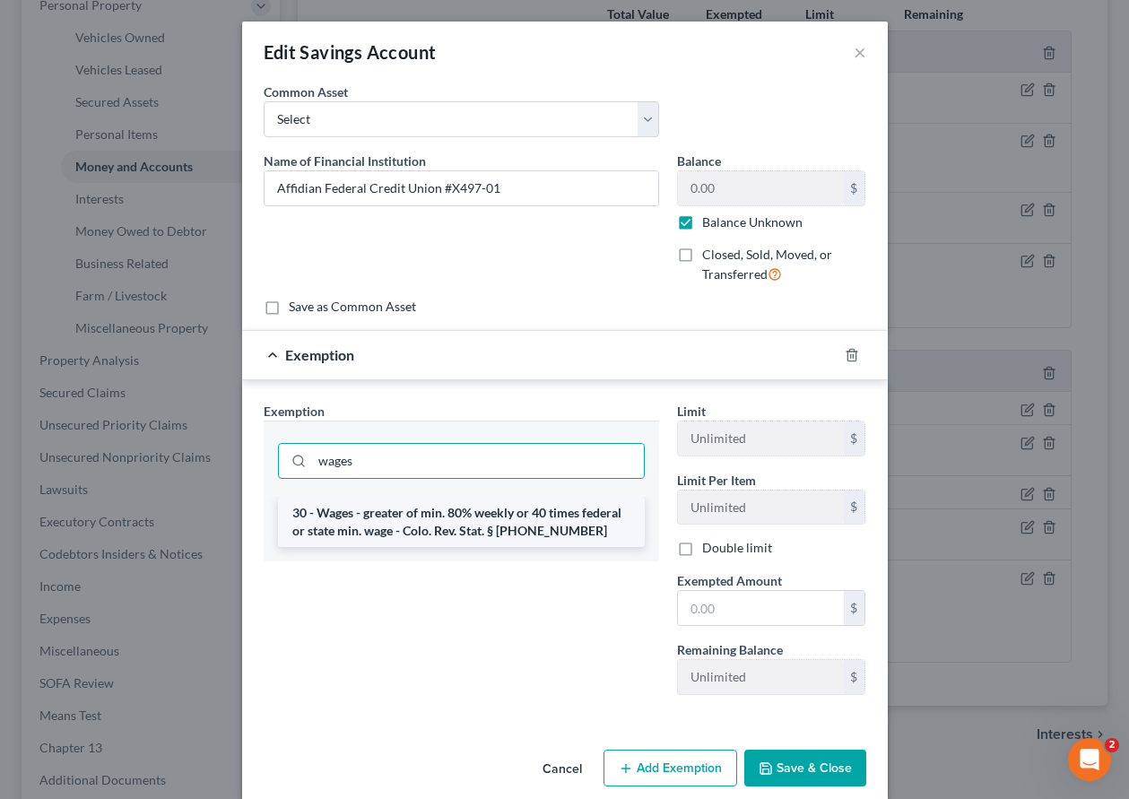
click at [453, 536] on li "30 - Wages - greater of min. 80% weekly or 40 times federal or state min. wage …" at bounding box center [461, 522] width 367 height 50
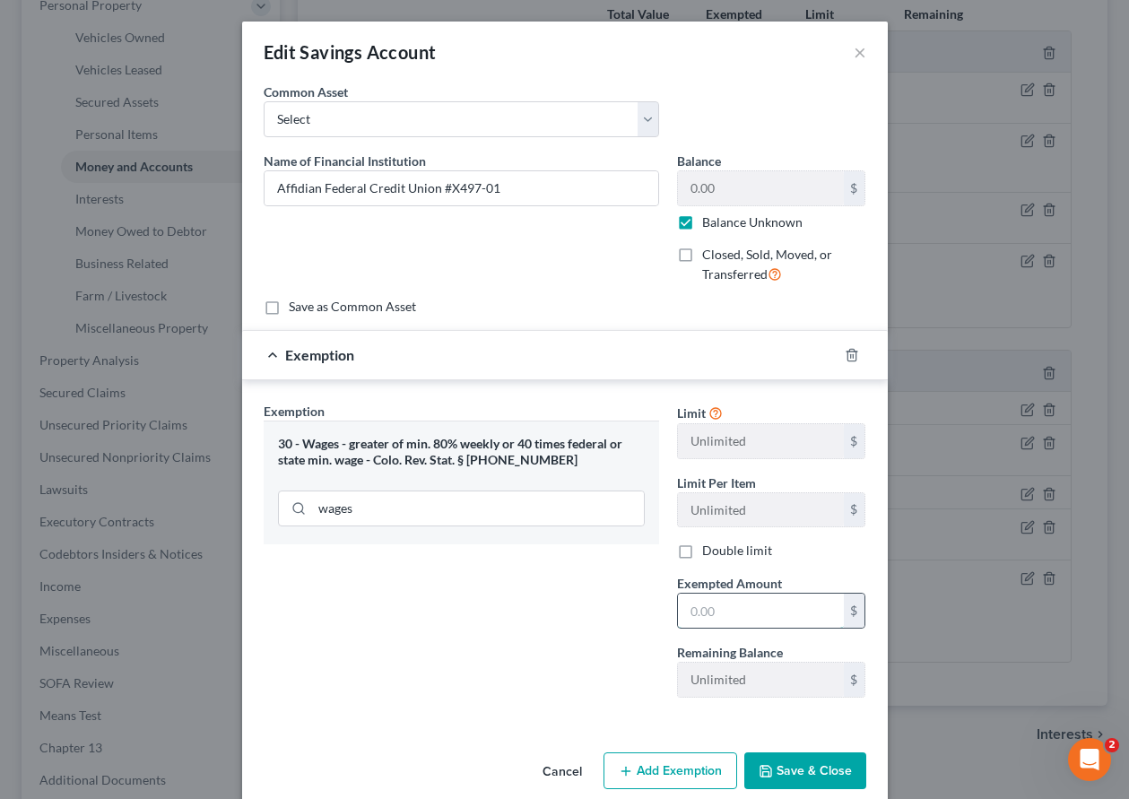
click at [761, 604] on input "text" at bounding box center [761, 611] width 166 height 34
click at [398, 684] on div "Exemption Set must be selected for CA. Exemption * 30 - Wages - greater of min.…" at bounding box center [461, 557] width 413 height 310
click at [776, 776] on button "Save & Close" at bounding box center [805, 772] width 122 height 38
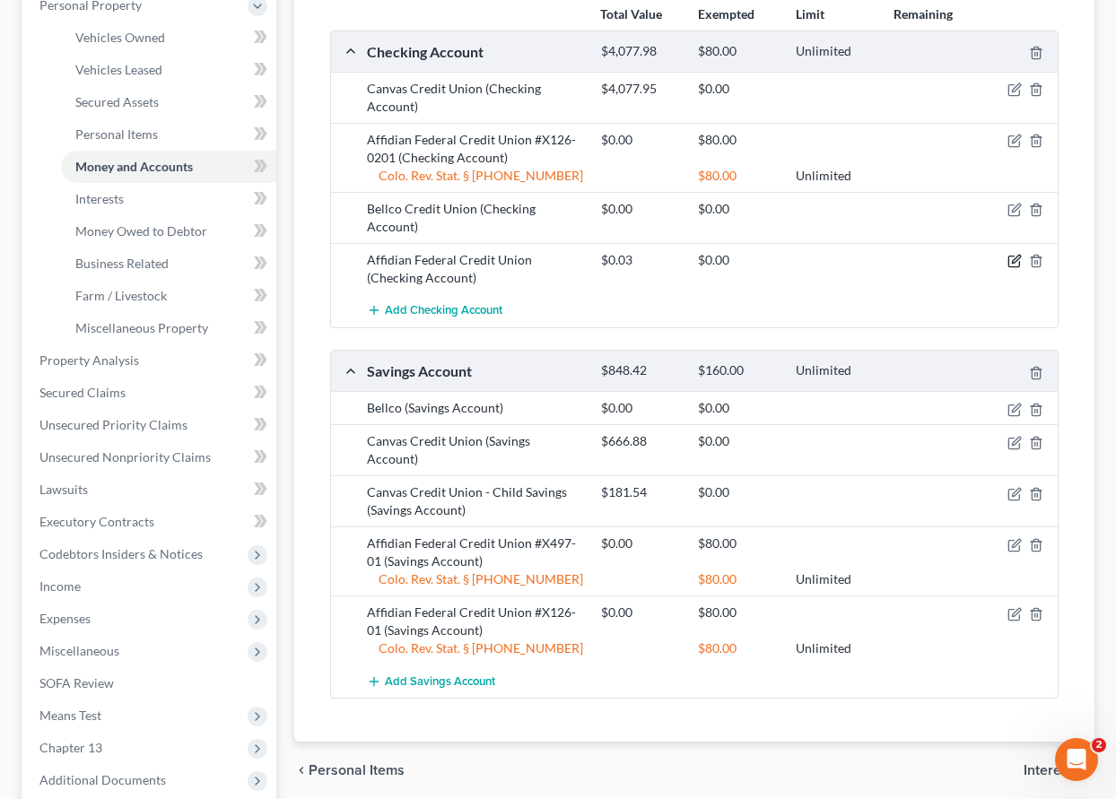
click at [1016, 260] on icon "button" at bounding box center [1014, 261] width 14 height 14
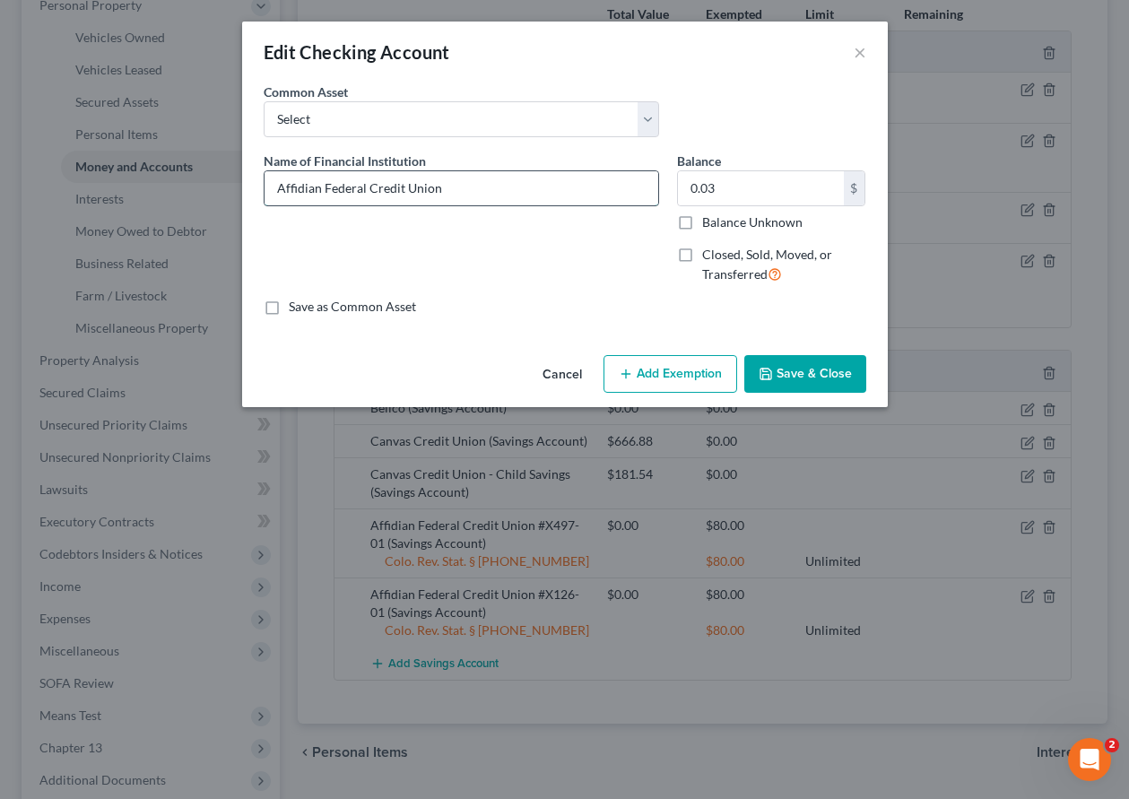
click at [500, 187] on input "Affidian Federal Credit Union" at bounding box center [462, 188] width 394 height 34
click at [709, 213] on input "Balance Unknown" at bounding box center [715, 219] width 12 height 12
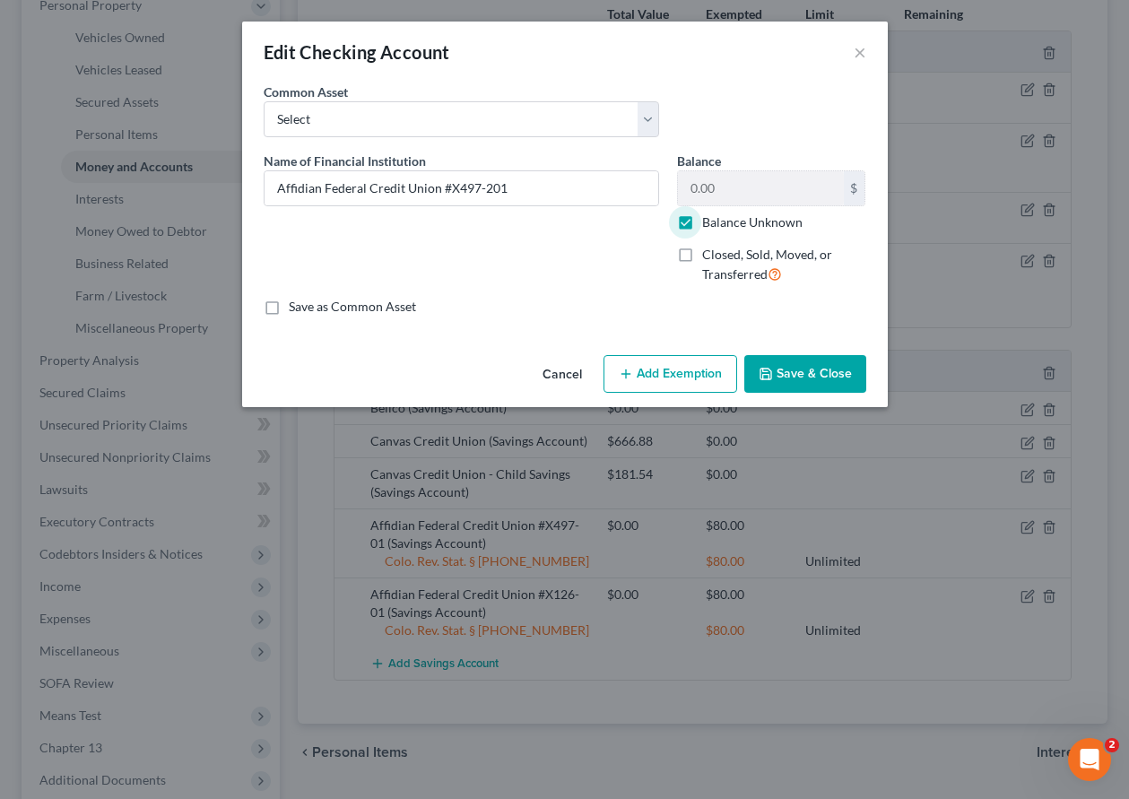
click at [695, 377] on button "Add Exemption" at bounding box center [671, 374] width 134 height 38
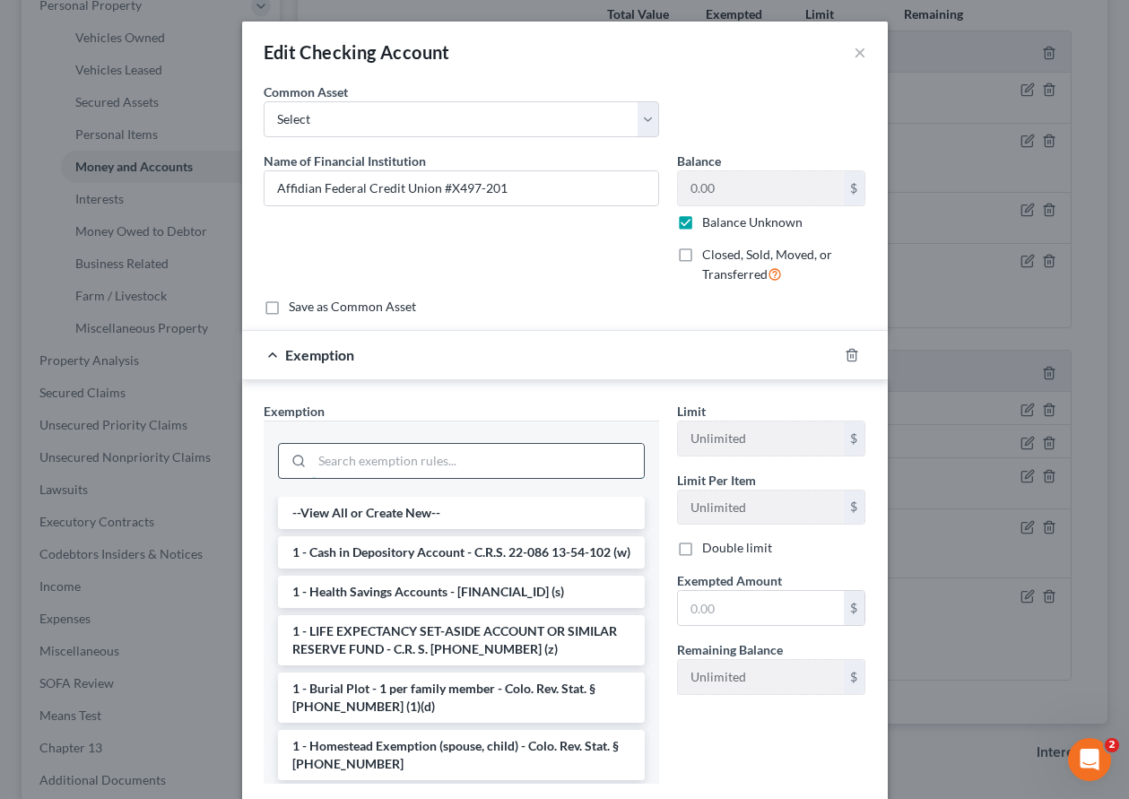
click at [517, 467] on input "search" at bounding box center [478, 461] width 332 height 34
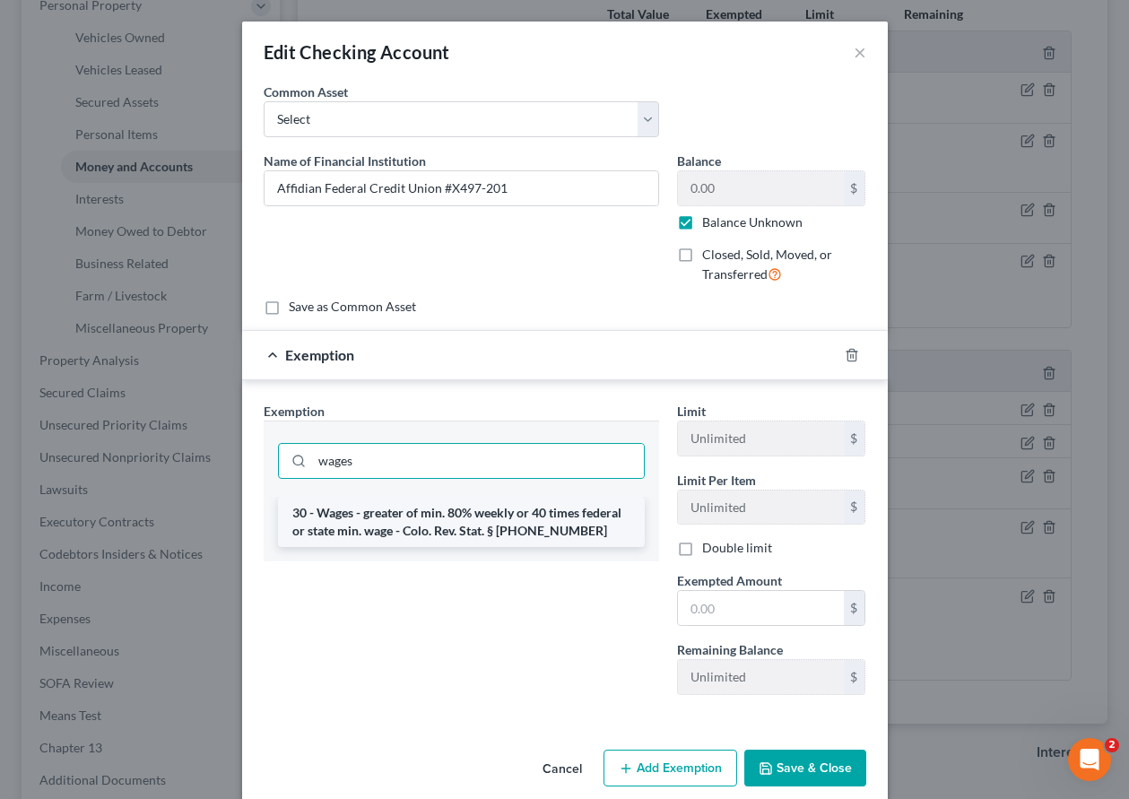
click at [492, 518] on li "30 - Wages - greater of min. 80% weekly or 40 times federal or state min. wage …" at bounding box center [461, 522] width 367 height 50
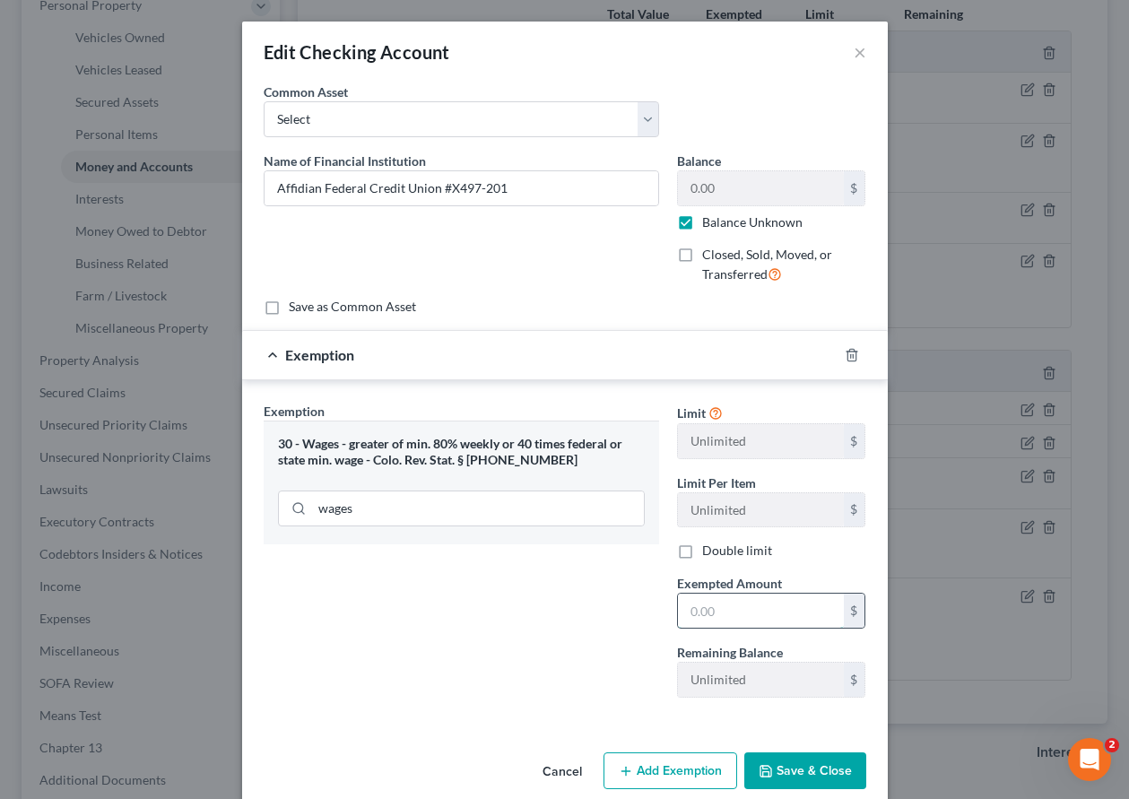
click at [687, 605] on input "text" at bounding box center [761, 611] width 166 height 34
click at [827, 773] on button "Save & Close" at bounding box center [805, 772] width 122 height 38
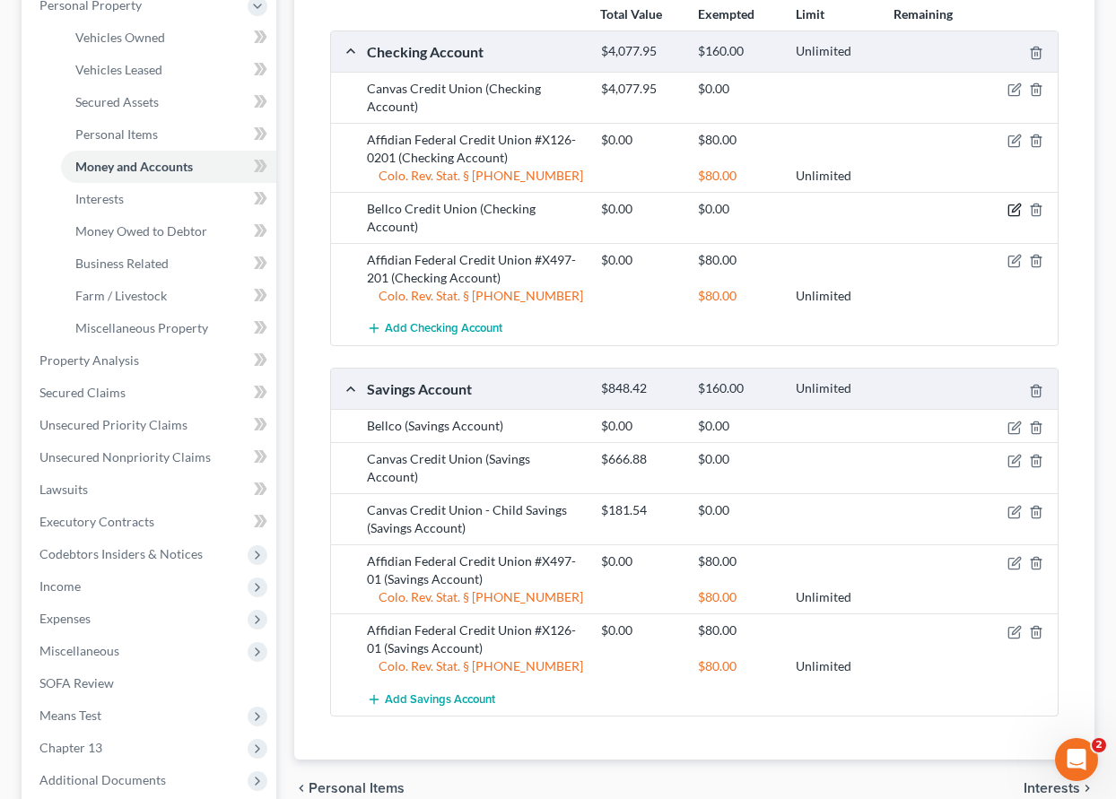
click at [1014, 211] on icon "button" at bounding box center [1014, 210] width 14 height 14
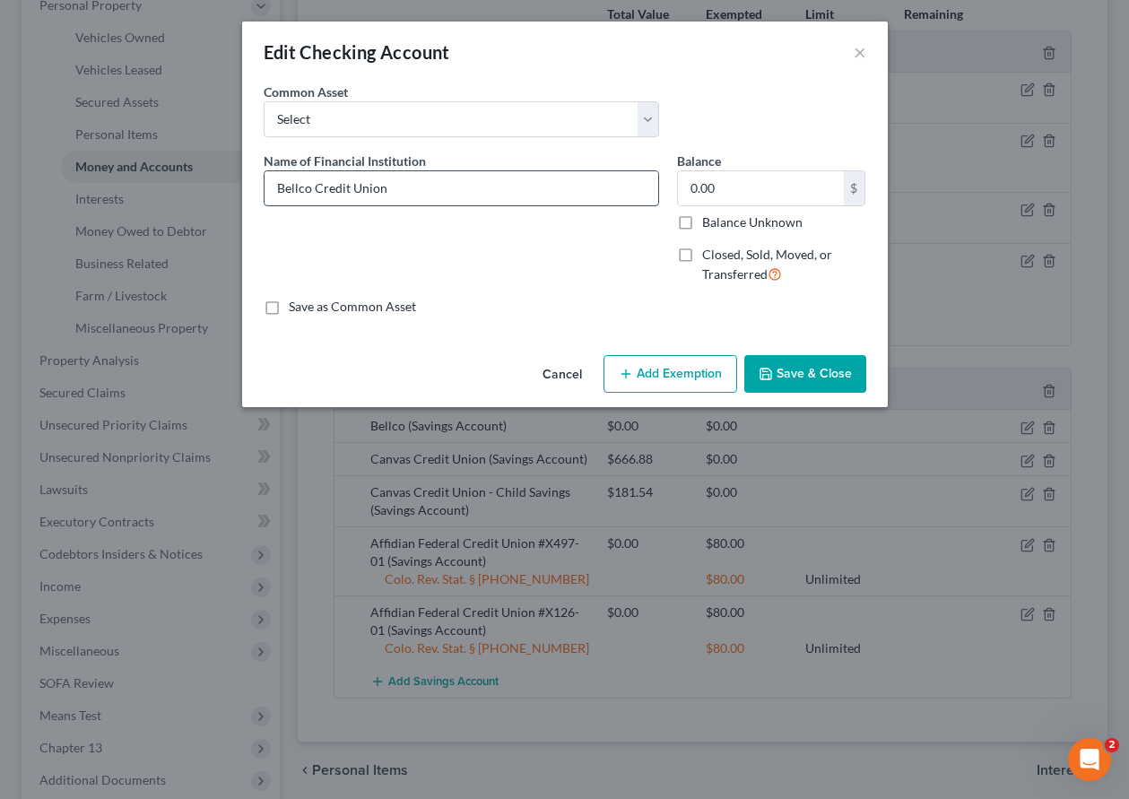
click at [449, 192] on input "Bellco Credit Union" at bounding box center [462, 188] width 394 height 34
click at [709, 213] on input "Balance Unknown" at bounding box center [715, 219] width 12 height 12
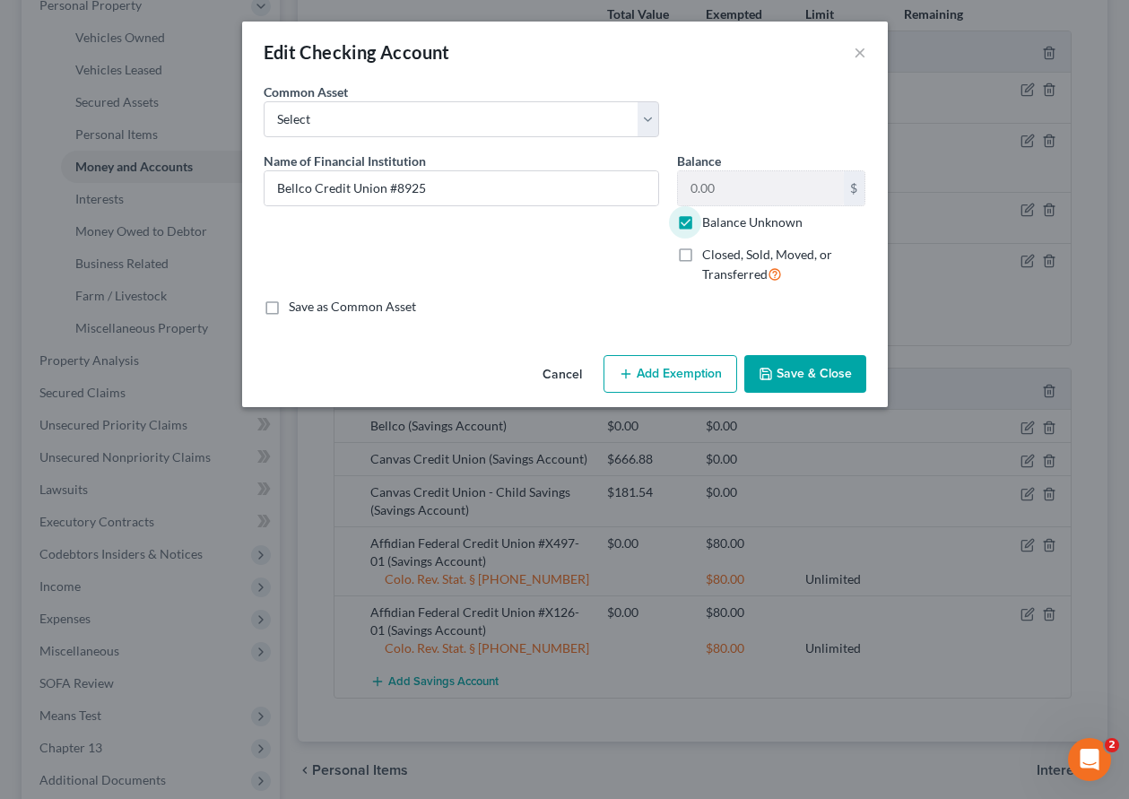
click at [689, 365] on button "Add Exemption" at bounding box center [671, 374] width 134 height 38
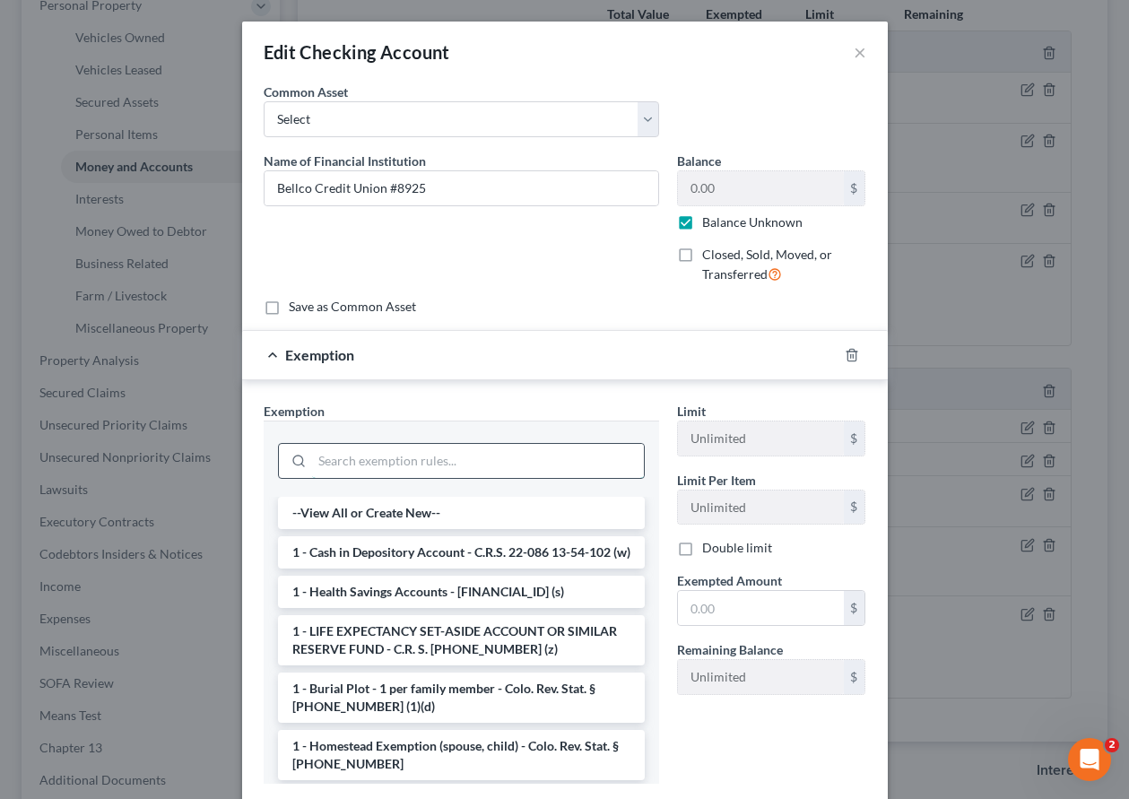
click at [448, 460] on input "search" at bounding box center [478, 461] width 332 height 34
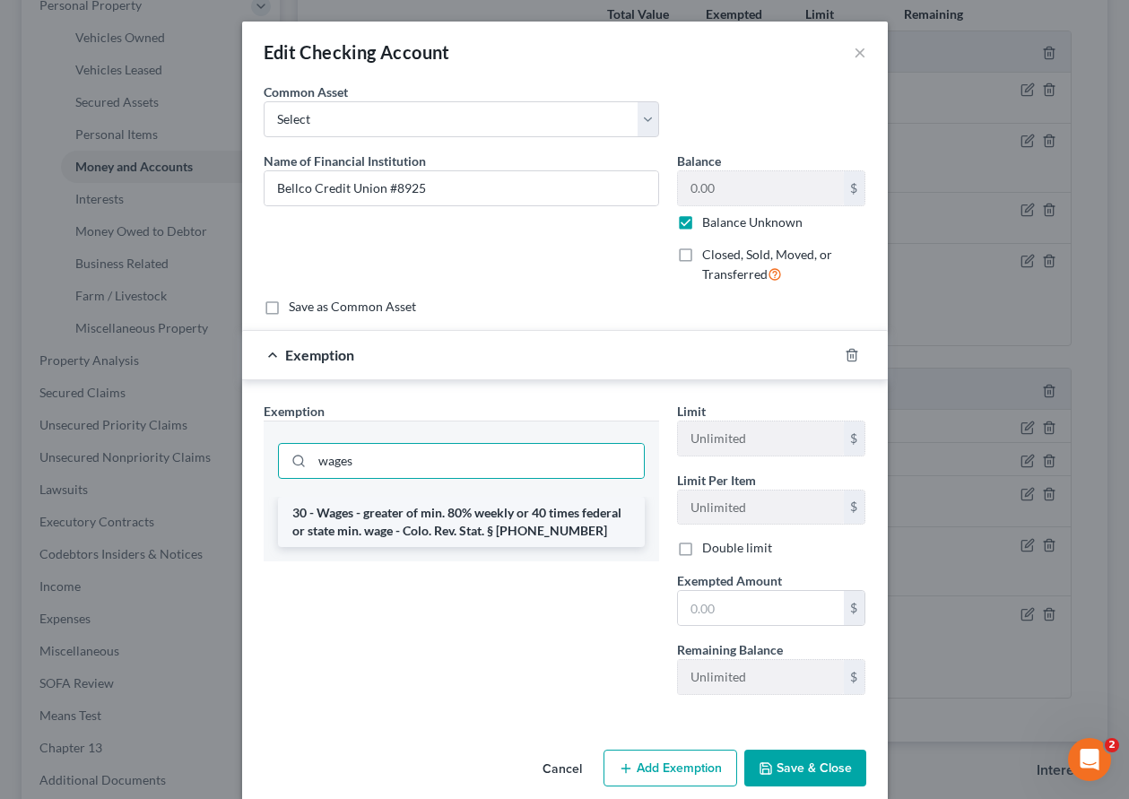
click at [463, 526] on li "30 - Wages - greater of min. 80% weekly or 40 times federal or state min. wage …" at bounding box center [461, 522] width 367 height 50
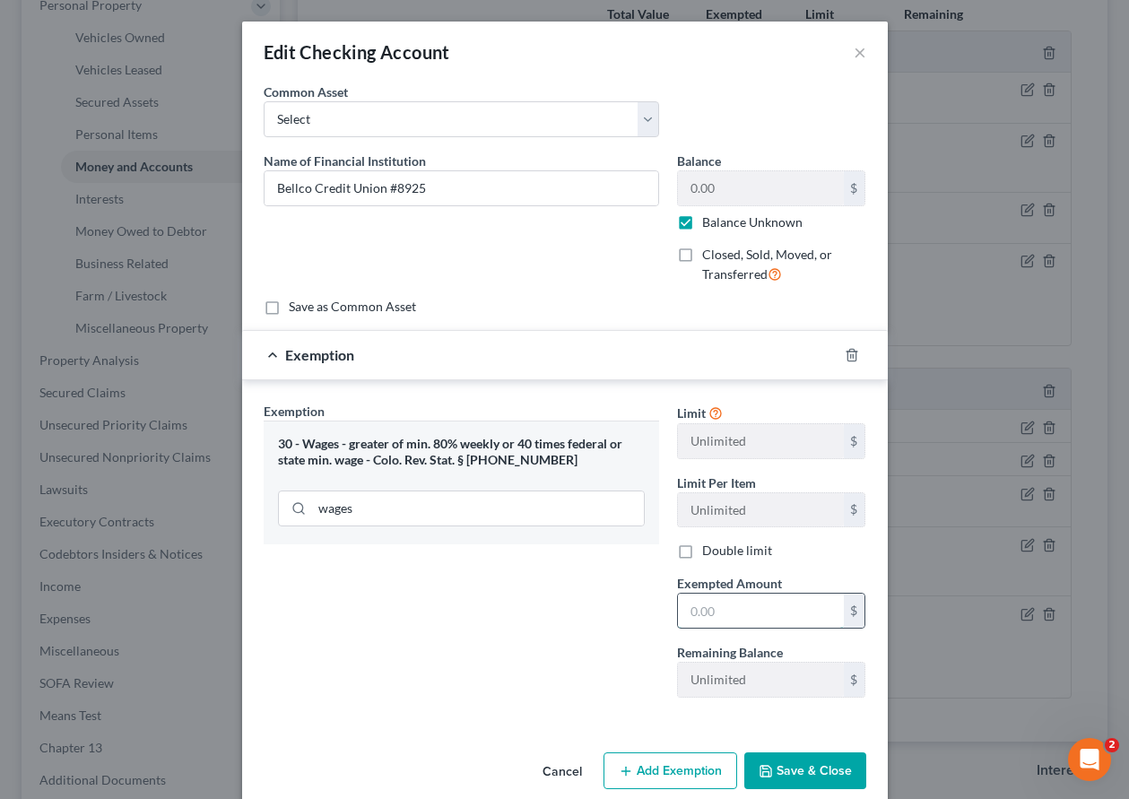
click at [746, 614] on input "text" at bounding box center [761, 611] width 166 height 34
click at [769, 767] on button "Save & Close" at bounding box center [805, 772] width 122 height 38
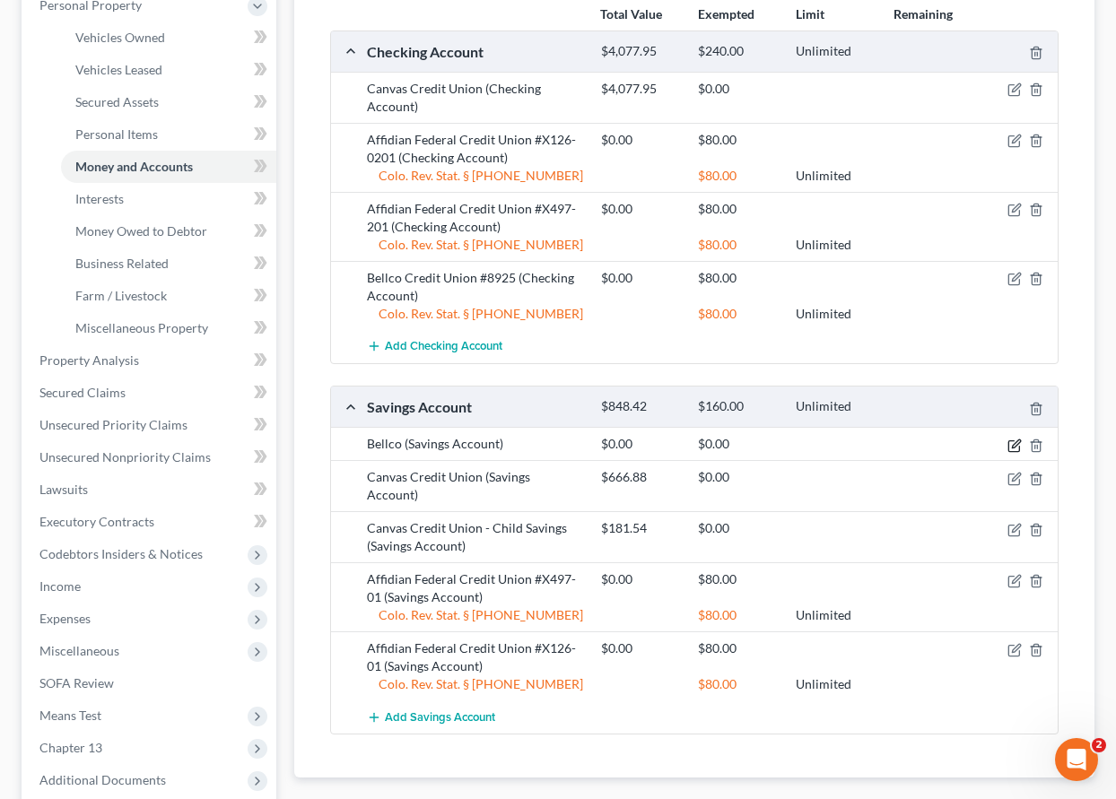
click at [1010, 448] on icon "button" at bounding box center [1014, 446] width 14 height 14
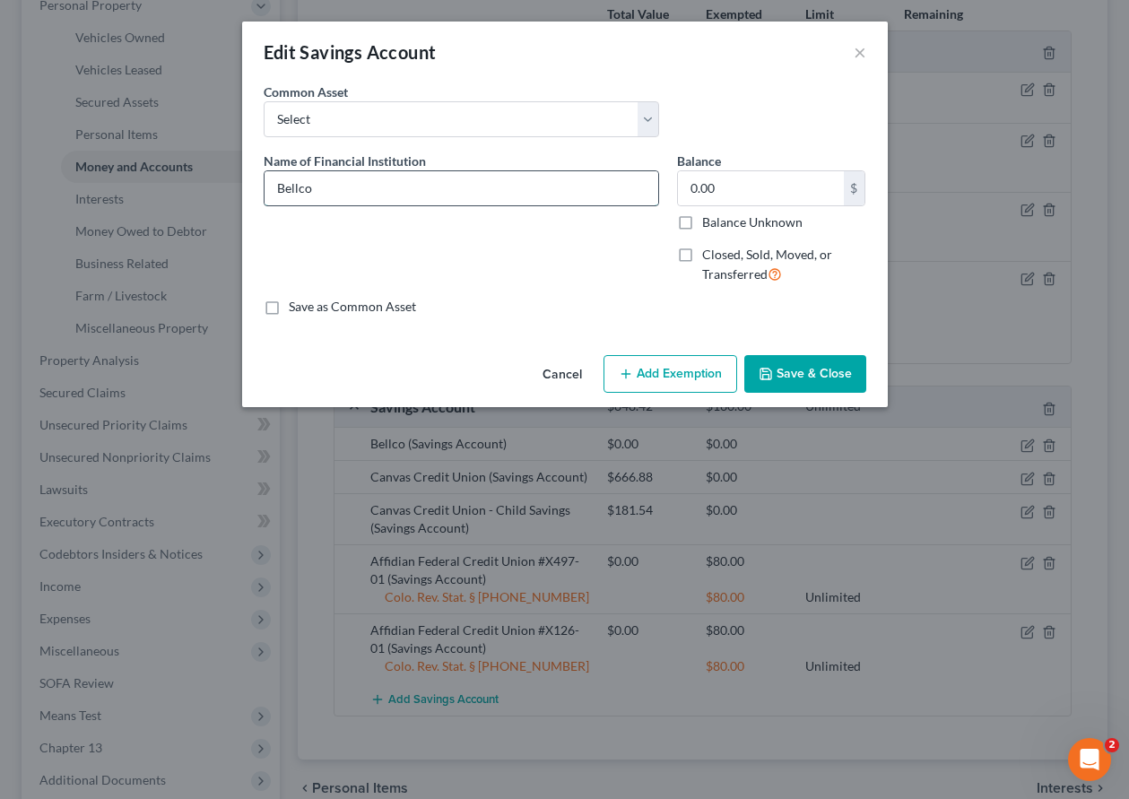
click at [396, 196] on input "Bellco" at bounding box center [462, 188] width 394 height 34
click at [709, 213] on input "Balance Unknown" at bounding box center [715, 219] width 12 height 12
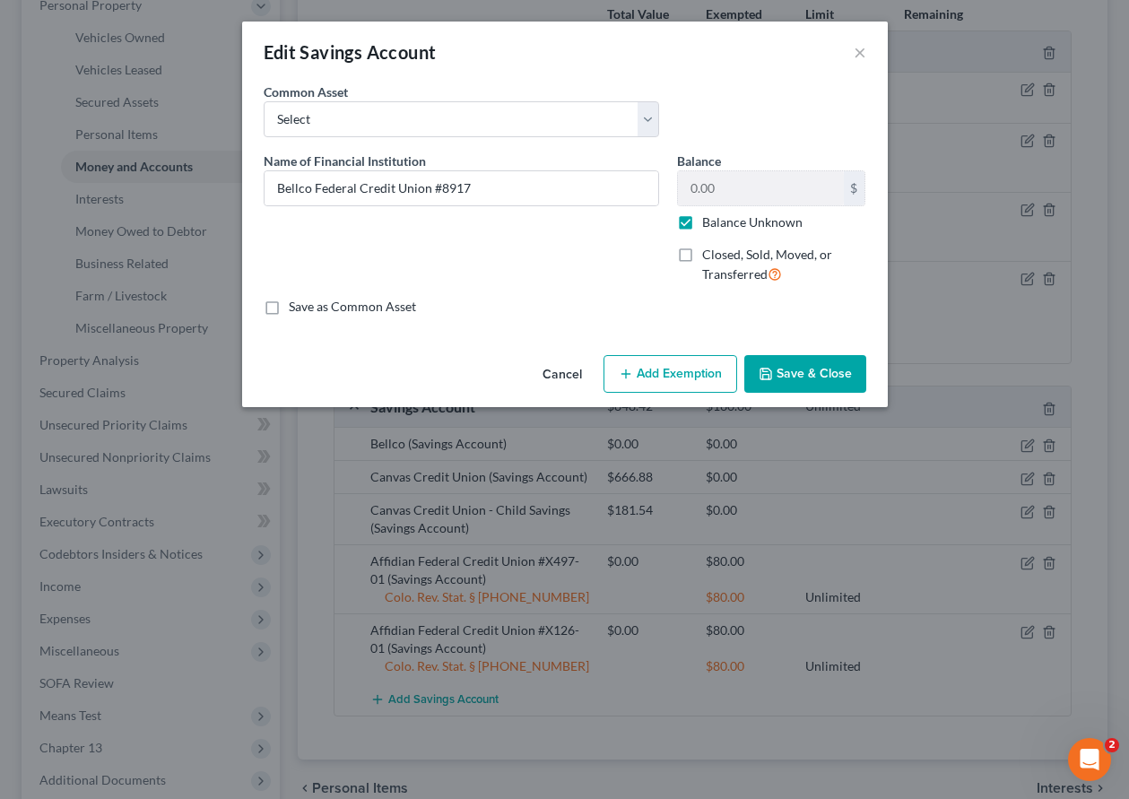
click at [683, 370] on button "Add Exemption" at bounding box center [671, 374] width 134 height 38
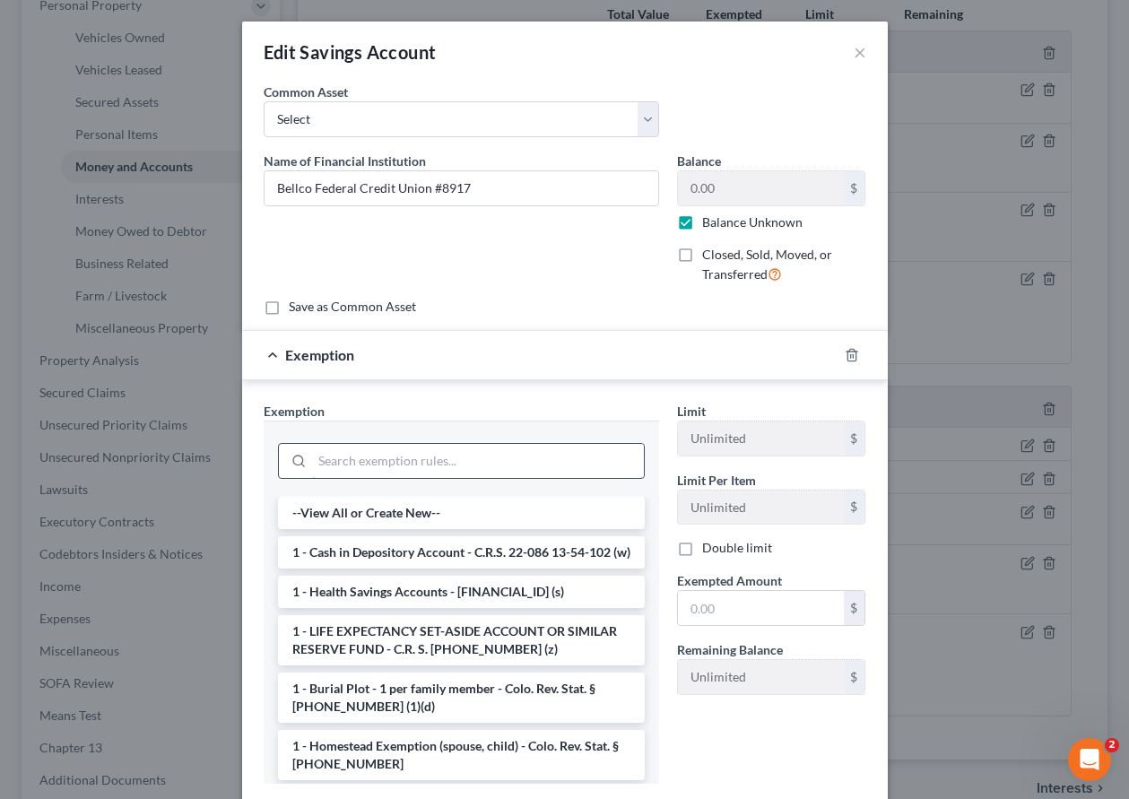
click at [552, 460] on input "search" at bounding box center [478, 461] width 332 height 34
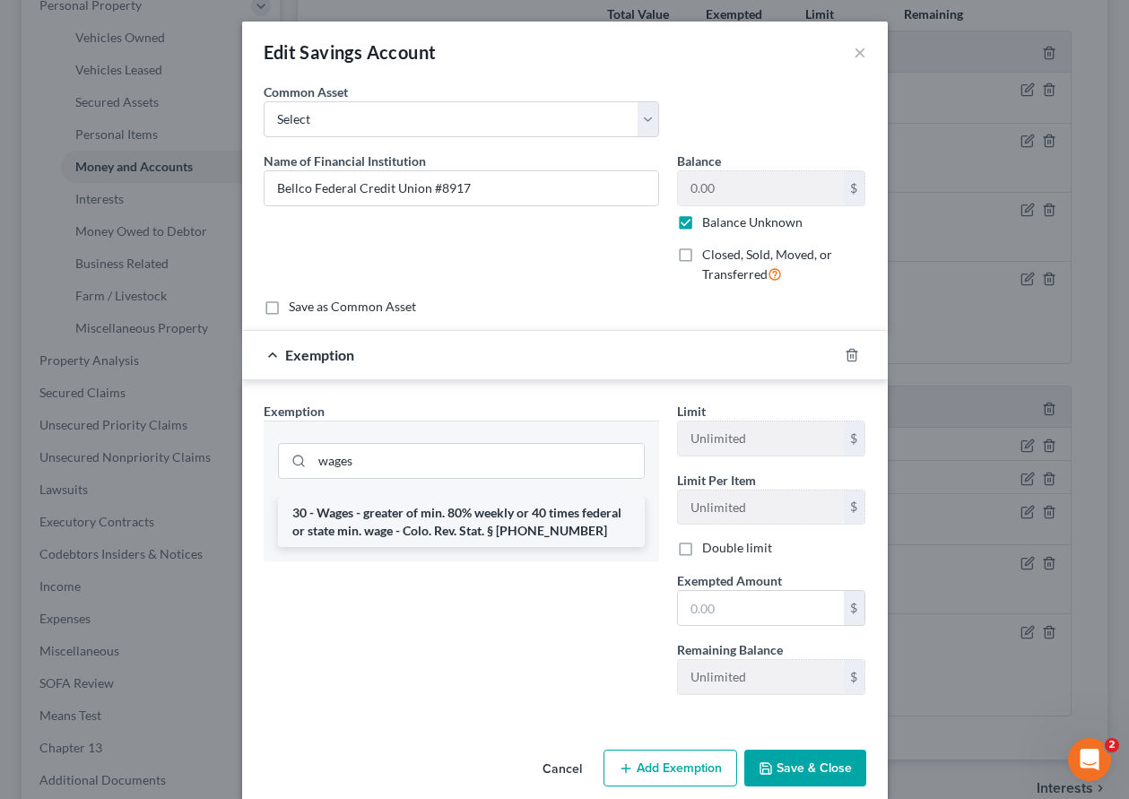
click at [534, 542] on li "30 - Wages - greater of min. 80% weekly or 40 times federal or state min. wage …" at bounding box center [461, 522] width 367 height 50
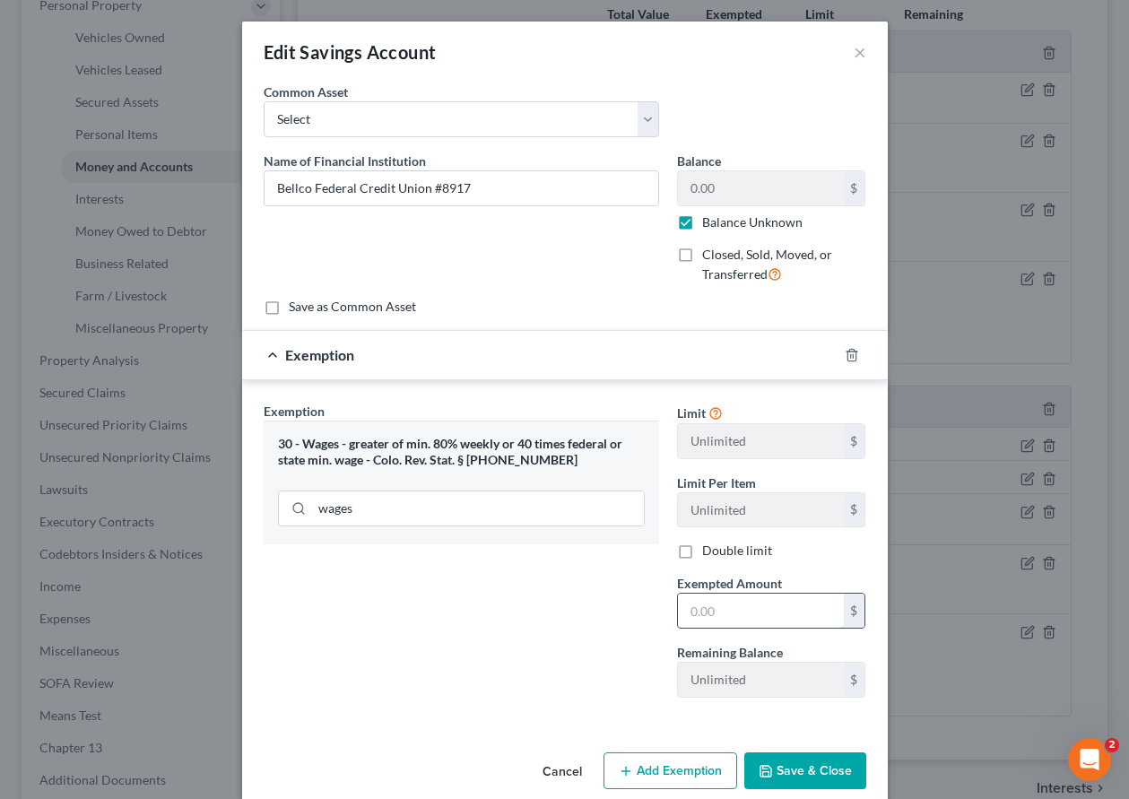
click at [718, 619] on input "text" at bounding box center [761, 611] width 166 height 34
click at [776, 776] on button "Save & Close" at bounding box center [805, 772] width 122 height 38
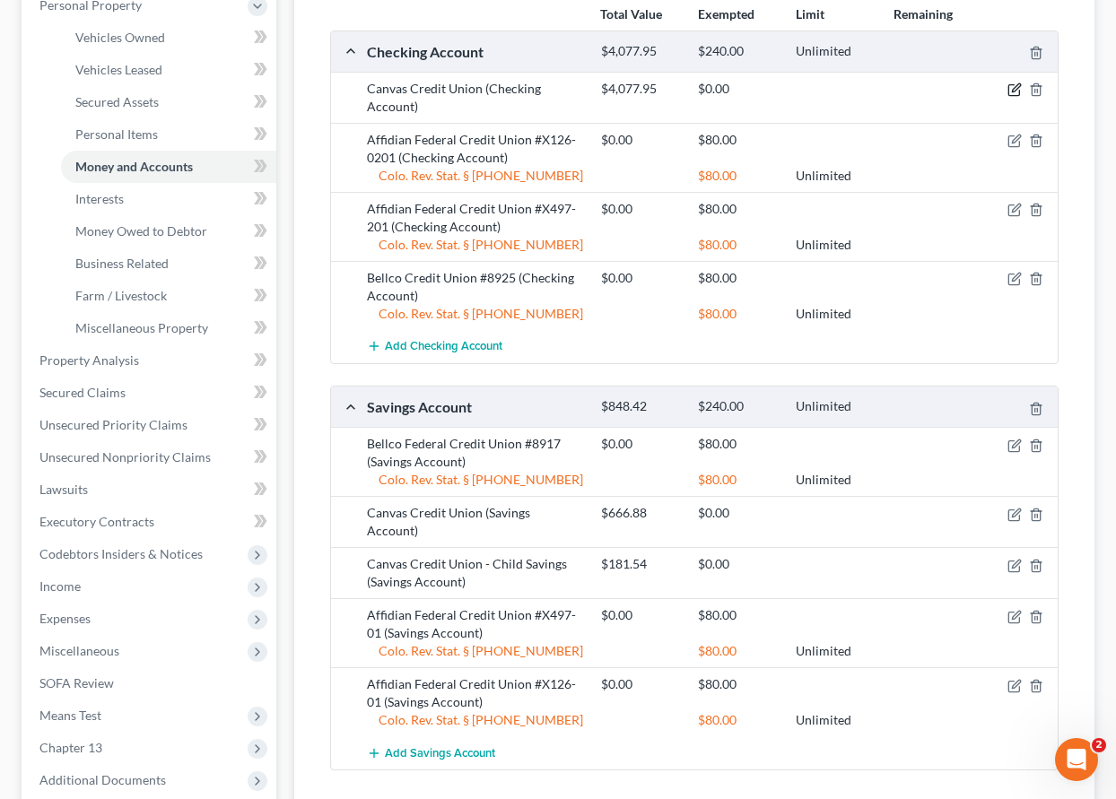
click at [1015, 91] on icon "button" at bounding box center [1016, 88] width 8 height 8
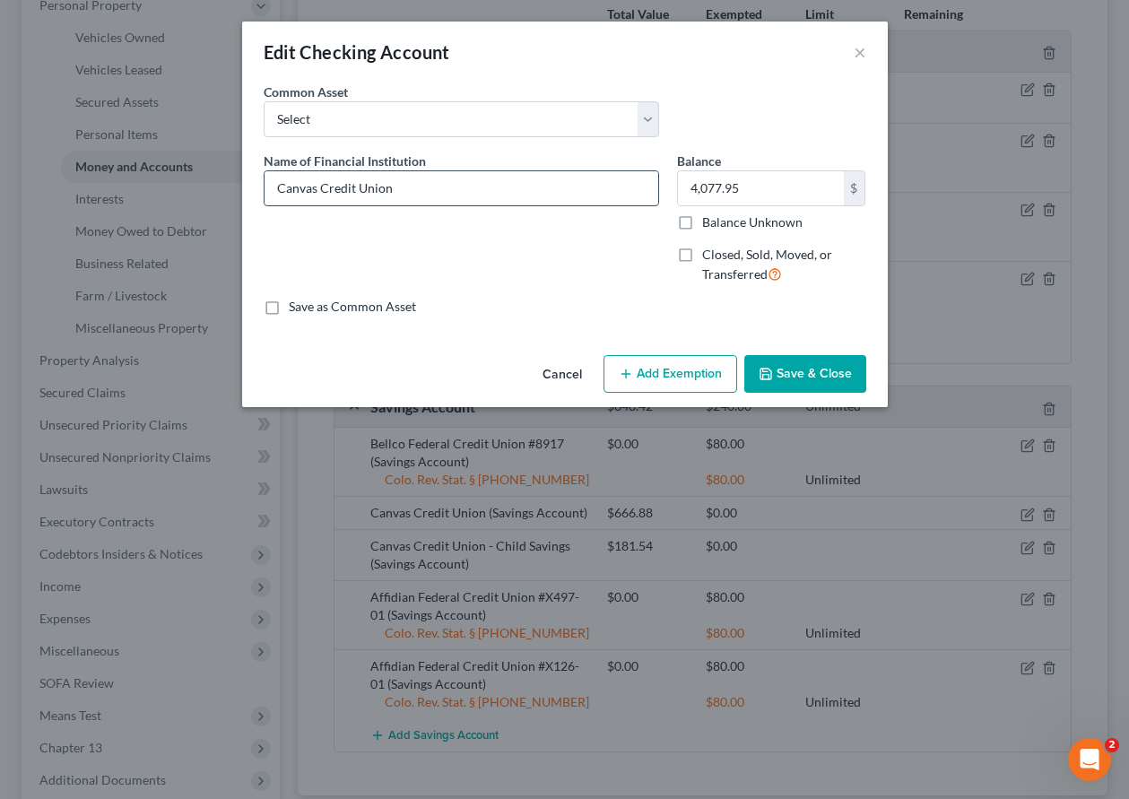
click at [486, 189] on input "Canvas Credit Union" at bounding box center [462, 188] width 394 height 34
click at [702, 225] on label "Balance Unknown" at bounding box center [752, 222] width 100 height 18
click at [709, 225] on input "Balance Unknown" at bounding box center [715, 219] width 12 height 12
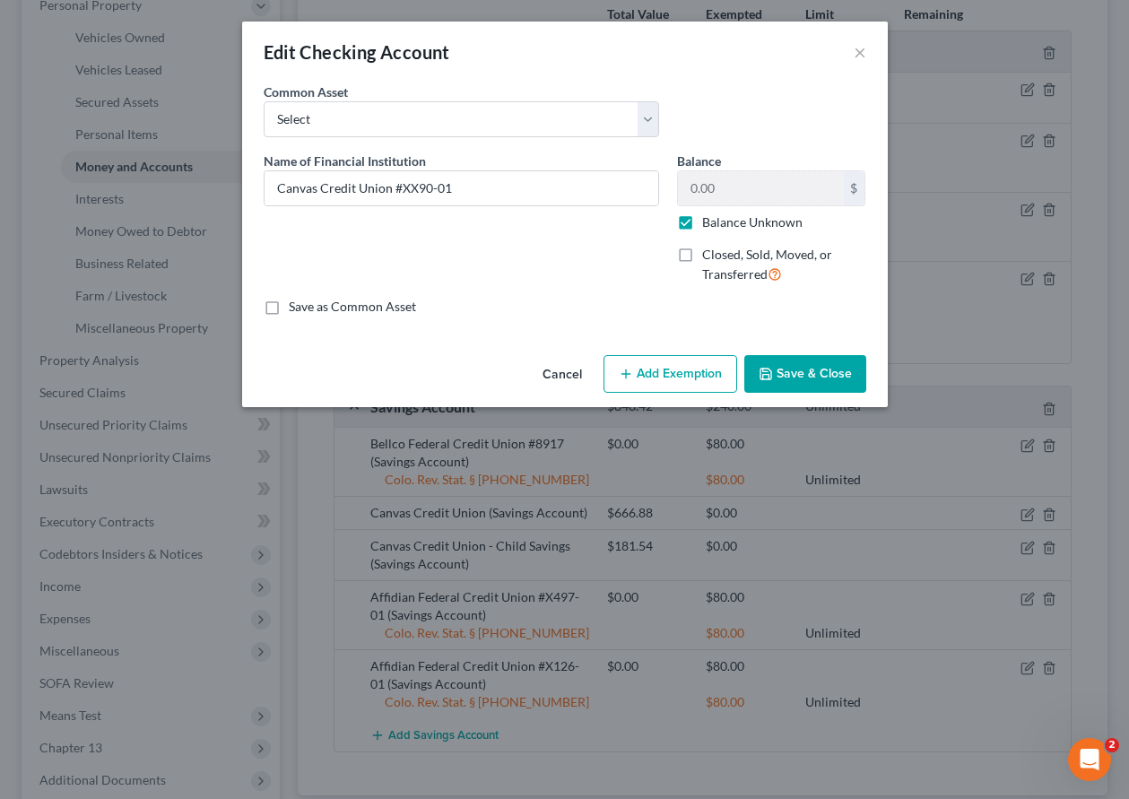
click at [670, 370] on button "Add Exemption" at bounding box center [671, 374] width 134 height 38
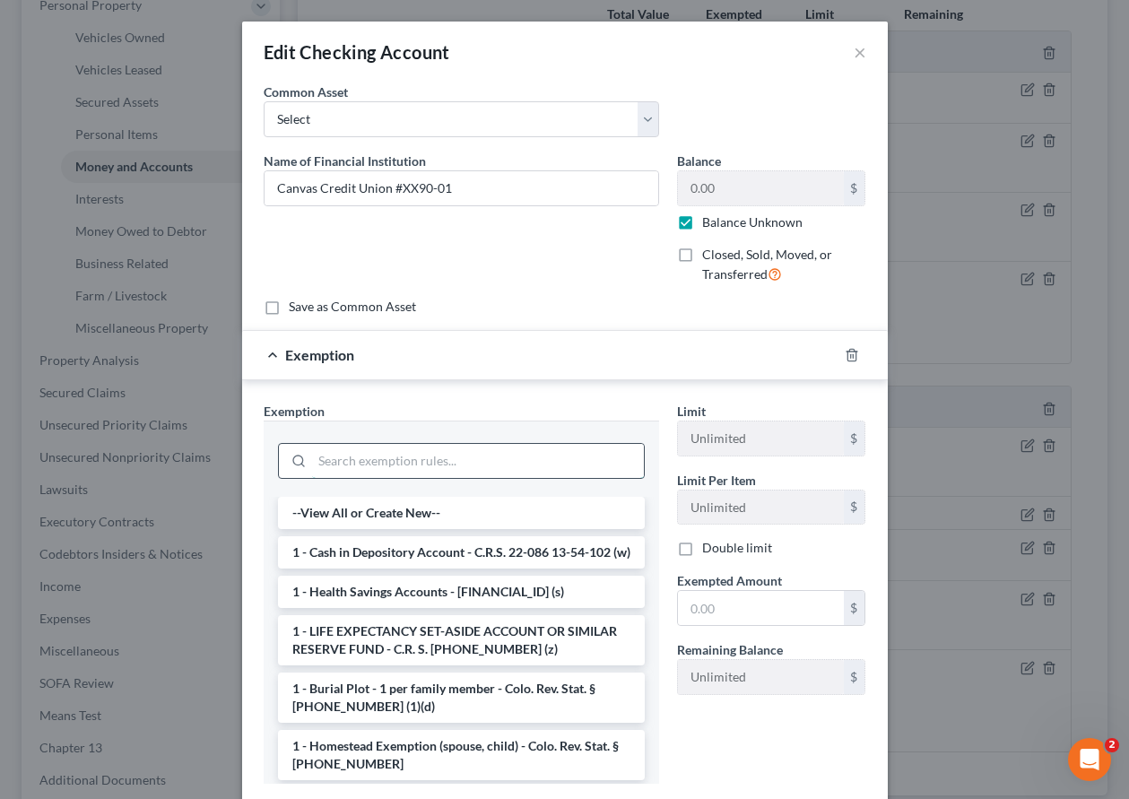
click at [544, 449] on input "search" at bounding box center [478, 461] width 332 height 34
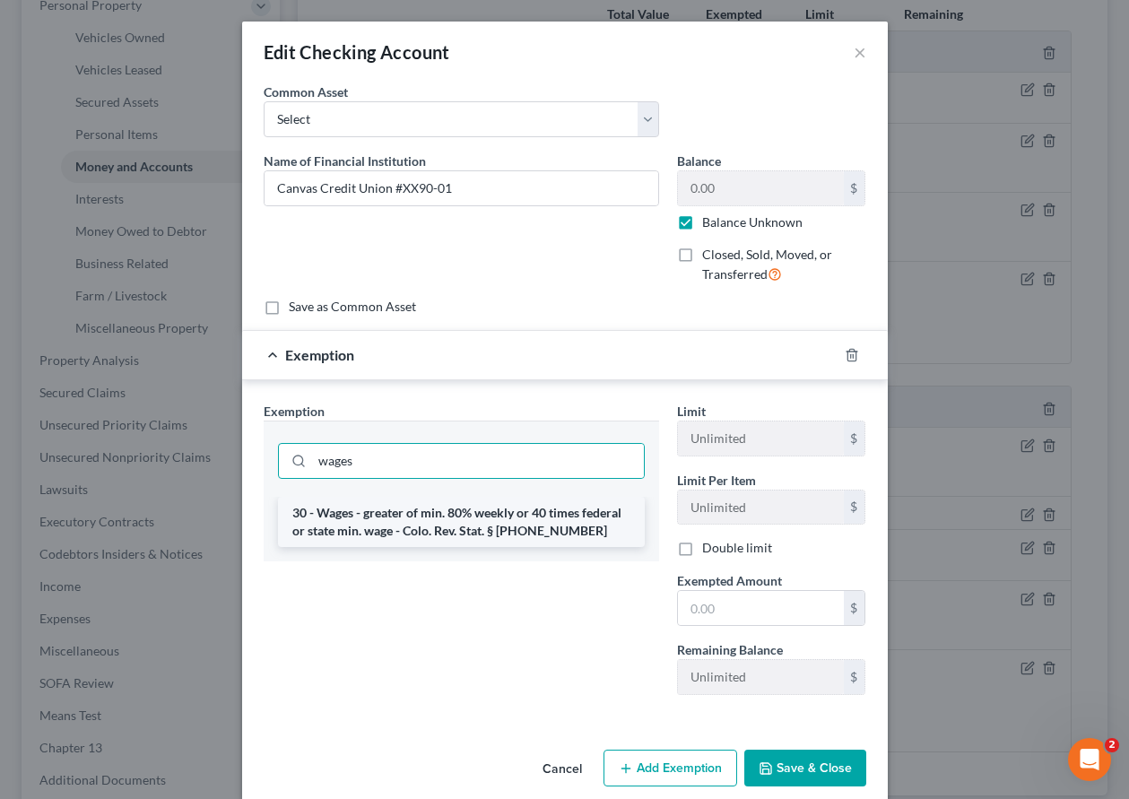
click at [500, 521] on li "30 - Wages - greater of min. 80% weekly or 40 times federal or state min. wage …" at bounding box center [461, 522] width 367 height 50
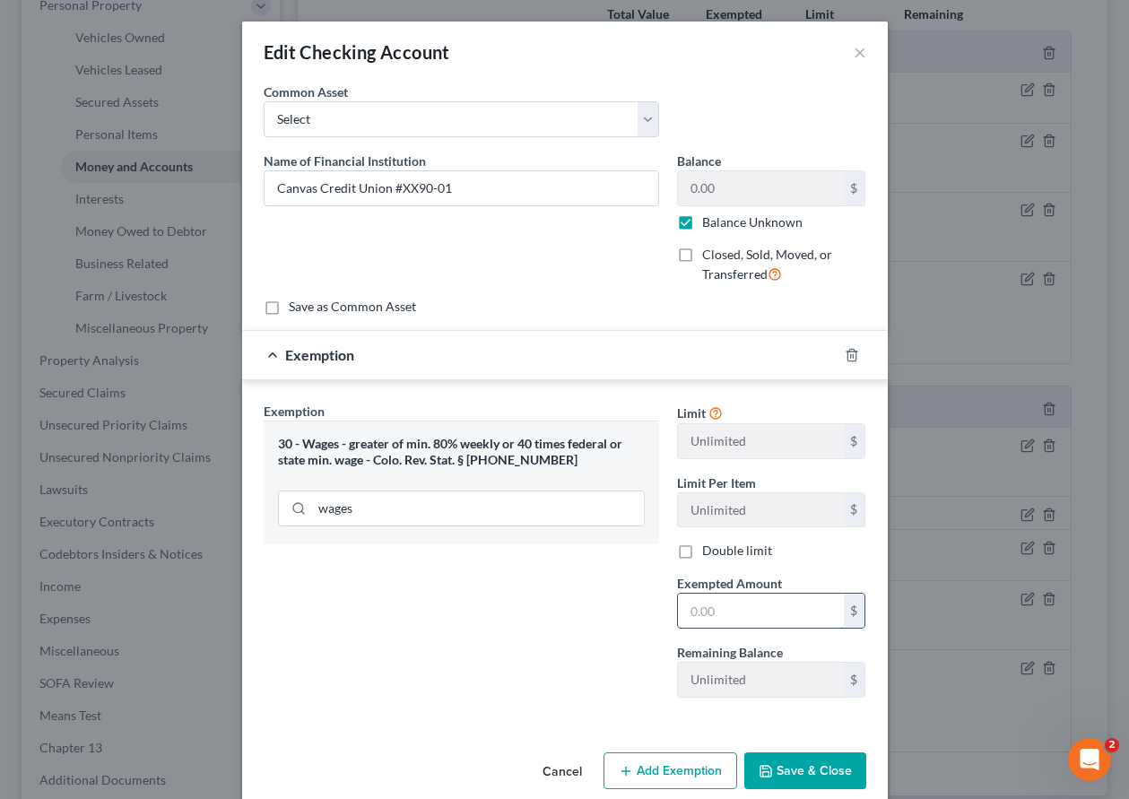
click at [736, 606] on input "text" at bounding box center [761, 611] width 166 height 34
click at [814, 792] on div "Cancel Add Exemption Save & Close" at bounding box center [565, 774] width 646 height 59
click at [811, 776] on button "Save & Close" at bounding box center [805, 772] width 122 height 38
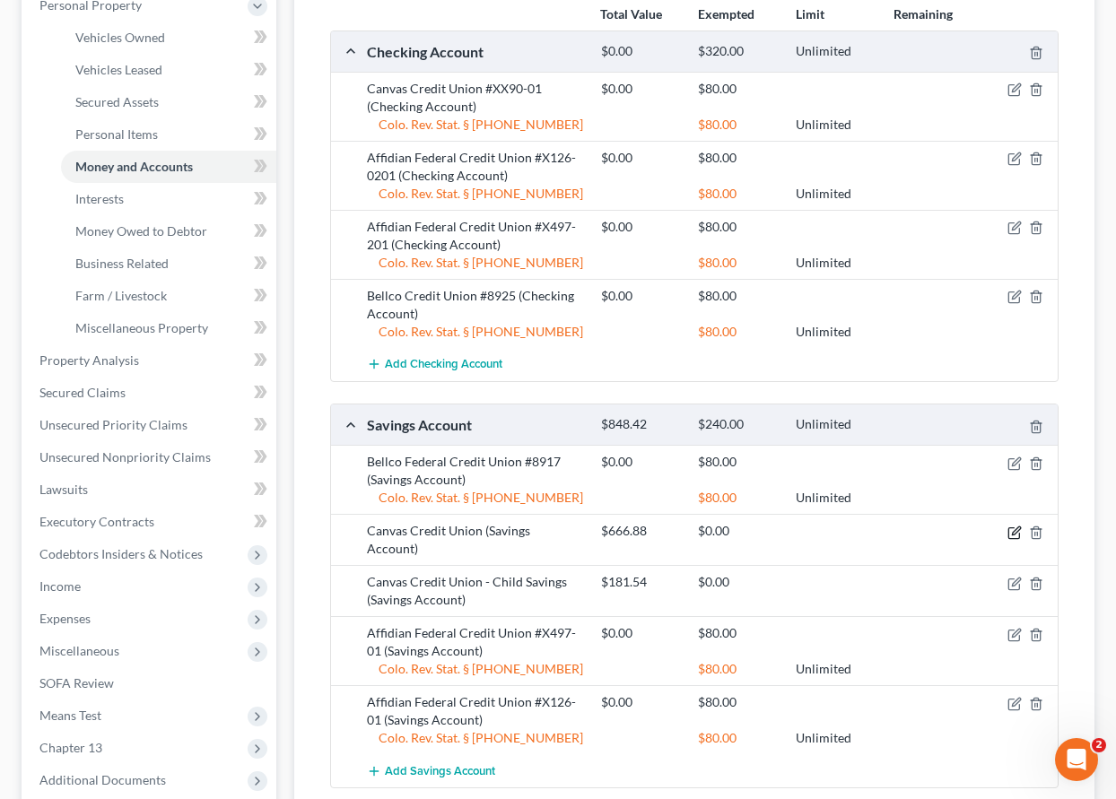
click at [1015, 534] on icon "button" at bounding box center [1014, 533] width 14 height 14
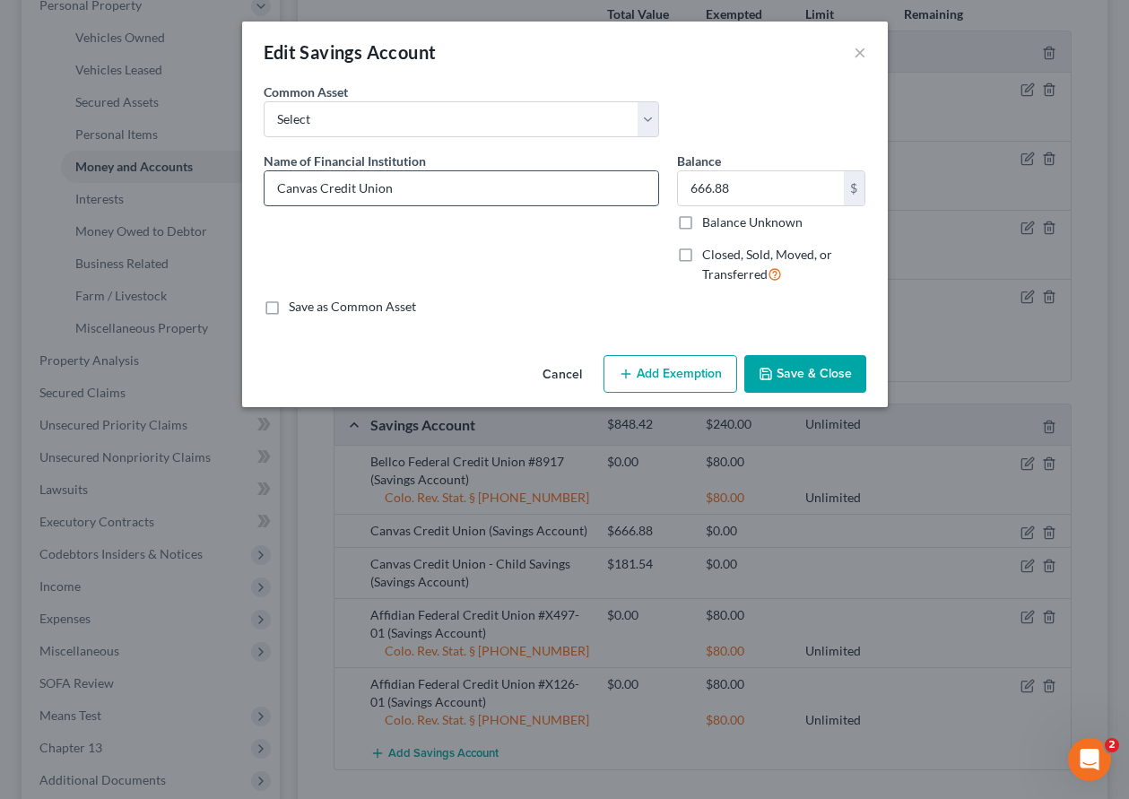
click at [449, 183] on input "Canvas Credit Union" at bounding box center [462, 188] width 394 height 34
click at [702, 227] on label "Balance Unknown" at bounding box center [752, 222] width 100 height 18
click at [709, 225] on input "Balance Unknown" at bounding box center [715, 219] width 12 height 12
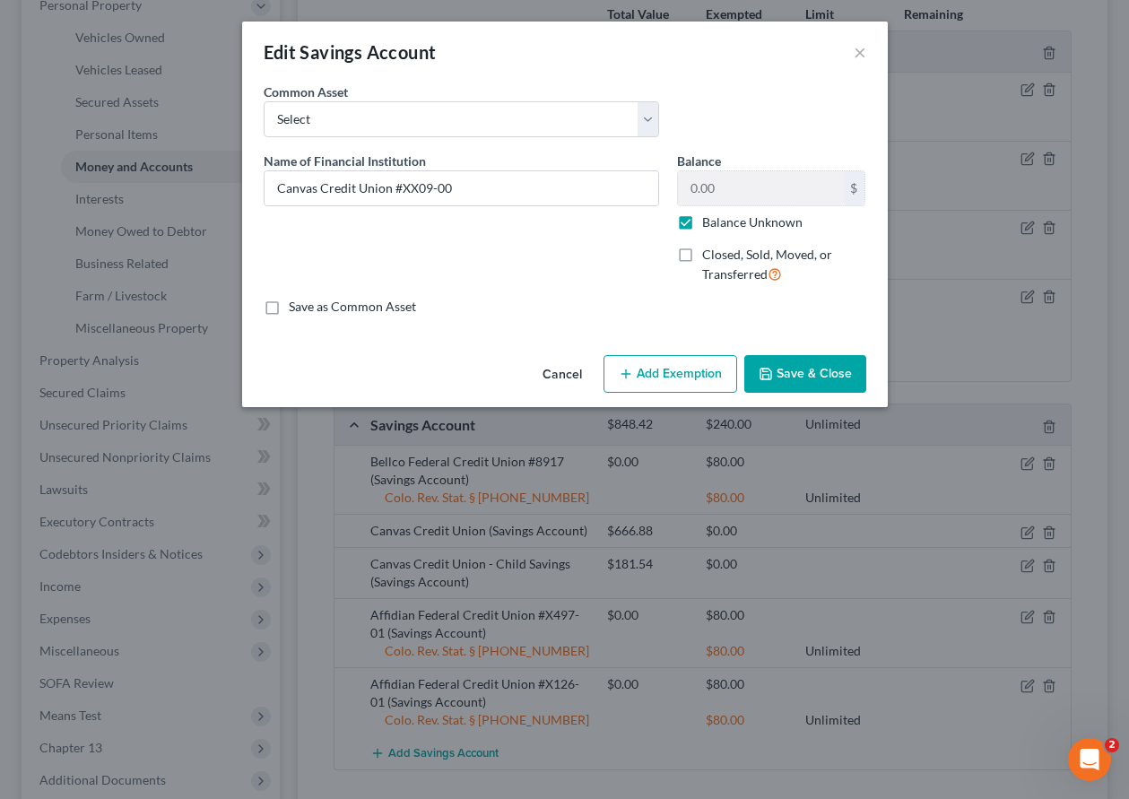
click at [698, 373] on button "Add Exemption" at bounding box center [671, 374] width 134 height 38
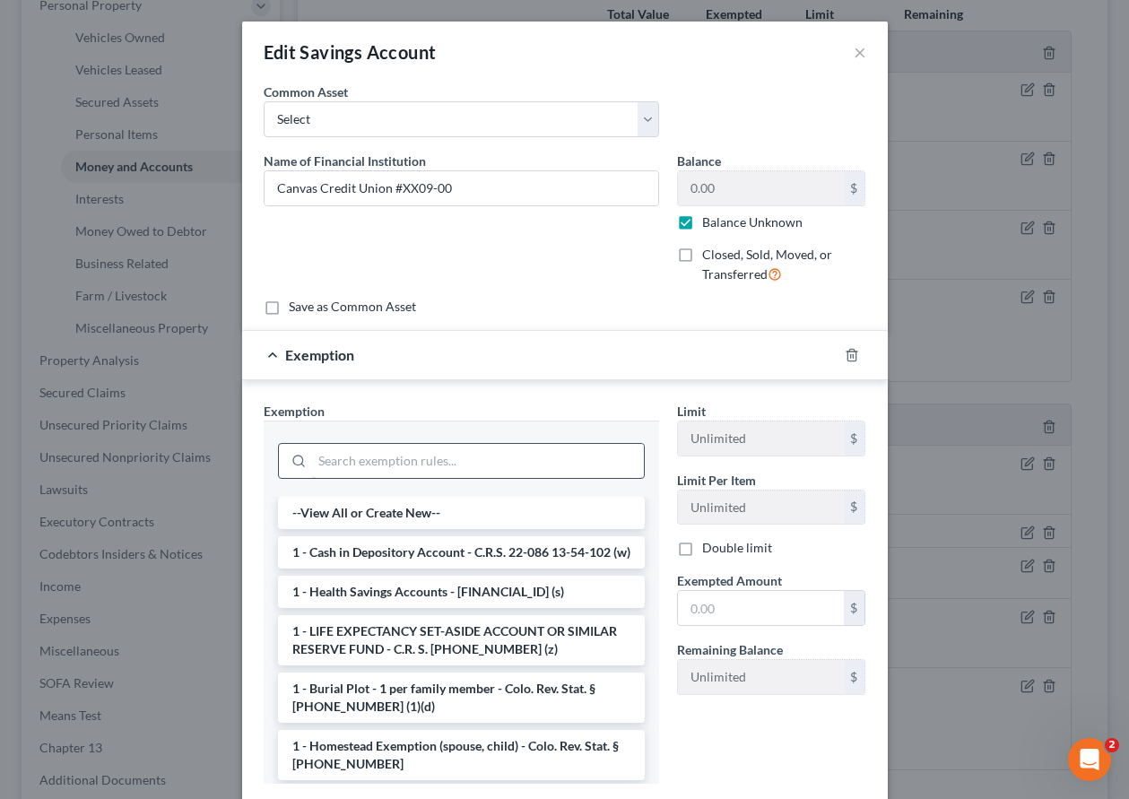
click at [583, 461] on input "search" at bounding box center [478, 461] width 332 height 34
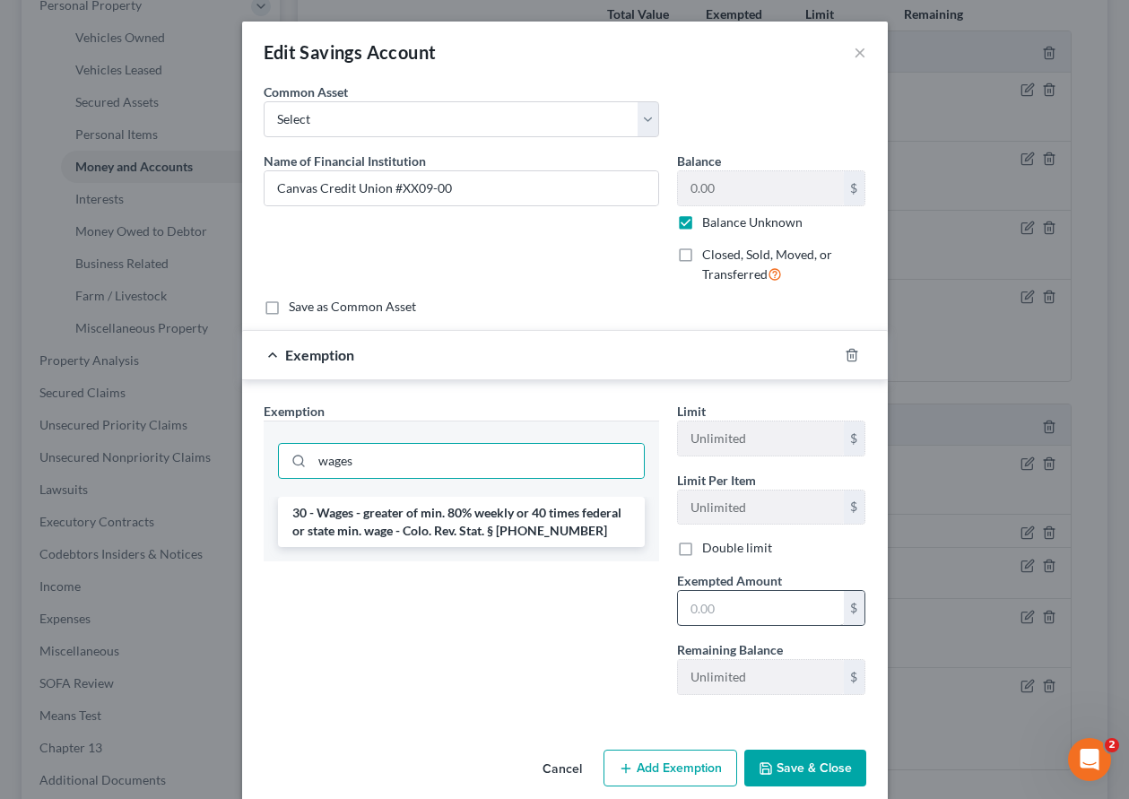
click at [552, 526] on li "30 - Wages - greater of min. 80% weekly or 40 times federal or state min. wage …" at bounding box center [461, 522] width 367 height 50
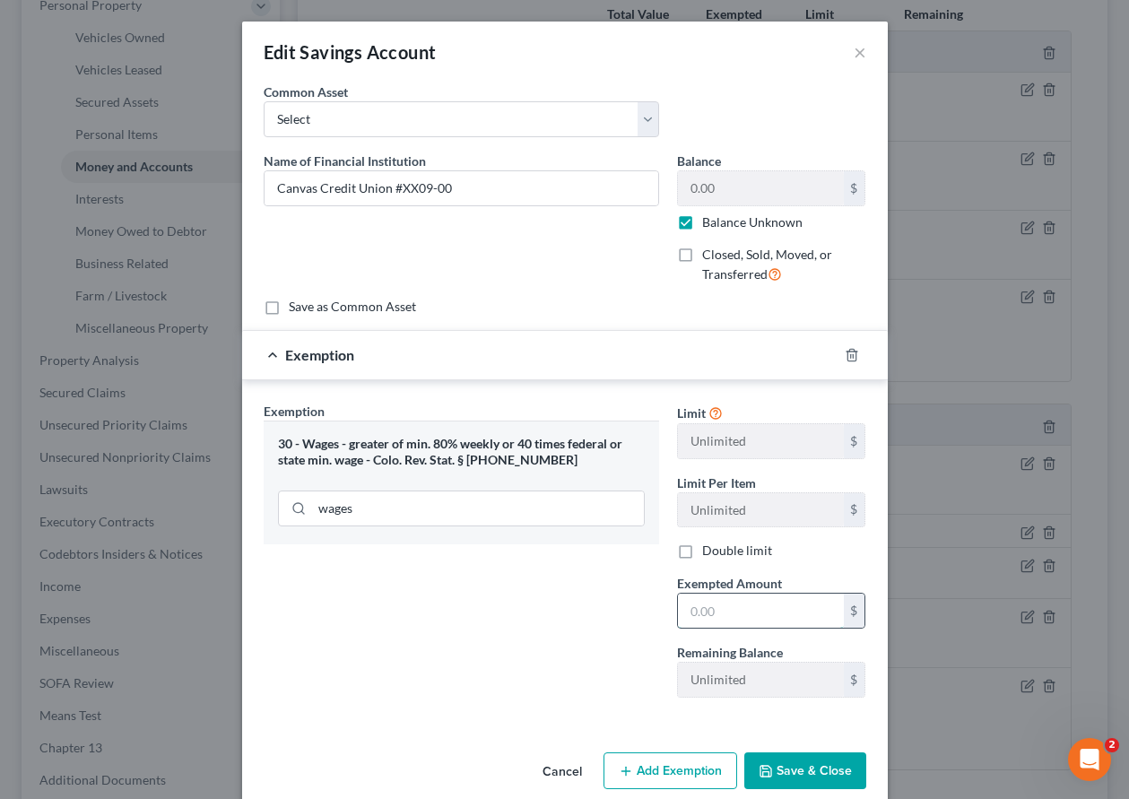
click at [752, 623] on input "text" at bounding box center [761, 611] width 166 height 34
click at [802, 758] on button "Save & Close" at bounding box center [805, 772] width 122 height 38
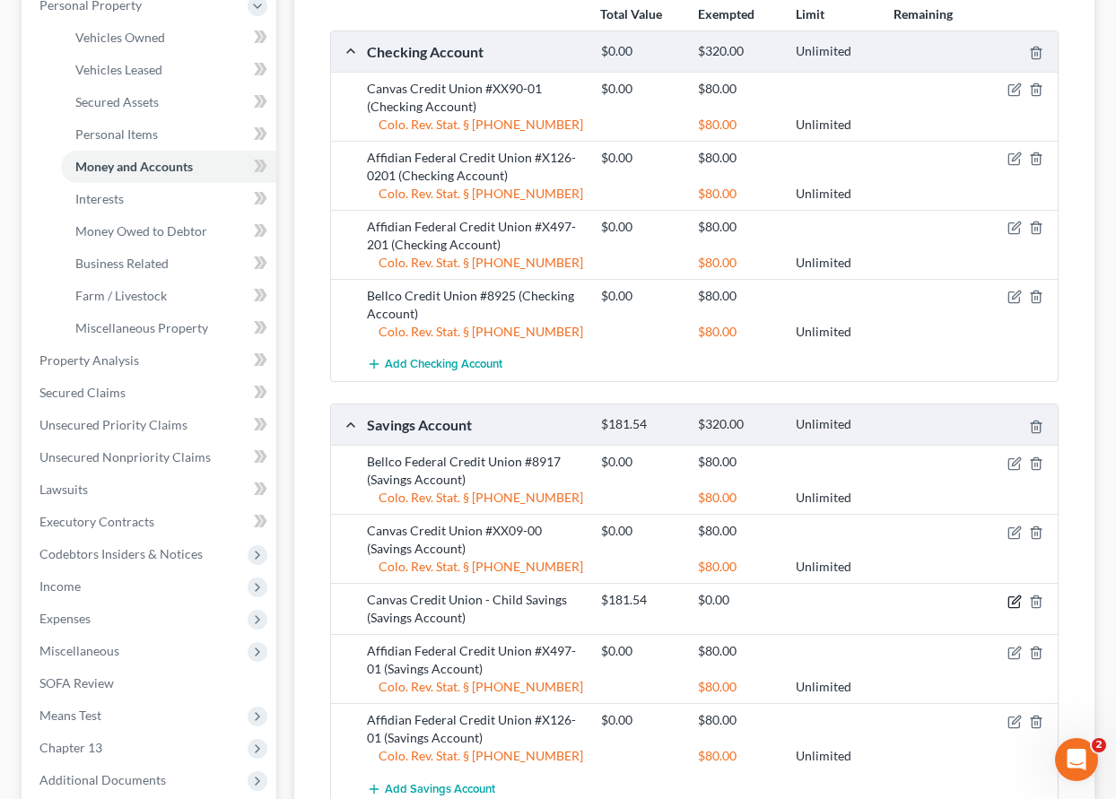
click at [1014, 601] on icon "button" at bounding box center [1014, 602] width 14 height 14
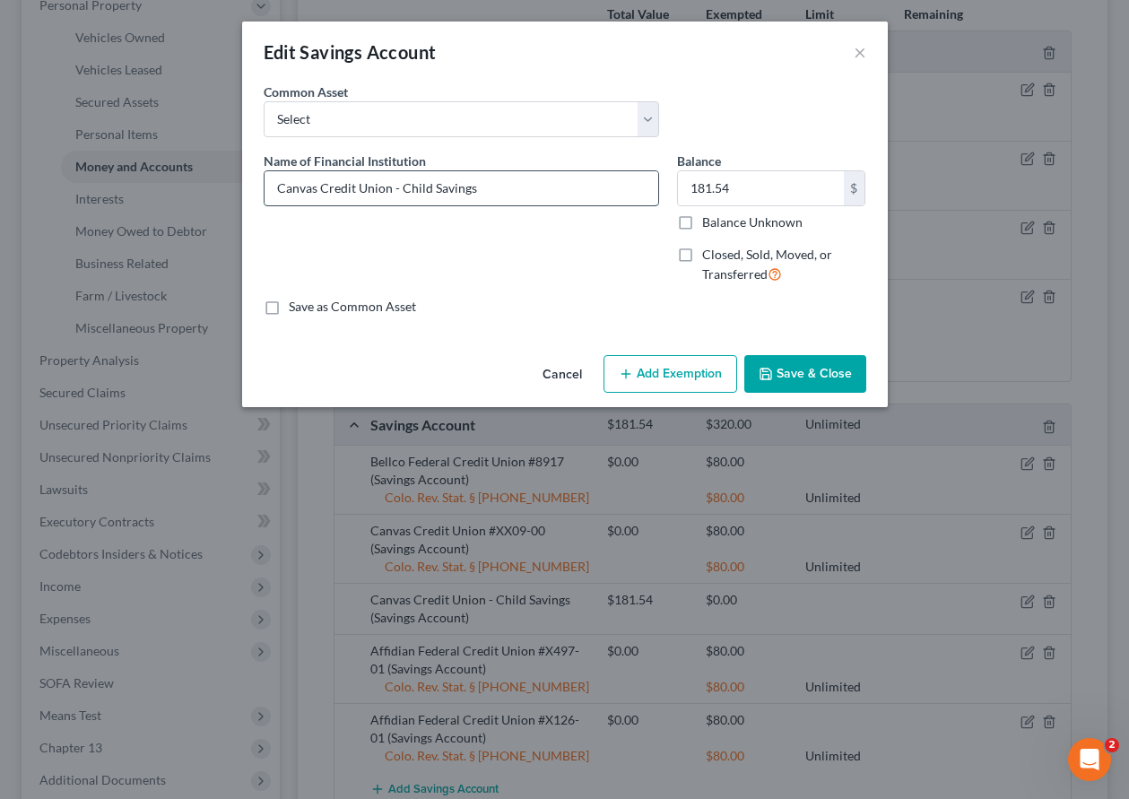
click at [527, 178] on input "Canvas Credit Union - Child Savings" at bounding box center [462, 188] width 394 height 34
click at [486, 186] on input "Canvas Credit Union #XX90-01" at bounding box center [462, 188] width 394 height 34
drag, startPoint x: 683, startPoint y: 222, endPoint x: 692, endPoint y: 317, distance: 94.6
click at [702, 222] on label "Balance Unknown" at bounding box center [752, 222] width 100 height 18
click at [709, 222] on input "Balance Unknown" at bounding box center [715, 219] width 12 height 12
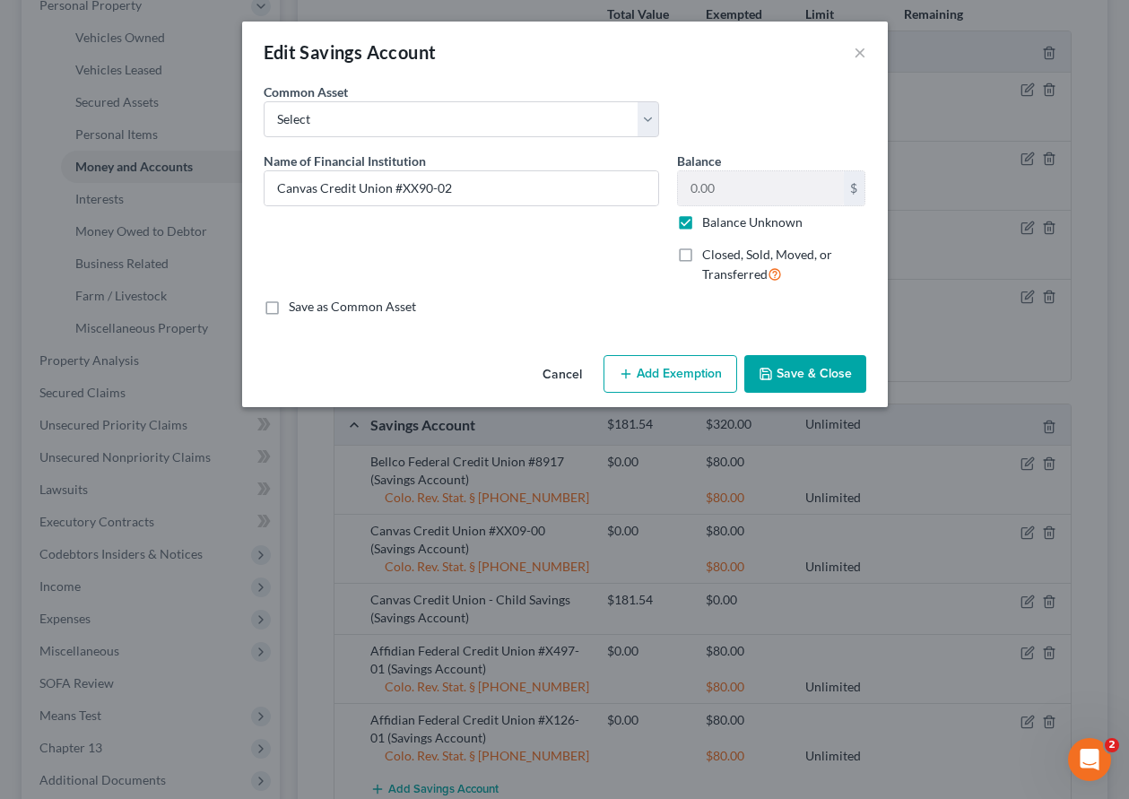
click at [685, 375] on button "Add Exemption" at bounding box center [671, 374] width 134 height 38
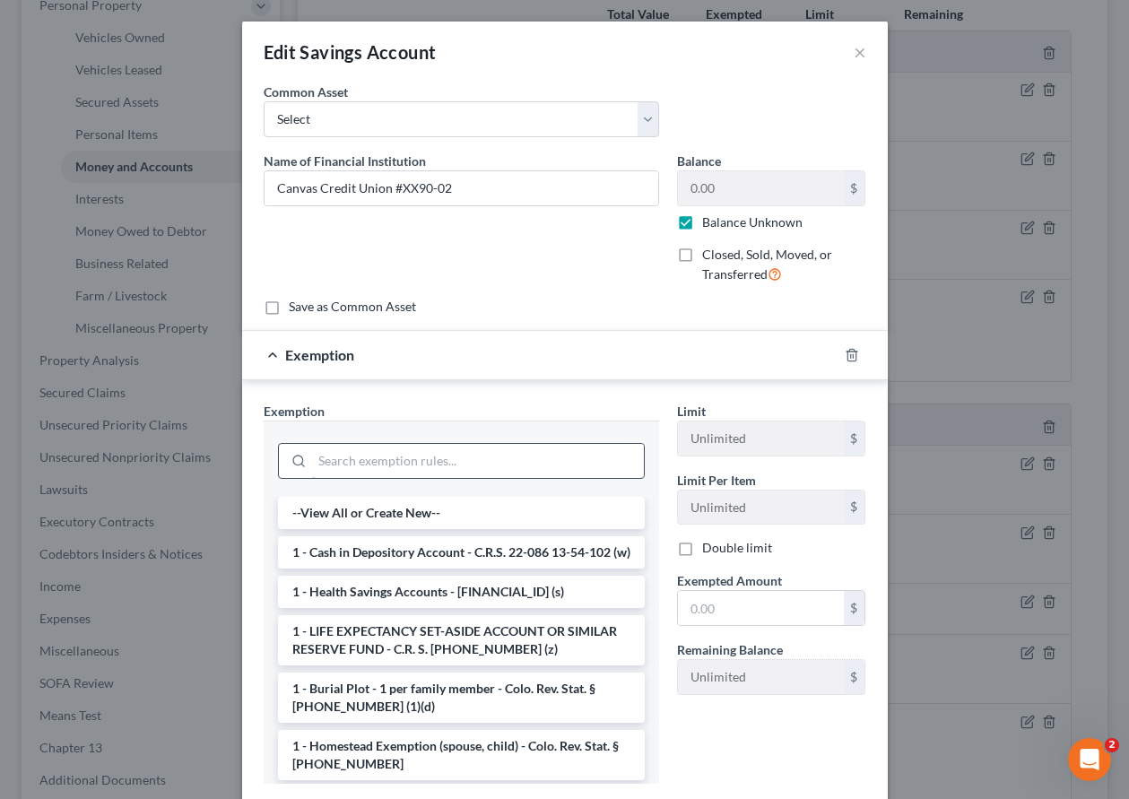
click at [537, 465] on input "search" at bounding box center [478, 461] width 332 height 34
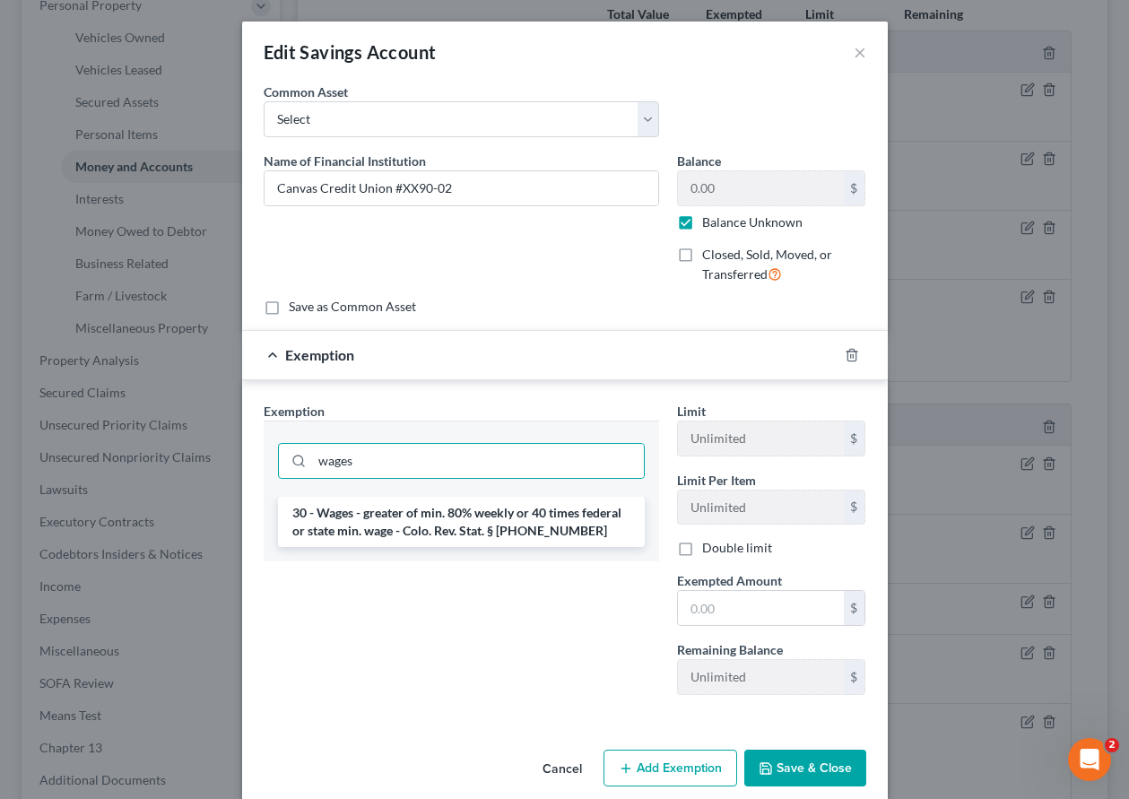
drag, startPoint x: 537, startPoint y: 534, endPoint x: 620, endPoint y: 554, distance: 85.1
click at [537, 533] on li "30 - Wages - greater of min. 80% weekly or 40 times federal or state min. wage …" at bounding box center [461, 522] width 367 height 50
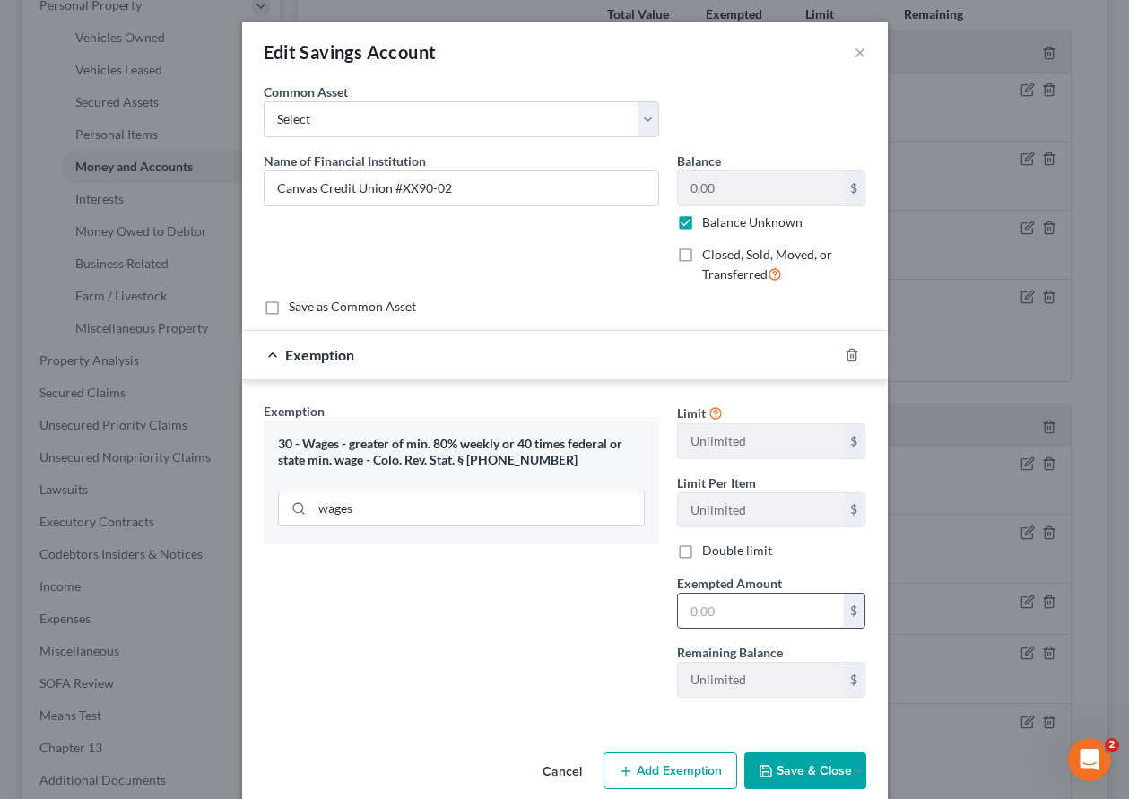
click at [748, 619] on input "text" at bounding box center [761, 611] width 166 height 34
click at [825, 761] on button "Save & Close" at bounding box center [805, 772] width 122 height 38
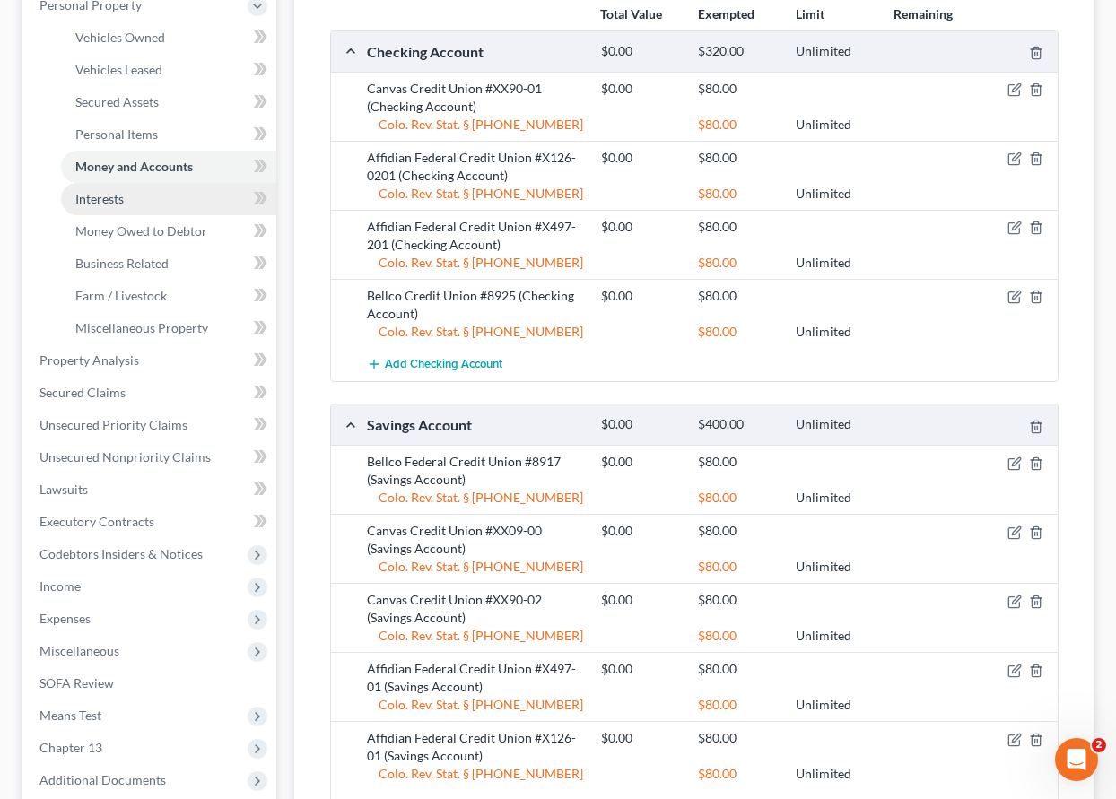
click at [115, 200] on span "Interests" at bounding box center [99, 198] width 48 height 15
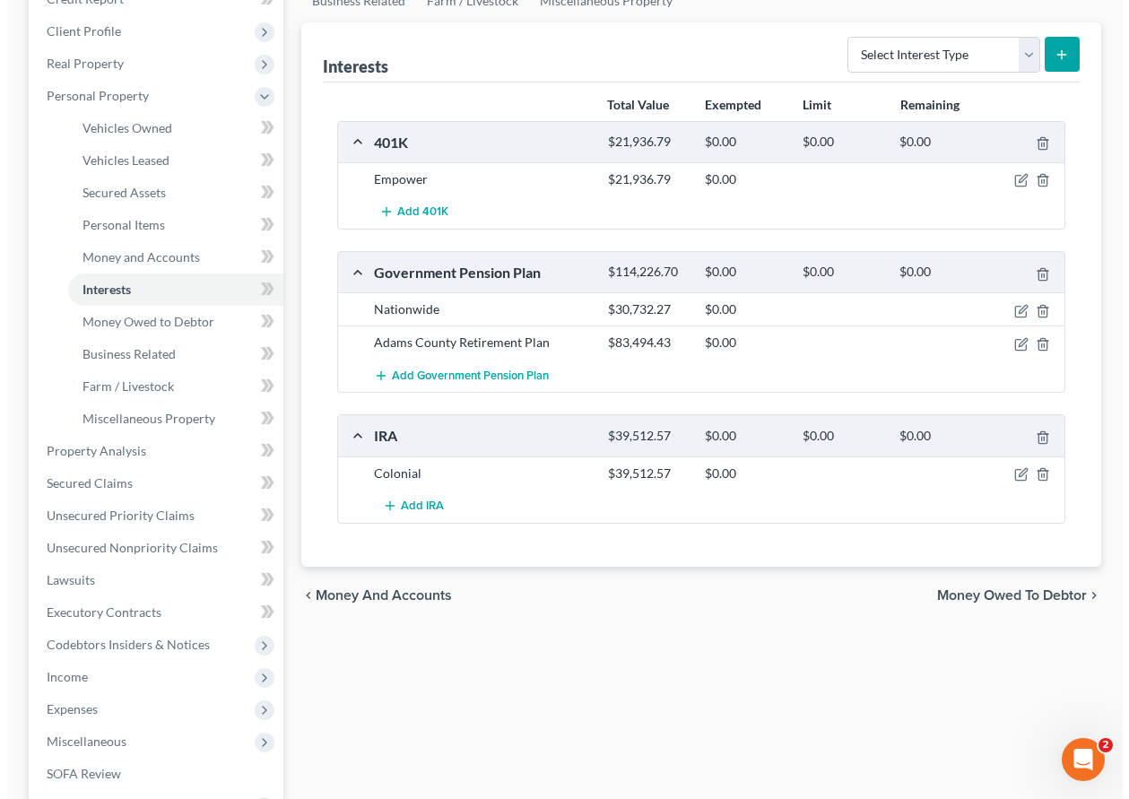
scroll to position [269, 0]
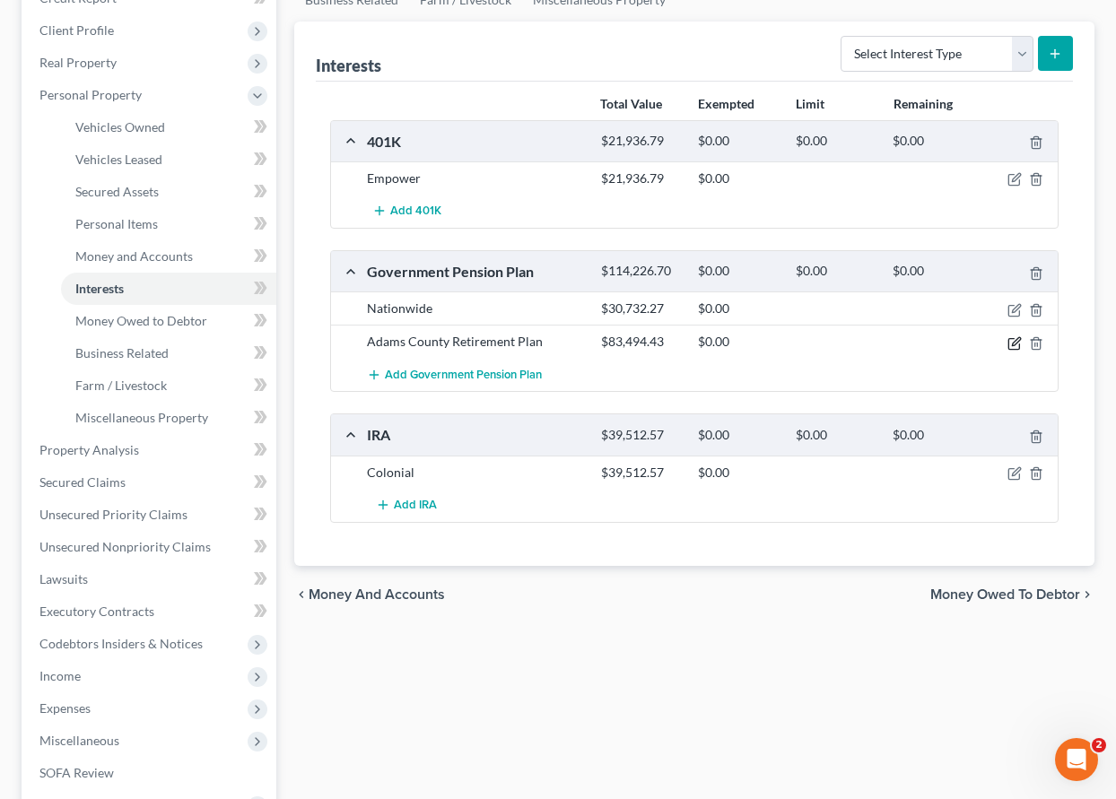
click at [1014, 344] on icon "button" at bounding box center [1014, 343] width 14 height 14
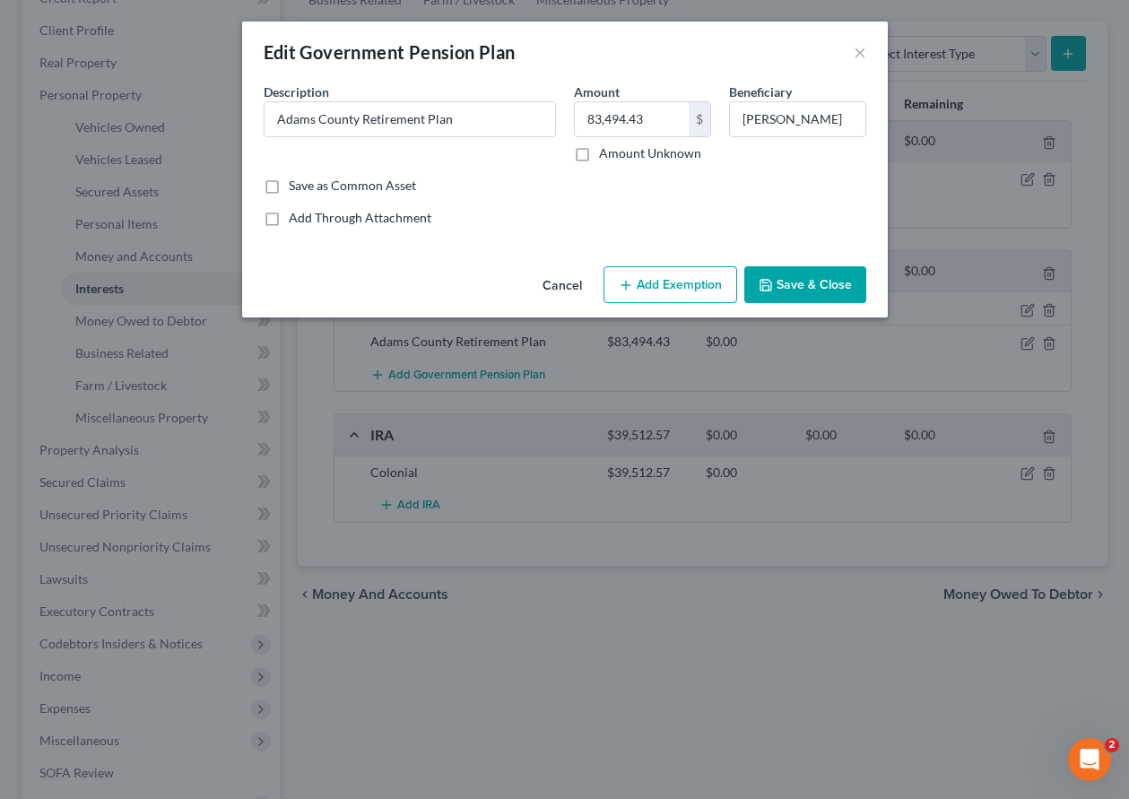
click at [689, 286] on button "Add Exemption" at bounding box center [671, 285] width 134 height 38
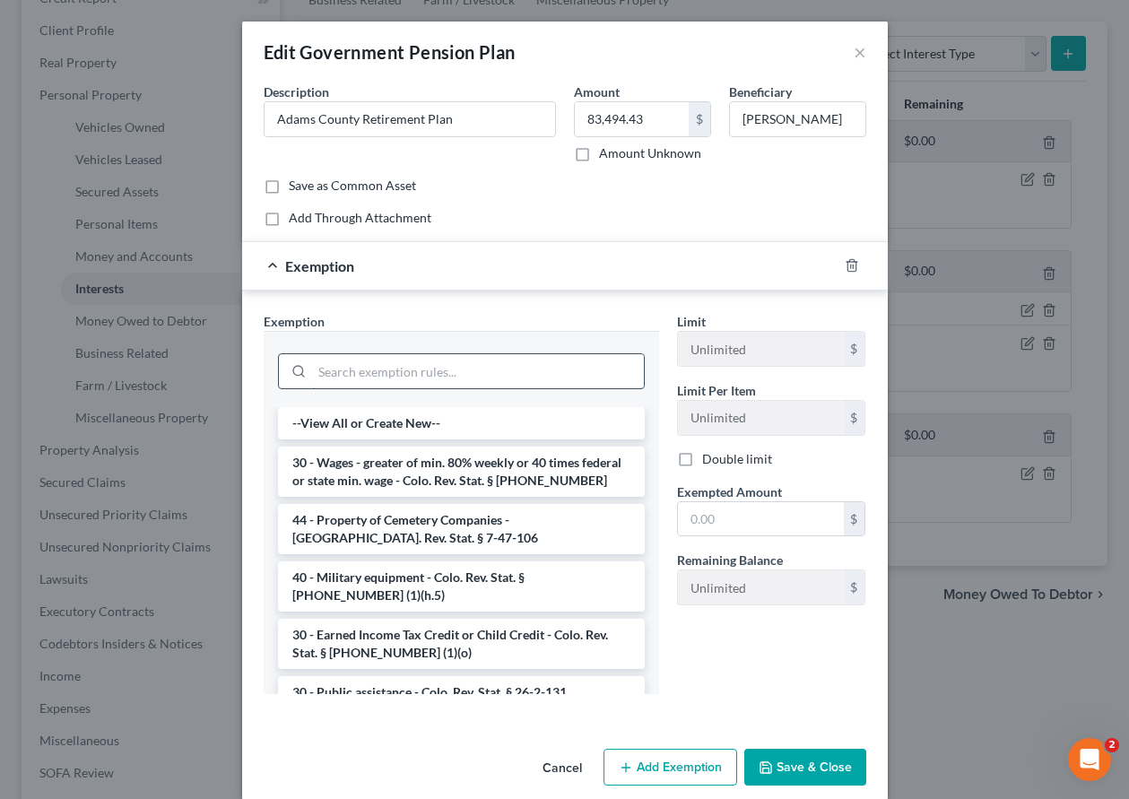
click at [498, 365] on input "search" at bounding box center [478, 371] width 332 height 34
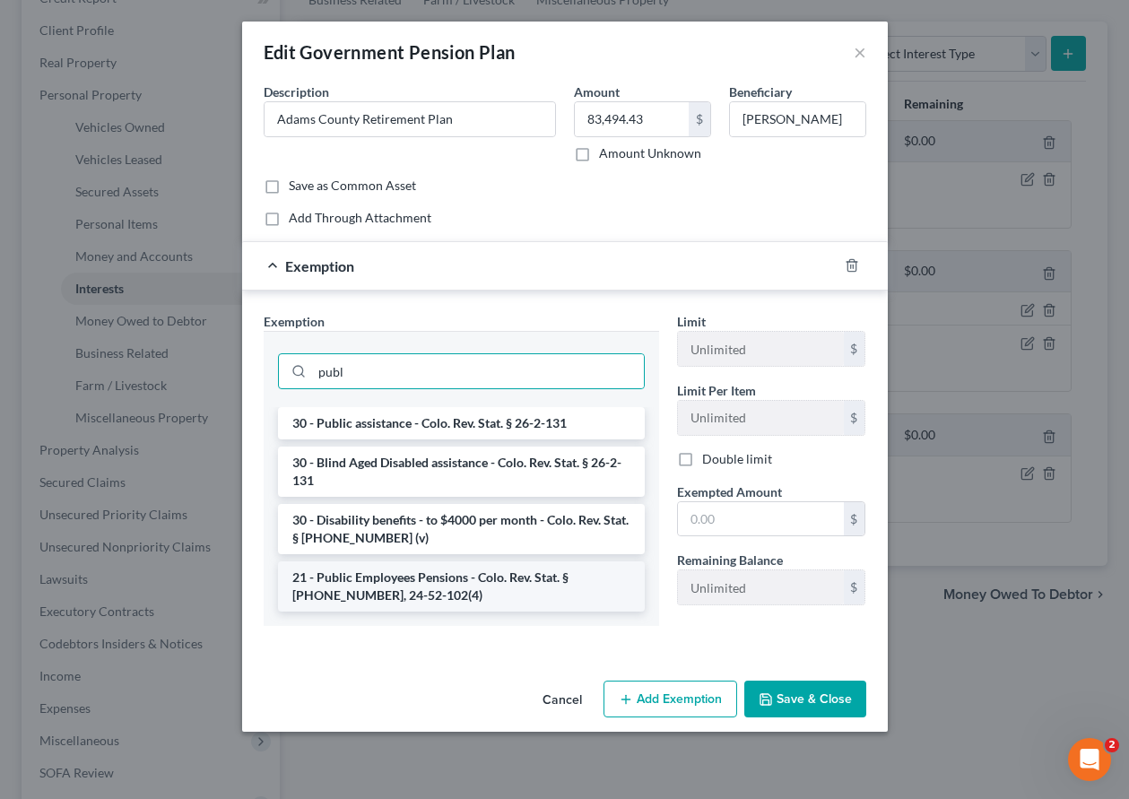
click at [402, 587] on li "21 - Public Employees Pensions - Colo. Rev. Stat. § [PHONE_NUMBER], 24-52-102(4)" at bounding box center [461, 586] width 367 height 50
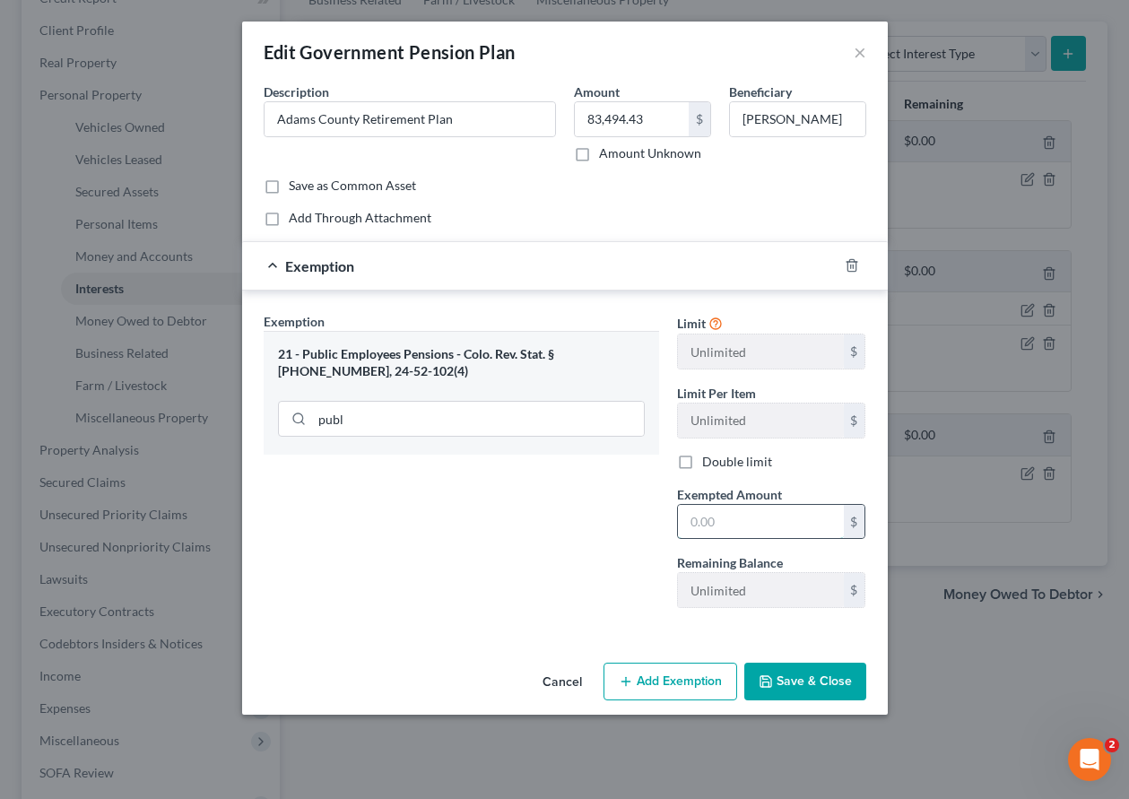
click at [785, 535] on input "text" at bounding box center [761, 522] width 166 height 34
click at [801, 694] on button "Save & Close" at bounding box center [805, 682] width 122 height 38
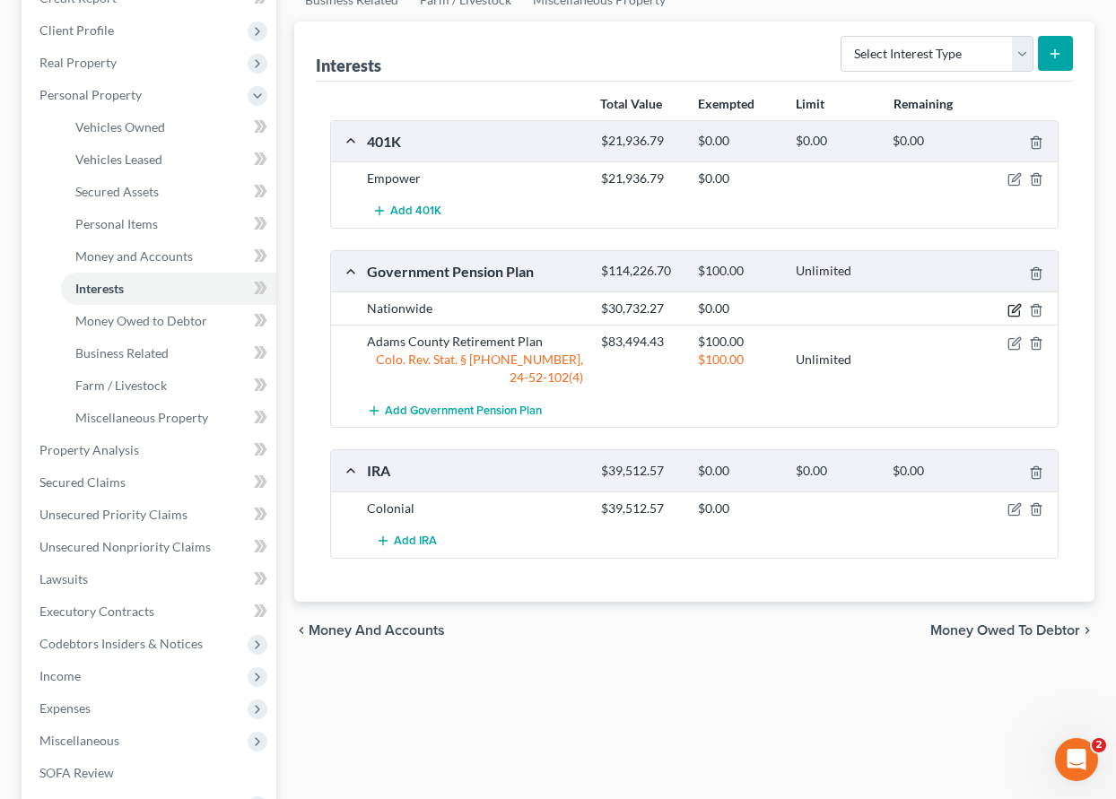
click at [1017, 311] on icon "button" at bounding box center [1014, 310] width 14 height 14
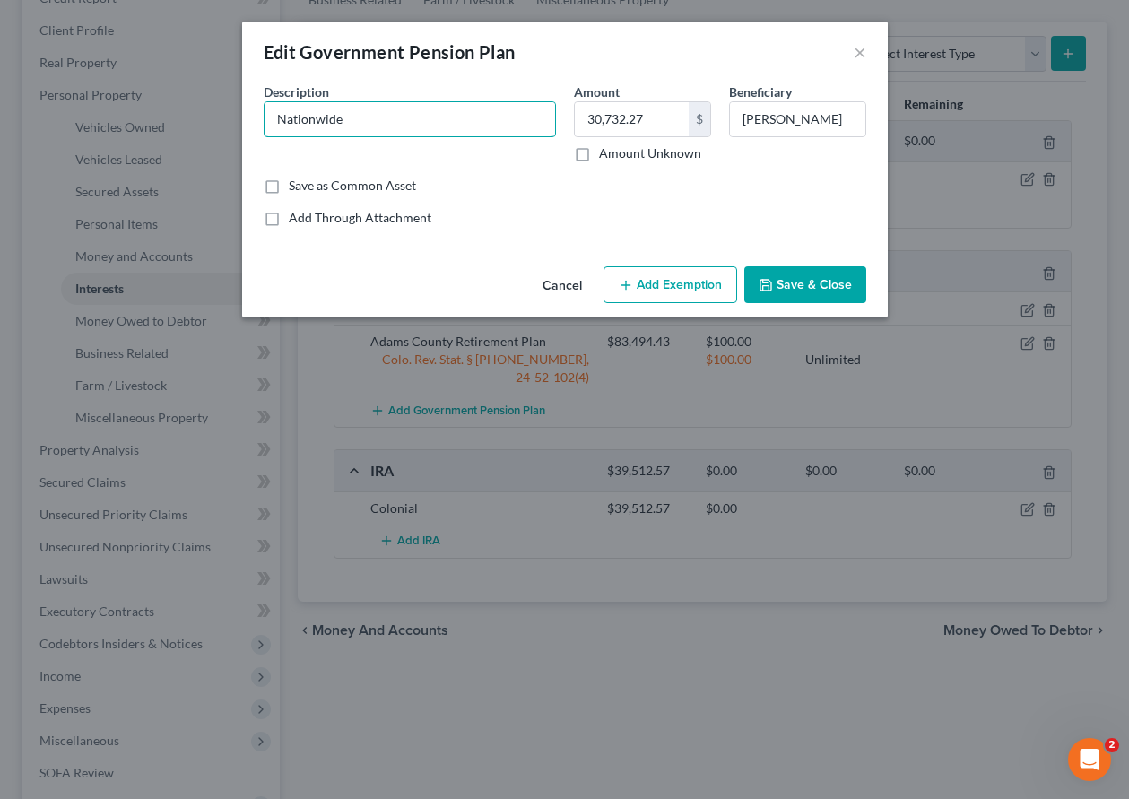
drag, startPoint x: 357, startPoint y: 115, endPoint x: 229, endPoint y: 117, distance: 128.3
click at [229, 117] on div "Edit Government Pension Plan × An exemption set must first be selected from the…" at bounding box center [564, 399] width 1129 height 799
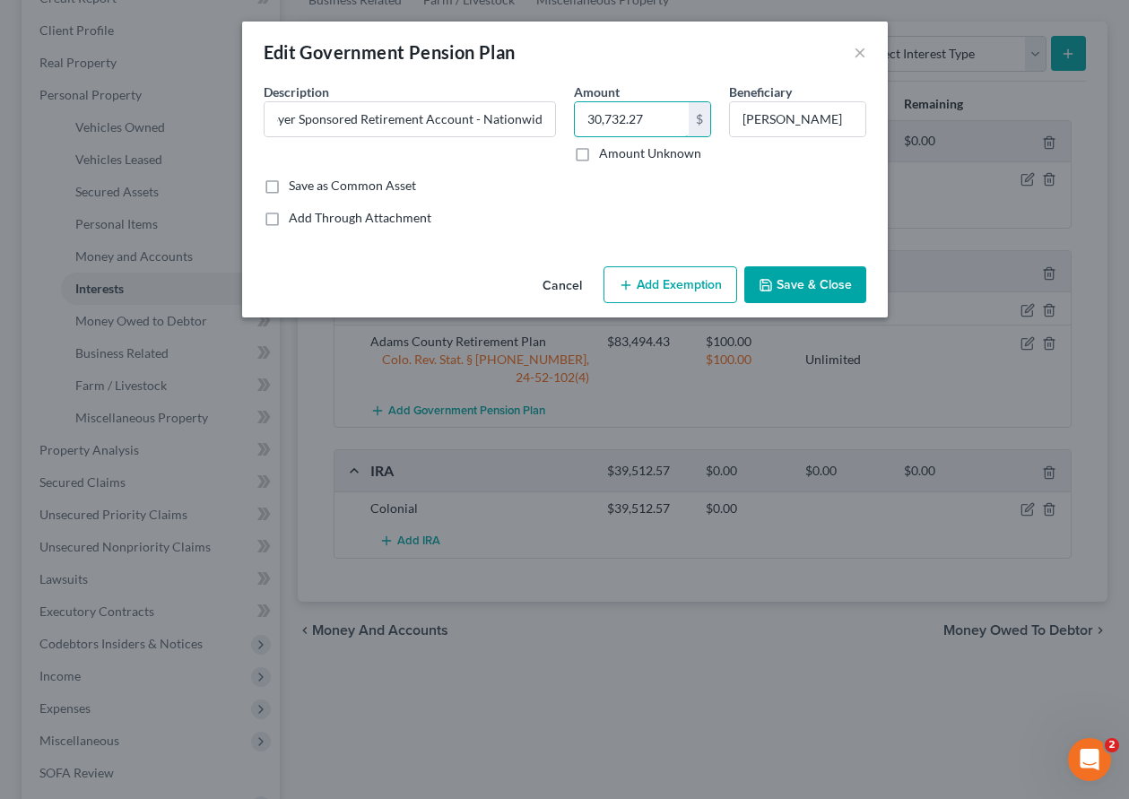
scroll to position [0, 0]
click at [685, 283] on button "Add Exemption" at bounding box center [671, 285] width 134 height 38
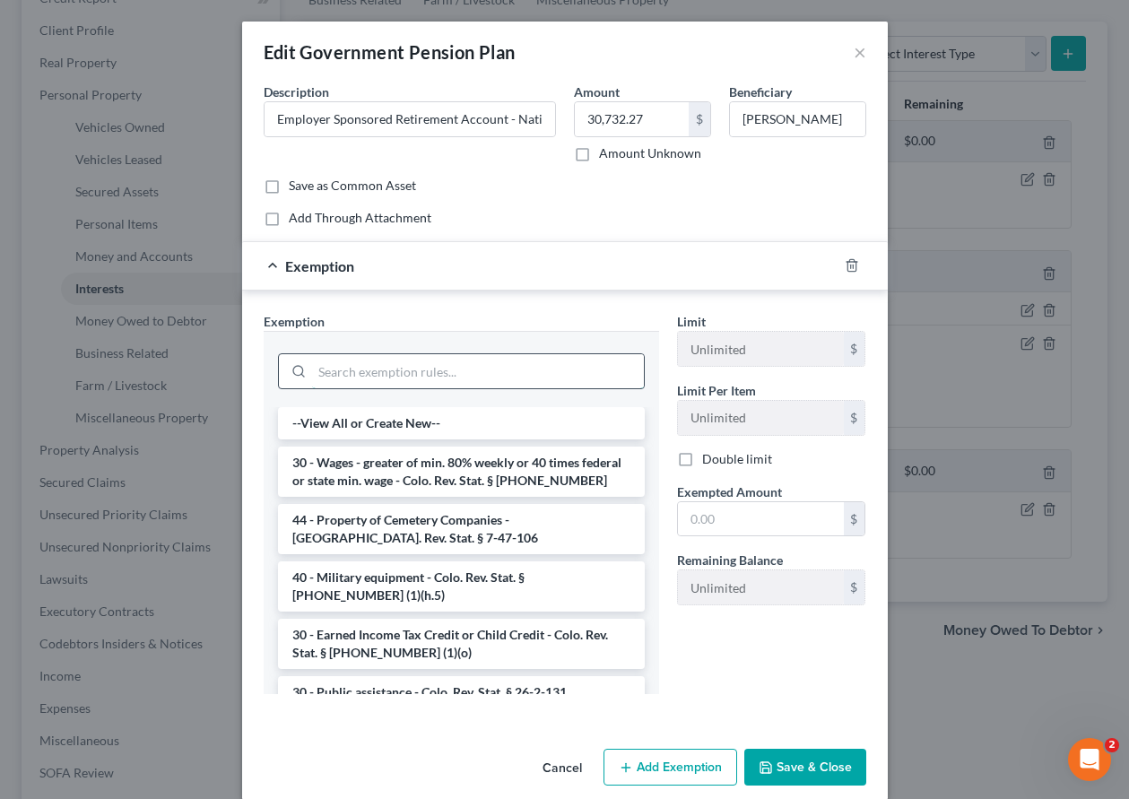
click at [473, 372] on input "search" at bounding box center [478, 371] width 332 height 34
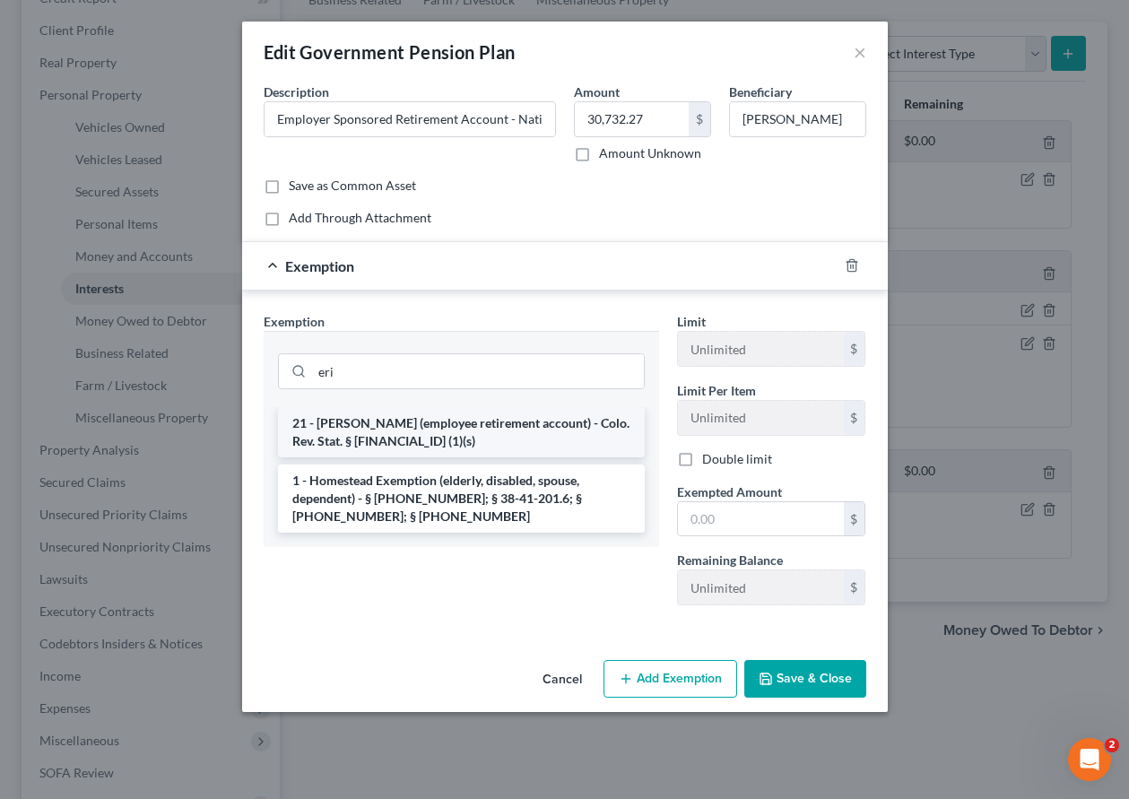
click at [415, 431] on li "21 - [PERSON_NAME] (employee retirement account) - Colo. Rev. Stat. § [FINANCIA…" at bounding box center [461, 432] width 367 height 50
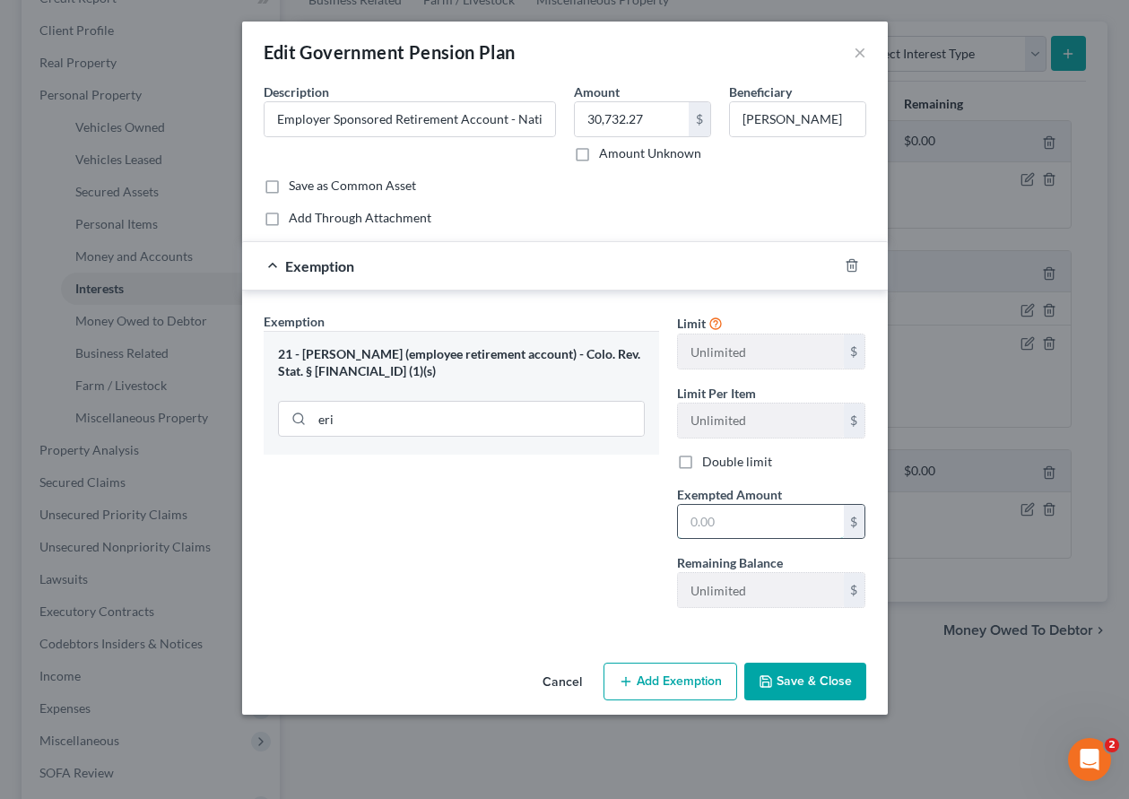
click at [800, 534] on input "text" at bounding box center [761, 522] width 166 height 34
click at [779, 682] on button "Save & Close" at bounding box center [805, 682] width 122 height 38
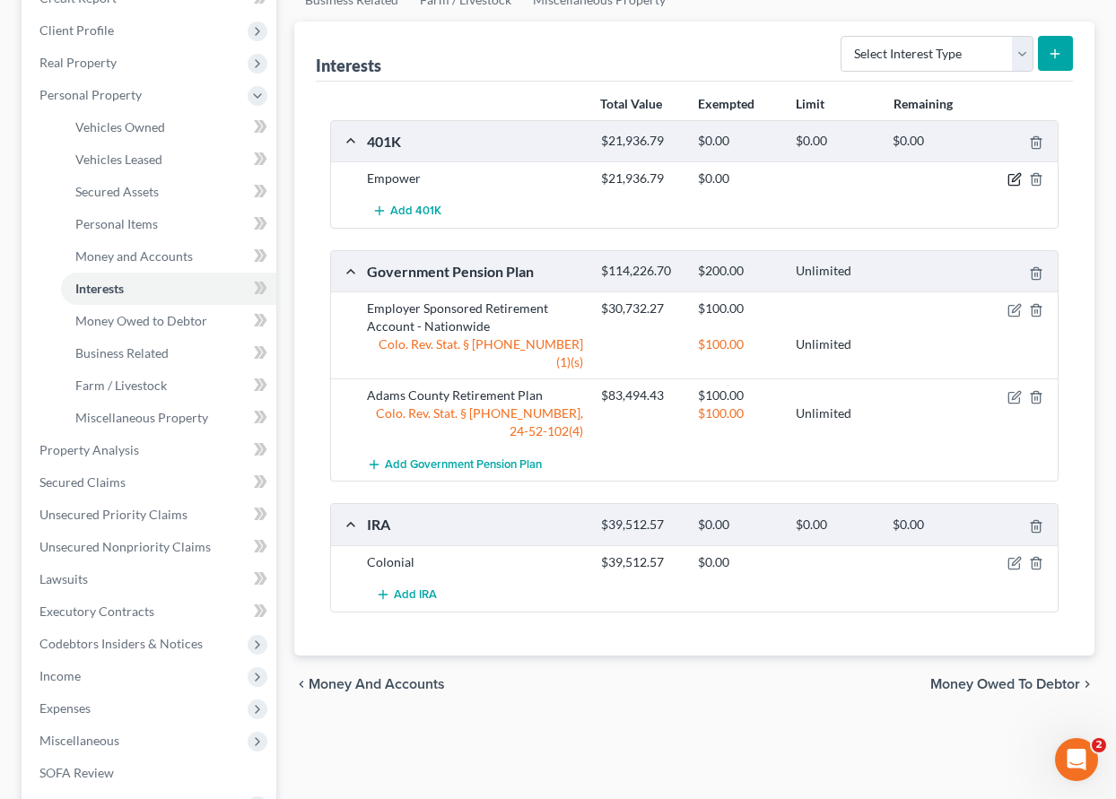
click at [1019, 172] on icon "button" at bounding box center [1014, 179] width 14 height 14
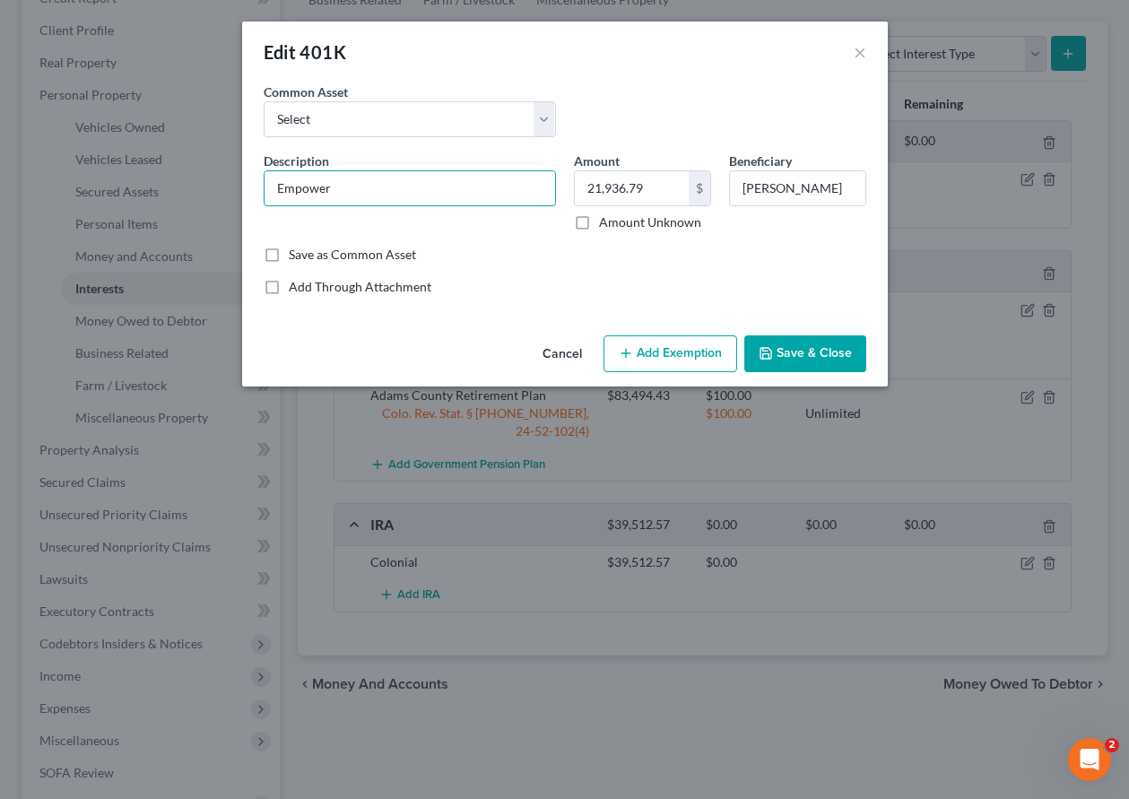
drag, startPoint x: 352, startPoint y: 190, endPoint x: 258, endPoint y: 190, distance: 94.2
click at [258, 190] on div "Description * Empower" at bounding box center [410, 192] width 310 height 80
click at [677, 347] on button "Add Exemption" at bounding box center [671, 354] width 134 height 38
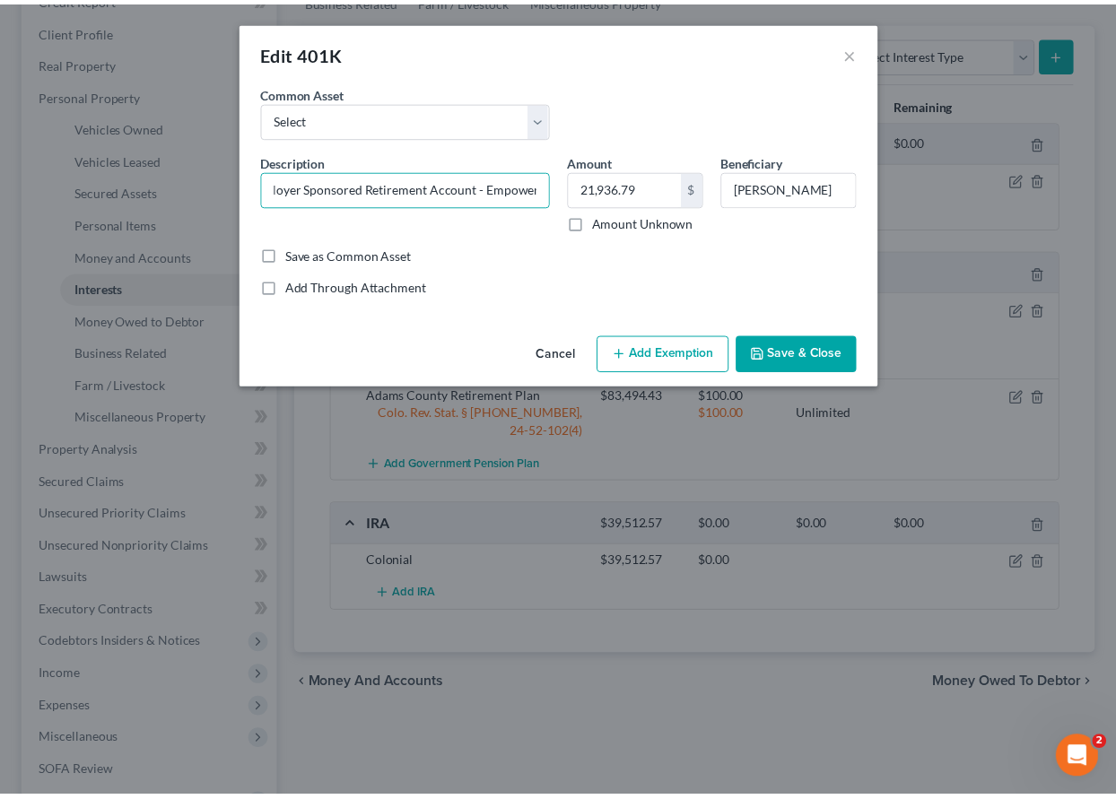
scroll to position [0, 0]
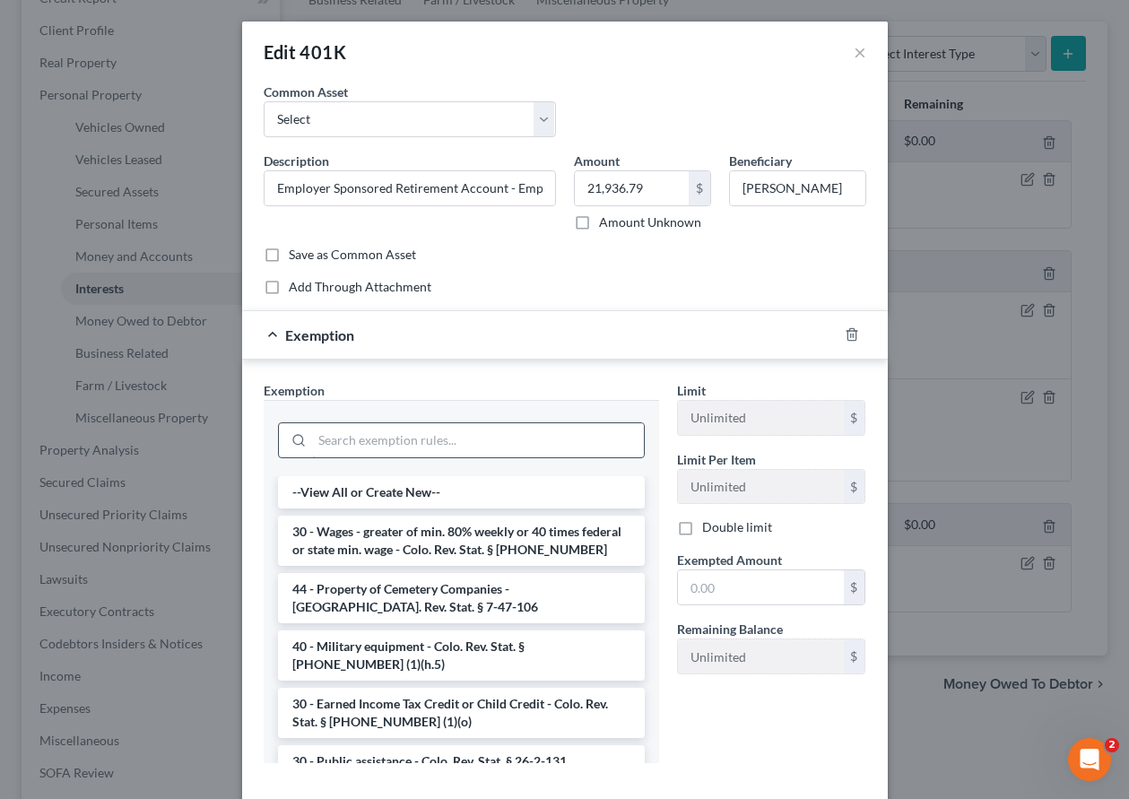
click at [441, 434] on input "search" at bounding box center [478, 440] width 332 height 34
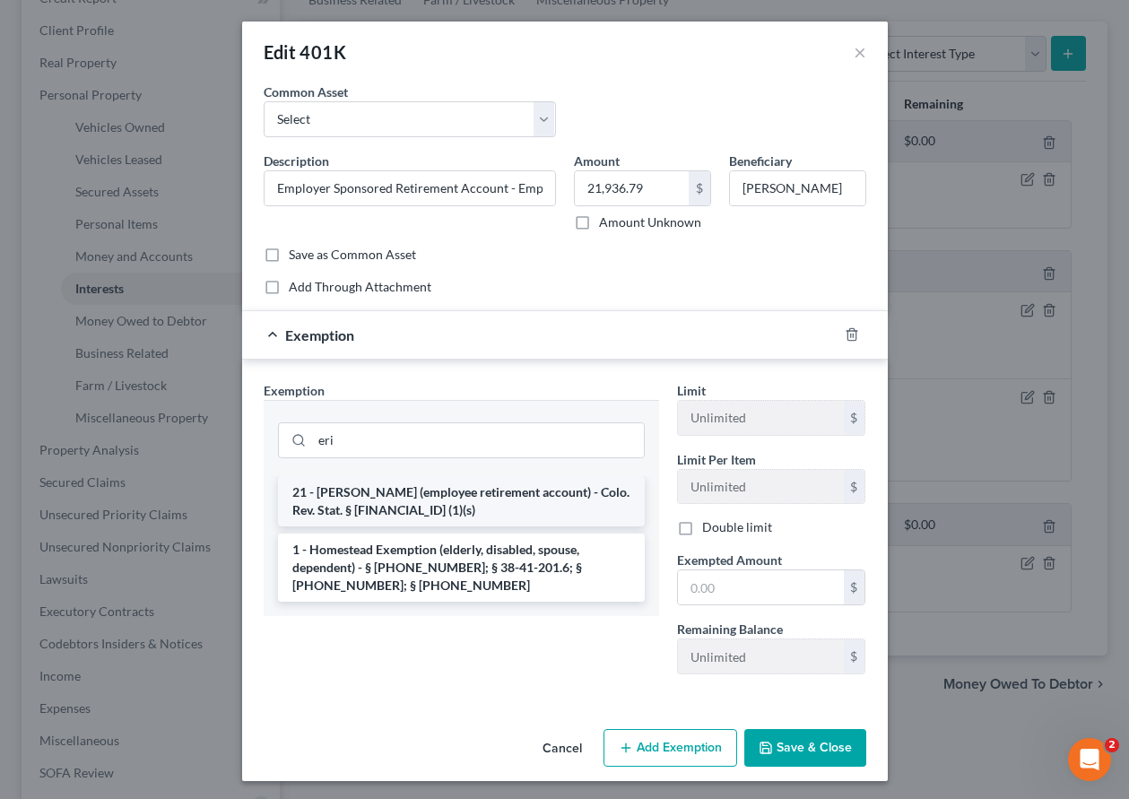
click at [400, 488] on li "21 - [PERSON_NAME] (employee retirement account) - Colo. Rev. Stat. § [FINANCIA…" at bounding box center [461, 501] width 367 height 50
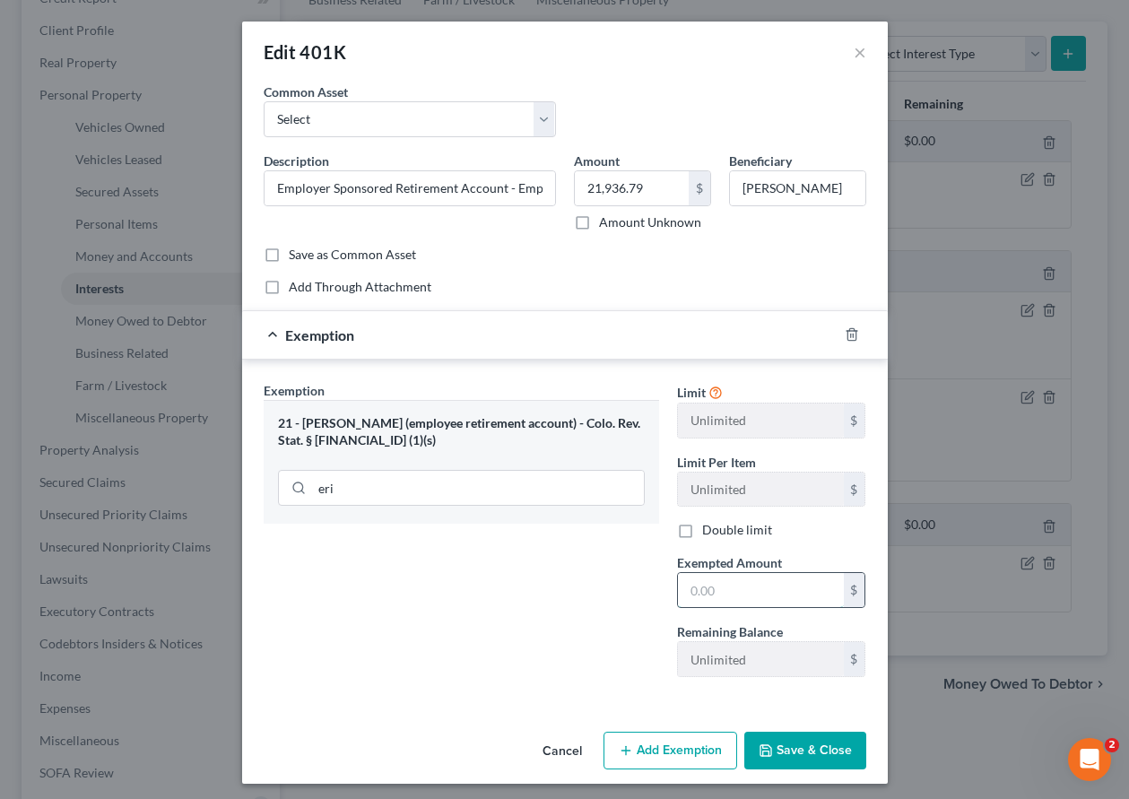
click at [756, 597] on input "text" at bounding box center [761, 590] width 166 height 34
click at [805, 750] on button "Save & Close" at bounding box center [805, 751] width 122 height 38
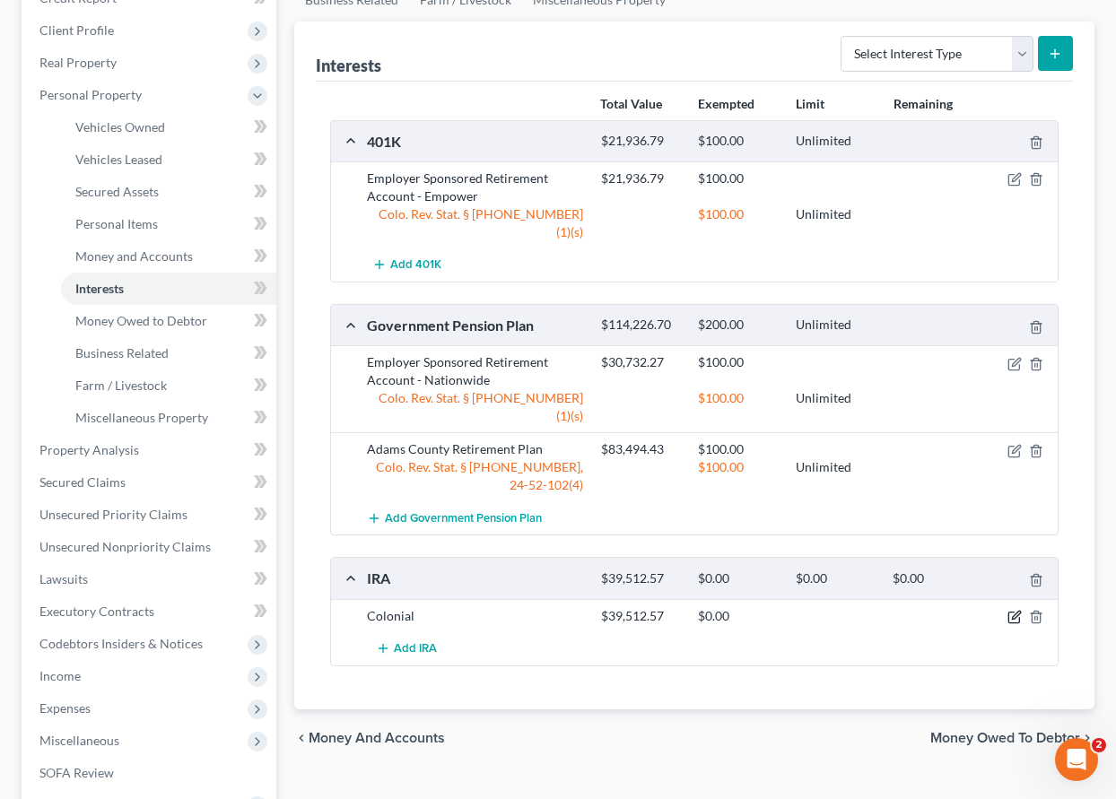
click at [1014, 610] on icon "button" at bounding box center [1014, 617] width 14 height 14
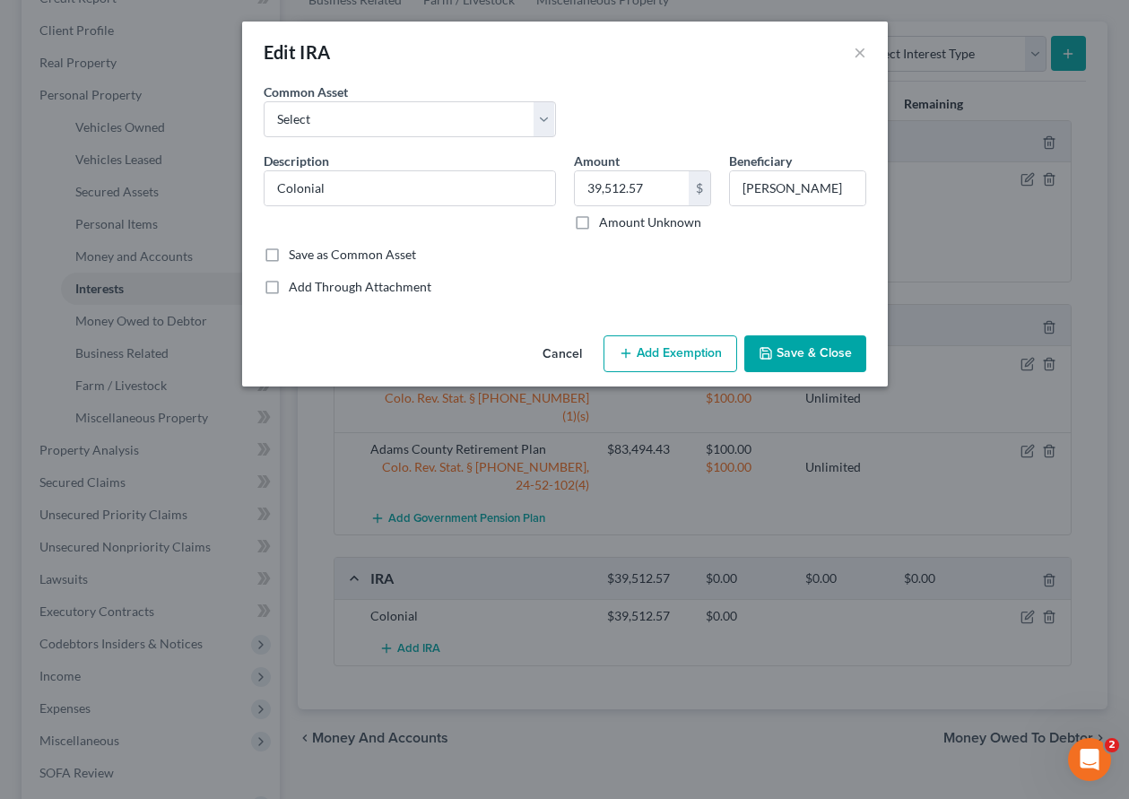
click at [684, 352] on button "Add Exemption" at bounding box center [671, 354] width 134 height 38
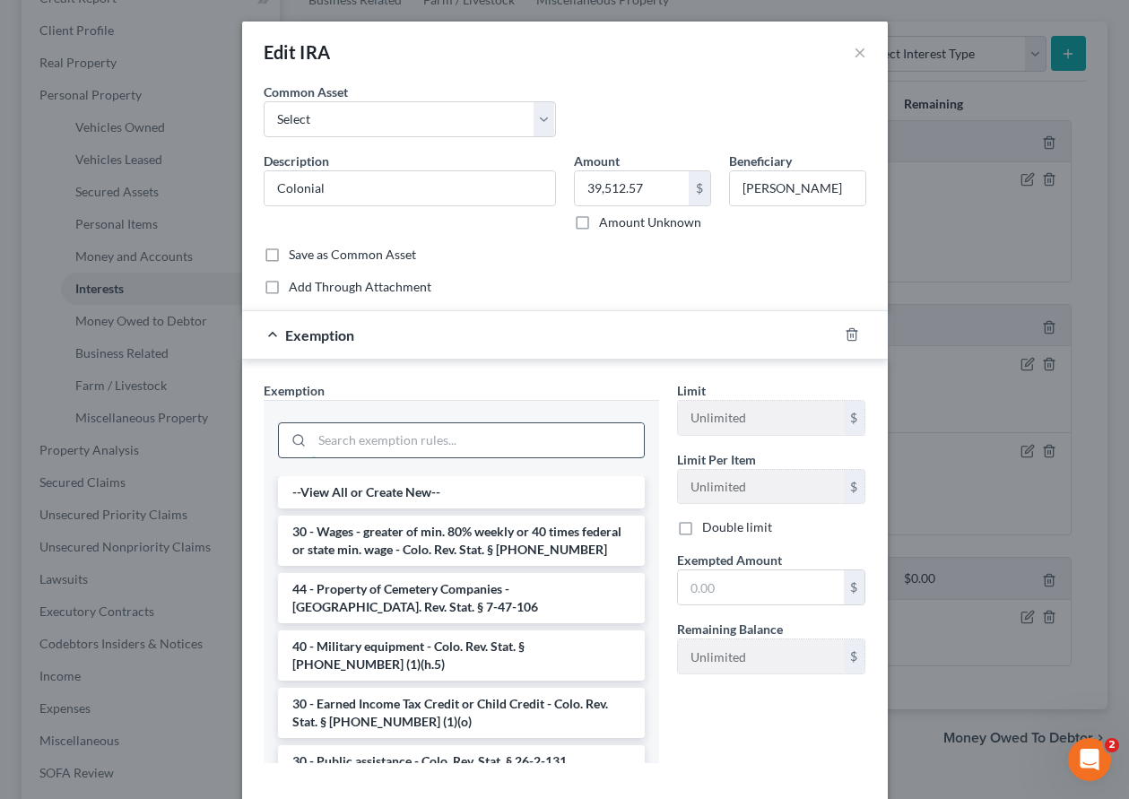
click at [383, 443] on input "search" at bounding box center [478, 440] width 332 height 34
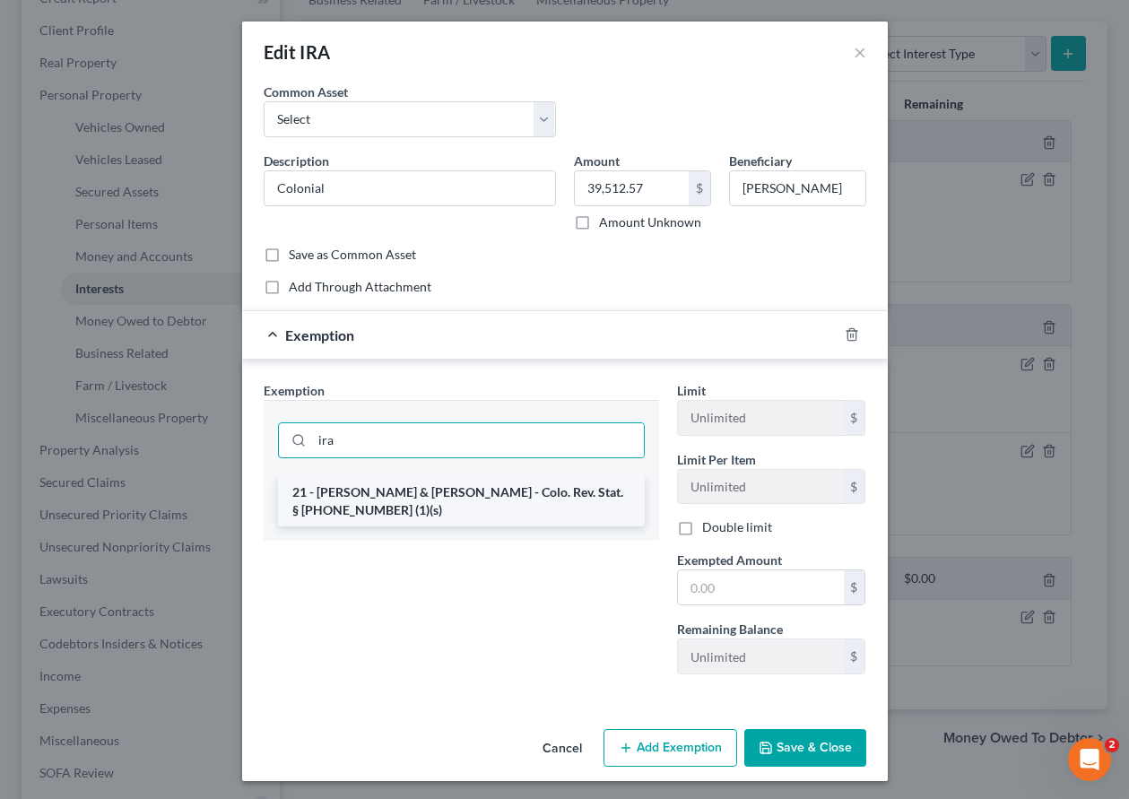
click at [391, 492] on li "21 - [PERSON_NAME] & [PERSON_NAME] - Colo. Rev. Stat. § [PHONE_NUMBER] (1)(s)" at bounding box center [461, 501] width 367 height 50
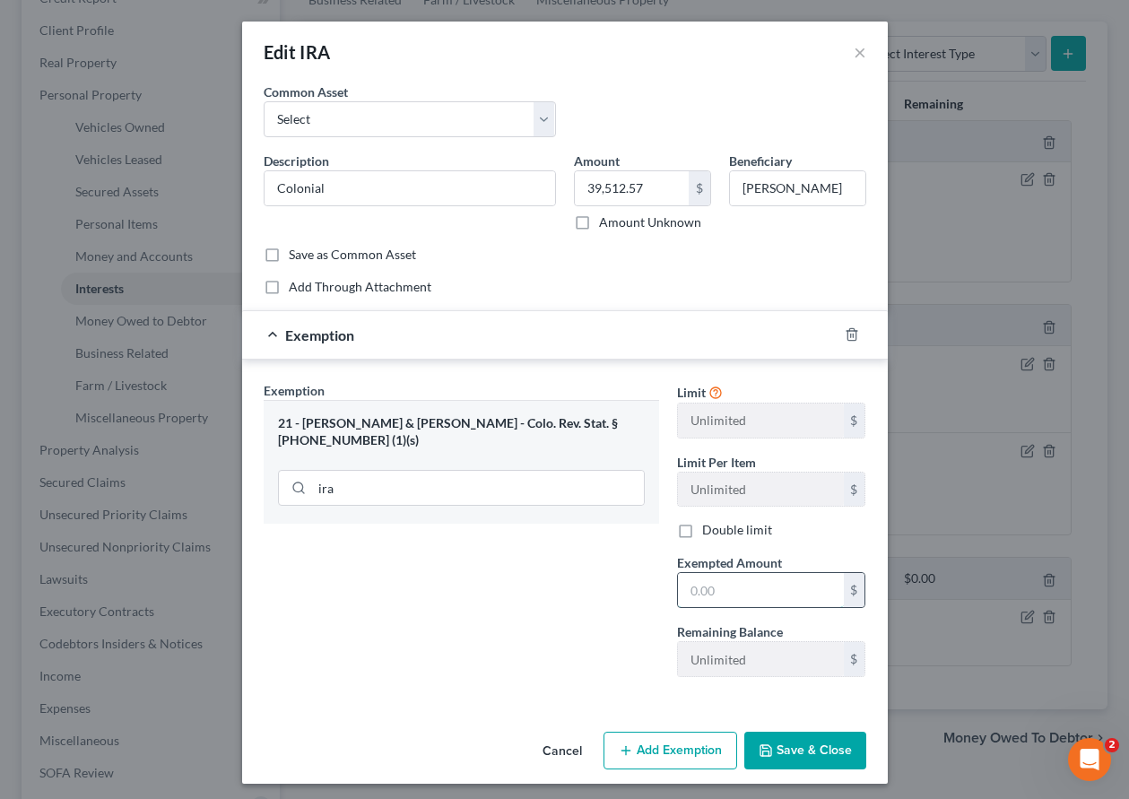
click at [759, 585] on input "text" at bounding box center [761, 590] width 166 height 34
click at [800, 754] on button "Save & Close" at bounding box center [805, 751] width 122 height 38
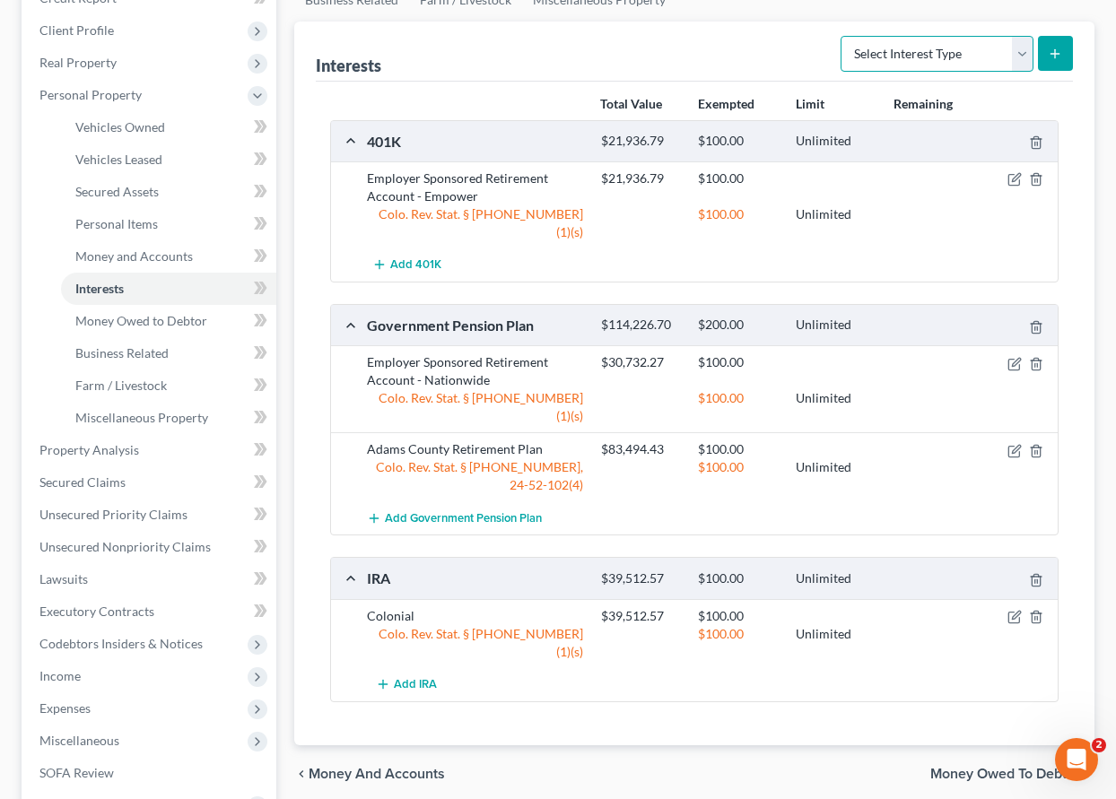
click at [923, 53] on select "Select Interest Type 401K Annuity Bond Education IRA Government Bond Government…" at bounding box center [936, 54] width 193 height 36
click at [842, 36] on select "Select Interest Type 401K Annuity Bond Education IRA Government Bond Government…" at bounding box center [936, 54] width 193 height 36
click at [1054, 50] on icon "submit" at bounding box center [1055, 54] width 14 height 14
click at [85, 537] on link "Unsecured Nonpriority Claims" at bounding box center [150, 547] width 251 height 32
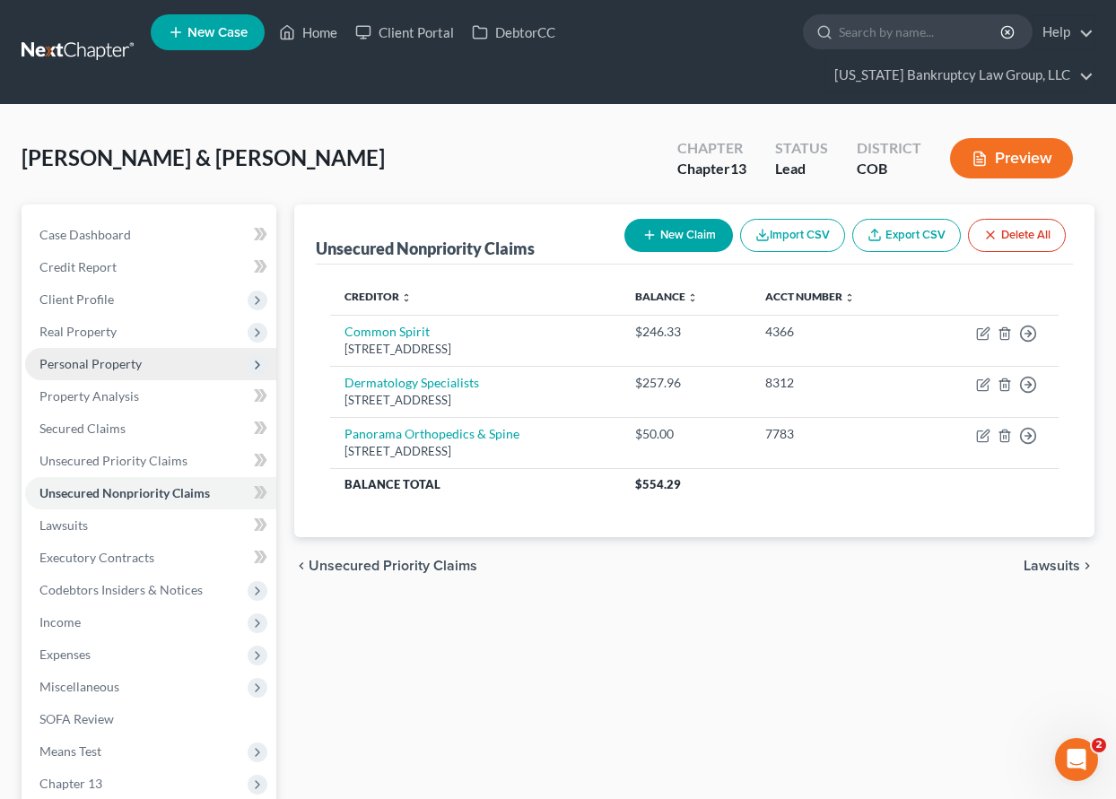
click at [97, 364] on span "Personal Property" at bounding box center [90, 363] width 102 height 15
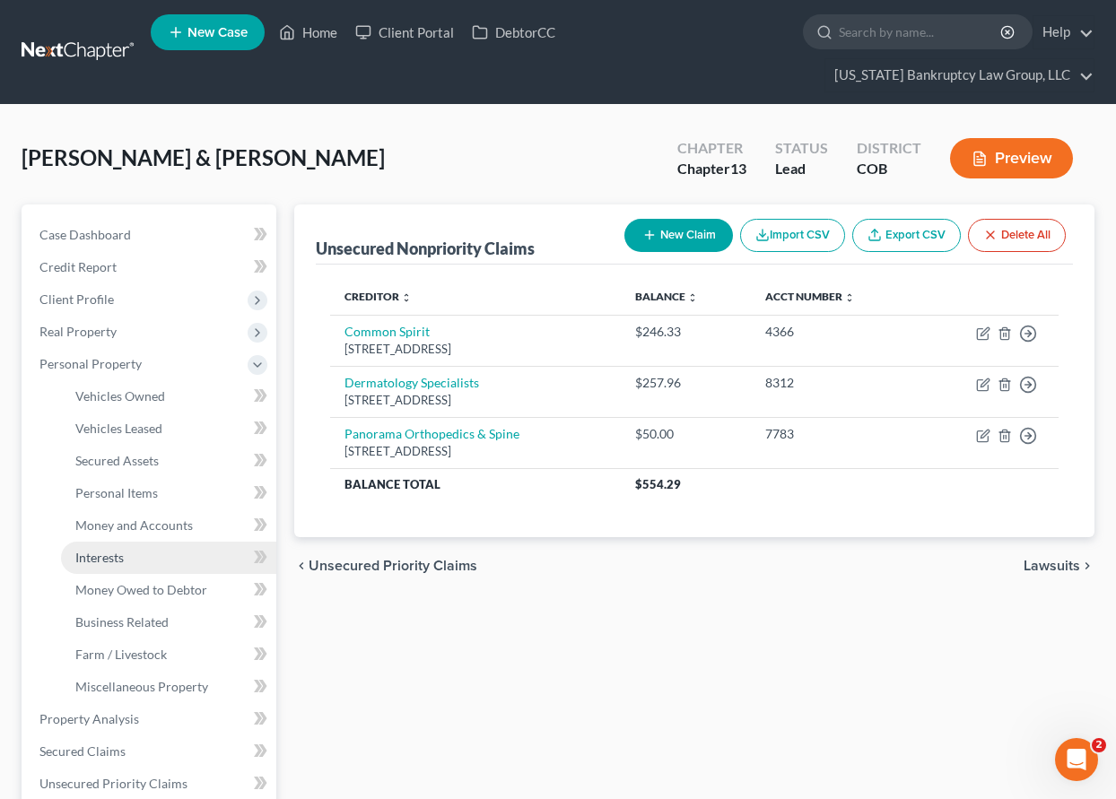
click at [108, 557] on span "Interests" at bounding box center [99, 557] width 48 height 15
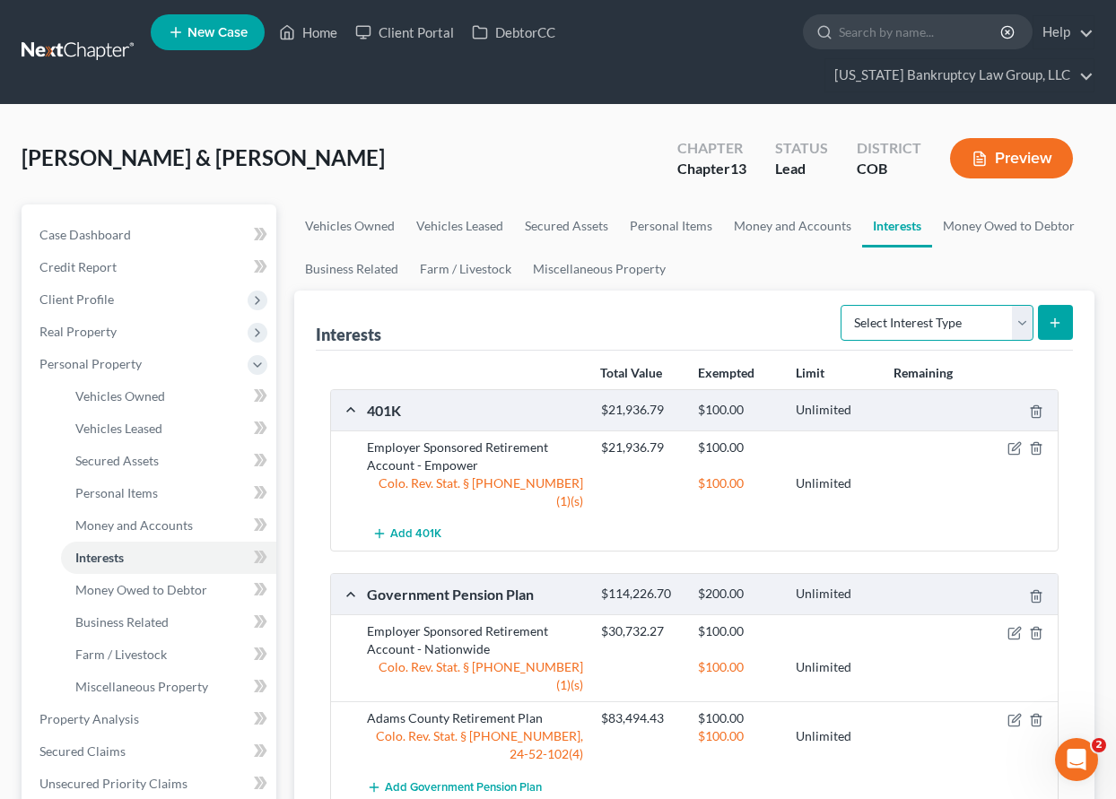
click at [1024, 318] on select "Select Interest Type 401K Annuity Bond Education IRA Government Bond Government…" at bounding box center [936, 323] width 193 height 36
click at [842, 305] on select "Select Interest Type 401K Annuity Bond Education IRA Government Bond Government…" at bounding box center [936, 323] width 193 height 36
click at [1065, 317] on button "submit" at bounding box center [1055, 322] width 35 height 35
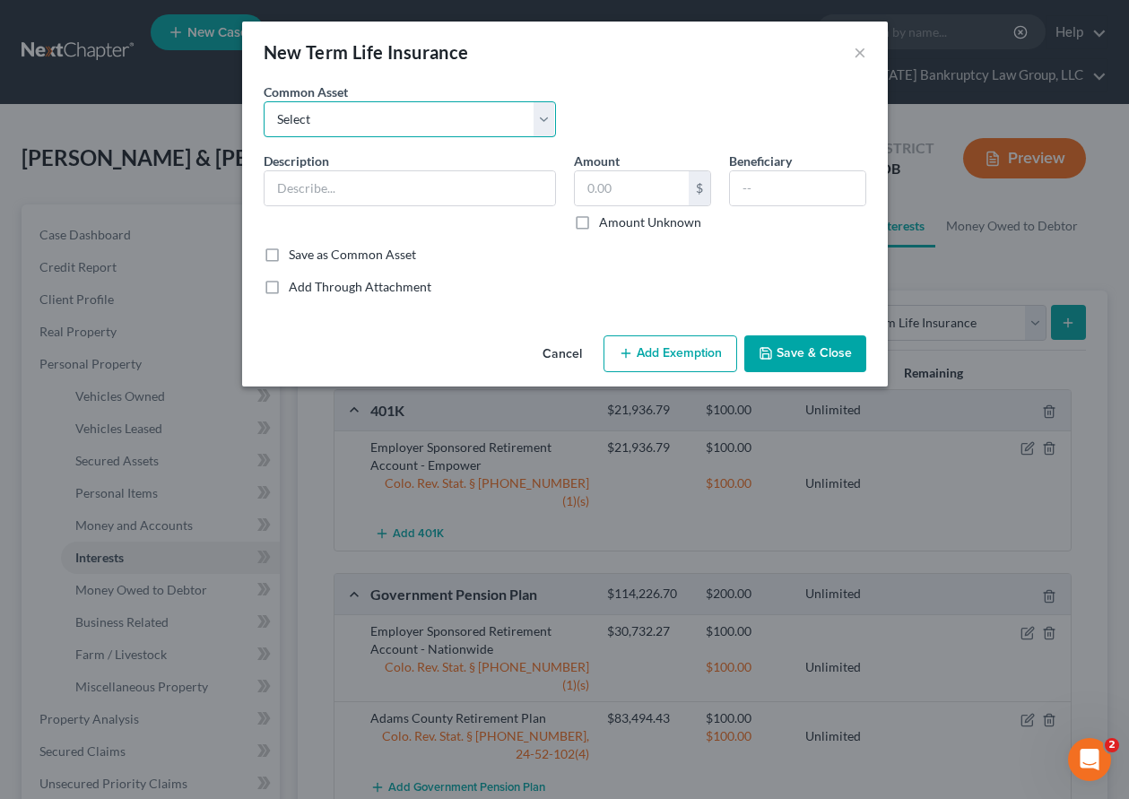
click at [432, 122] on select "Select Employer Sponsored Group Term Life Term Life Insurance Policy" at bounding box center [410, 119] width 292 height 36
click at [264, 101] on select "Select Employer Sponsored Group Term Life Term Life Insurance Policy" at bounding box center [410, 119] width 292 height 36
click at [446, 130] on select "Select Employer Sponsored Group Term Life Term Life Insurance Policy" at bounding box center [410, 119] width 292 height 36
click at [264, 101] on select "Select Employer Sponsored Group Term Life Term Life Insurance Policy" at bounding box center [410, 119] width 292 height 36
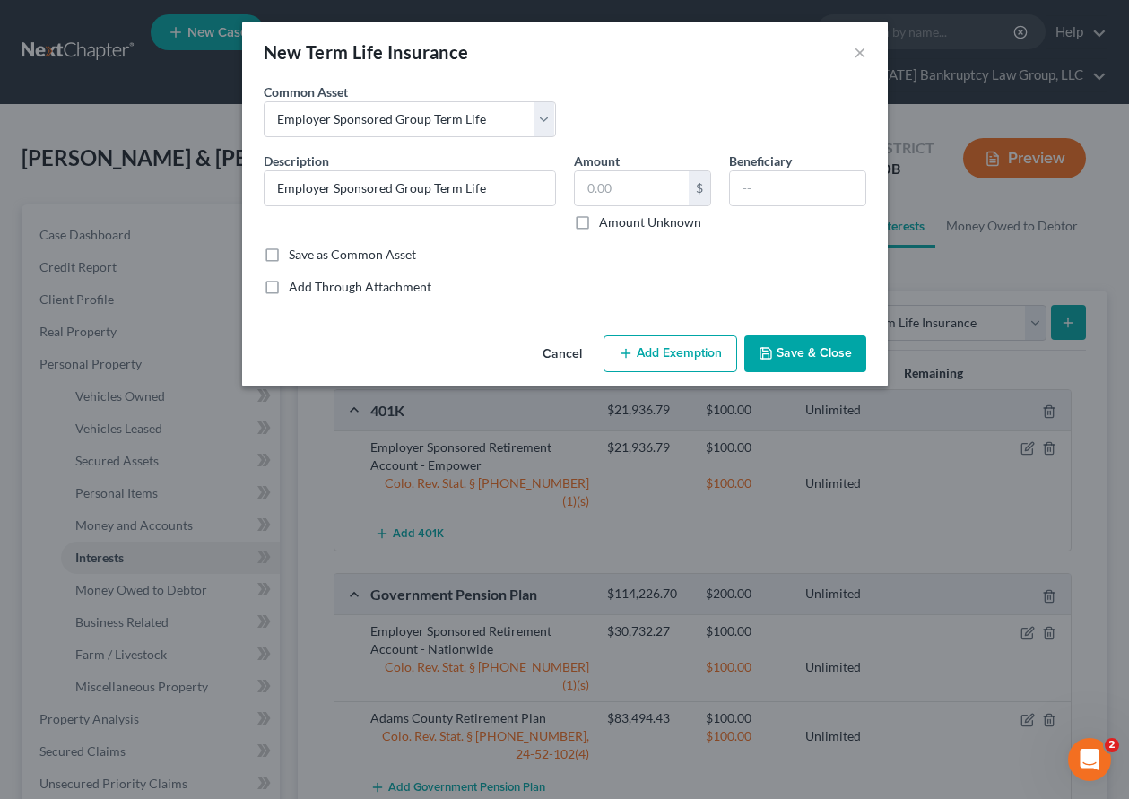
click at [683, 336] on button "Add Exemption" at bounding box center [671, 354] width 134 height 38
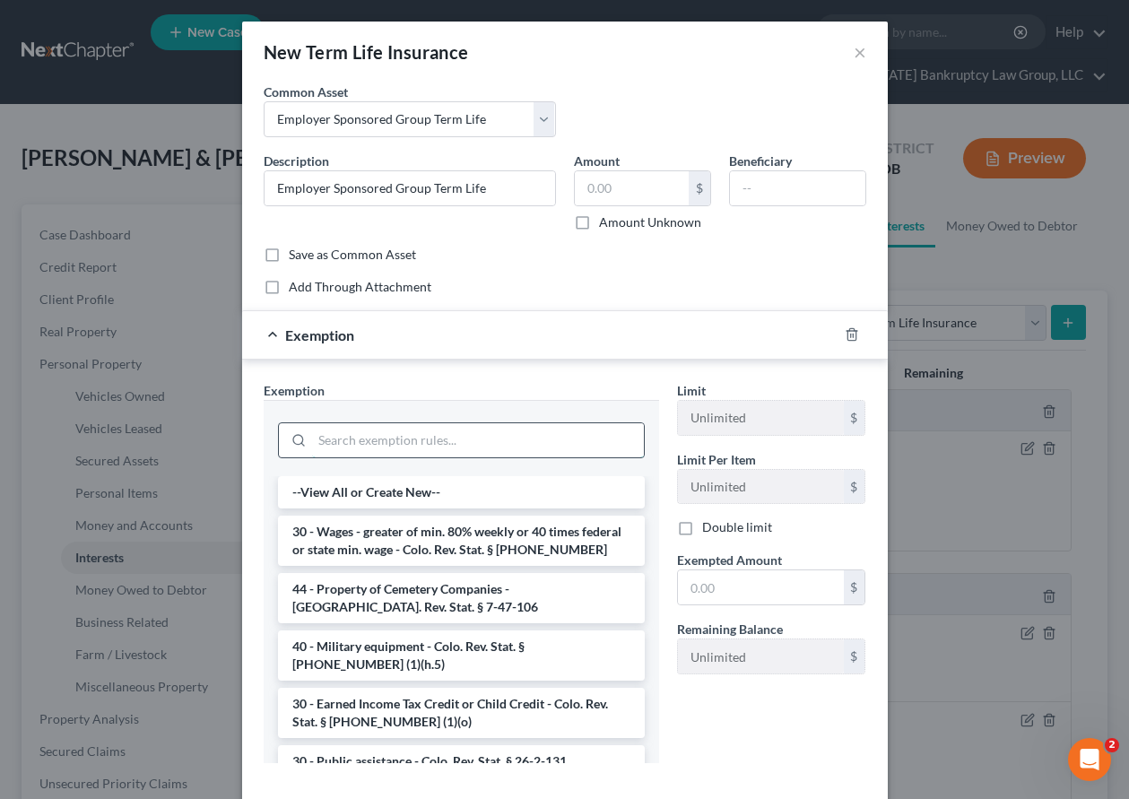
click at [491, 437] on input "search" at bounding box center [478, 440] width 332 height 34
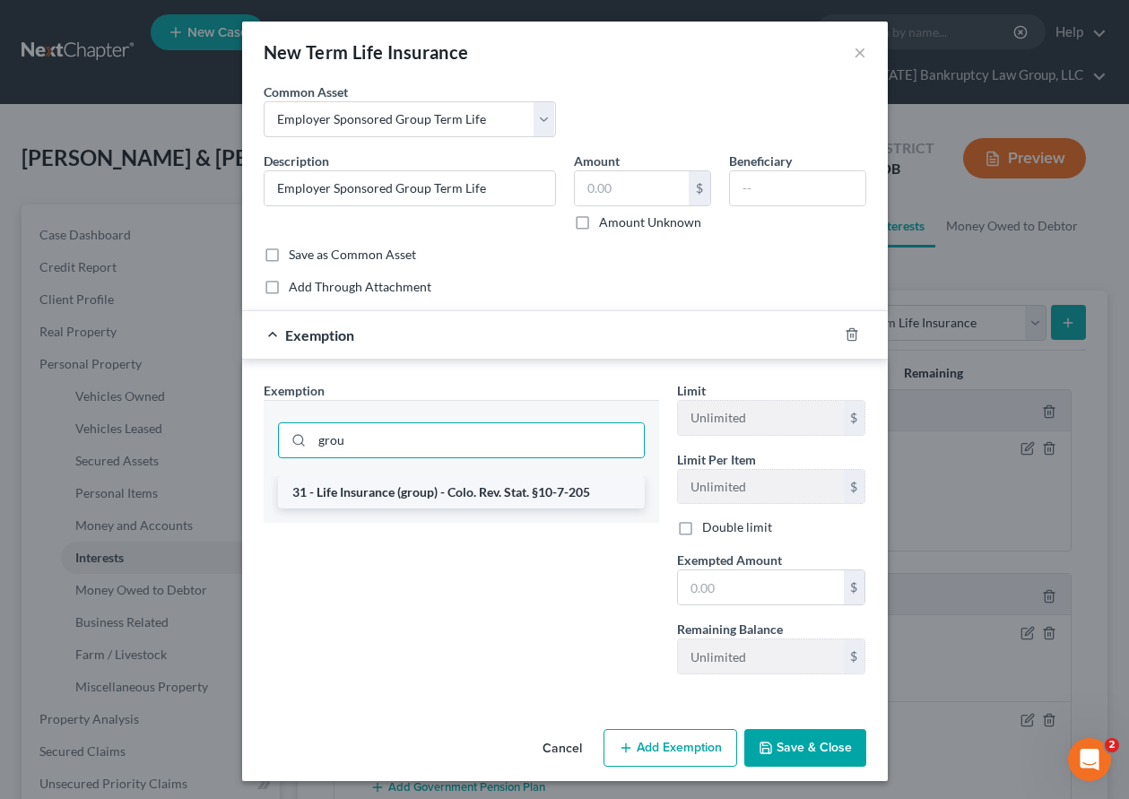
click at [488, 492] on li "31 - Life Insurance (group) - Colo. Rev. Stat. §10-7-205" at bounding box center [461, 492] width 367 height 32
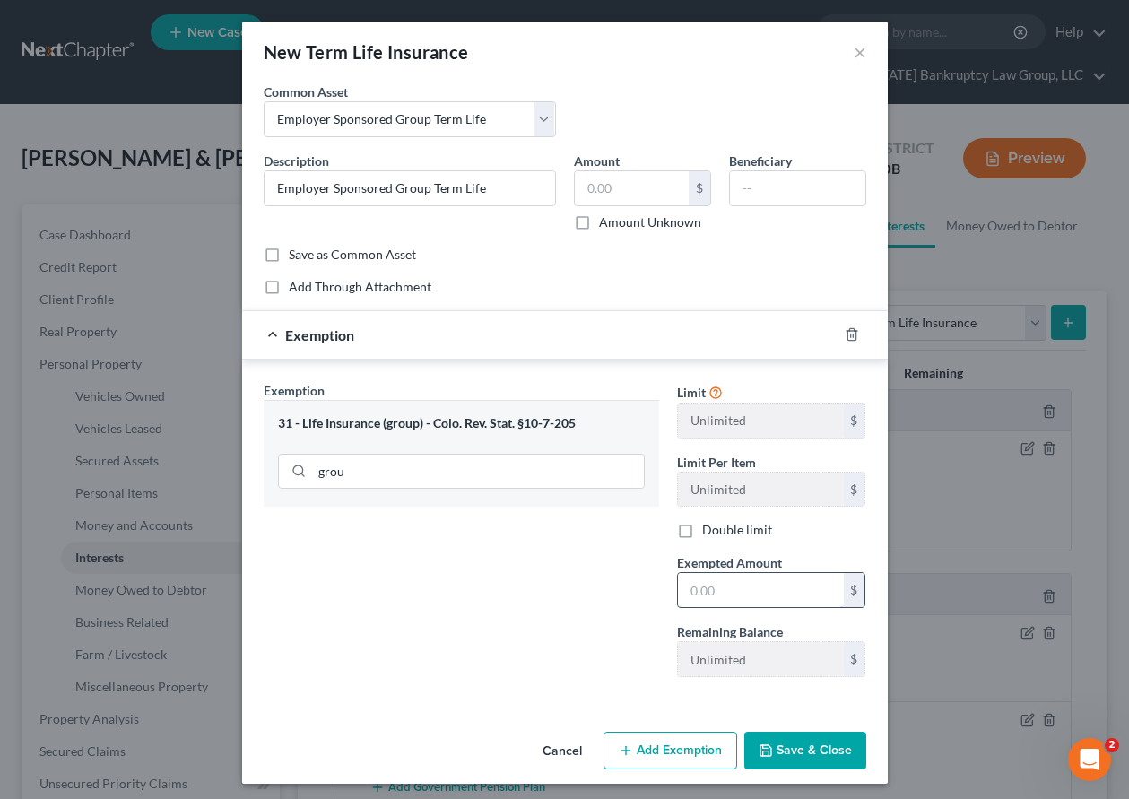
click at [754, 596] on input "text" at bounding box center [761, 590] width 166 height 34
click at [813, 746] on button "Save & Close" at bounding box center [805, 751] width 122 height 38
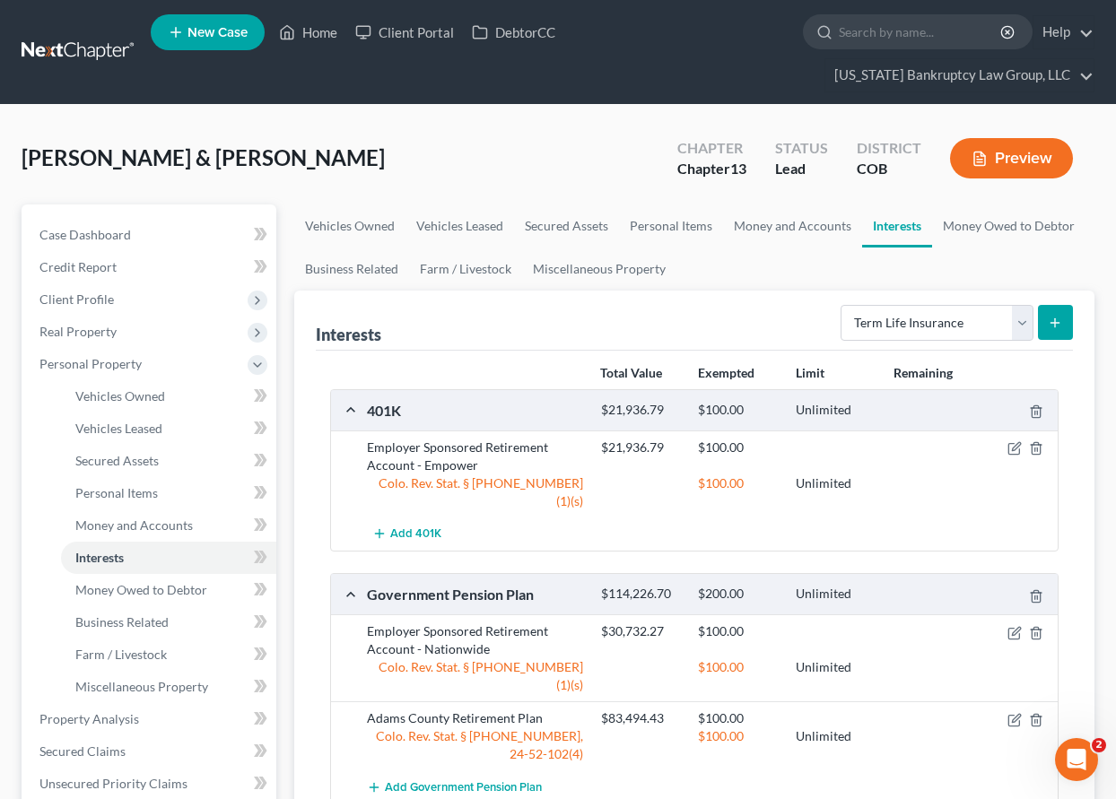
click at [1053, 324] on icon "submit" at bounding box center [1055, 323] width 14 height 14
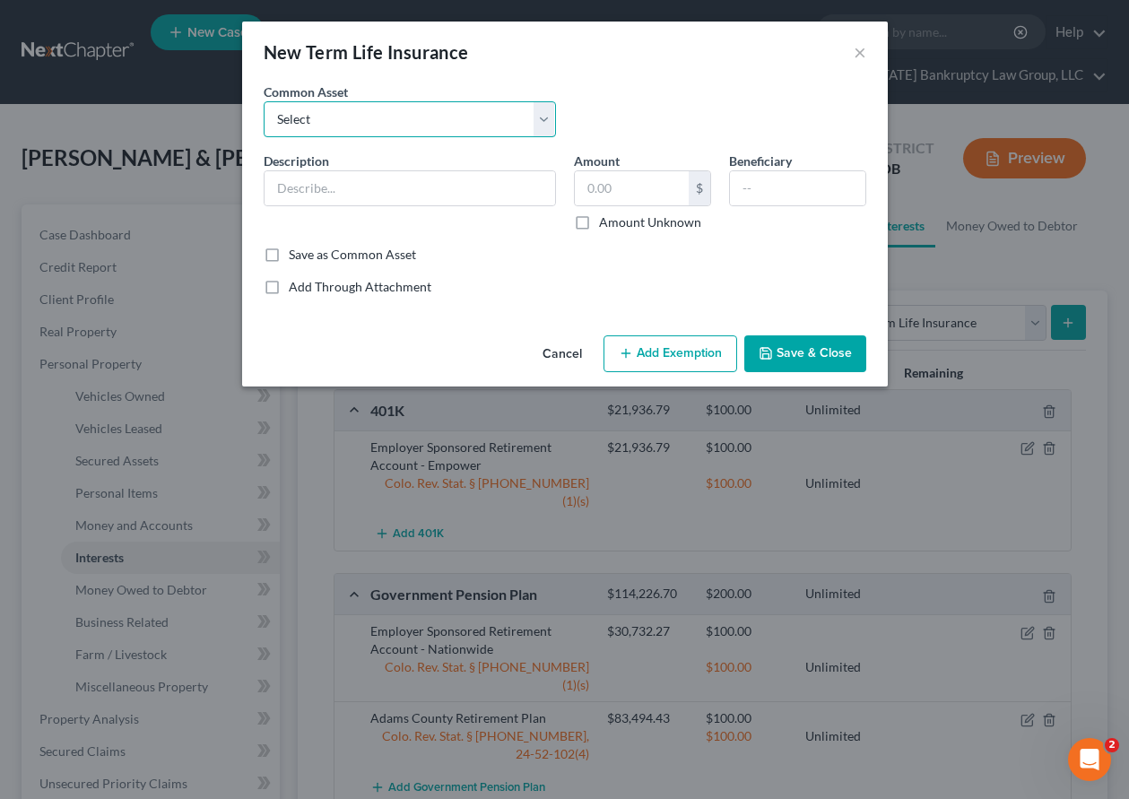
click at [365, 117] on select "Select Employer Sponsored Group Term Life Term Life Insurance Policy" at bounding box center [410, 119] width 292 height 36
click at [264, 101] on select "Select Employer Sponsored Group Term Life Term Life Insurance Policy" at bounding box center [410, 119] width 292 height 36
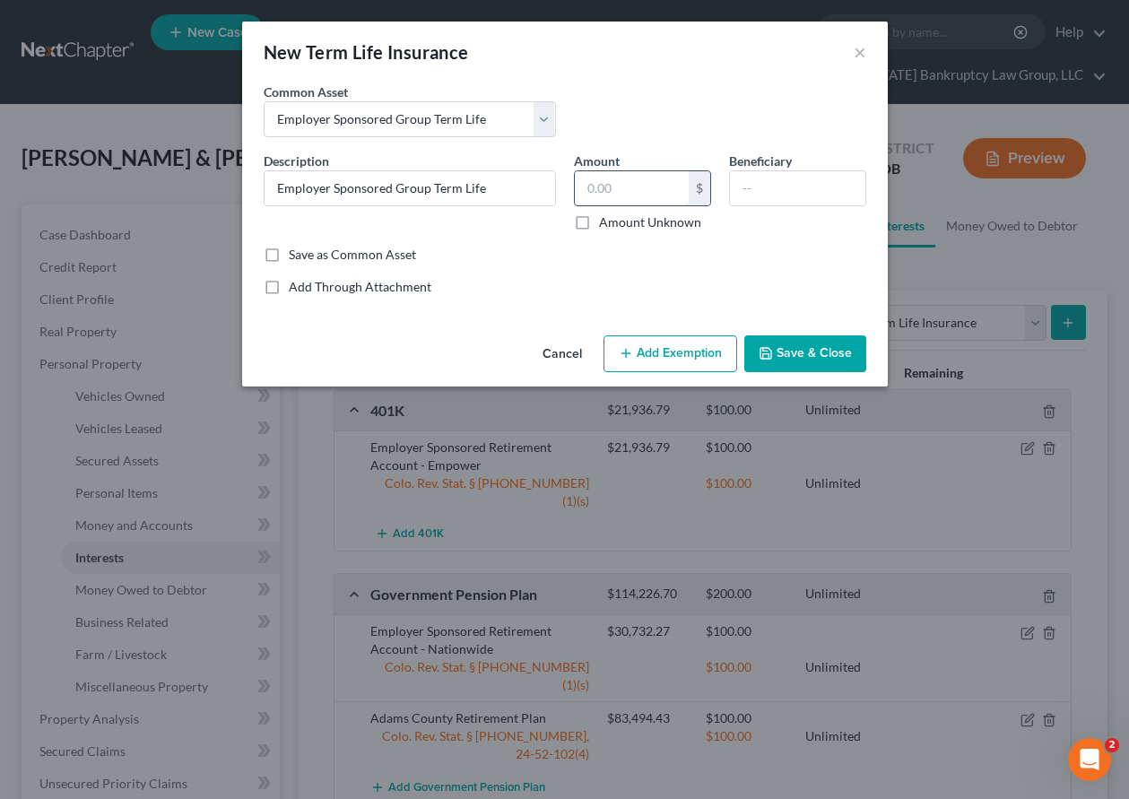
click at [644, 189] on input "text" at bounding box center [632, 188] width 114 height 34
drag, startPoint x: 509, startPoint y: 320, endPoint x: 545, endPoint y: 323, distance: 36.9
click at [509, 320] on div "An exemption set must first be selected from the Filing Information section. Co…" at bounding box center [565, 206] width 646 height 246
click at [667, 343] on button "Add Exemption" at bounding box center [671, 354] width 134 height 38
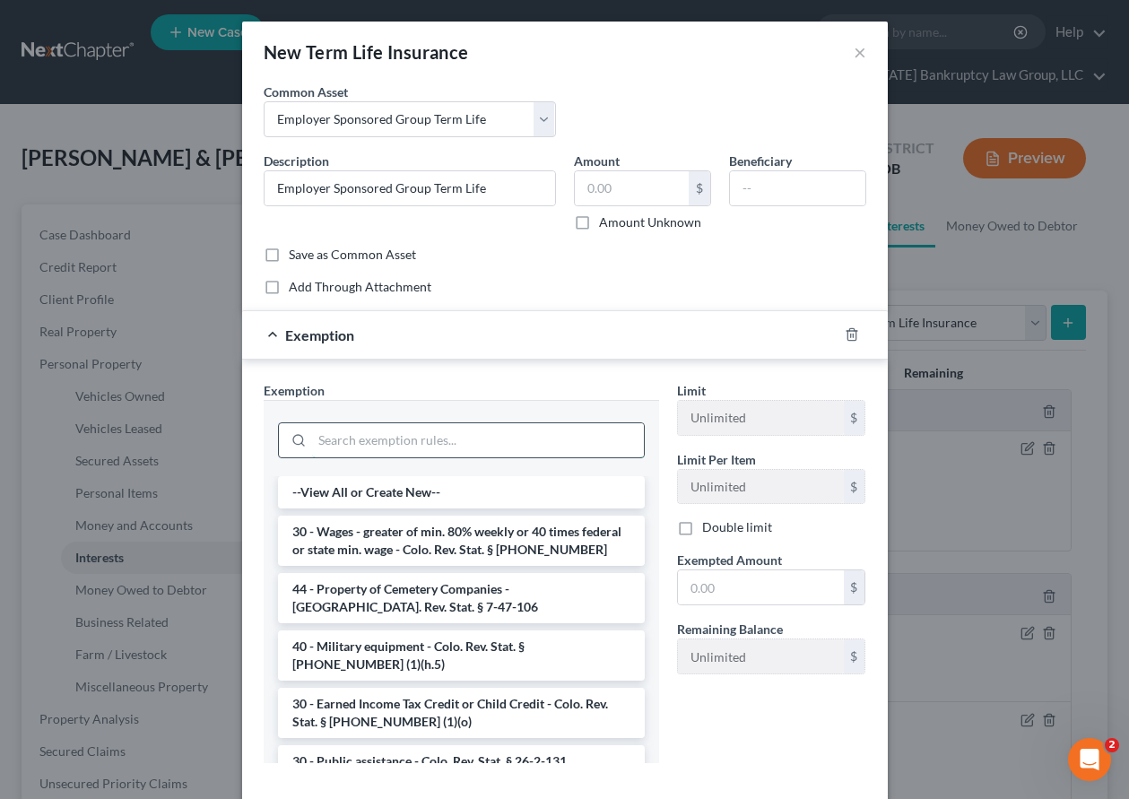
click at [504, 439] on input "search" at bounding box center [478, 440] width 332 height 34
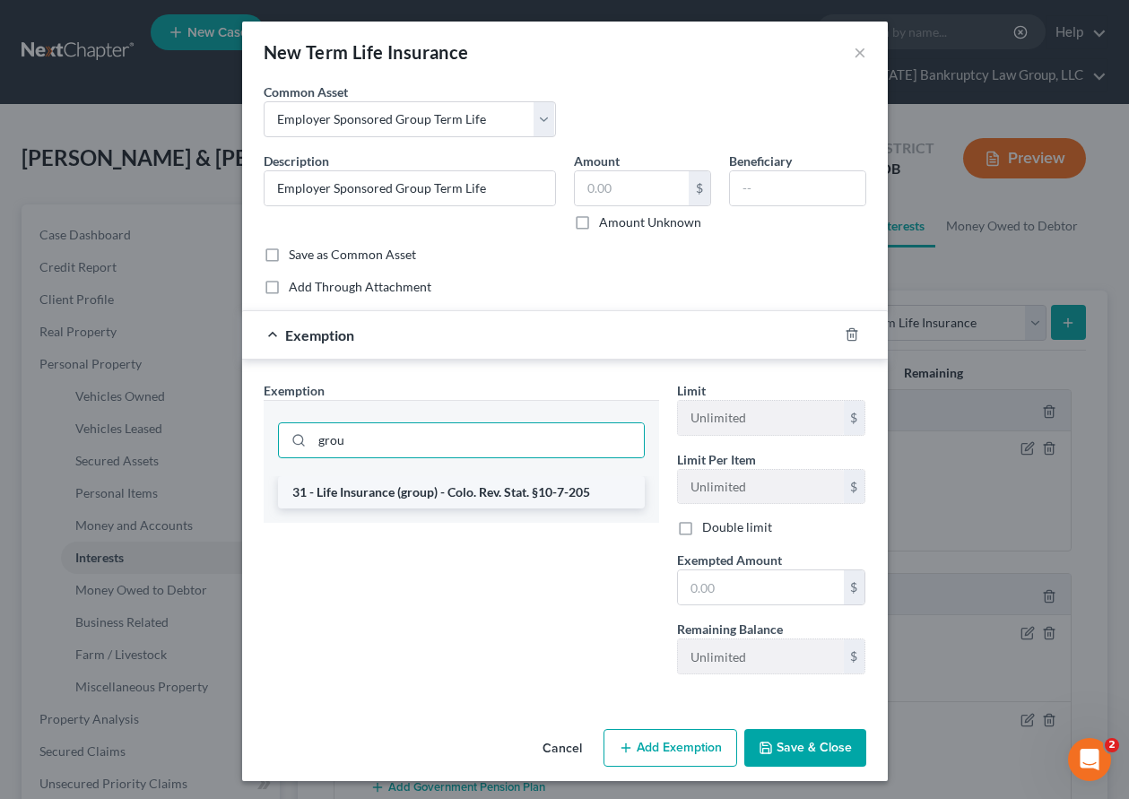
click at [468, 496] on li "31 - Life Insurance (group) - Colo. Rev. Stat. §10-7-205" at bounding box center [461, 492] width 367 height 32
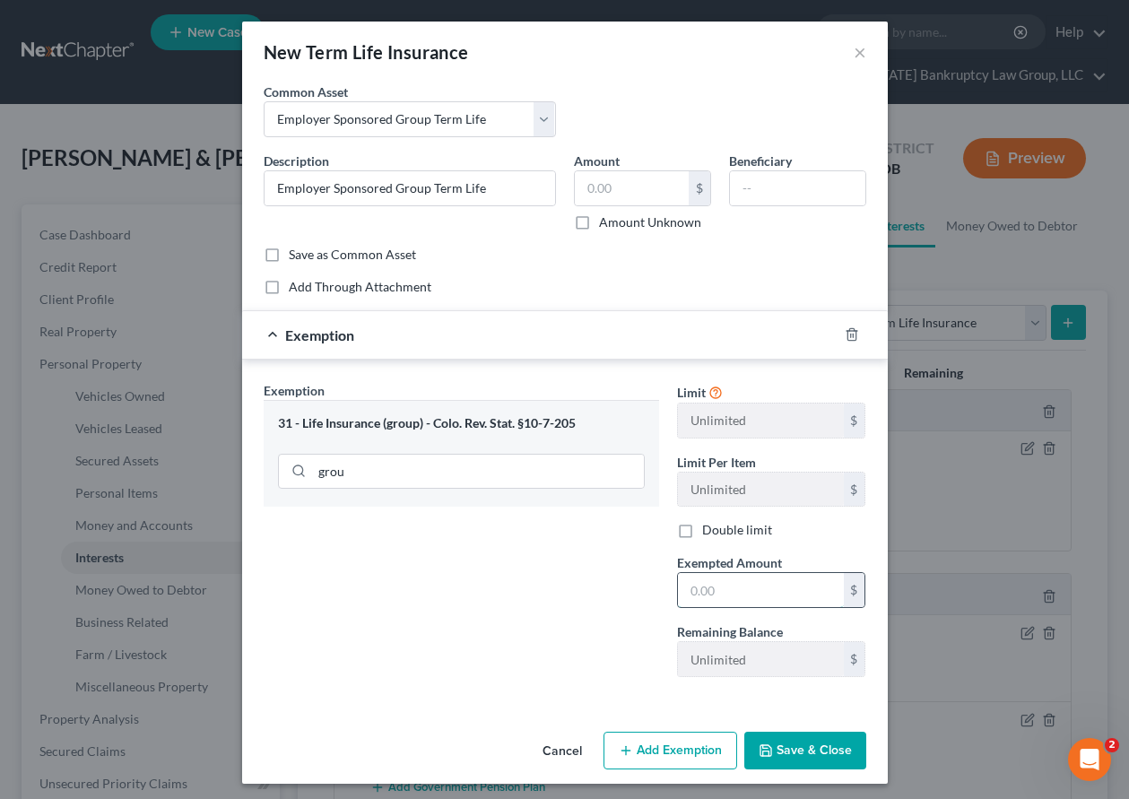
click at [773, 602] on input "text" at bounding box center [761, 590] width 166 height 34
click at [807, 743] on button "Save & Close" at bounding box center [805, 751] width 122 height 38
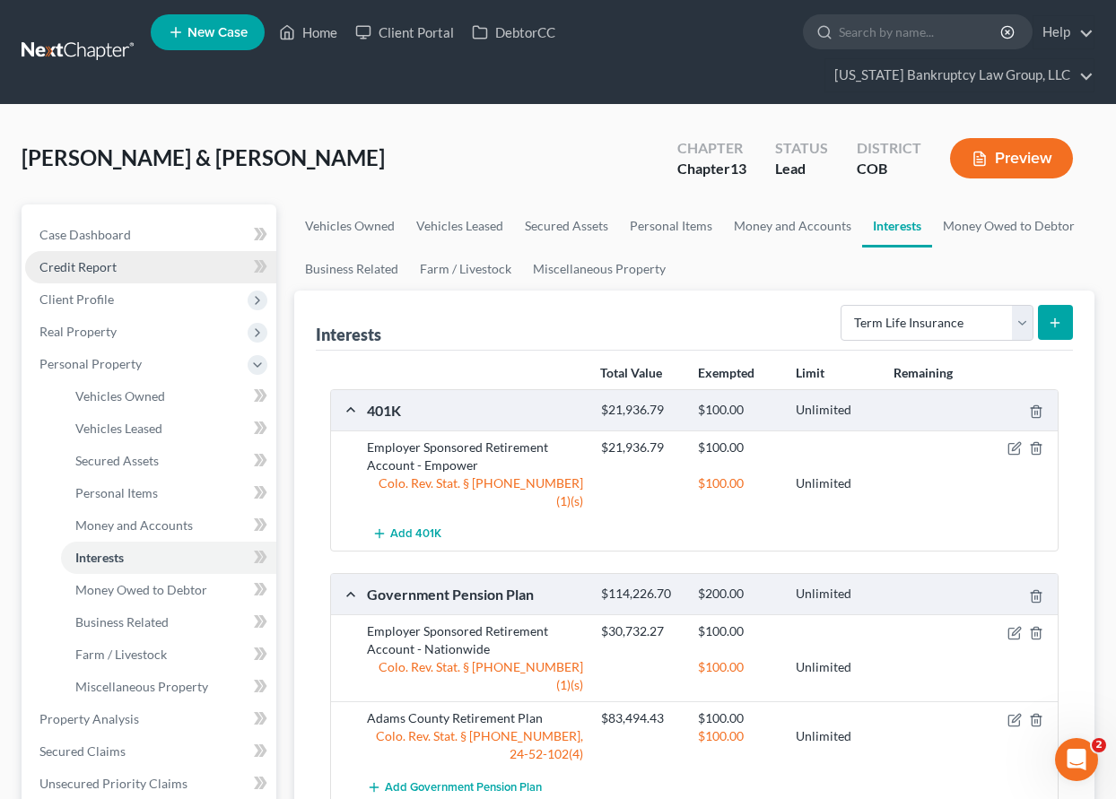
click at [94, 268] on span "Credit Report" at bounding box center [77, 266] width 77 height 15
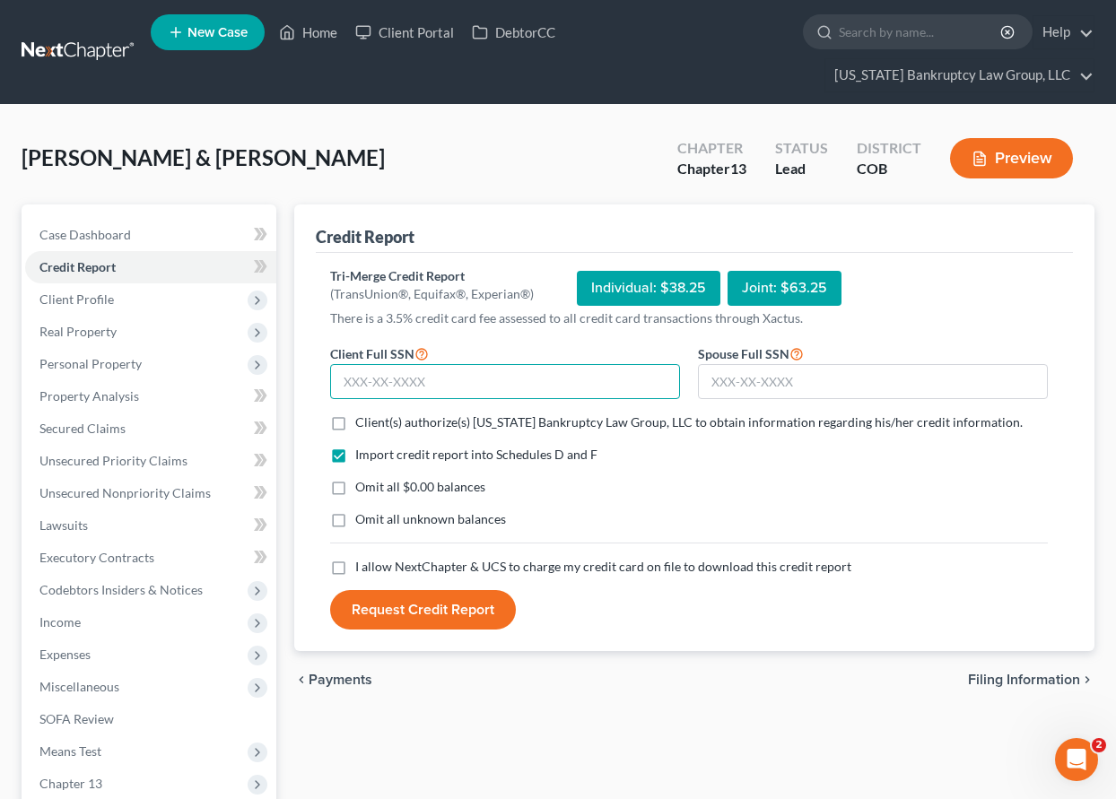
click at [417, 394] on input "text" at bounding box center [505, 382] width 350 height 36
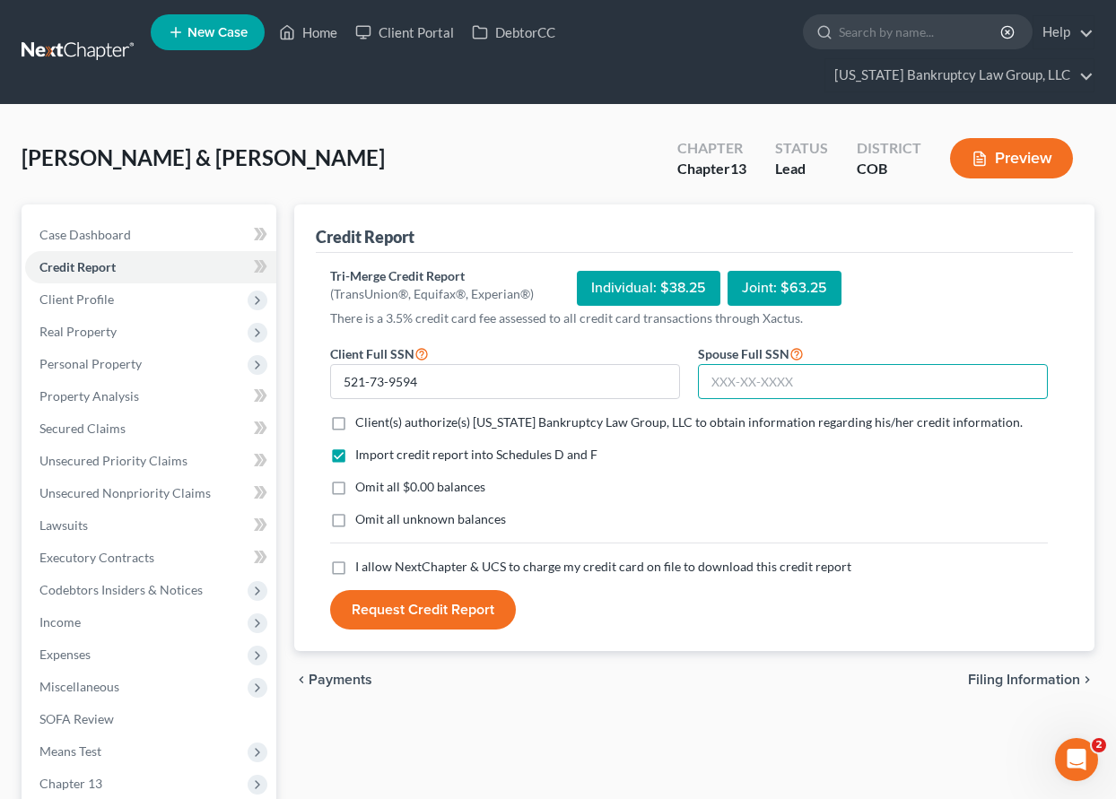
click at [759, 367] on input "text" at bounding box center [873, 382] width 350 height 36
click at [355, 422] on label "Client(s) authorize(s) [US_STATE] Bankruptcy Law Group, LLC to obtain informati…" at bounding box center [688, 422] width 667 height 18
click at [362, 422] on input "Client(s) authorize(s) [US_STATE] Bankruptcy Law Group, LLC to obtain informati…" at bounding box center [368, 419] width 12 height 12
drag, startPoint x: 344, startPoint y: 483, endPoint x: 344, endPoint y: 508, distance: 24.2
click at [355, 483] on label "Omit all $0.00 balances" at bounding box center [420, 487] width 130 height 18
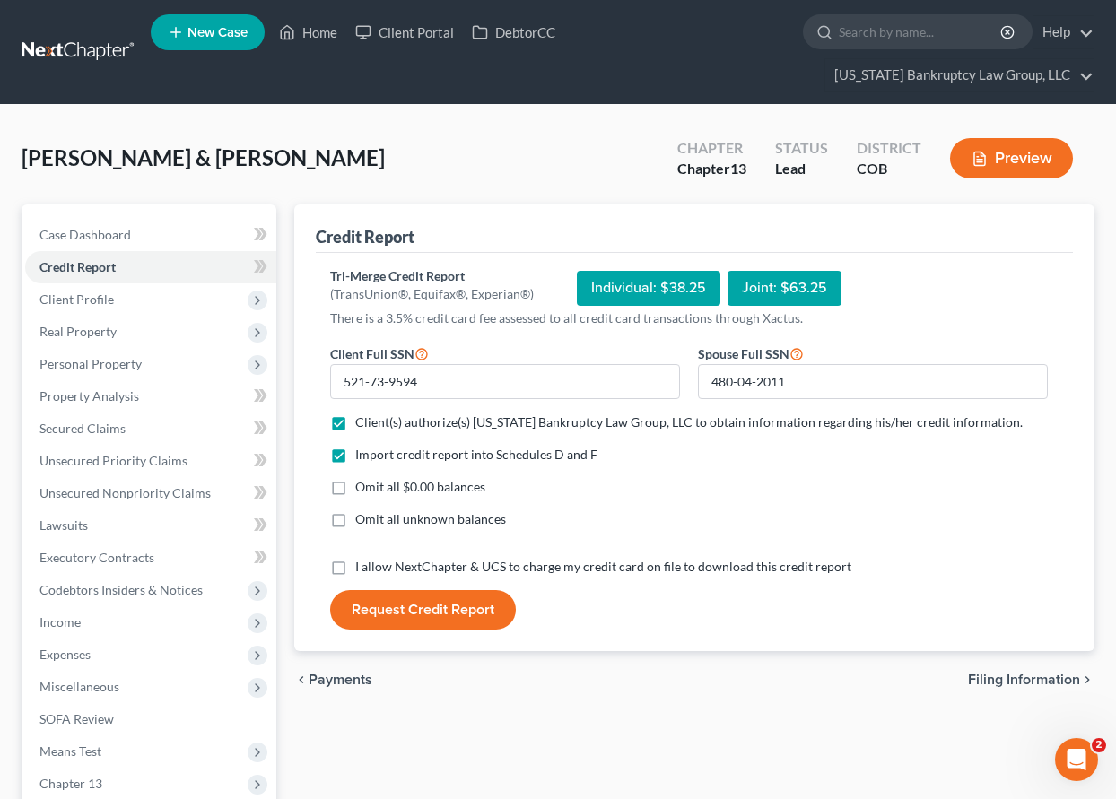
click at [362, 483] on input "Omit all $0.00 balances" at bounding box center [368, 484] width 12 height 12
click at [355, 518] on label "Omit all unknown balances" at bounding box center [430, 519] width 151 height 18
click at [362, 518] on input "Omit all unknown balances" at bounding box center [368, 516] width 12 height 12
click at [355, 564] on label "I allow NextChapter & UCS to charge my credit card on file to download this cre…" at bounding box center [603, 567] width 496 height 18
click at [362, 564] on input "I allow NextChapter & UCS to charge my credit card on file to download this cre…" at bounding box center [368, 564] width 12 height 12
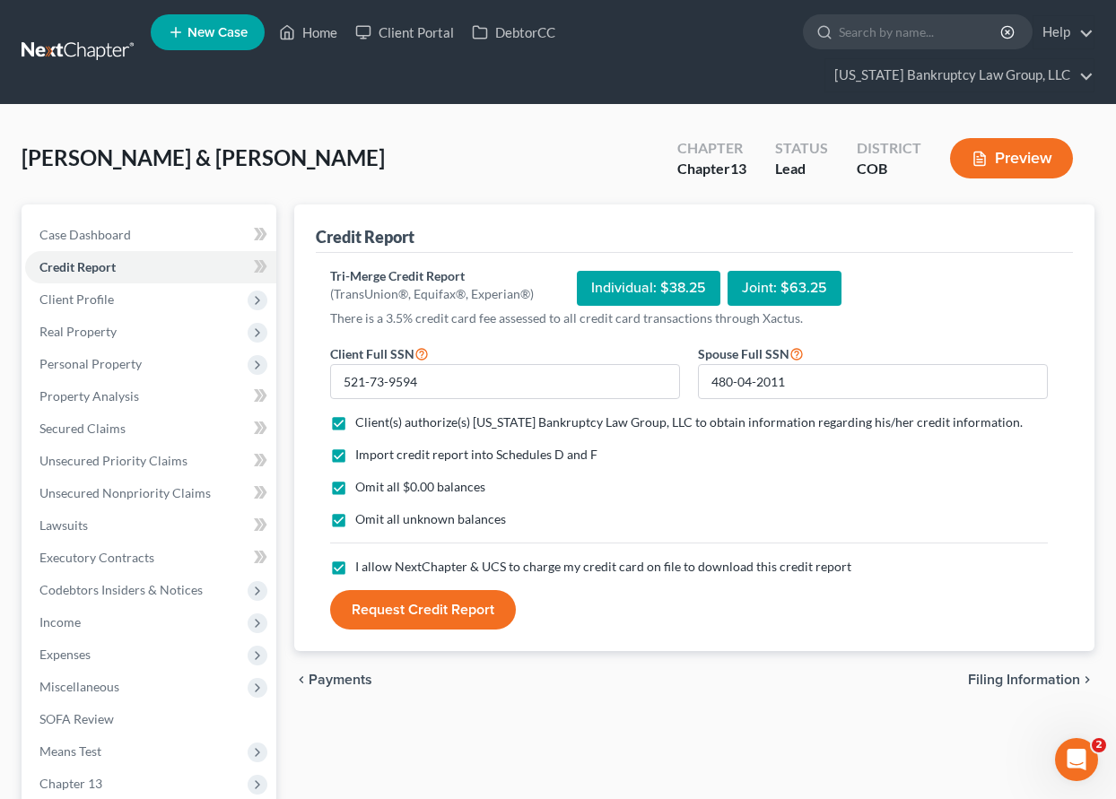
click at [361, 604] on button "Request Credit Report" at bounding box center [423, 609] width 186 height 39
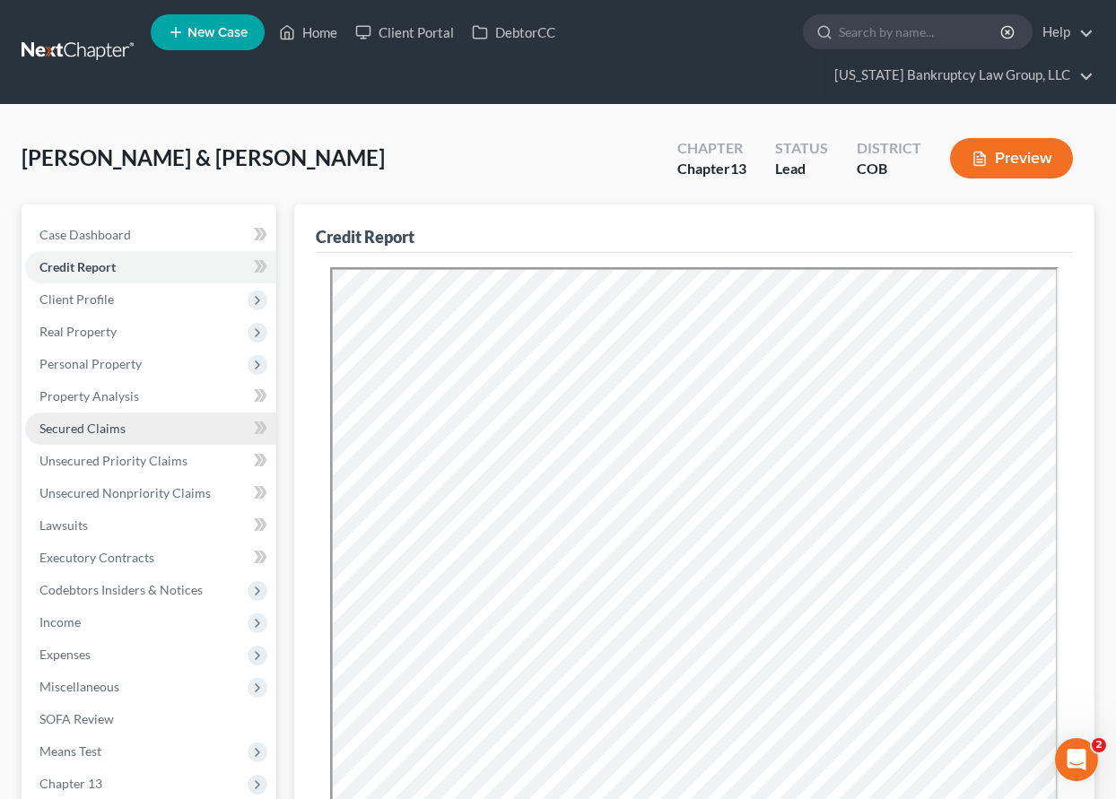
click at [75, 422] on span "Secured Claims" at bounding box center [82, 428] width 86 height 15
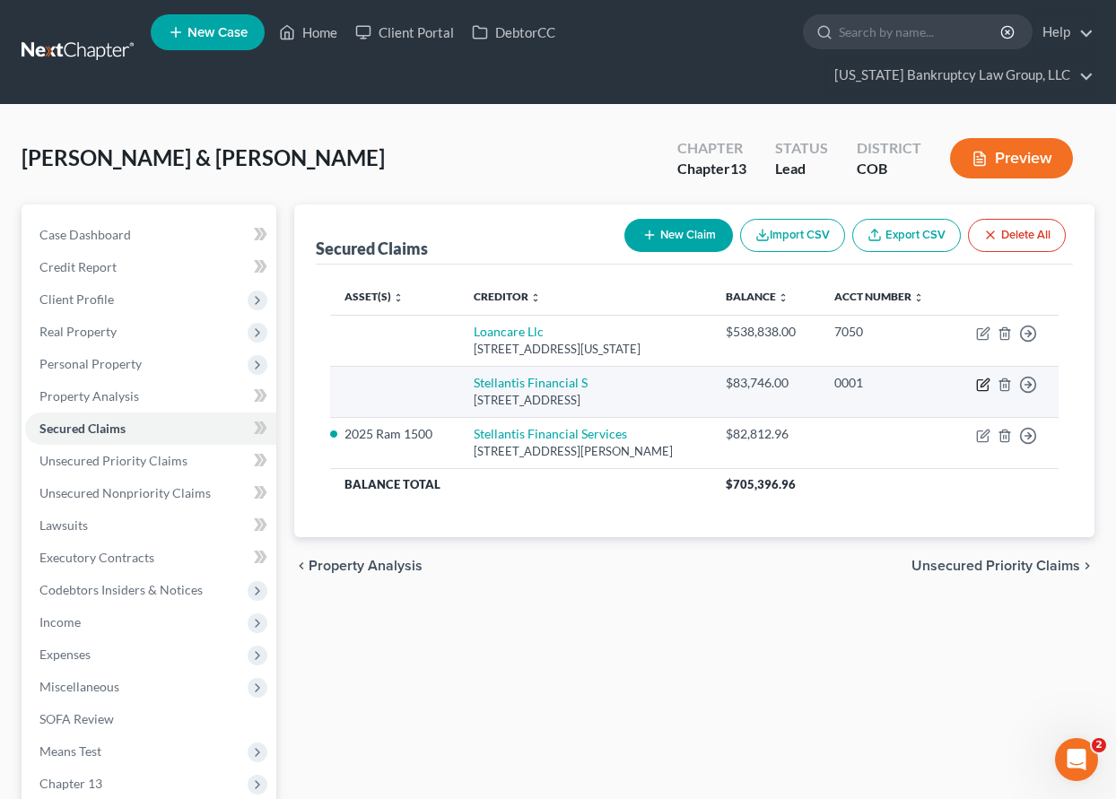
click at [982, 387] on icon "button" at bounding box center [984, 382] width 8 height 8
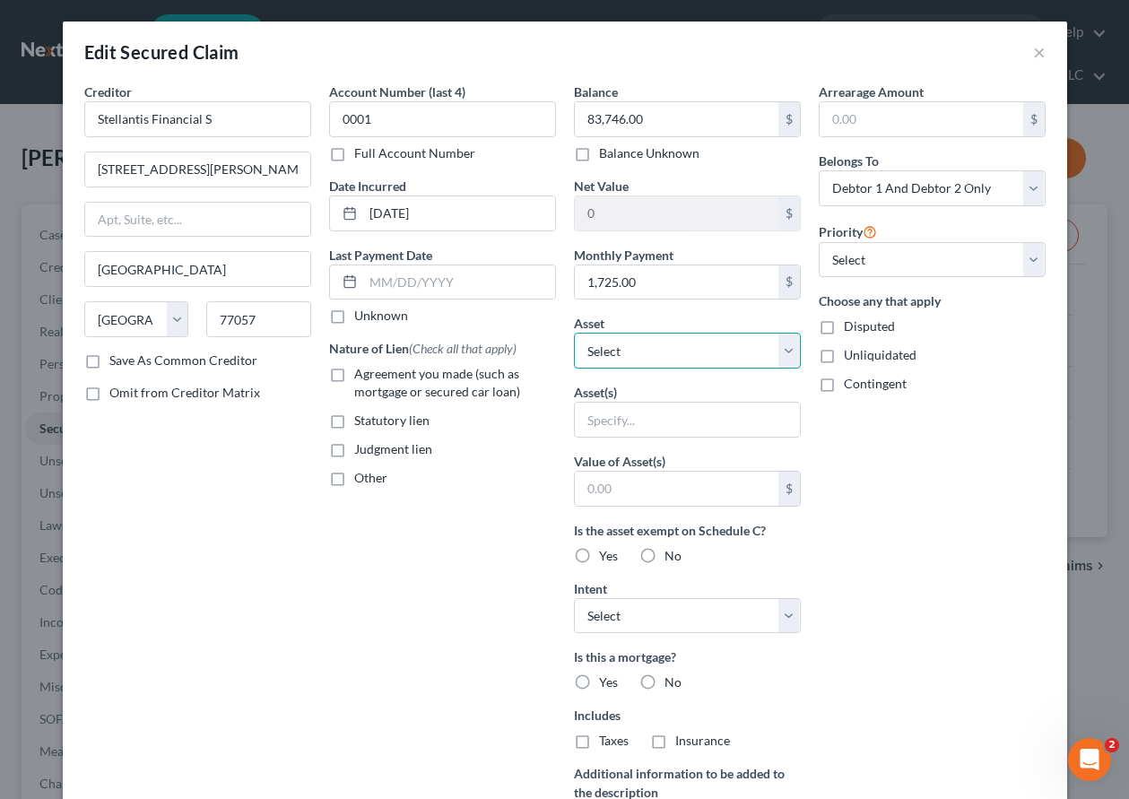
click at [644, 353] on select "Select Other Multiple Assets 2025 Ram 1500 - $55000.0 1996 Ford F350 - $11377.0…" at bounding box center [687, 351] width 227 height 36
click at [574, 333] on select "Select Other Multiple Assets 2025 Ram 1500 - $55000.0 1996 Ford F350 - $11377.0…" at bounding box center [687, 351] width 227 height 36
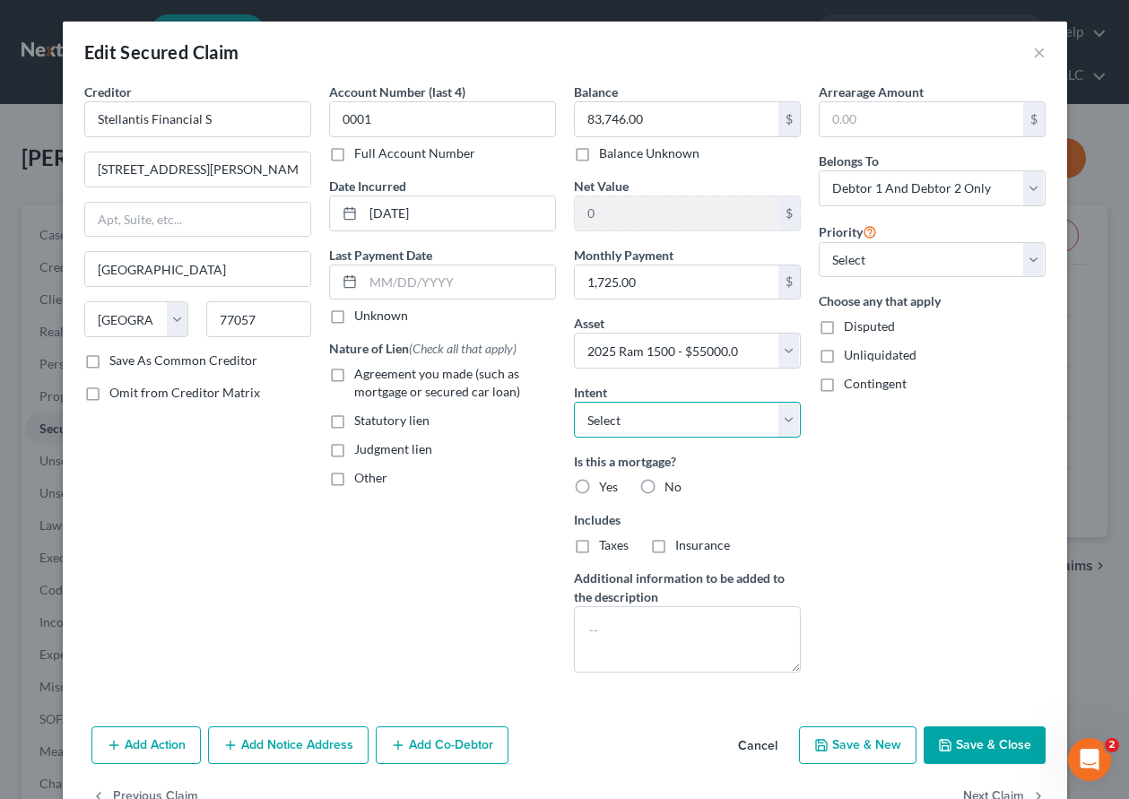
click at [654, 423] on select "Select Surrender Redeem Reaffirm Avoid Other" at bounding box center [687, 420] width 227 height 36
click at [574, 402] on select "Select Surrender Redeem Reaffirm Avoid Other" at bounding box center [687, 420] width 227 height 36
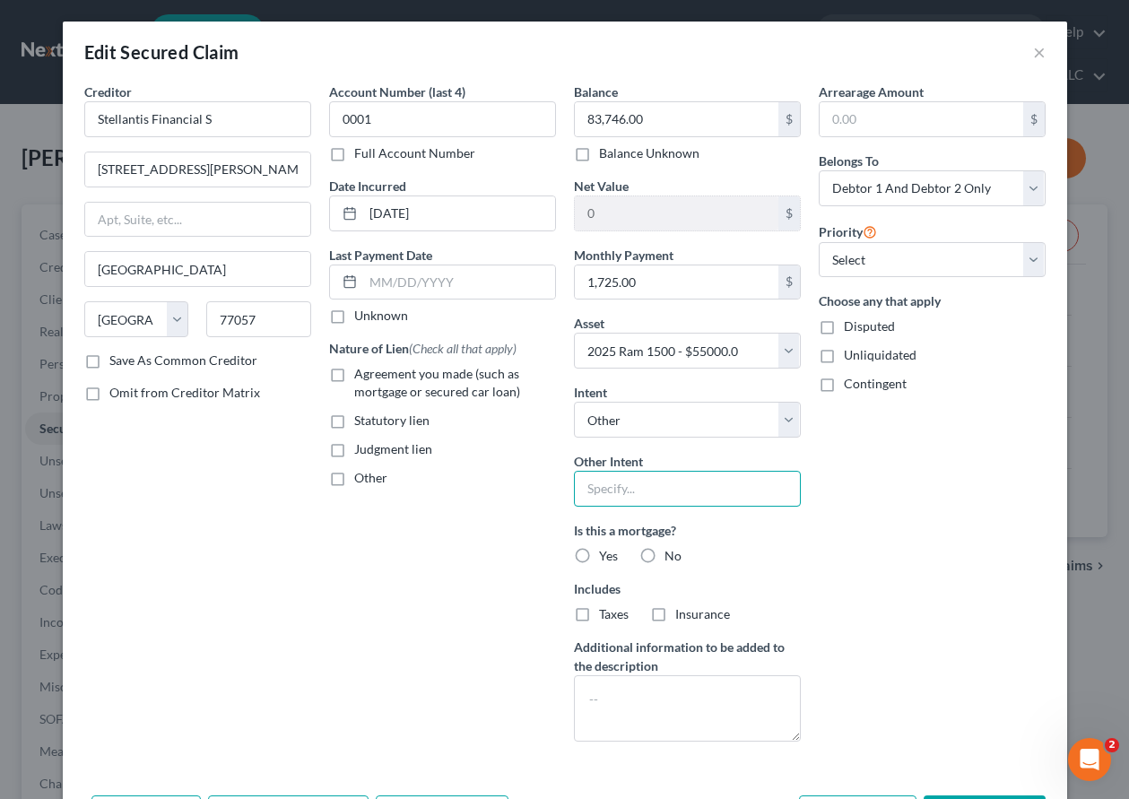
click at [636, 489] on input "text" at bounding box center [687, 489] width 227 height 36
click at [665, 550] on label "No" at bounding box center [673, 556] width 17 height 18
click at [672, 550] on input "No" at bounding box center [678, 553] width 12 height 12
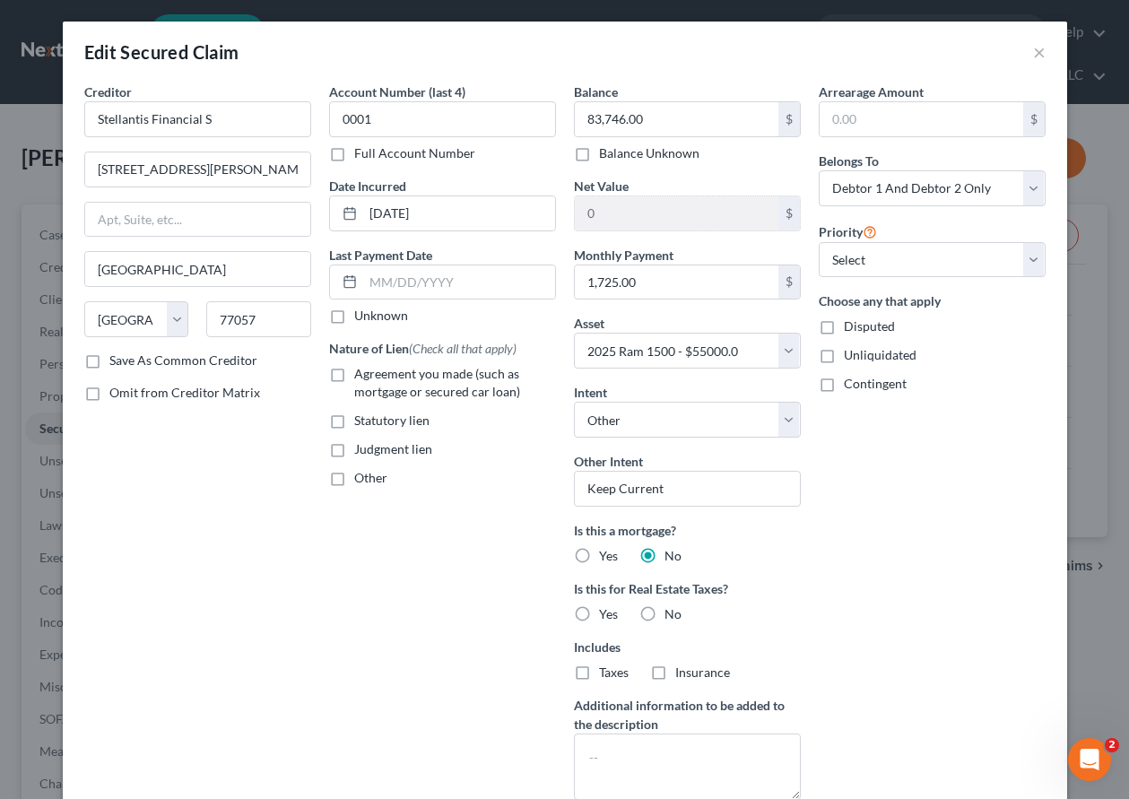
click at [665, 609] on label "No" at bounding box center [673, 614] width 17 height 18
click at [672, 609] on input "No" at bounding box center [678, 611] width 12 height 12
click at [354, 372] on label "Agreement you made (such as mortgage or secured car loan)" at bounding box center [455, 383] width 202 height 36
click at [361, 372] on input "Agreement you made (such as mortgage or secured car loan)" at bounding box center [367, 371] width 12 height 12
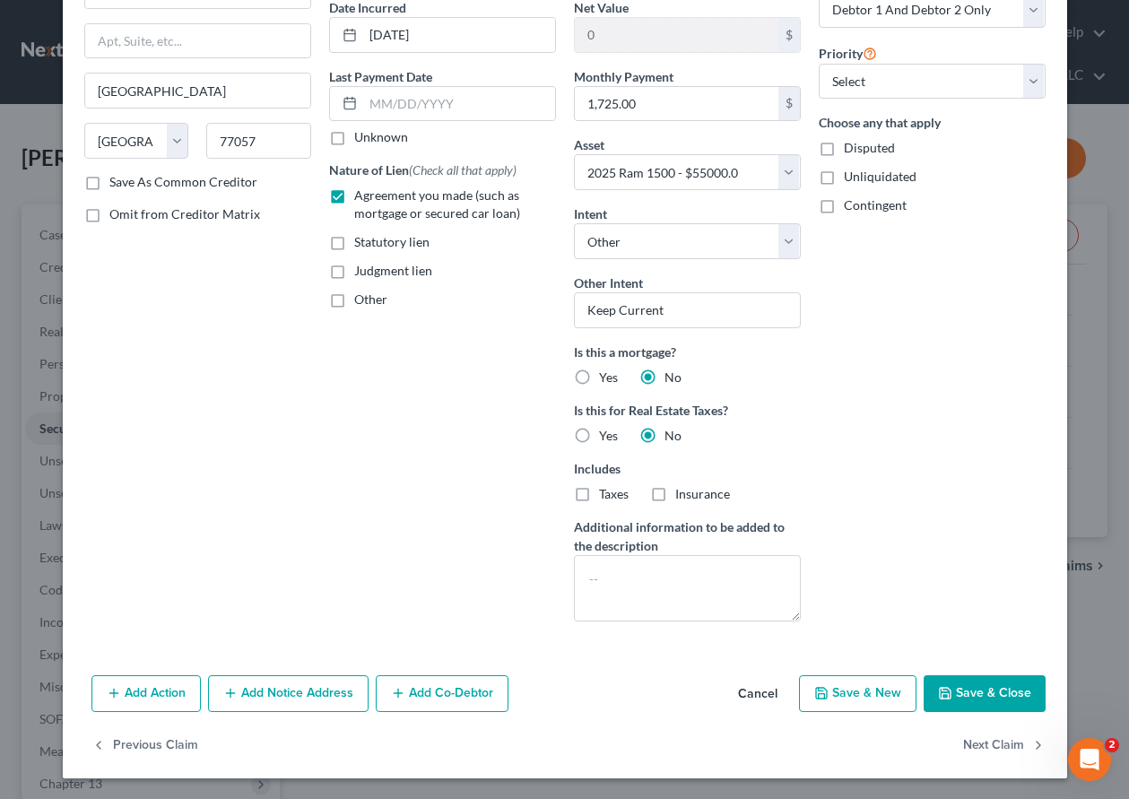
scroll to position [179, 0]
click at [981, 700] on button "Save & Close" at bounding box center [985, 693] width 122 height 38
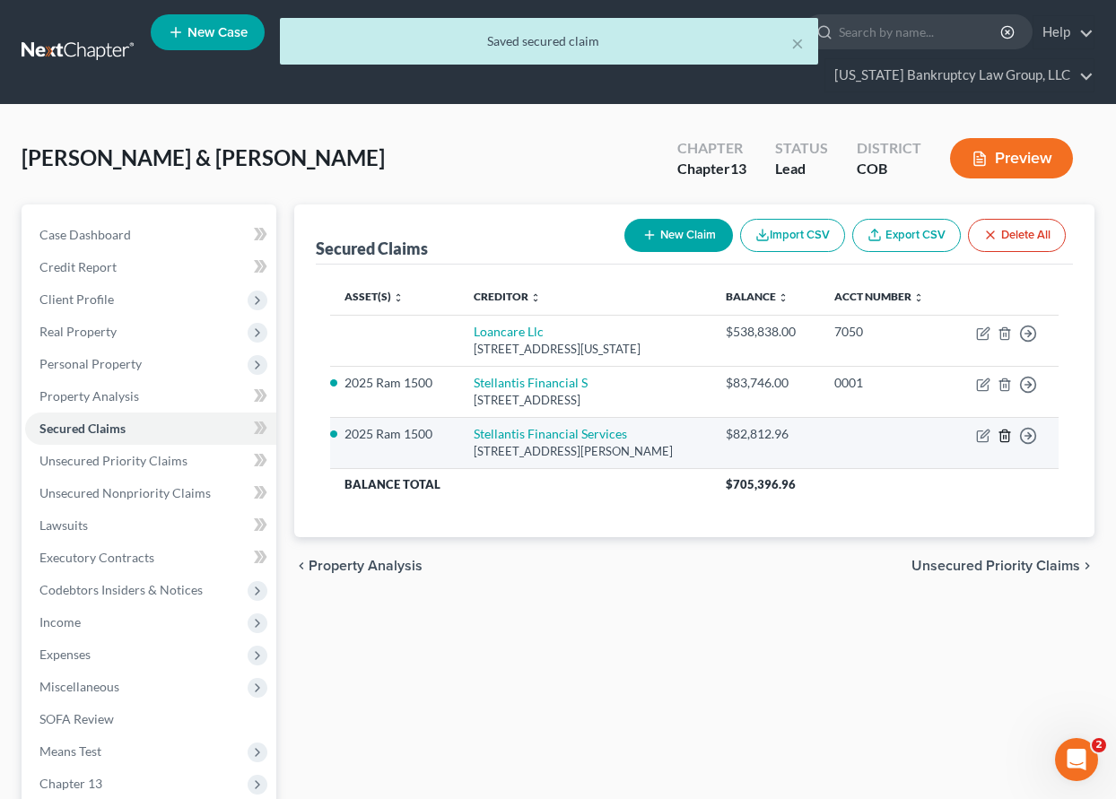
click at [1004, 438] on line "button" at bounding box center [1004, 437] width 0 height 4
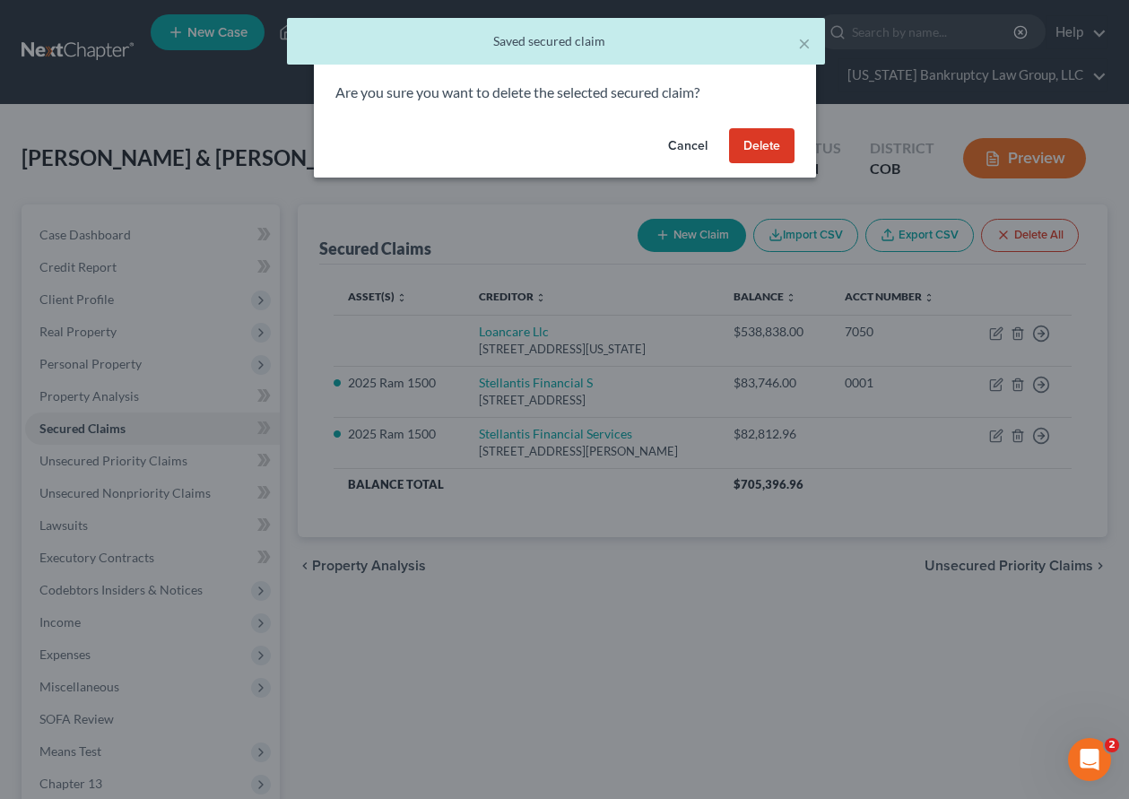
click at [762, 154] on button "Delete" at bounding box center [761, 146] width 65 height 36
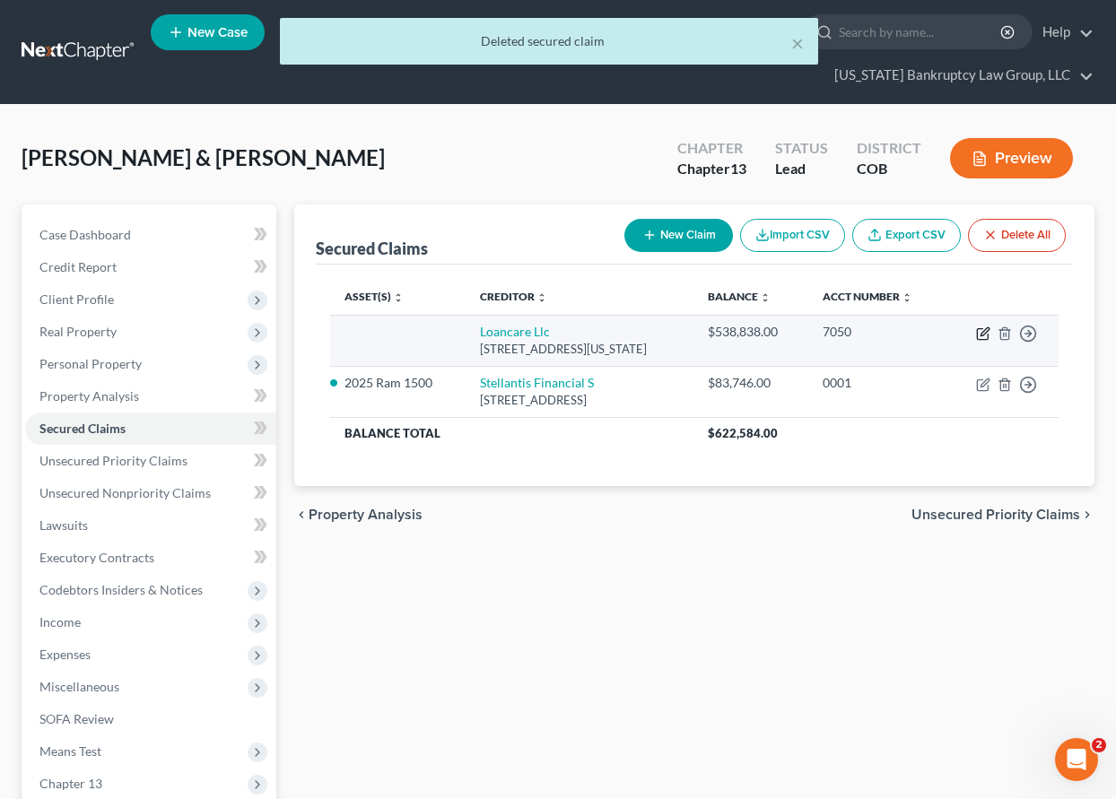
click at [982, 329] on icon "button" at bounding box center [982, 334] width 11 height 11
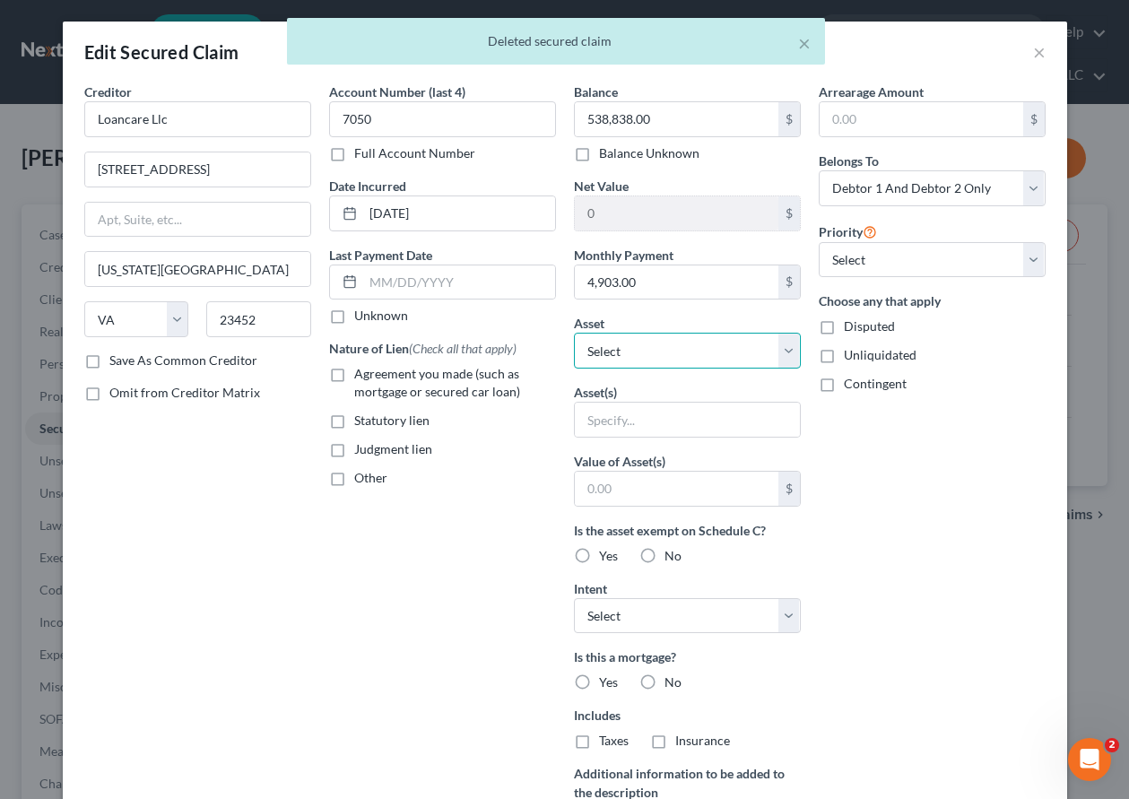
click at [664, 352] on select "Select Other Multiple Assets 2025 Ram 1500 - $55000.0 1996 Ford F350 - $11377.0…" at bounding box center [687, 351] width 227 height 36
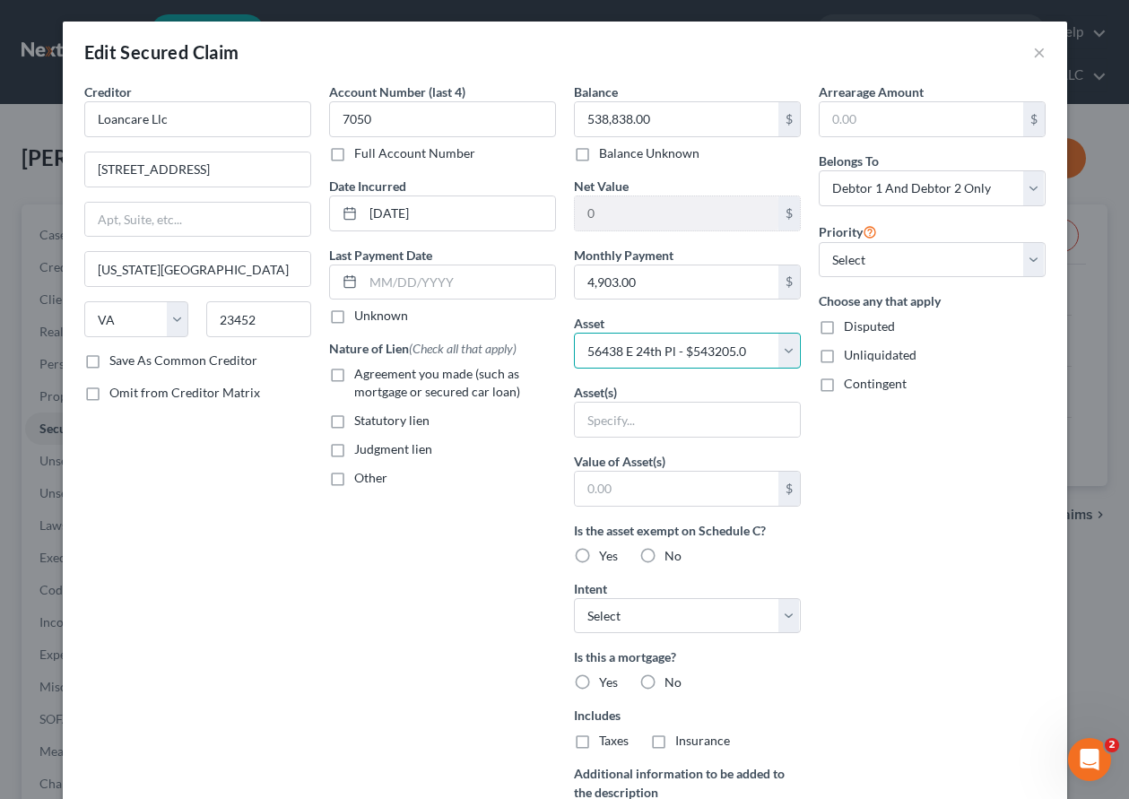
click at [574, 333] on select "Select Other Multiple Assets 2025 Ram 1500 - $55000.0 1996 Ford F350 - $11377.0…" at bounding box center [687, 351] width 227 height 36
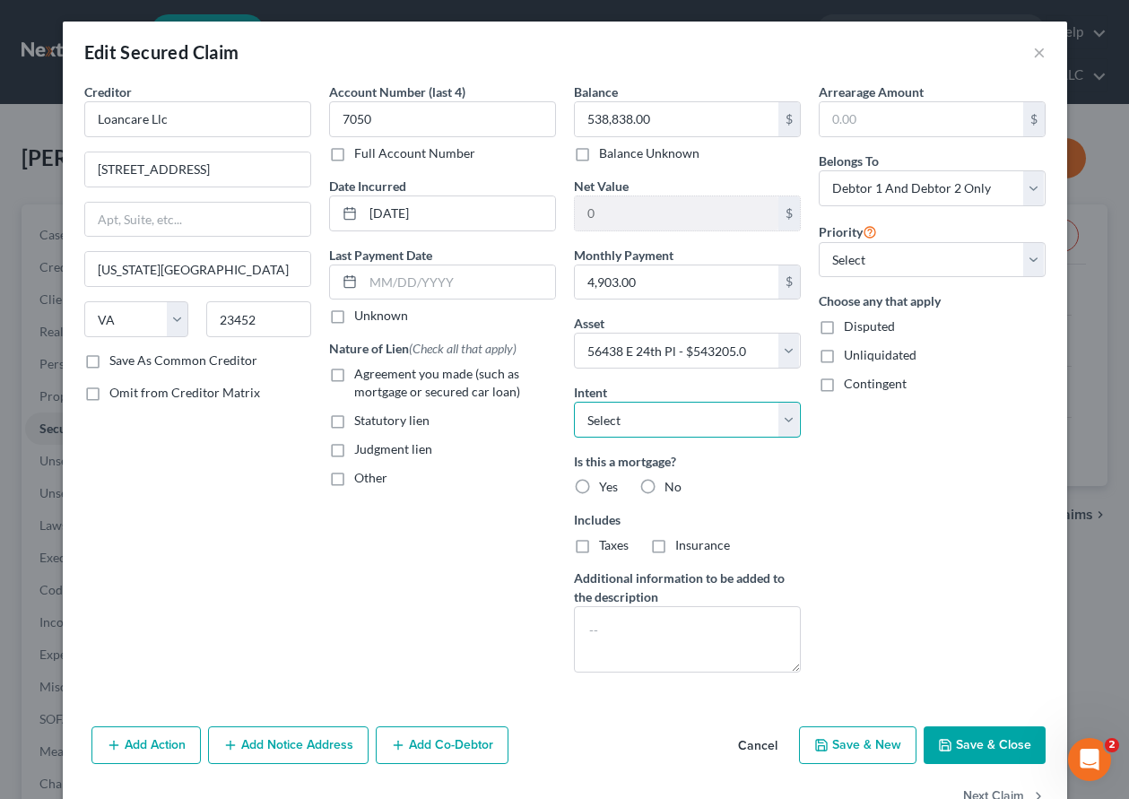
click at [652, 423] on select "Select Surrender Redeem Reaffirm Avoid Other" at bounding box center [687, 420] width 227 height 36
click at [574, 402] on select "Select Surrender Redeem Reaffirm Avoid Other" at bounding box center [687, 420] width 227 height 36
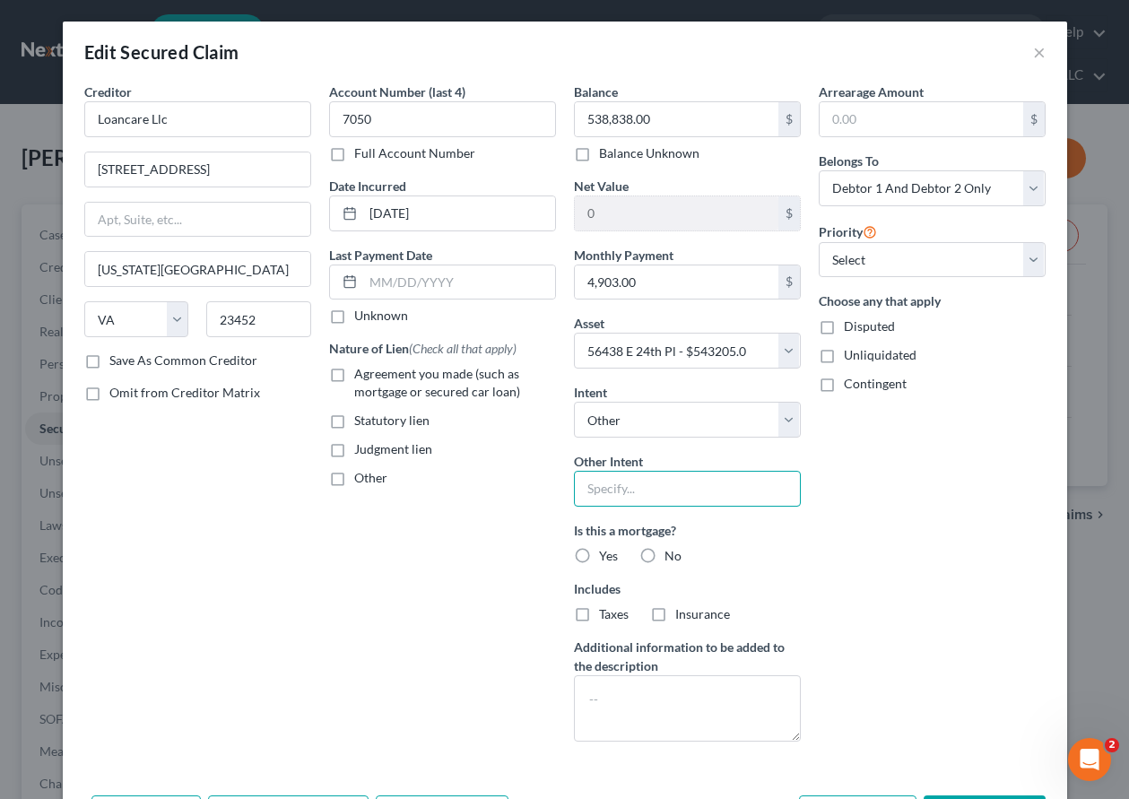
click at [674, 495] on input "text" at bounding box center [687, 489] width 227 height 36
click at [599, 559] on label "Yes" at bounding box center [608, 556] width 19 height 18
click at [606, 559] on input "Yes" at bounding box center [612, 553] width 12 height 12
click at [599, 615] on label "Taxes" at bounding box center [614, 614] width 30 height 18
click at [606, 615] on input "Taxes" at bounding box center [612, 611] width 12 height 12
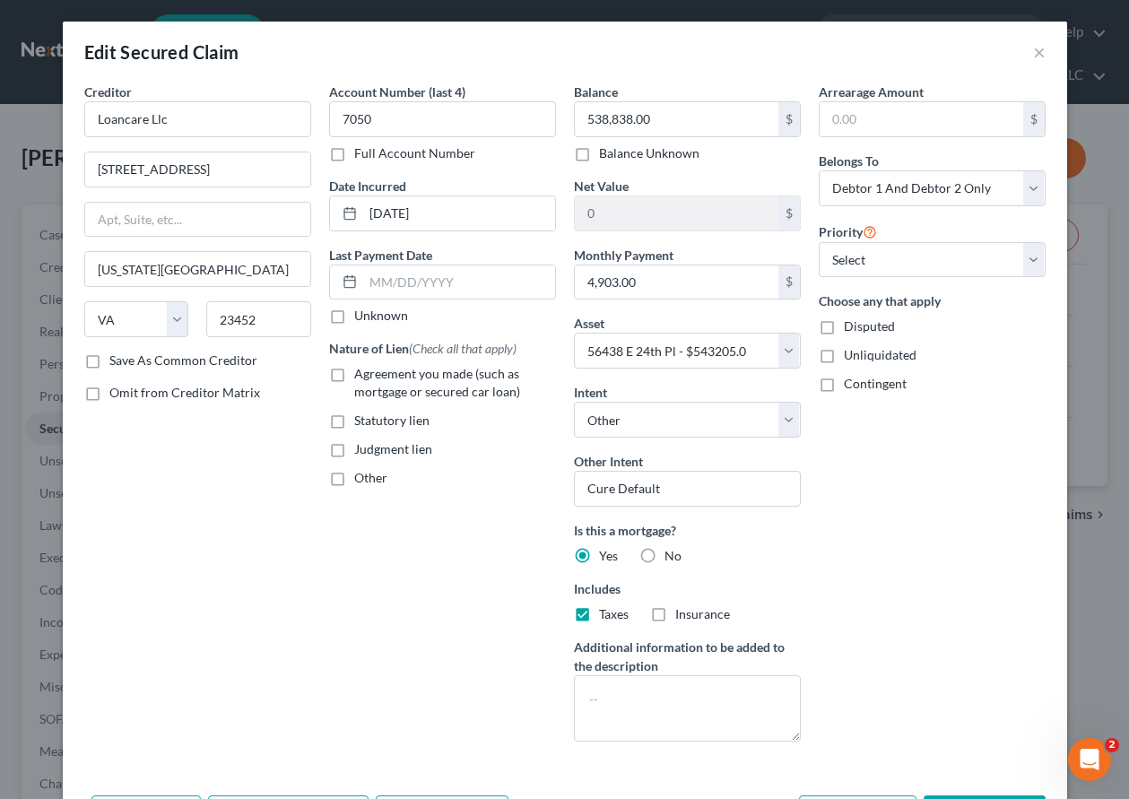
click at [675, 617] on label "Insurance" at bounding box center [702, 614] width 55 height 18
click at [683, 617] on input "Insurance" at bounding box center [689, 611] width 12 height 12
click at [354, 374] on label "Agreement you made (such as mortgage or secured car loan)" at bounding box center [455, 383] width 202 height 36
click at [361, 374] on input "Agreement you made (such as mortgage or secured car loan)" at bounding box center [367, 371] width 12 height 12
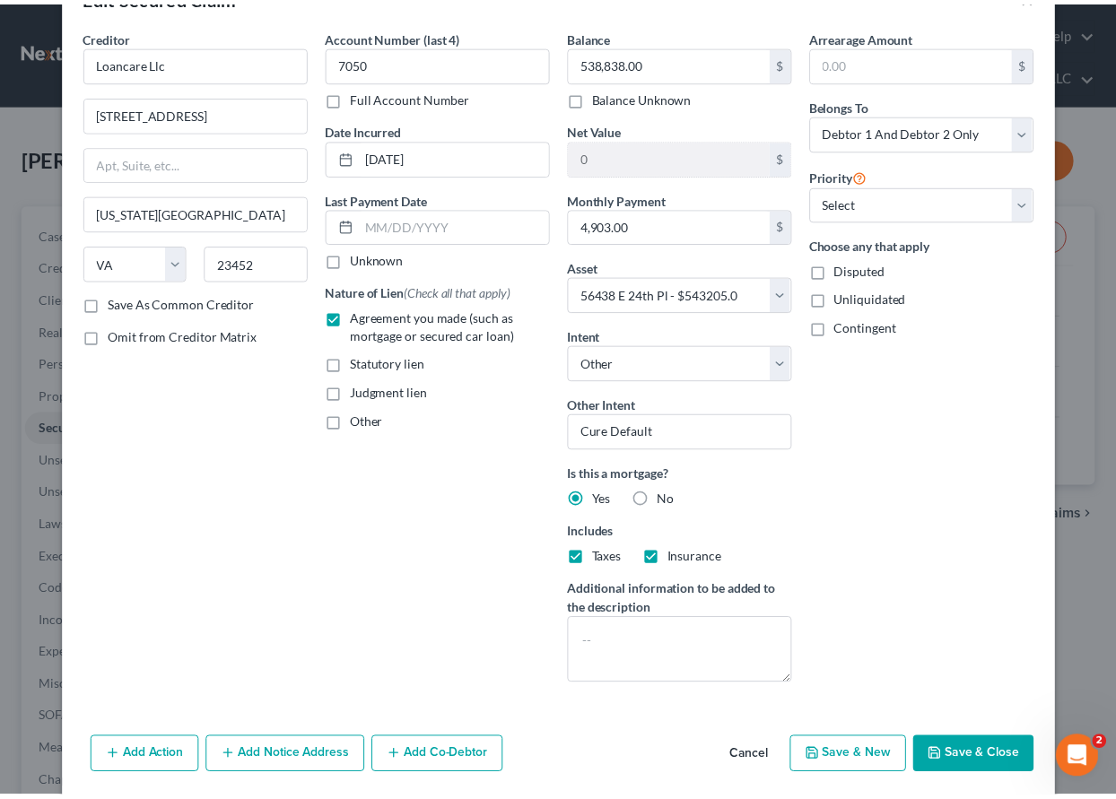
scroll to position [121, 0]
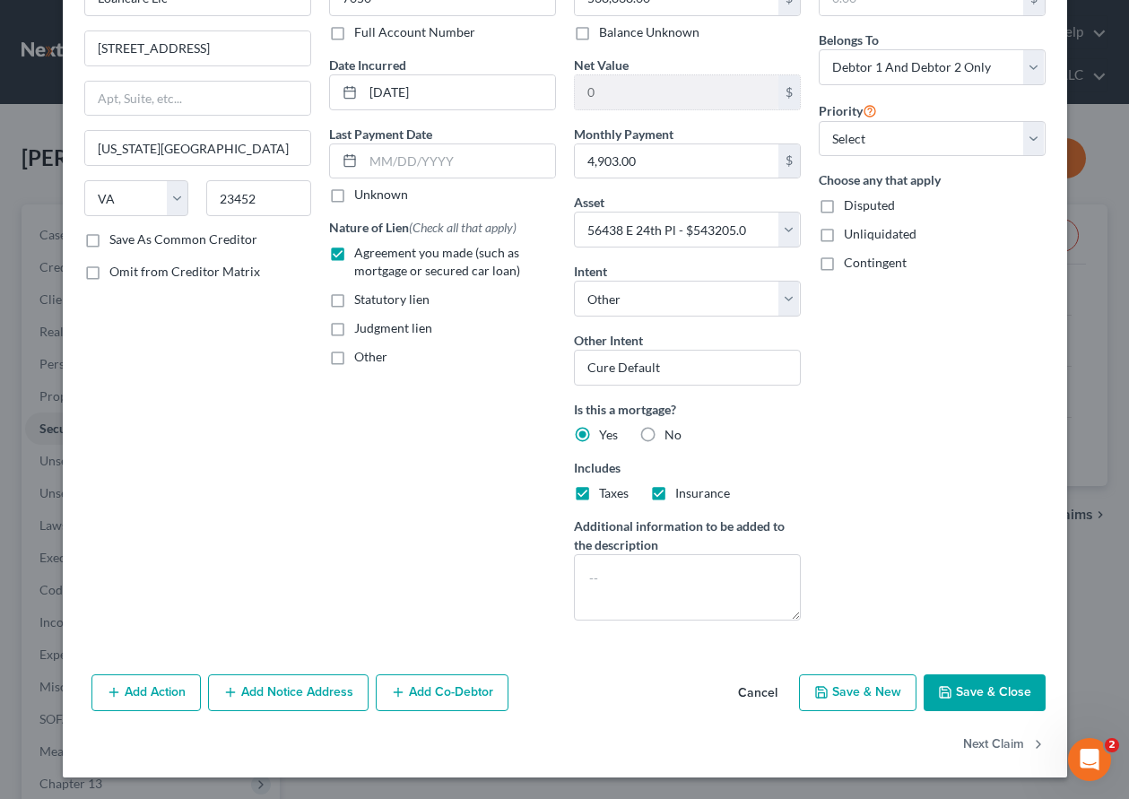
click at [973, 692] on button "Save & Close" at bounding box center [985, 693] width 122 height 38
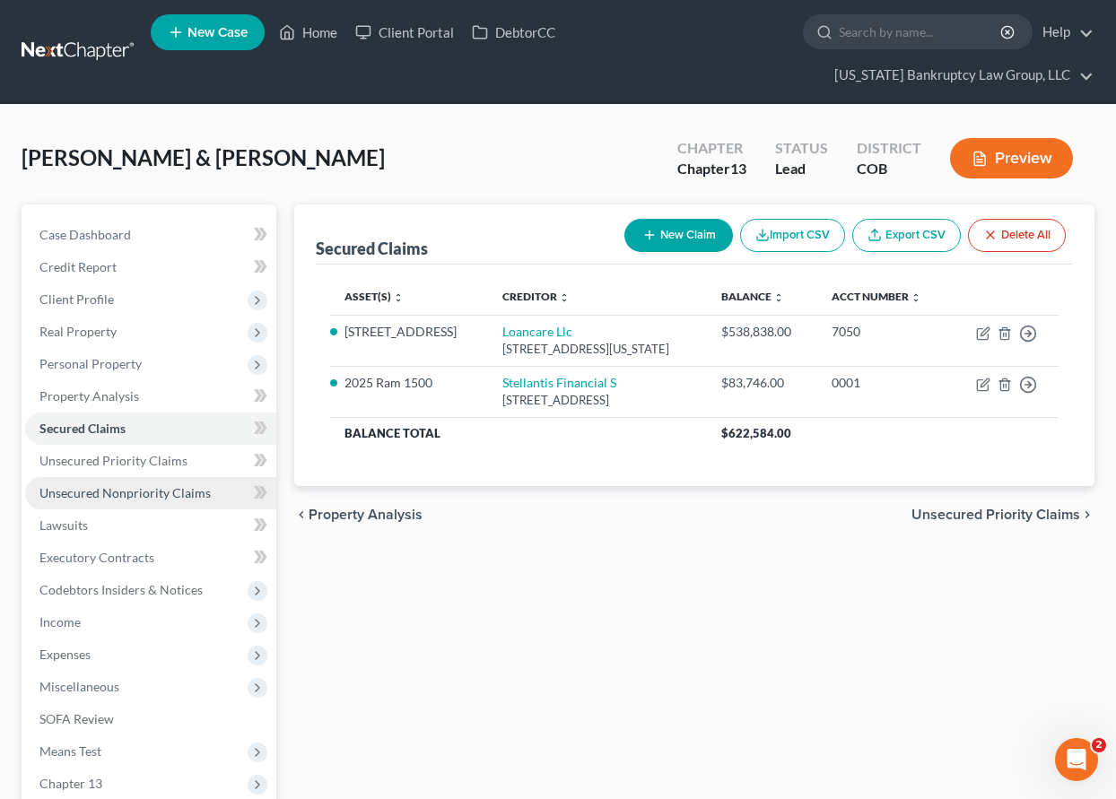
click at [144, 492] on span "Unsecured Nonpriority Claims" at bounding box center [124, 492] width 171 height 15
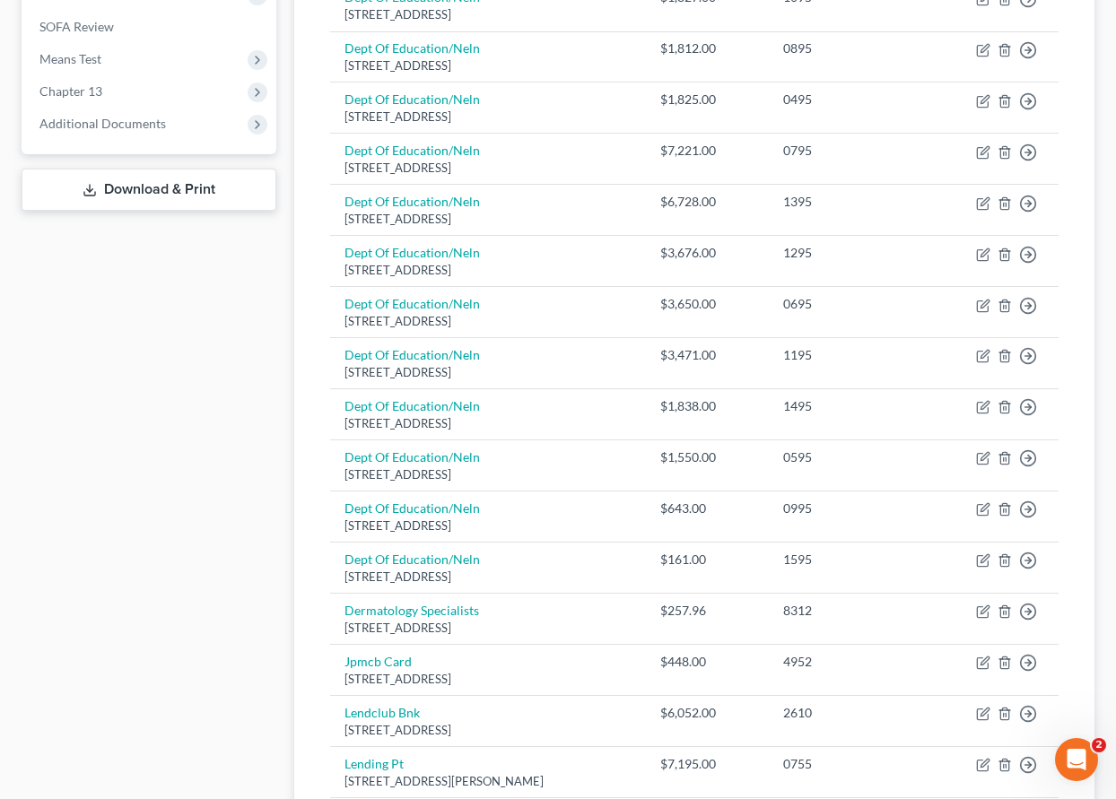
scroll to position [782, 0]
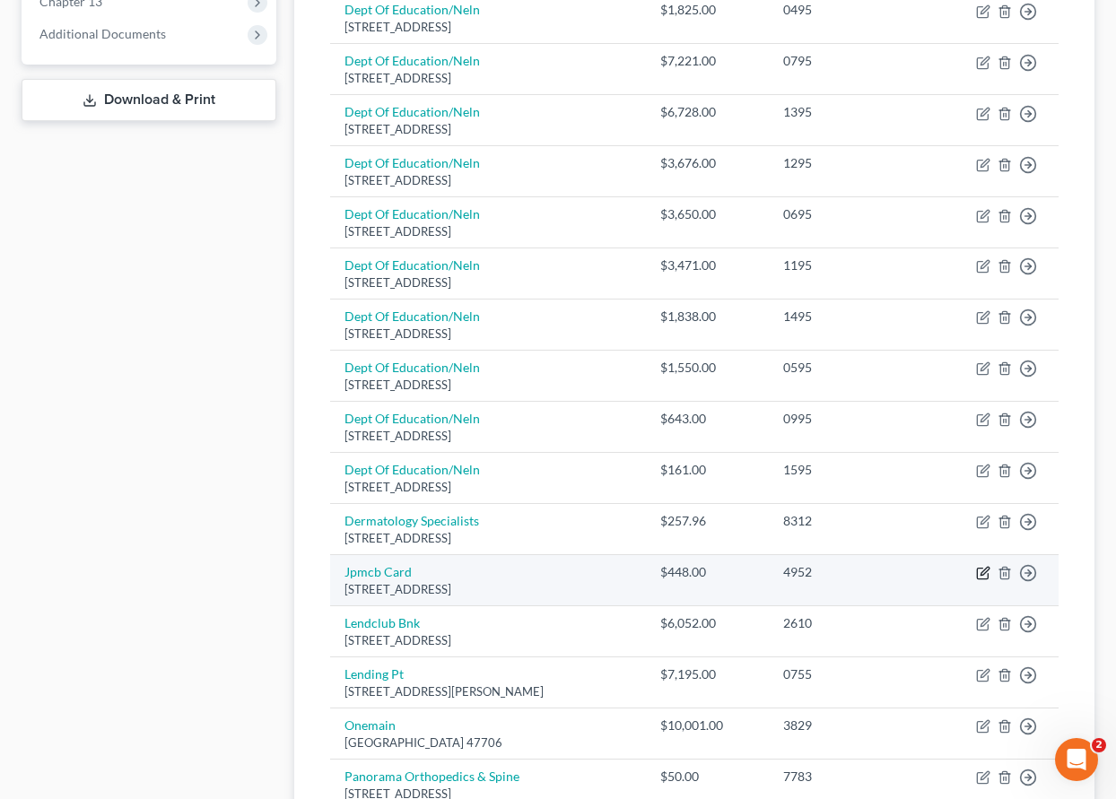
click at [983, 571] on icon "button" at bounding box center [984, 572] width 8 height 8
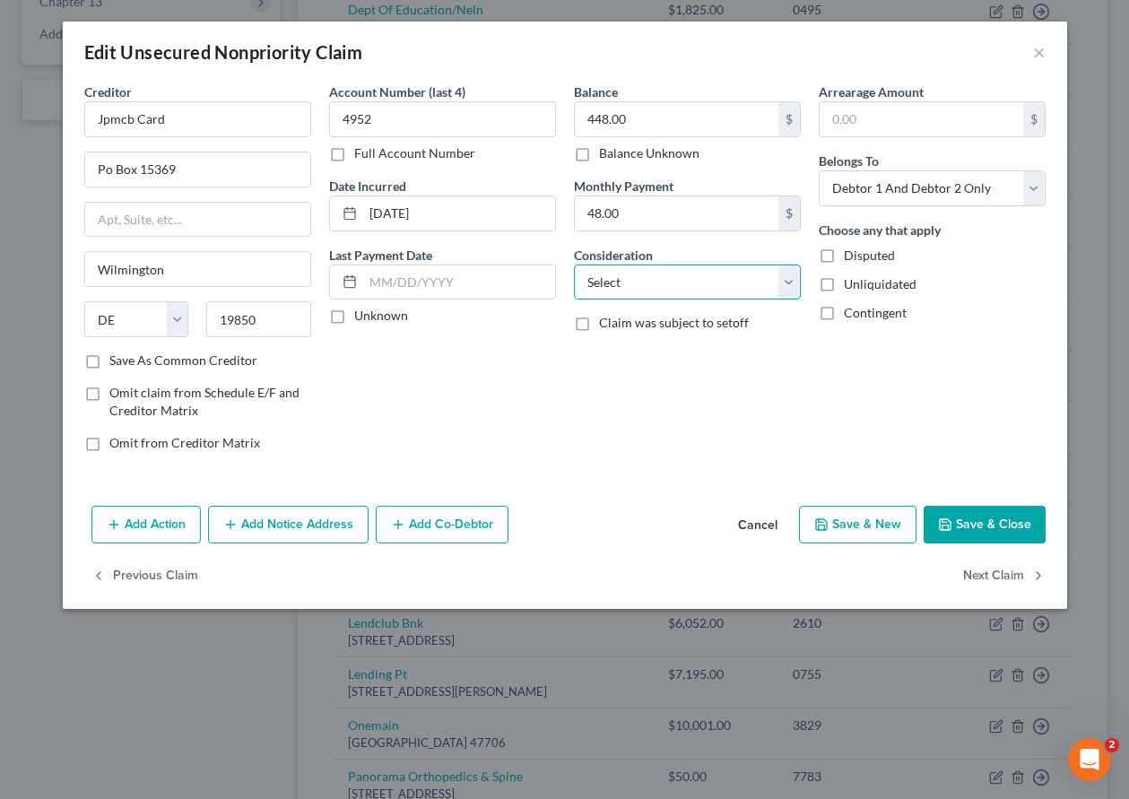
click at [596, 269] on select "Select Cable / Satellite Services Collection Agency Credit Card Debt Debt Couns…" at bounding box center [687, 283] width 227 height 36
click at [574, 265] on select "Select Cable / Satellite Services Collection Agency Credit Card Debt Debt Couns…" at bounding box center [687, 283] width 227 height 36
click at [997, 534] on button "Save & Close" at bounding box center [985, 525] width 122 height 38
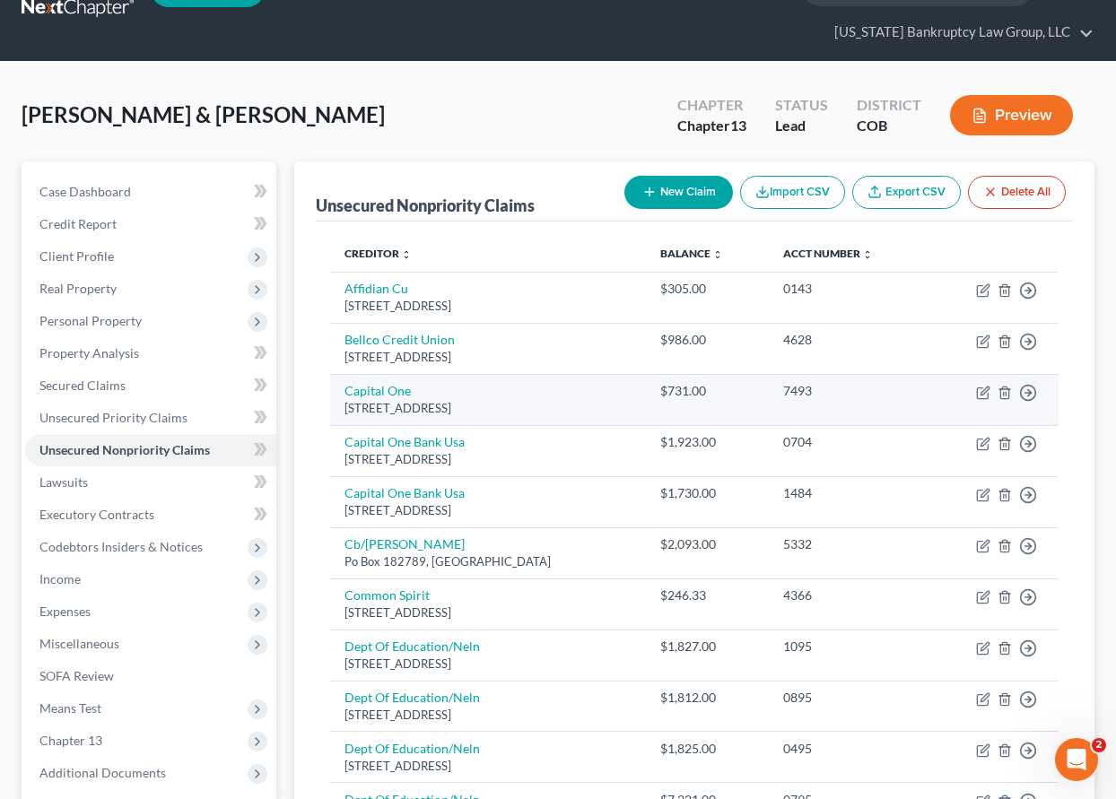
scroll to position [0, 0]
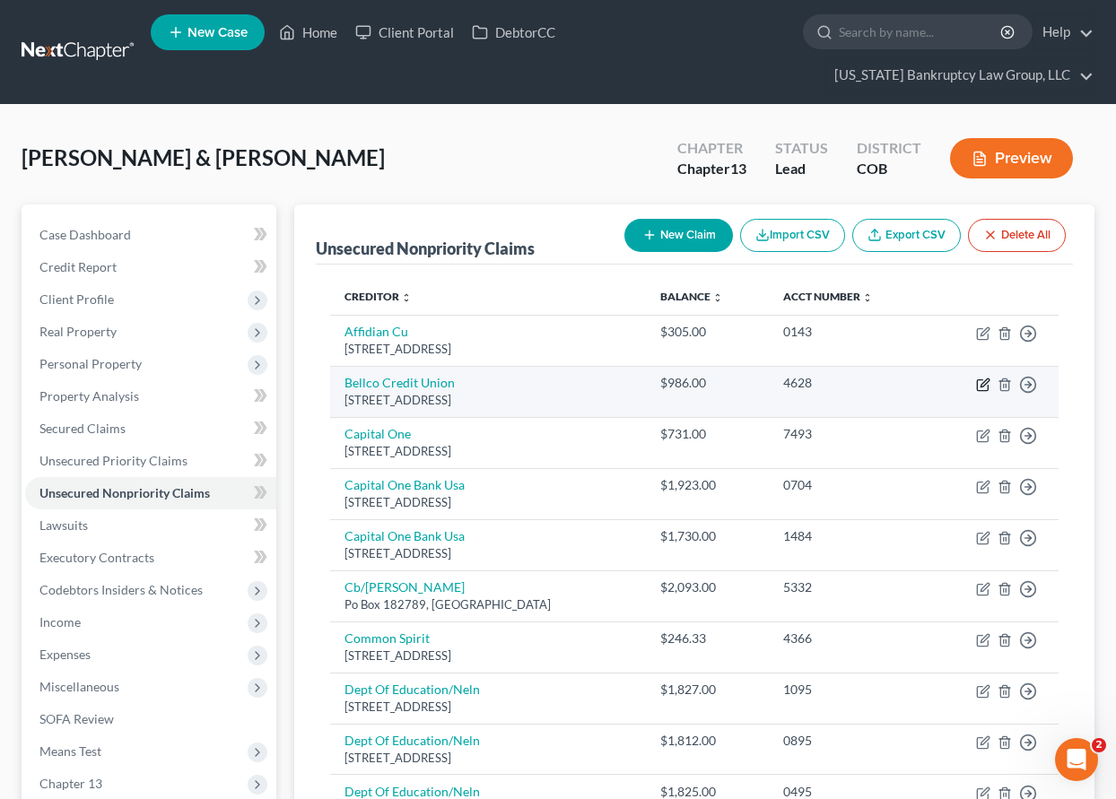
click at [983, 387] on icon "button" at bounding box center [983, 385] width 14 height 14
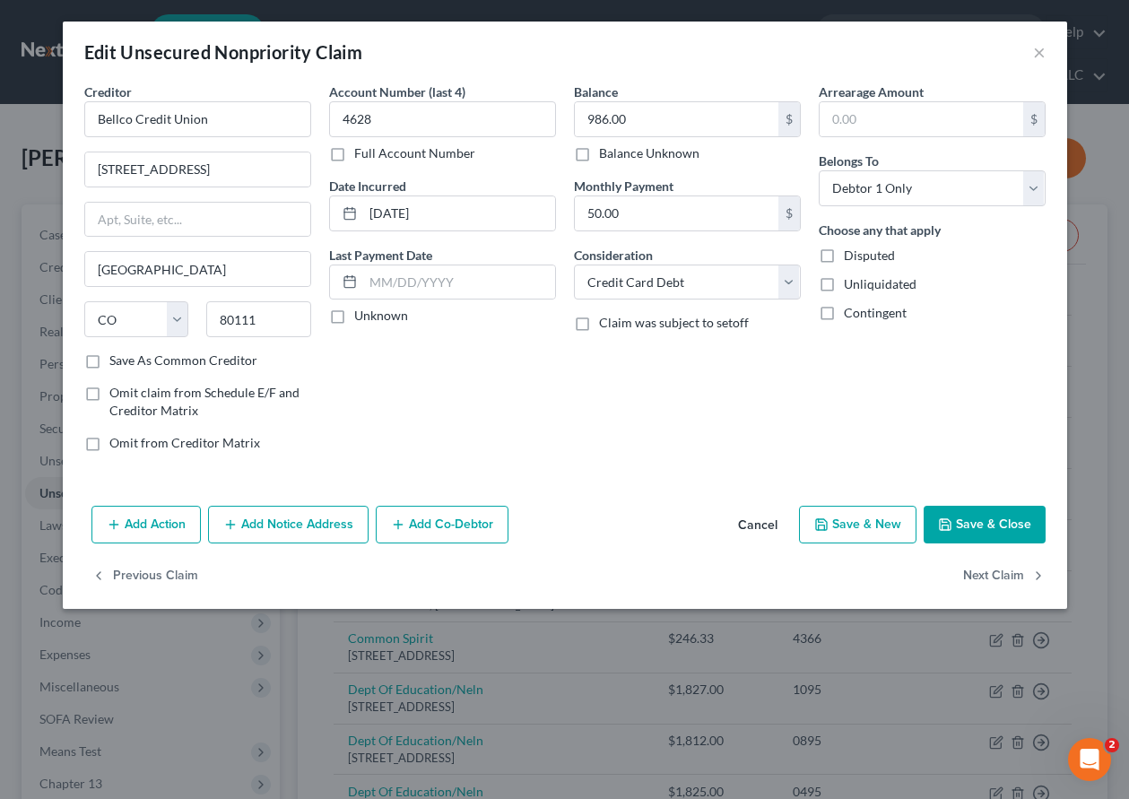
click at [1016, 534] on button "Save & Close" at bounding box center [985, 525] width 122 height 38
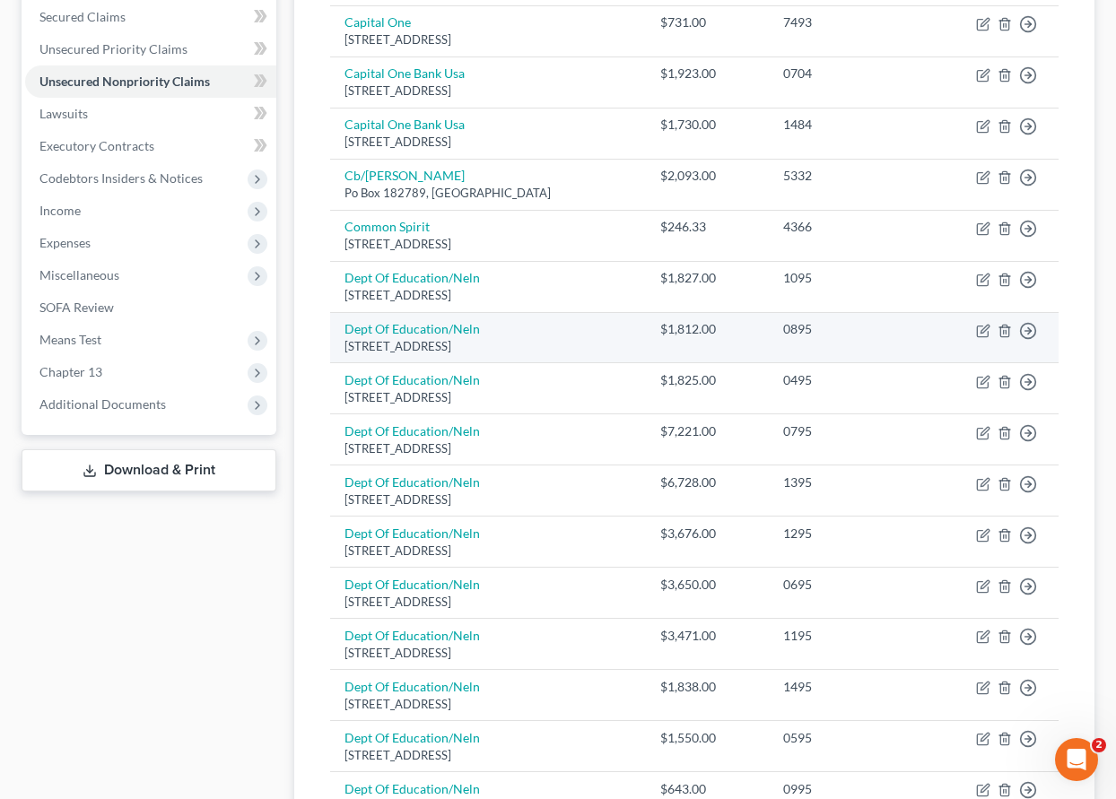
scroll to position [334, 0]
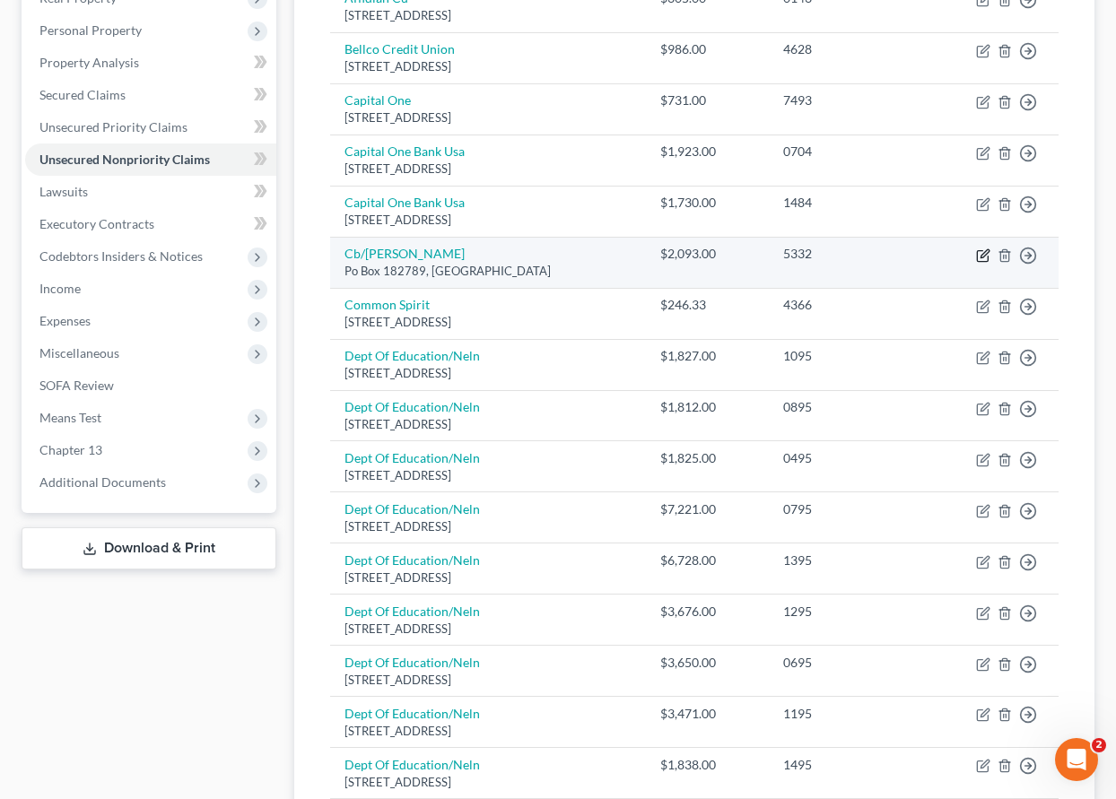
click at [981, 252] on icon "button" at bounding box center [983, 255] width 14 height 14
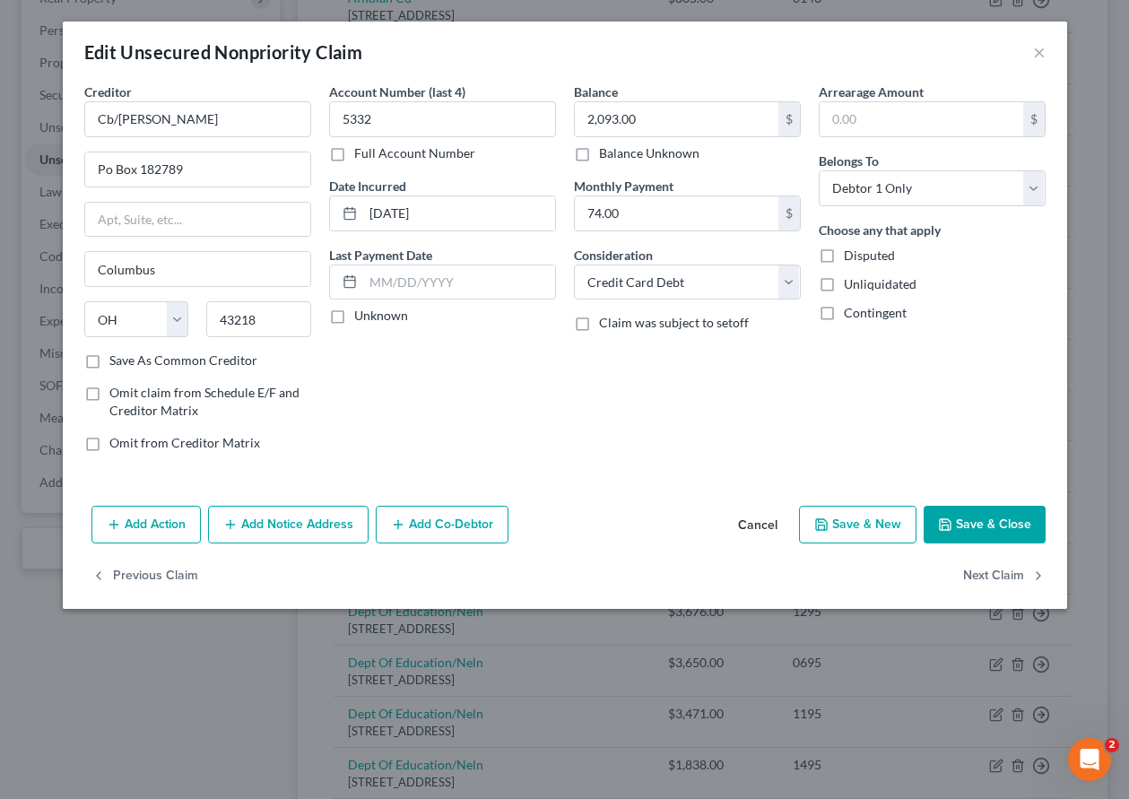
click at [1034, 516] on button "Save & Close" at bounding box center [985, 525] width 122 height 38
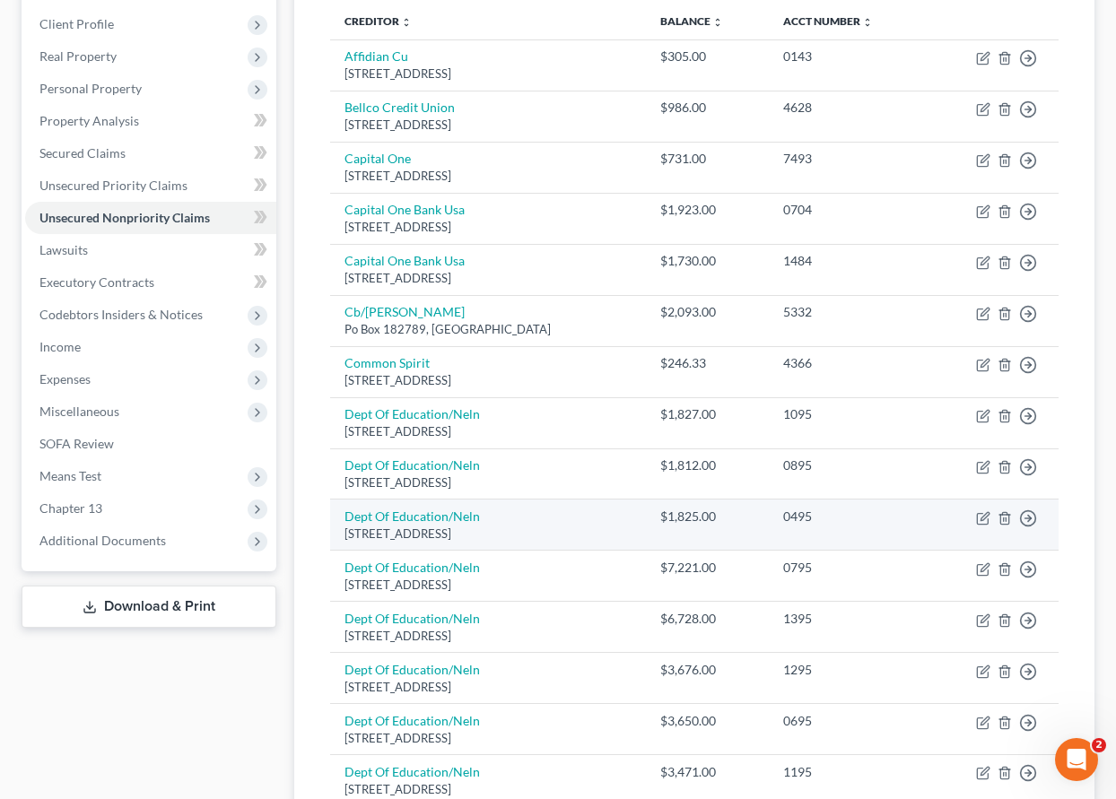
scroll to position [244, 0]
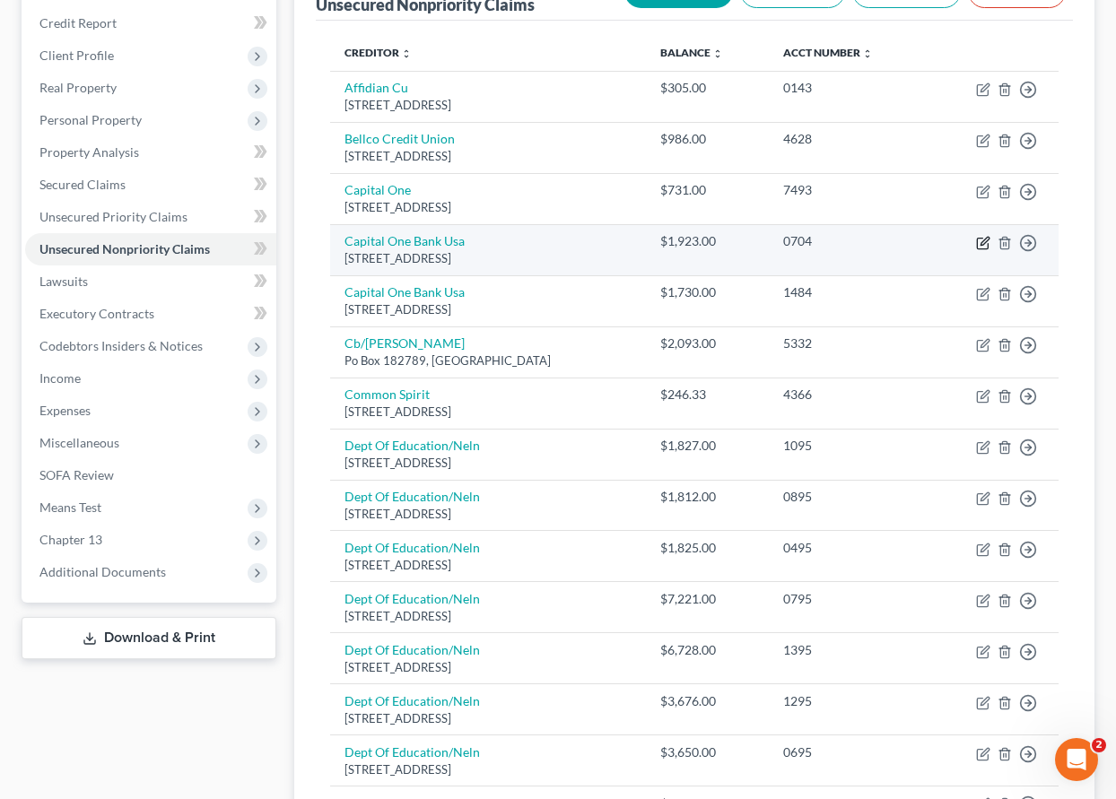
click at [984, 242] on icon "button" at bounding box center [983, 243] width 14 height 14
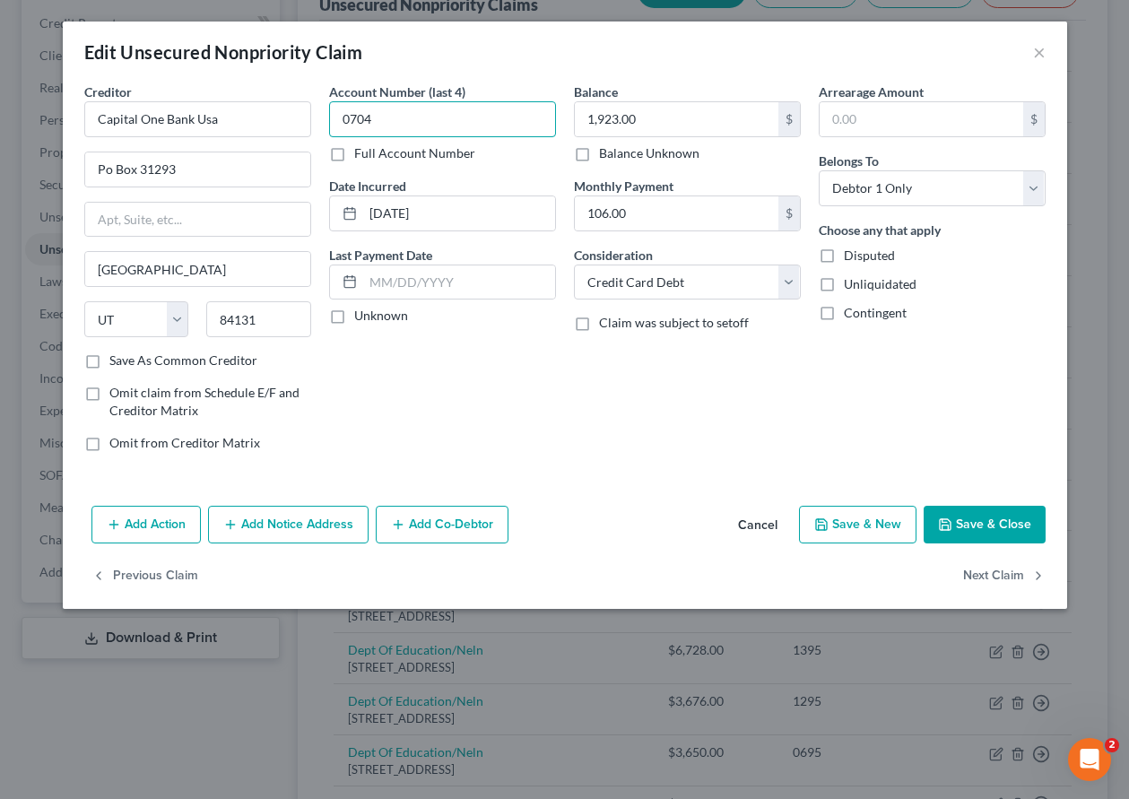
drag, startPoint x: 388, startPoint y: 115, endPoint x: 332, endPoint y: 117, distance: 56.5
click at [331, 117] on input "0704" at bounding box center [442, 119] width 227 height 36
click at [999, 530] on button "Save & Close" at bounding box center [985, 525] width 122 height 38
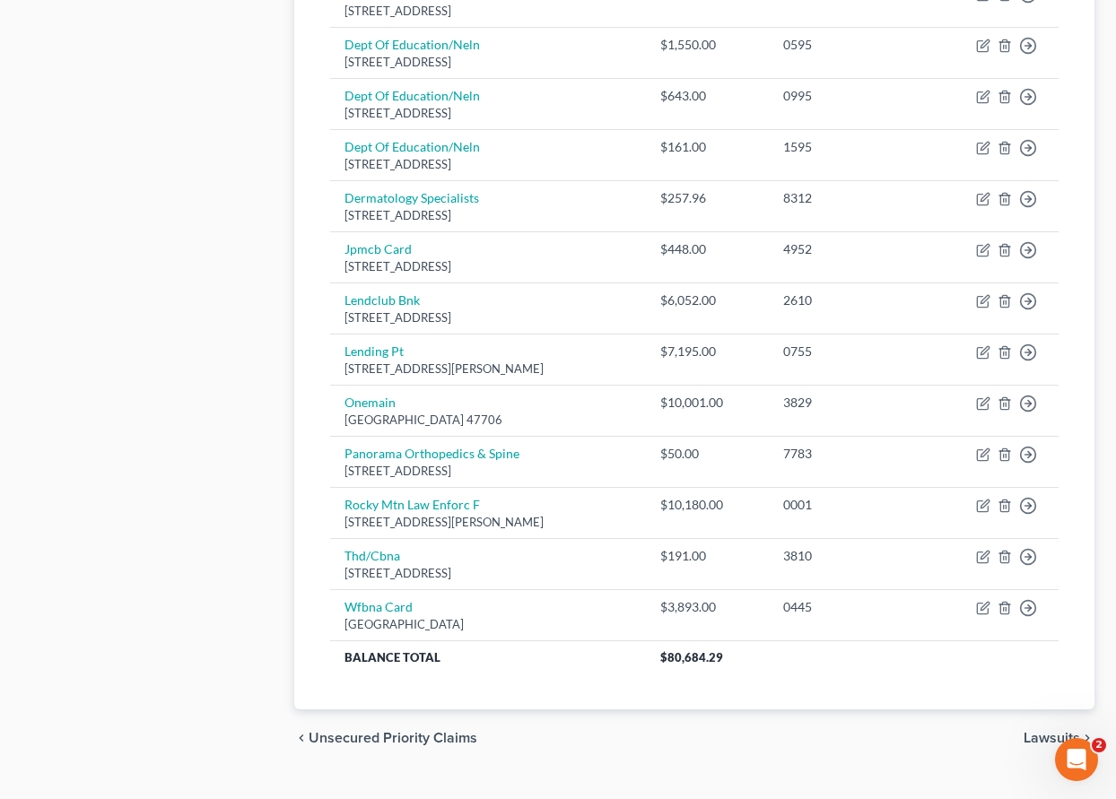
scroll to position [1141, 0]
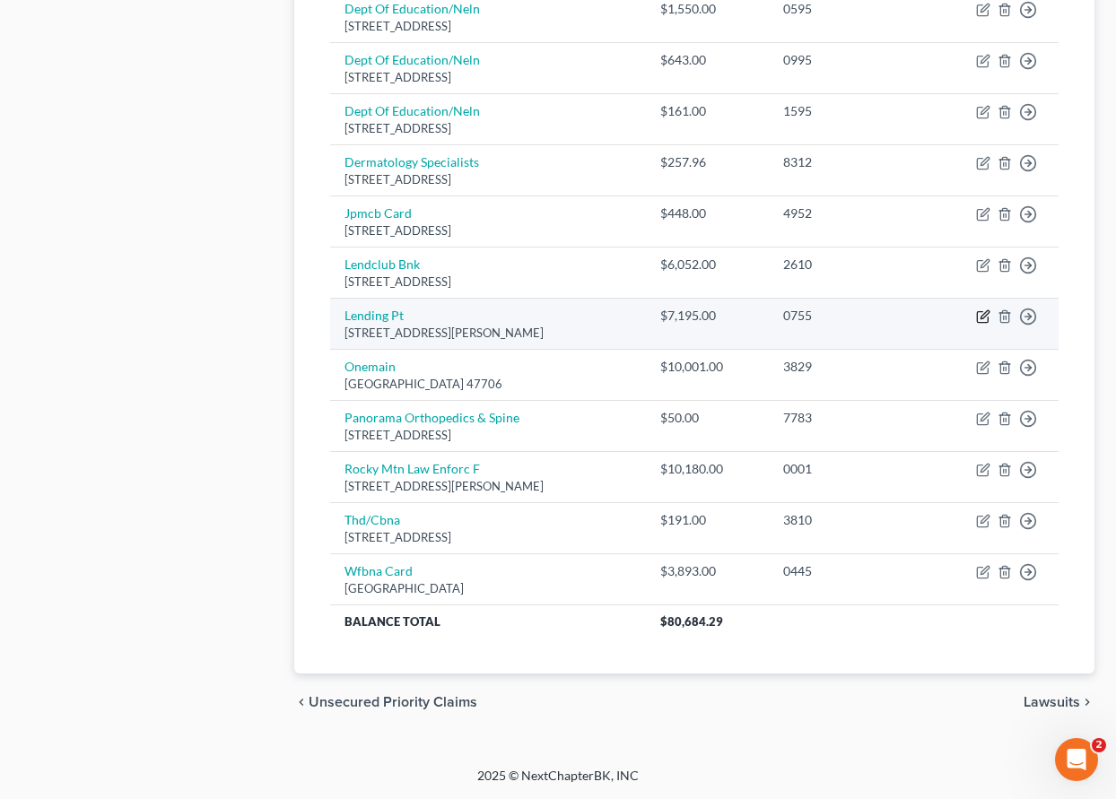
click at [979, 316] on icon "button" at bounding box center [983, 316] width 14 height 14
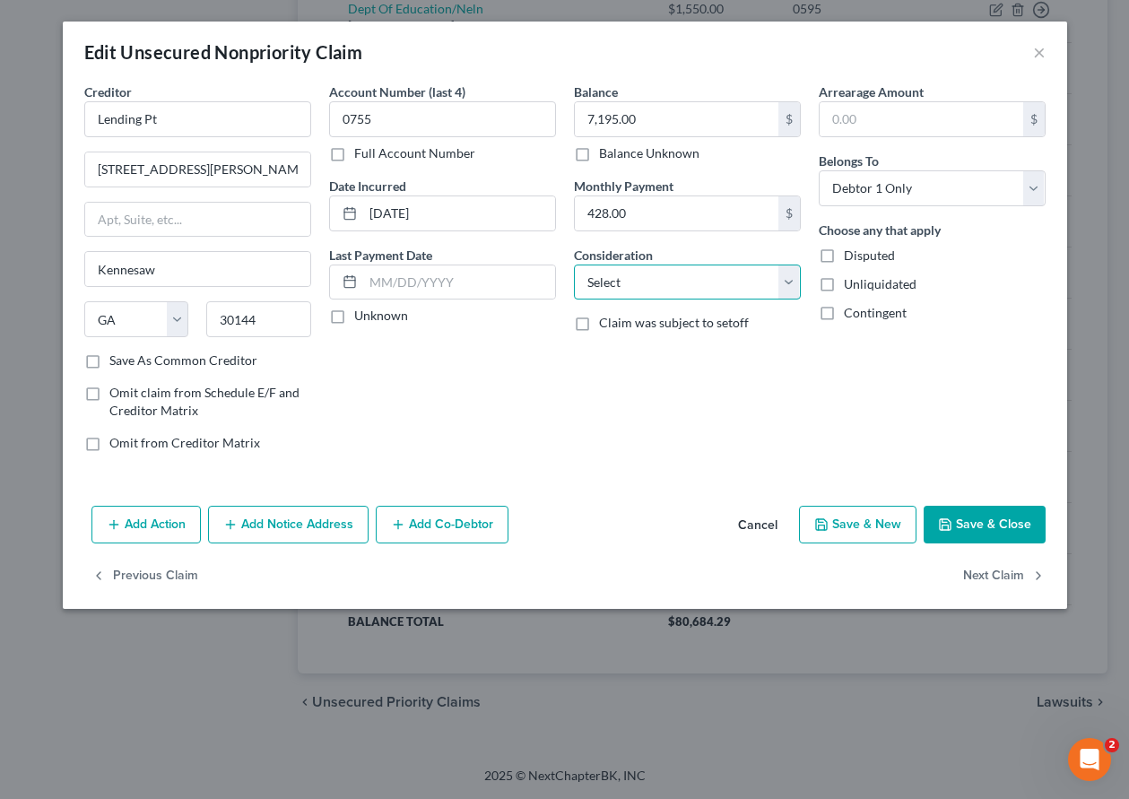
click at [635, 273] on select "Select Cable / Satellite Services Collection Agency Credit Card Debt Debt Couns…" at bounding box center [687, 283] width 227 height 36
click at [574, 265] on select "Select Cable / Satellite Services Collection Agency Credit Card Debt Debt Couns…" at bounding box center [687, 283] width 227 height 36
click at [994, 530] on button "Save & Close" at bounding box center [985, 525] width 122 height 38
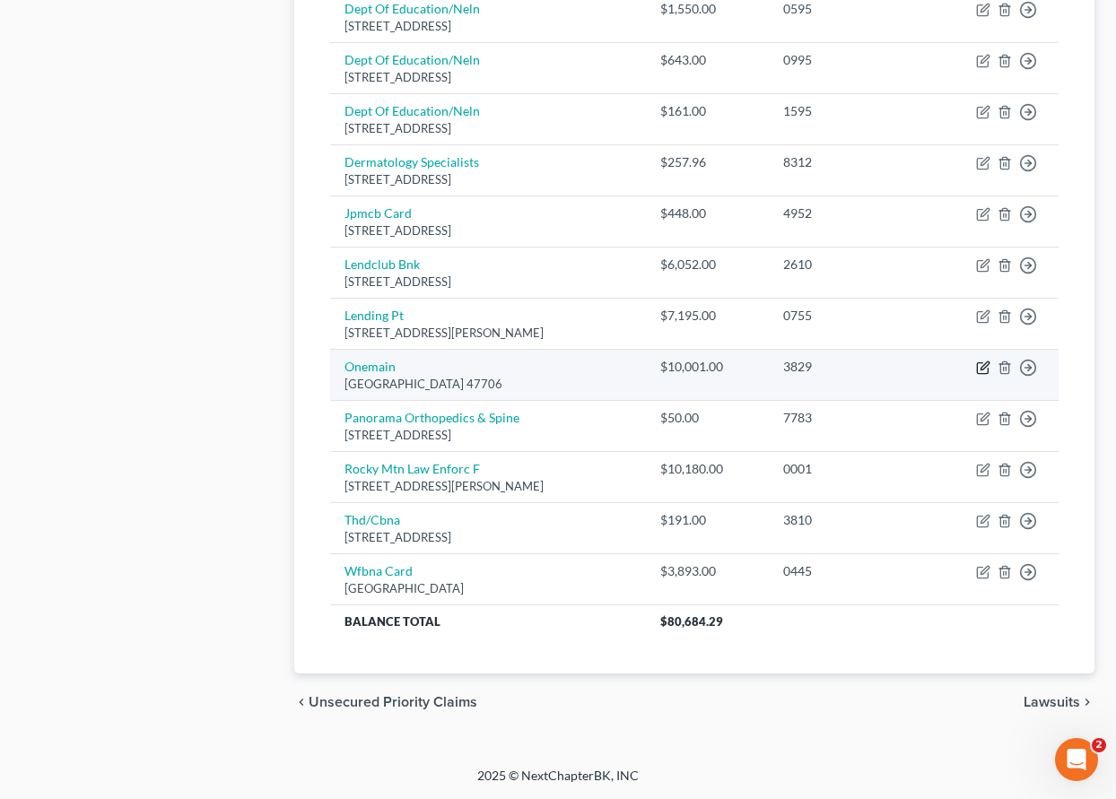
click at [983, 371] on icon "button" at bounding box center [983, 368] width 14 height 14
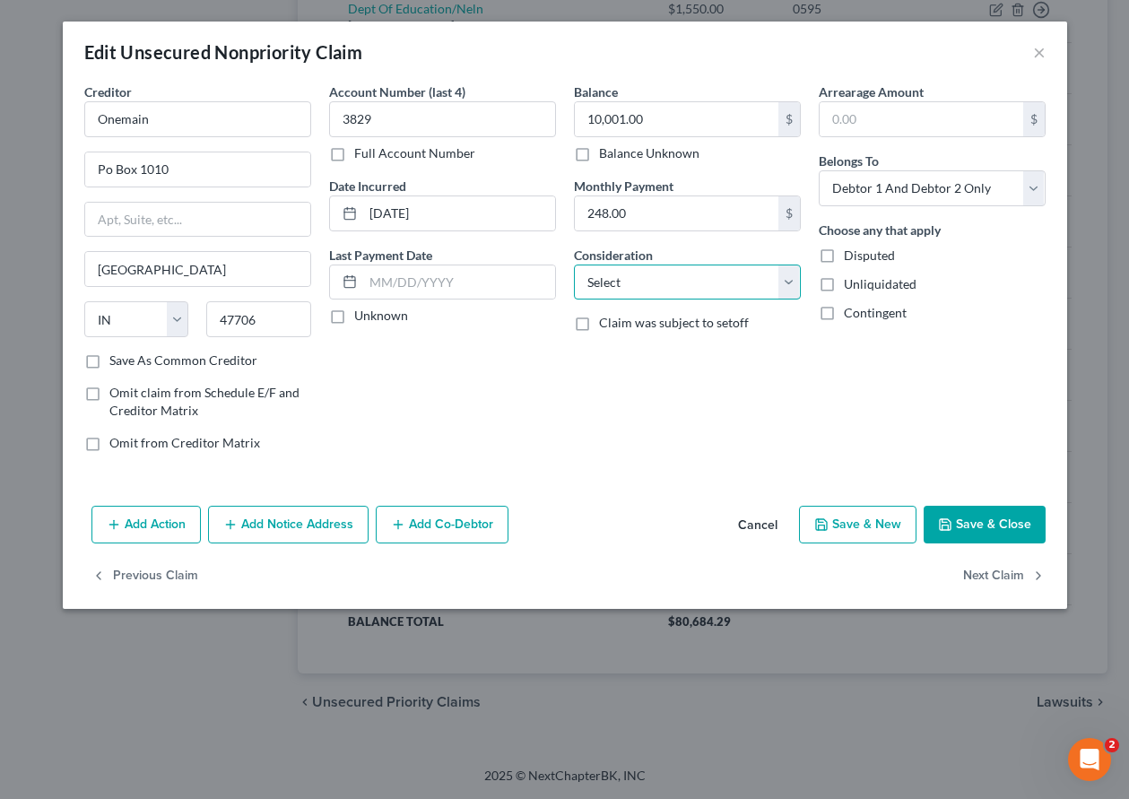
click at [635, 280] on select "Select Cable / Satellite Services Collection Agency Credit Card Debt Debt Couns…" at bounding box center [687, 283] width 227 height 36
click at [574, 265] on select "Select Cable / Satellite Services Collection Agency Credit Card Debt Debt Couns…" at bounding box center [687, 283] width 227 height 36
click at [985, 526] on button "Save & Close" at bounding box center [985, 525] width 122 height 38
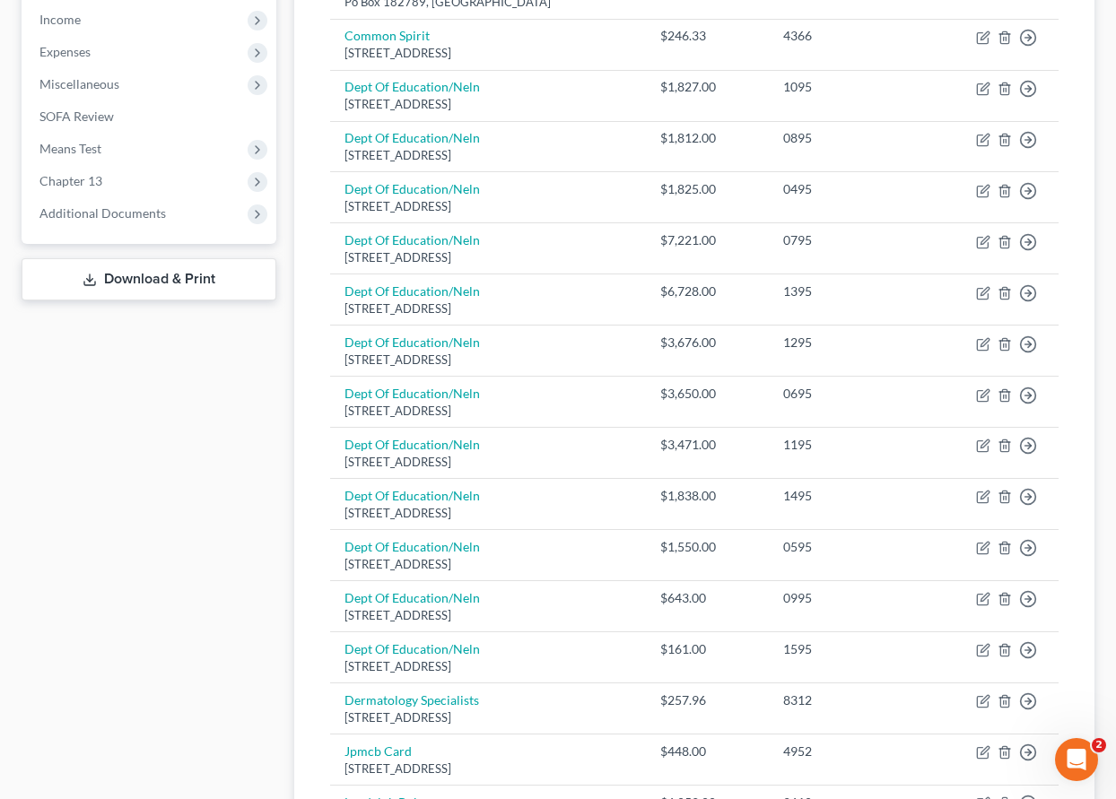
scroll to position [334, 0]
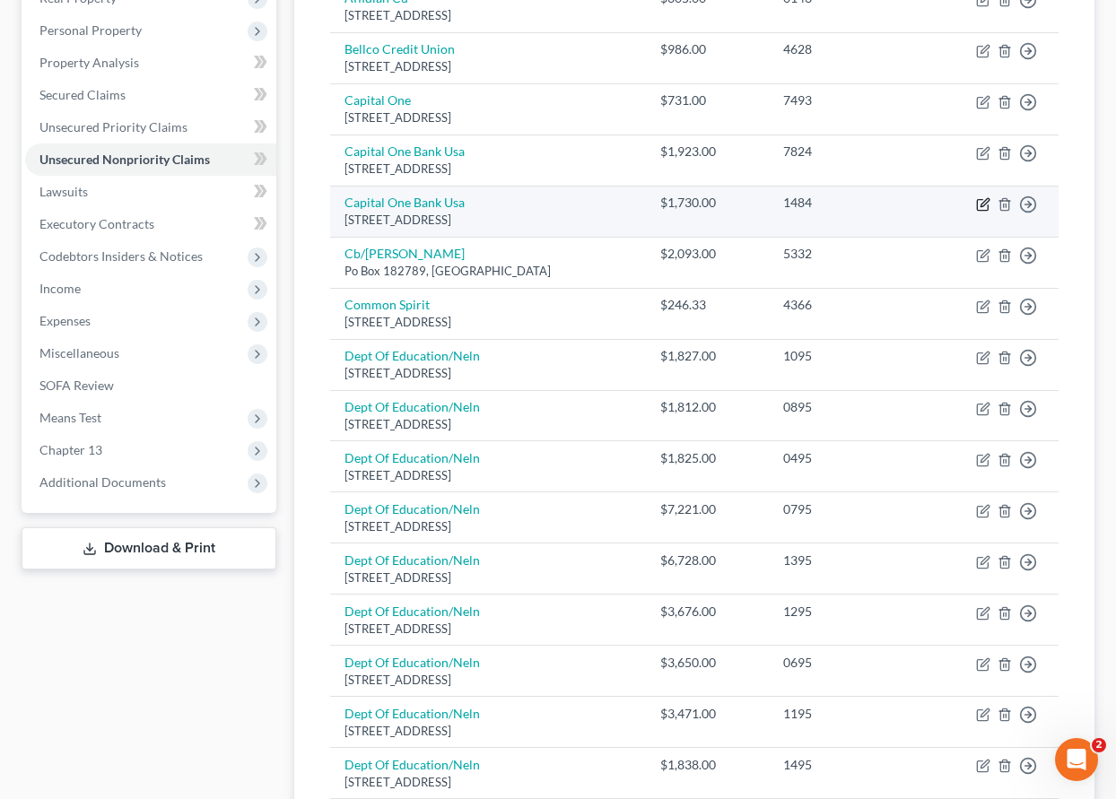
click at [979, 203] on icon "button" at bounding box center [983, 204] width 14 height 14
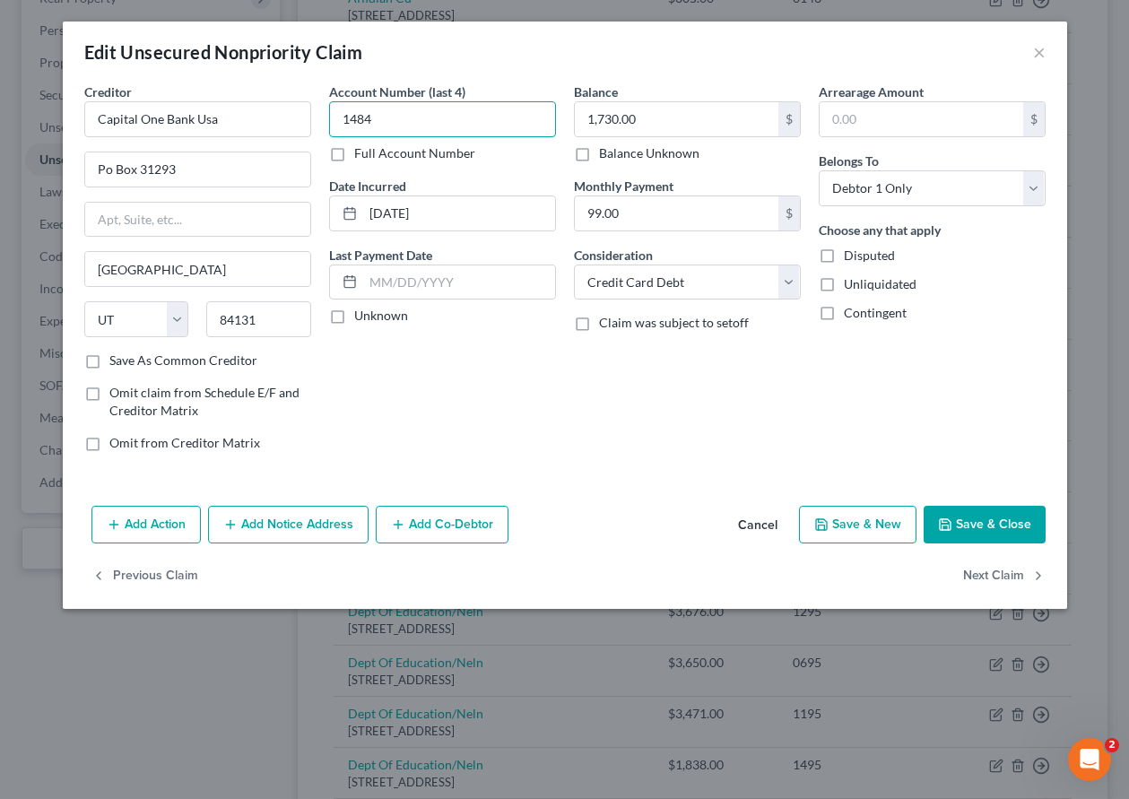
drag, startPoint x: 495, startPoint y: 127, endPoint x: 318, endPoint y: 112, distance: 177.3
click at [318, 118] on div "Creditor * Capital One Bank Usa Po Box 31293 [GEOGRAPHIC_DATA] [US_STATE][GEOGR…" at bounding box center [564, 275] width 979 height 384
click at [1008, 535] on button "Save & Close" at bounding box center [985, 525] width 122 height 38
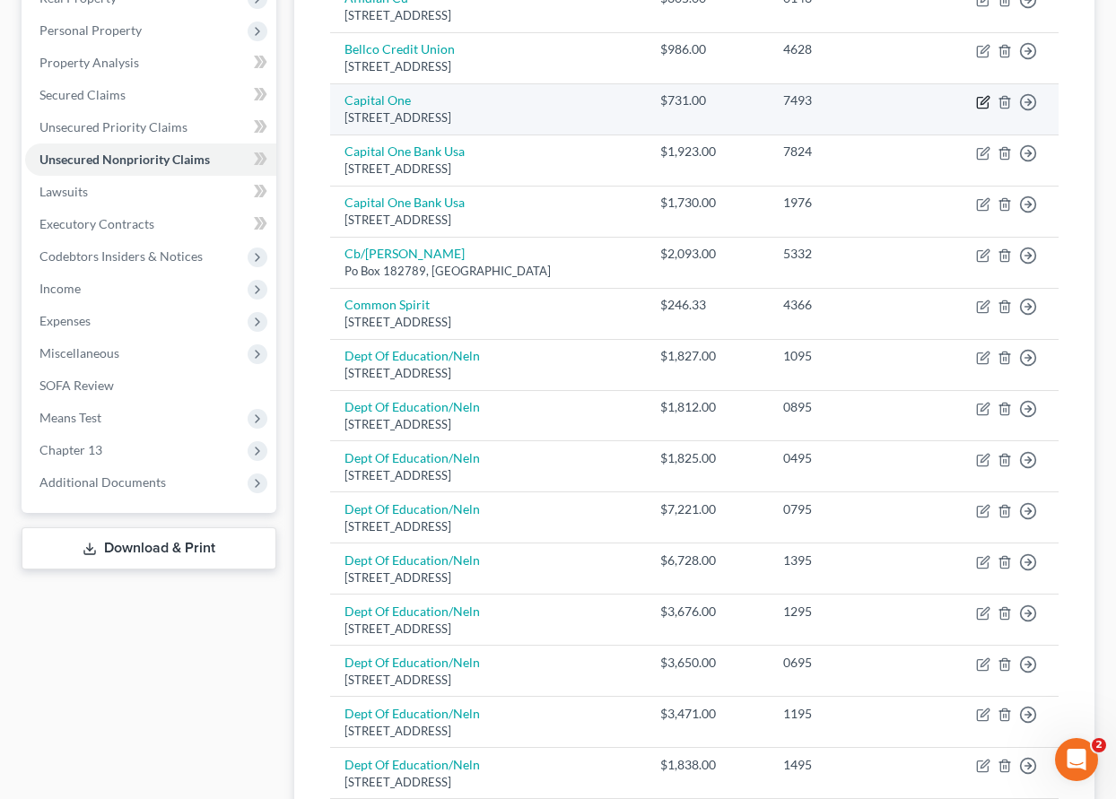
click at [983, 104] on icon "button" at bounding box center [984, 100] width 8 height 8
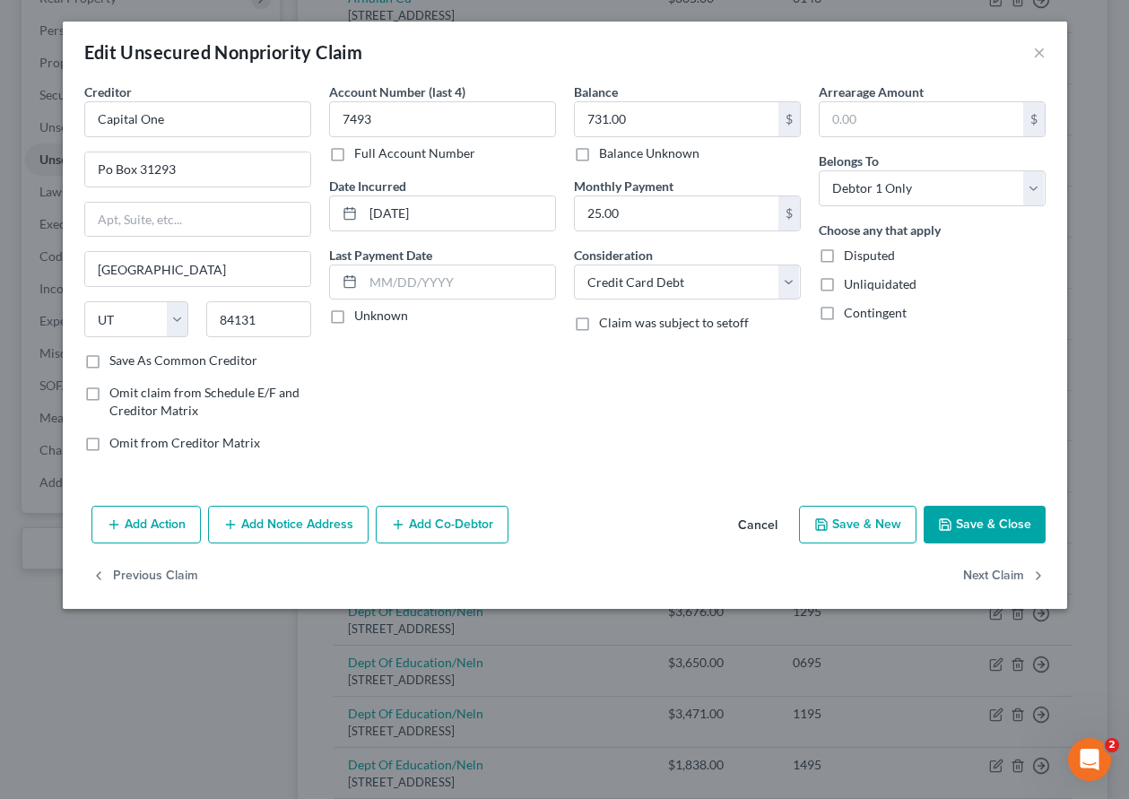
click at [985, 527] on button "Save & Close" at bounding box center [985, 525] width 122 height 38
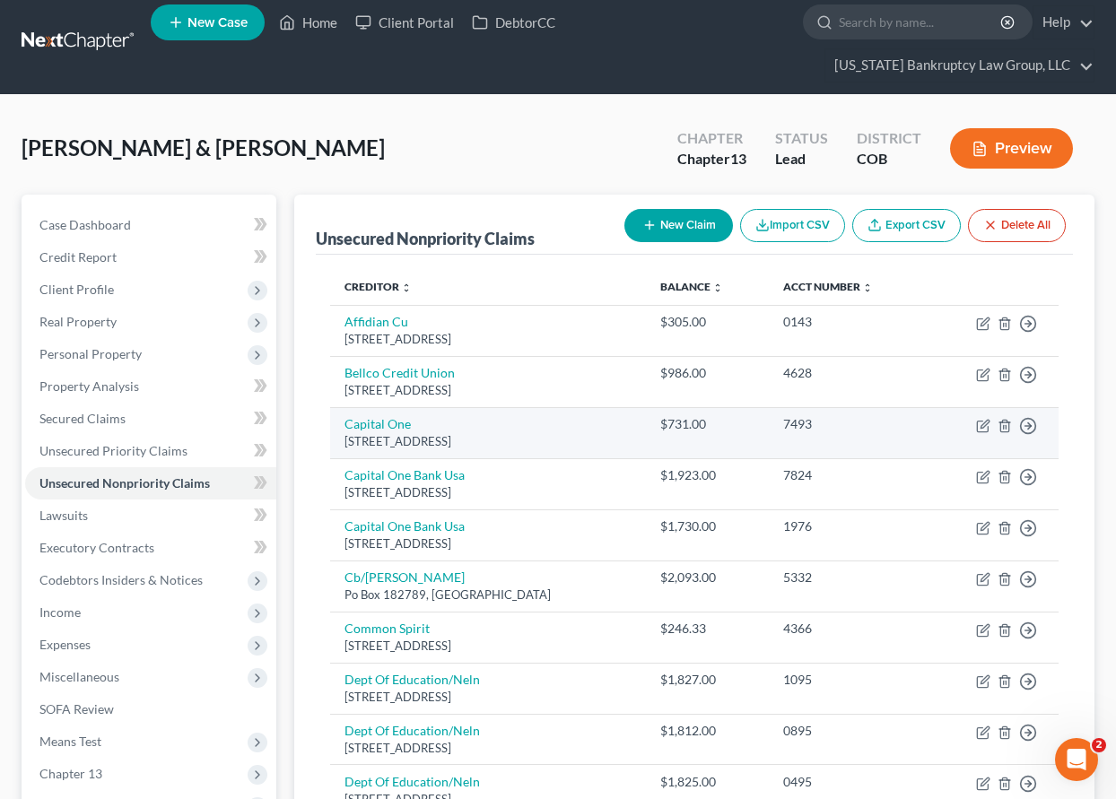
scroll to position [0, 0]
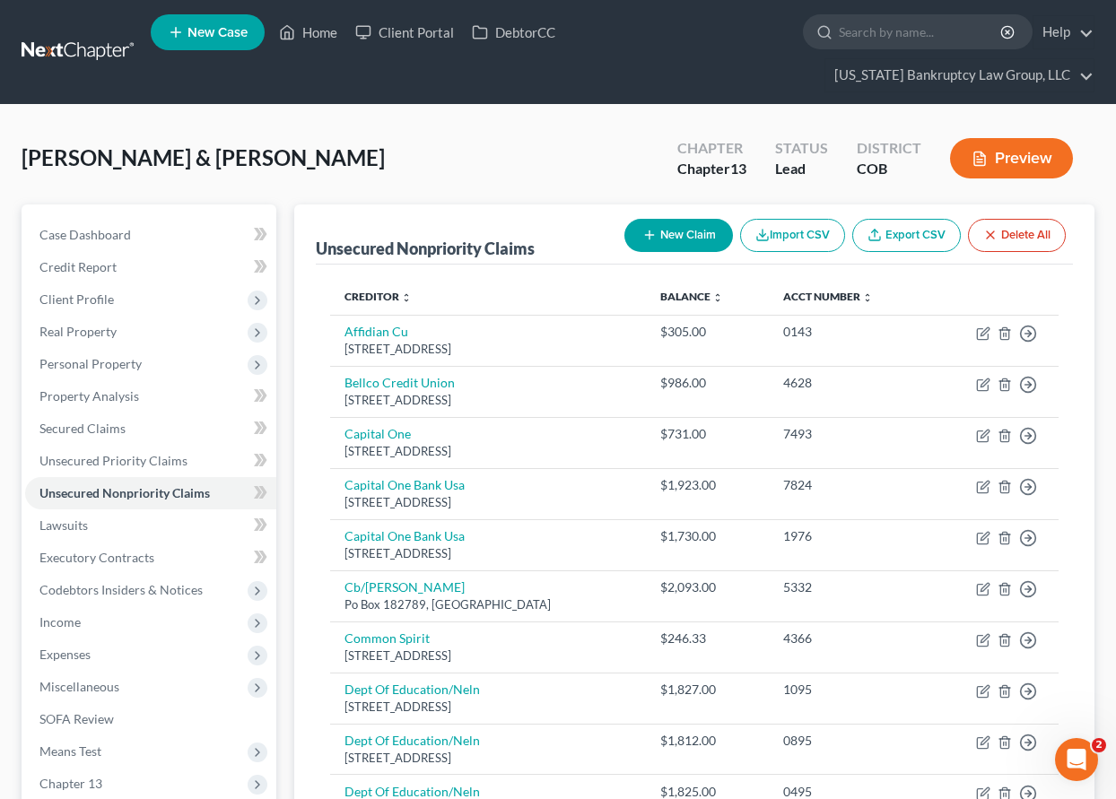
click at [679, 229] on button "New Claim" at bounding box center [678, 235] width 109 height 33
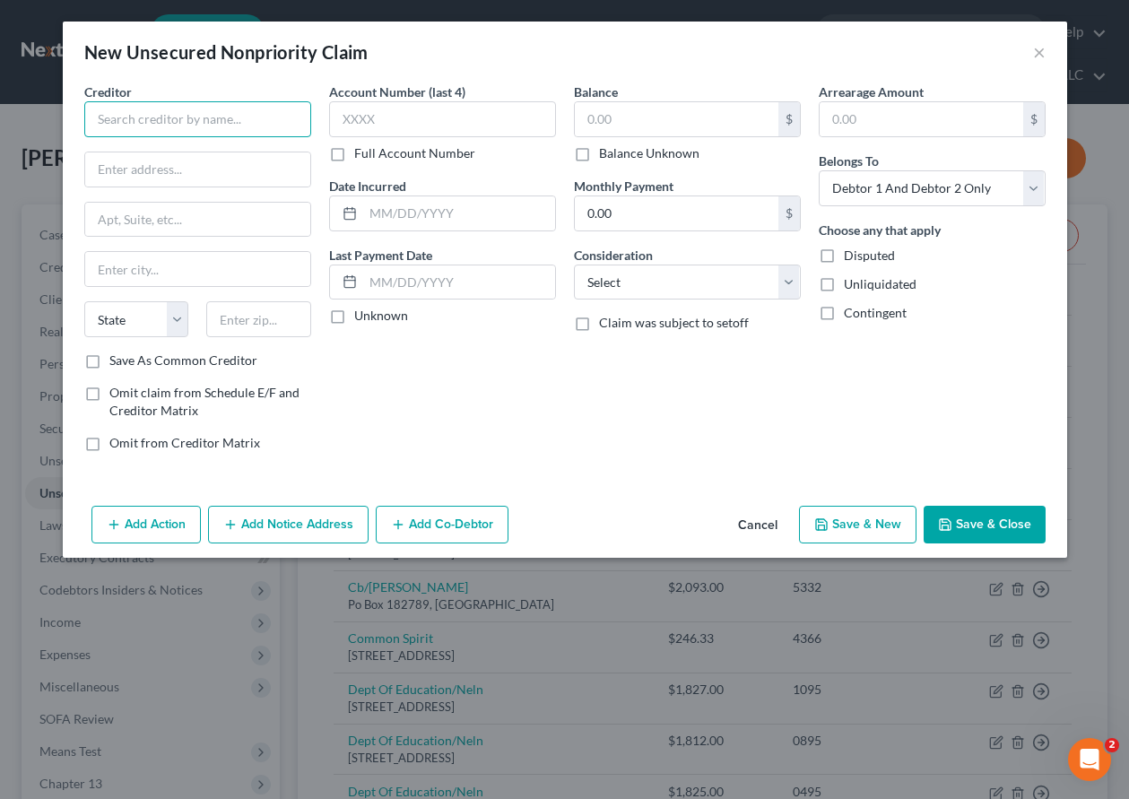
click at [217, 117] on input "text" at bounding box center [197, 119] width 227 height 36
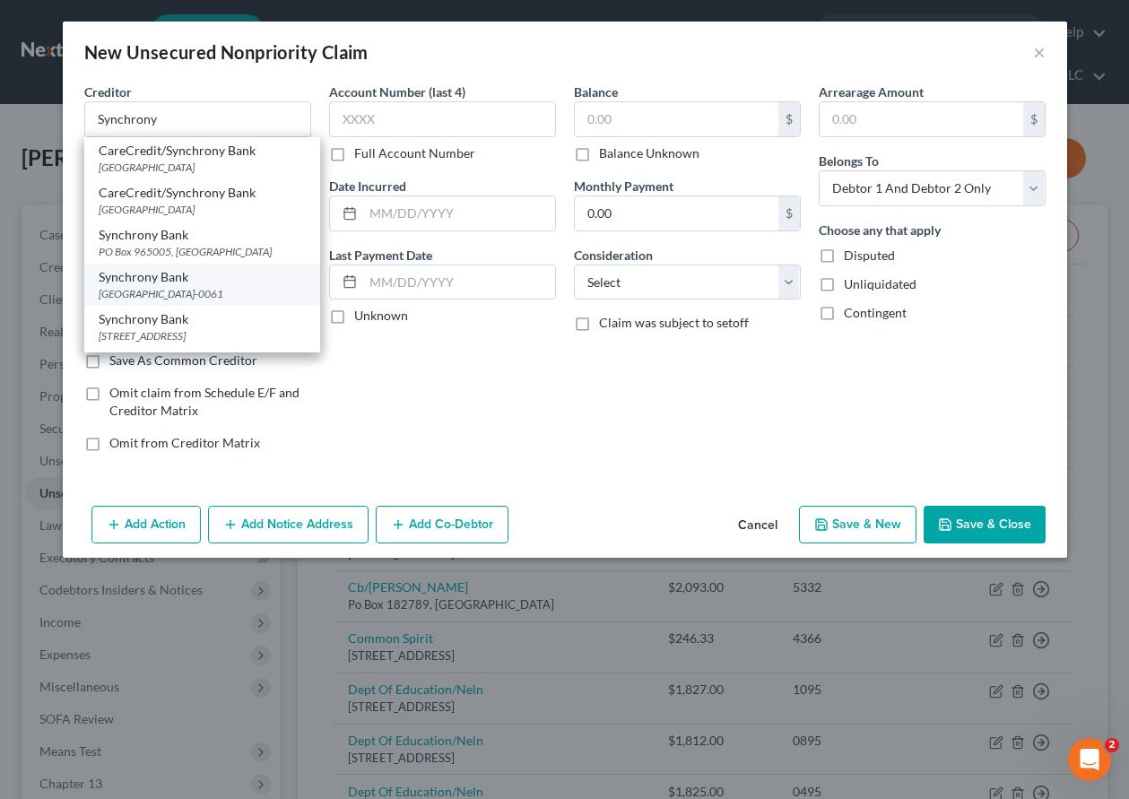
click at [216, 293] on div "[GEOGRAPHIC_DATA]-0061" at bounding box center [202, 293] width 207 height 15
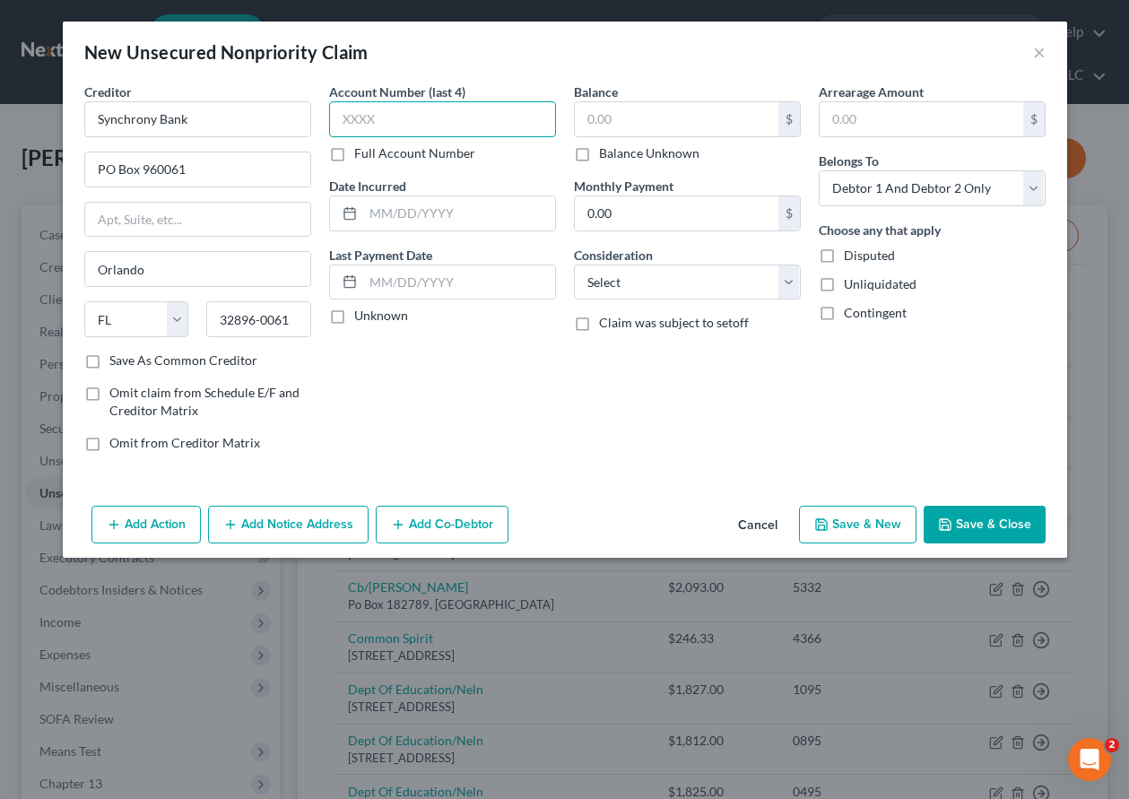
click at [420, 126] on input "text" at bounding box center [442, 119] width 227 height 36
click at [601, 117] on input "text" at bounding box center [677, 119] width 204 height 34
click at [1029, 529] on button "Save & Close" at bounding box center [985, 525] width 122 height 38
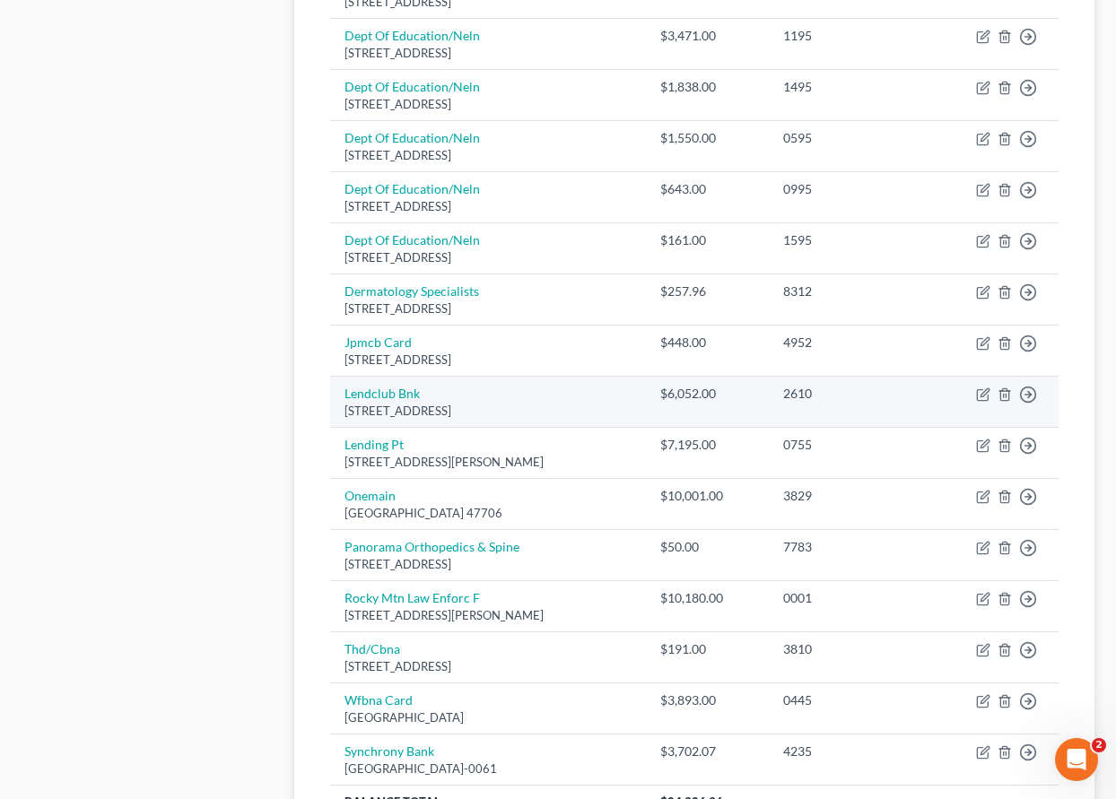
scroll to position [1013, 0]
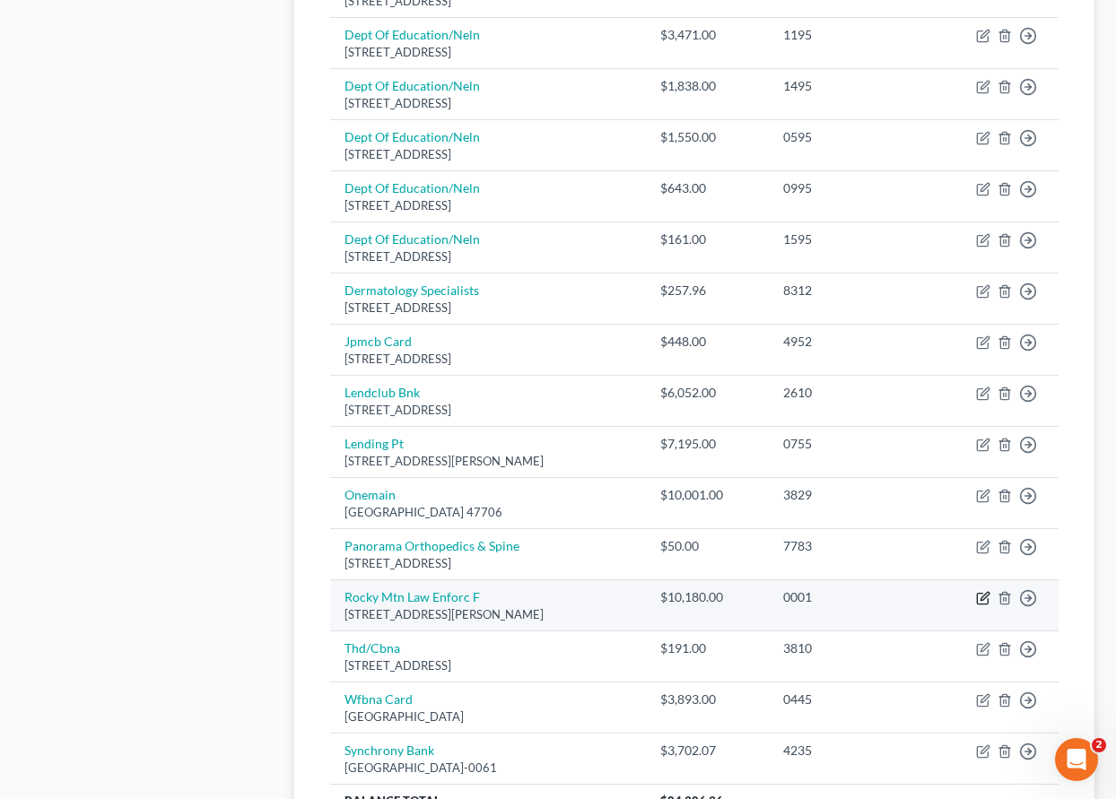
click at [983, 597] on icon "button" at bounding box center [984, 596] width 8 height 8
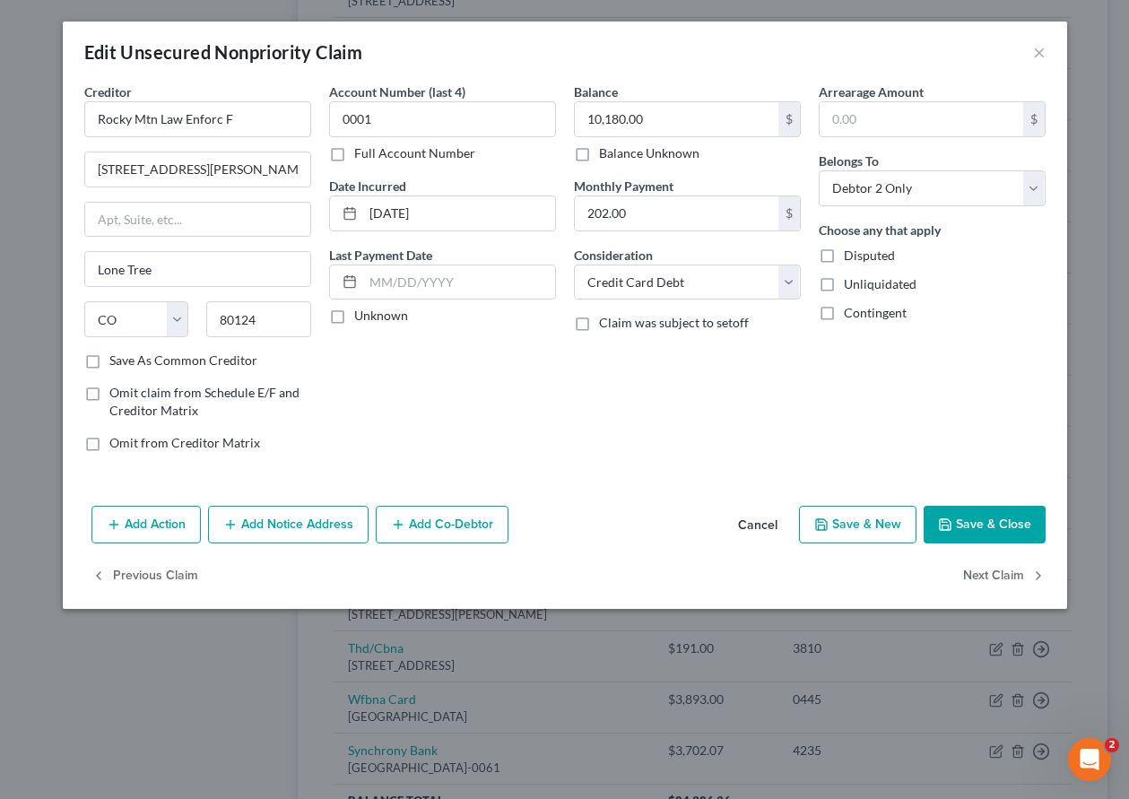
click at [981, 517] on button "Save & Close" at bounding box center [985, 525] width 122 height 38
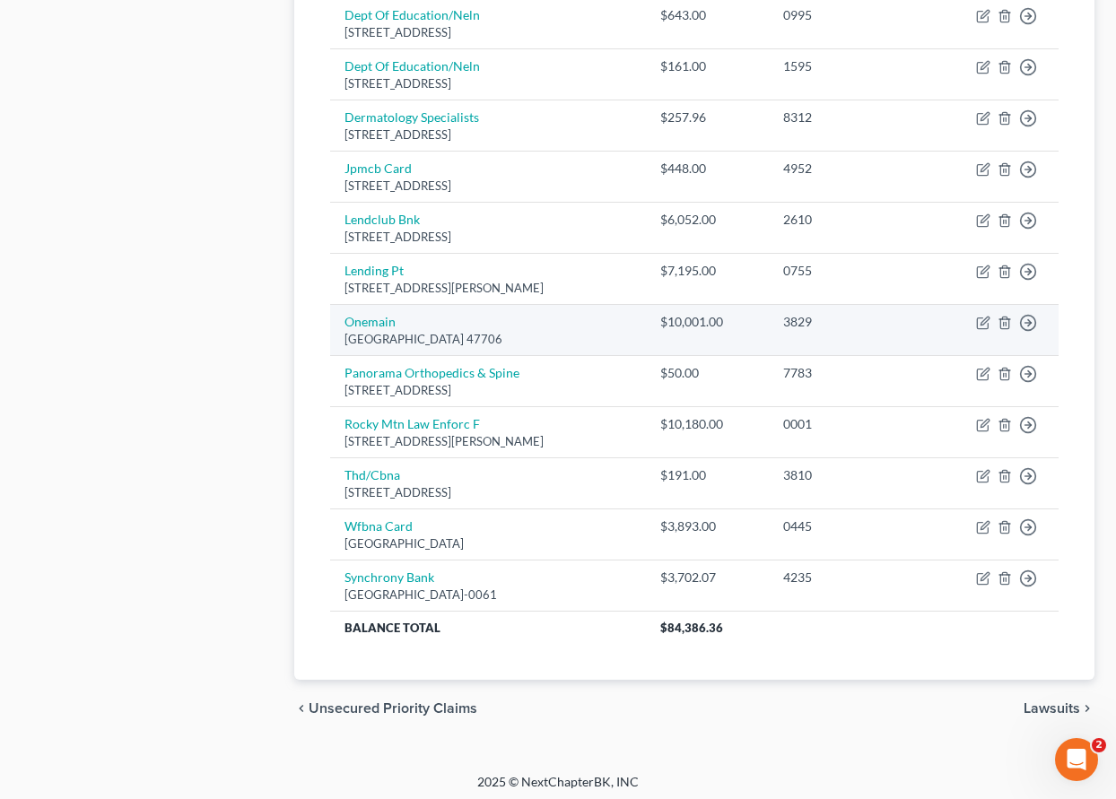
scroll to position [1192, 0]
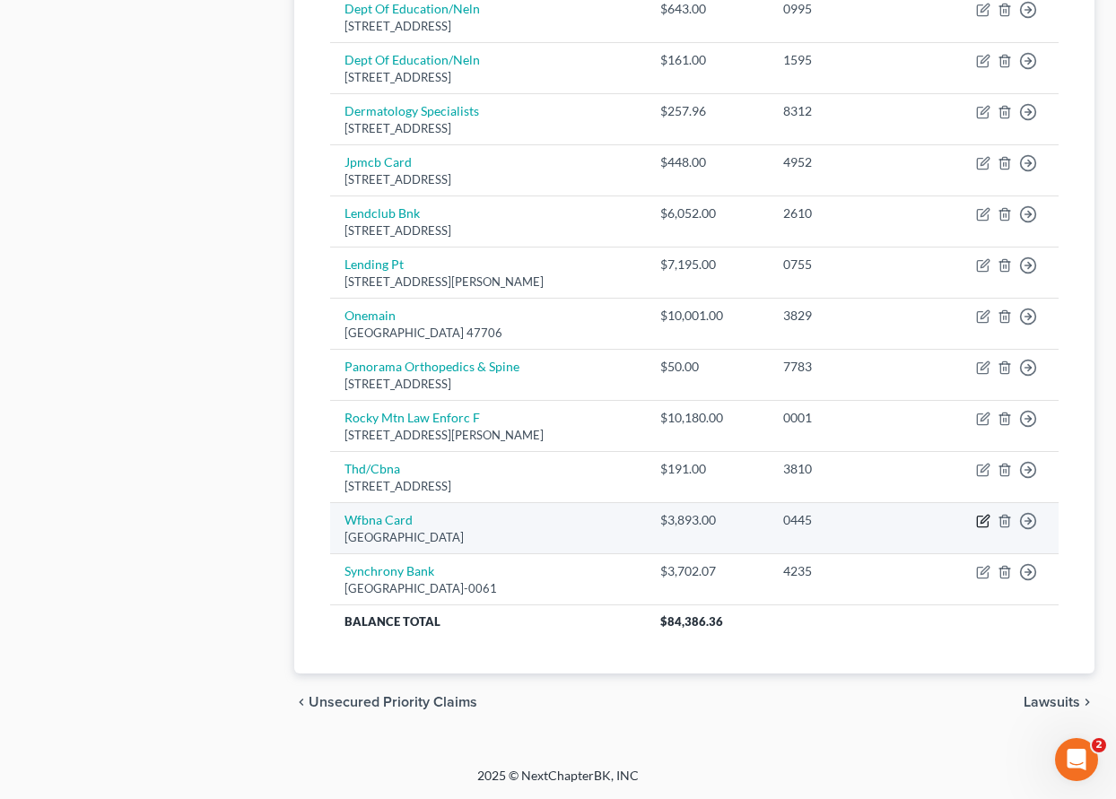
click at [977, 522] on icon "button" at bounding box center [982, 522] width 11 height 11
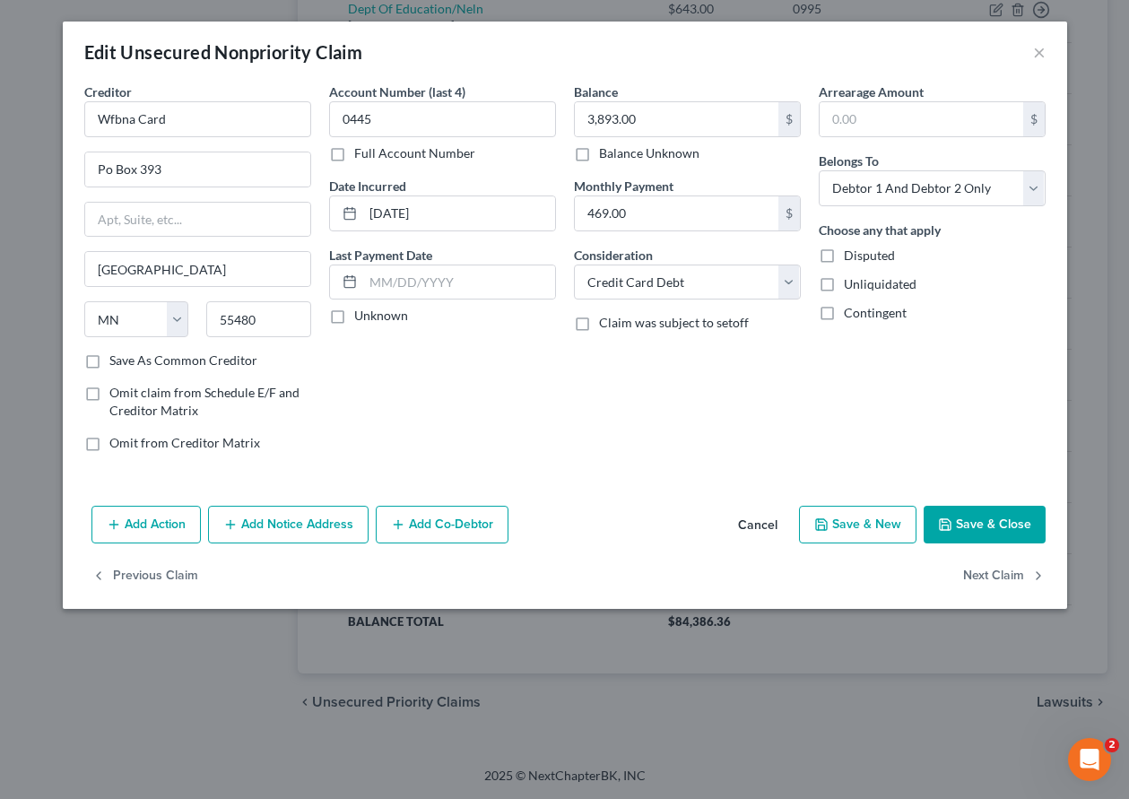
click at [986, 534] on button "Save & Close" at bounding box center [985, 525] width 122 height 38
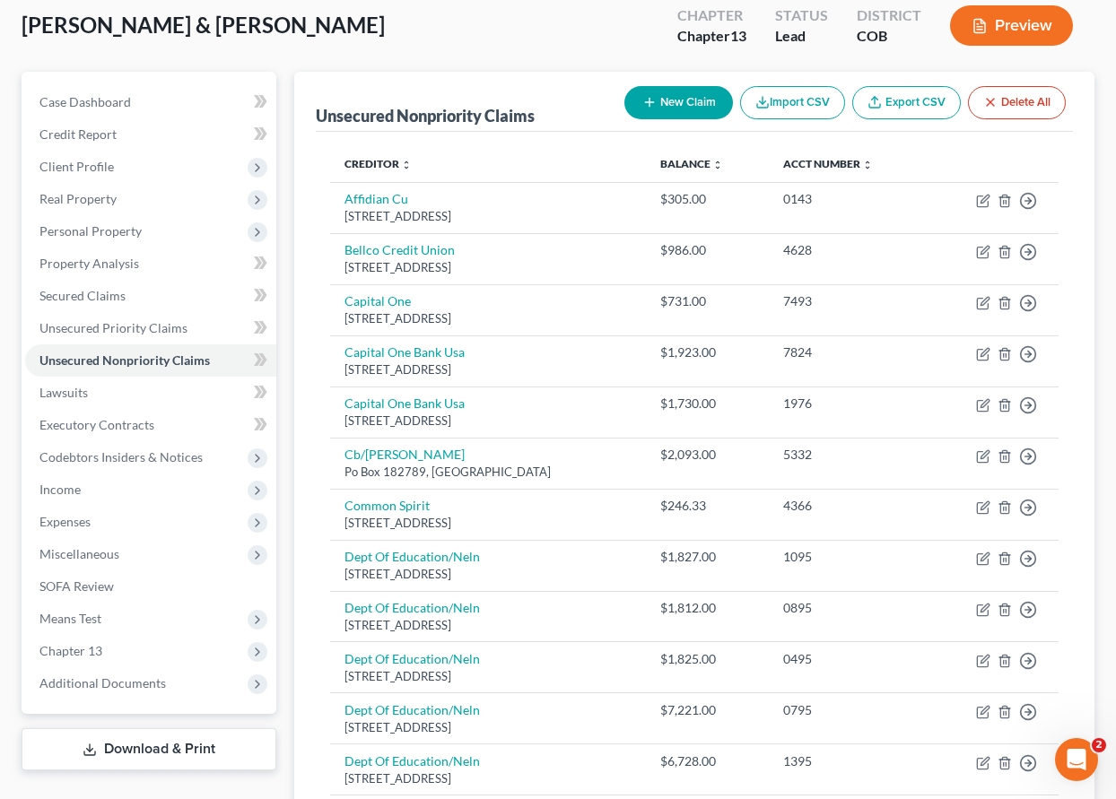
scroll to position [0, 0]
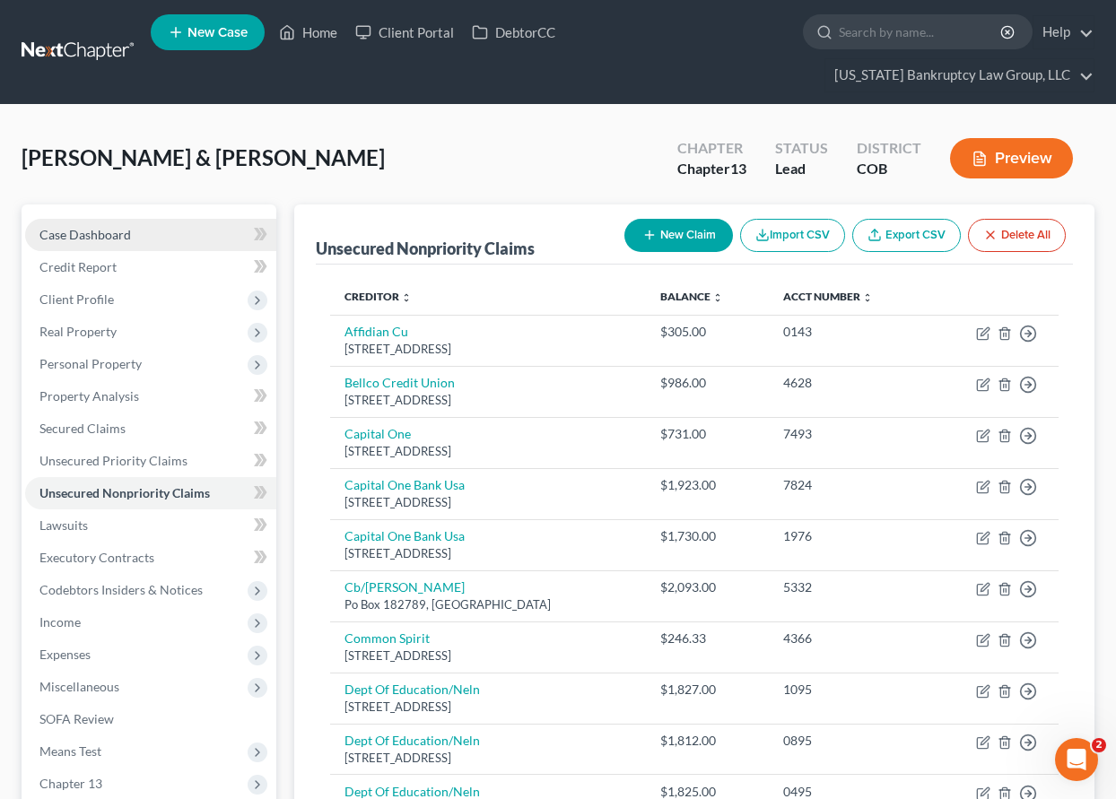
click at [84, 234] on span "Case Dashboard" at bounding box center [84, 234] width 91 height 15
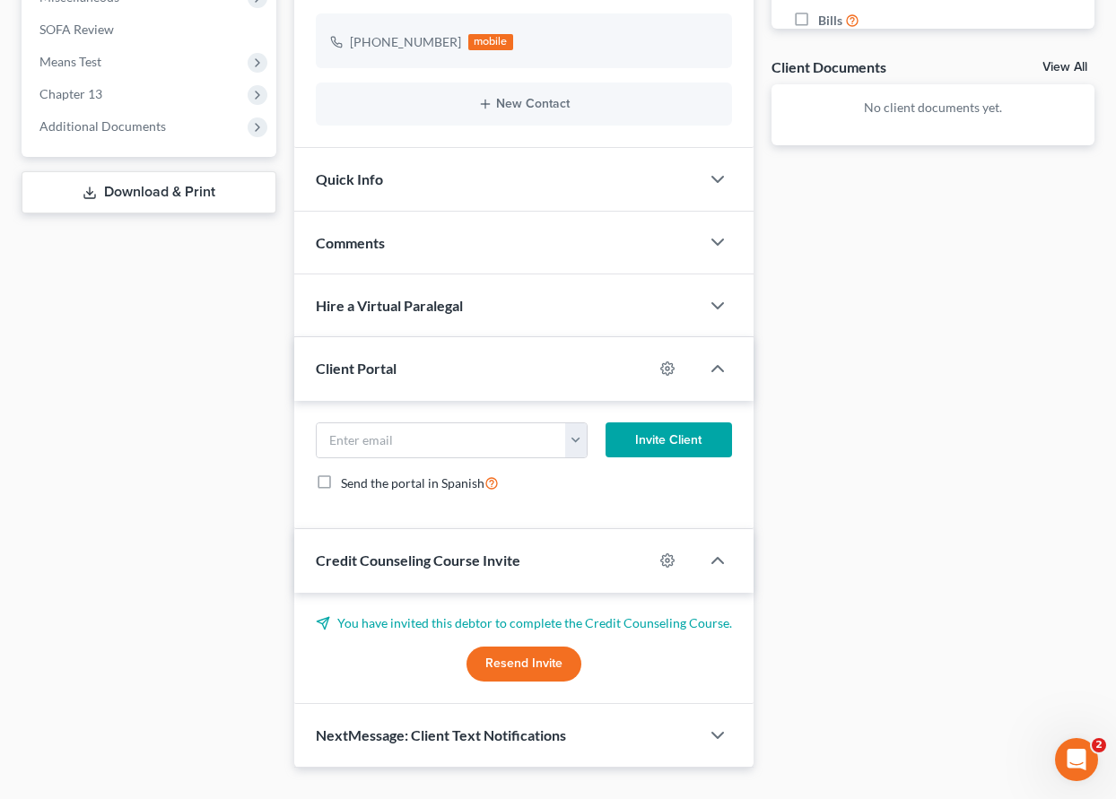
scroll to position [709, 0]
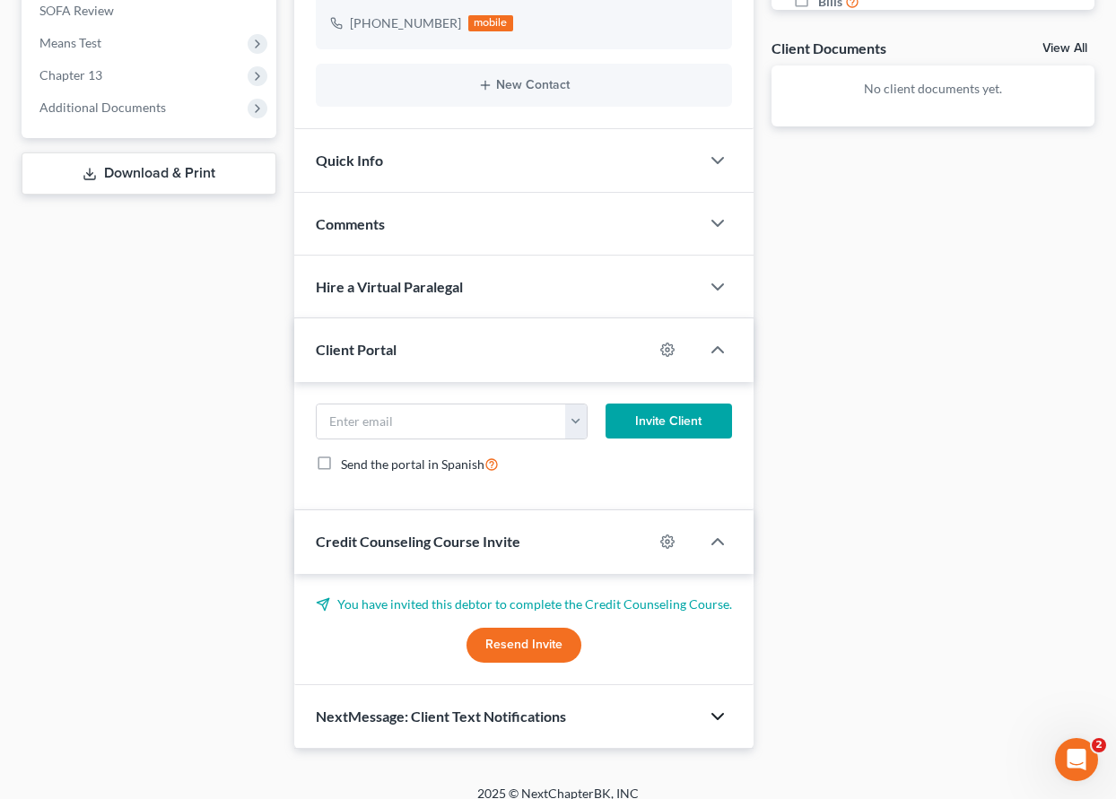
click at [713, 706] on icon "button" at bounding box center [718, 717] width 22 height 22
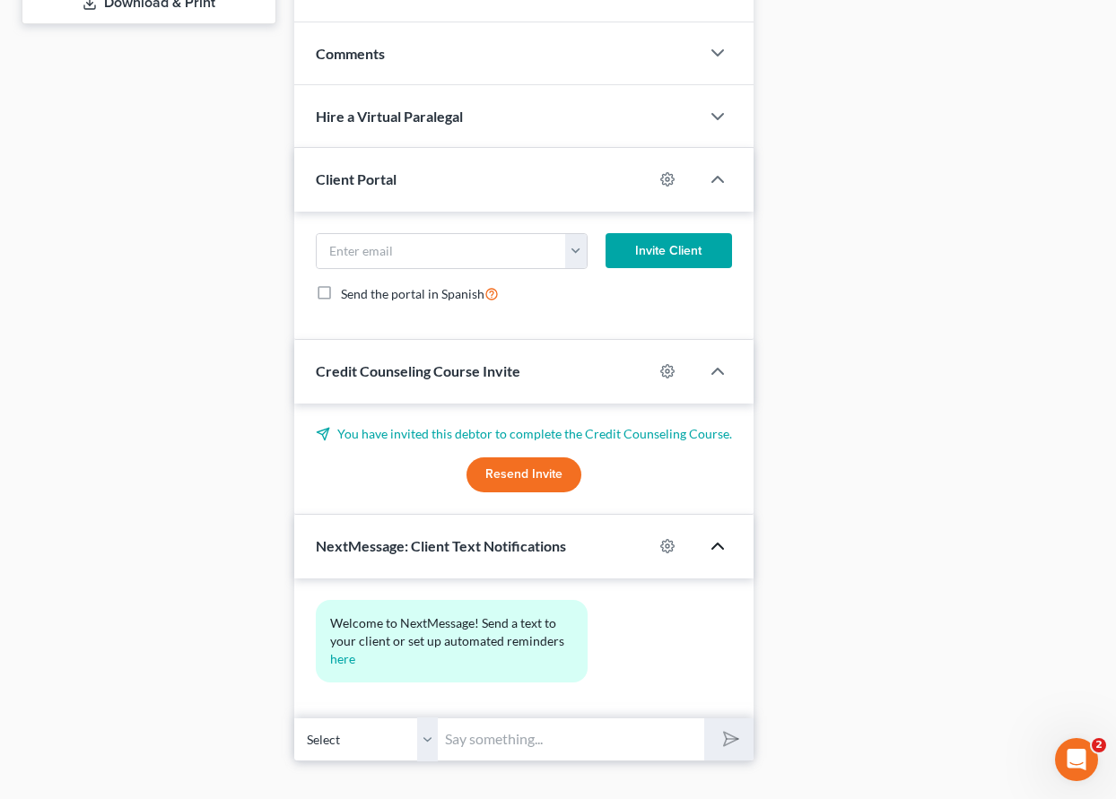
scroll to position [892, 0]
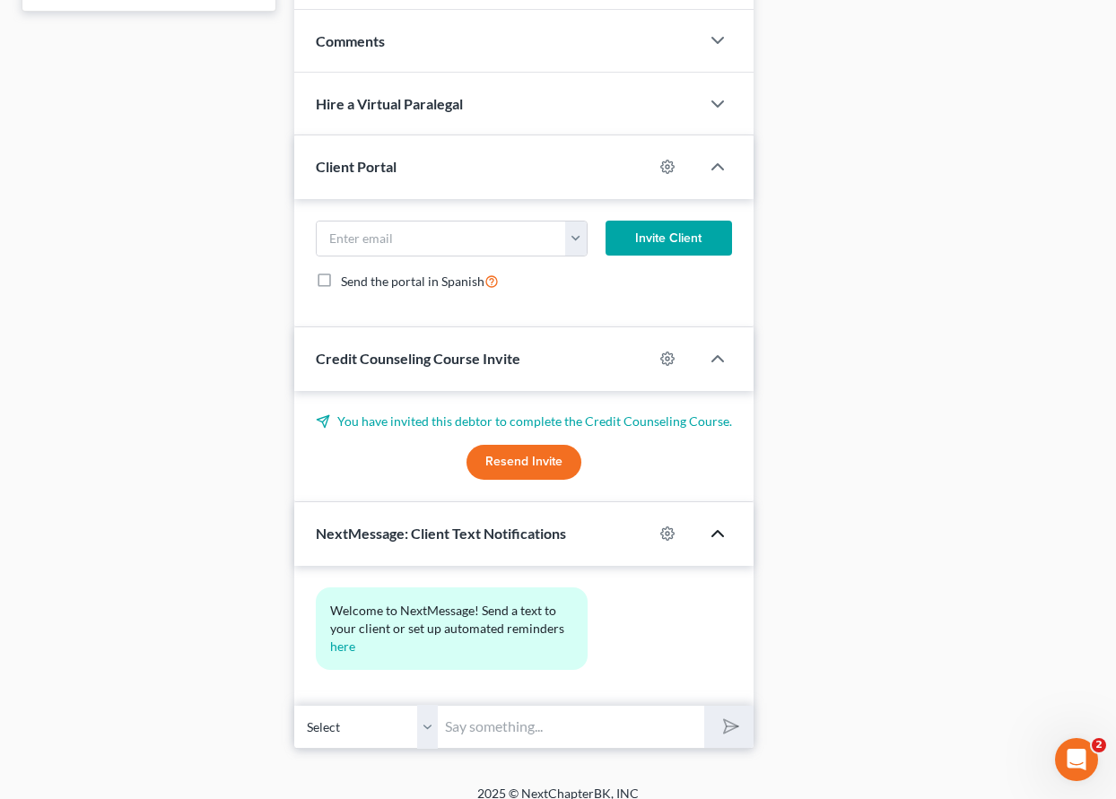
click at [474, 715] on input "text" at bounding box center [571, 727] width 266 height 44
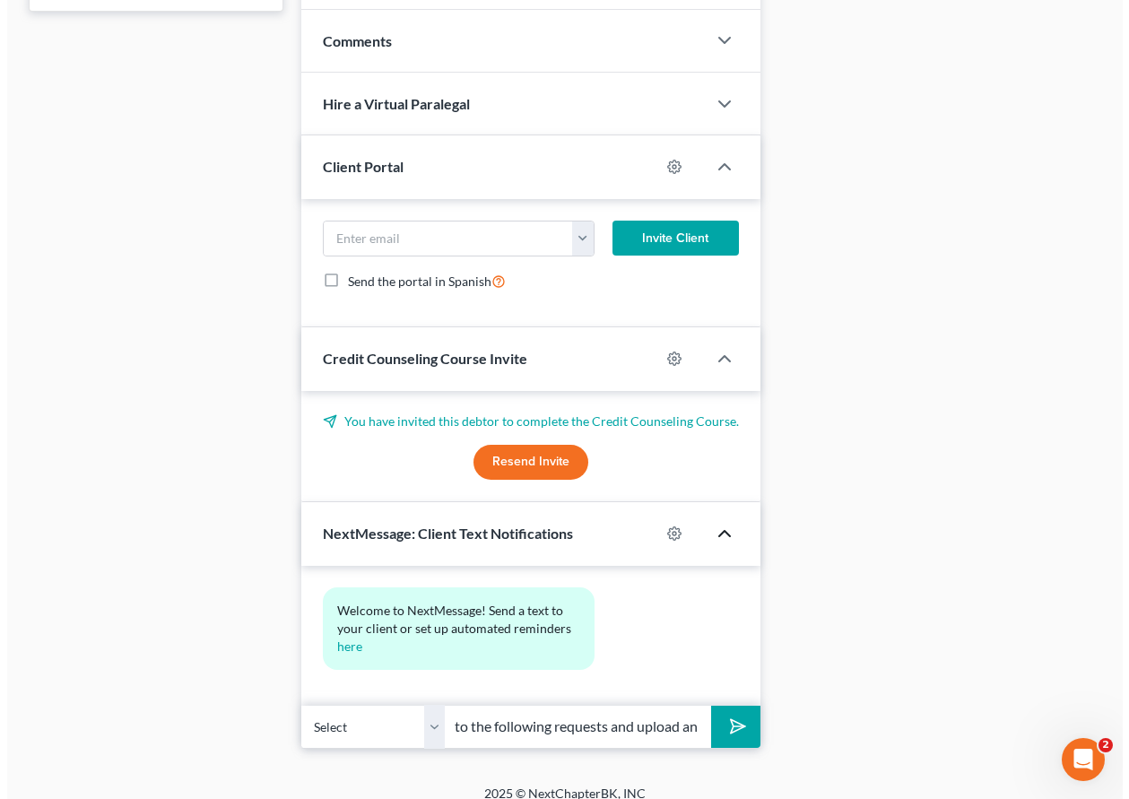
scroll to position [0, 0]
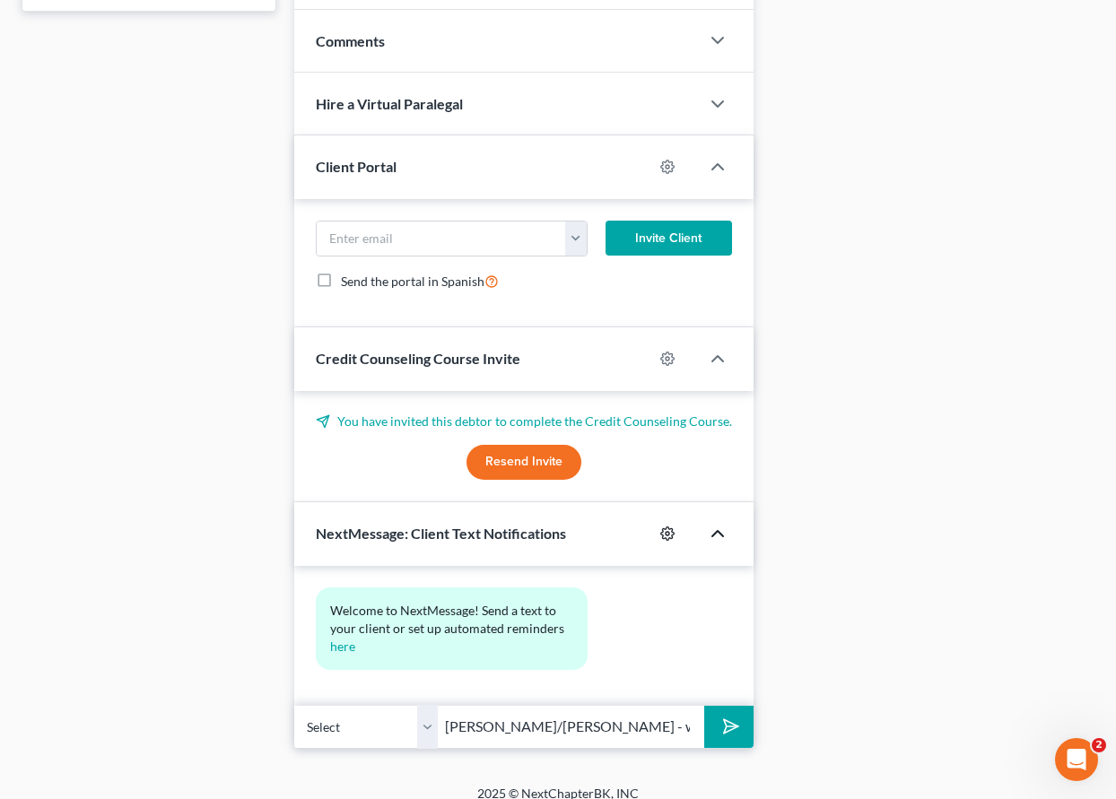
click at [666, 526] on icon "button" at bounding box center [667, 533] width 14 height 14
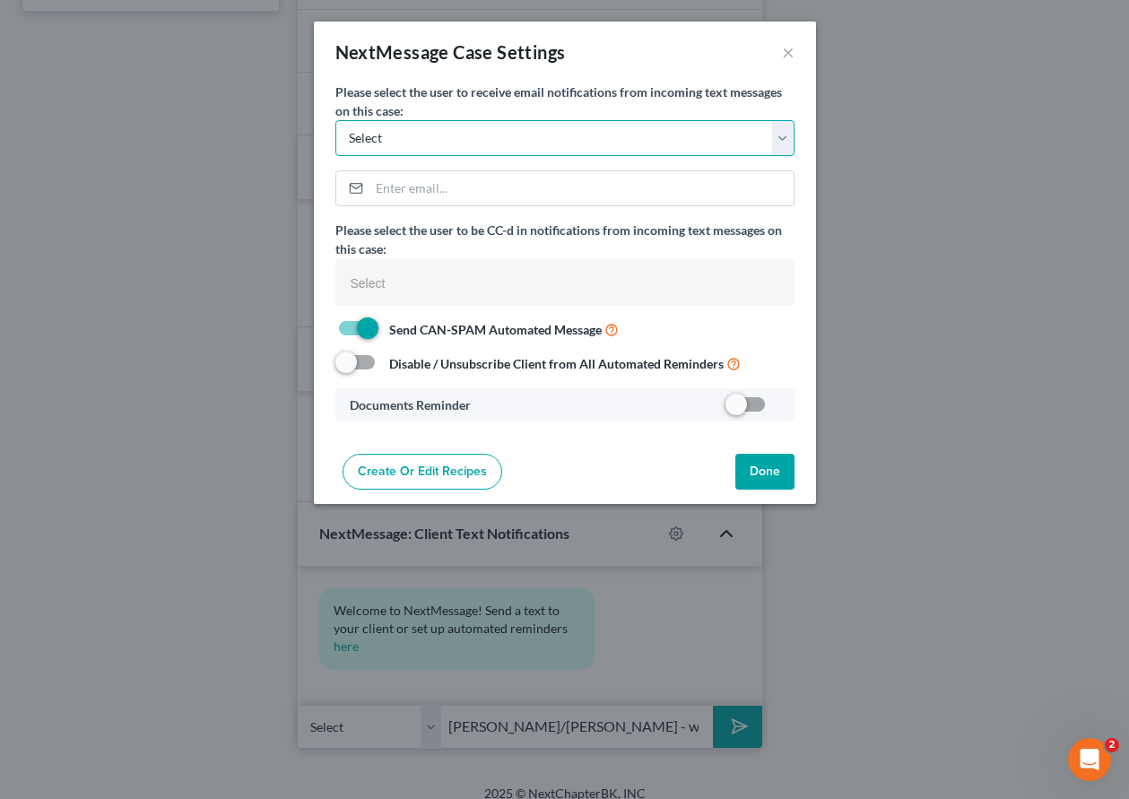
click at [781, 137] on select "Select [PERSON_NAME][EMAIL_ADDRESS][PERSON_NAME][DOMAIN_NAME] [EMAIL_ADDRESS][D…" at bounding box center [564, 138] width 459 height 36
click at [982, 140] on div "NextMessage Case Settings × Please select the user to receive email notificatio…" at bounding box center [564, 399] width 1129 height 799
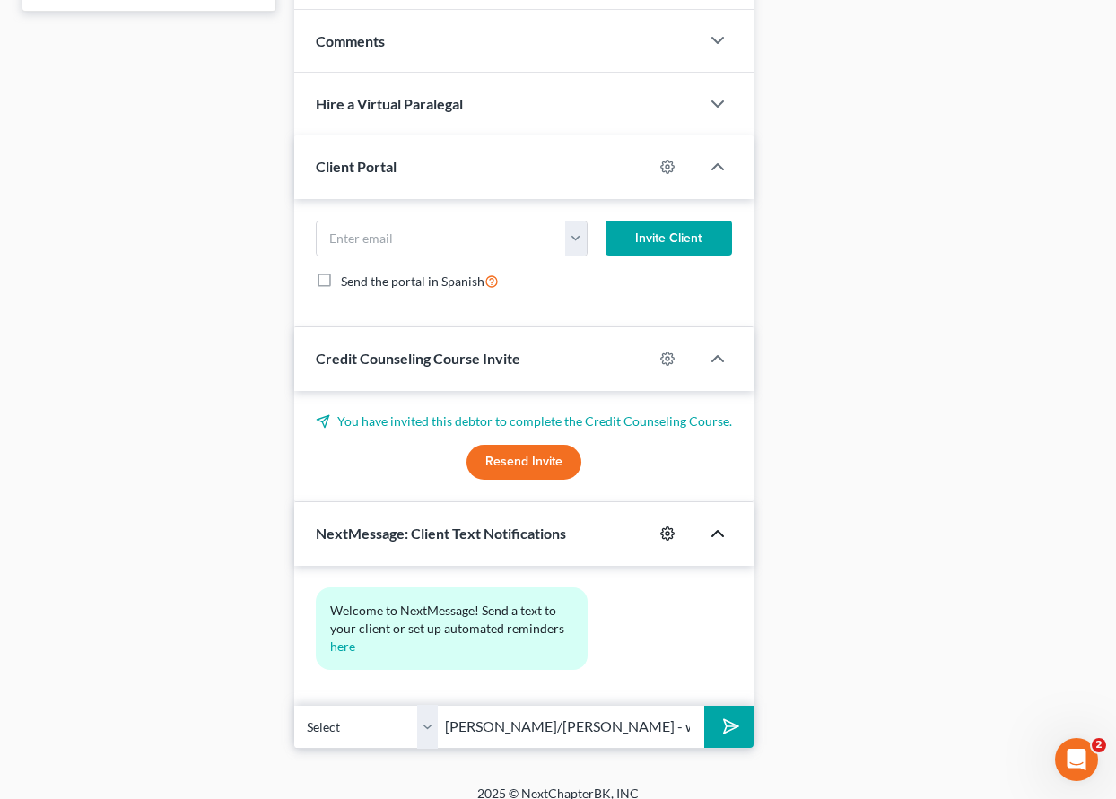
click at [665, 526] on icon "button" at bounding box center [667, 533] width 14 height 14
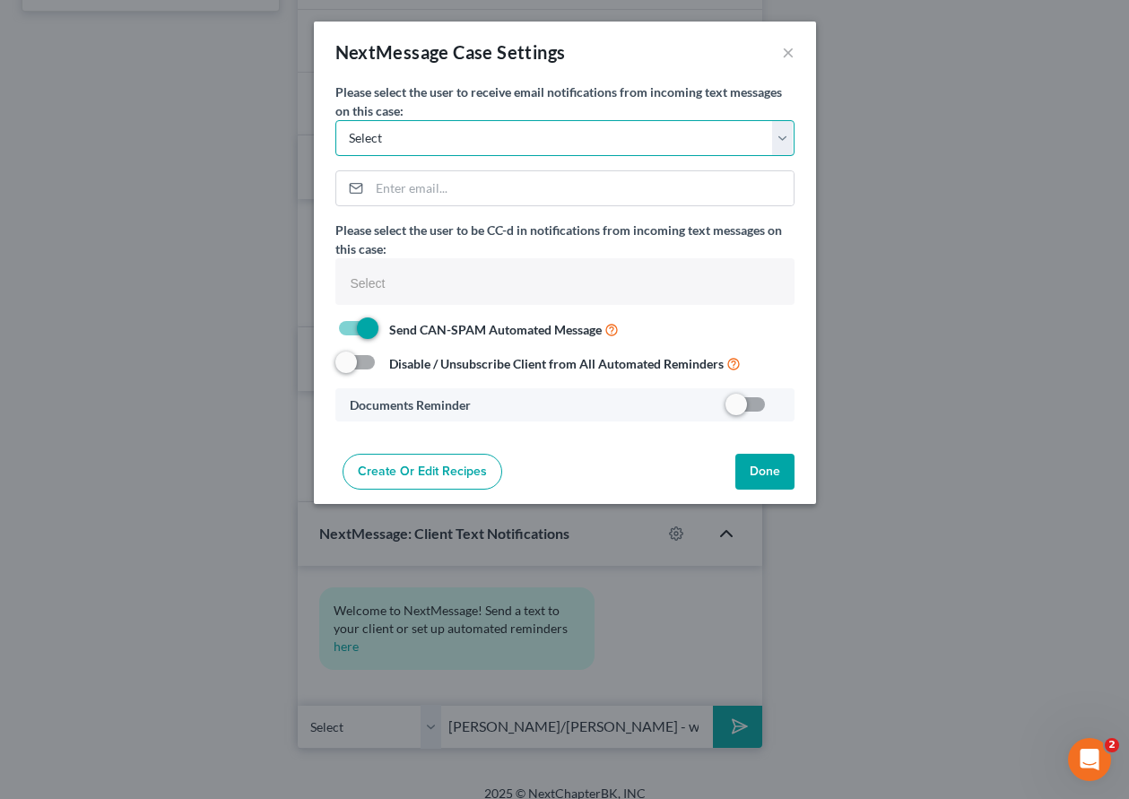
click at [415, 133] on select "Select [PERSON_NAME][EMAIL_ADDRESS][PERSON_NAME][DOMAIN_NAME] [EMAIL_ADDRESS][D…" at bounding box center [564, 138] width 459 height 36
click at [335, 120] on select "Select [PERSON_NAME][EMAIL_ADDRESS][PERSON_NAME][DOMAIN_NAME] [EMAIL_ADDRESS][D…" at bounding box center [564, 138] width 459 height 36
click at [467, 139] on select "Select [PERSON_NAME][EMAIL_ADDRESS][PERSON_NAME][DOMAIN_NAME] [EMAIL_ADDRESS][D…" at bounding box center [564, 138] width 459 height 36
click at [335, 120] on select "Select [PERSON_NAME][EMAIL_ADDRESS][PERSON_NAME][DOMAIN_NAME] [EMAIL_ADDRESS][D…" at bounding box center [564, 138] width 459 height 36
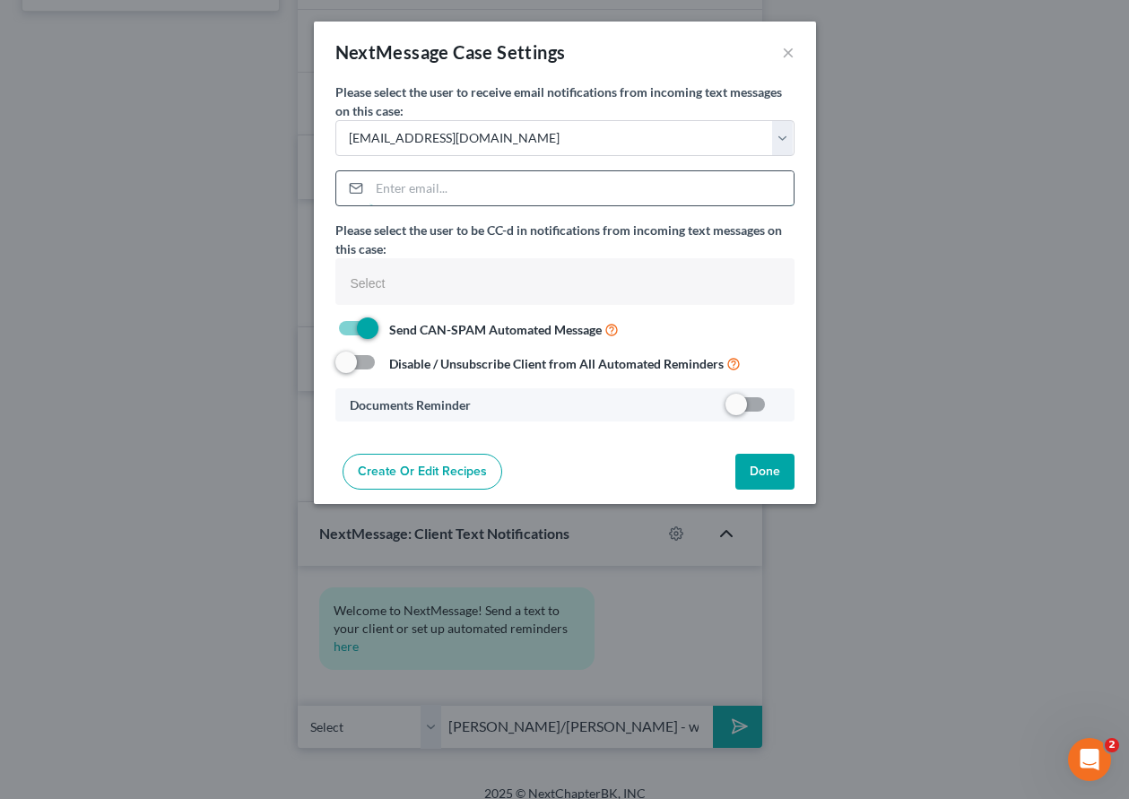
click at [447, 190] on input "email" at bounding box center [582, 188] width 424 height 34
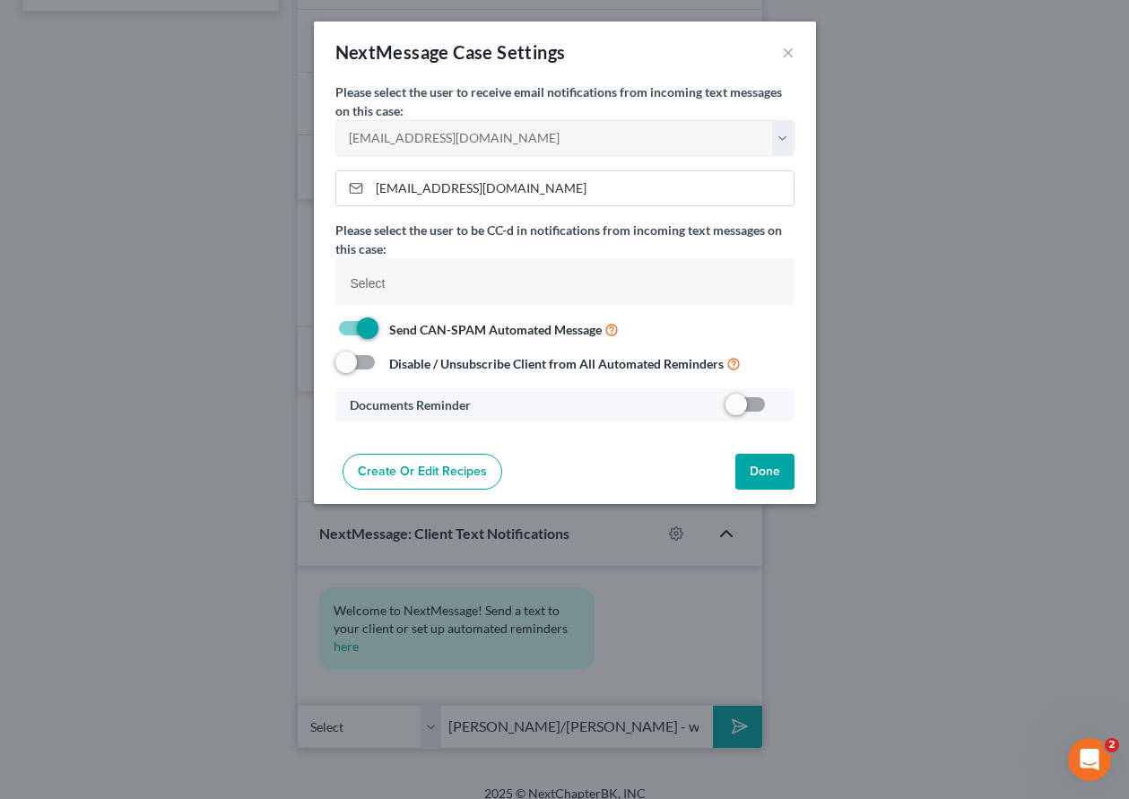
click at [457, 472] on link "Create or Edit Recipes" at bounding box center [423, 472] width 160 height 36
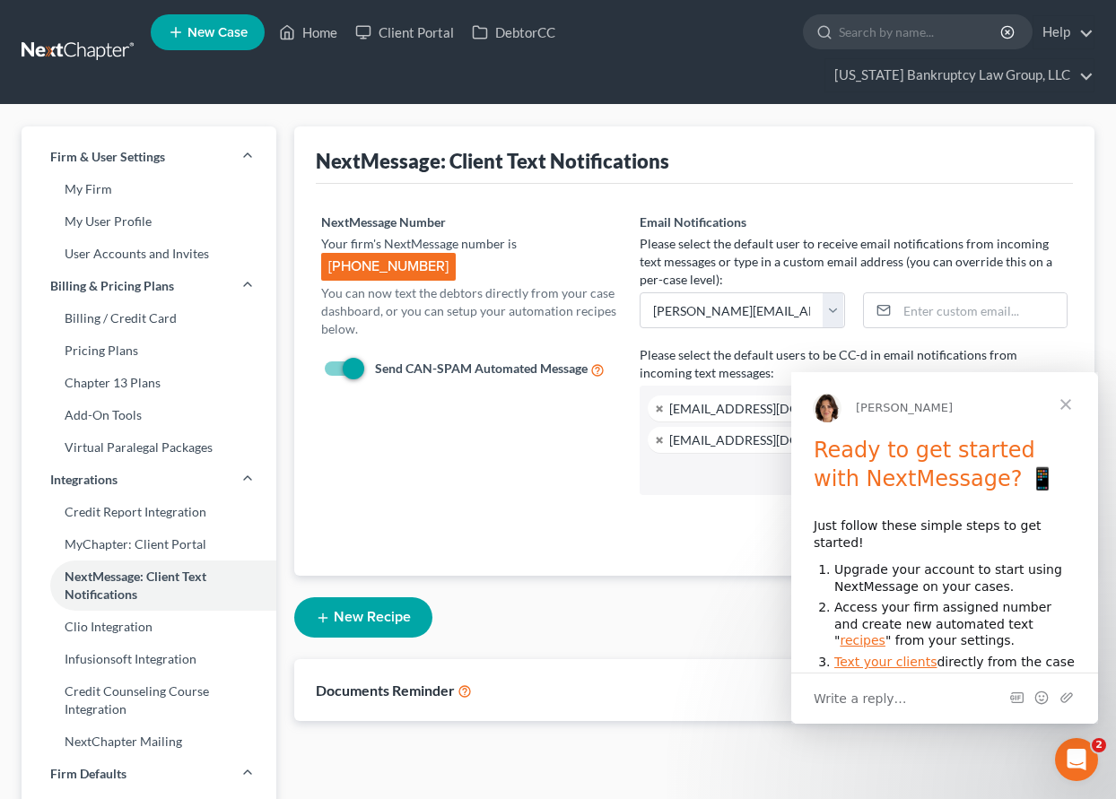
click at [894, 655] on link "Text your clients" at bounding box center [885, 662] width 102 height 14
click at [324, 611] on icon "button" at bounding box center [323, 618] width 14 height 14
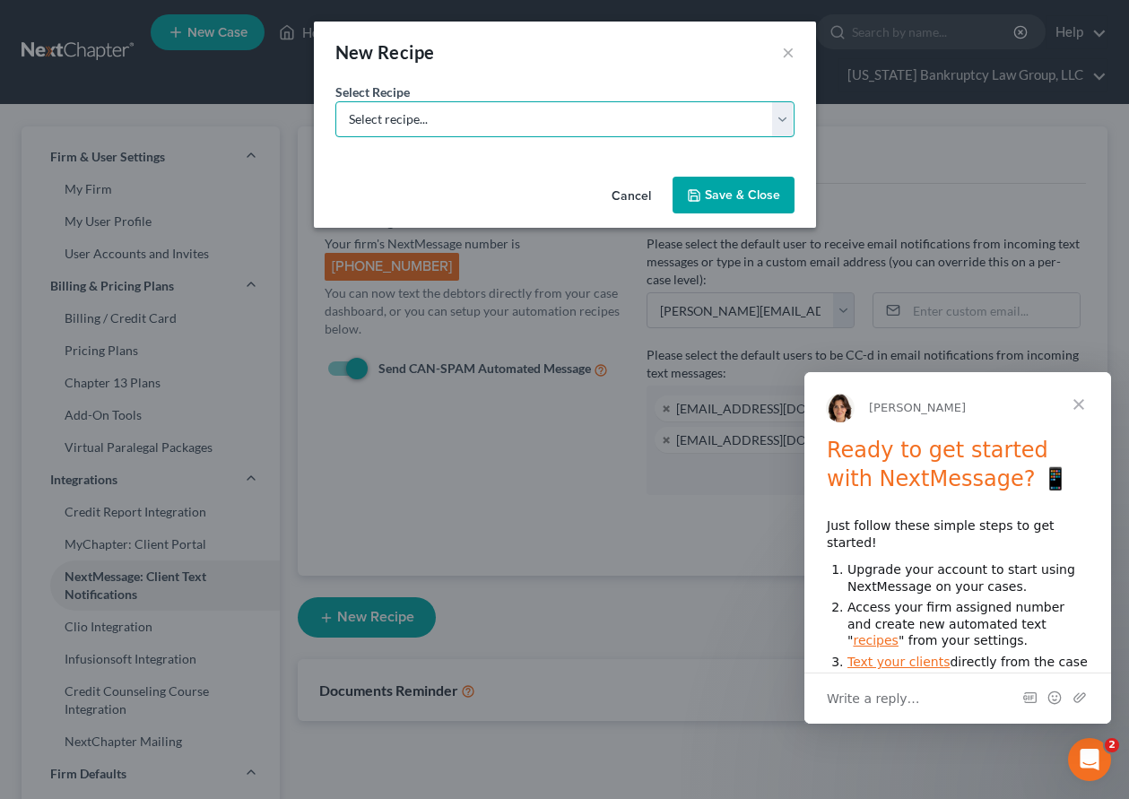
click at [579, 126] on select "Select recipe... New Recipe Post-Filing Course Reminder Documents Reminder Chap…" at bounding box center [564, 119] width 459 height 36
click at [335, 137] on select "Select recipe... New Recipe Post-Filing Course Reminder Documents Reminder Chap…" at bounding box center [564, 119] width 459 height 36
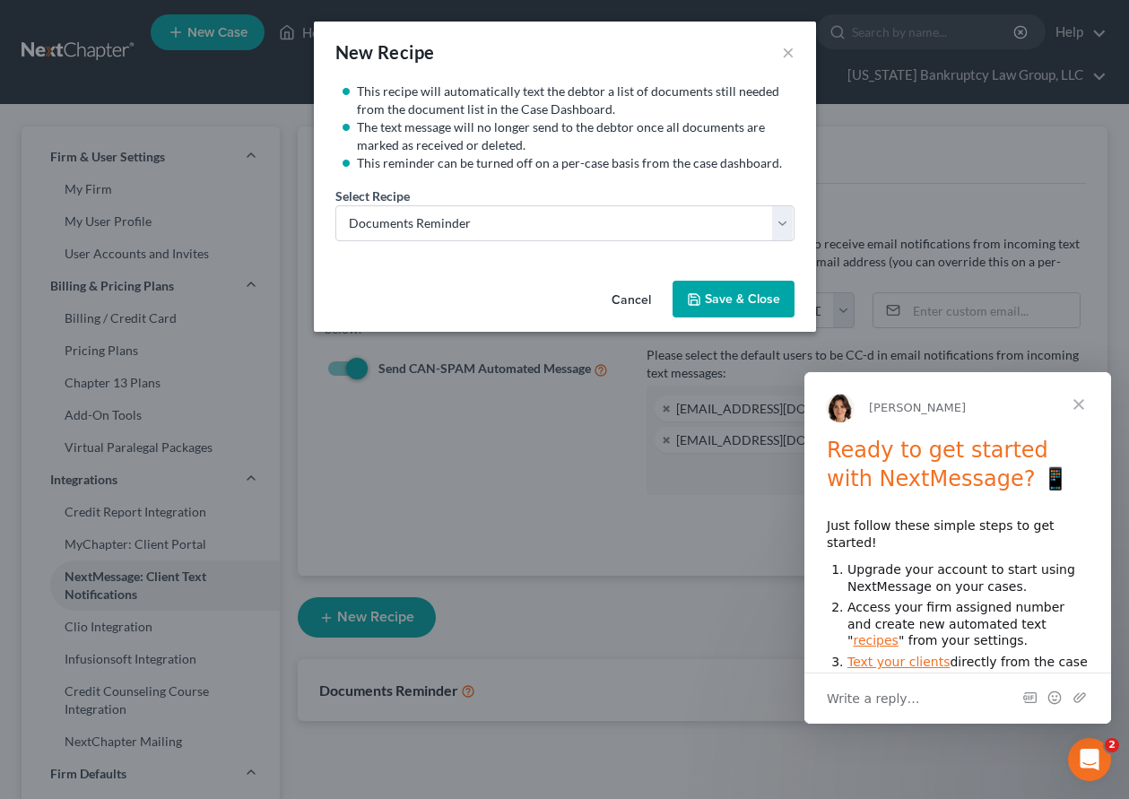
click at [632, 303] on button "Cancel" at bounding box center [631, 301] width 68 height 36
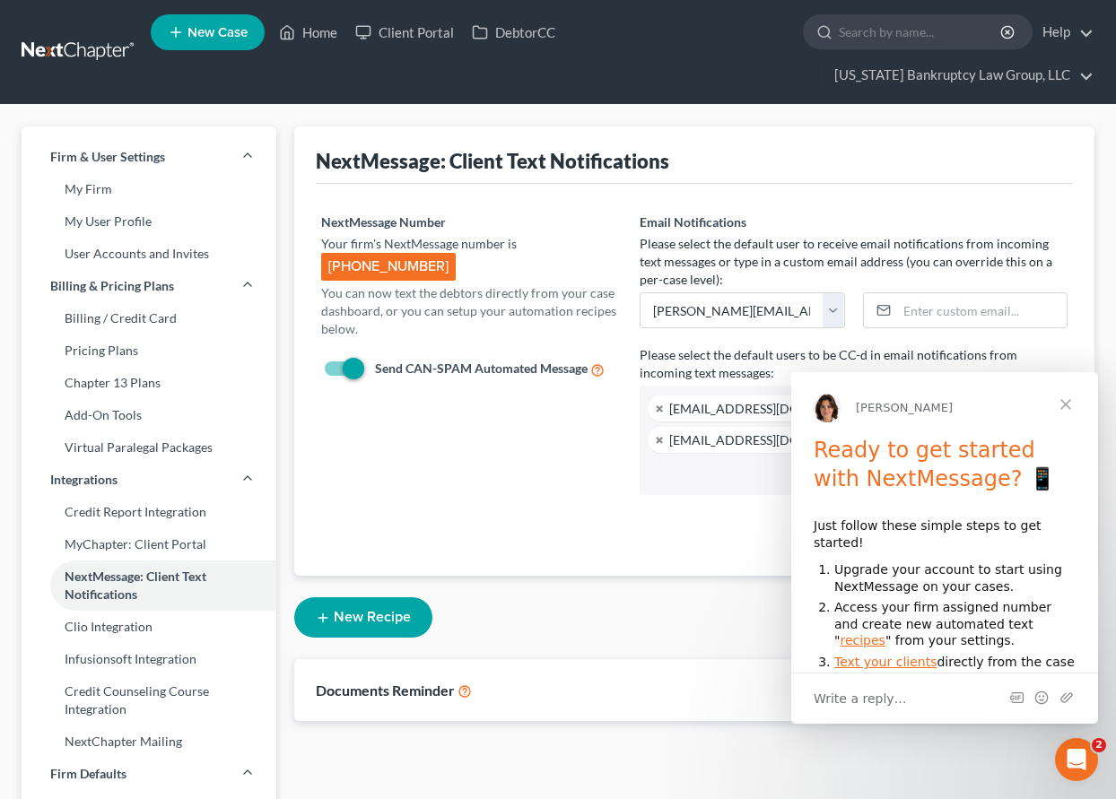
click at [1067, 403] on span "Close" at bounding box center [1065, 404] width 65 height 65
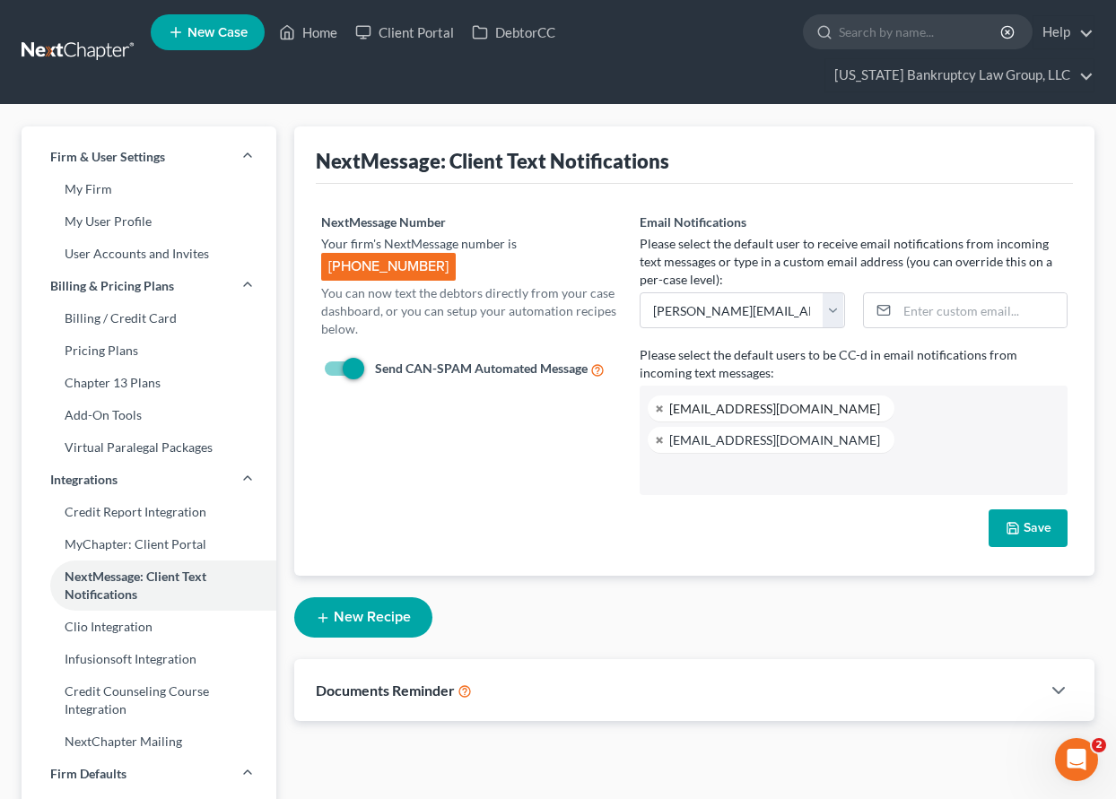
click at [739, 411] on div "[EMAIL_ADDRESS][DOMAIN_NAME]" at bounding box center [774, 409] width 211 height 12
click at [422, 456] on div "NextMessage Number Your firm's NextMessage number is [PHONE_NUMBER] You can now…" at bounding box center [471, 361] width 318 height 297
click at [1061, 680] on icon "button" at bounding box center [1059, 691] width 22 height 22
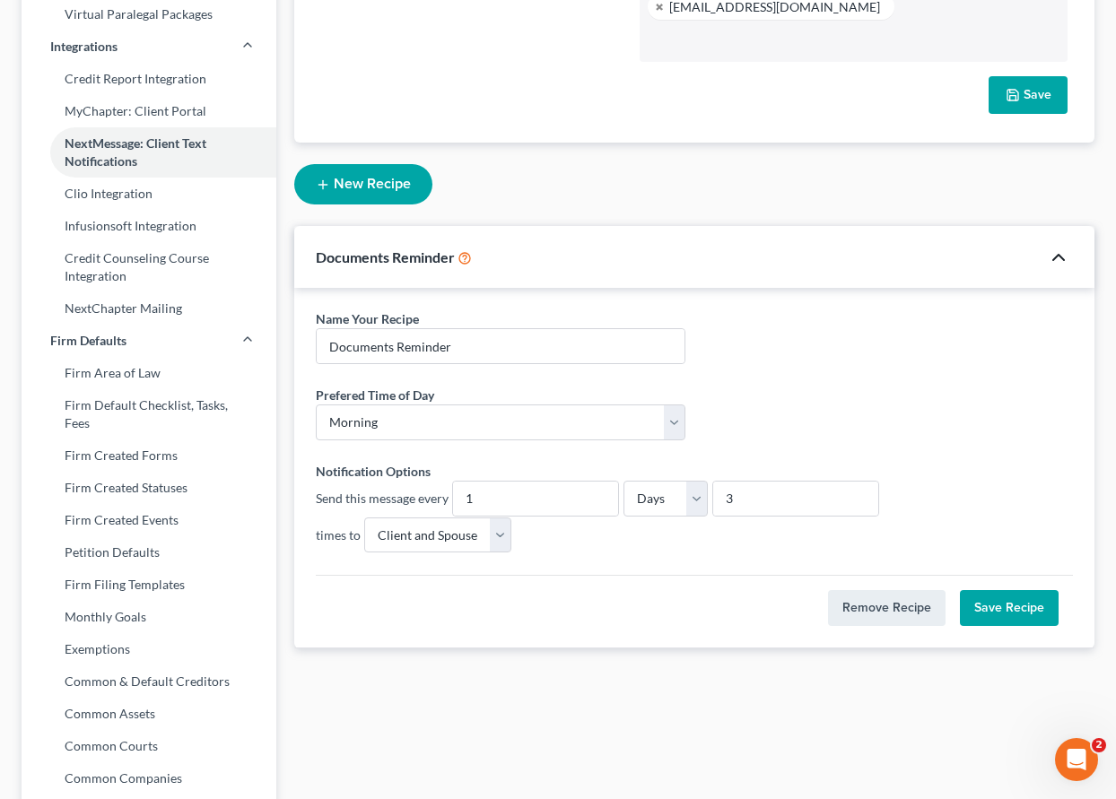
scroll to position [448, 0]
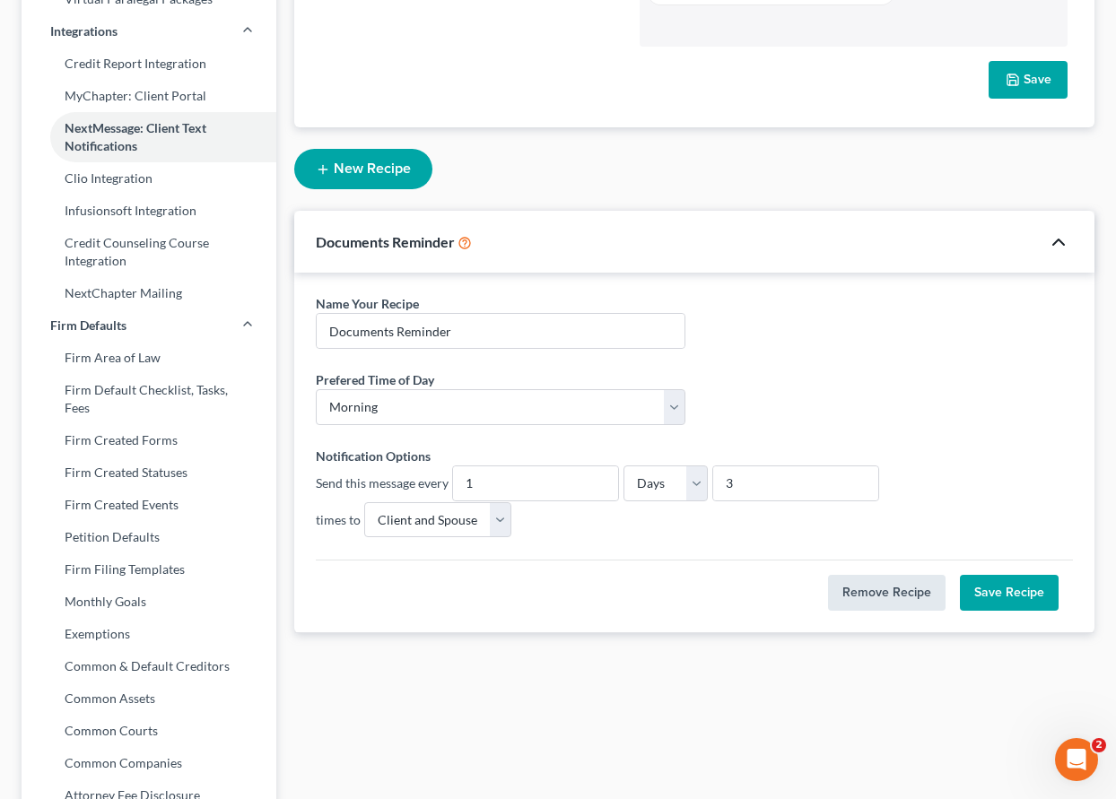
click at [869, 575] on button "Remove Recipe" at bounding box center [886, 593] width 117 height 36
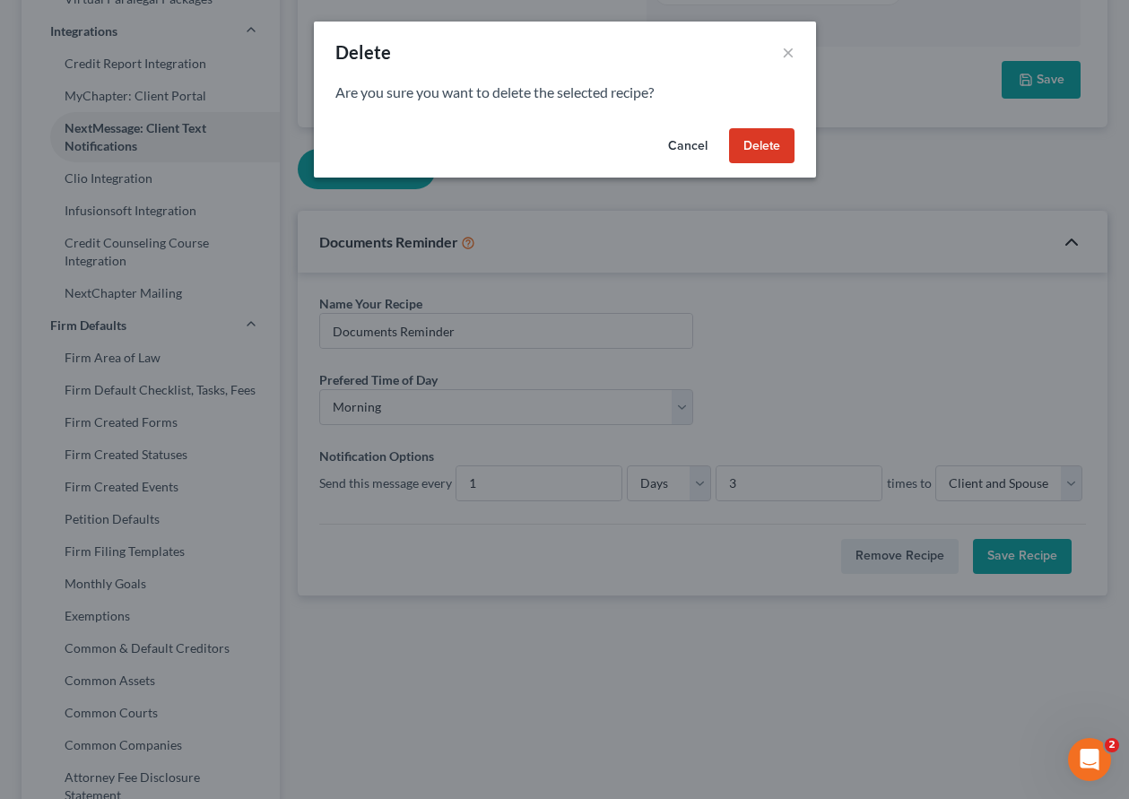
click at [758, 141] on button "Delete" at bounding box center [761, 146] width 65 height 36
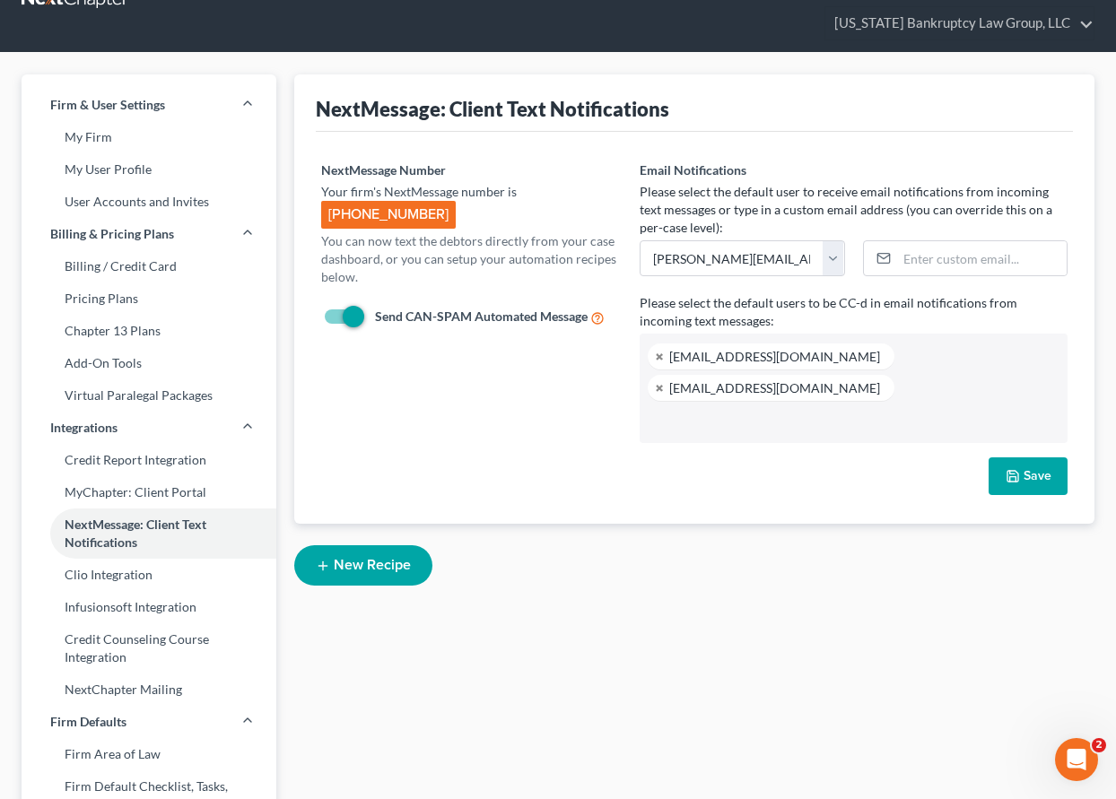
scroll to position [0, 0]
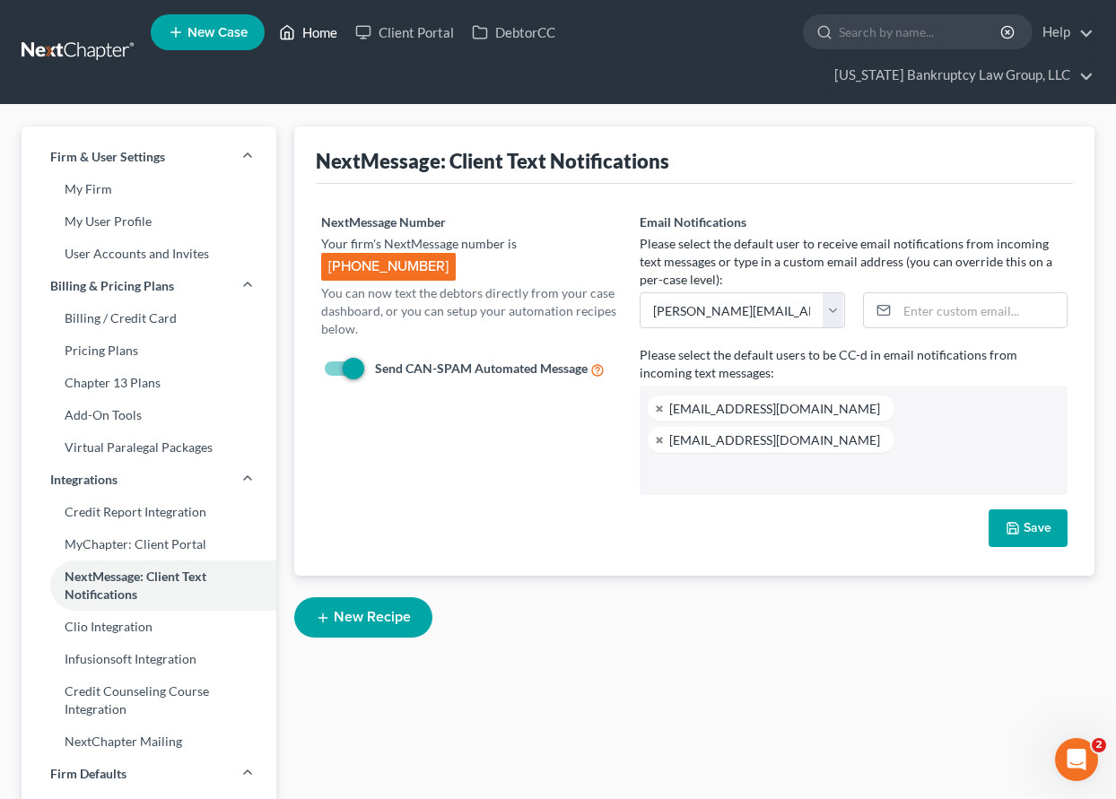
click at [300, 28] on link "Home" at bounding box center [308, 32] width 76 height 32
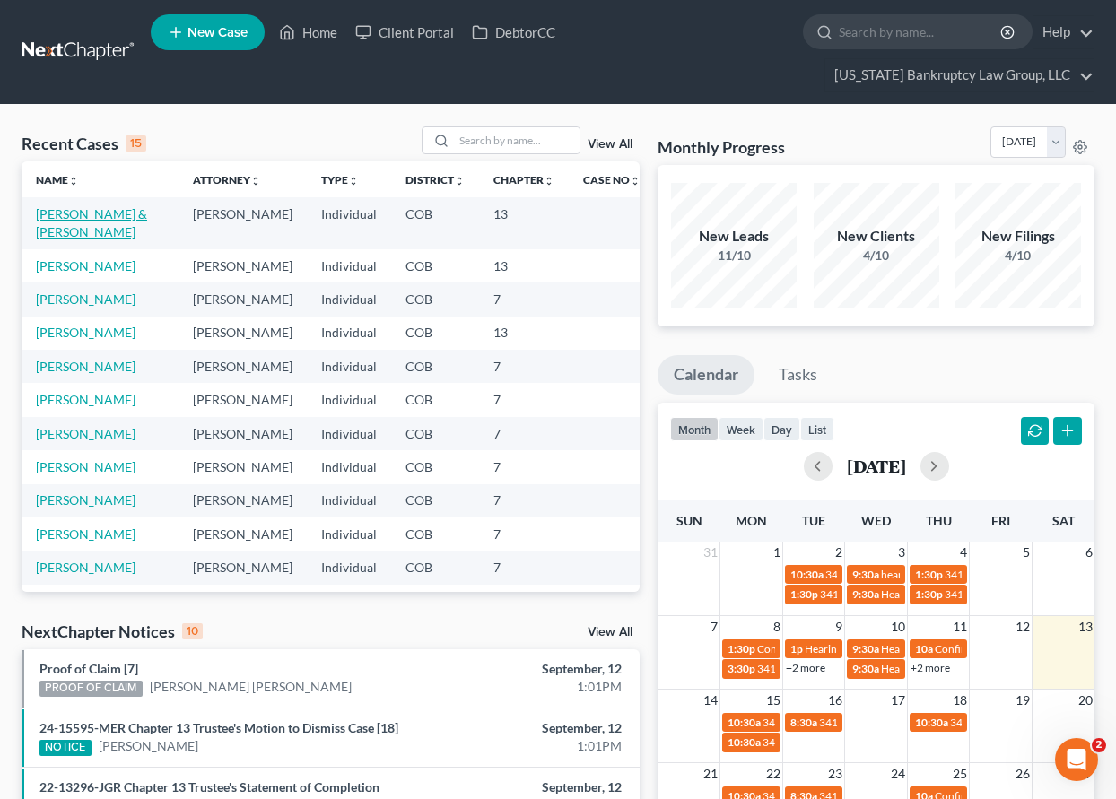
click at [113, 219] on link "[PERSON_NAME] & [PERSON_NAME]" at bounding box center [91, 222] width 111 height 33
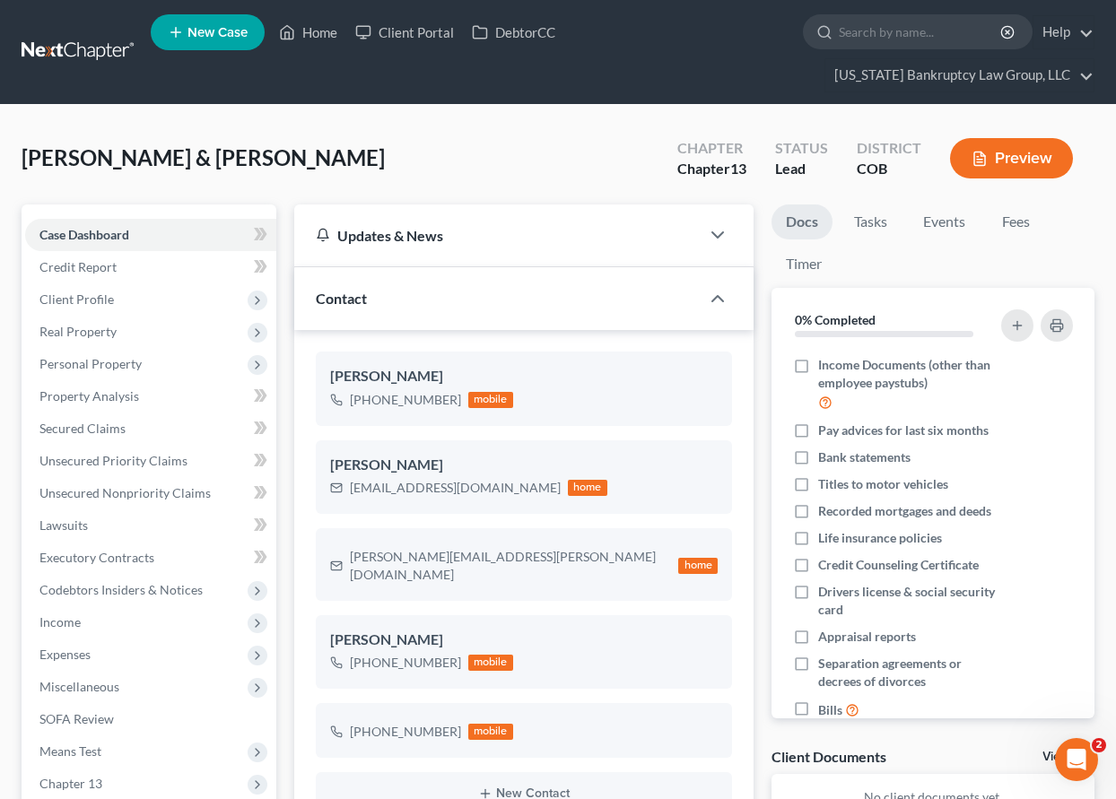
click at [808, 218] on link "Docs" at bounding box center [801, 221] width 61 height 35
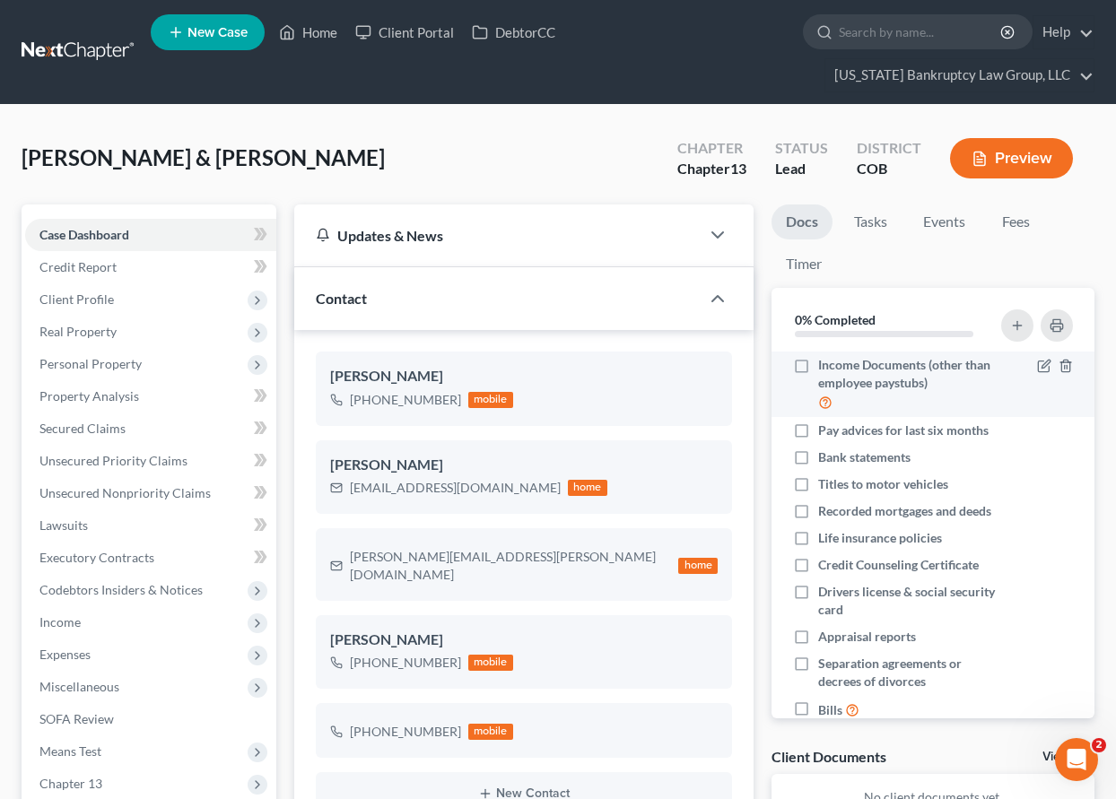
click at [818, 370] on label "Income Documents (other than employee paystubs)" at bounding box center [908, 384] width 180 height 57
click at [825, 368] on input "Income Documents (other than employee paystubs)" at bounding box center [831, 362] width 12 height 12
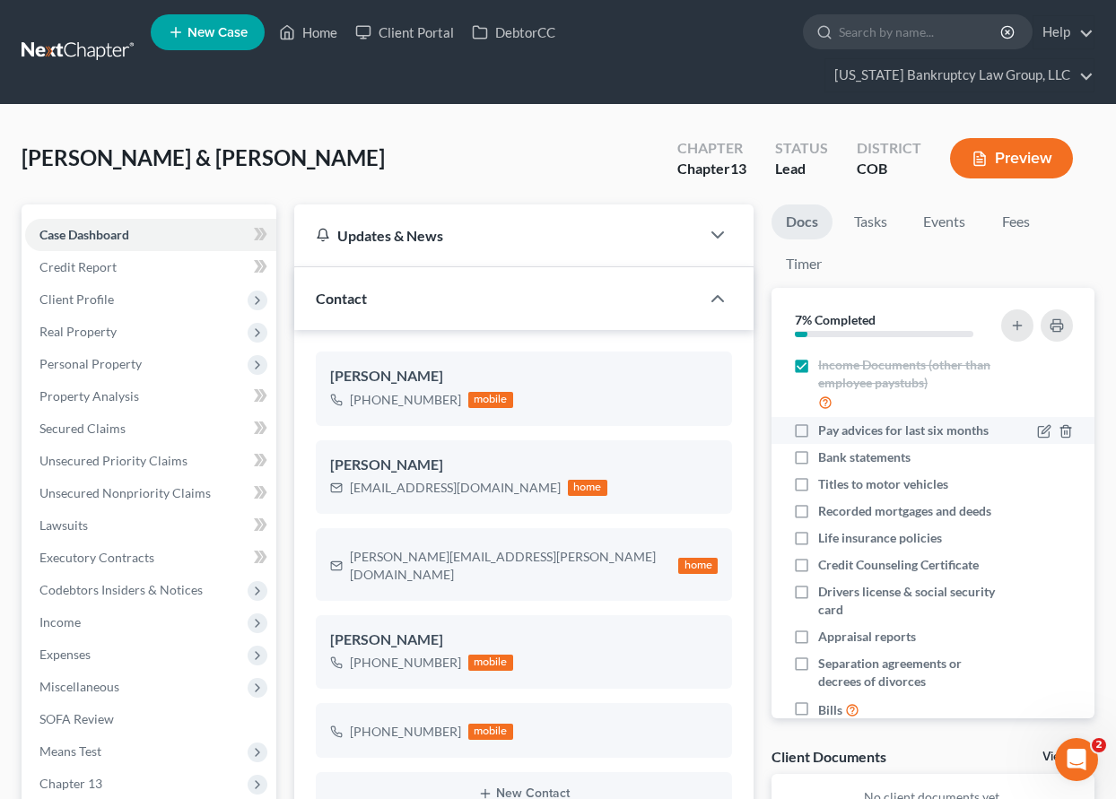
click at [818, 428] on label "Pay advices for last six months" at bounding box center [903, 431] width 170 height 18
click at [825, 428] on input "Pay advices for last six months" at bounding box center [831, 428] width 12 height 12
click at [818, 463] on label "Bank statements" at bounding box center [864, 457] width 92 height 18
click at [825, 460] on input "Bank statements" at bounding box center [831, 454] width 12 height 12
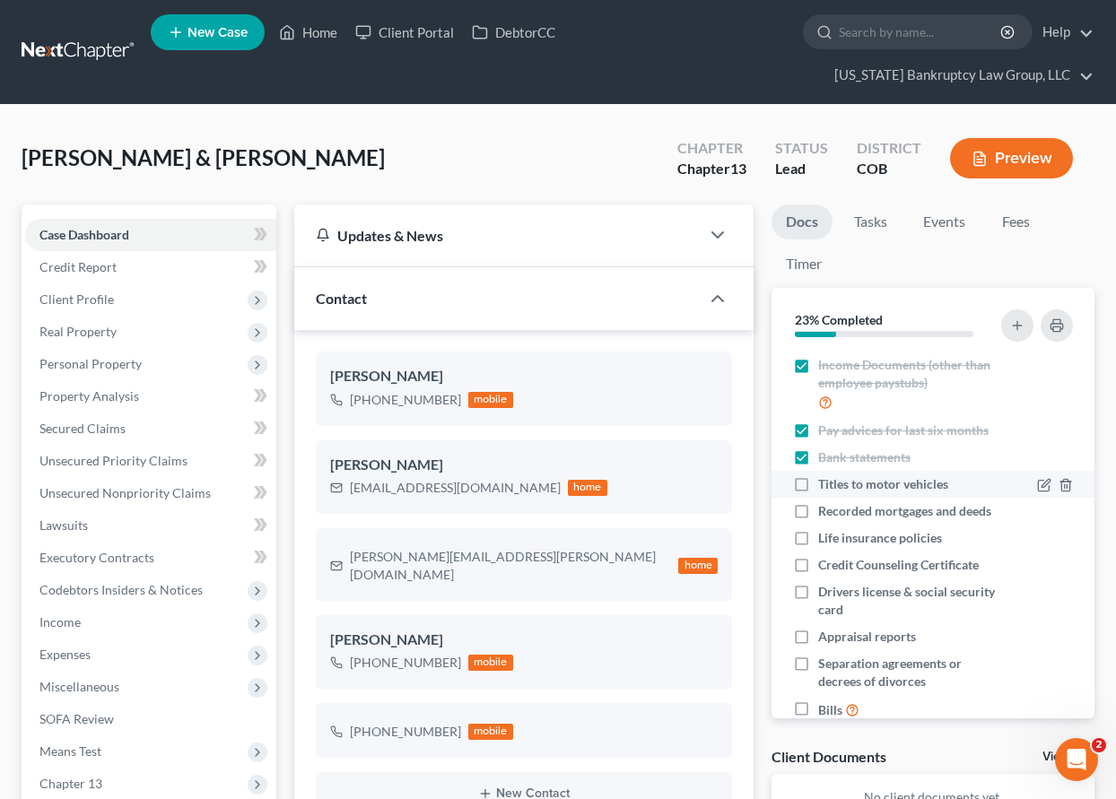
click at [818, 485] on label "Titles to motor vehicles" at bounding box center [883, 484] width 130 height 18
click at [825, 485] on input "Titles to motor vehicles" at bounding box center [831, 481] width 12 height 12
click at [818, 509] on label "Recorded mortgages and deeds" at bounding box center [904, 511] width 173 height 18
click at [825, 509] on input "Recorded mortgages and deeds" at bounding box center [831, 508] width 12 height 12
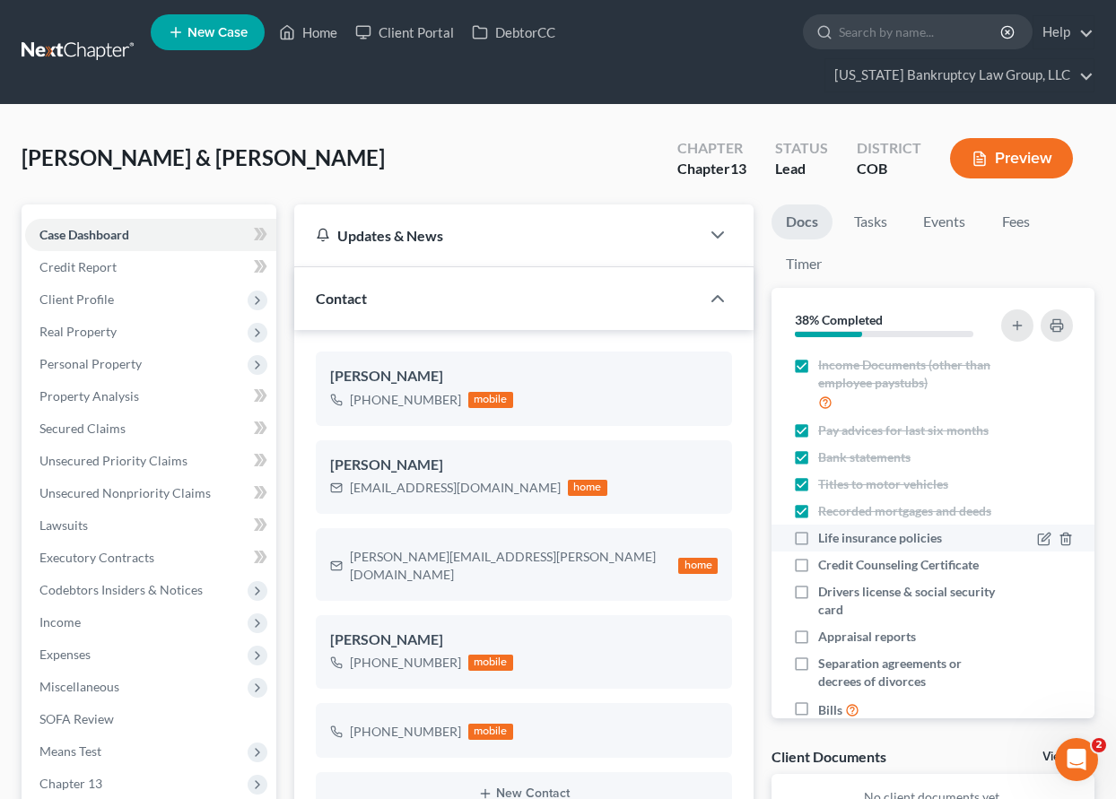
click at [818, 547] on label "Life insurance policies" at bounding box center [880, 538] width 124 height 18
click at [825, 541] on input "Life insurance policies" at bounding box center [831, 535] width 12 height 12
click at [818, 574] on label "Credit Counseling Certificate" at bounding box center [898, 565] width 161 height 18
click at [825, 568] on input "Credit Counseling Certificate" at bounding box center [831, 562] width 12 height 12
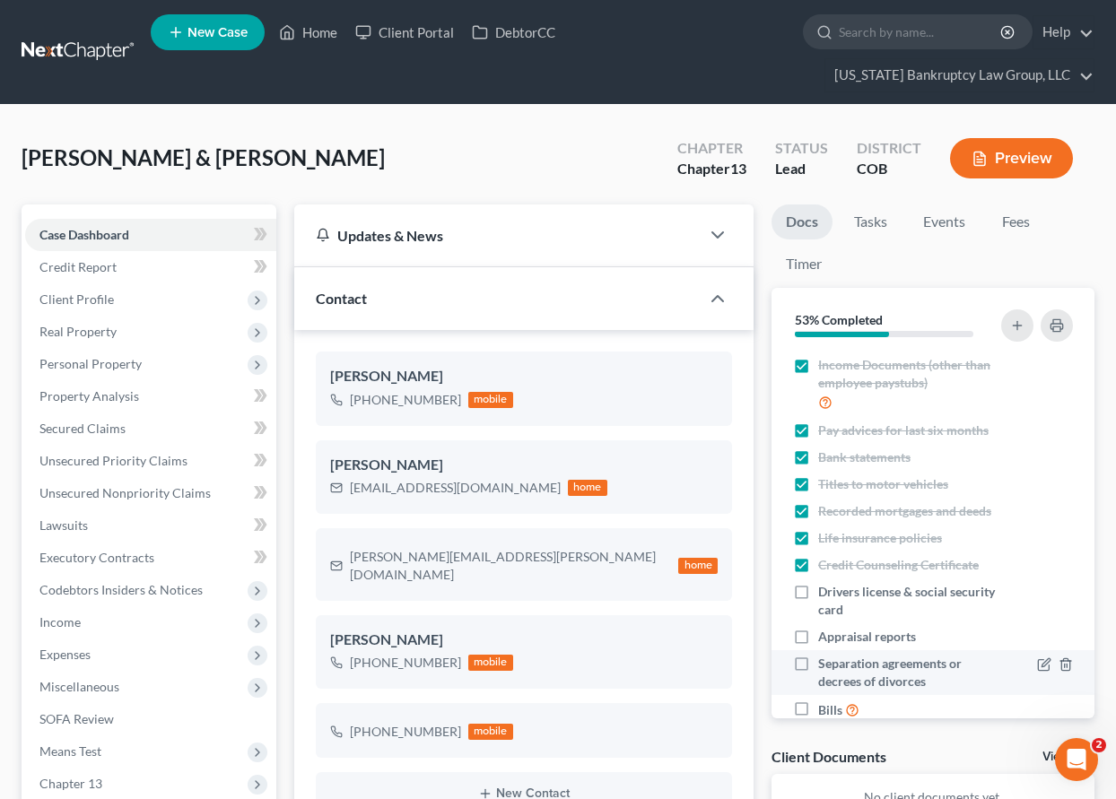
click at [818, 601] on label "Drivers license & social security card" at bounding box center [908, 601] width 180 height 36
click at [825, 595] on input "Drivers license & social security card" at bounding box center [831, 589] width 12 height 12
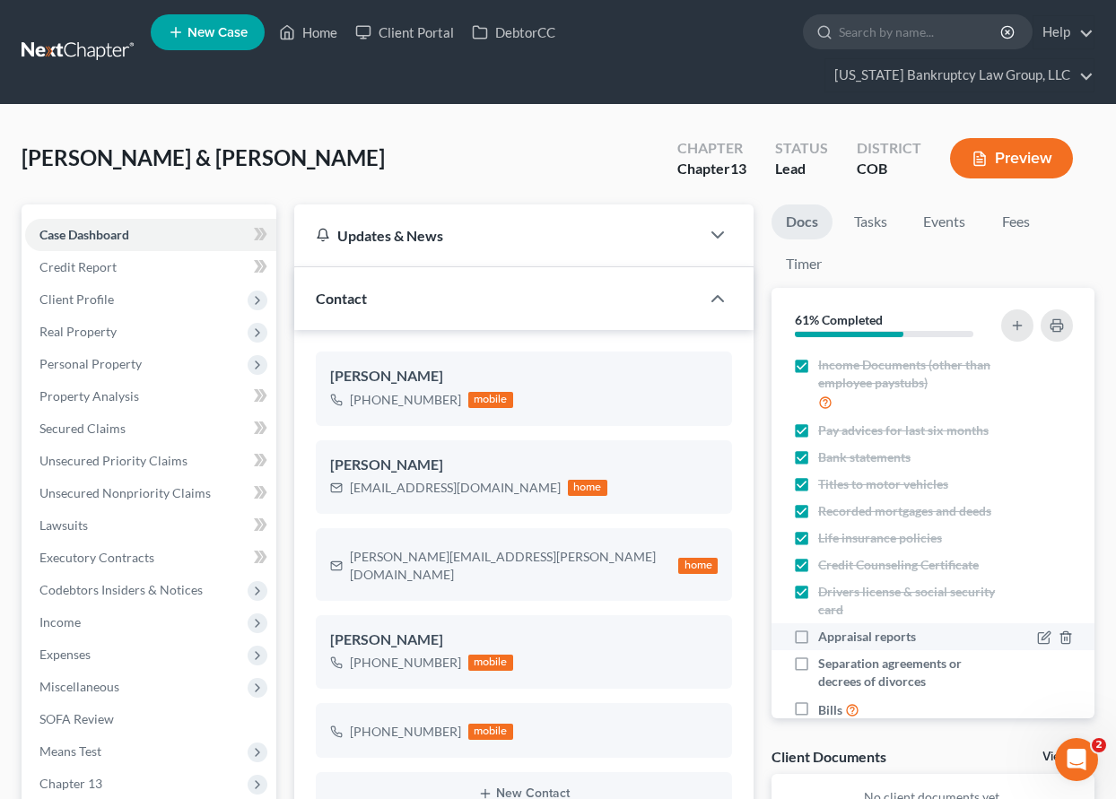
click at [818, 646] on label "Appraisal reports" at bounding box center [867, 637] width 98 height 18
click at [825, 639] on input "Appraisal reports" at bounding box center [831, 634] width 12 height 12
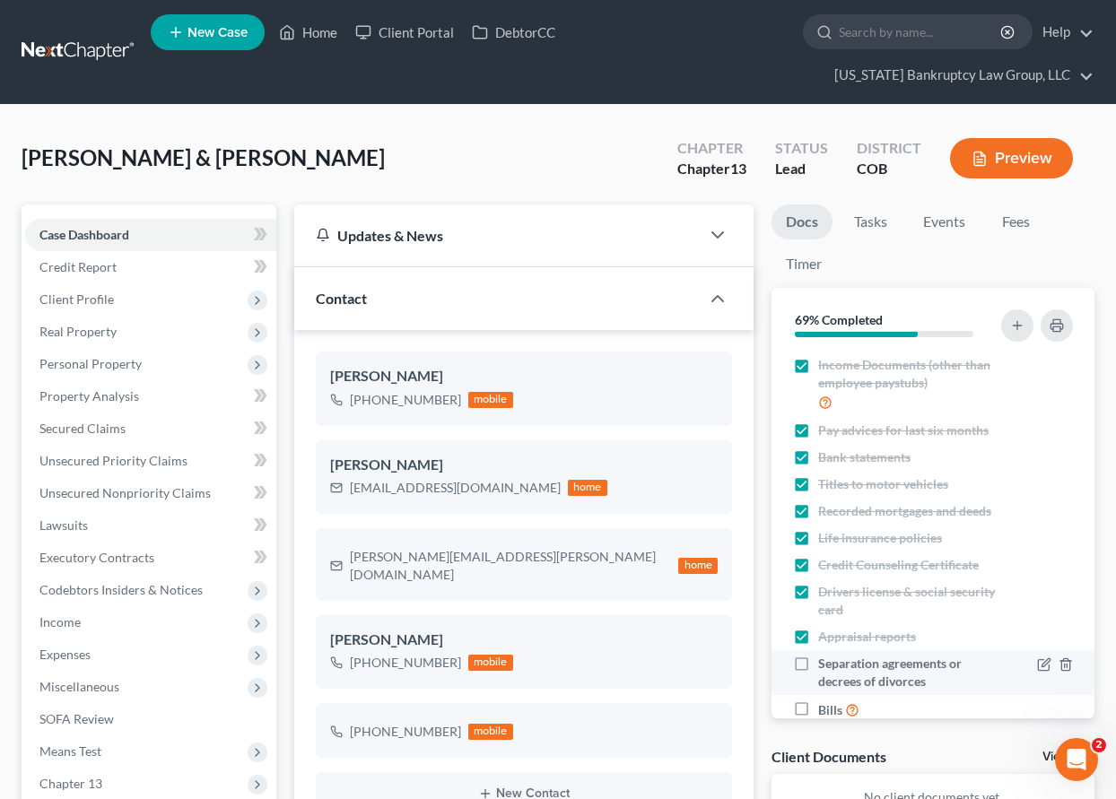
click at [818, 683] on label "Separation agreements or decrees of divorces" at bounding box center [908, 673] width 180 height 36
click at [825, 666] on input "Separation agreements or decrees of divorces" at bounding box center [831, 661] width 12 height 12
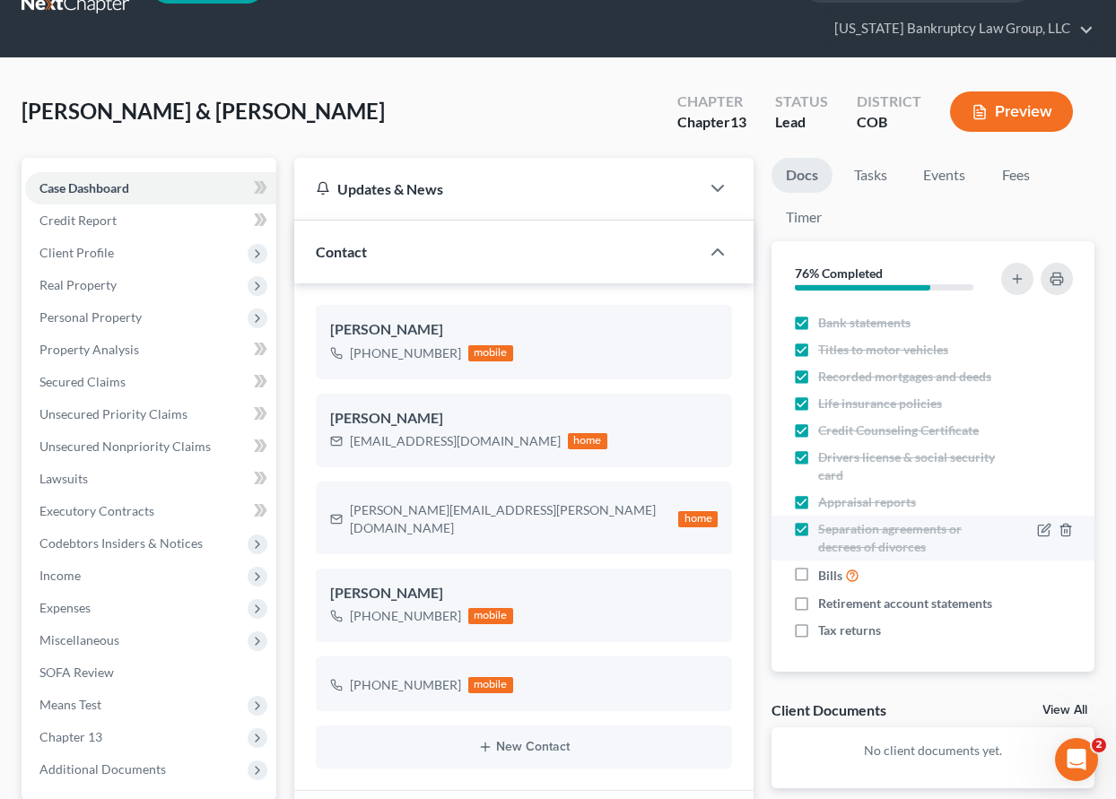
scroll to position [90, 0]
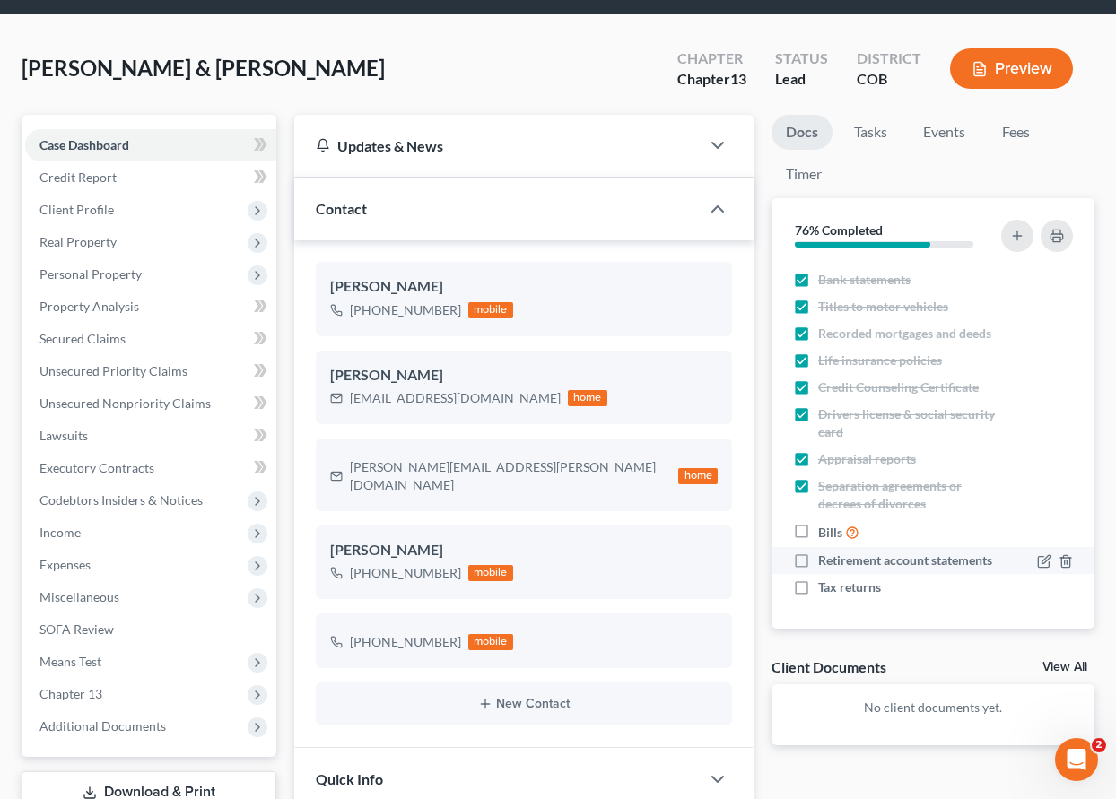
click at [818, 522] on label "Bills" at bounding box center [838, 532] width 41 height 21
click at [825, 522] on input "Bills" at bounding box center [831, 528] width 12 height 12
click at [818, 552] on label "Retirement account statements" at bounding box center [905, 561] width 174 height 18
click at [825, 552] on input "Retirement account statements" at bounding box center [831, 558] width 12 height 12
click at [818, 585] on label "Tax returns" at bounding box center [849, 588] width 63 height 18
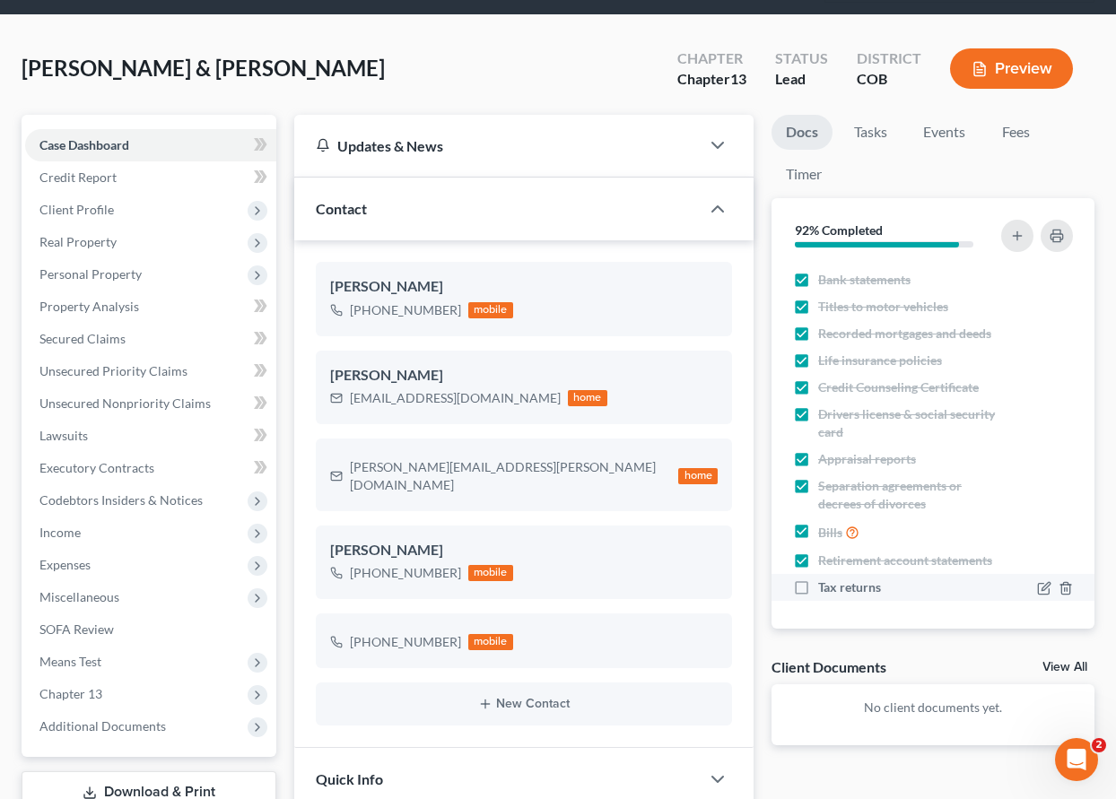
click at [825, 585] on input "Tax returns" at bounding box center [831, 585] width 12 height 12
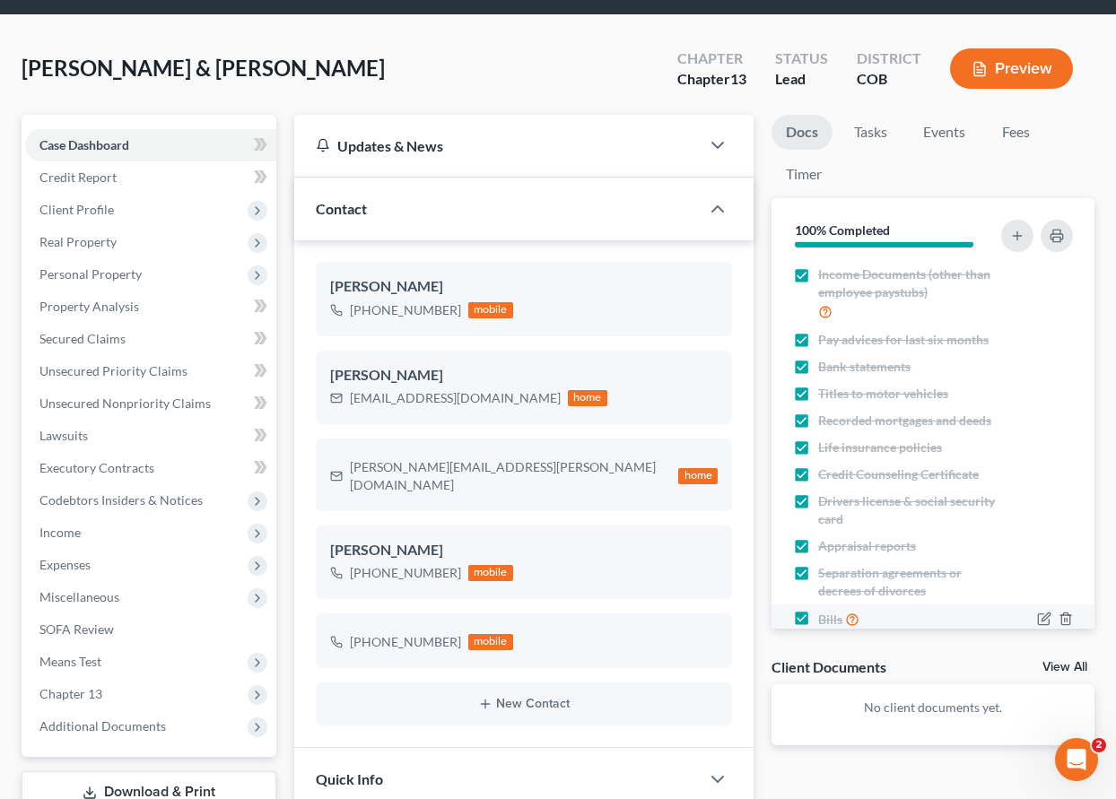
scroll to position [0, 0]
click at [818, 342] on label "Pay advices for last six months" at bounding box center [903, 341] width 170 height 18
click at [825, 342] on input "Pay advices for last six months" at bounding box center [831, 338] width 12 height 12
click at [932, 163] on ul "Docs Tasks Events Fees Timer" at bounding box center [932, 157] width 323 height 84
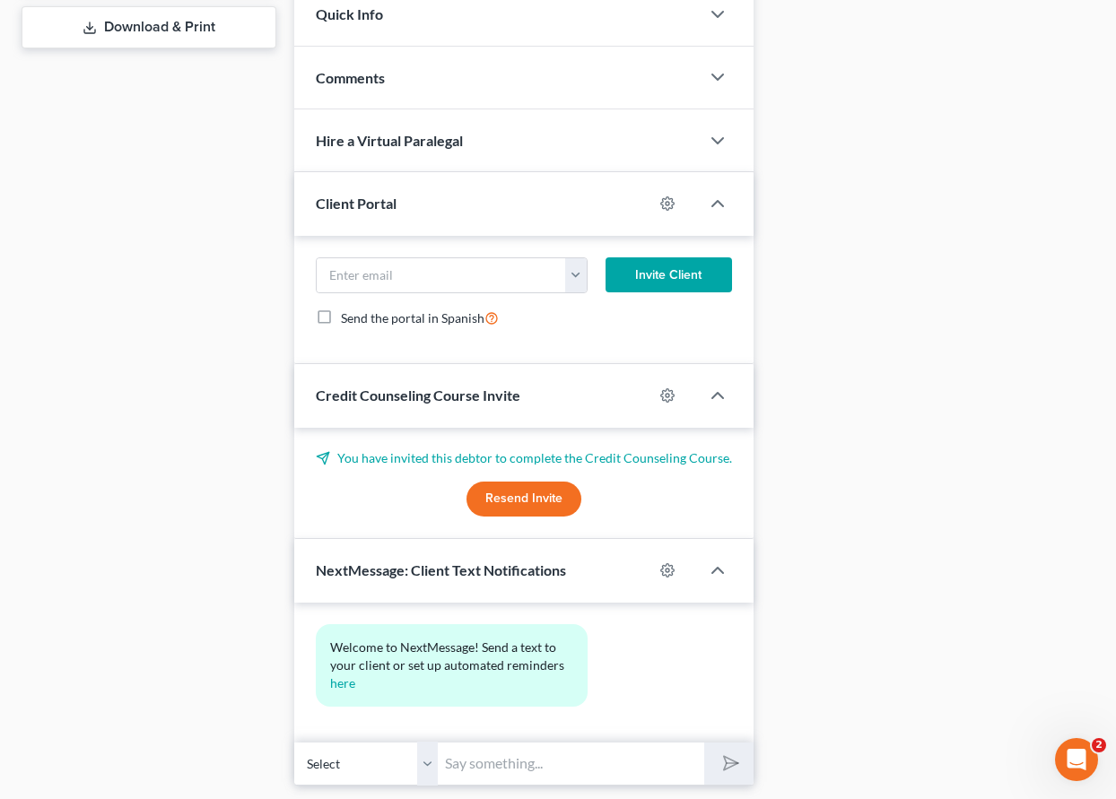
scroll to position [892, 0]
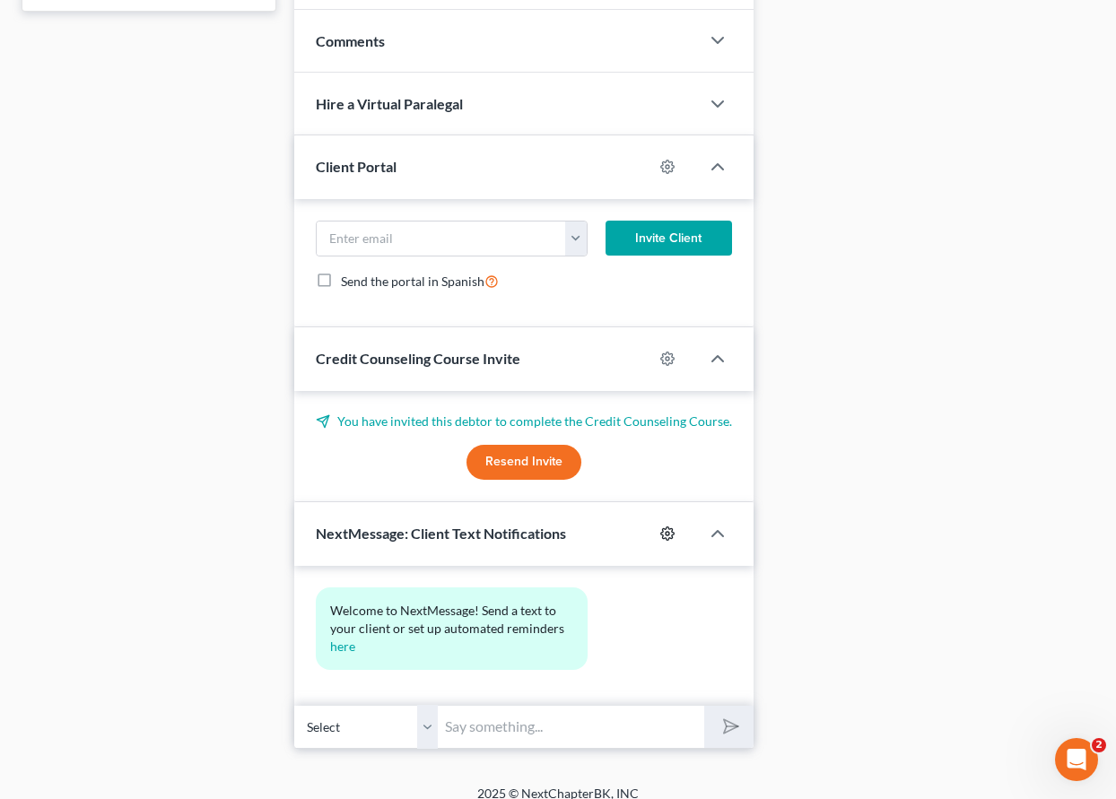
click at [667, 526] on icon "button" at bounding box center [667, 533] width 14 height 14
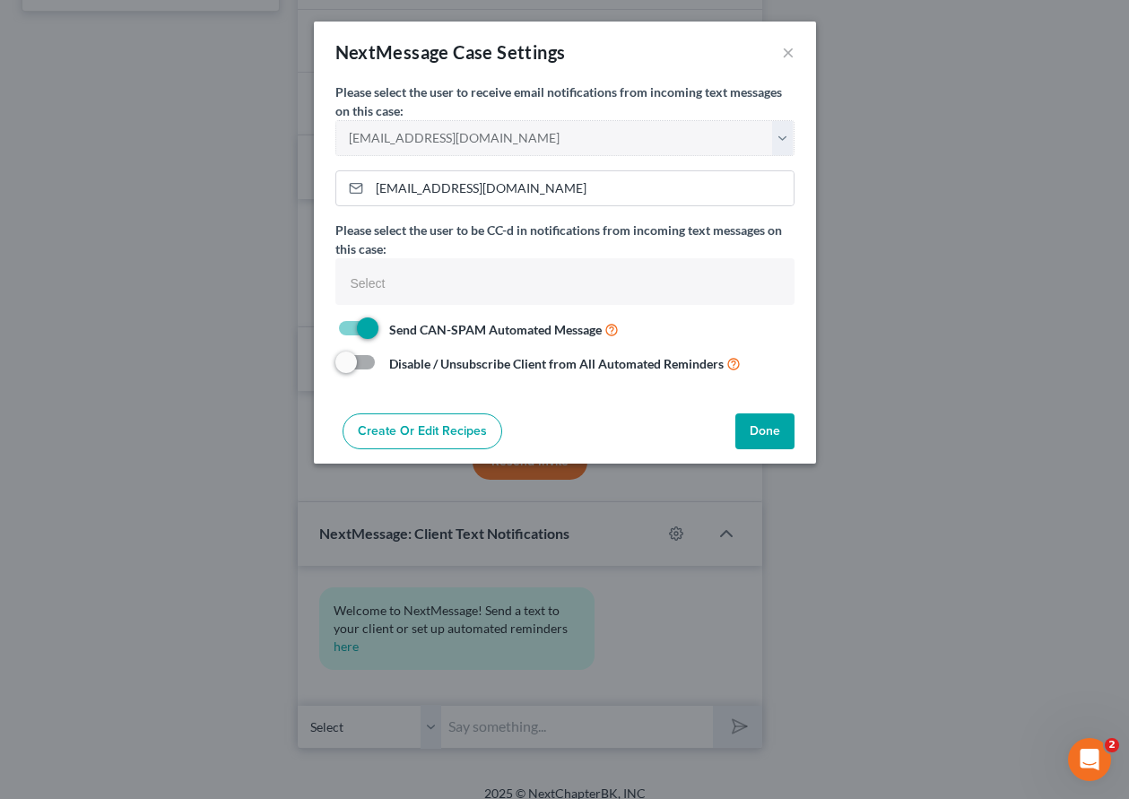
click at [757, 426] on button "Done" at bounding box center [764, 431] width 59 height 36
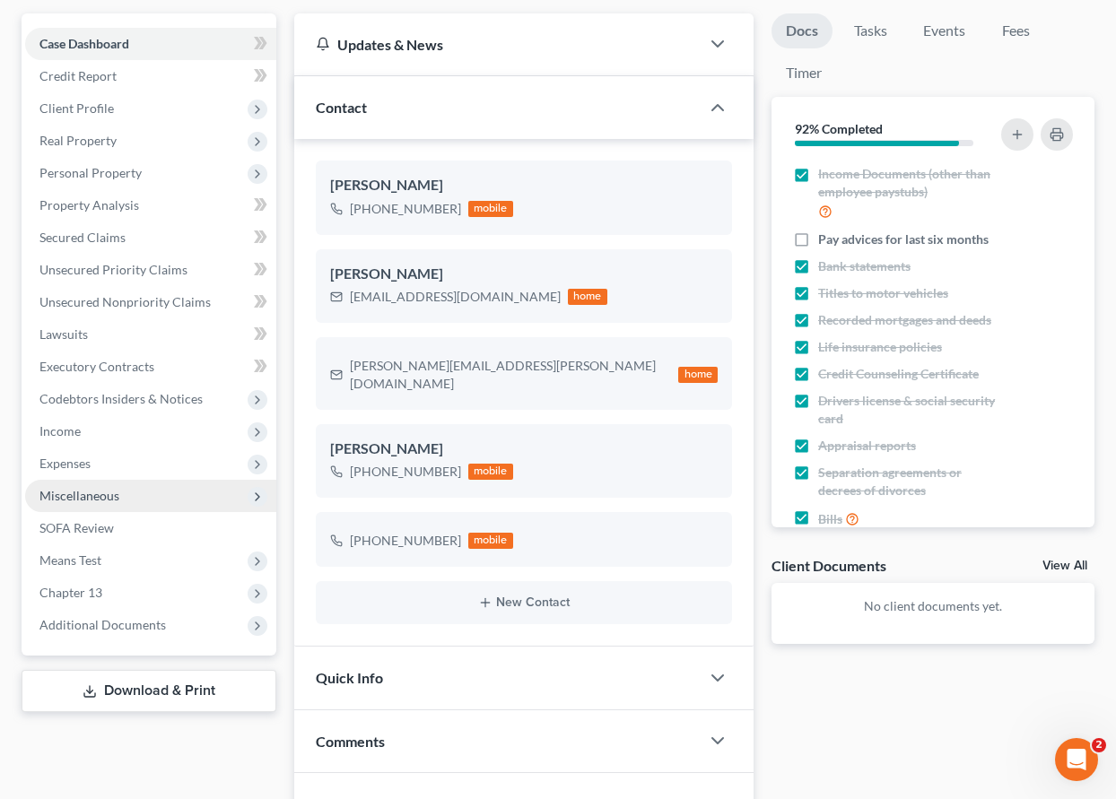
scroll to position [0, 0]
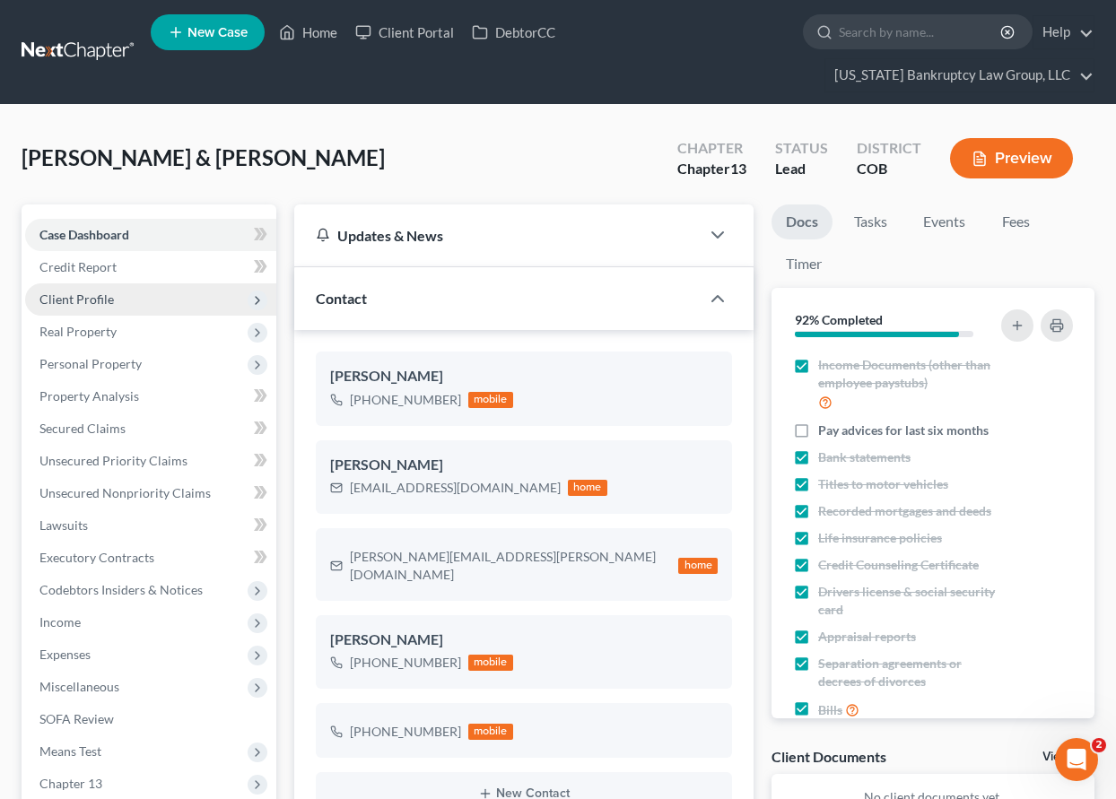
click at [73, 304] on span "Client Profile" at bounding box center [76, 298] width 74 height 15
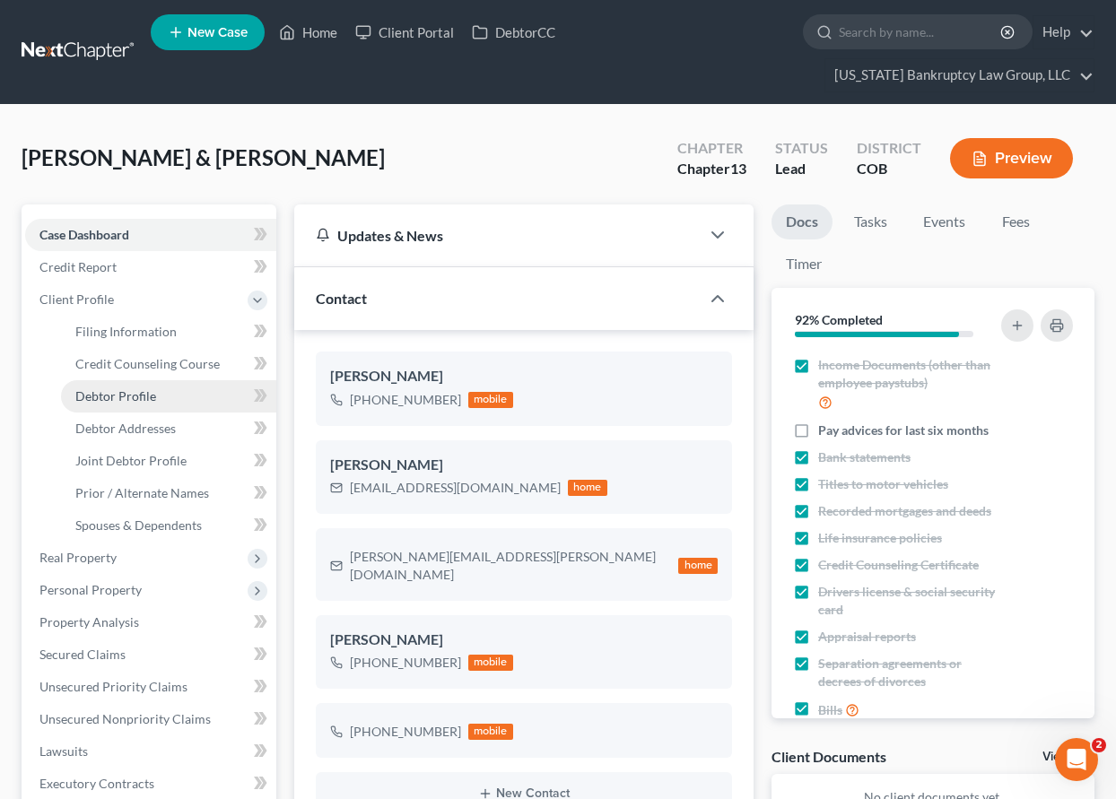
click at [96, 394] on span "Debtor Profile" at bounding box center [115, 395] width 81 height 15
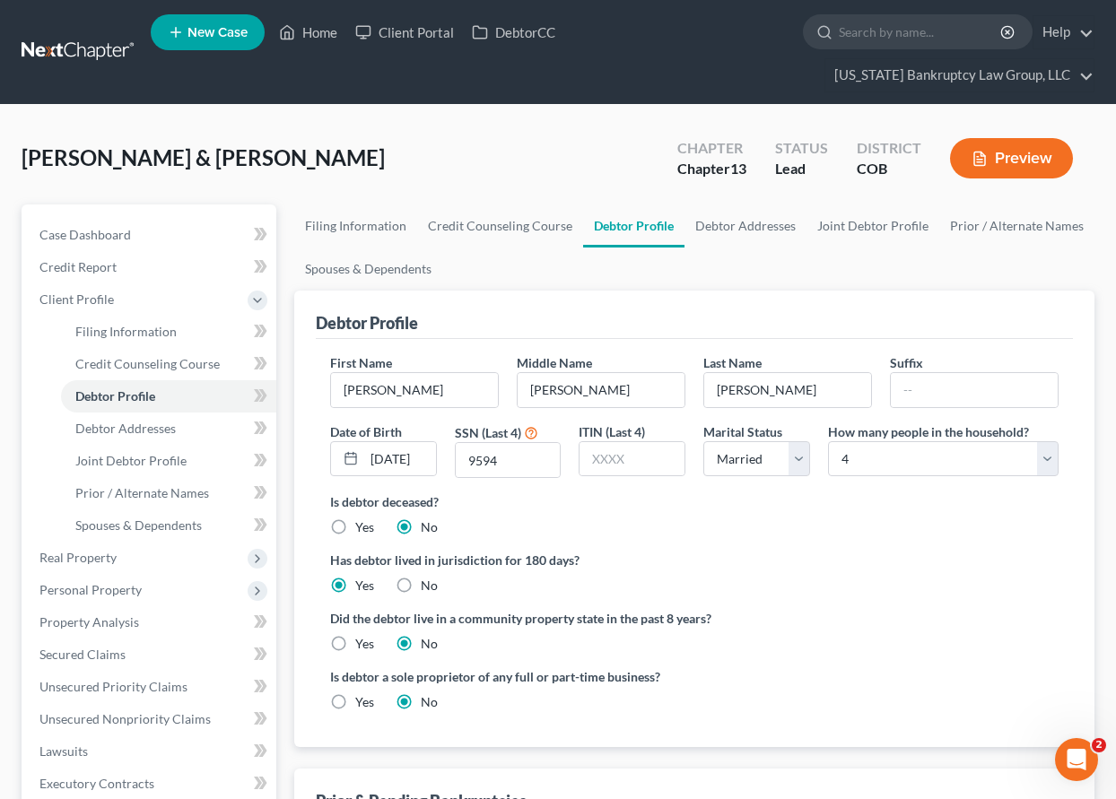
click at [359, 85] on ul "New Case Home Client Portal DebtorCC - No Result - See all results Or Press Ent…" at bounding box center [623, 52] width 944 height 86
